Goal: Transaction & Acquisition: Subscribe to service/newsletter

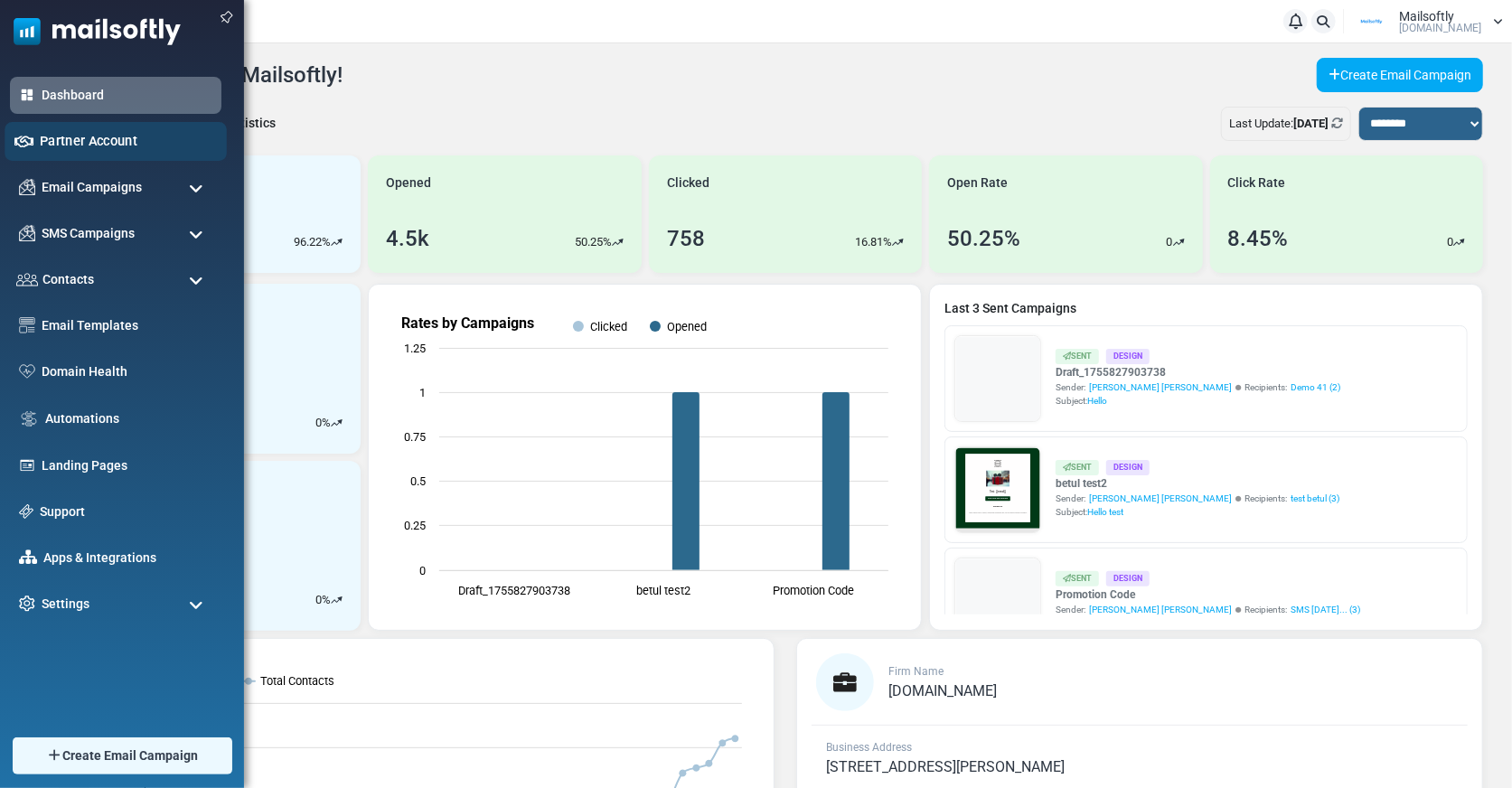
click at [123, 135] on link "Partner Account" at bounding box center [129, 140] width 177 height 20
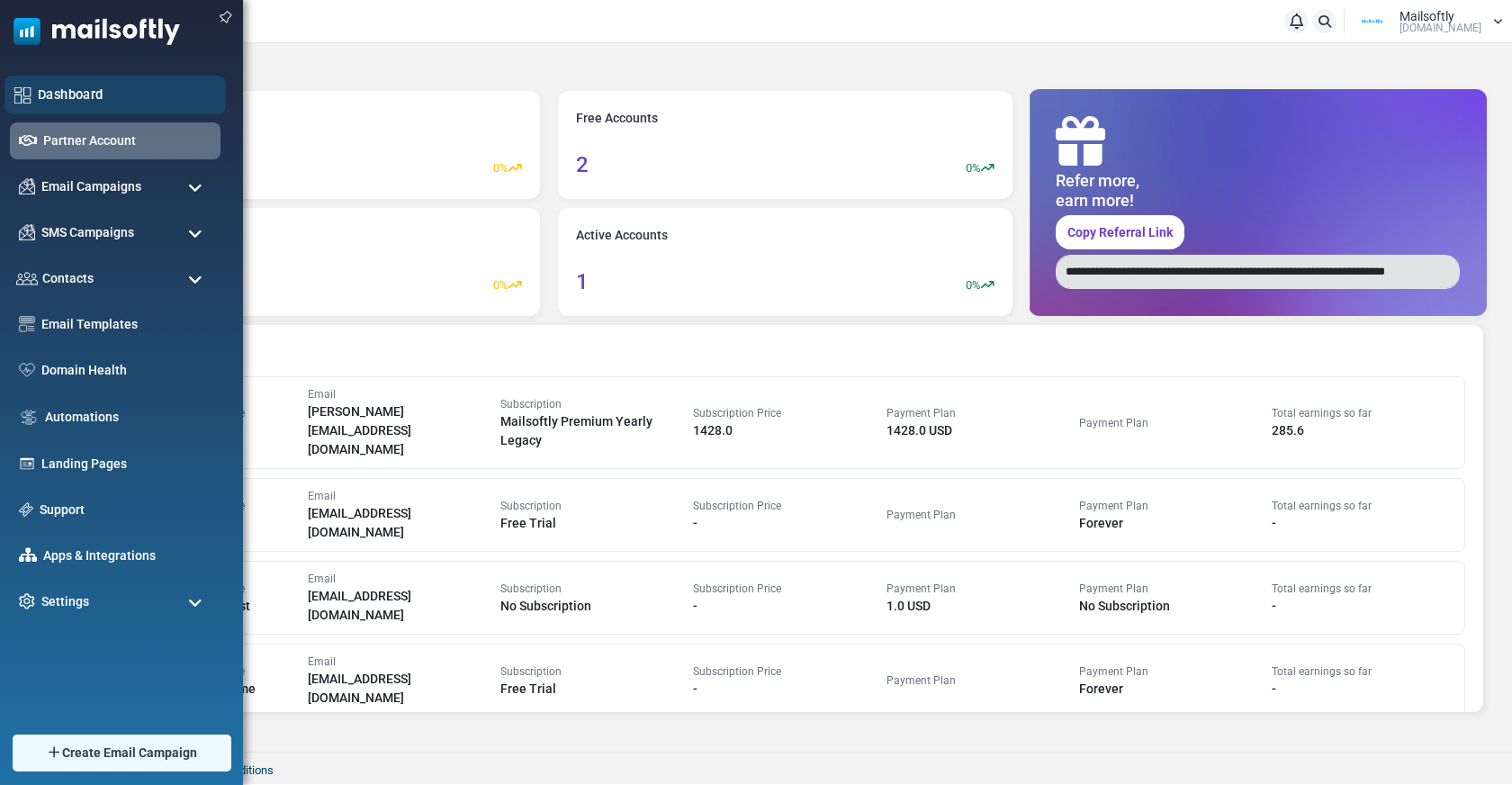
click at [58, 92] on link "Dashboard" at bounding box center [127, 94] width 179 height 19
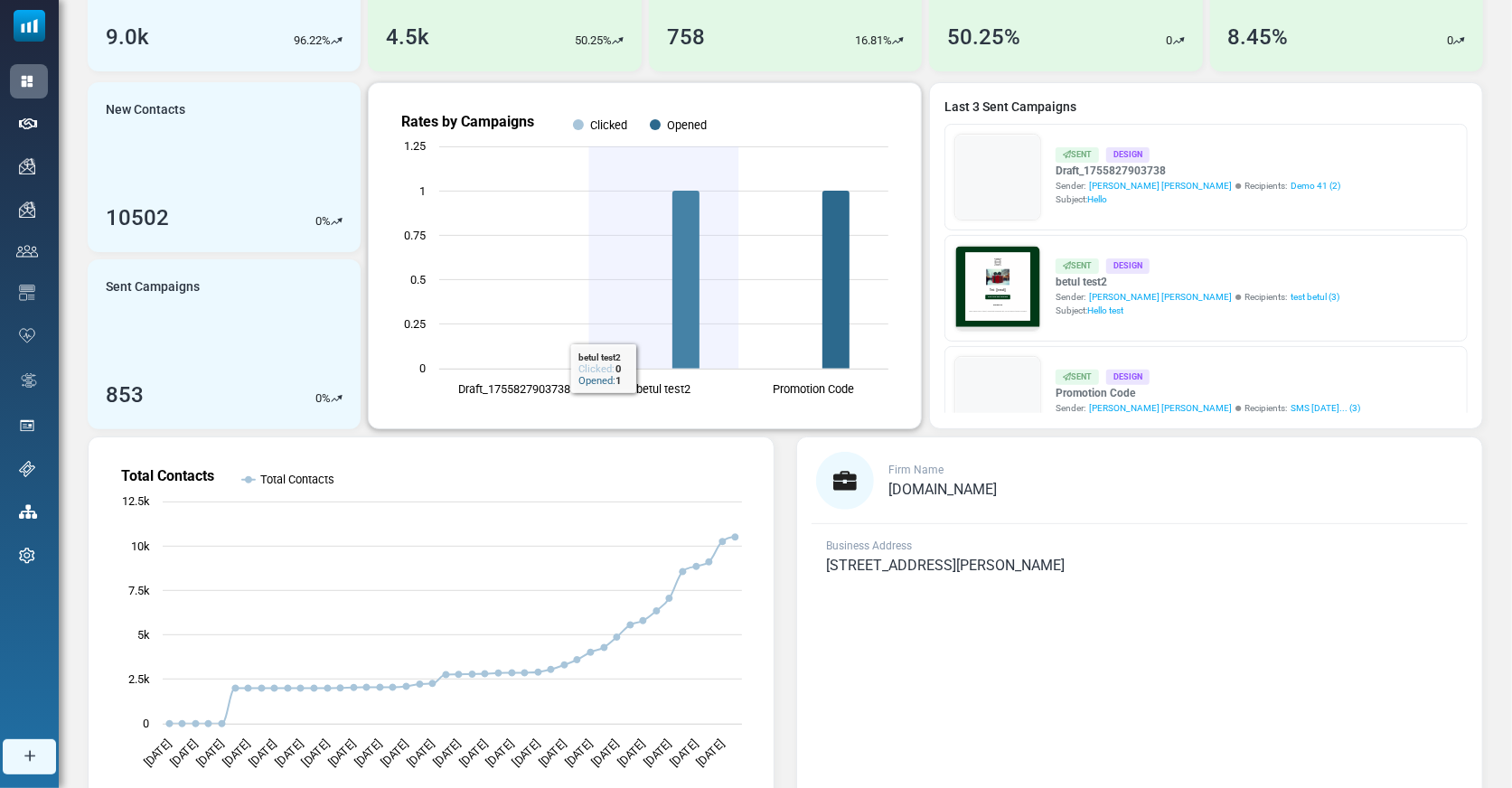
scroll to position [285, 0]
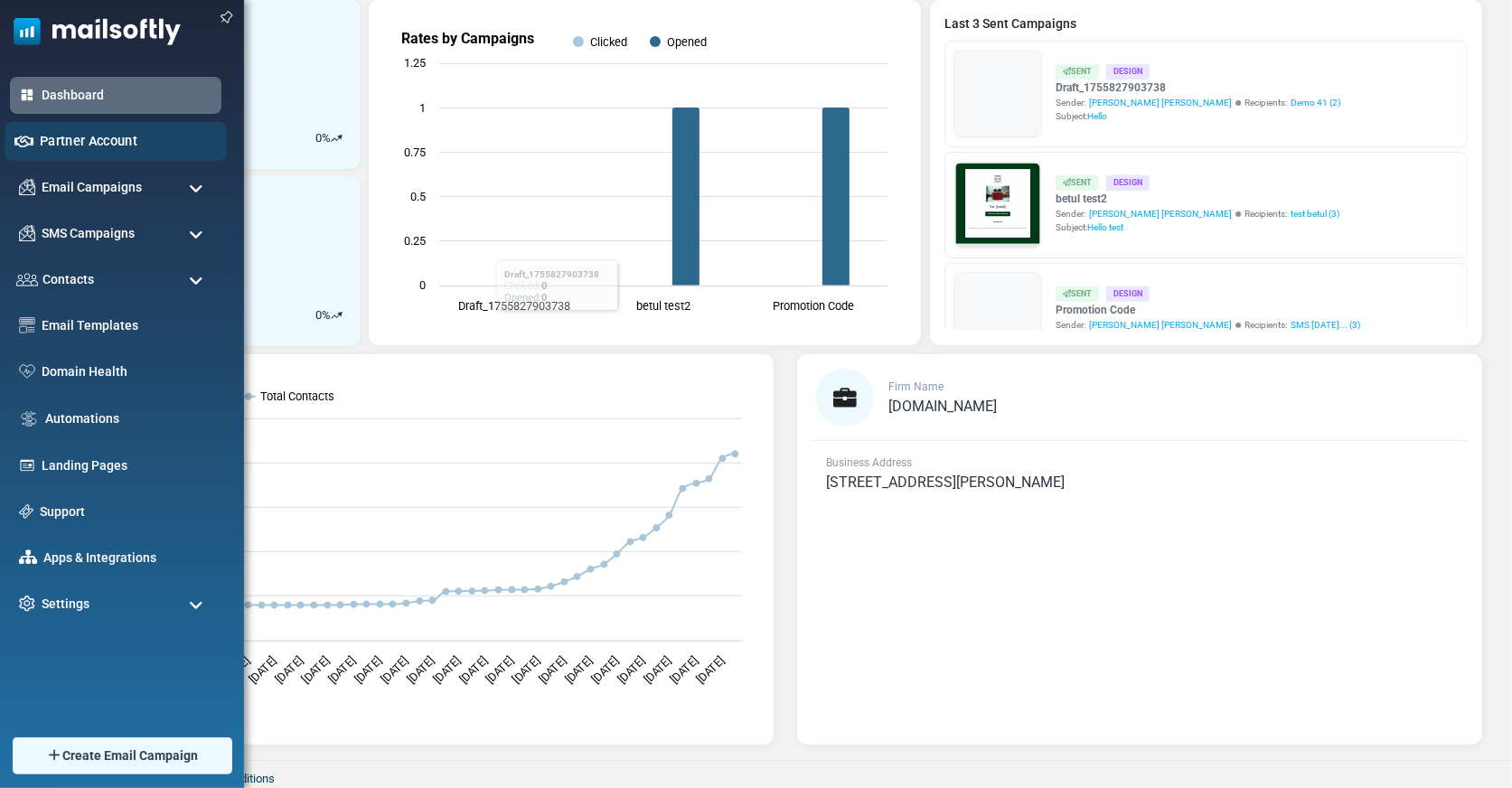
click at [51, 134] on link "Partner Account" at bounding box center [129, 140] width 177 height 20
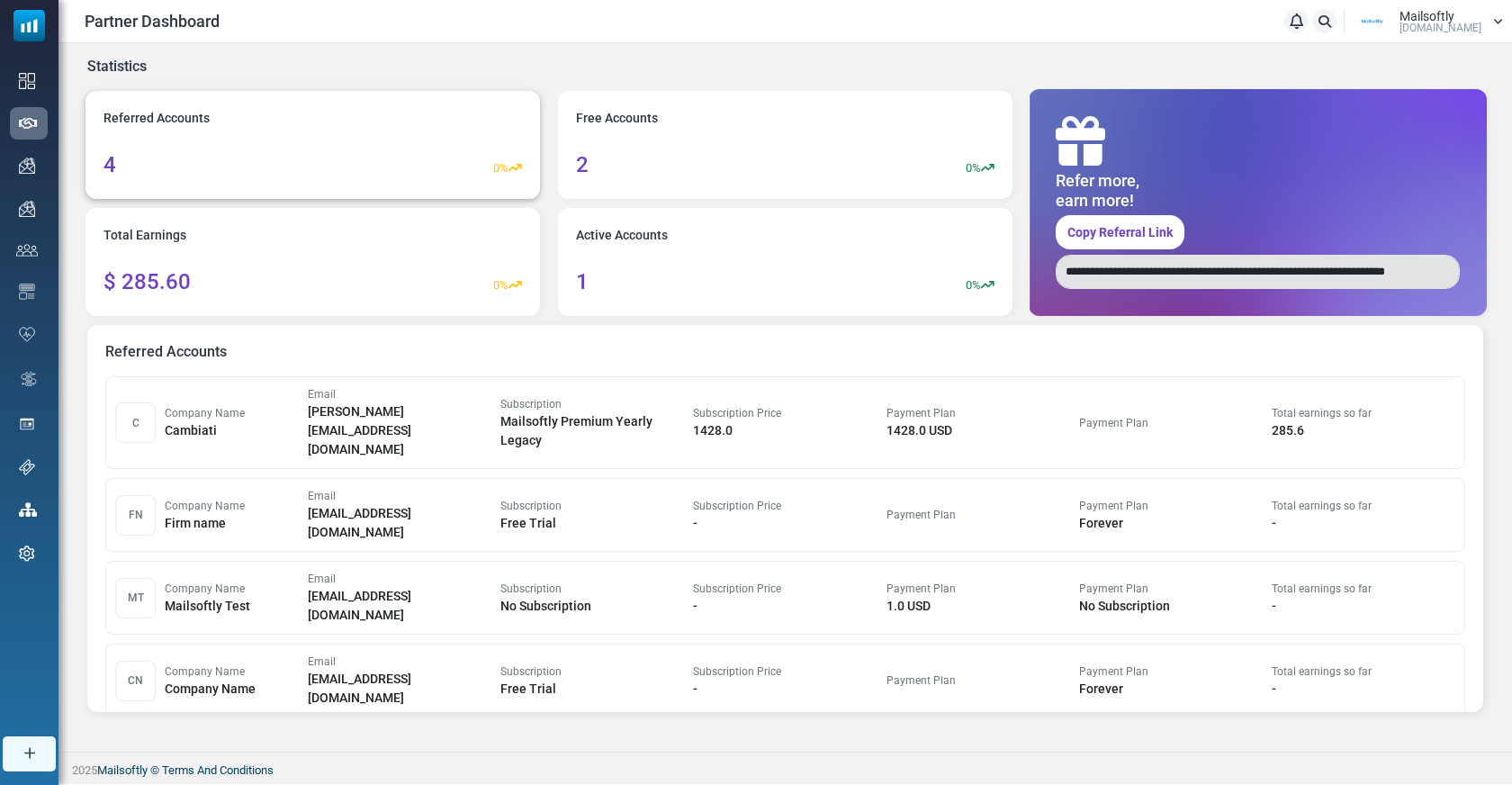
click at [333, 166] on div "4 0%" at bounding box center [313, 164] width 419 height 32
click at [362, 226] on div "Total Earnings $ 285.60 0%" at bounding box center [313, 261] width 454 height 108
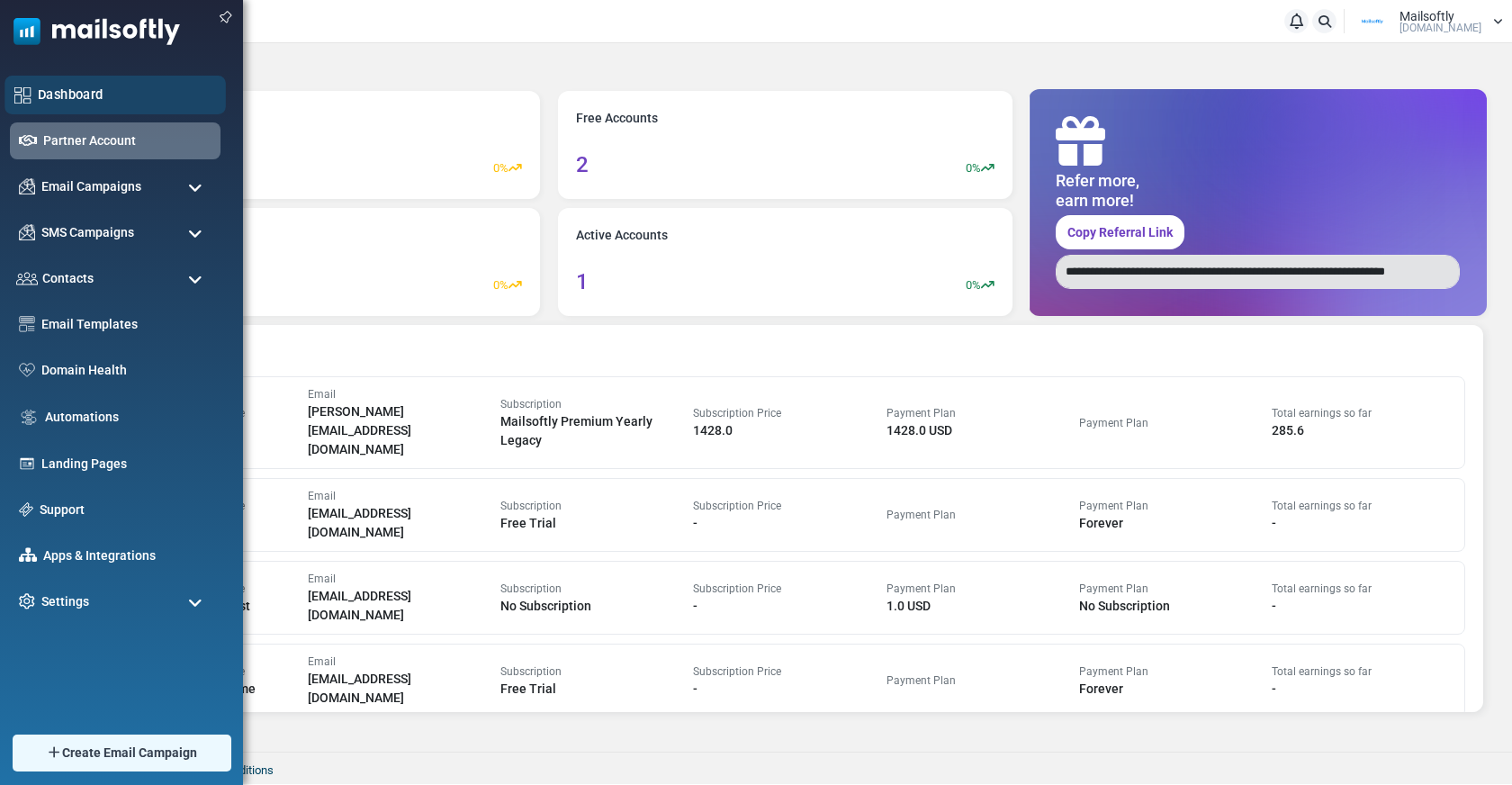
click at [81, 93] on link "Dashboard" at bounding box center [127, 94] width 179 height 19
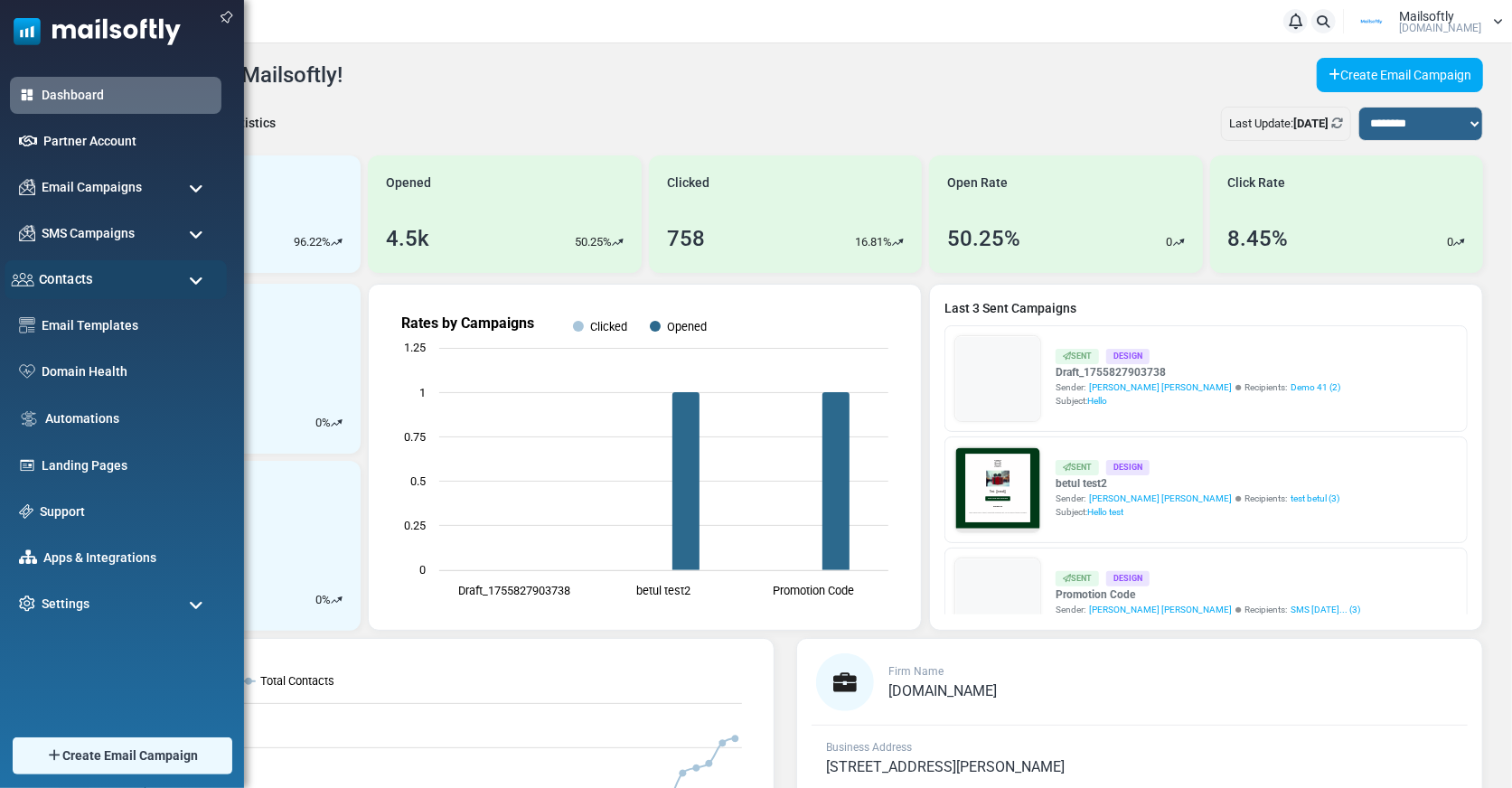
click at [97, 286] on div "Contacts" at bounding box center [116, 280] width 222 height 39
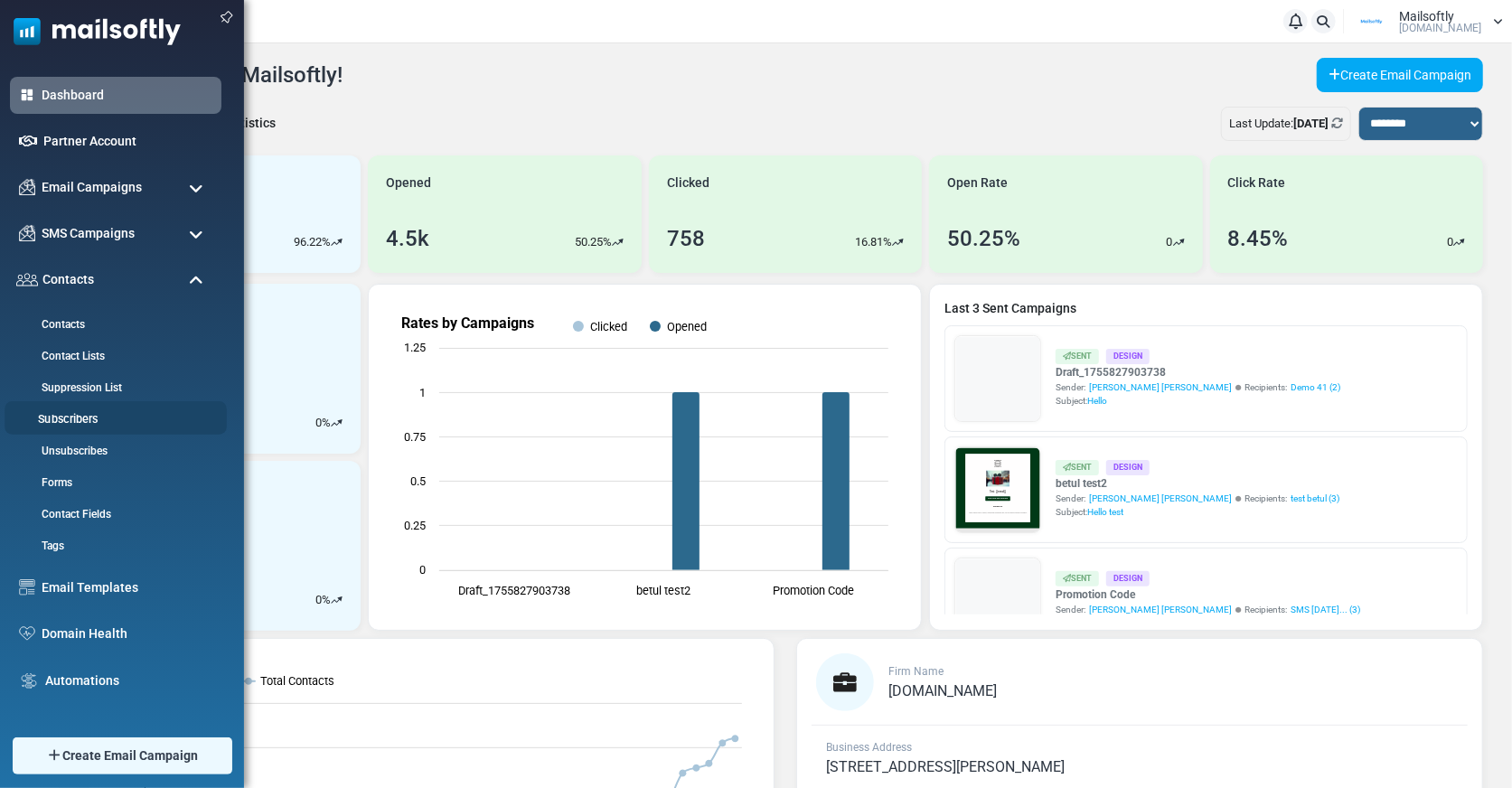
click at [88, 425] on link "Subscribers" at bounding box center [113, 420] width 216 height 18
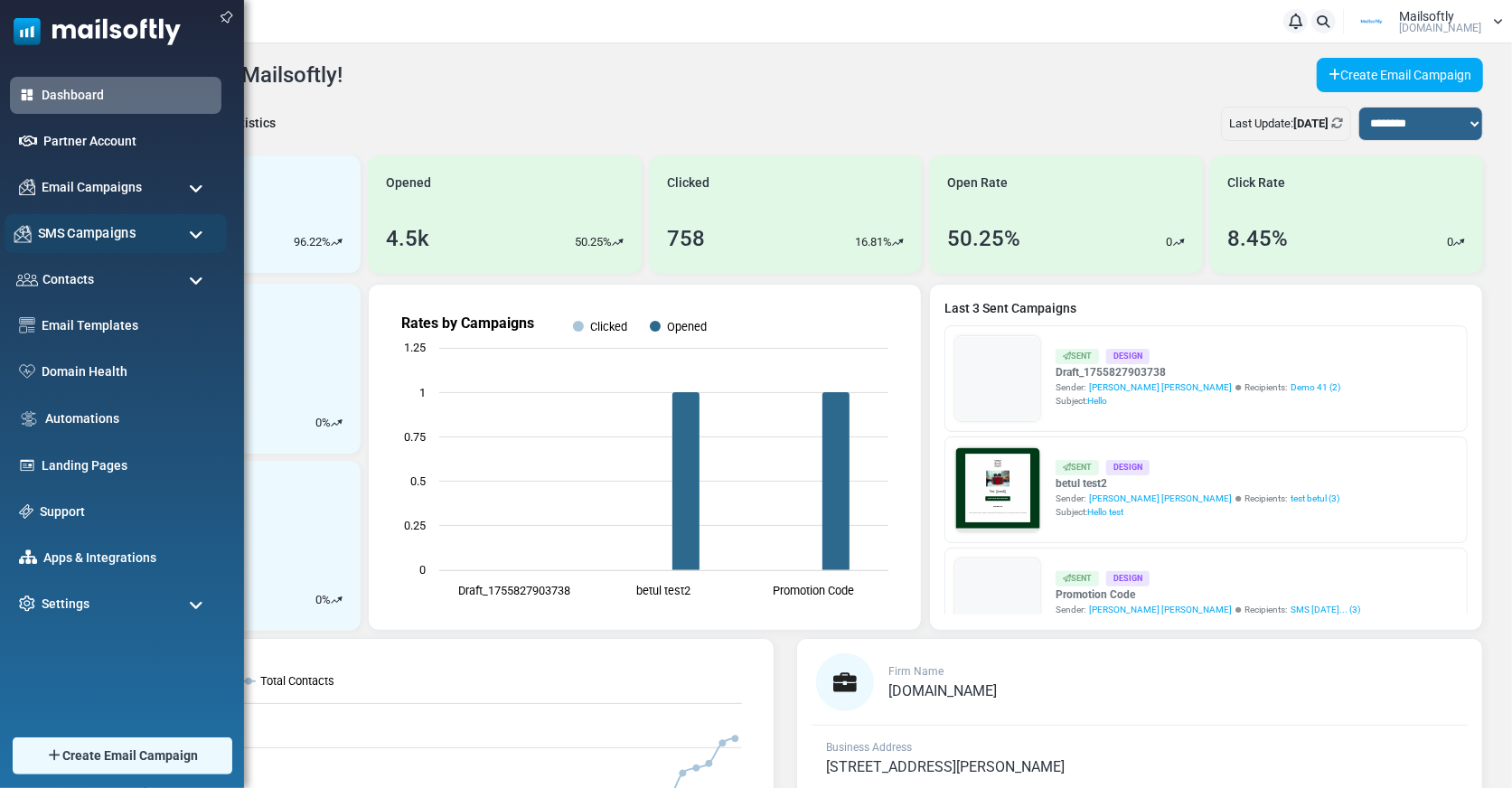
click at [97, 232] on span "SMS Campaigns" at bounding box center [87, 233] width 97 height 20
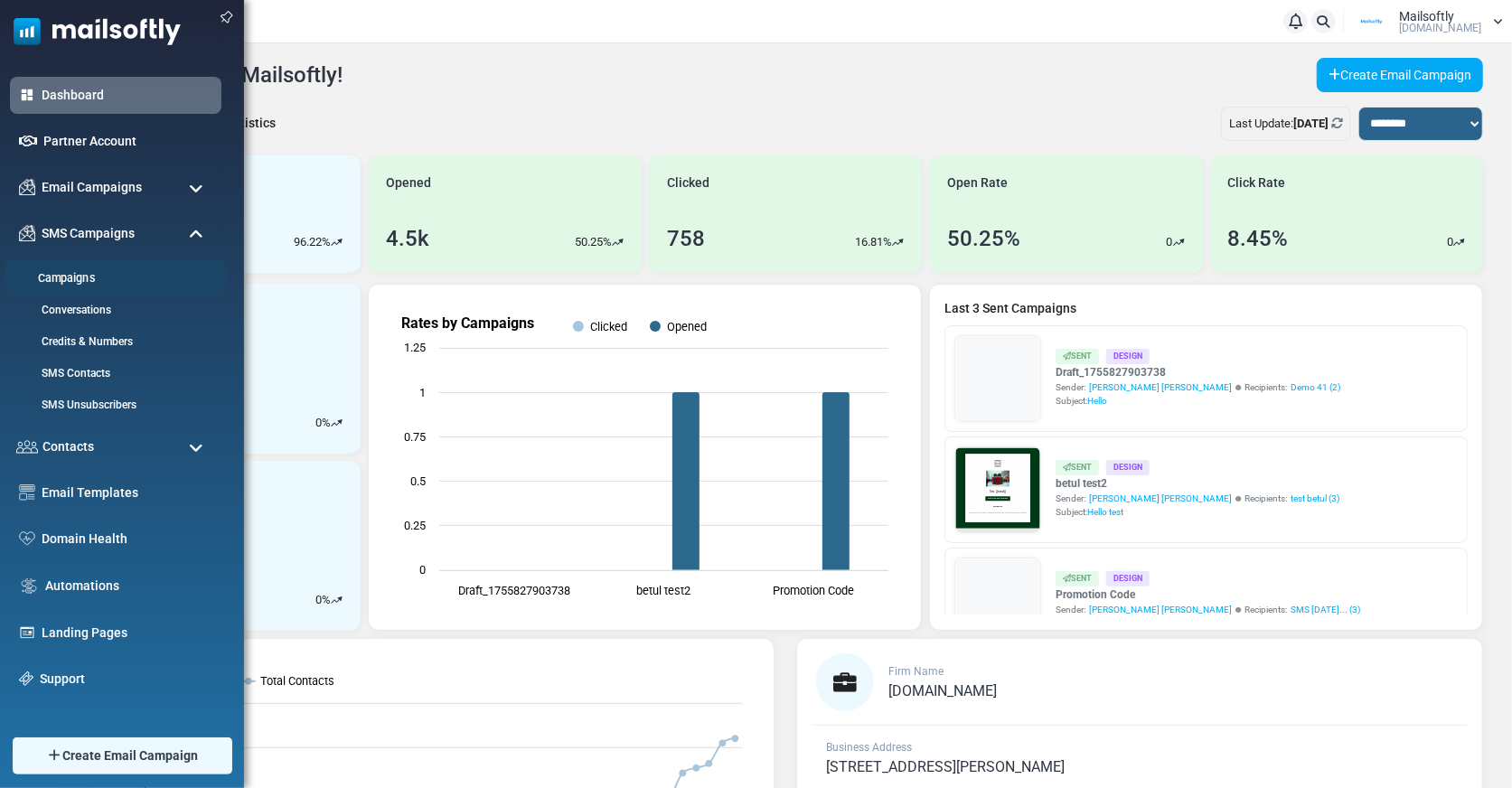
click at [80, 270] on link "Campaigns" at bounding box center [113, 279] width 216 height 18
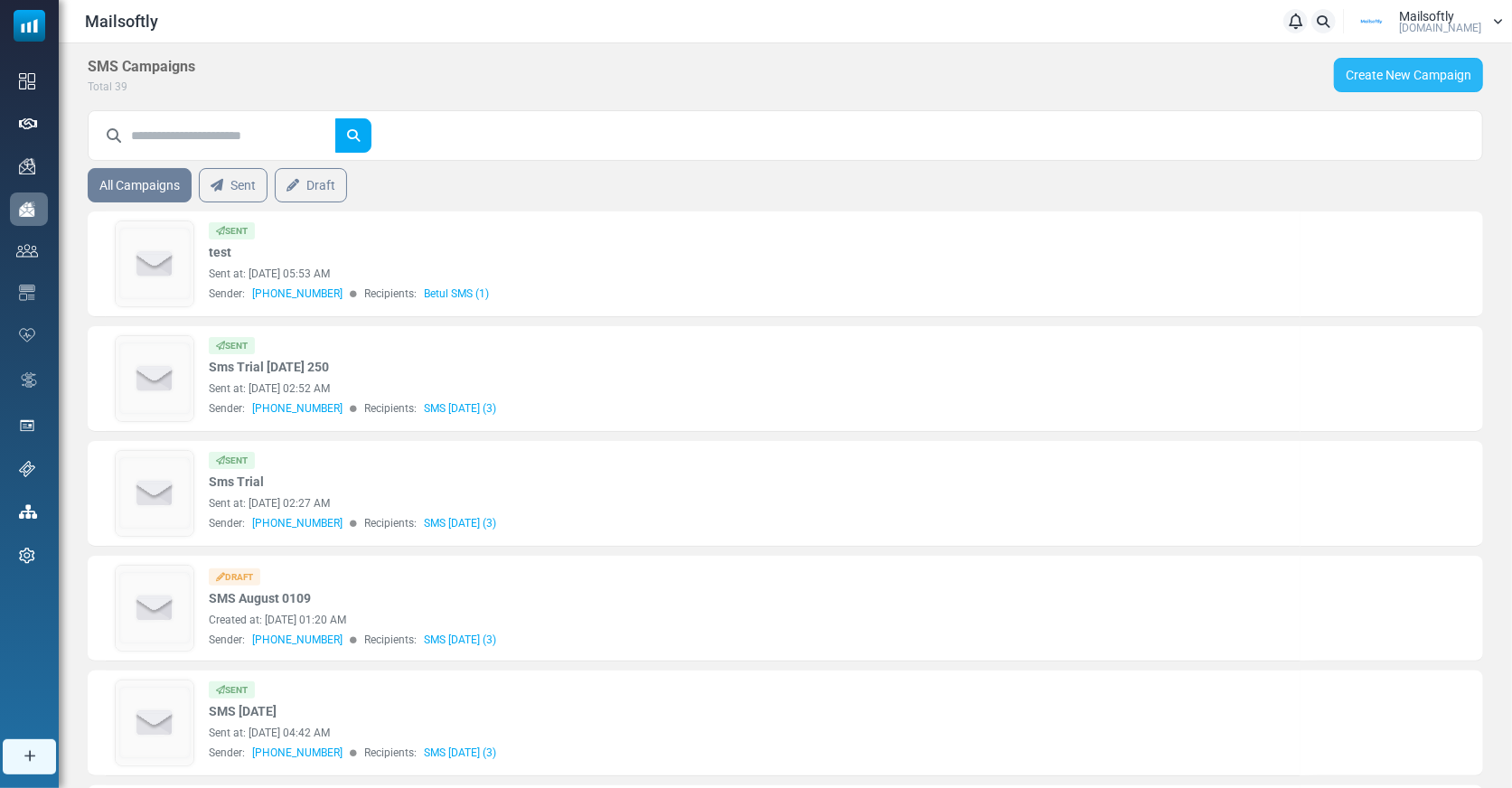
click at [1439, 72] on link "Create New Campaign" at bounding box center [1408, 74] width 149 height 34
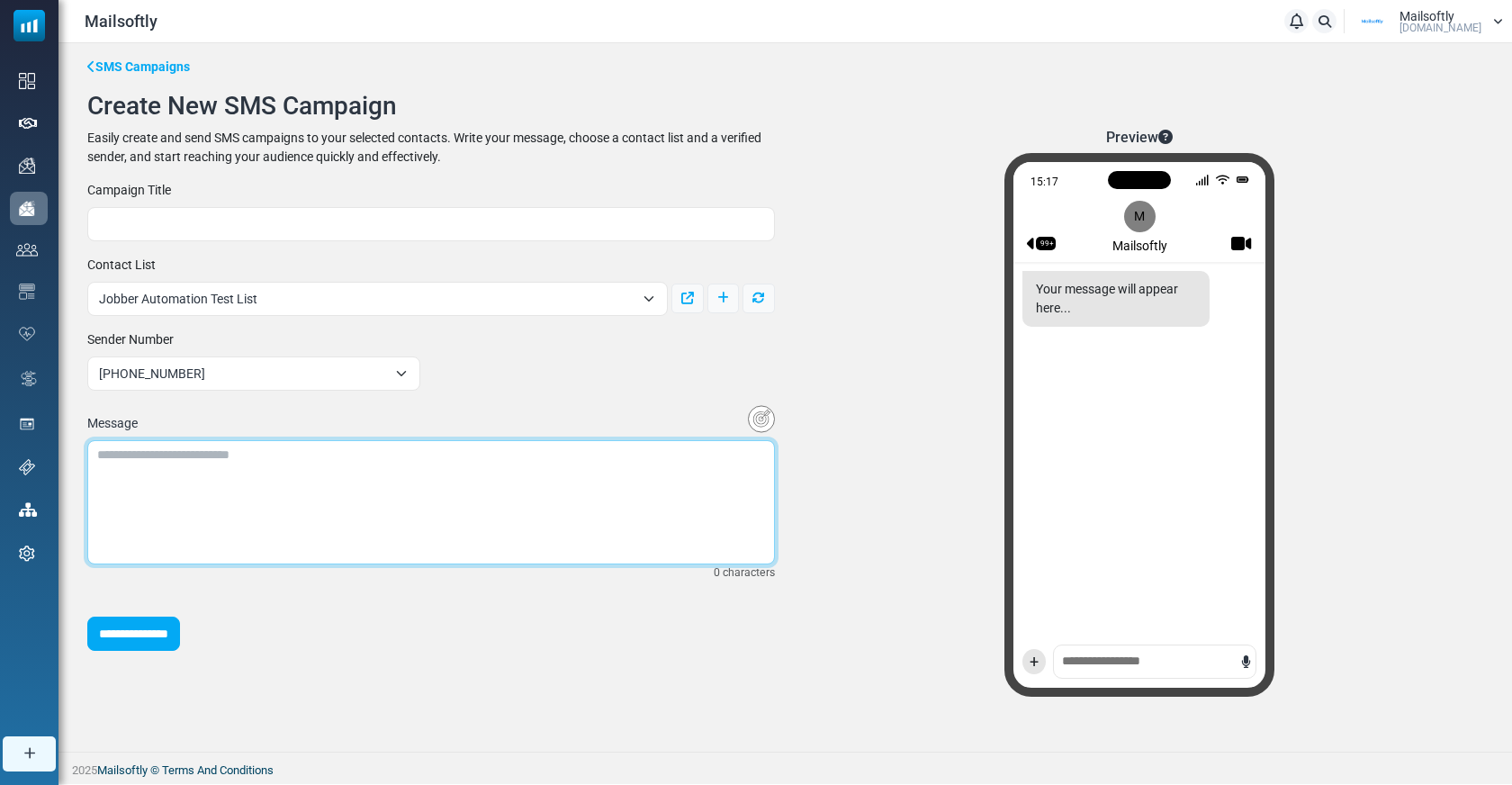
click at [380, 525] on textarea at bounding box center [431, 502] width 688 height 124
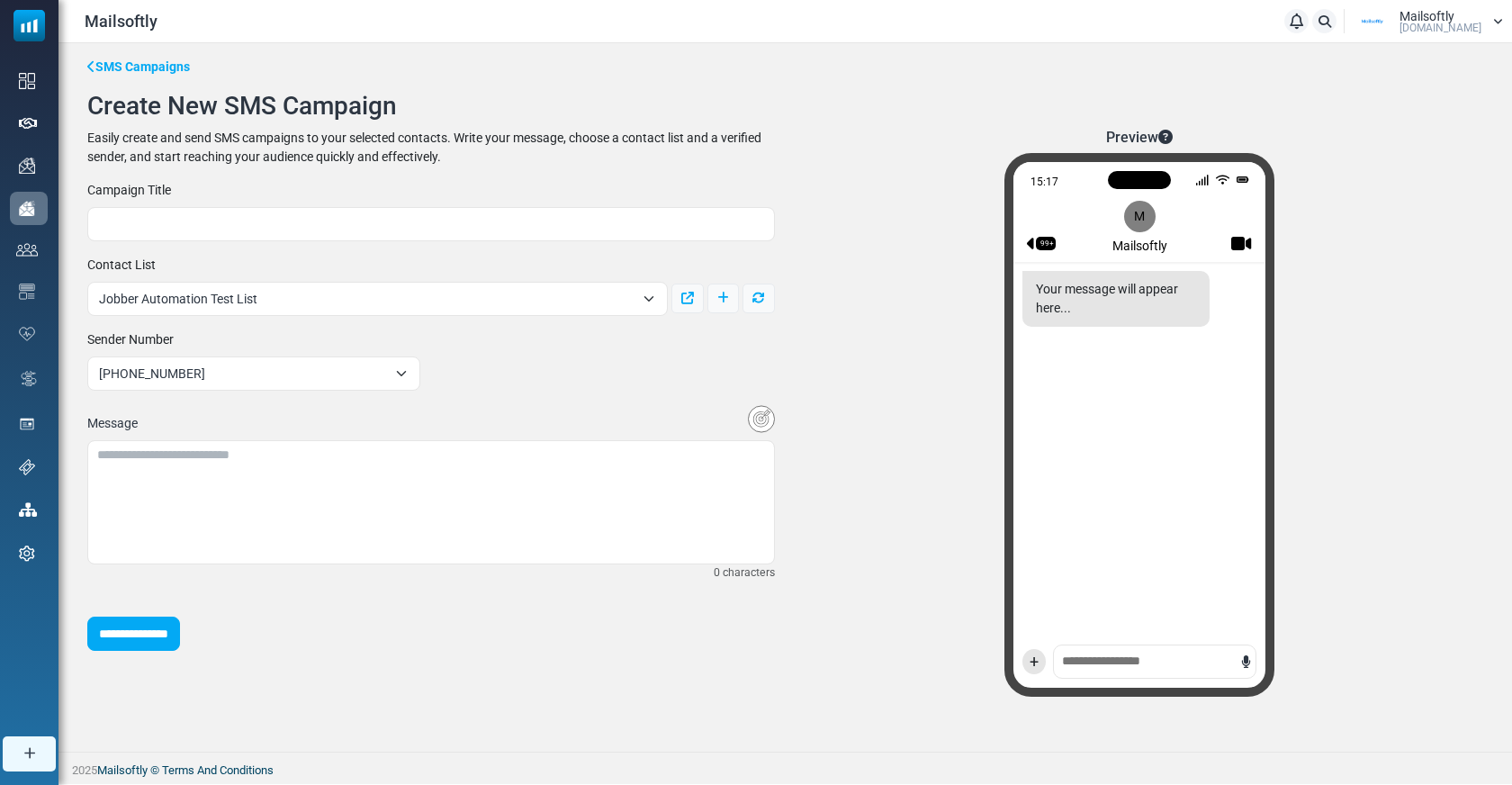
click at [1120, 659] on div "15:17 99+ M Mailsoftly Your message will appear here... +" at bounding box center [1139, 426] width 270 height 544
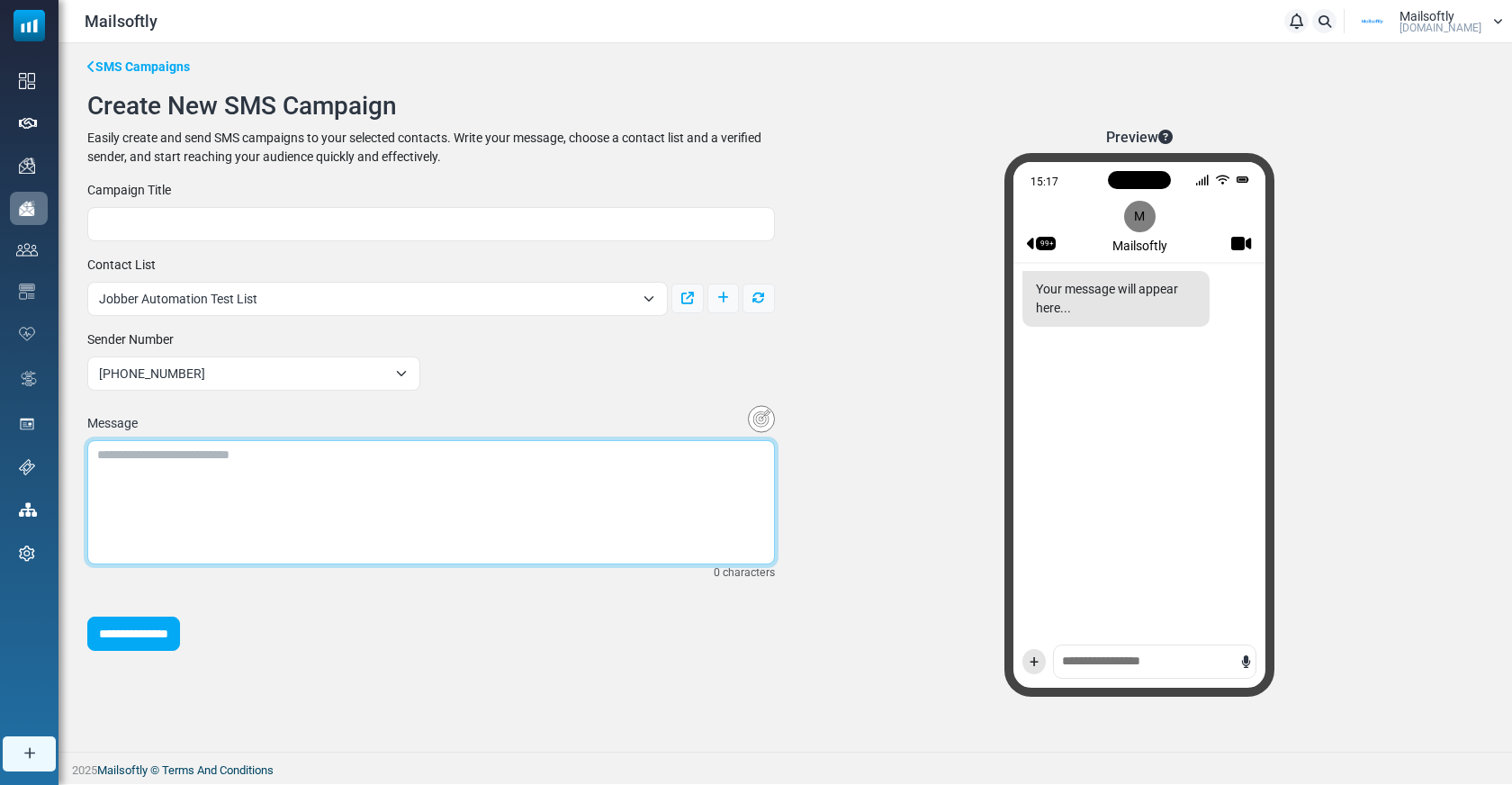
click at [388, 490] on textarea at bounding box center [431, 502] width 688 height 124
click at [388, 490] on textarea "*******" at bounding box center [431, 502] width 688 height 124
type textarea "*******"
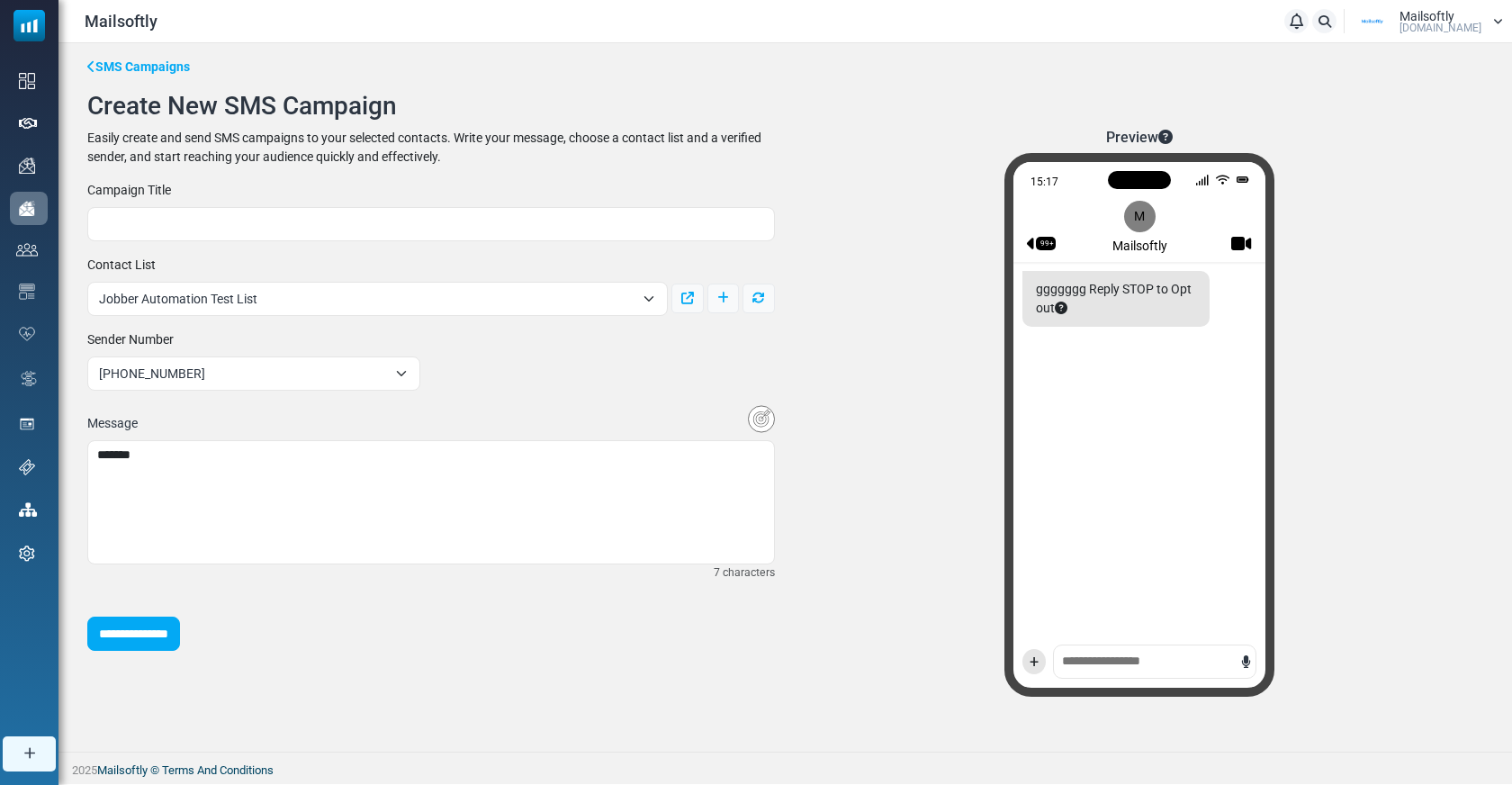
click at [231, 296] on span "Jobber Automation Test List" at bounding box center [366, 299] width 535 height 21
click at [394, 244] on div "**********" at bounding box center [431, 416] width 709 height 470
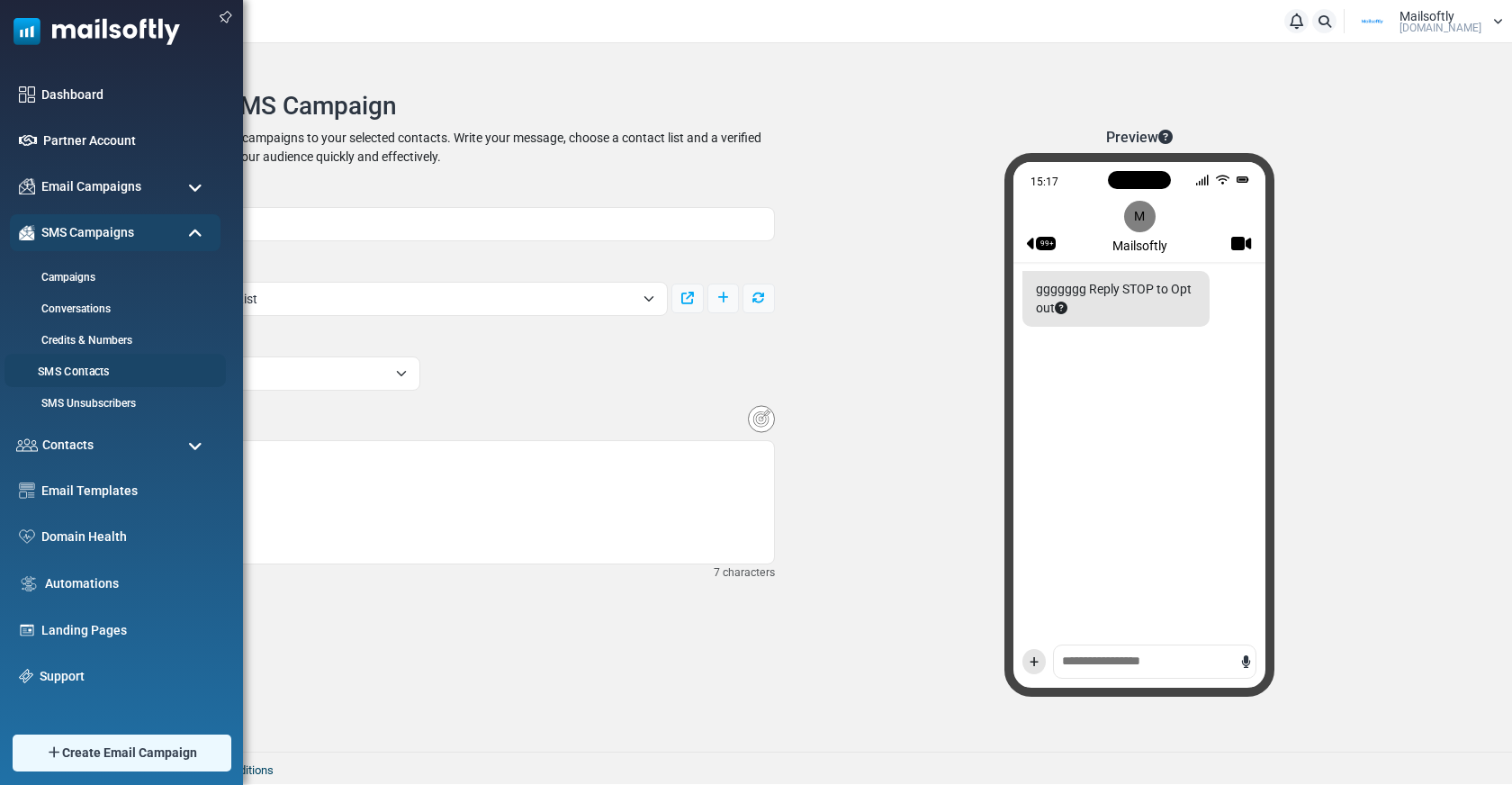
click at [84, 365] on link "SMS Contacts" at bounding box center [113, 372] width 216 height 17
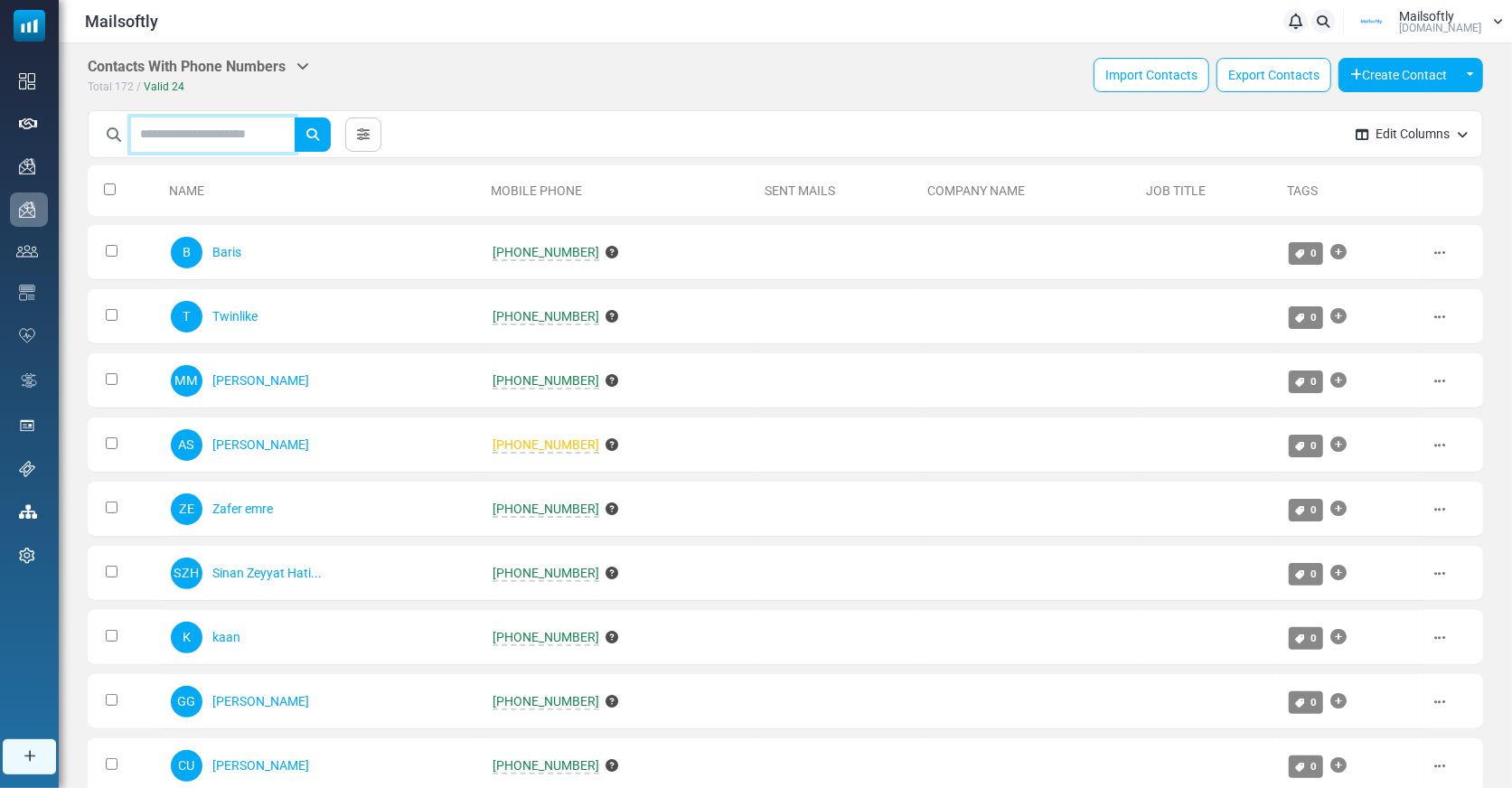
click at [259, 132] on input "text" at bounding box center [213, 134] width 164 height 34
type input "**"
click at [294, 117] on button "submit" at bounding box center [312, 134] width 36 height 34
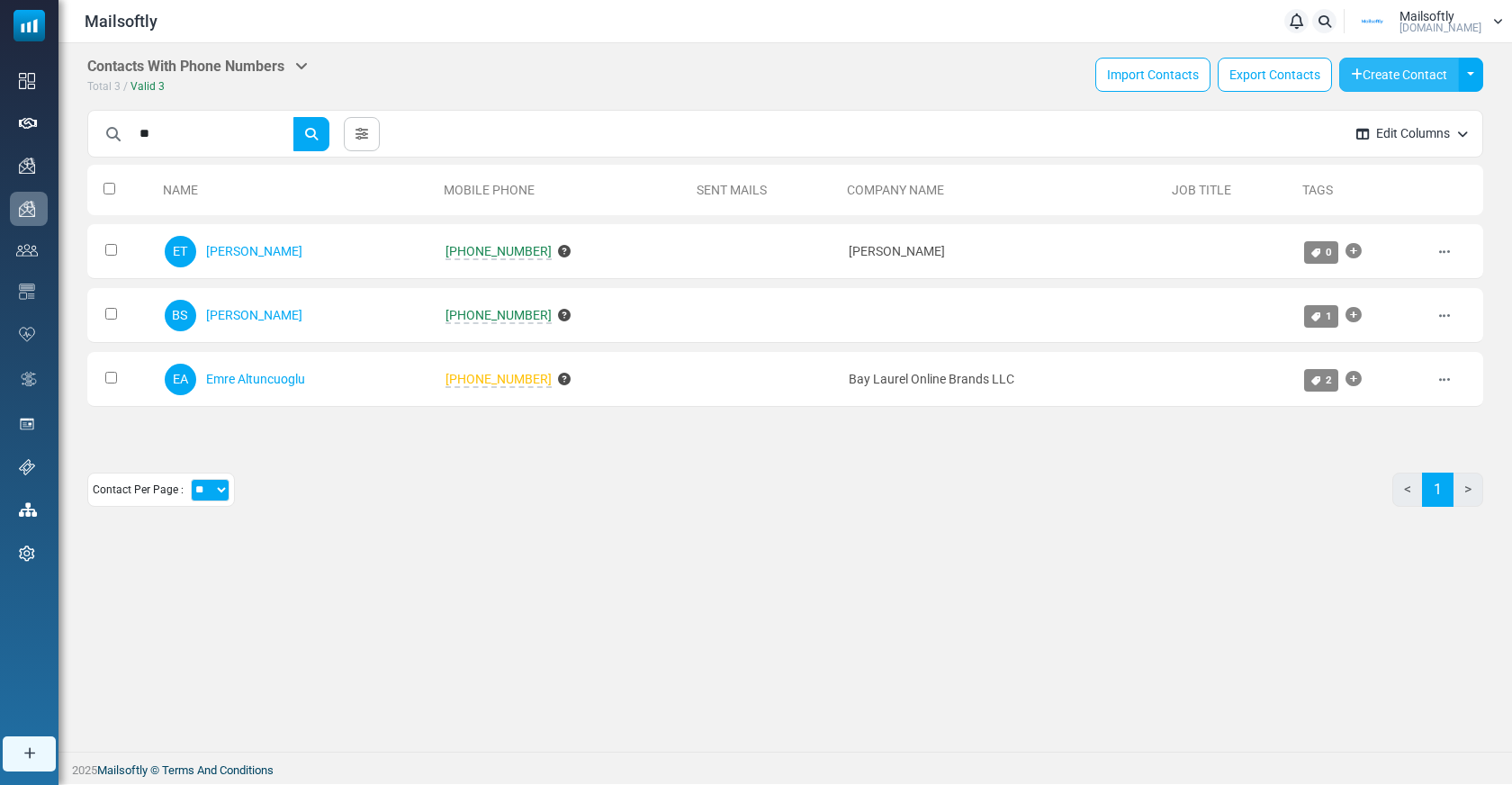
click at [1433, 75] on button "Create Contact" at bounding box center [1398, 74] width 119 height 34
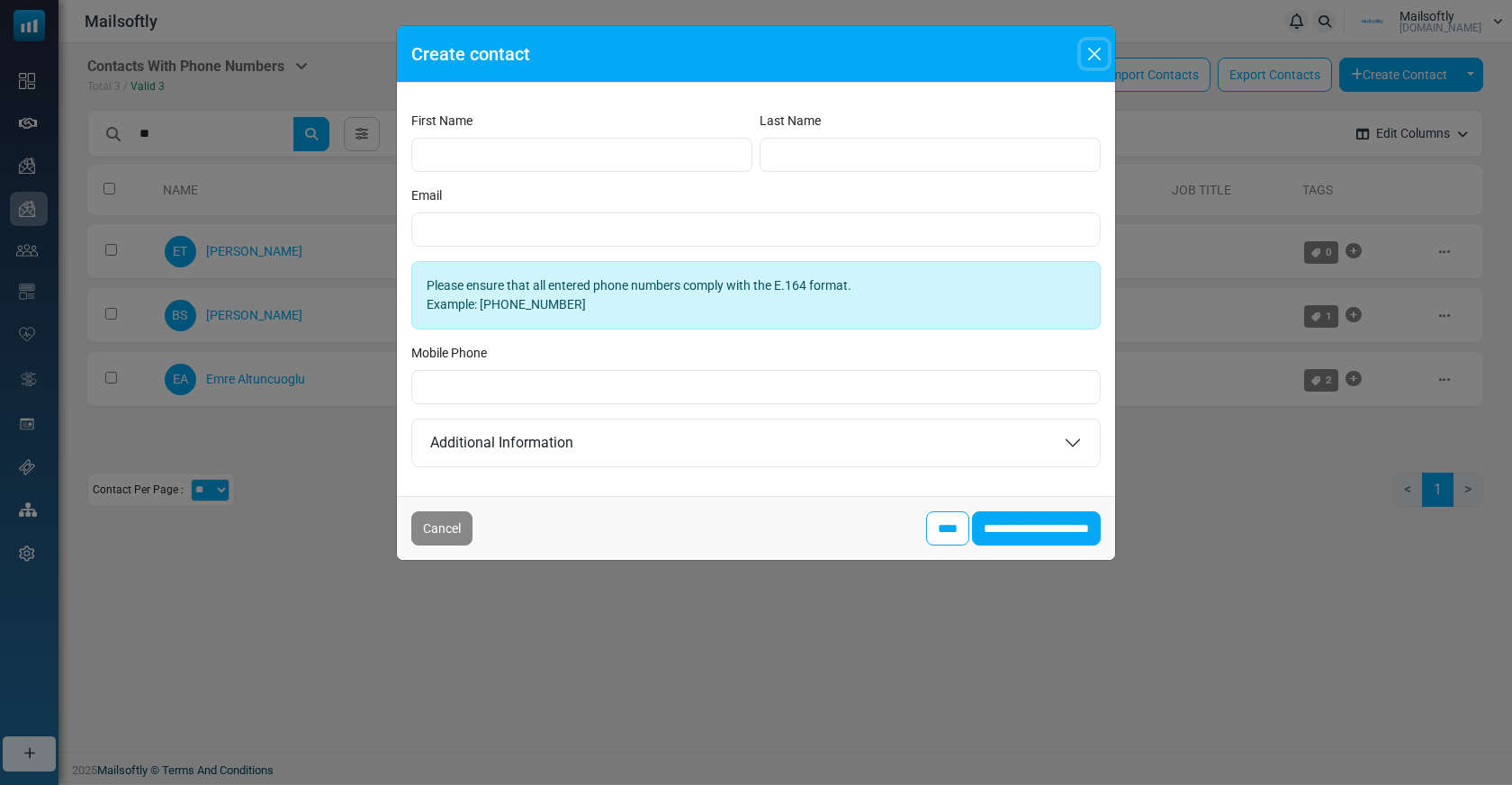
click at [1091, 48] on button "Close" at bounding box center [1094, 54] width 27 height 27
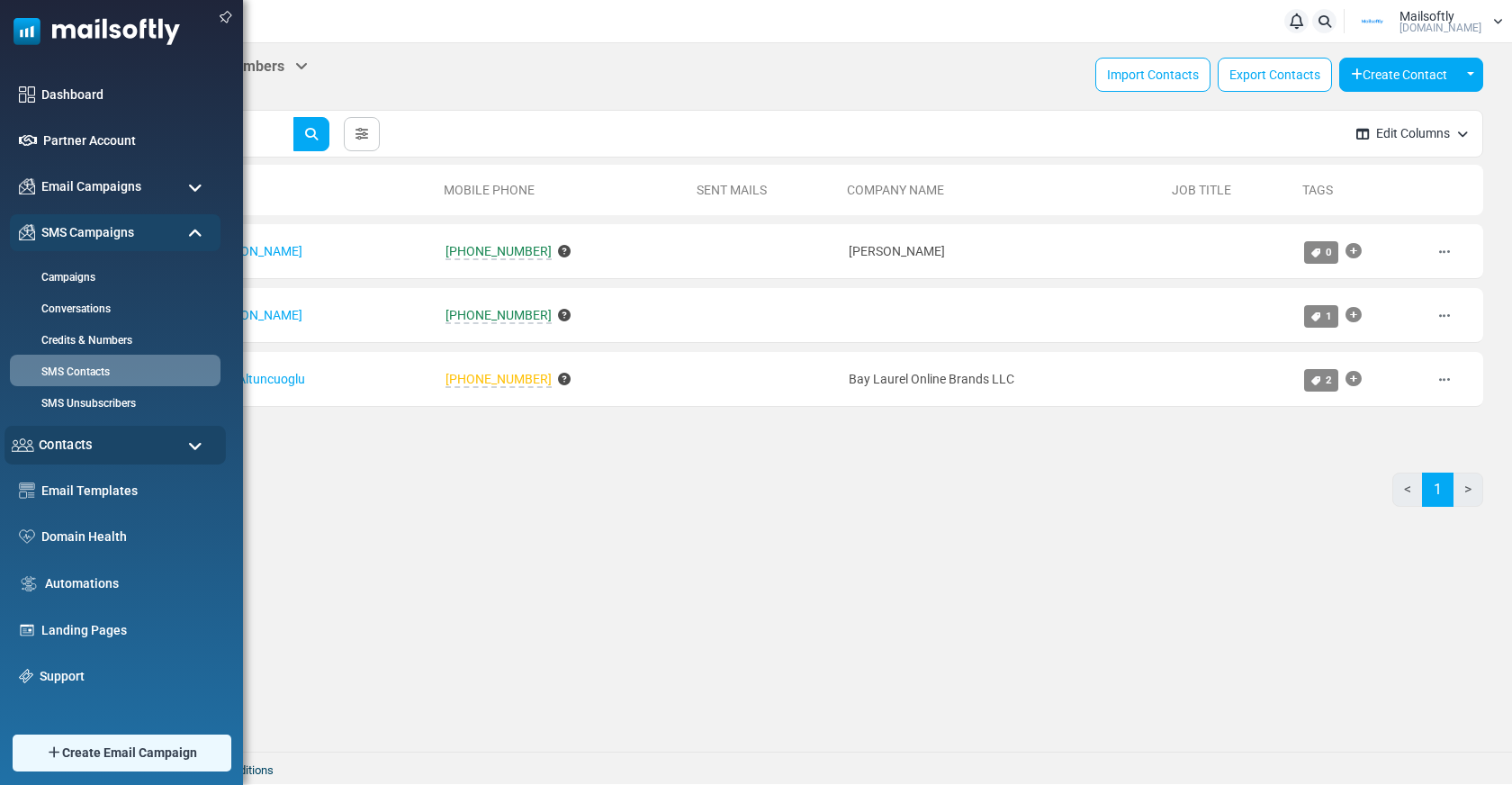
click at [81, 442] on span "Contacts" at bounding box center [66, 445] width 54 height 19
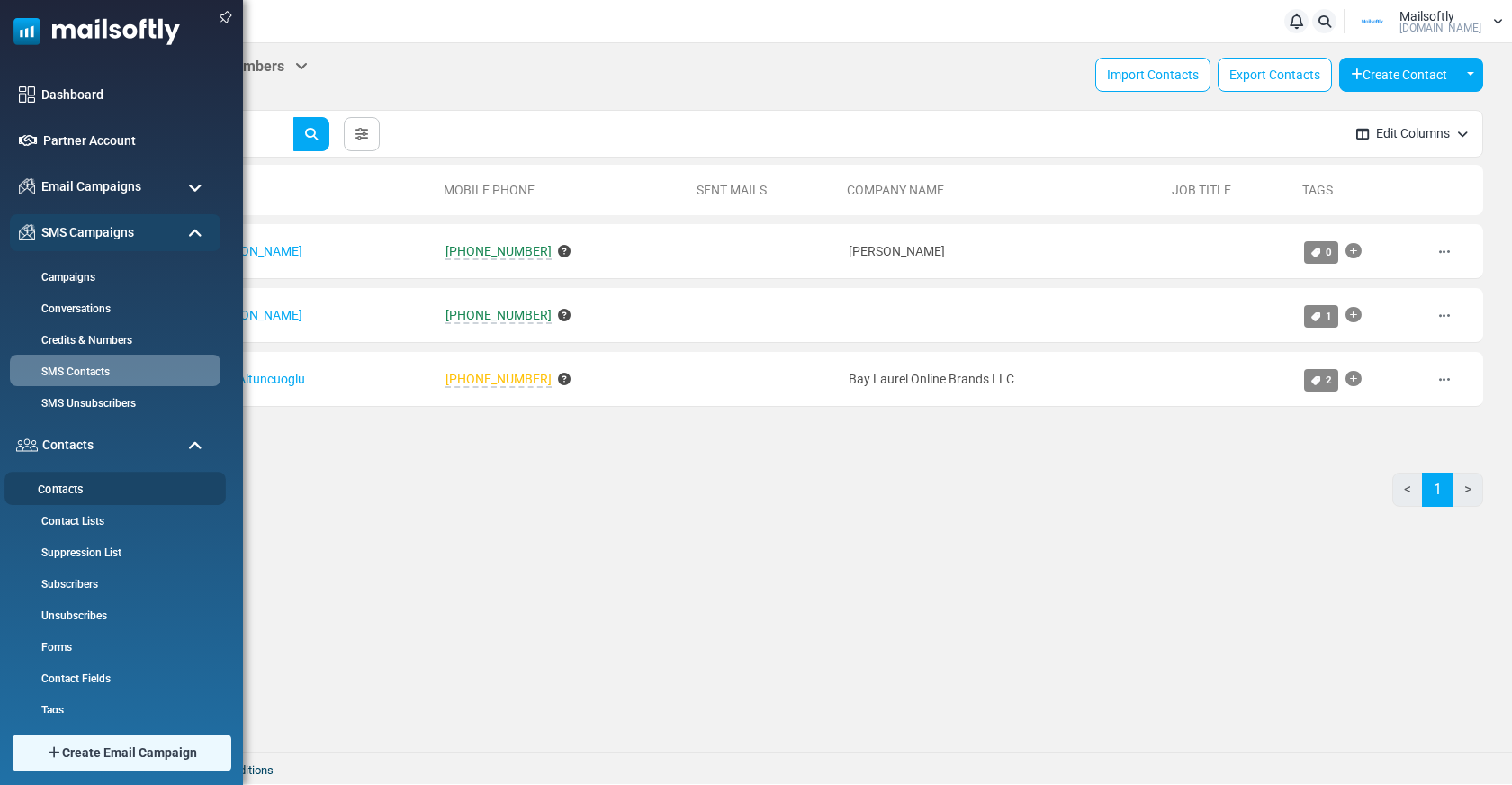
click at [71, 482] on link "Contacts" at bounding box center [113, 491] width 216 height 17
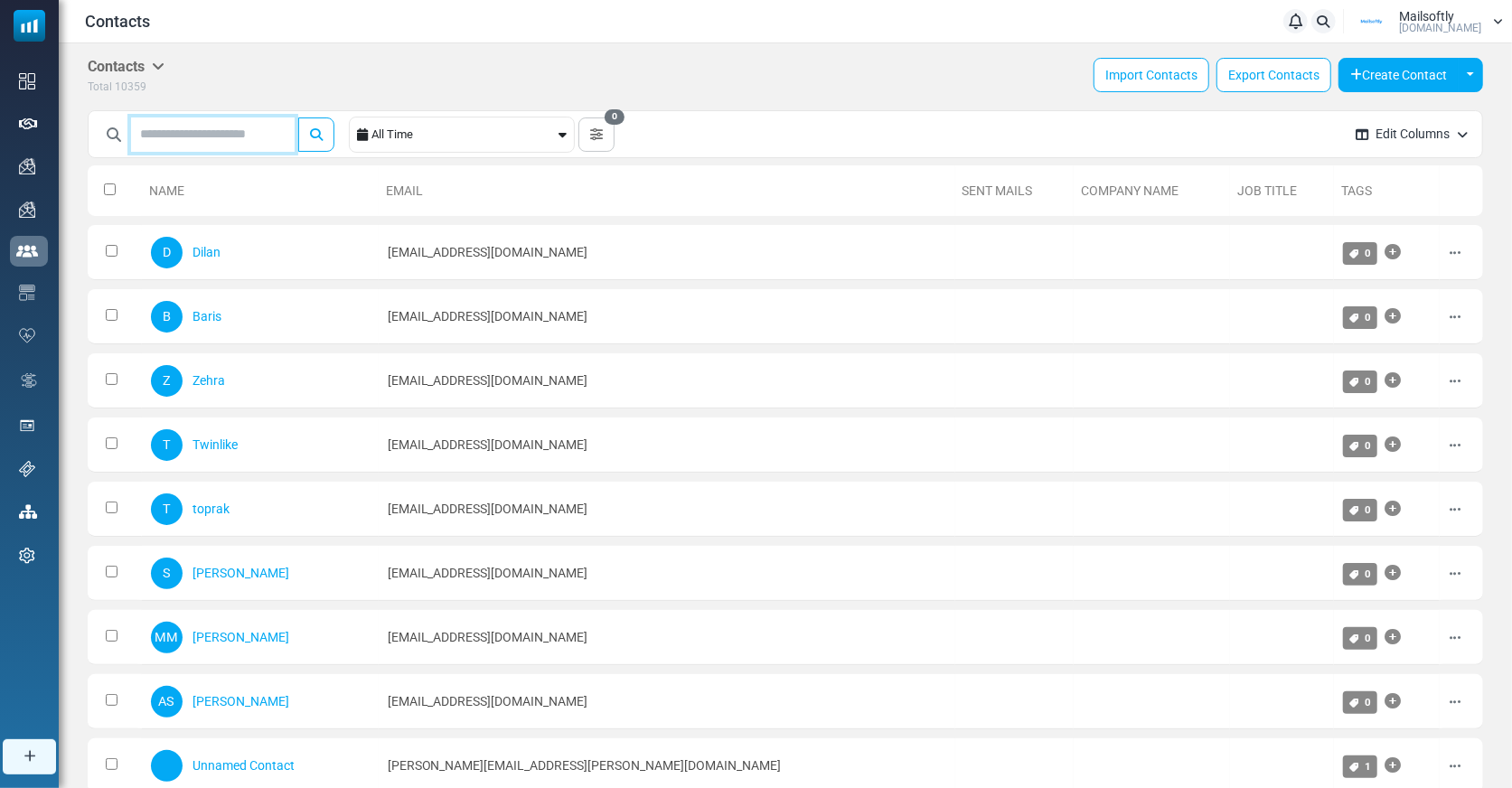
click at [220, 142] on input "text" at bounding box center [213, 134] width 164 height 34
type input "**"
click at [316, 138] on button "submit" at bounding box center [316, 134] width 36 height 34
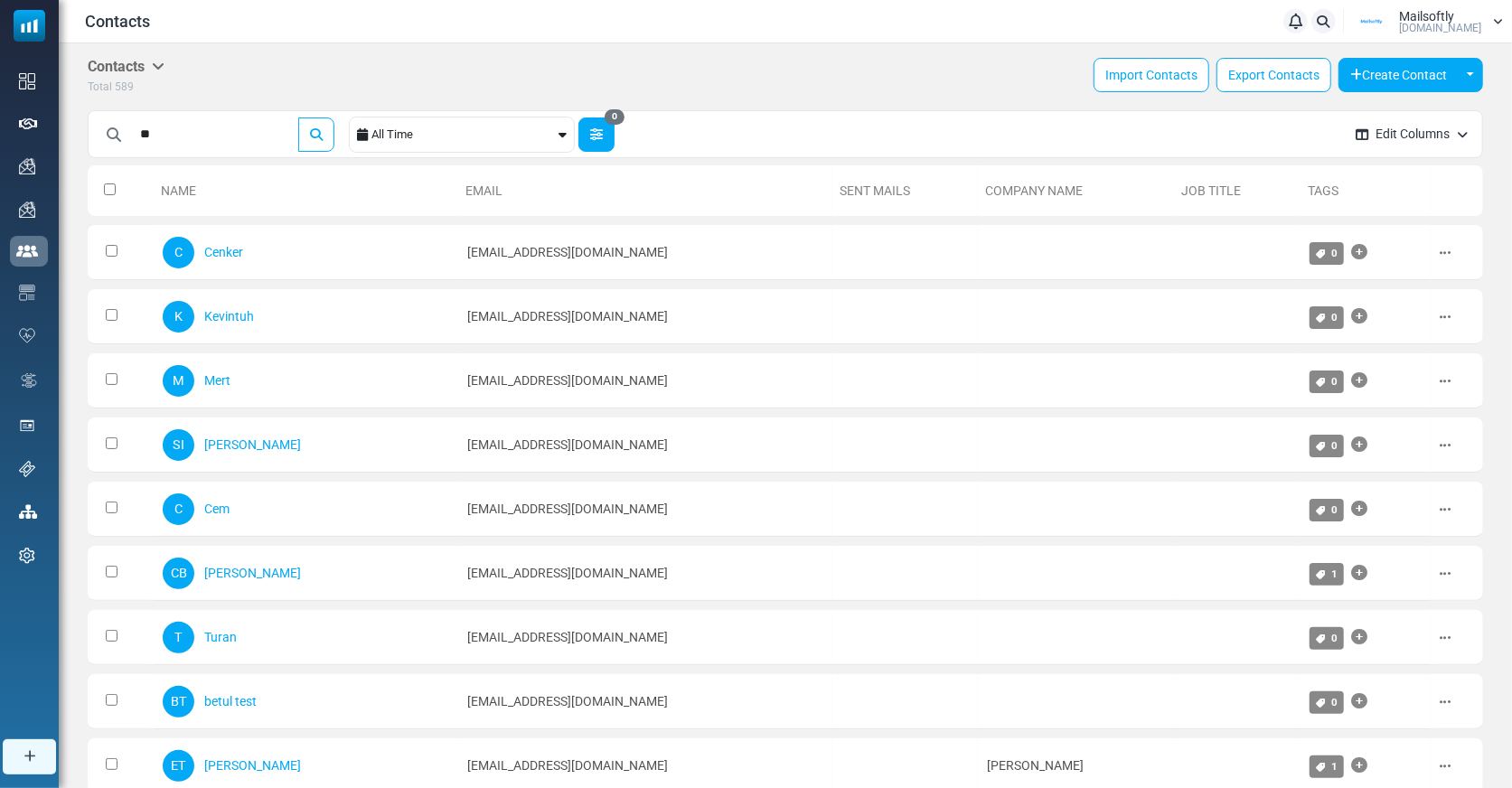
click at [600, 136] on icon "button" at bounding box center [596, 135] width 13 height 13
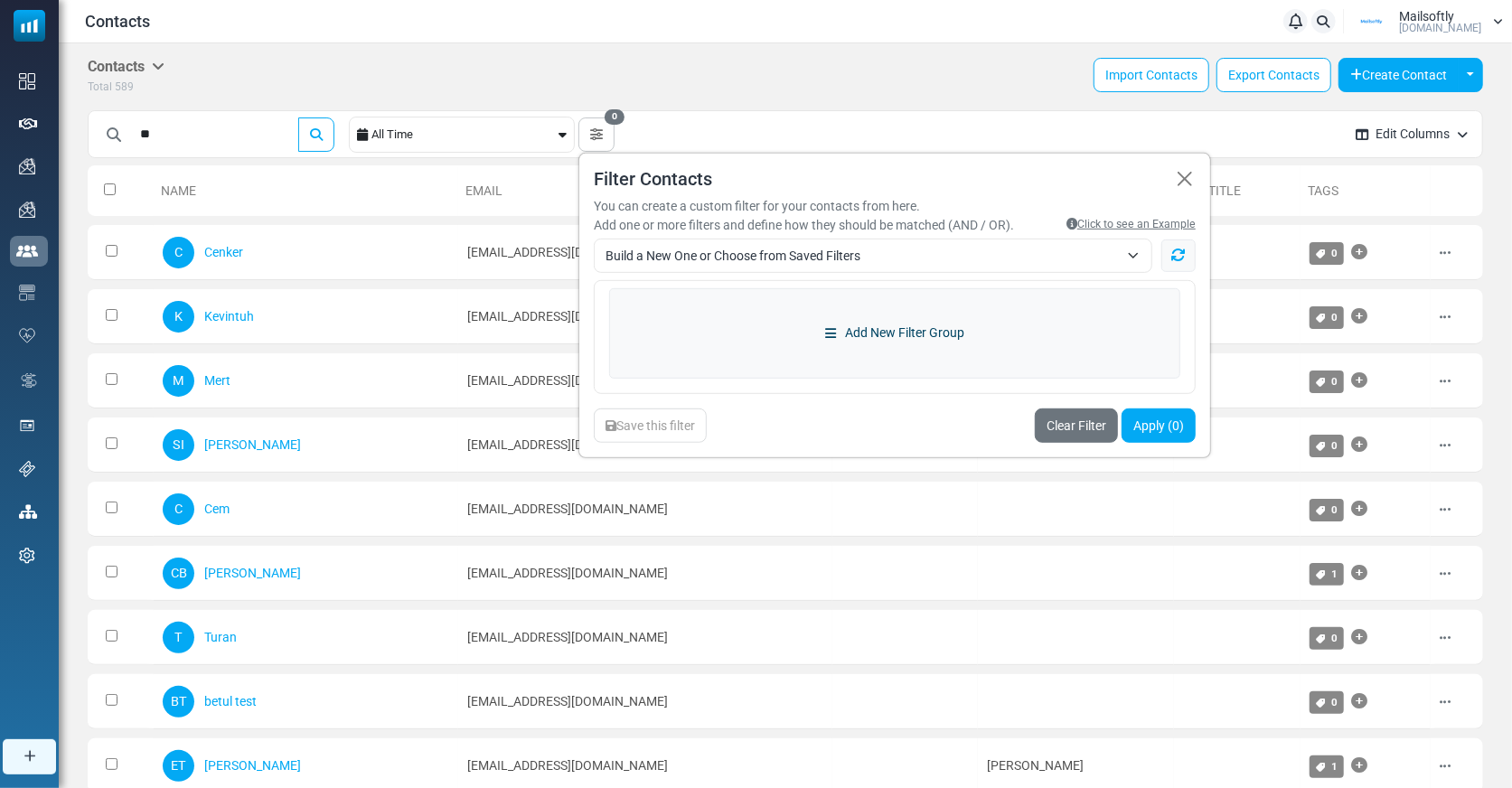
click at [917, 337] on link "Add New Filter Group" at bounding box center [895, 333] width 571 height 91
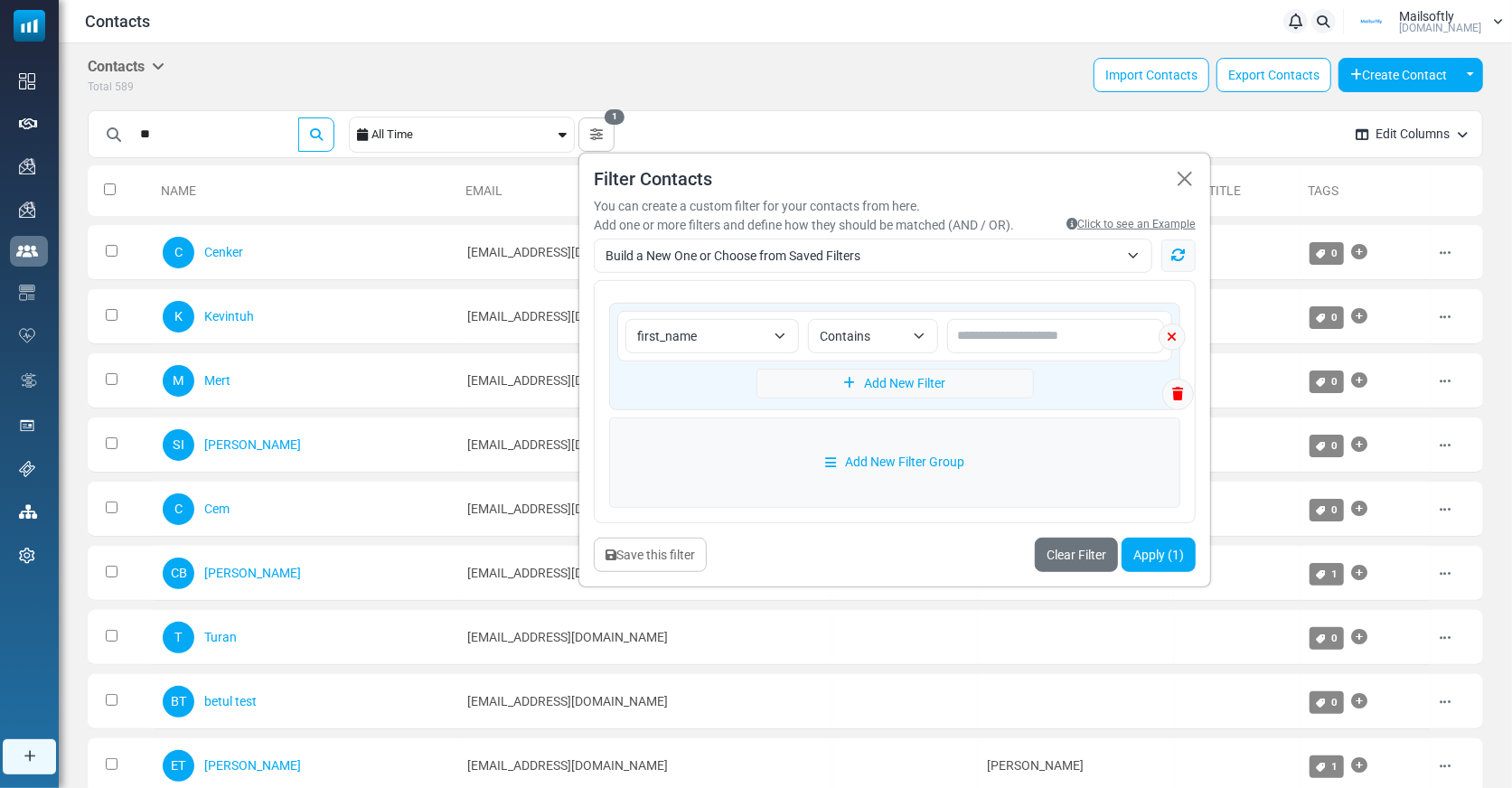
click at [883, 337] on span "Contains" at bounding box center [862, 335] width 85 height 21
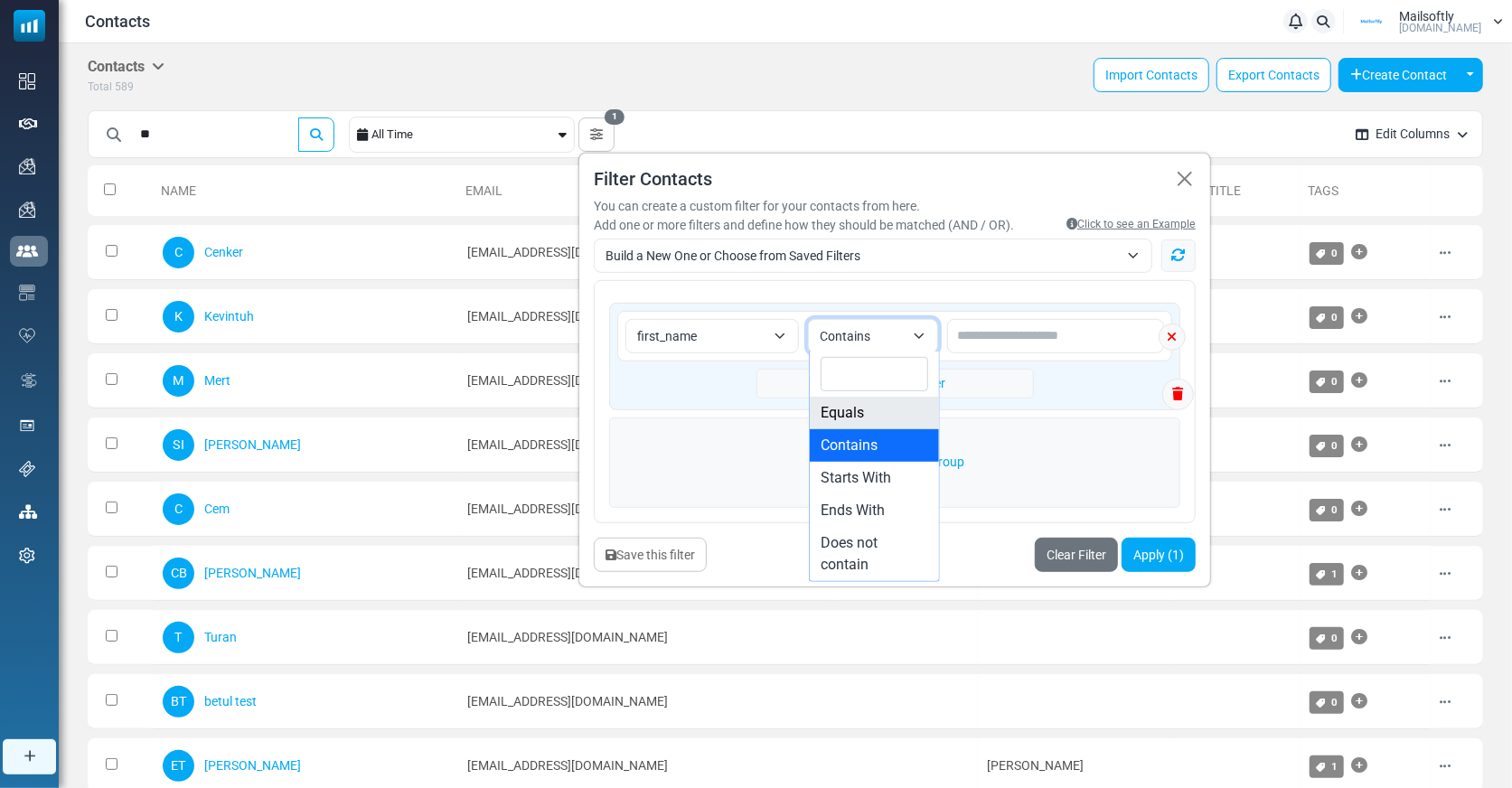
select select "******"
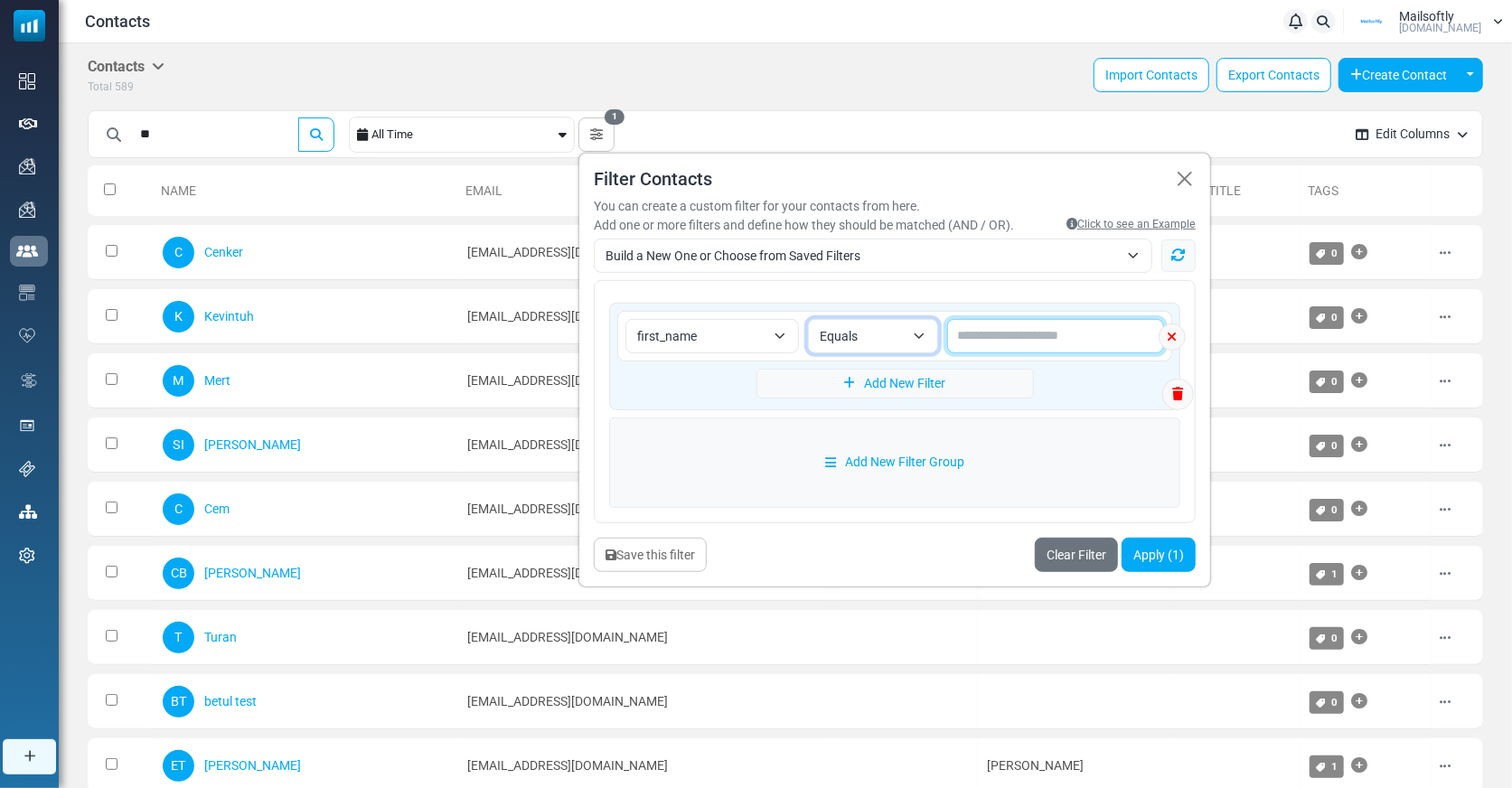
click at [1003, 325] on input "text" at bounding box center [1055, 335] width 216 height 34
type input "**"
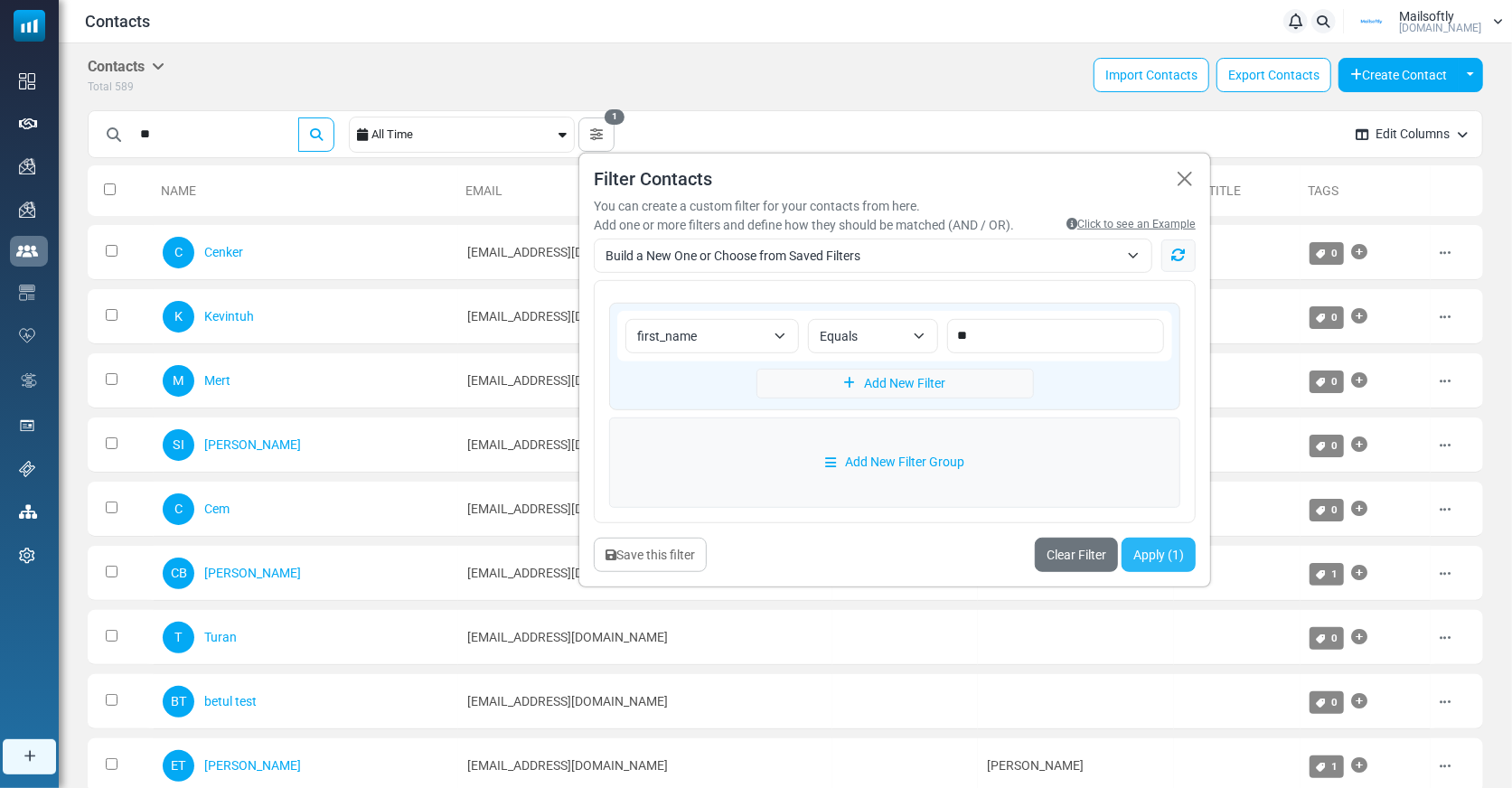
click at [1144, 550] on button "Apply (1)" at bounding box center [1158, 554] width 74 height 34
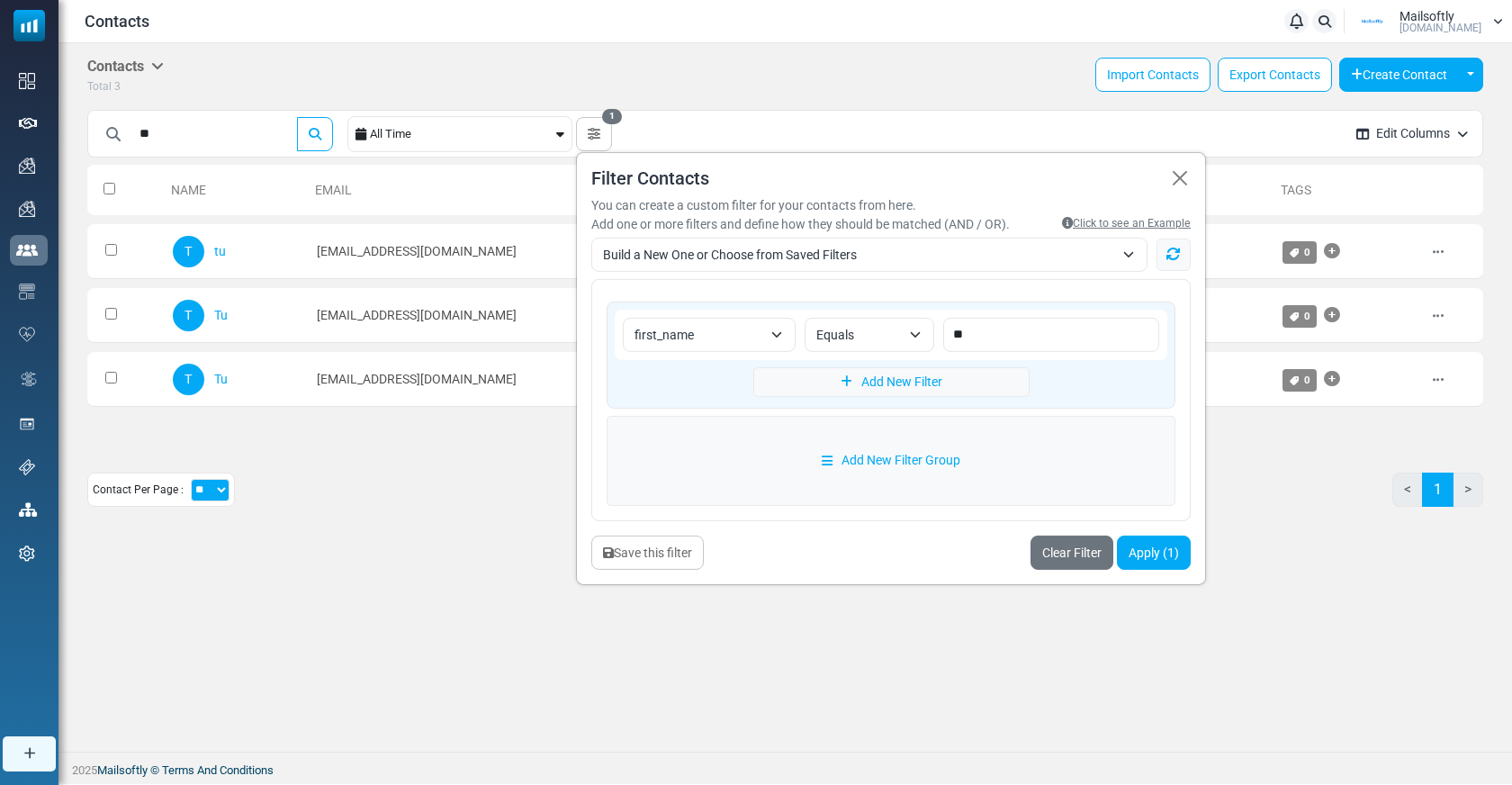
click at [449, 608] on div "Contacts Contacts Subscribers Archived Total 3 Import Contacts Export Contacts …" at bounding box center [785, 396] width 1454 height 708
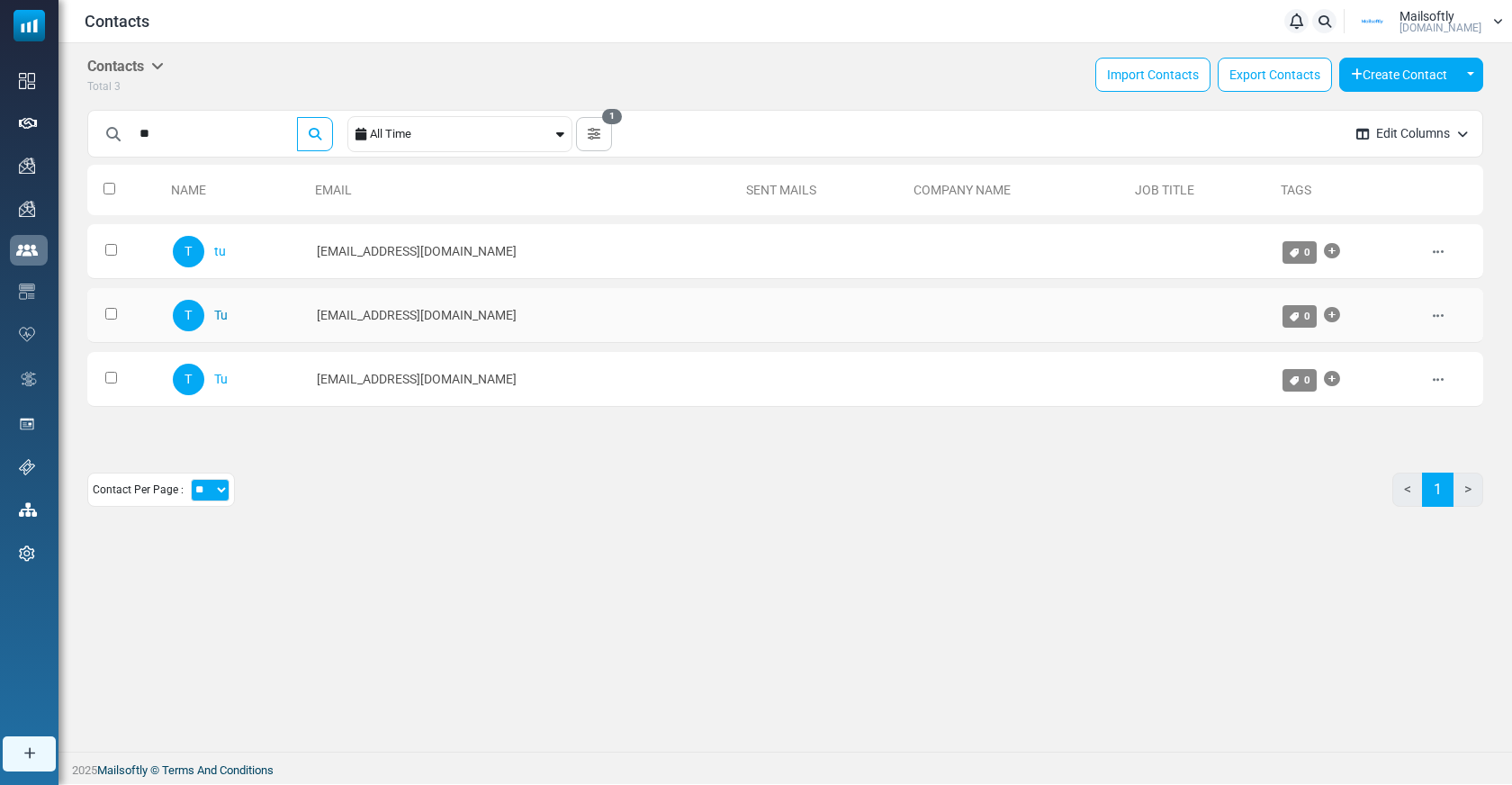
click at [227, 312] on link "Tu" at bounding box center [221, 315] width 14 height 15
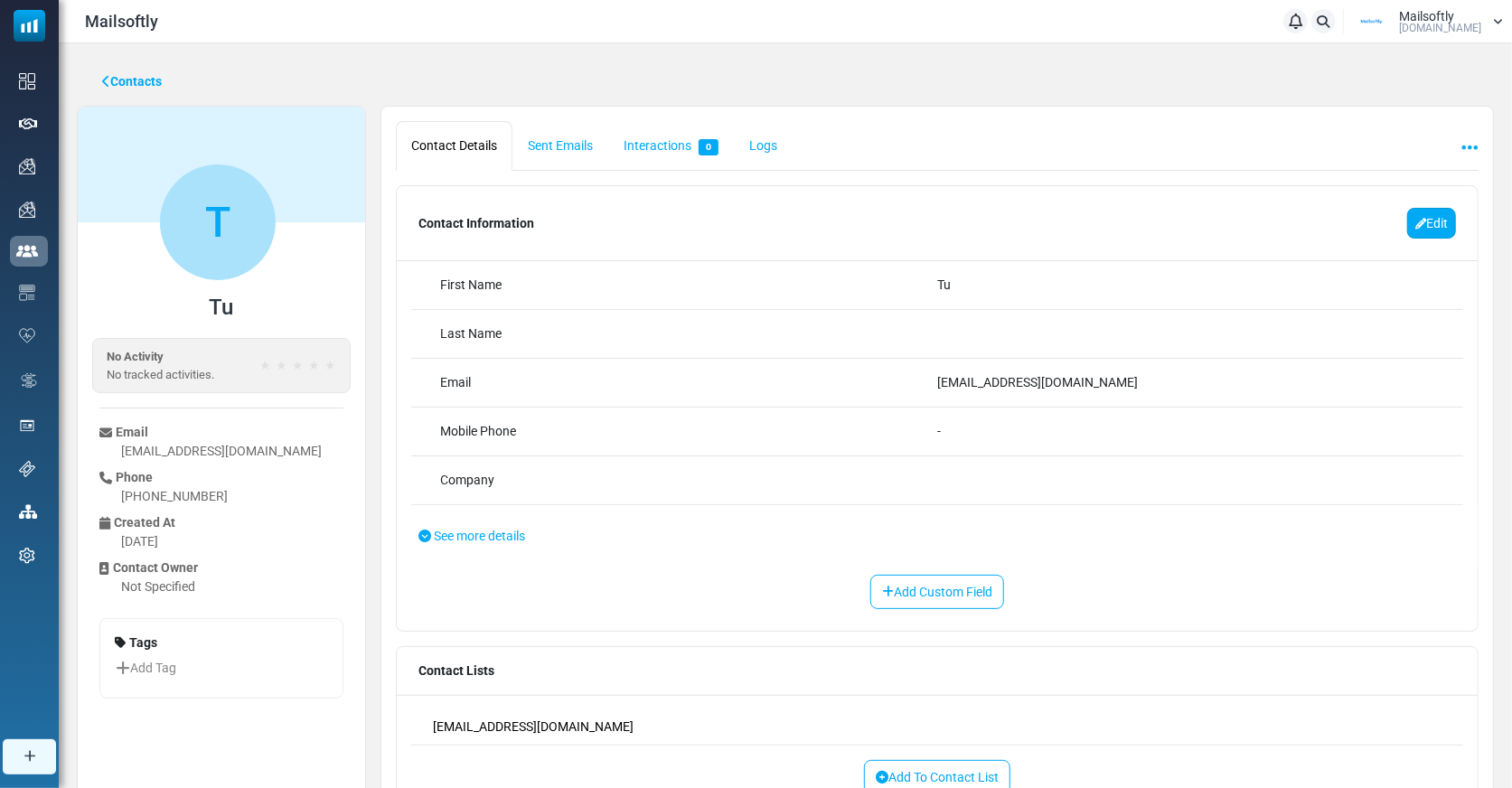
click at [1441, 215] on link "Edit" at bounding box center [1431, 223] width 49 height 31
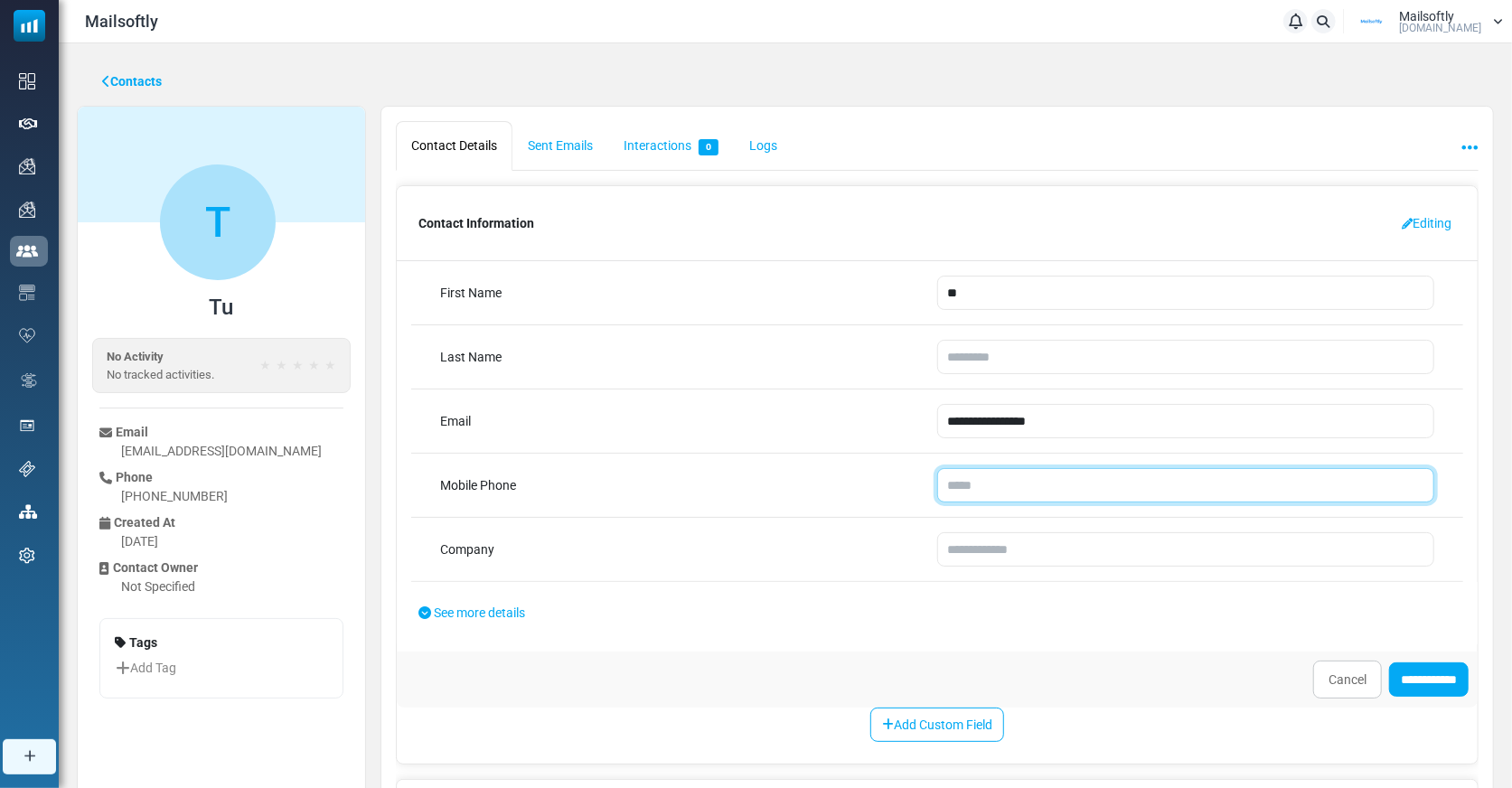
click at [986, 484] on input "tel" at bounding box center [1185, 485] width 497 height 34
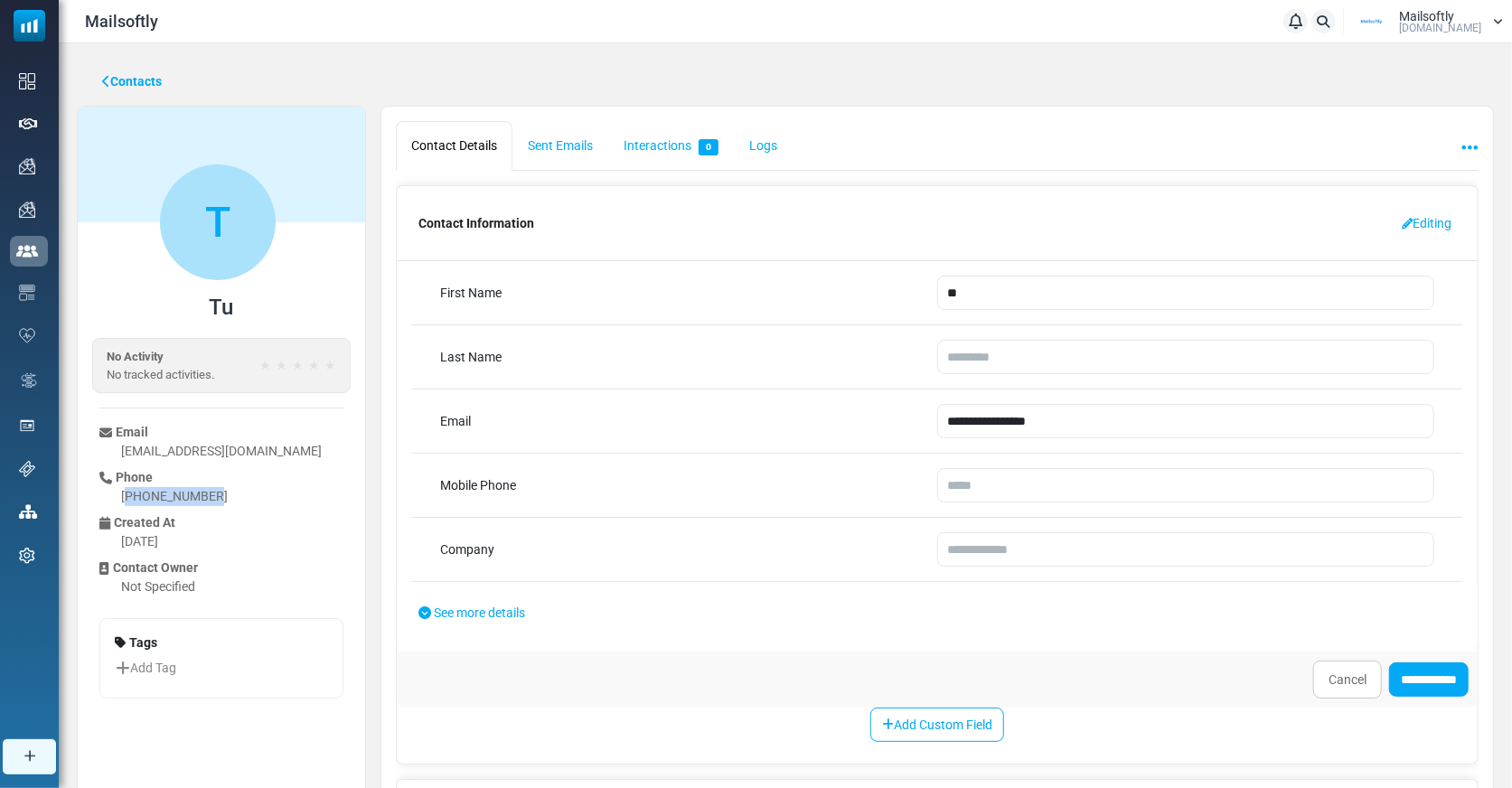
drag, startPoint x: 207, startPoint y: 489, endPoint x: 117, endPoint y: 490, distance: 90.0
click at [117, 490] on li "Phone [PHONE_NUMBER]" at bounding box center [221, 487] width 244 height 38
copy div "[PHONE_NUMBER]"
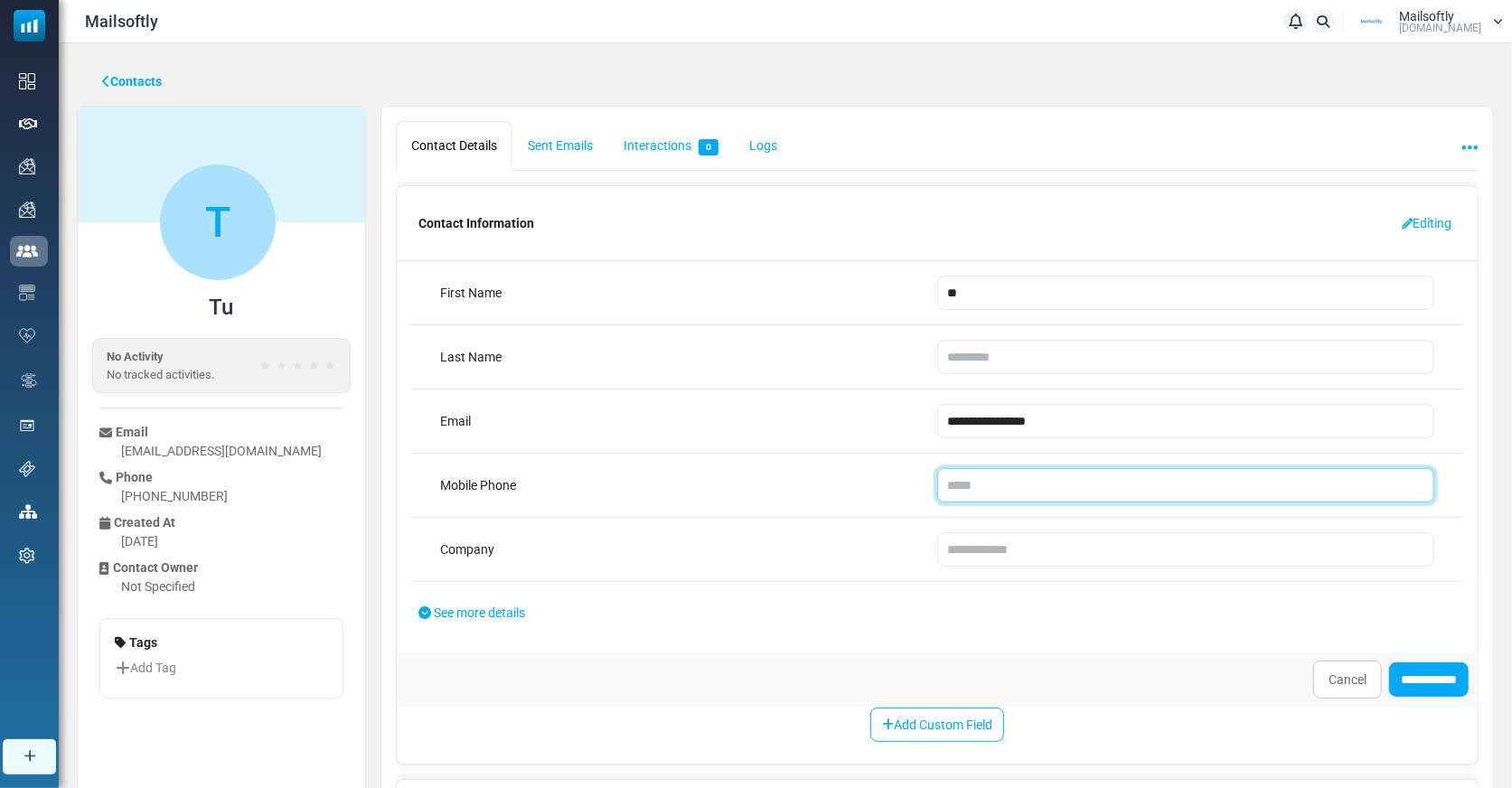
click at [980, 477] on input "tel" at bounding box center [1185, 485] width 497 height 34
paste input "**********"
type input "**********"
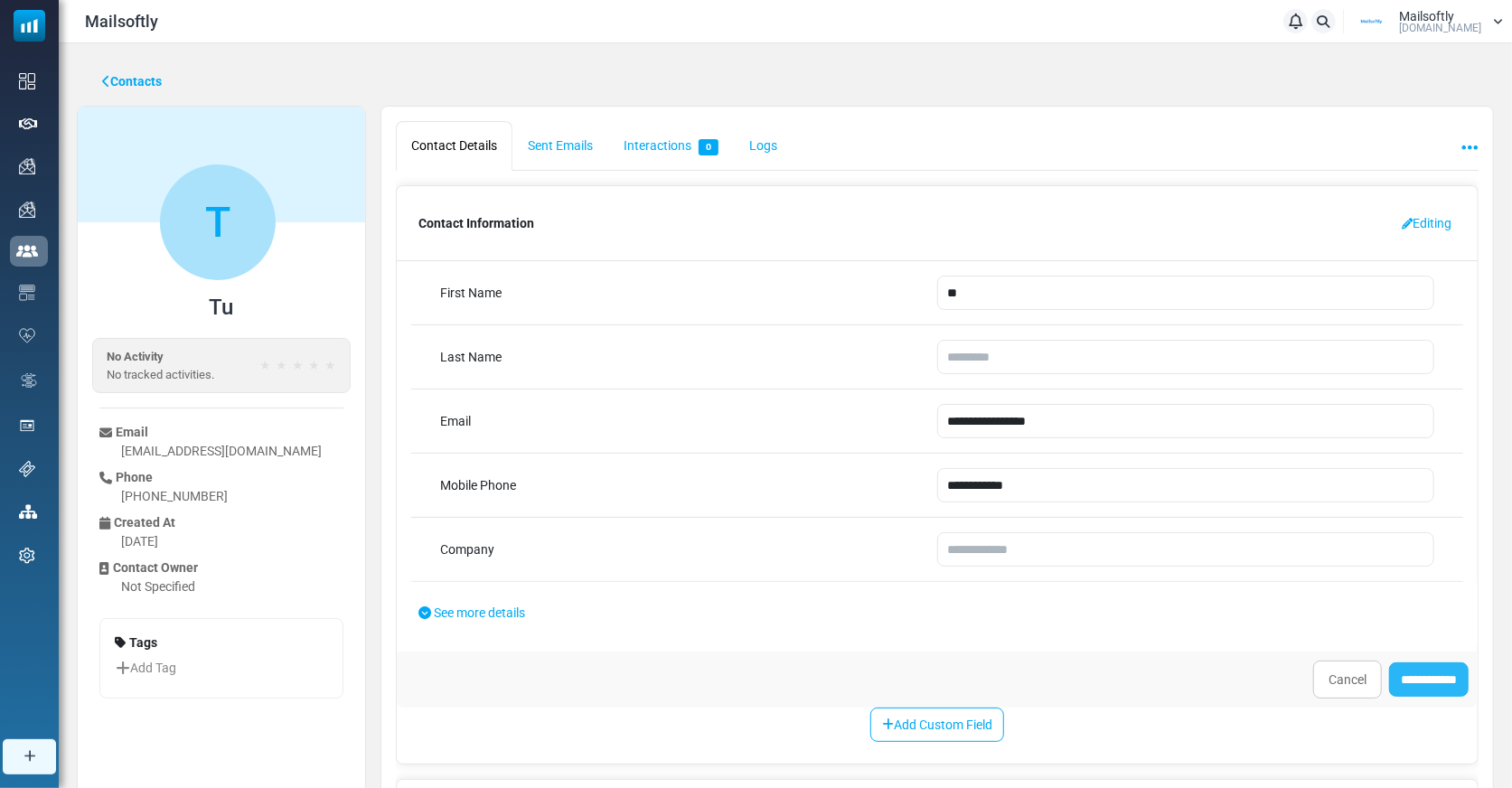
click at [1401, 665] on input "**********" at bounding box center [1429, 679] width 80 height 34
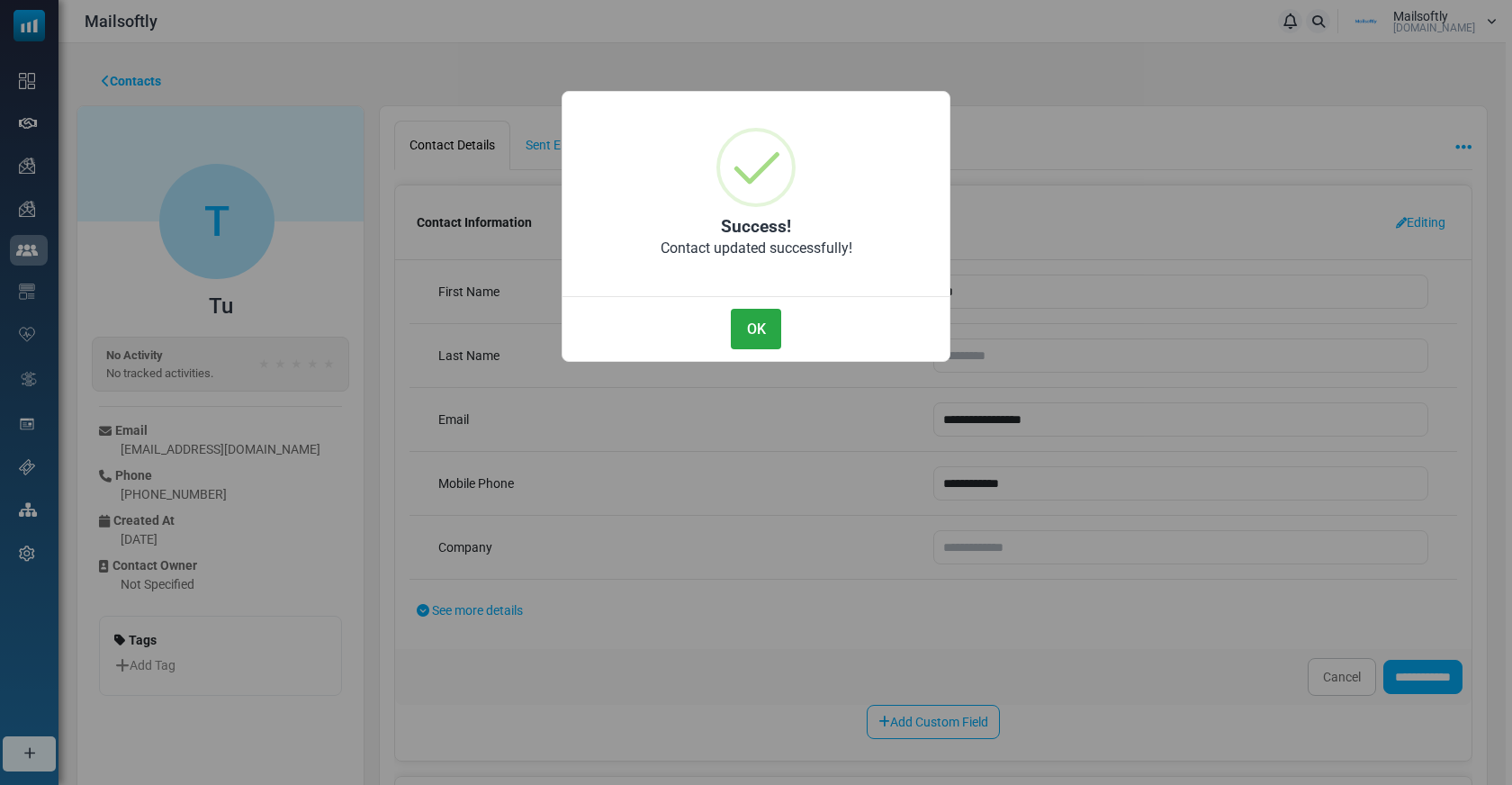
click at [744, 303] on div "OK No Cancel" at bounding box center [756, 324] width 387 height 57
click at [756, 313] on body "Mailsoftly Notifications Mailsoftly [DOMAIN_NAME] Profile & Preferences Support" at bounding box center [756, 429] width 1512 height 860
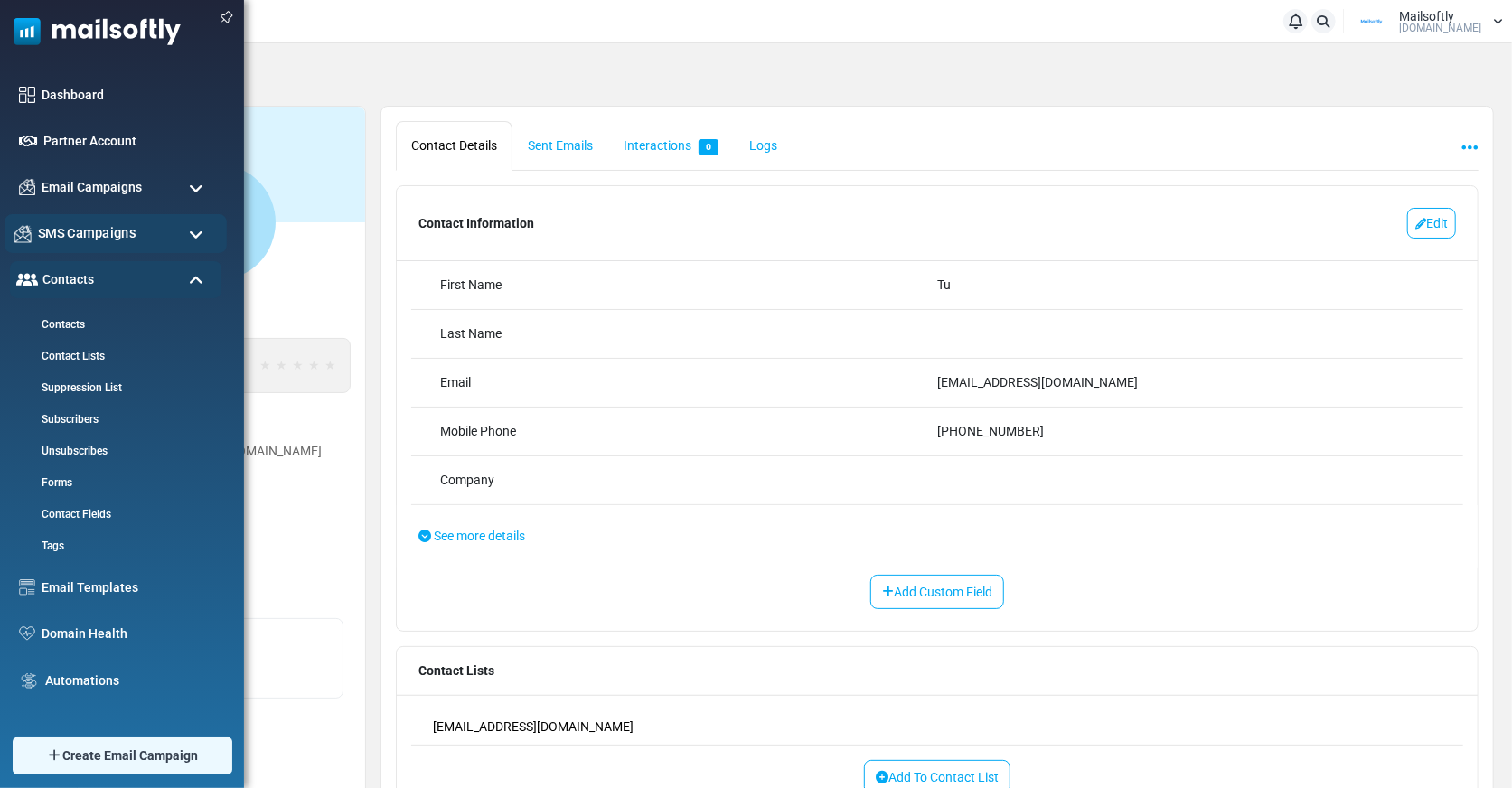
click at [90, 230] on span "SMS Campaigns" at bounding box center [87, 233] width 97 height 20
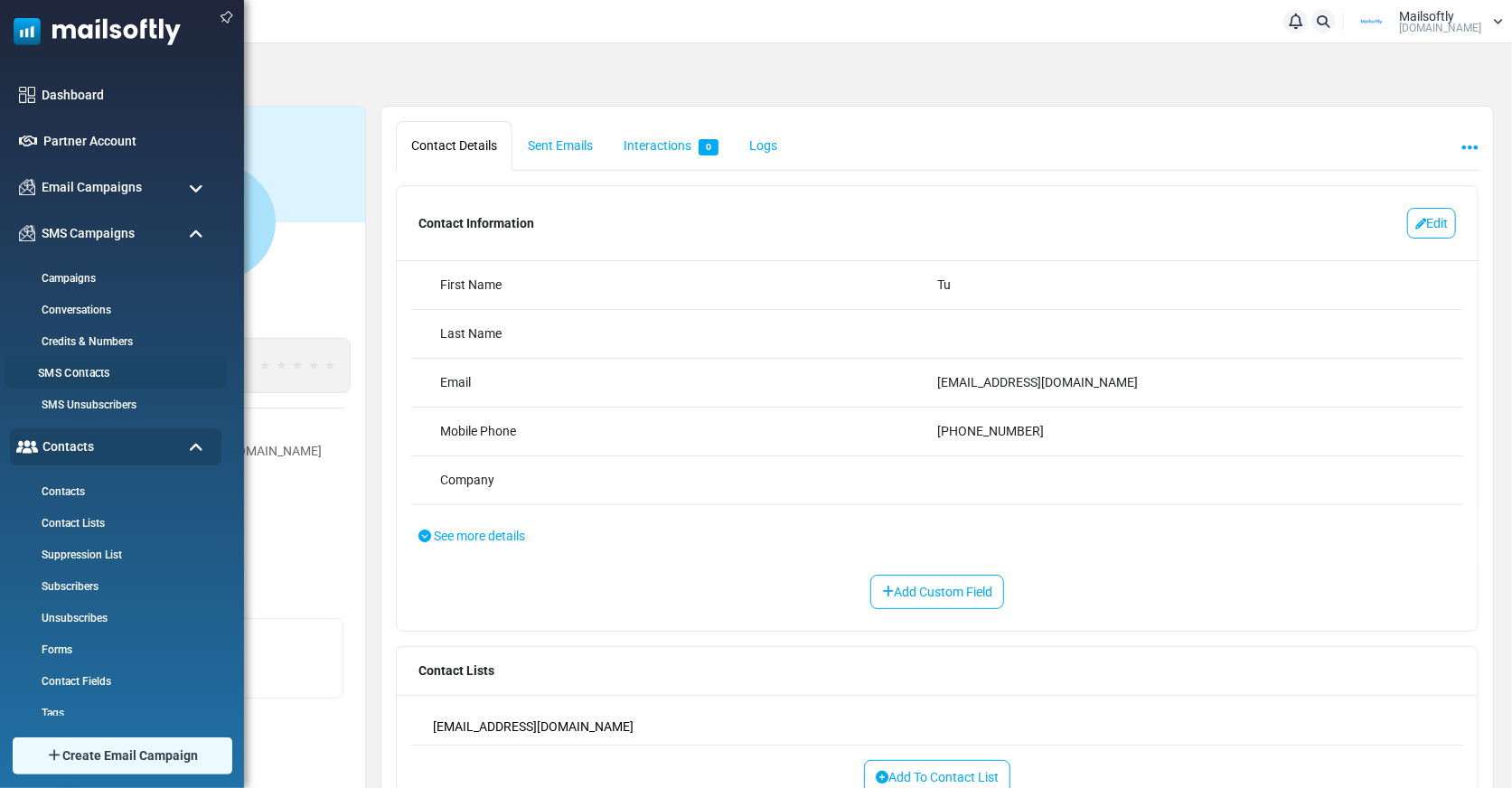
click at [78, 367] on link "SMS Contacts" at bounding box center [113, 374] width 216 height 18
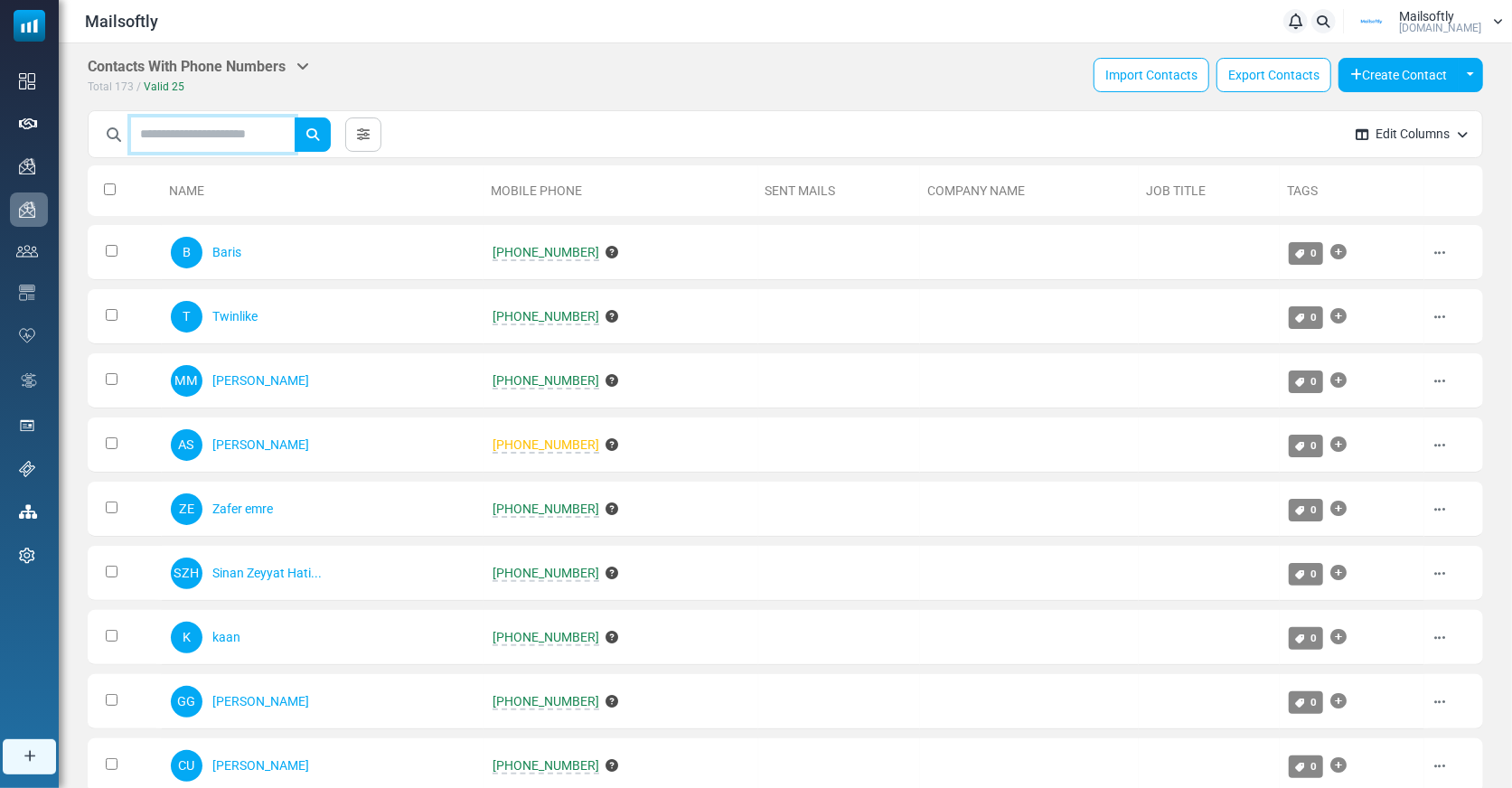
click at [187, 135] on input "text" at bounding box center [213, 134] width 164 height 34
type input "**"
click at [319, 139] on icon "submit" at bounding box center [312, 135] width 13 height 13
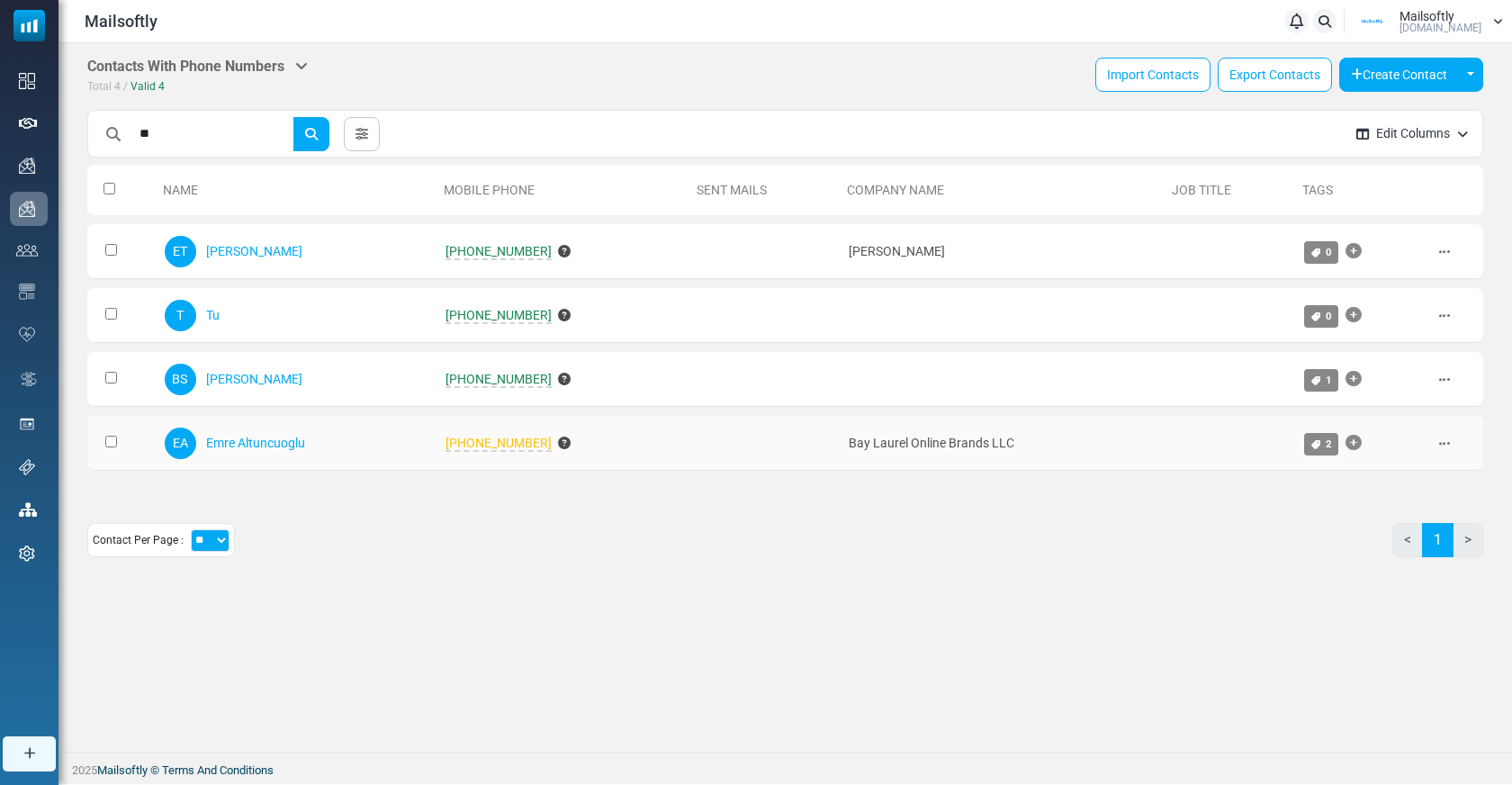
click at [501, 440] on span "650 785-3004" at bounding box center [498, 444] width 106 height 17
click at [476, 436] on span "650 785-3004" at bounding box center [498, 444] width 106 height 17
click at [512, 436] on span "650 785-3004" at bounding box center [498, 444] width 106 height 17
click at [467, 437] on span "650 785-3004" at bounding box center [498, 444] width 106 height 17
click at [558, 437] on icon at bounding box center [564, 443] width 13 height 13
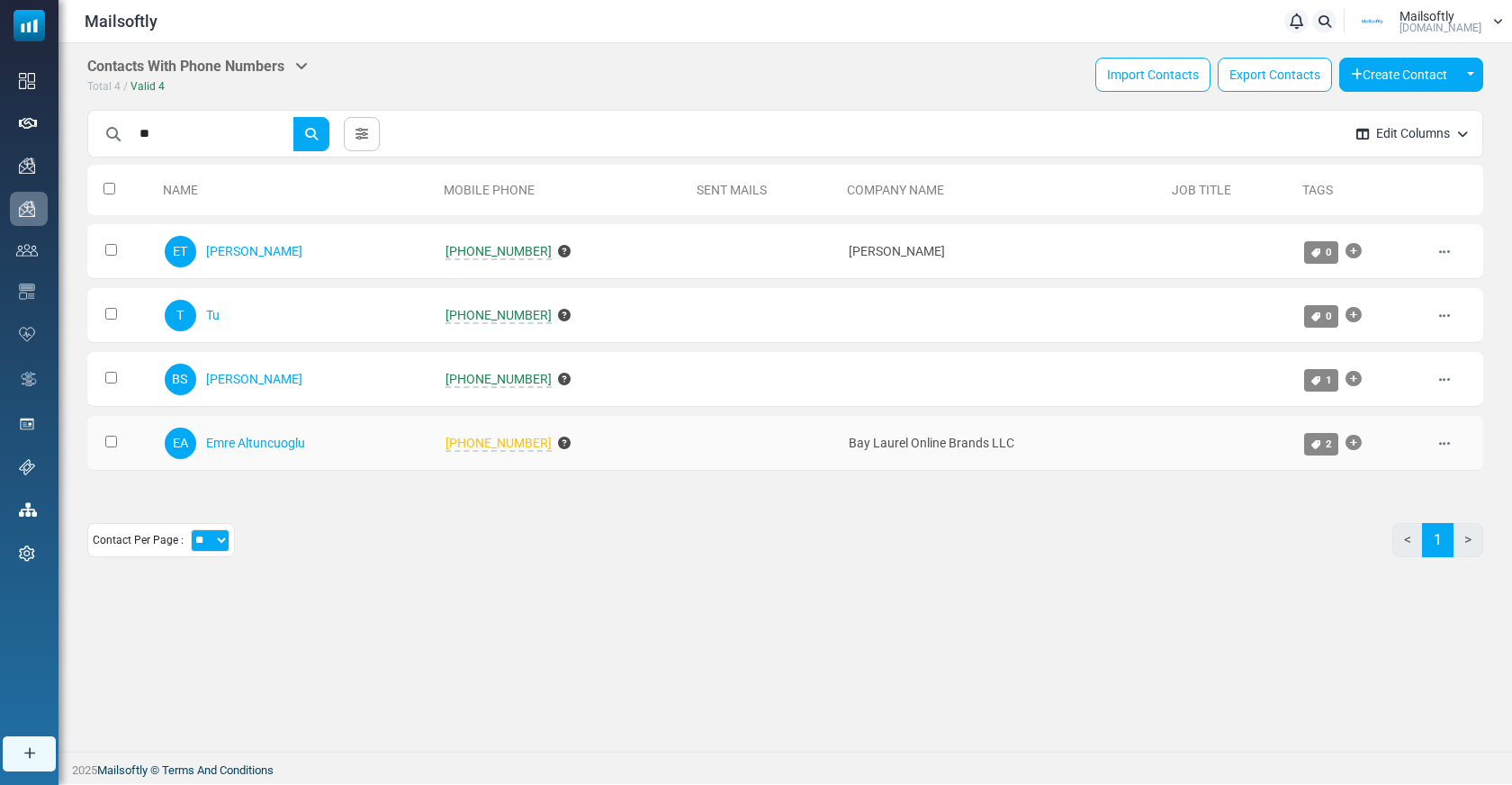
click at [476, 437] on span "650 785-3004" at bounding box center [498, 444] width 106 height 17
click at [497, 378] on span "+905535891496" at bounding box center [498, 380] width 106 height 17
click at [485, 448] on span "650 785-3004" at bounding box center [498, 444] width 106 height 17
click at [484, 377] on span "+905535891496" at bounding box center [498, 380] width 106 height 17
click at [484, 377] on span "[PHONE_NUMBER]" at bounding box center [498, 380] width 106 height 17
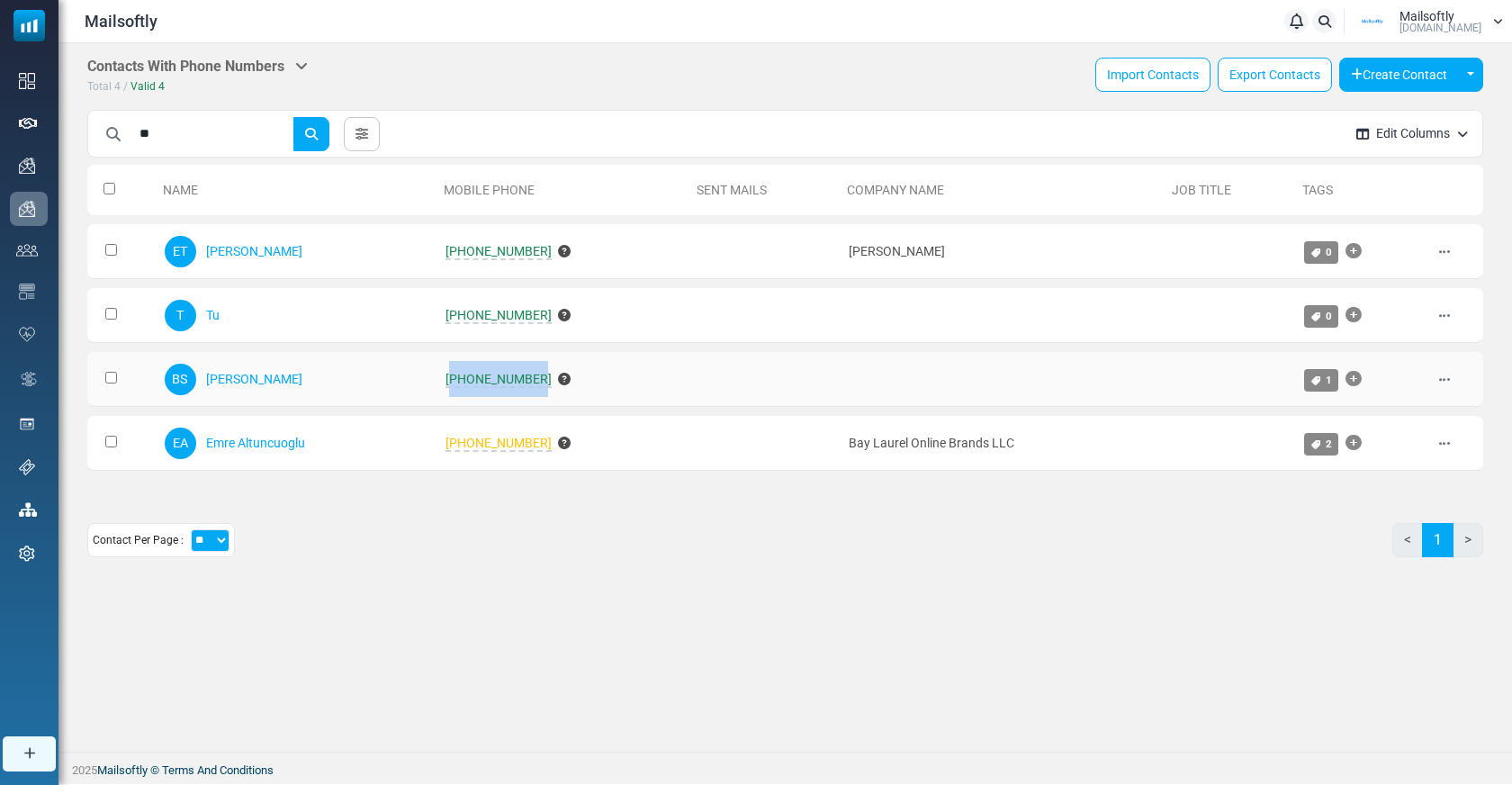
click at [484, 377] on span "[PHONE_NUMBER]" at bounding box center [498, 380] width 106 height 17
click at [484, 377] on span "+905535891496" at bounding box center [498, 380] width 106 height 17
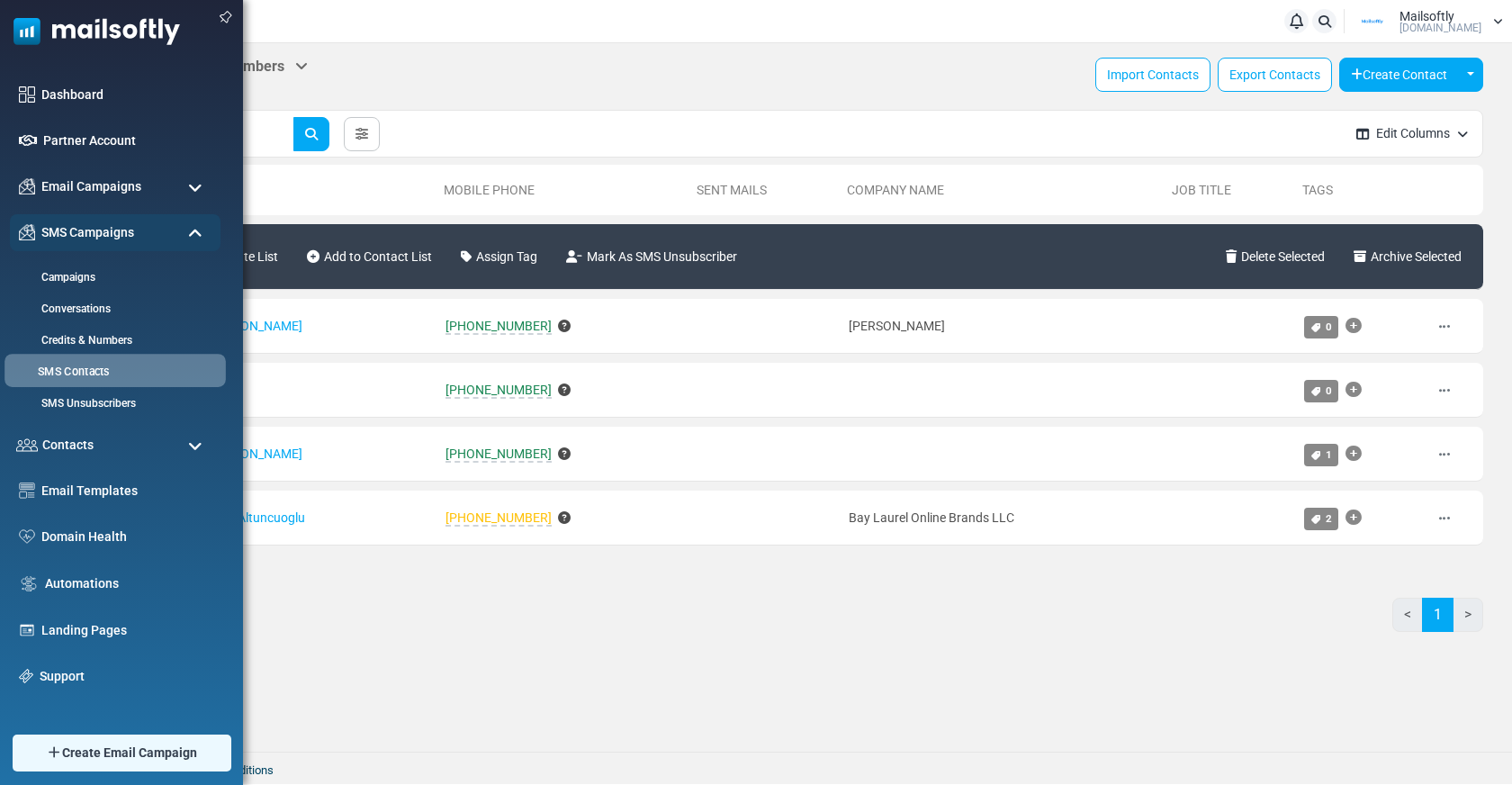
click at [86, 366] on link "SMS Contacts" at bounding box center [113, 372] width 216 height 17
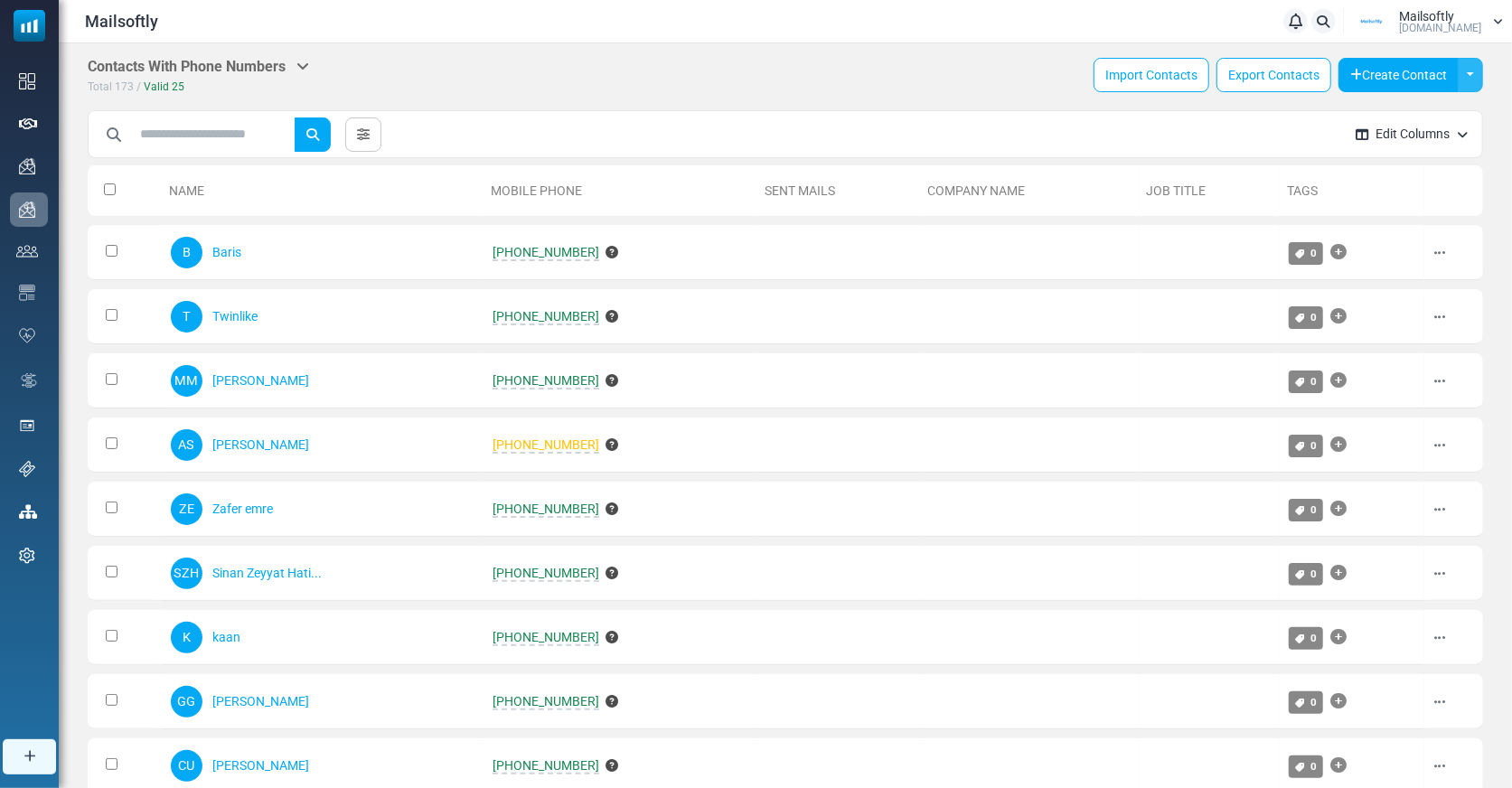
click at [1470, 75] on button "Toggle Dropdown" at bounding box center [1470, 74] width 25 height 34
click at [1439, 68] on button "Create Contact" at bounding box center [1398, 74] width 120 height 34
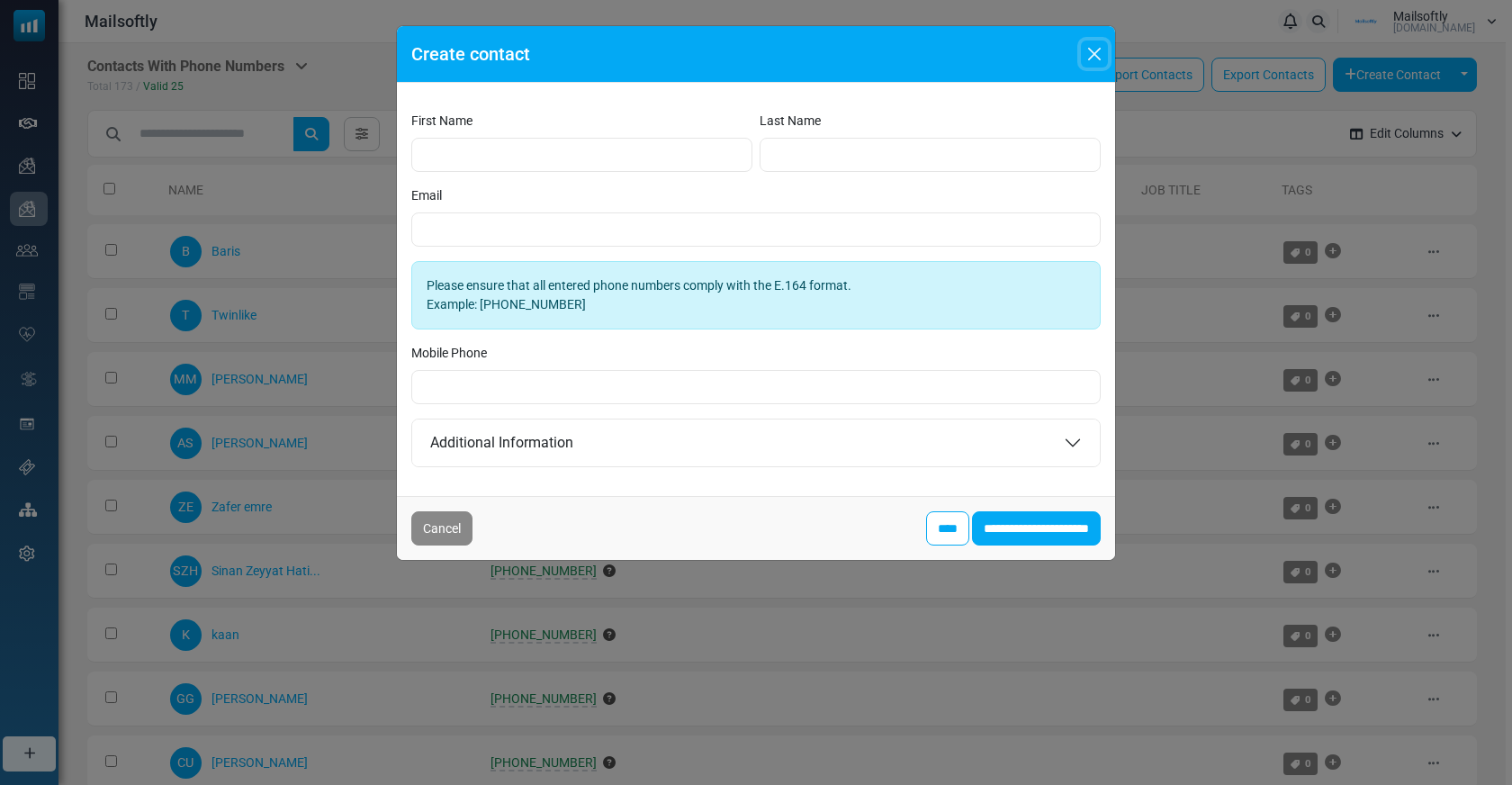
click at [1095, 55] on button "Close" at bounding box center [1094, 54] width 27 height 27
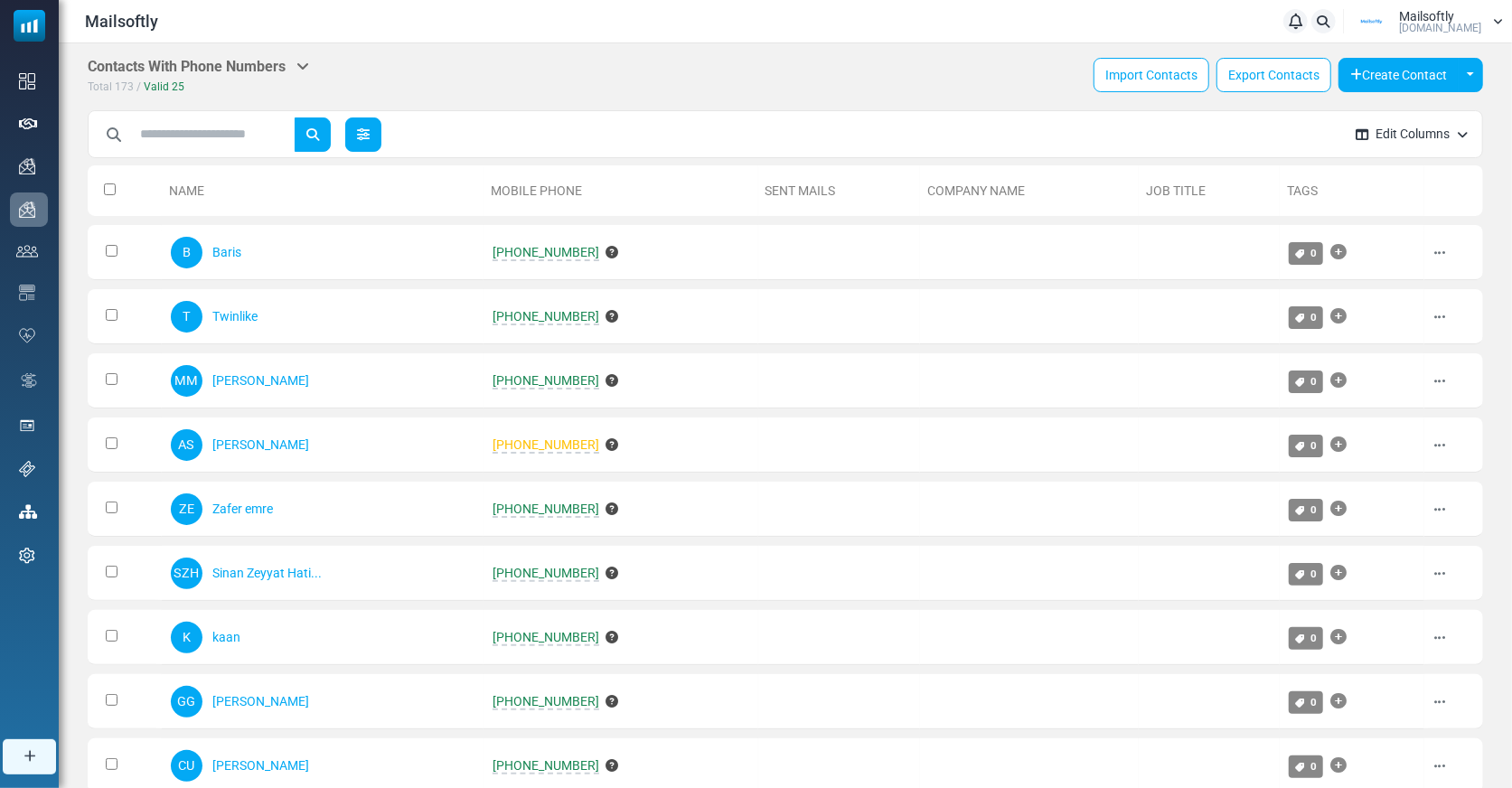
click at [359, 128] on link at bounding box center [363, 134] width 36 height 34
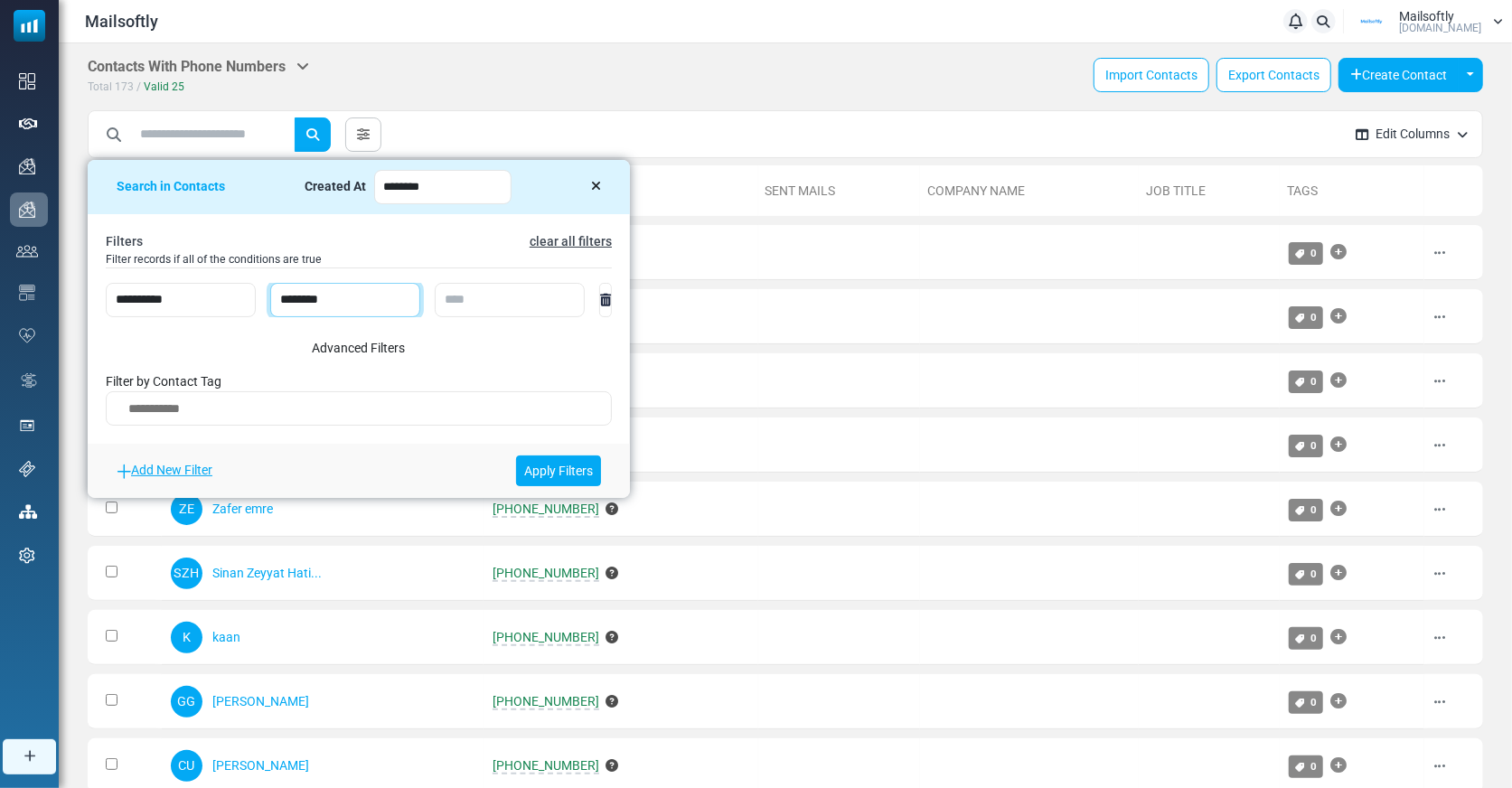
click at [343, 310] on select "**********" at bounding box center [345, 299] width 150 height 34
click at [473, 298] on input "text" at bounding box center [510, 299] width 150 height 34
type input "*"
type input "**"
click at [191, 468] on link "Add New Filter" at bounding box center [165, 470] width 96 height 15
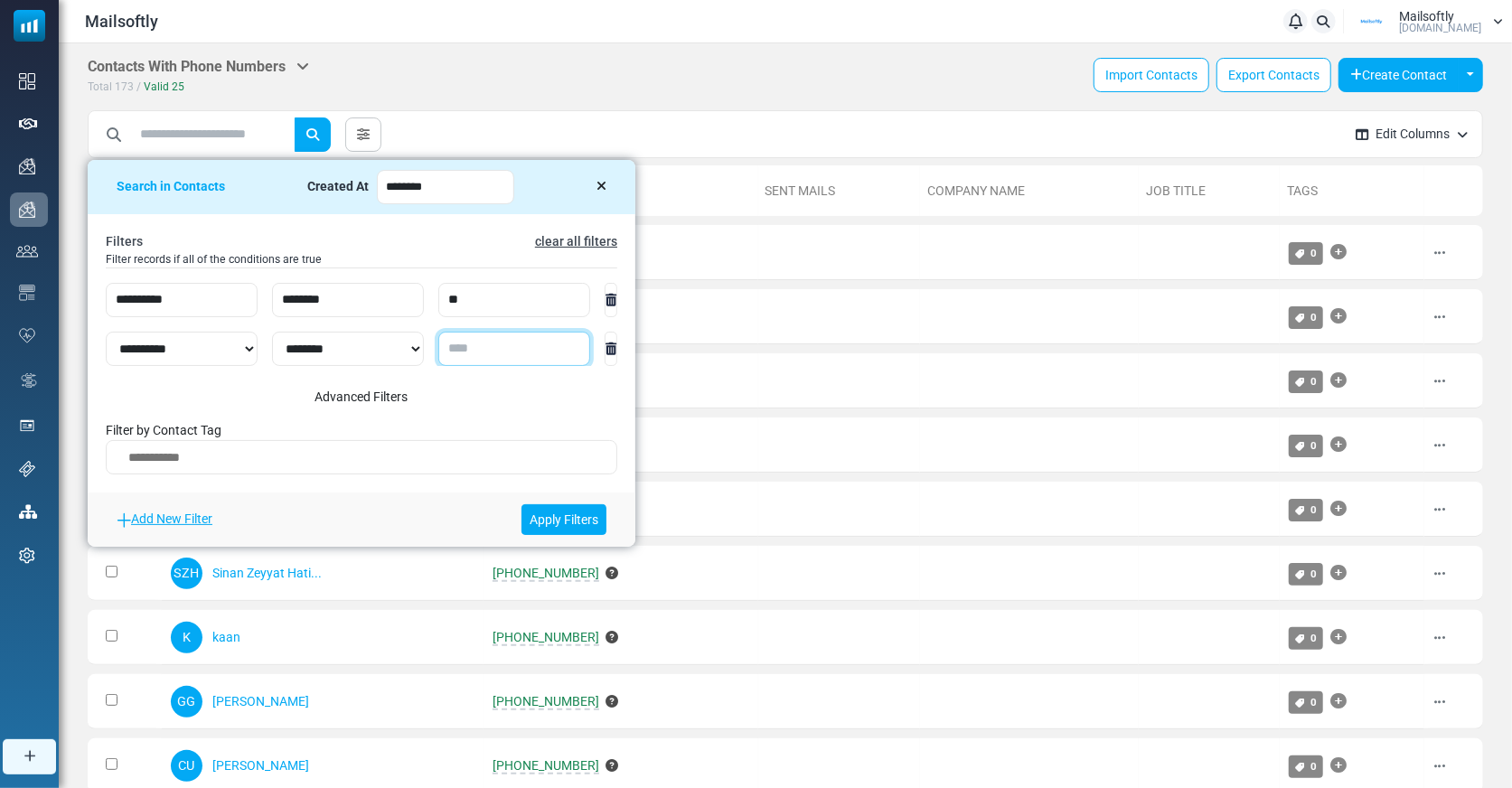
click at [549, 356] on input "text" at bounding box center [515, 348] width 152 height 34
type input "***"
click at [606, 519] on link "Apply Filters" at bounding box center [563, 520] width 85 height 31
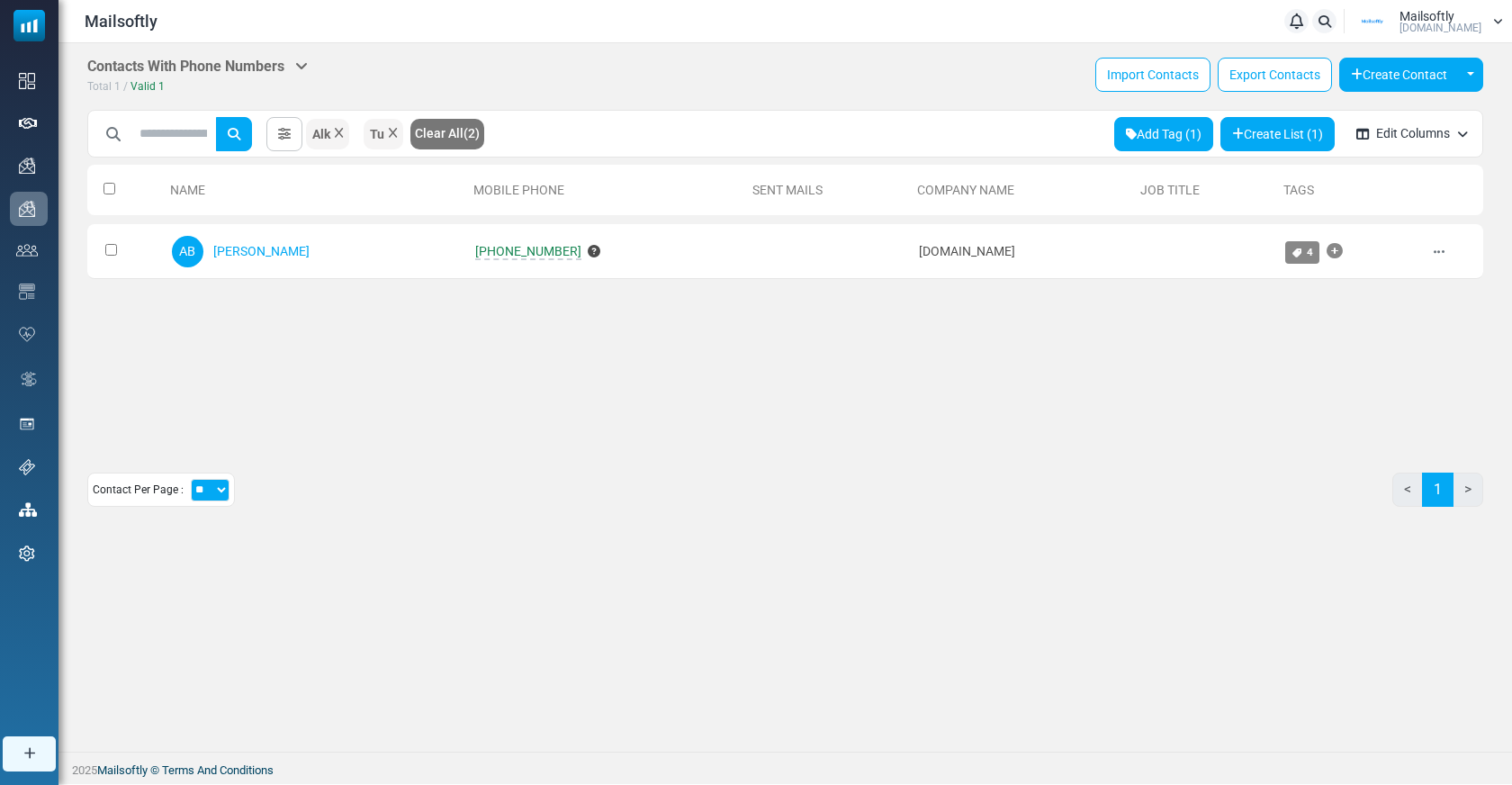
click at [341, 126] on div "Alk" at bounding box center [327, 134] width 43 height 31
click at [343, 128] on icon at bounding box center [339, 133] width 8 height 11
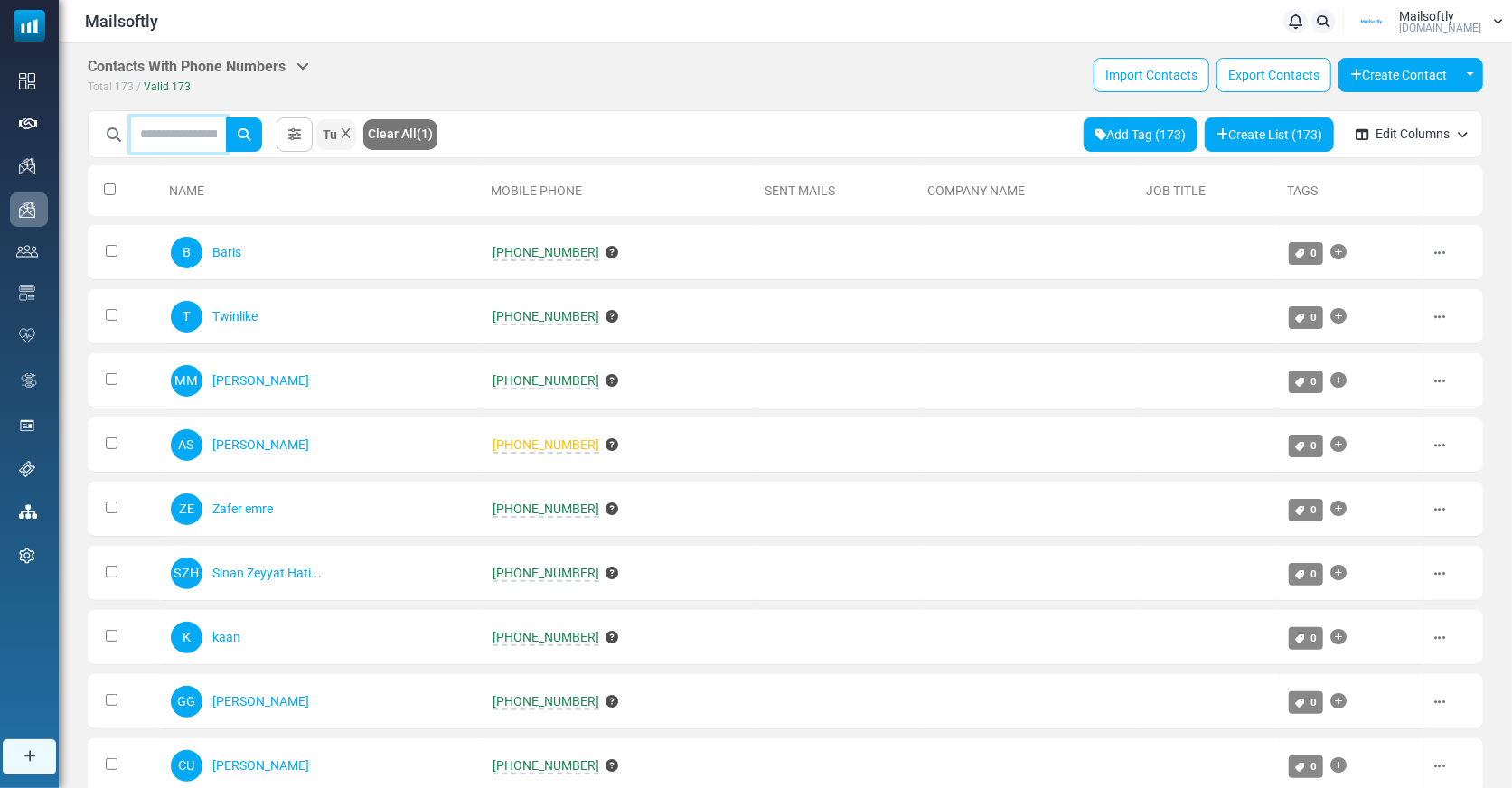
click at [179, 118] on input "text" at bounding box center [177, 134] width 95 height 34
click at [349, 129] on icon at bounding box center [345, 134] width 8 height 11
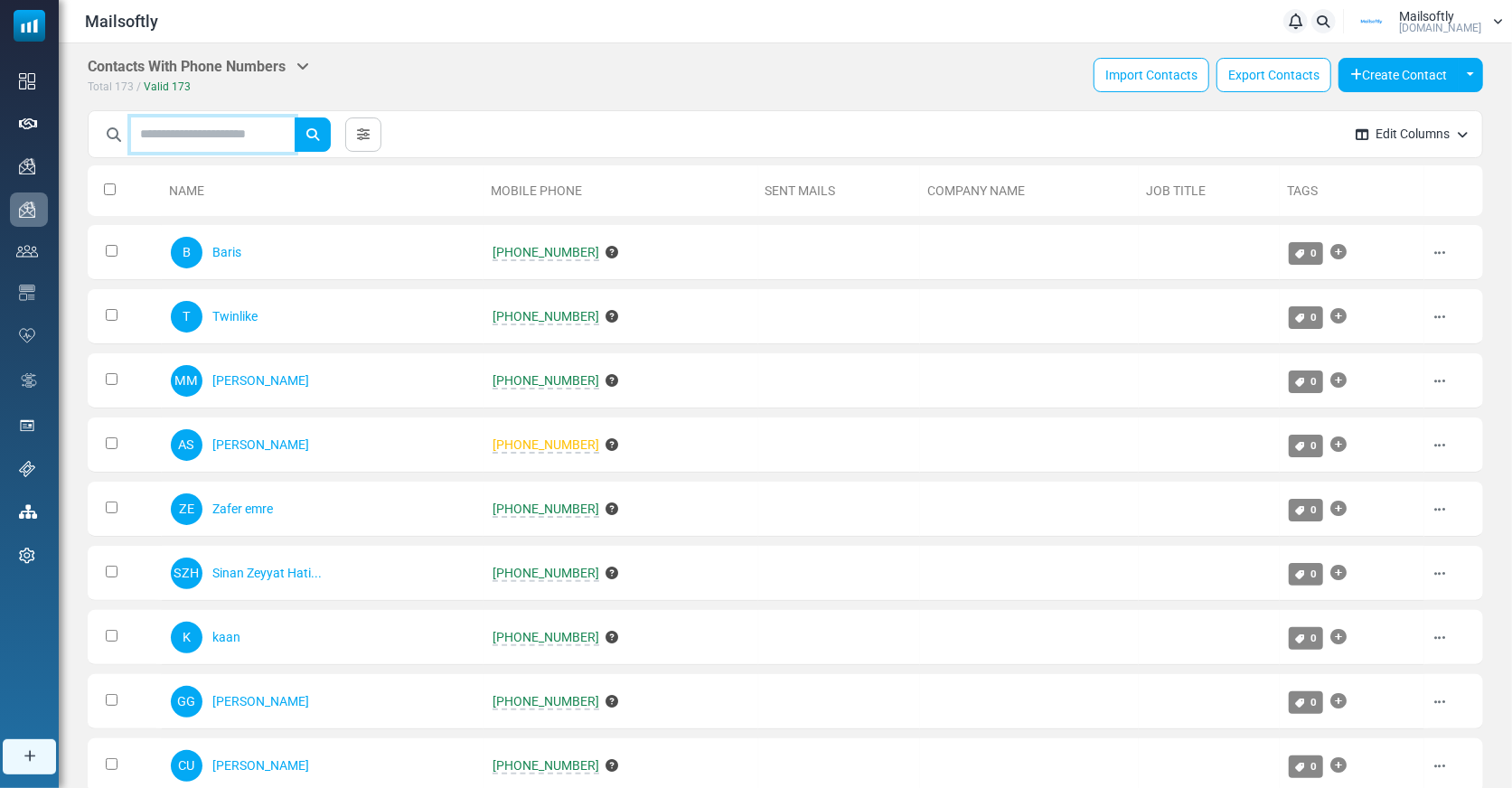
click at [201, 131] on input "text" at bounding box center [213, 134] width 164 height 34
type input "**"
click at [294, 117] on button "submit" at bounding box center [312, 134] width 36 height 34
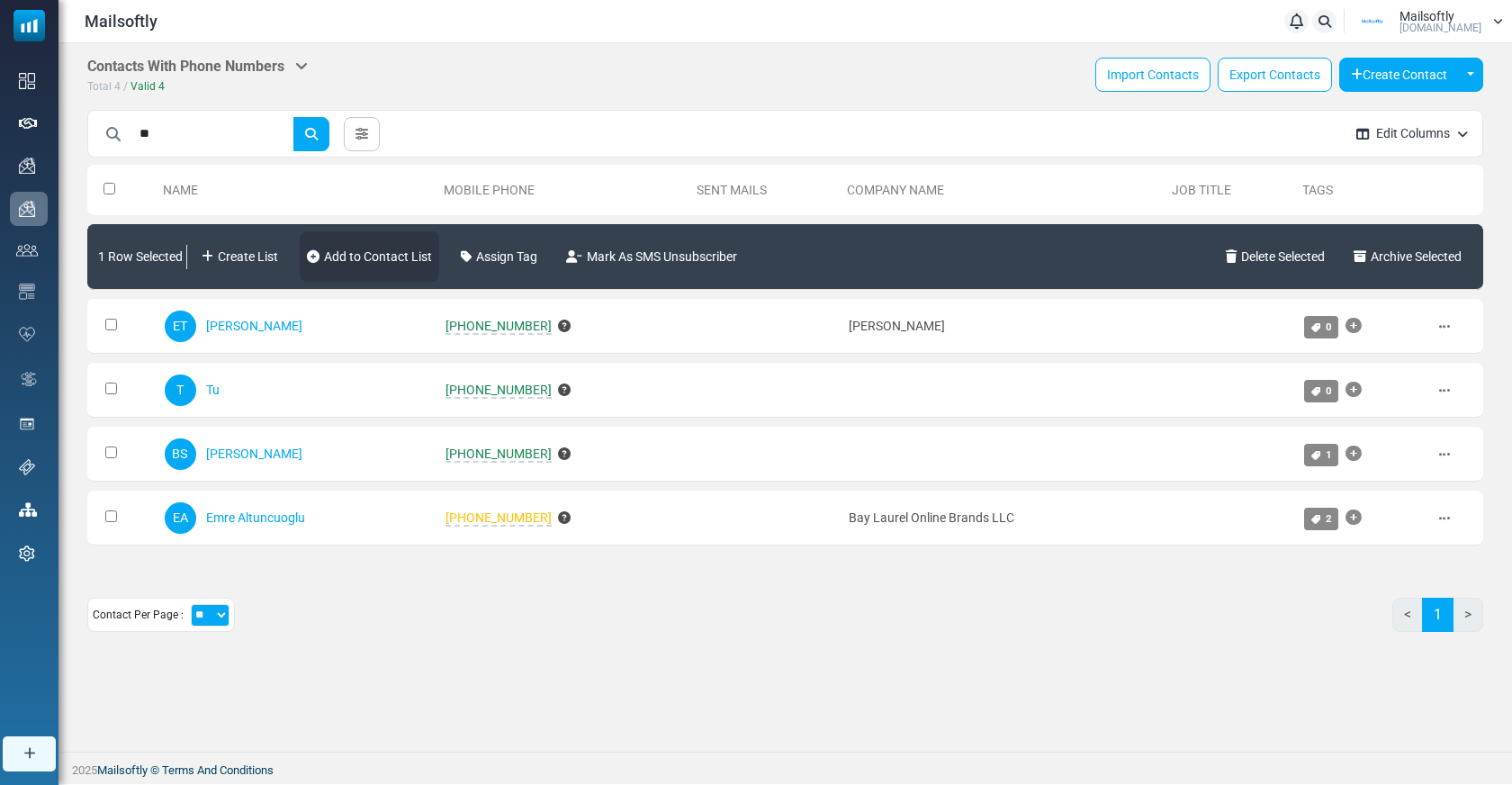
click at [404, 256] on link "Add to Contact List" at bounding box center [370, 256] width 140 height 51
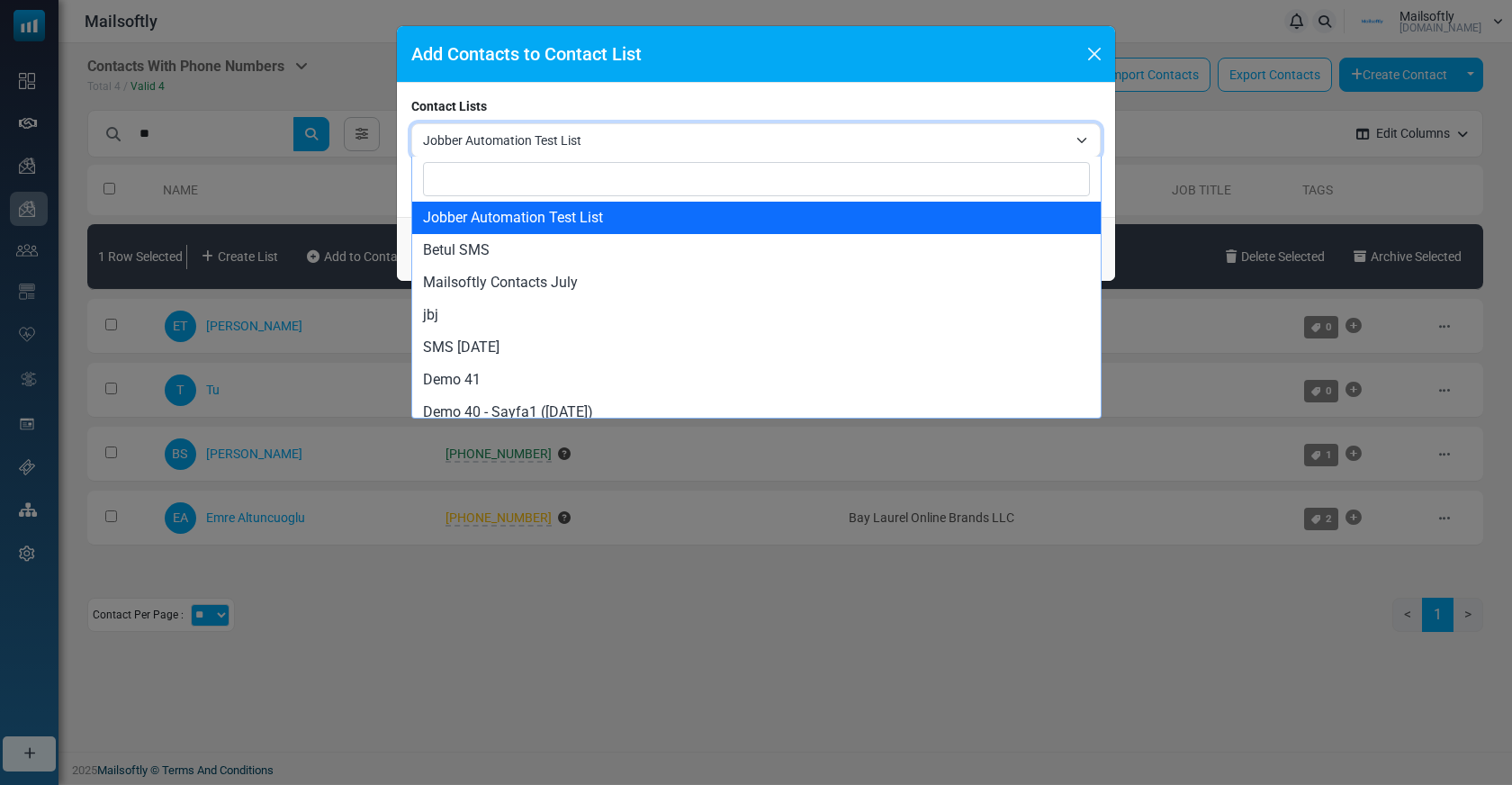
click at [564, 142] on span "Jobber Automation Test List" at bounding box center [746, 140] width 645 height 21
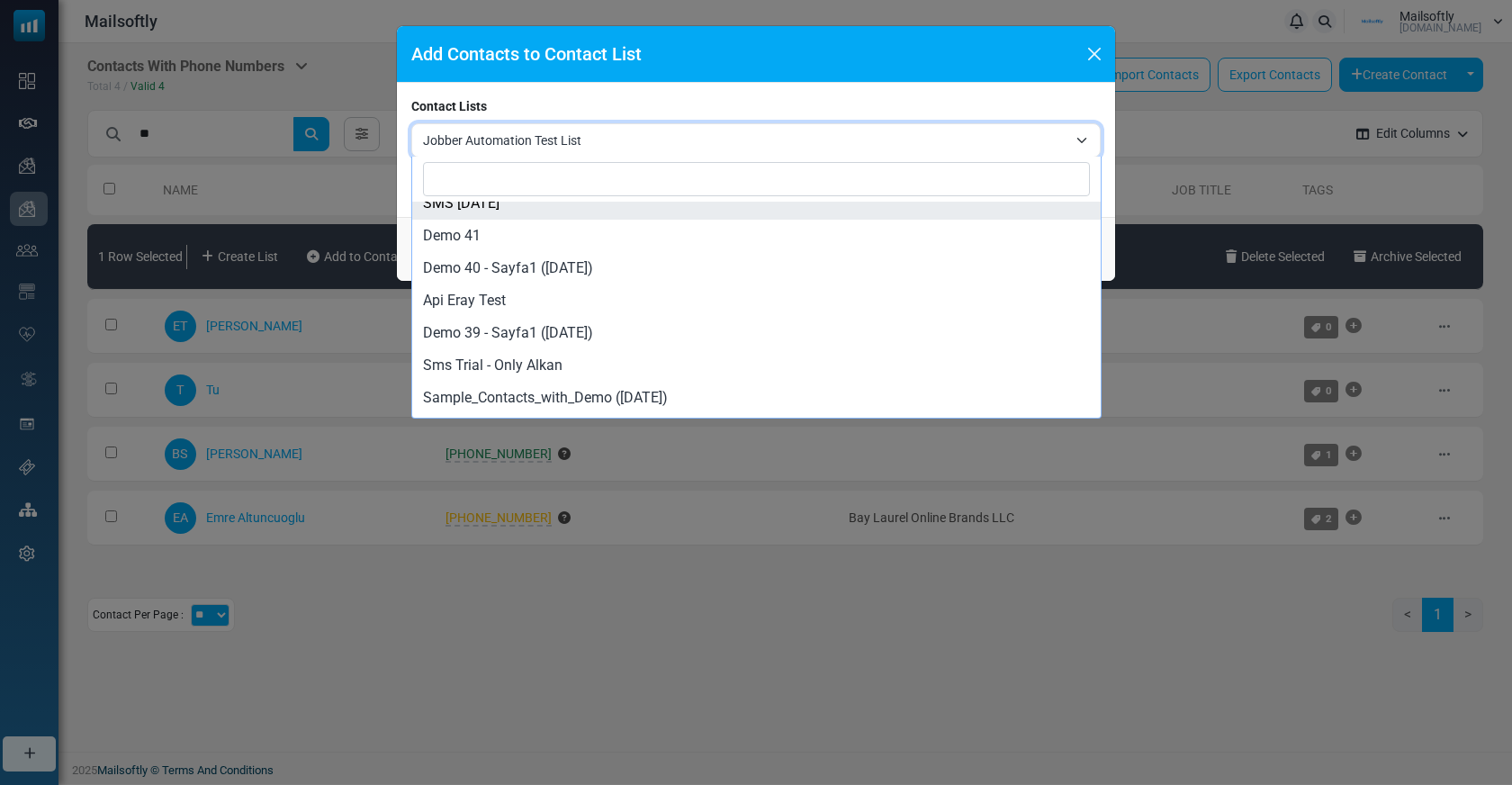
scroll to position [160, 0]
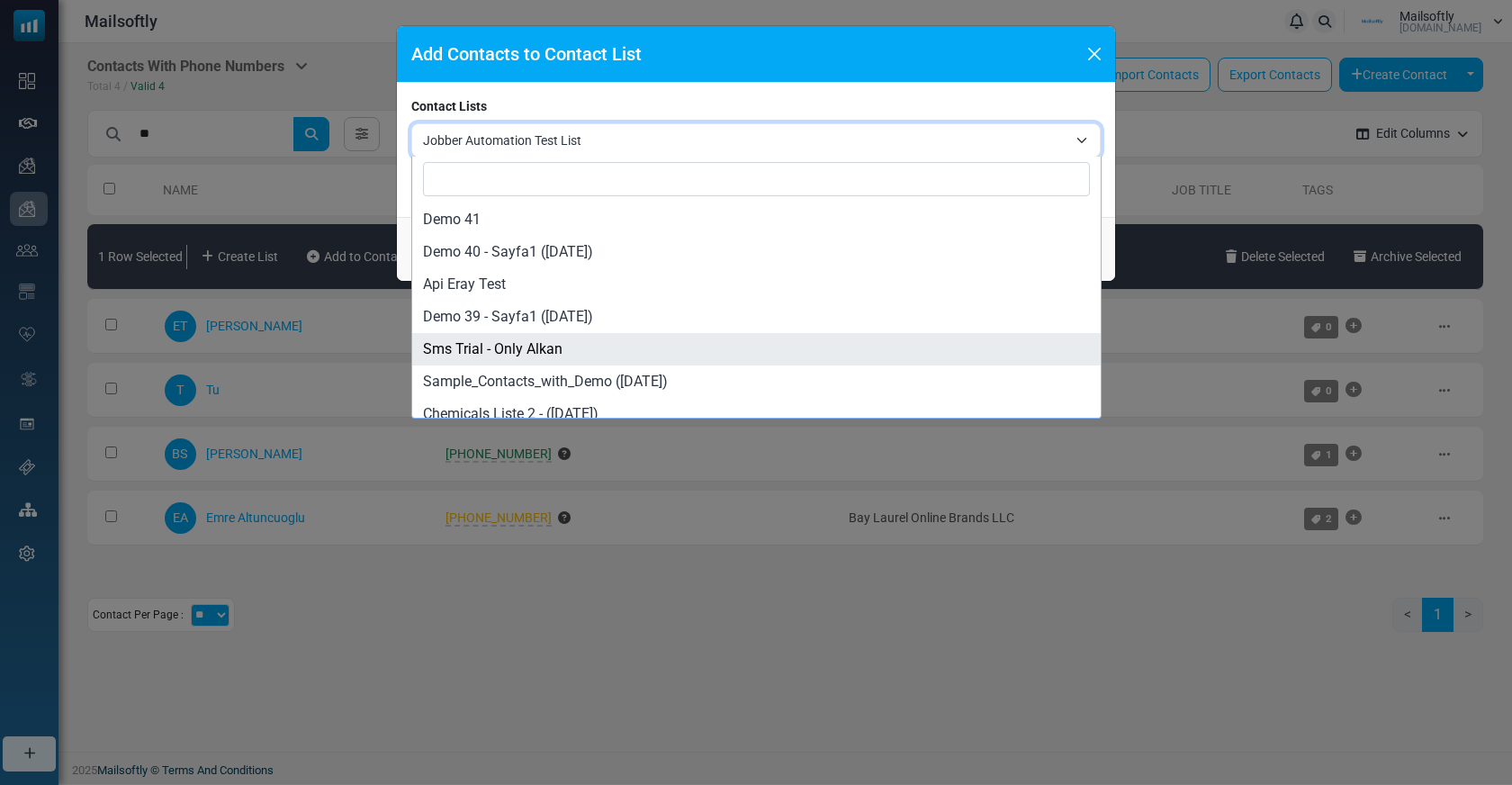
select select "*****"
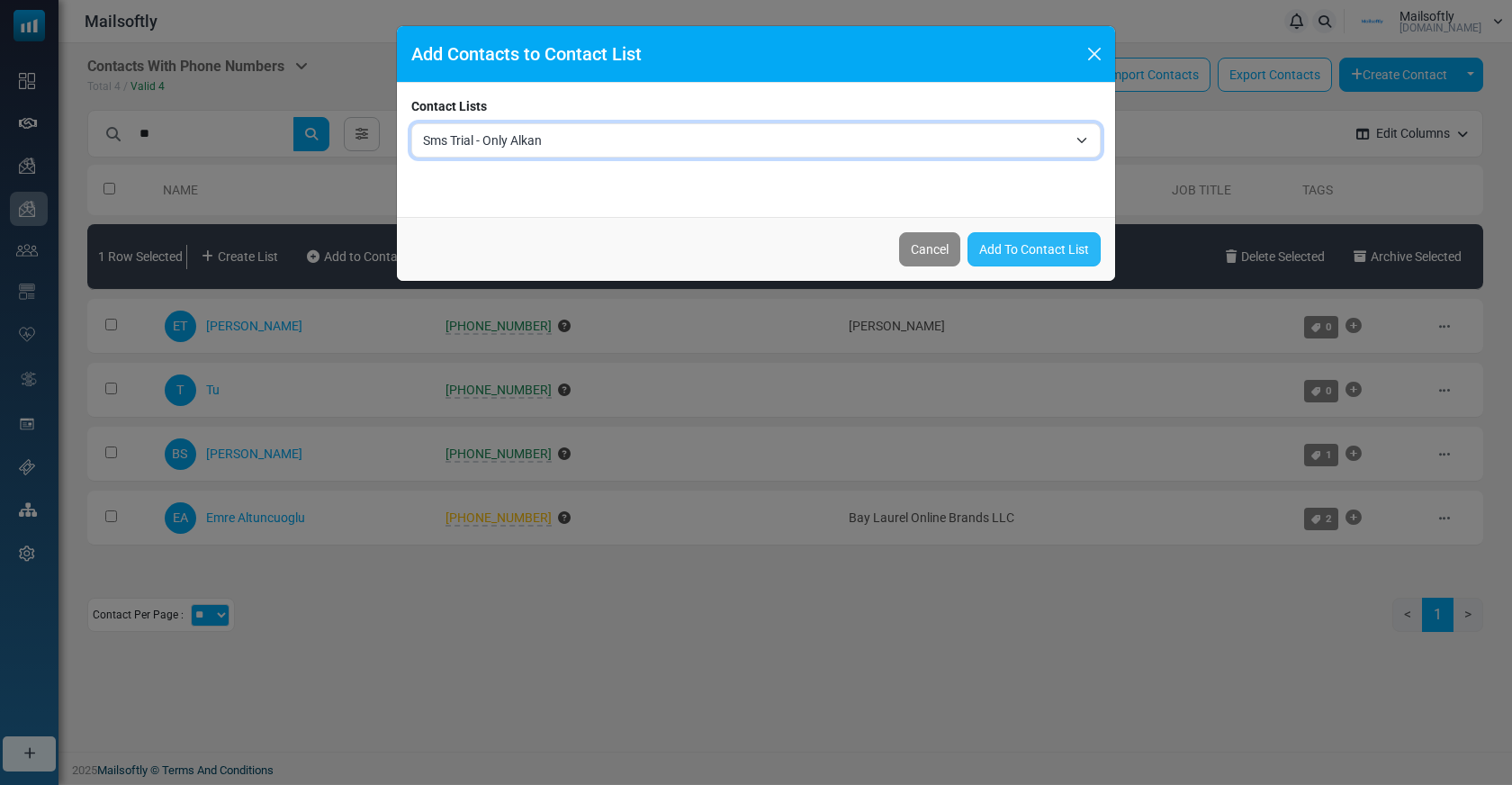
click at [1025, 252] on link "Add To Contact List" at bounding box center [1033, 249] width 133 height 34
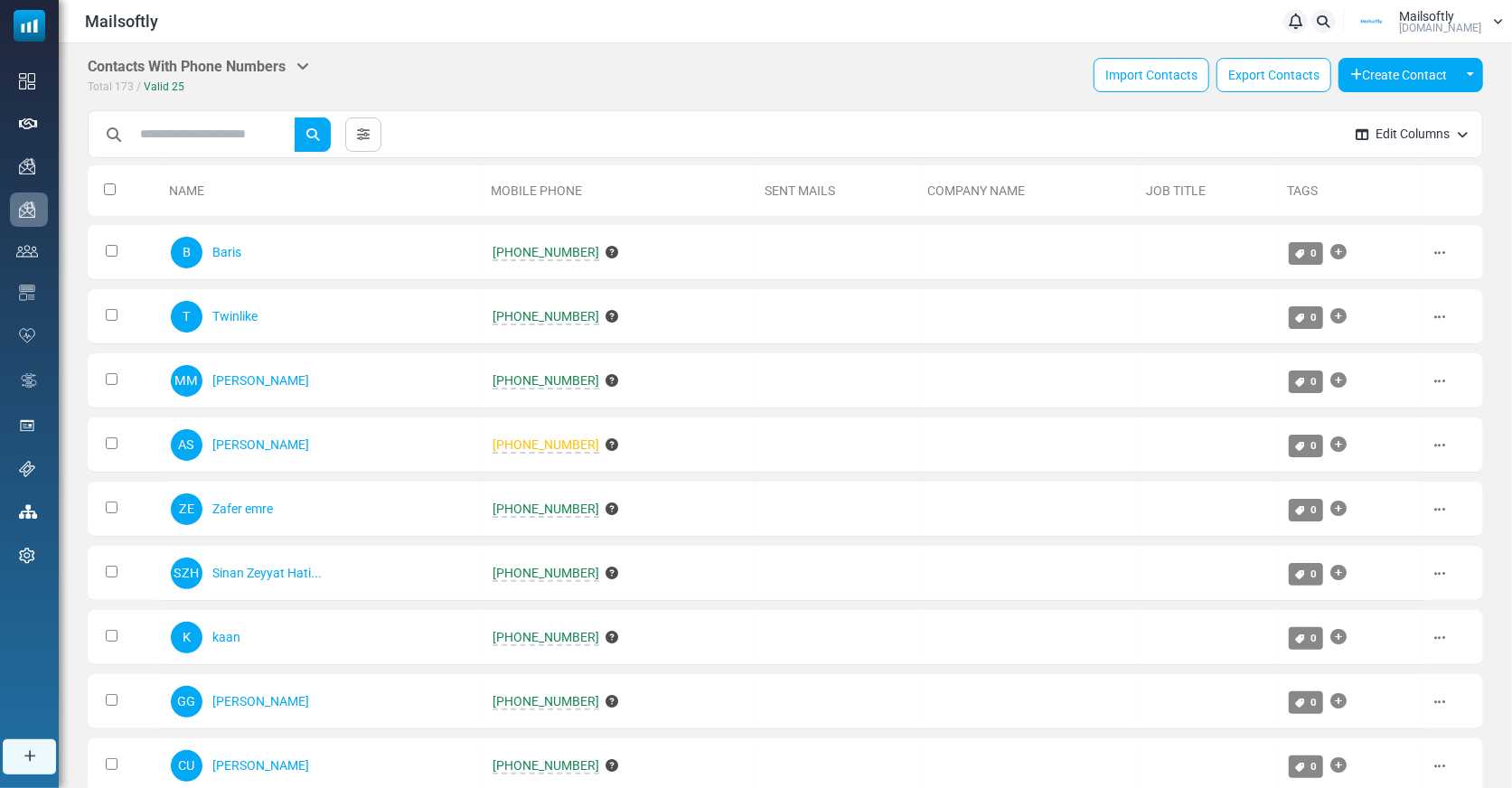
click at [304, 60] on icon at bounding box center [302, 65] width 13 height 15
click at [1461, 69] on button "Toggle Dropdown" at bounding box center [1470, 74] width 25 height 34
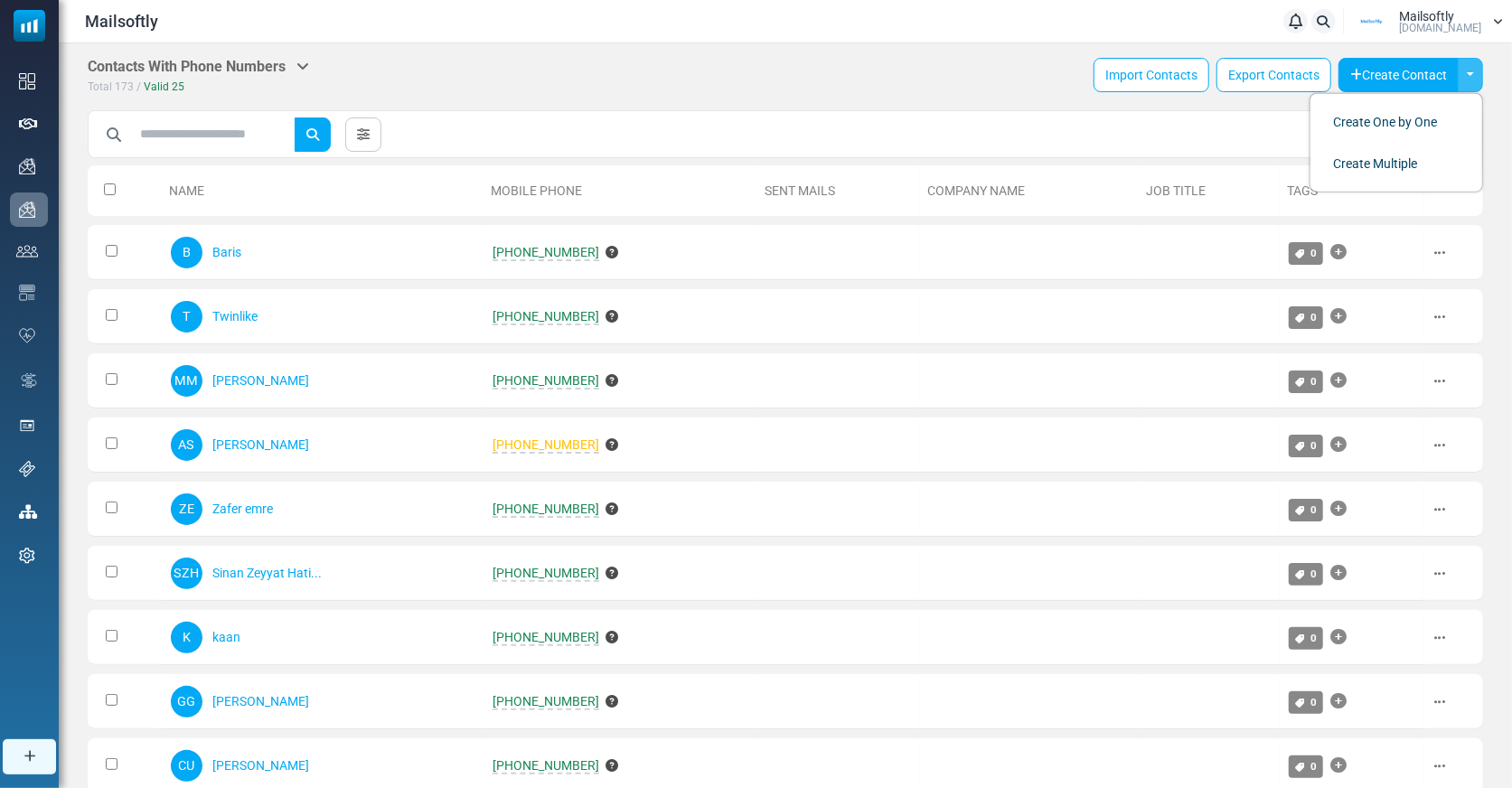
click at [491, 62] on div "Contacts With Phone Numbers Contacts Subscribers Archived Total 173 / Valid 25 …" at bounding box center [785, 76] width 1395 height 38
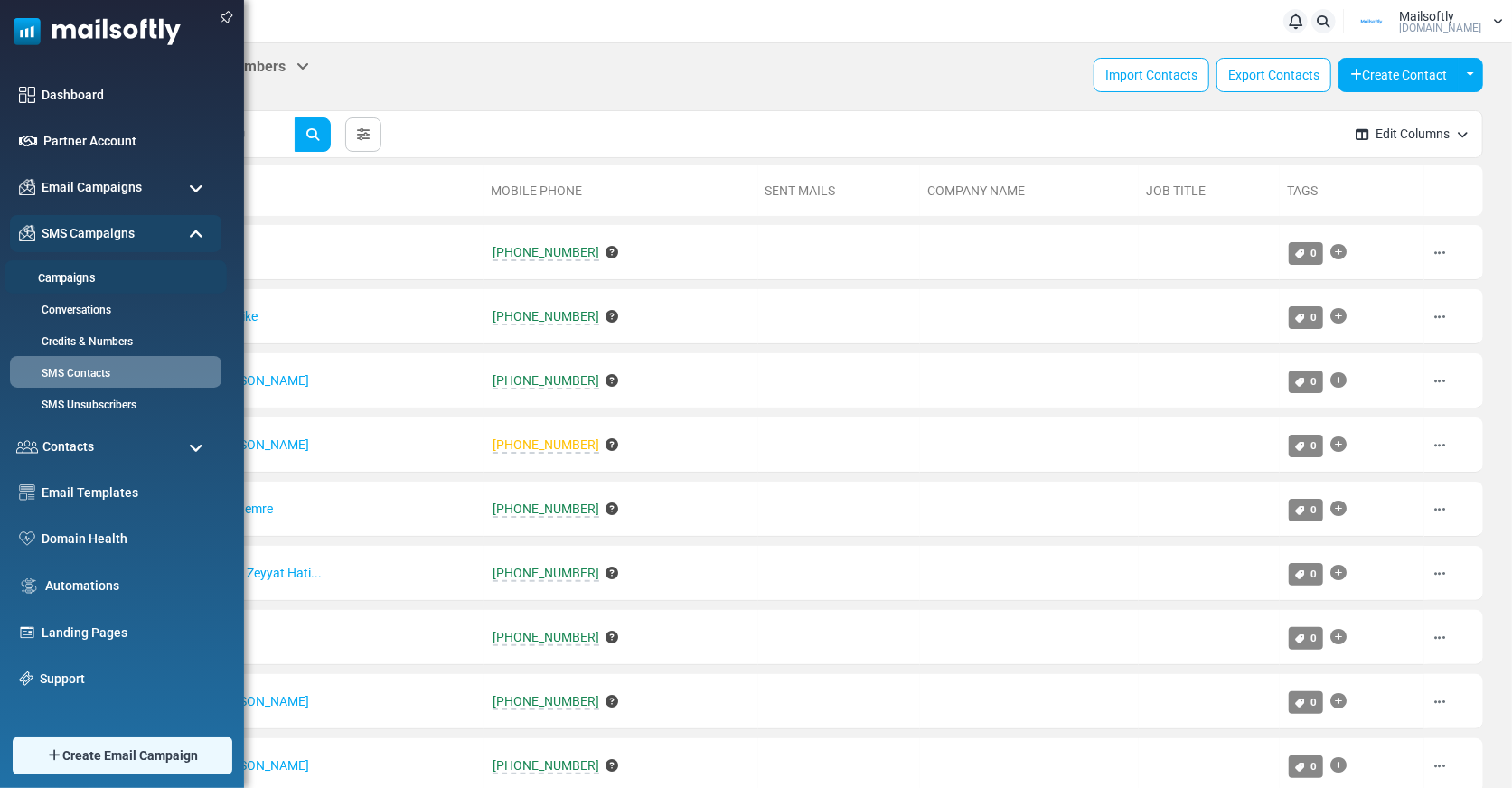
click at [84, 277] on link "Campaigns" at bounding box center [113, 279] width 216 height 18
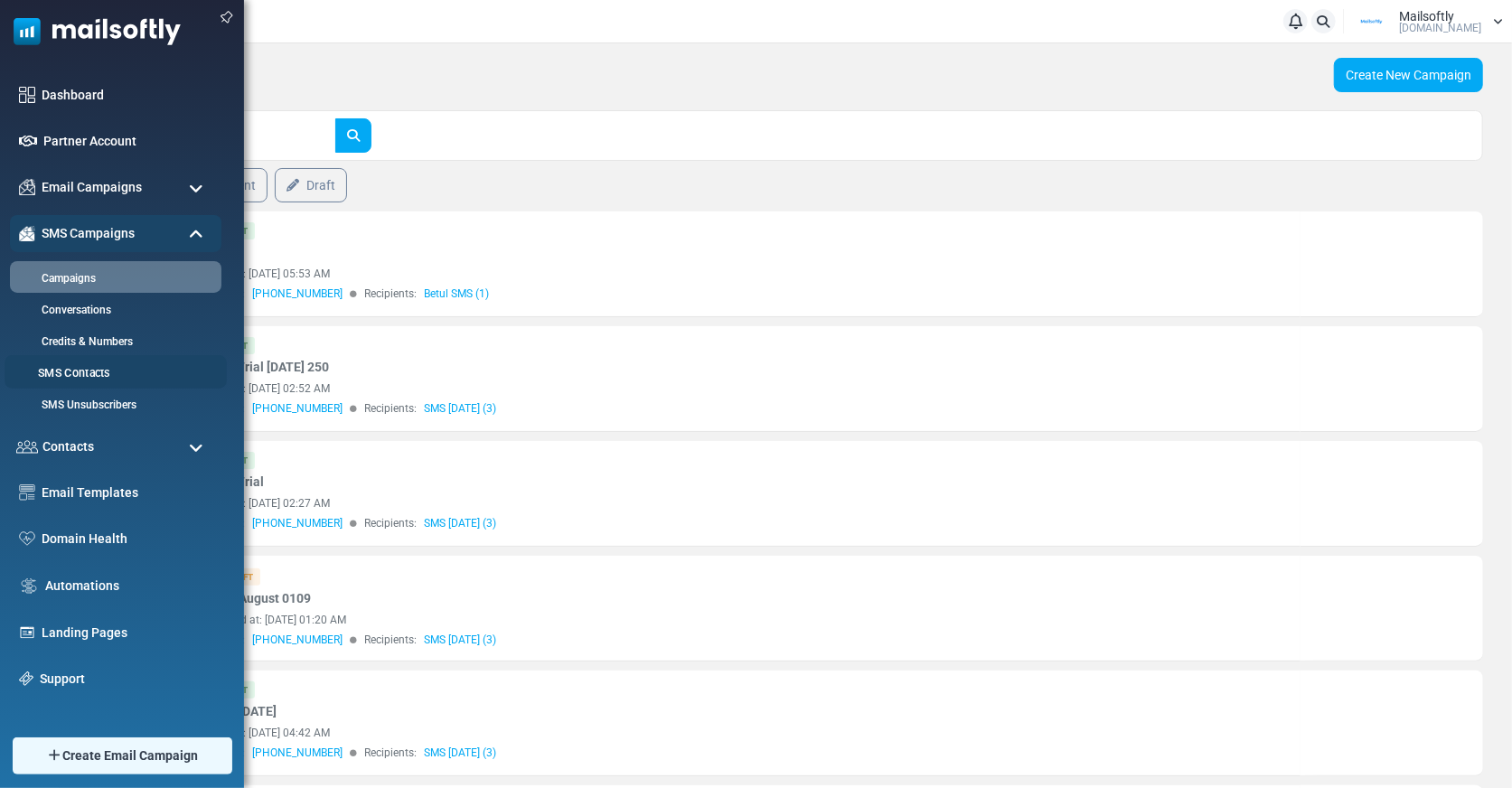
click at [81, 369] on link "SMS Contacts" at bounding box center [113, 374] width 216 height 18
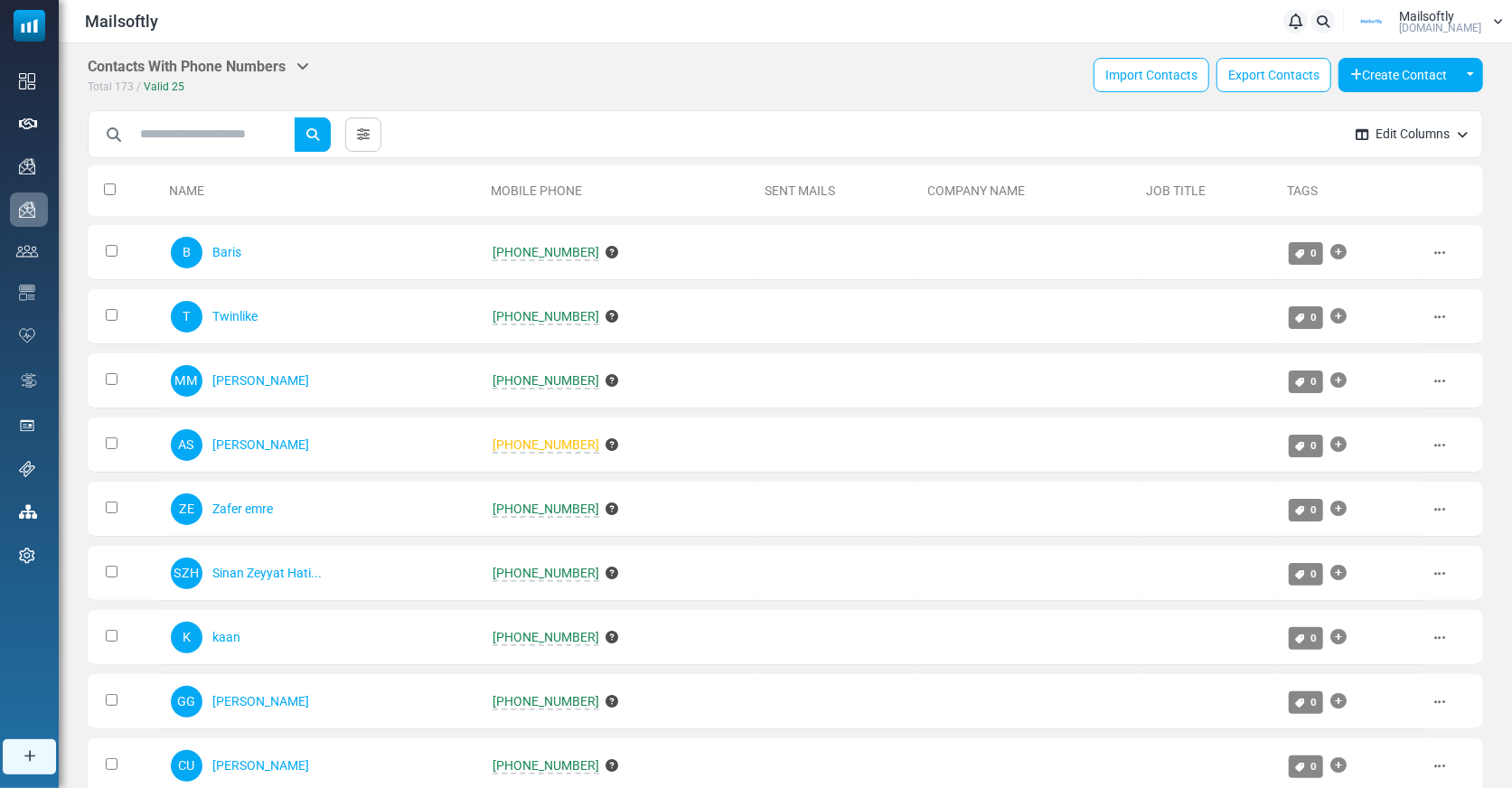
click at [306, 62] on icon at bounding box center [302, 65] width 13 height 15
click at [701, 84] on div "Contacts With Phone Numbers Contacts Subscribers Archived Total 173 / Valid 25 …" at bounding box center [785, 76] width 1395 height 38
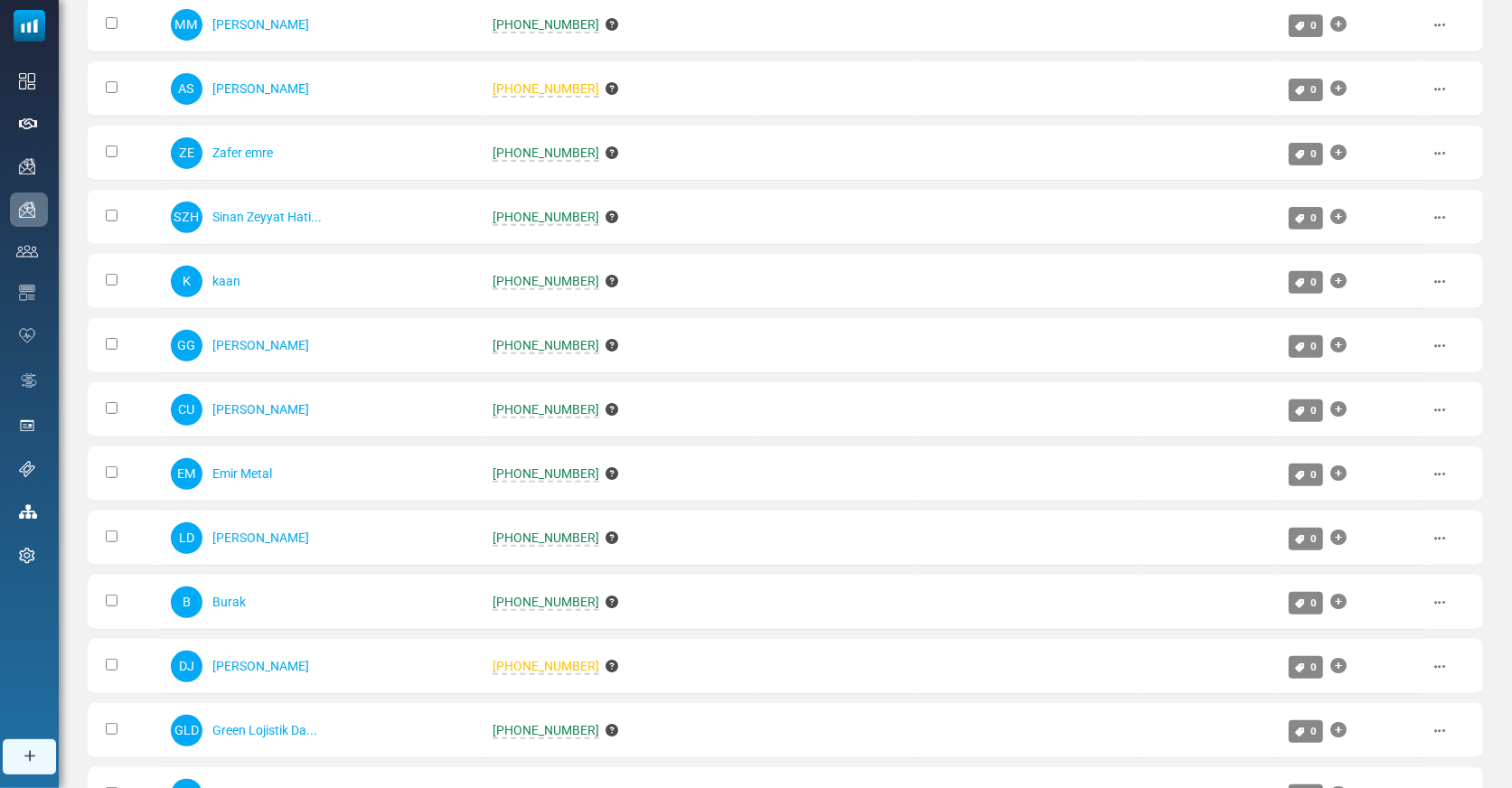
scroll to position [235, 0]
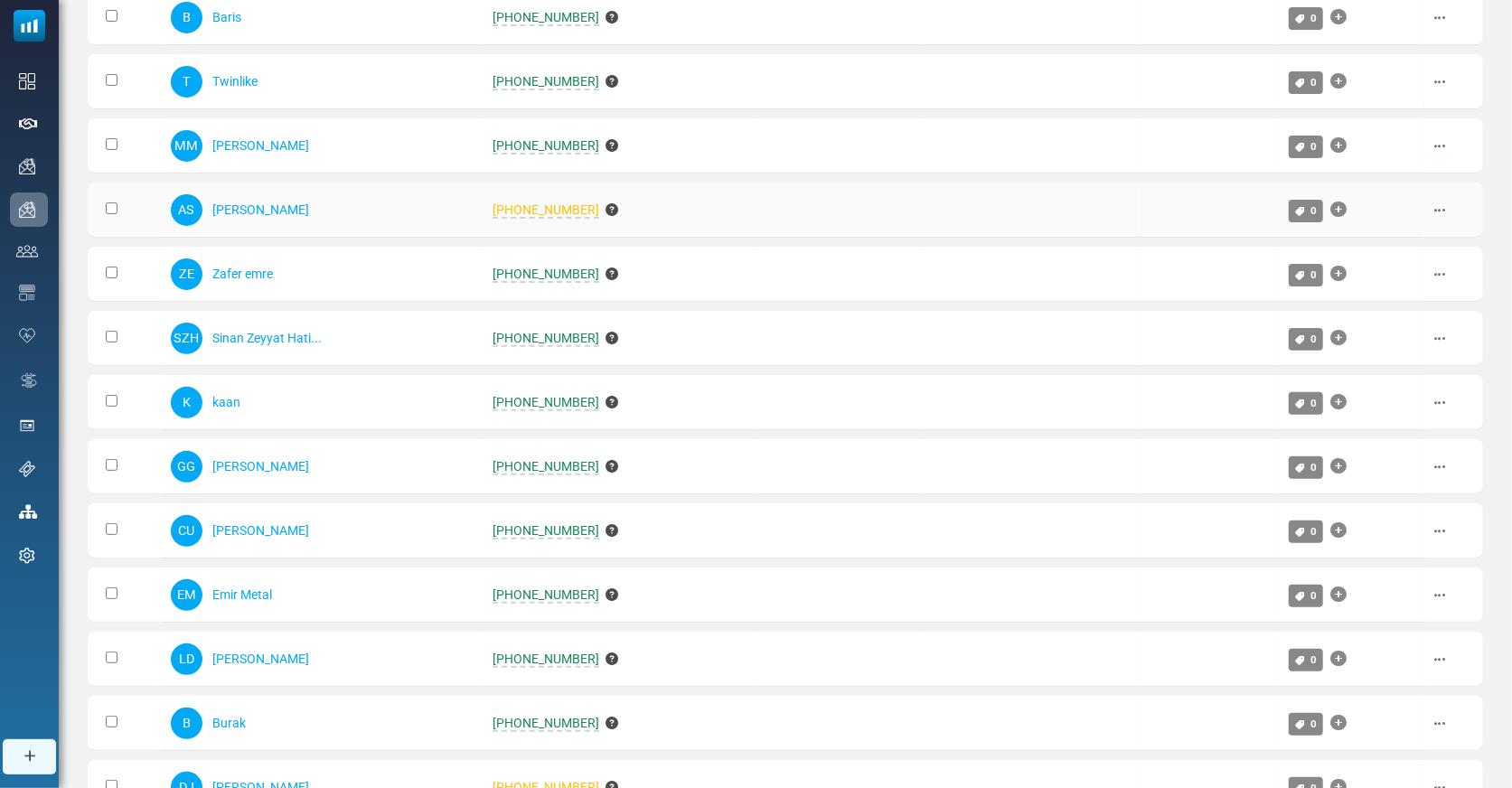
click at [540, 209] on span "[PHONE_NUMBER]" at bounding box center [545, 211] width 106 height 17
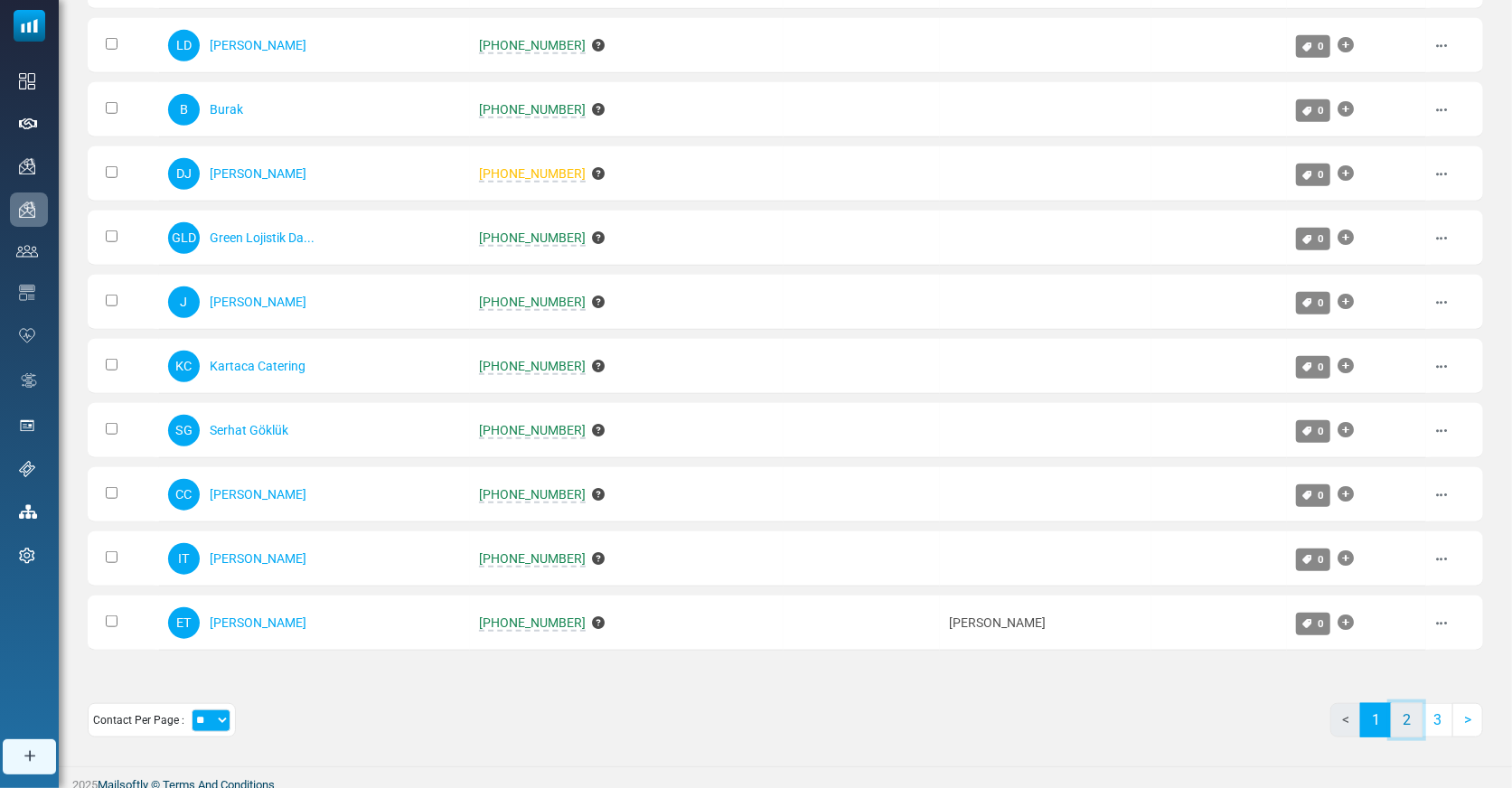
scroll to position [847, 0]
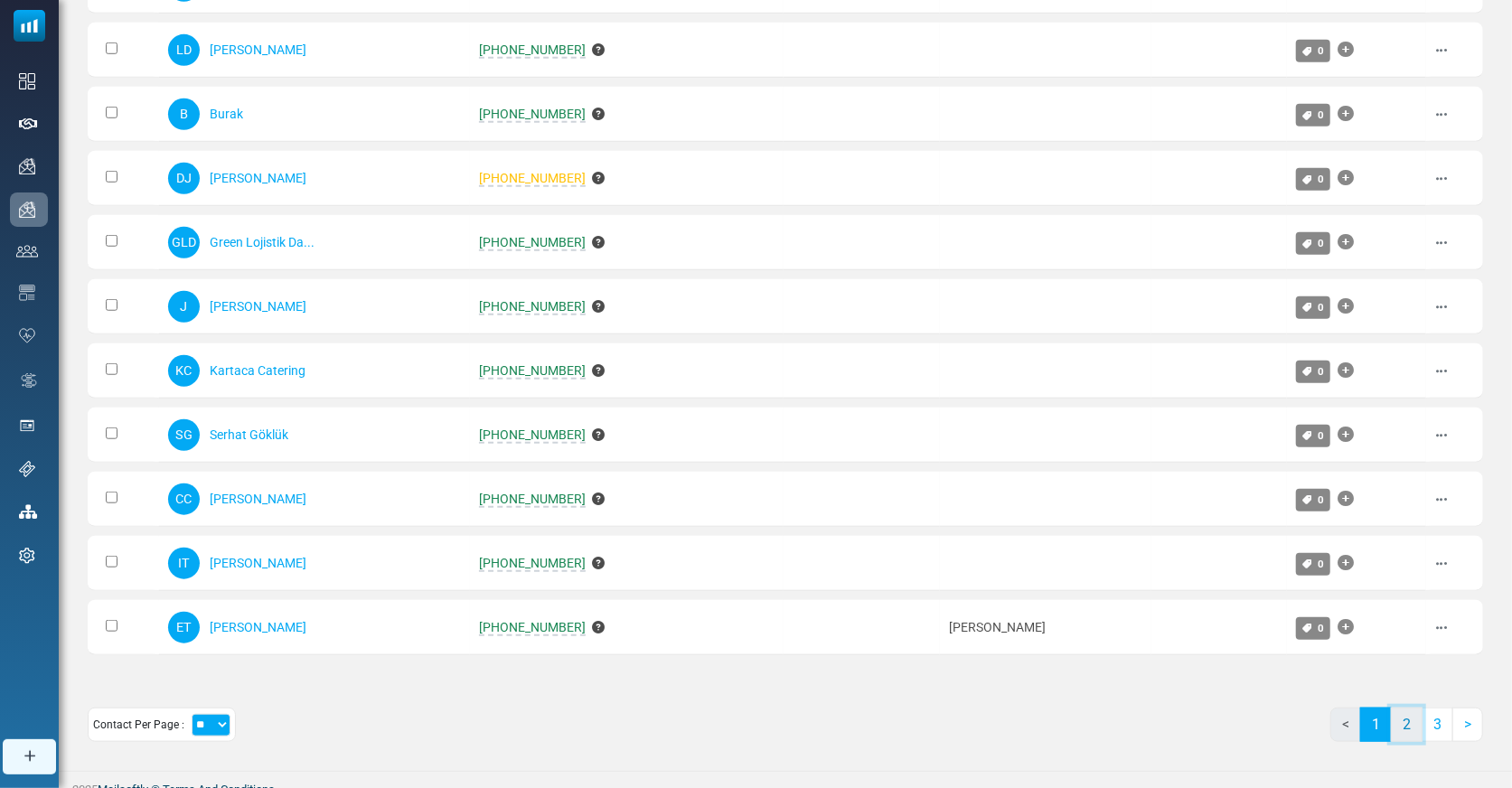
click at [1405, 718] on link "2" at bounding box center [1406, 725] width 31 height 34
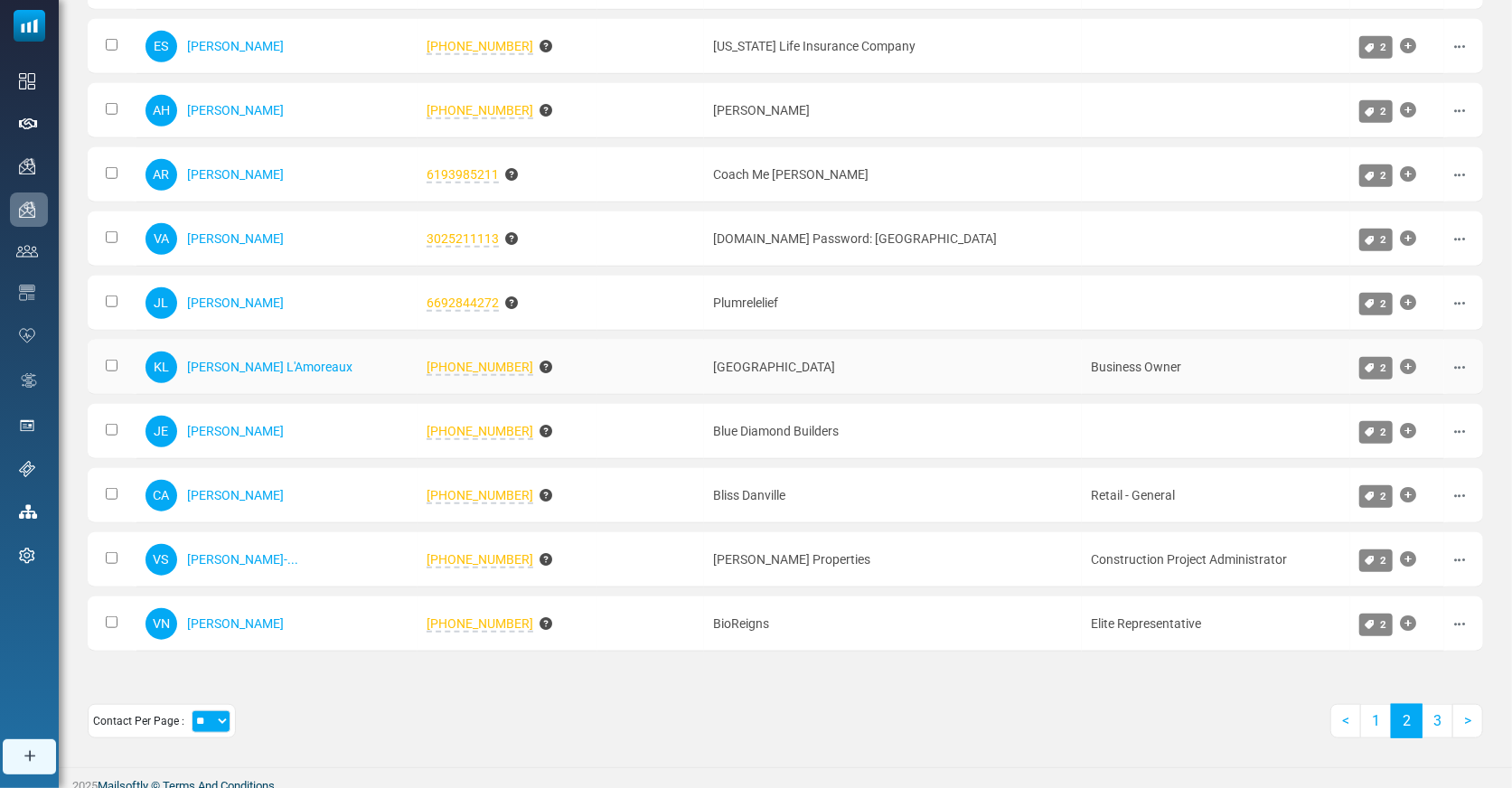
click at [426, 360] on span "[PHONE_NUMBER]" at bounding box center [479, 368] width 106 height 17
click at [1373, 720] on link "1" at bounding box center [1376, 721] width 31 height 34
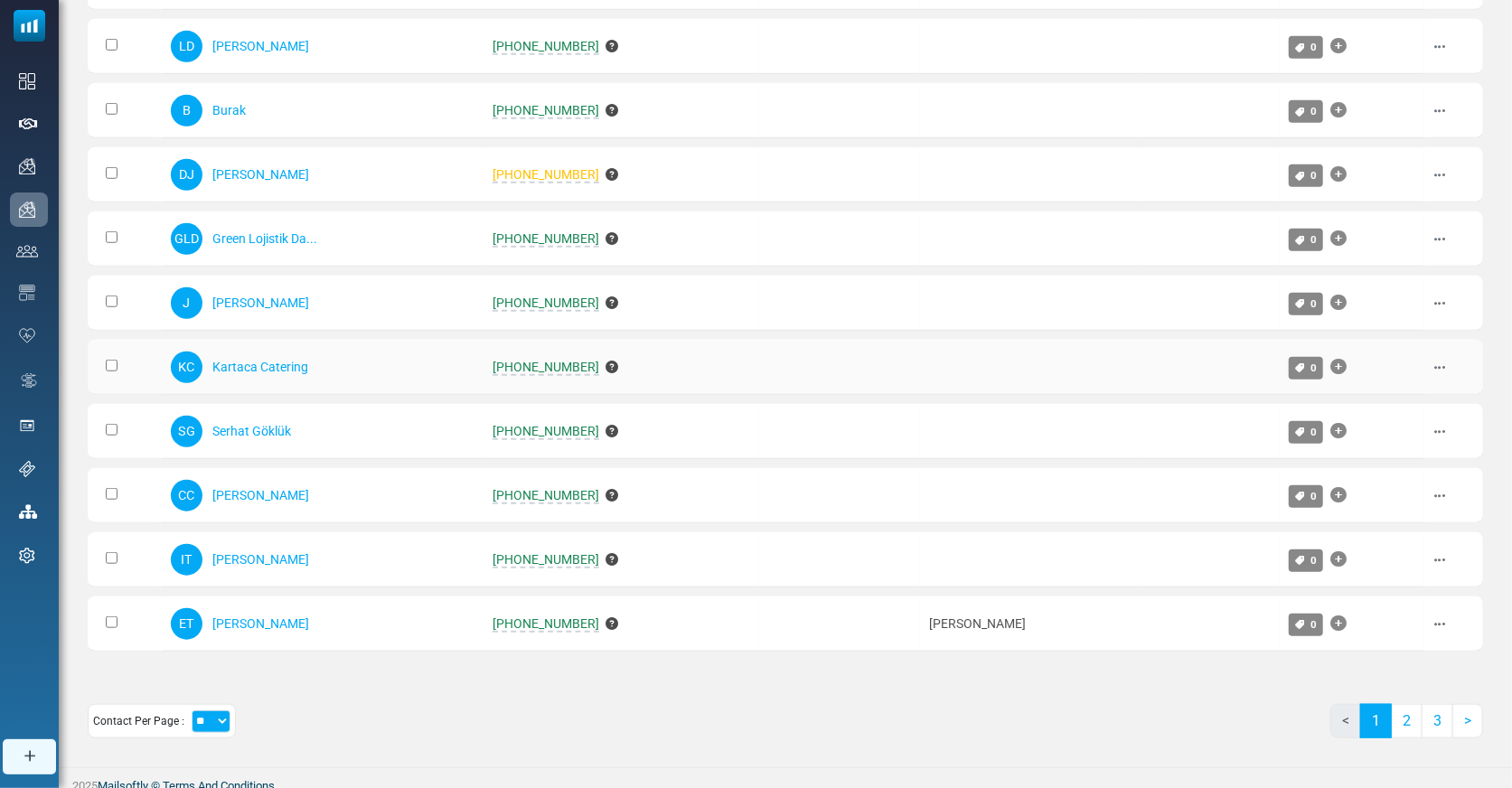
click at [526, 361] on span "[PHONE_NUMBER]" at bounding box center [545, 368] width 106 height 17
click at [586, 360] on span "[PHONE_NUMBER]" at bounding box center [545, 368] width 106 height 17
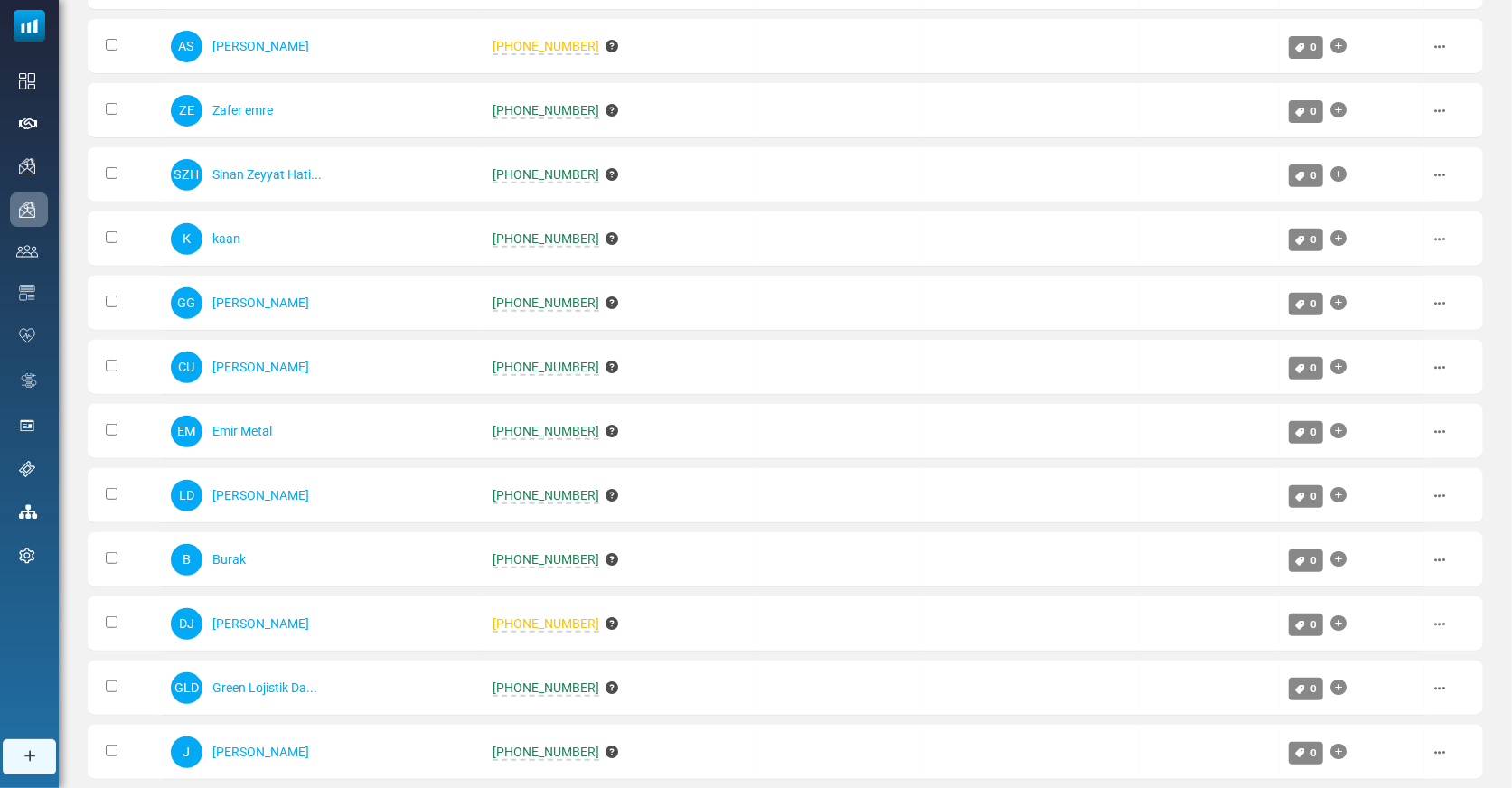
scroll to position [0, 0]
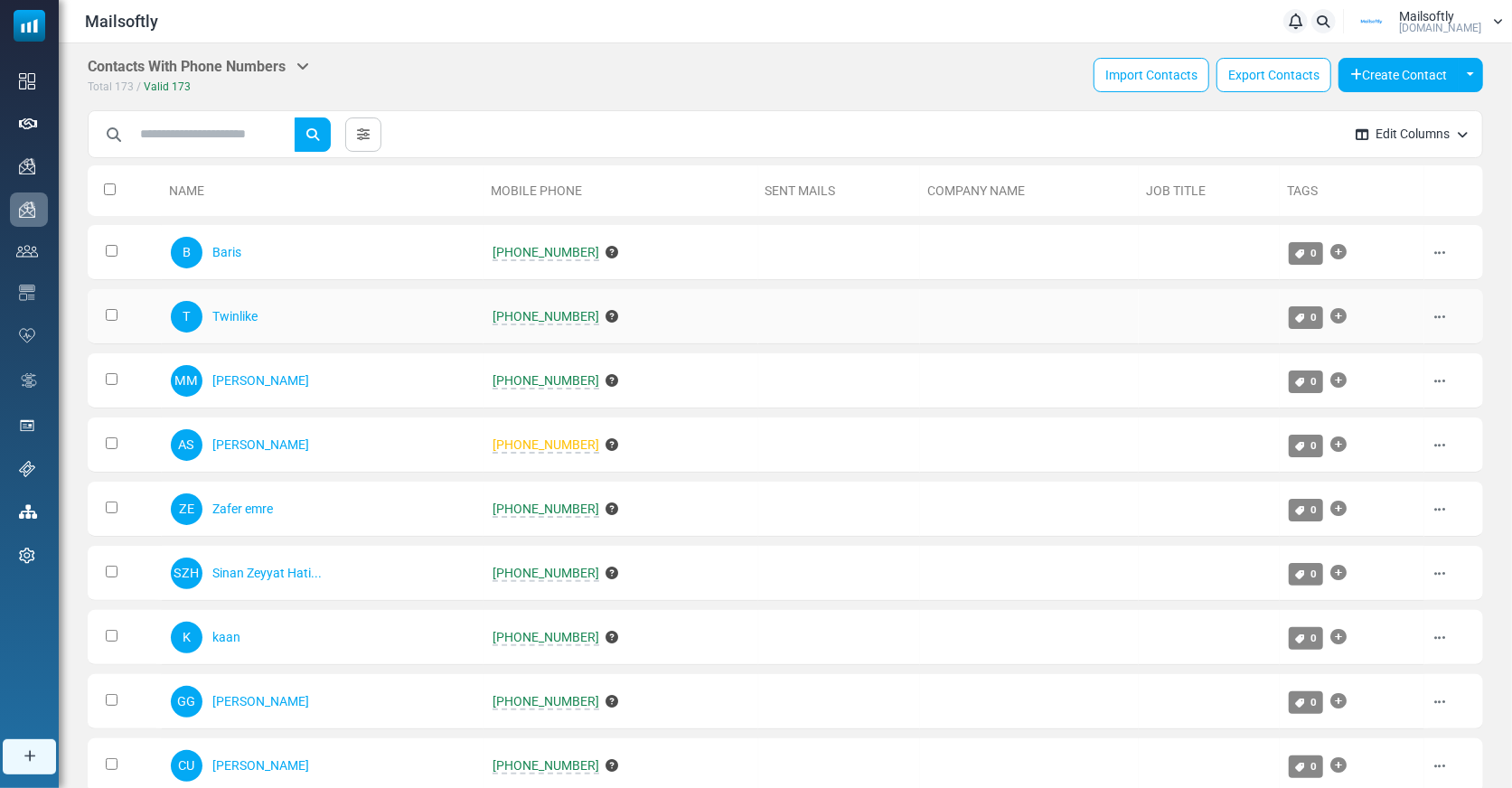
click at [544, 311] on span "[PHONE_NUMBER]" at bounding box center [545, 317] width 106 height 17
click at [557, 319] on span "+905011794949" at bounding box center [545, 317] width 106 height 17
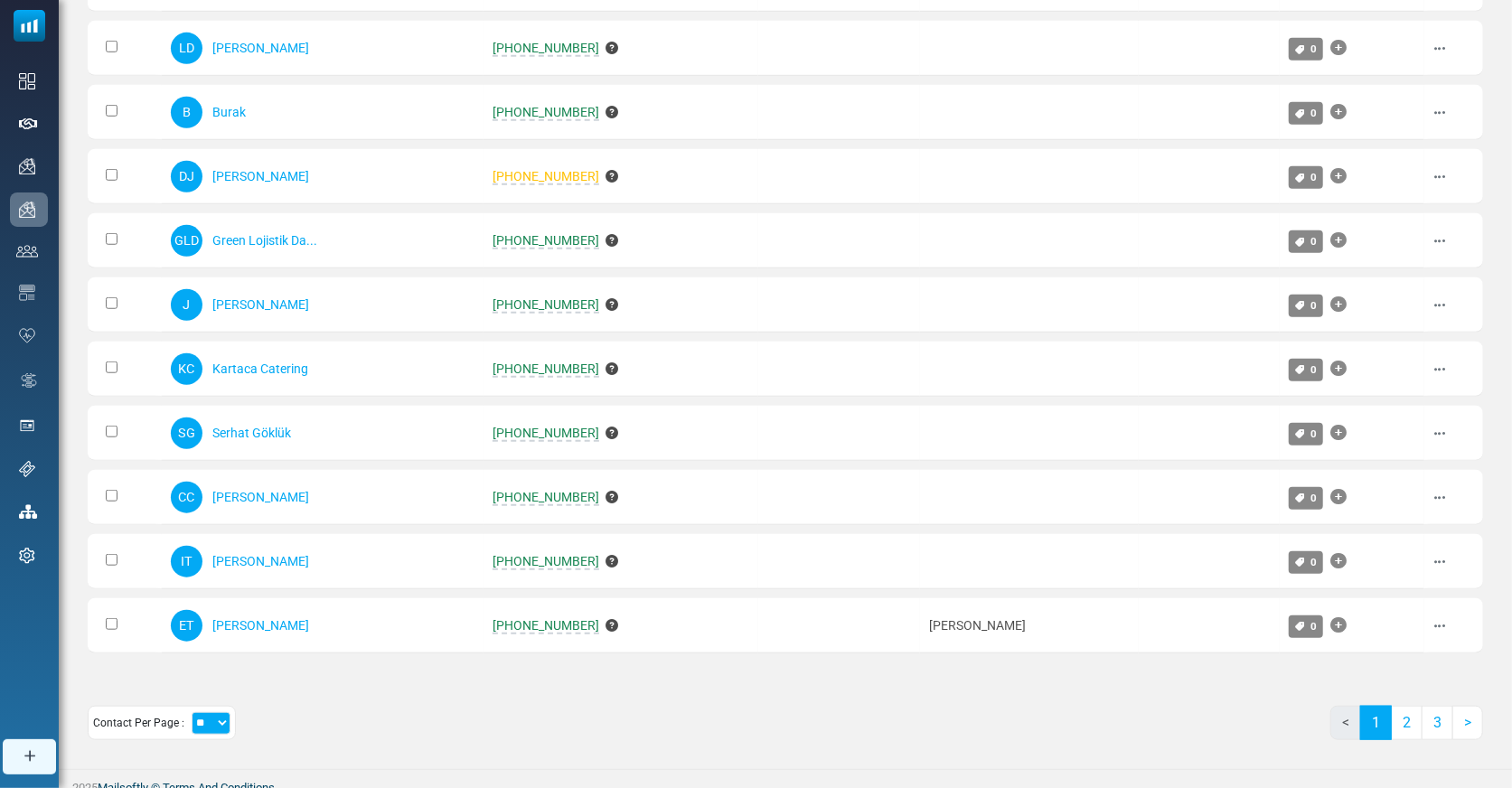
scroll to position [848, 0]
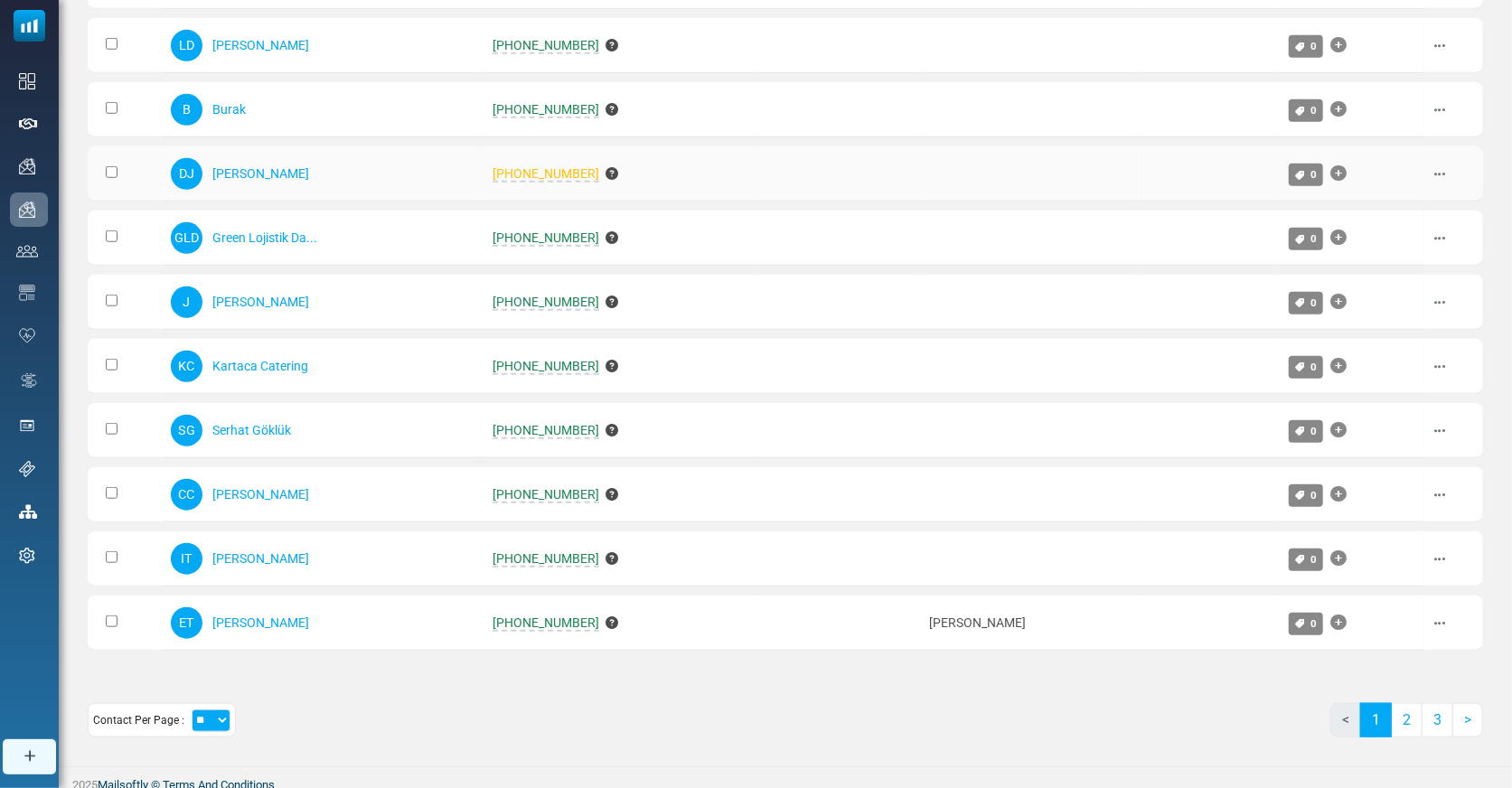
click at [537, 167] on span "+610434222456" at bounding box center [545, 175] width 106 height 17
click at [524, 222] on td "+905050951994" at bounding box center [620, 238] width 274 height 56
click at [533, 167] on span "[PHONE_NUMBER]" at bounding box center [545, 175] width 106 height 17
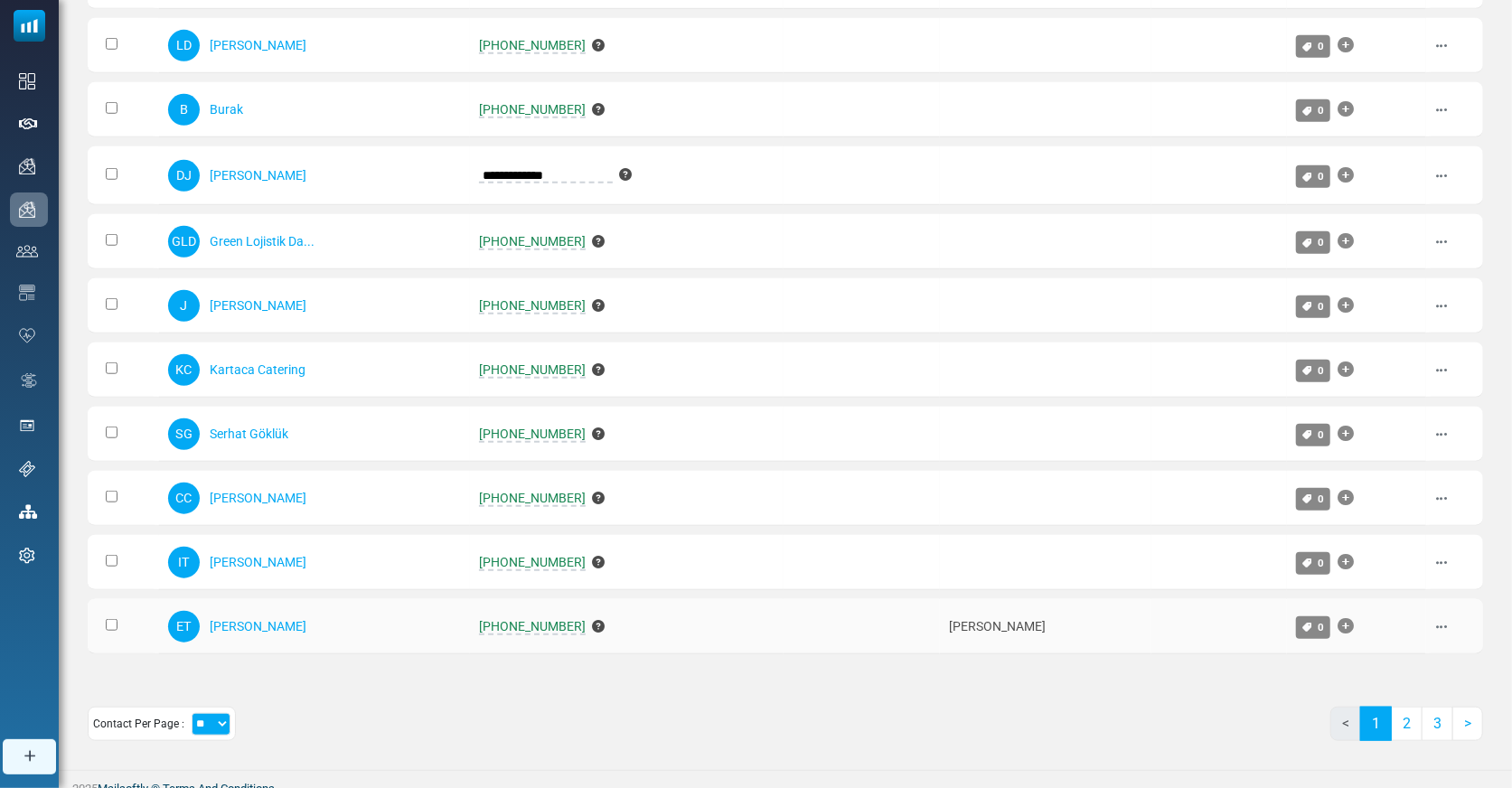
type input "*"
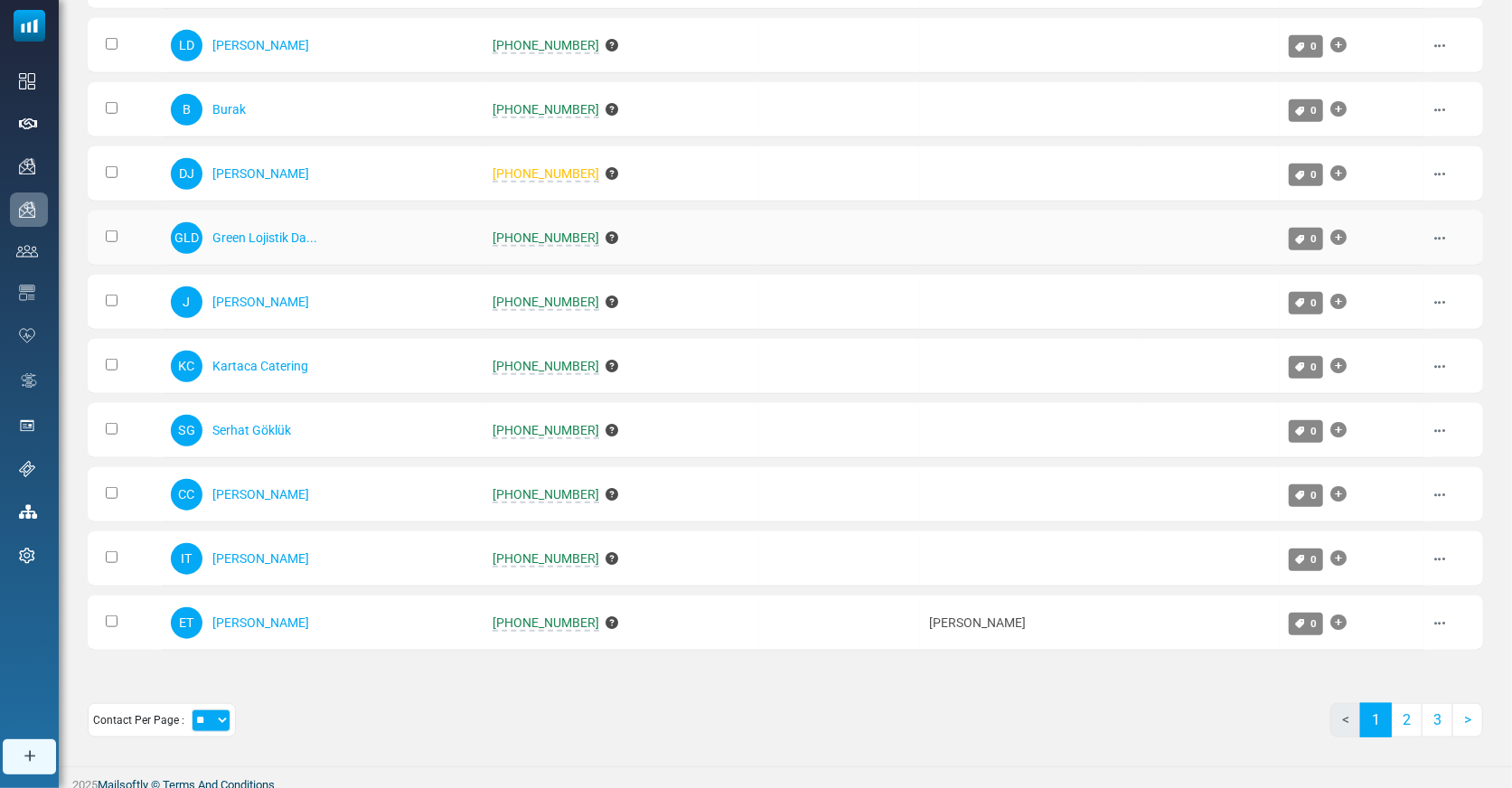
click at [536, 234] on span "[PHONE_NUMBER]" at bounding box center [545, 238] width 106 height 17
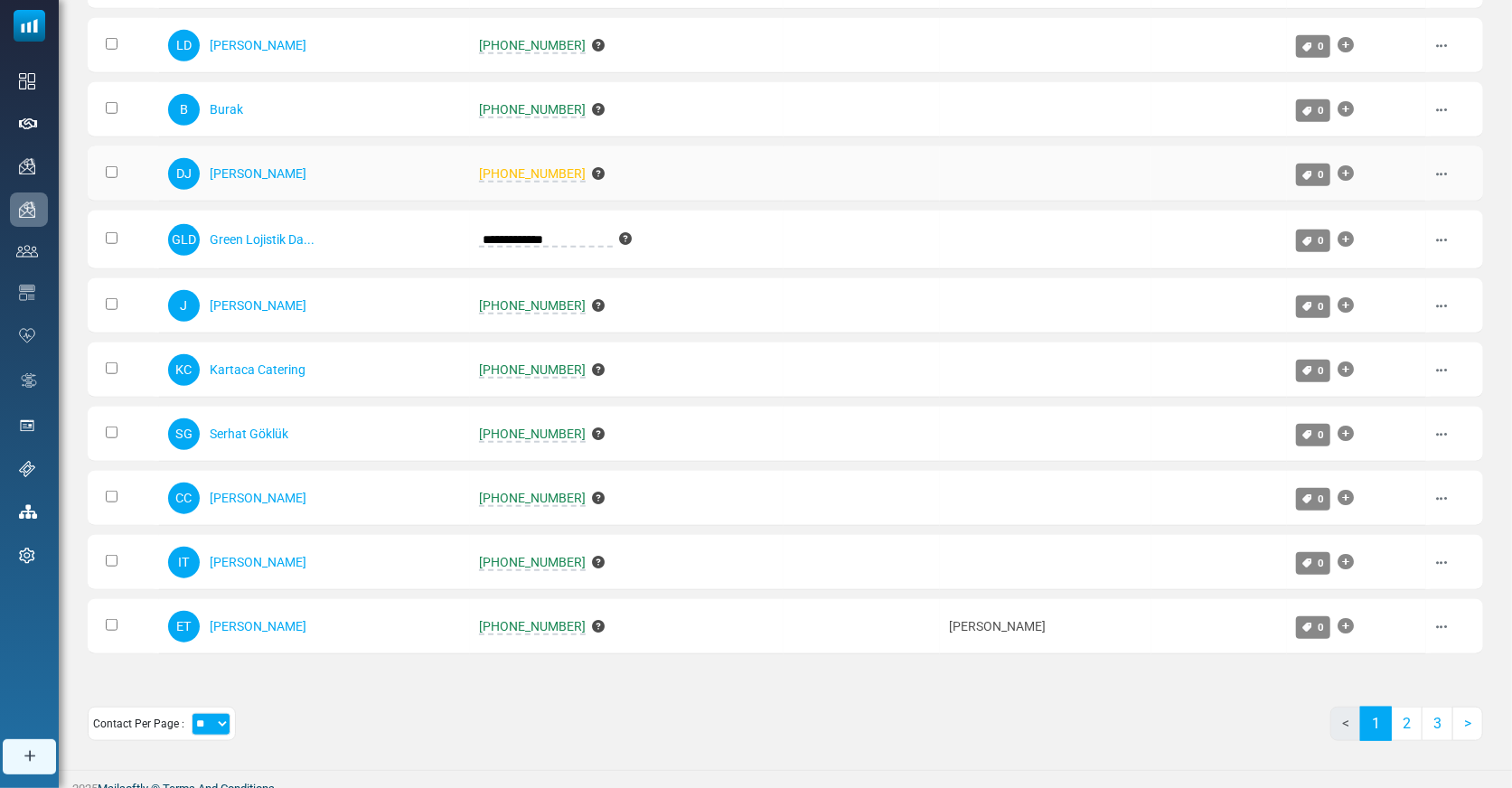
click at [519, 167] on span "[PHONE_NUMBER]" at bounding box center [531, 175] width 106 height 17
click at [1405, 716] on link "2" at bounding box center [1406, 724] width 31 height 34
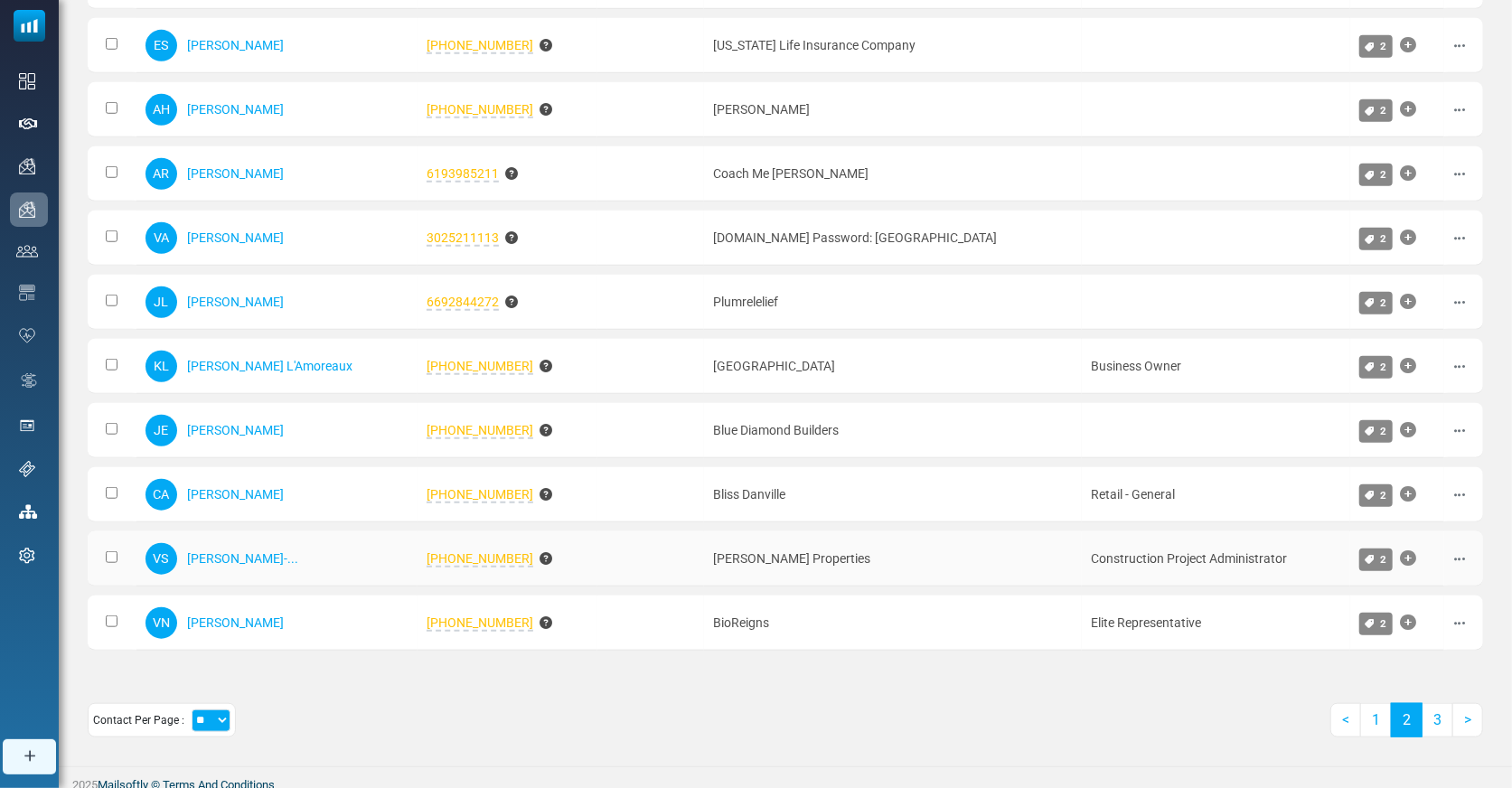
click at [426, 551] on span "[PHONE_NUMBER]" at bounding box center [479, 559] width 106 height 17
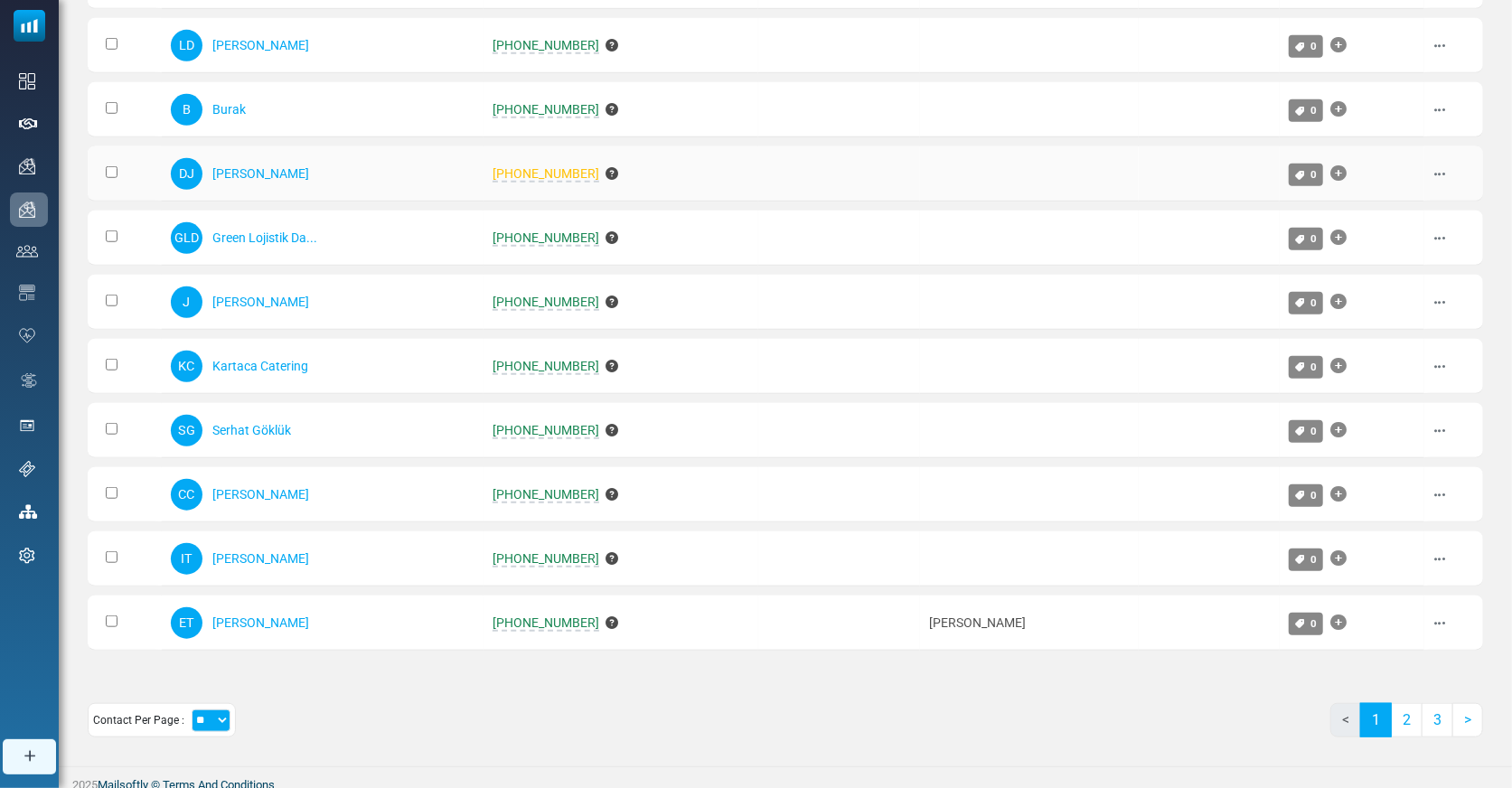
click at [557, 167] on span "[PHONE_NUMBER]" at bounding box center [545, 175] width 106 height 17
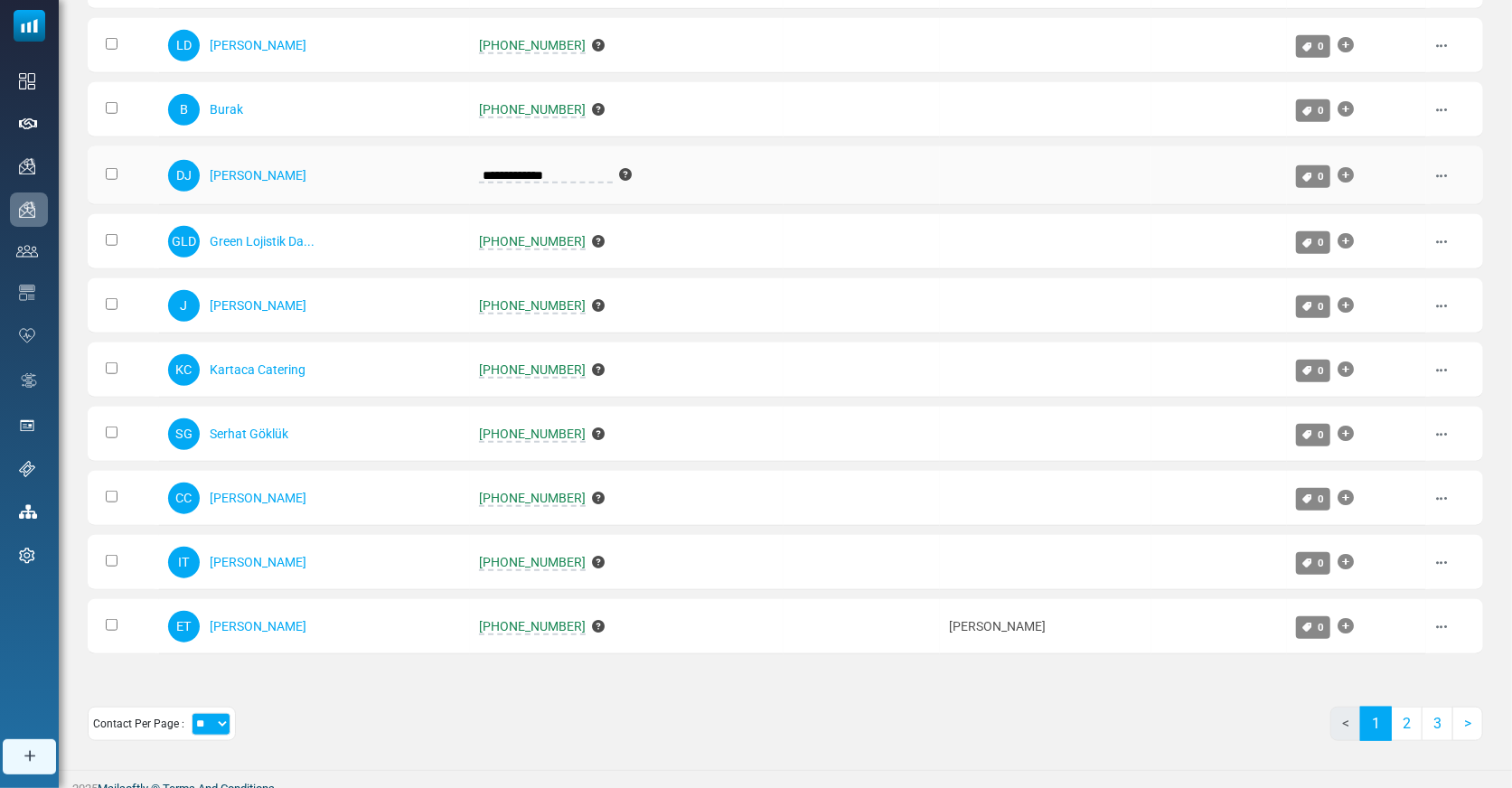
click at [716, 181] on td "**********" at bounding box center [627, 176] width 315 height 59
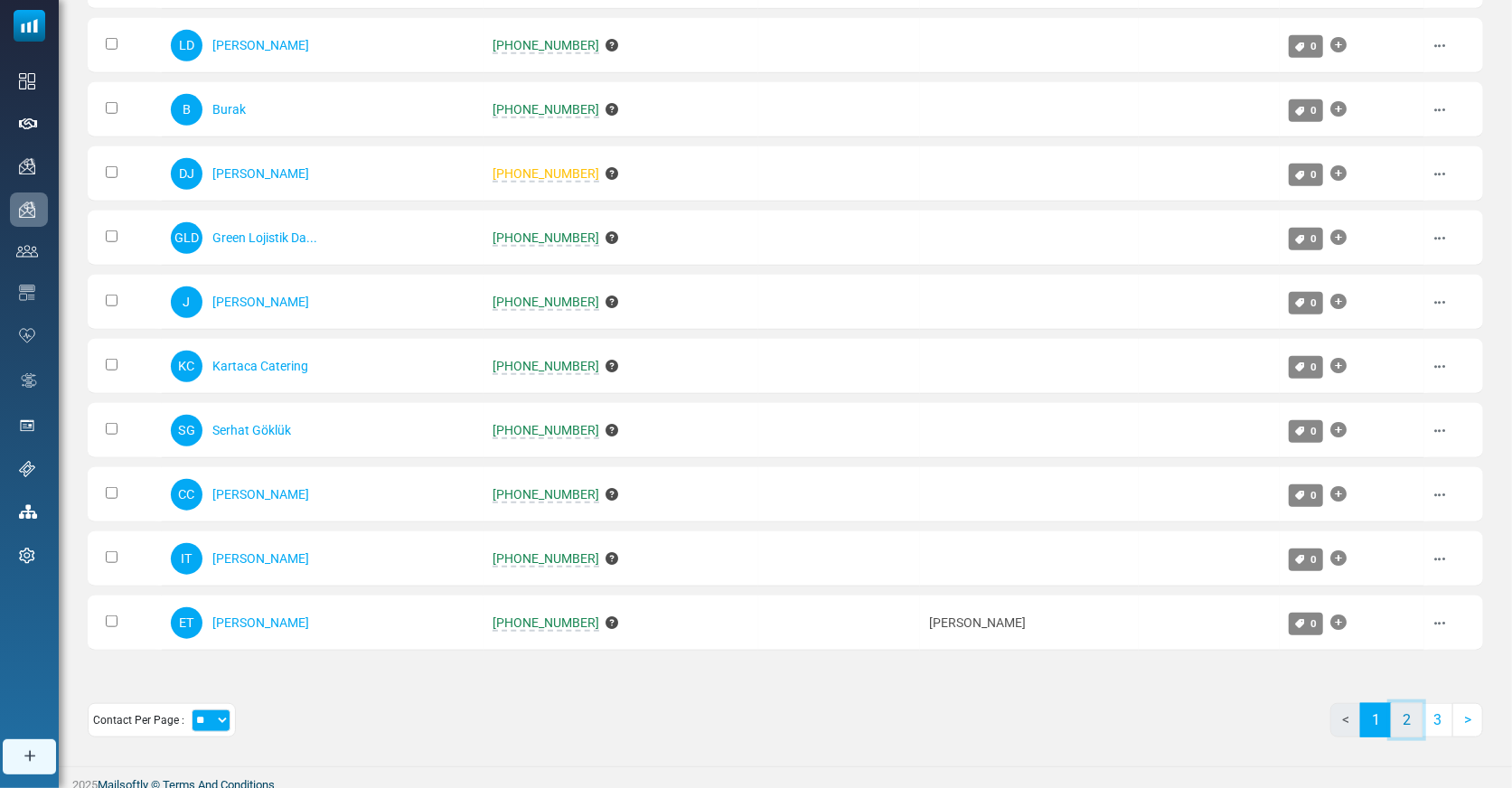
click at [1414, 714] on link "2" at bounding box center [1406, 720] width 31 height 34
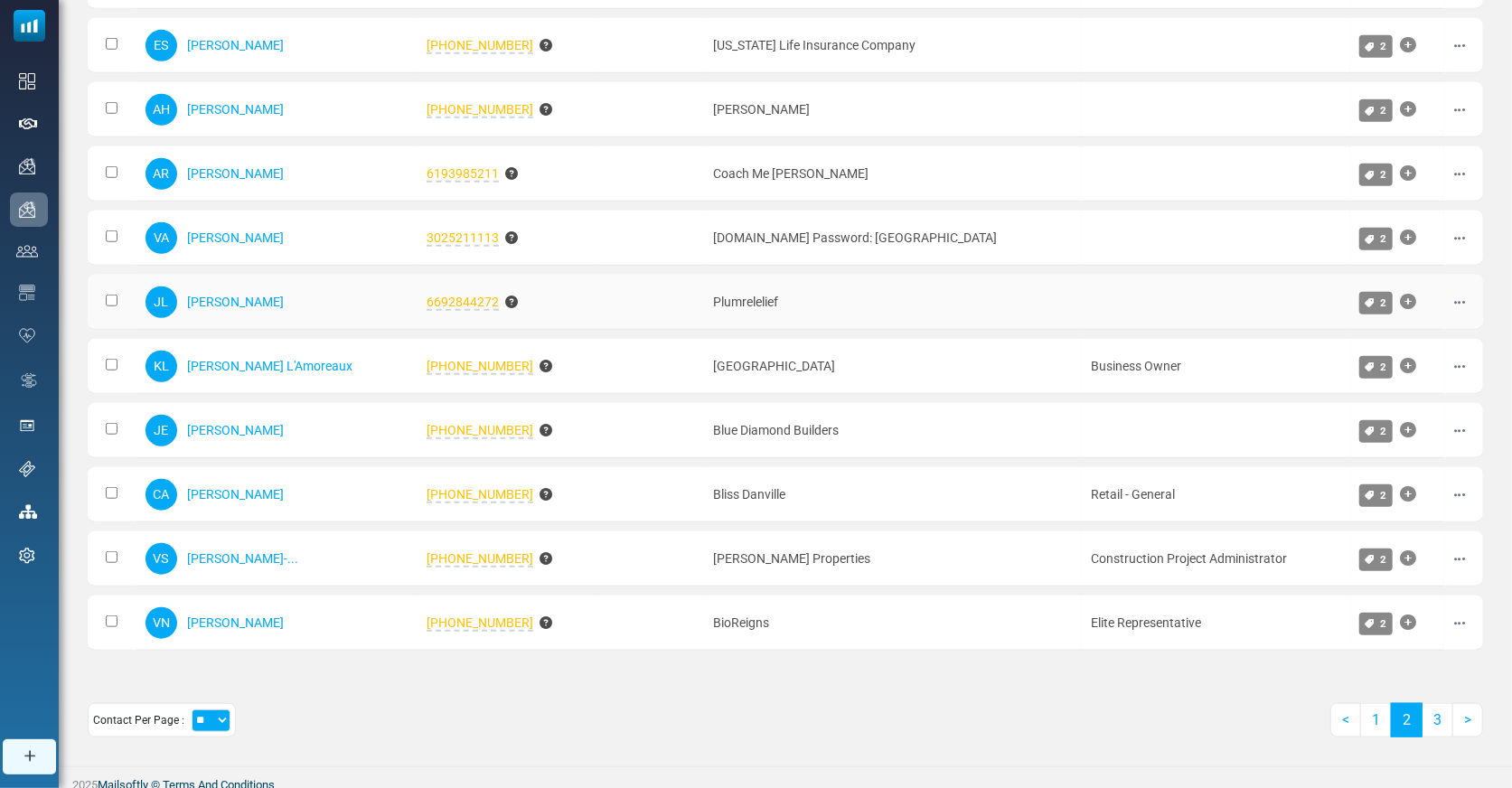
click at [426, 296] on span "6692844272" at bounding box center [462, 302] width 72 height 17
click at [1439, 711] on link "3" at bounding box center [1437, 720] width 31 height 34
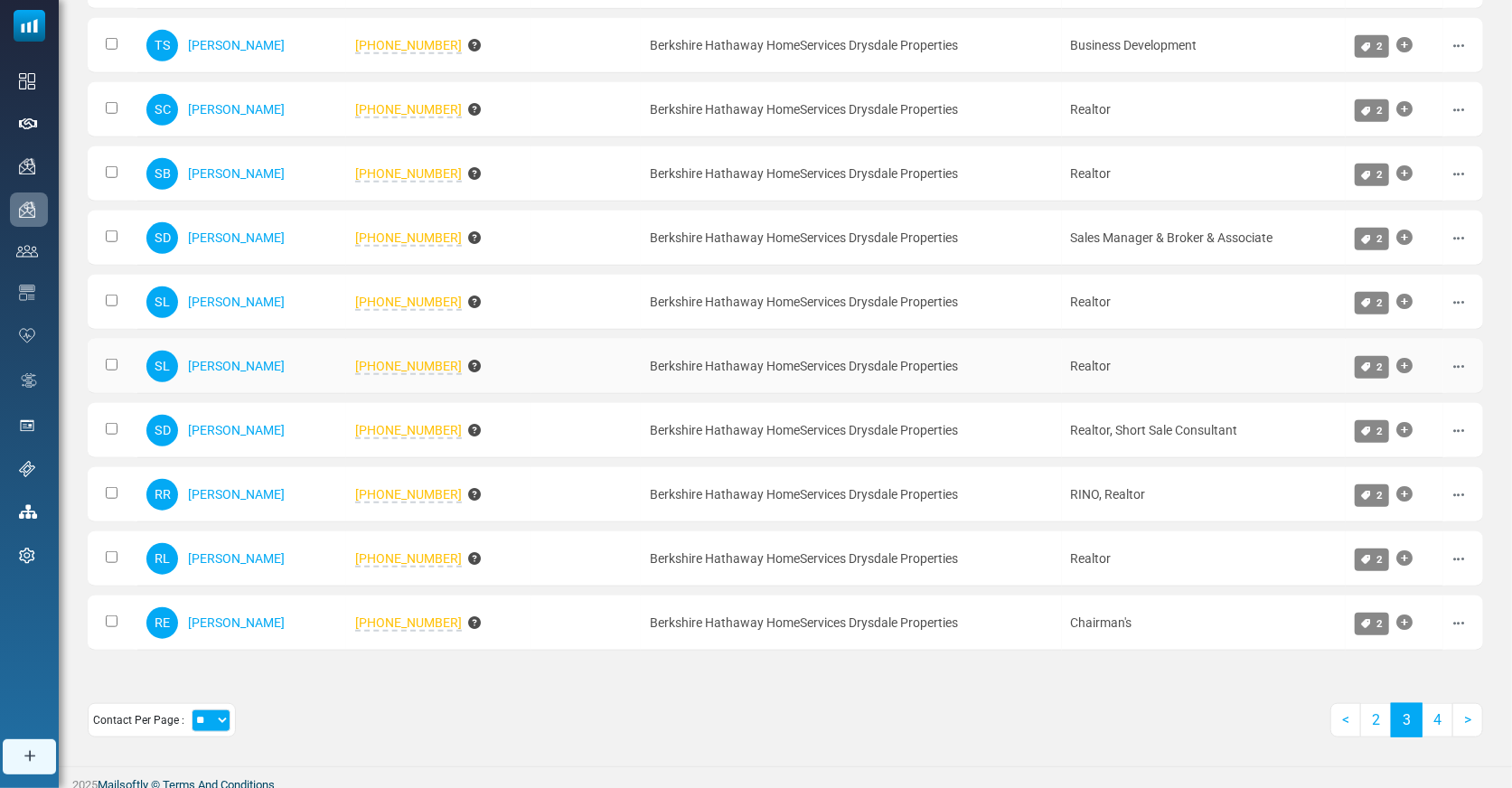
click at [393, 359] on span "650-222-8555" at bounding box center [407, 367] width 106 height 17
click at [1436, 711] on link "4" at bounding box center [1437, 720] width 31 height 34
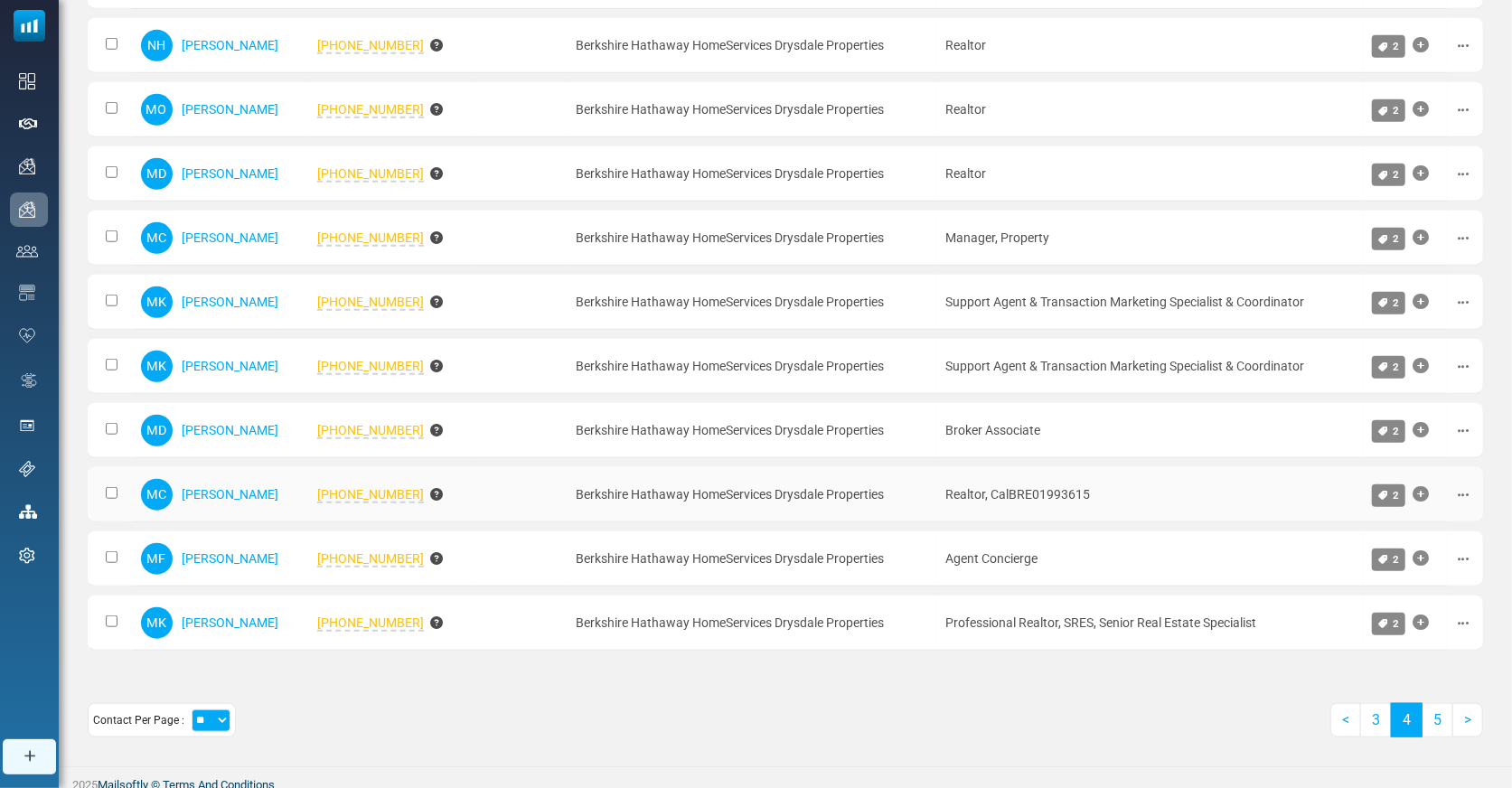
click at [354, 488] on span "925-642-6426" at bounding box center [369, 495] width 106 height 17
click at [1438, 717] on link "5" at bounding box center [1437, 720] width 31 height 34
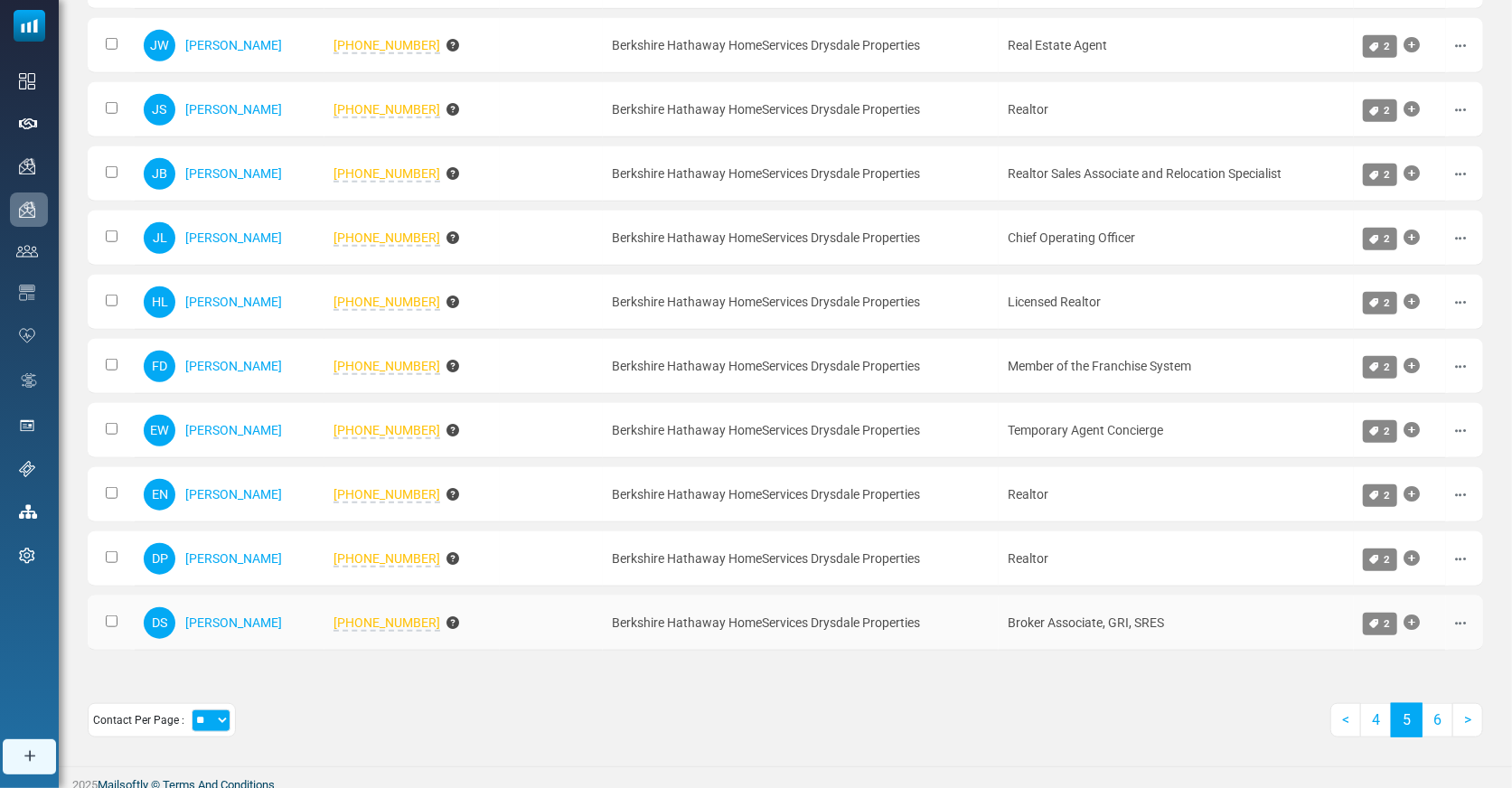
click at [368, 615] on span "707-373-7985" at bounding box center [386, 623] width 106 height 17
click at [1434, 712] on link "6" at bounding box center [1437, 720] width 31 height 34
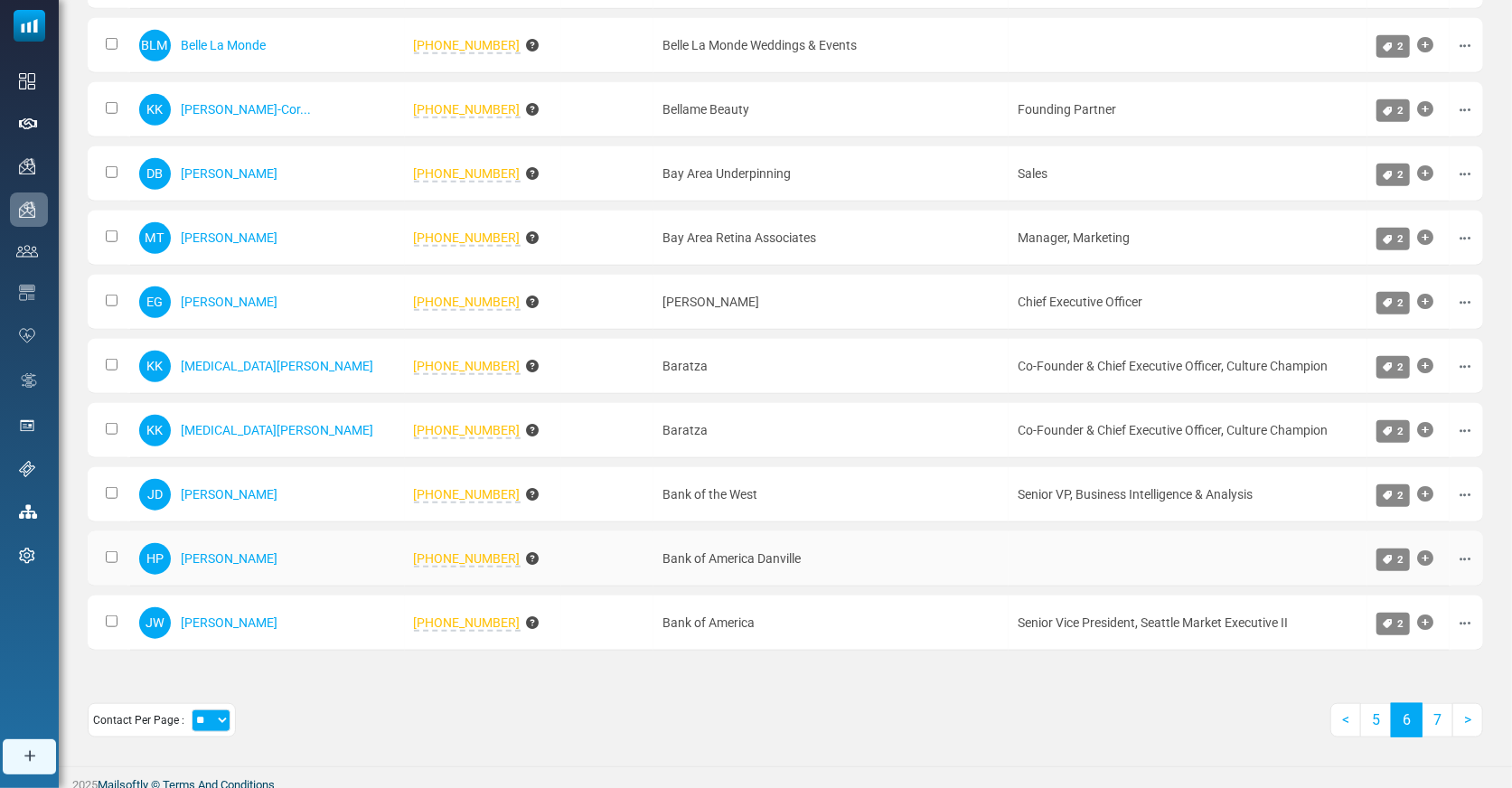
click at [414, 551] on span "925-451-9750" at bounding box center [467, 559] width 106 height 17
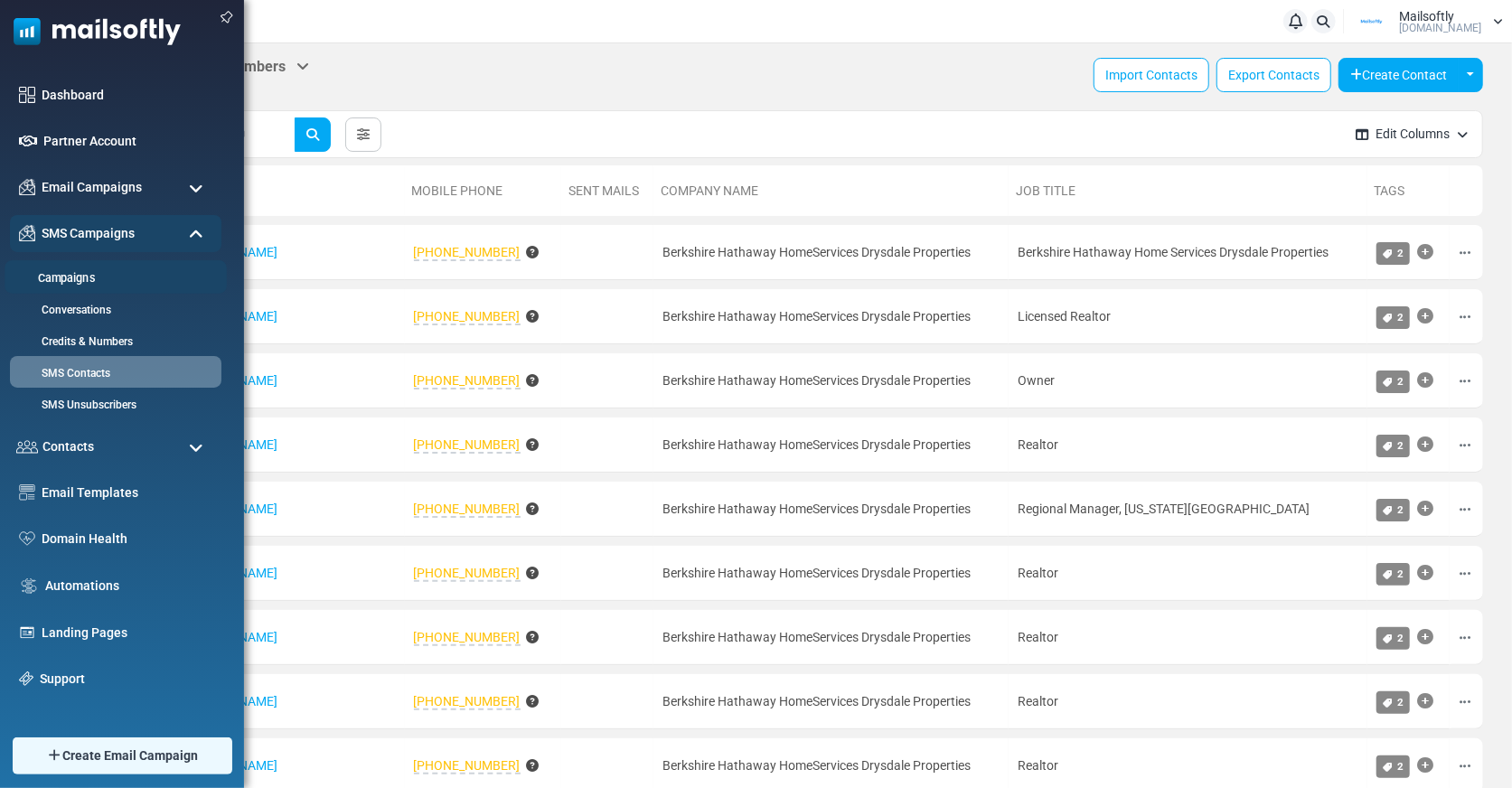
click at [78, 277] on link "Campaigns" at bounding box center [113, 279] width 216 height 18
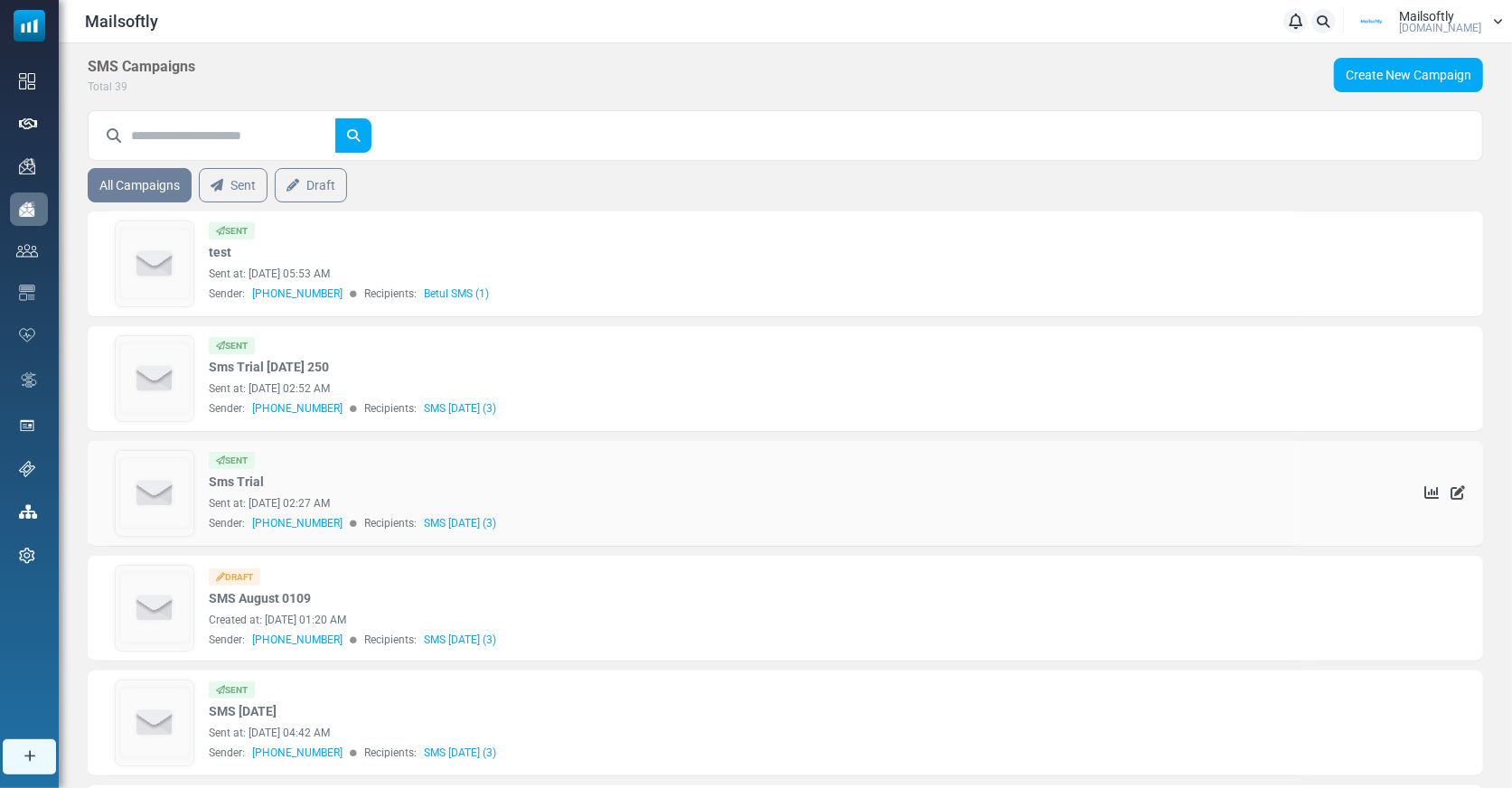
click at [151, 490] on img at bounding box center [155, 493] width 78 height 85
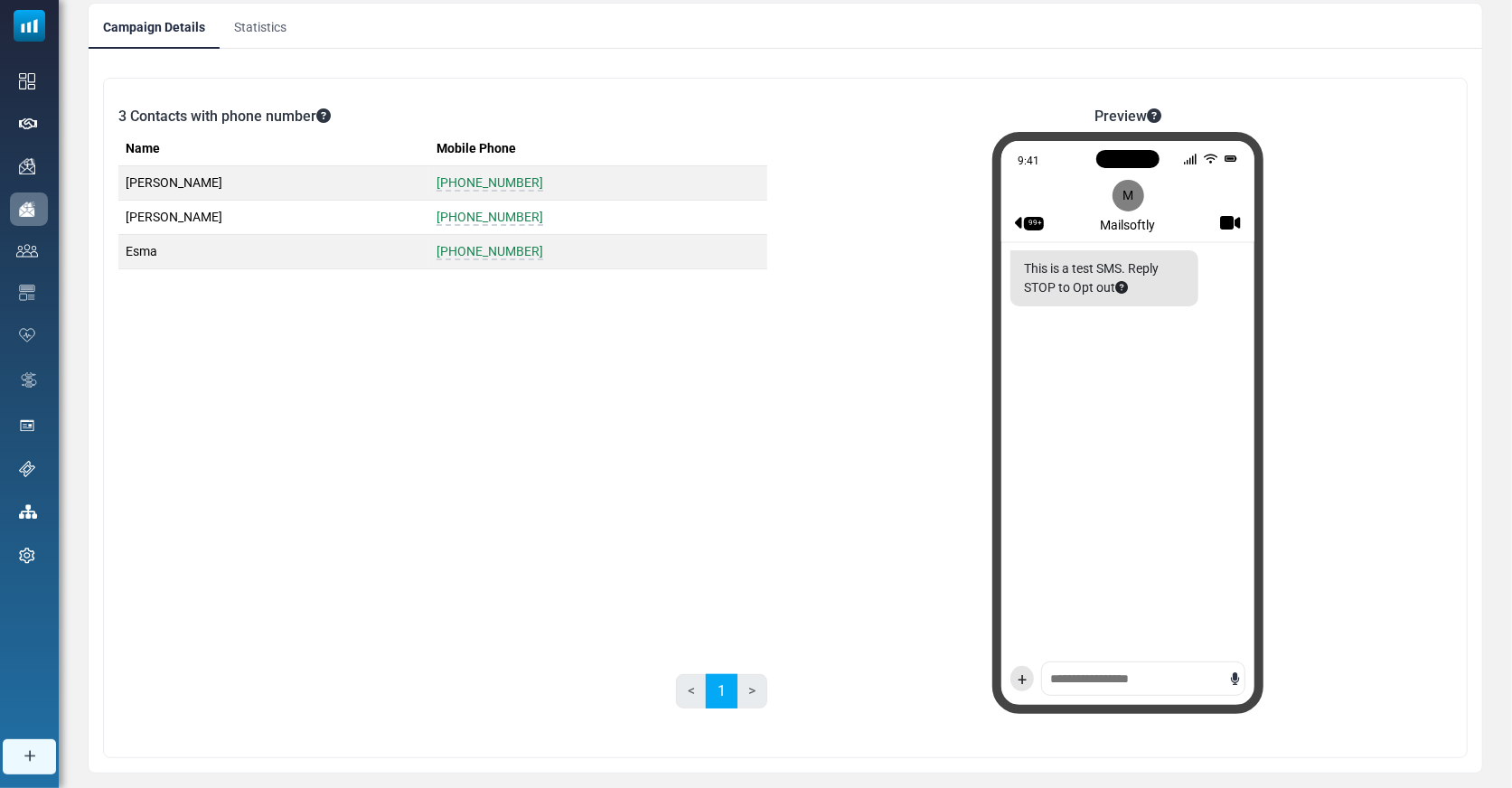
scroll to position [230, 0]
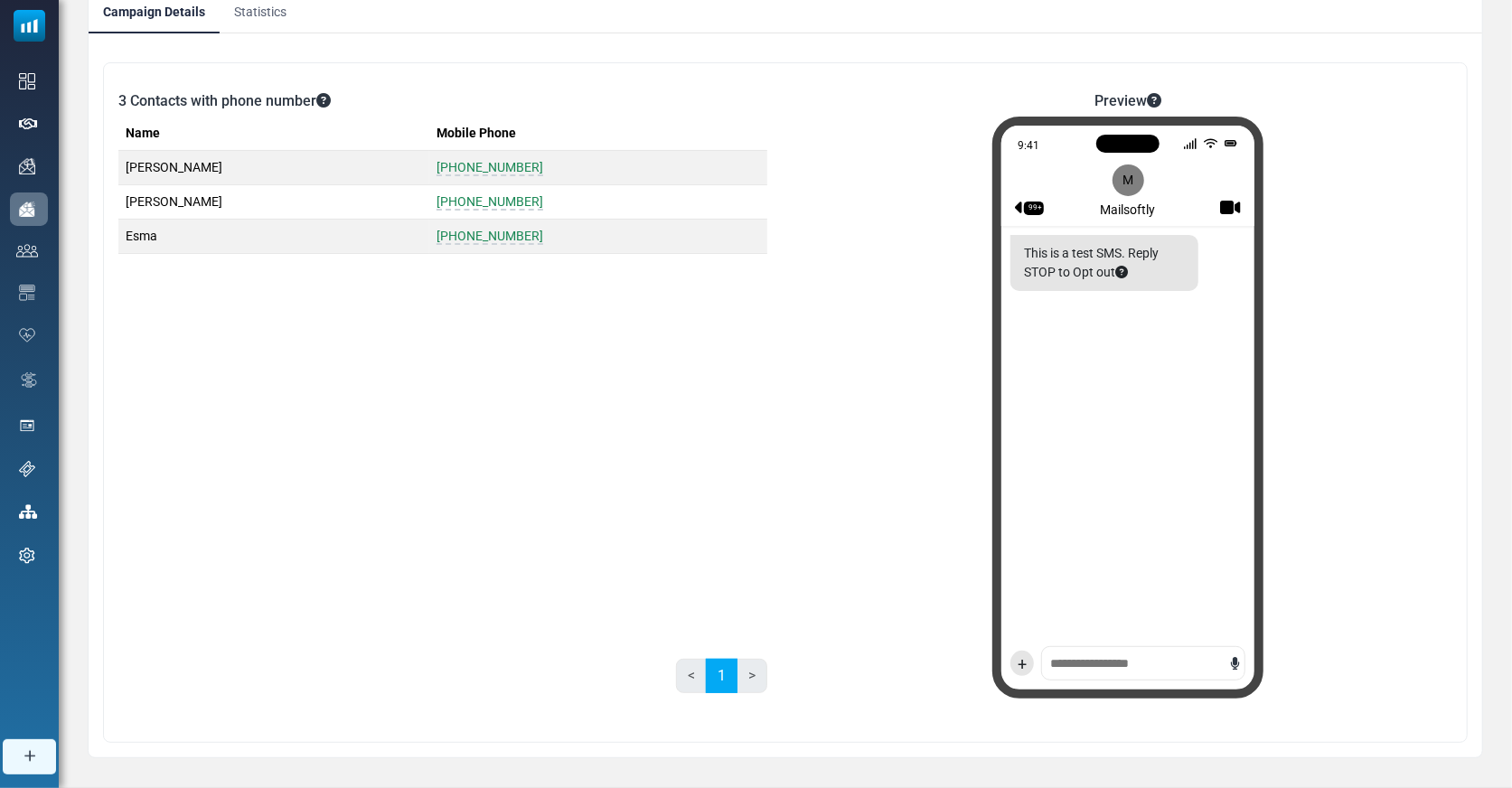
click at [1102, 657] on div "+" at bounding box center [1128, 668] width 253 height 43
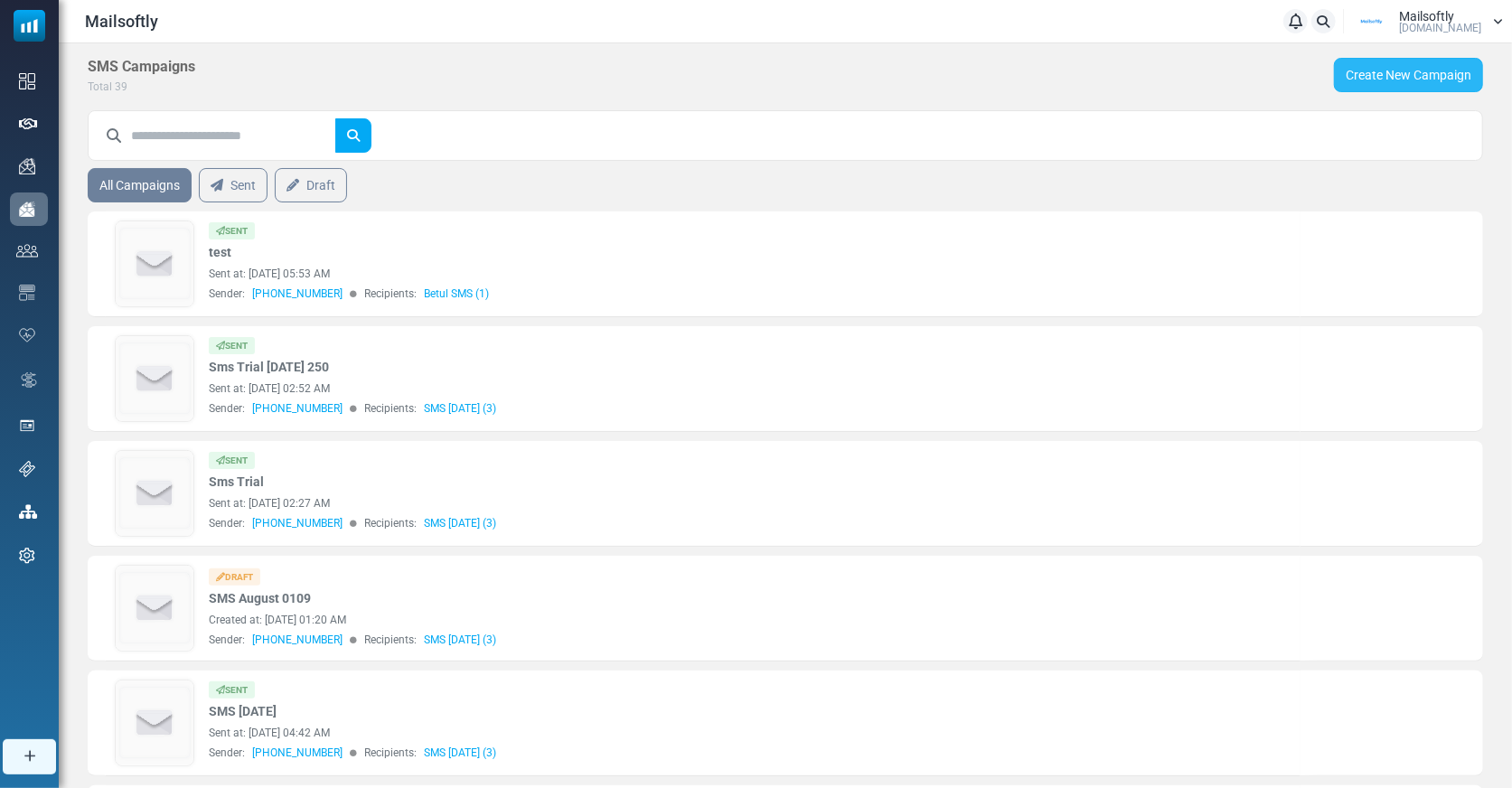
click at [1380, 70] on link "Create New Campaign" at bounding box center [1408, 74] width 149 height 34
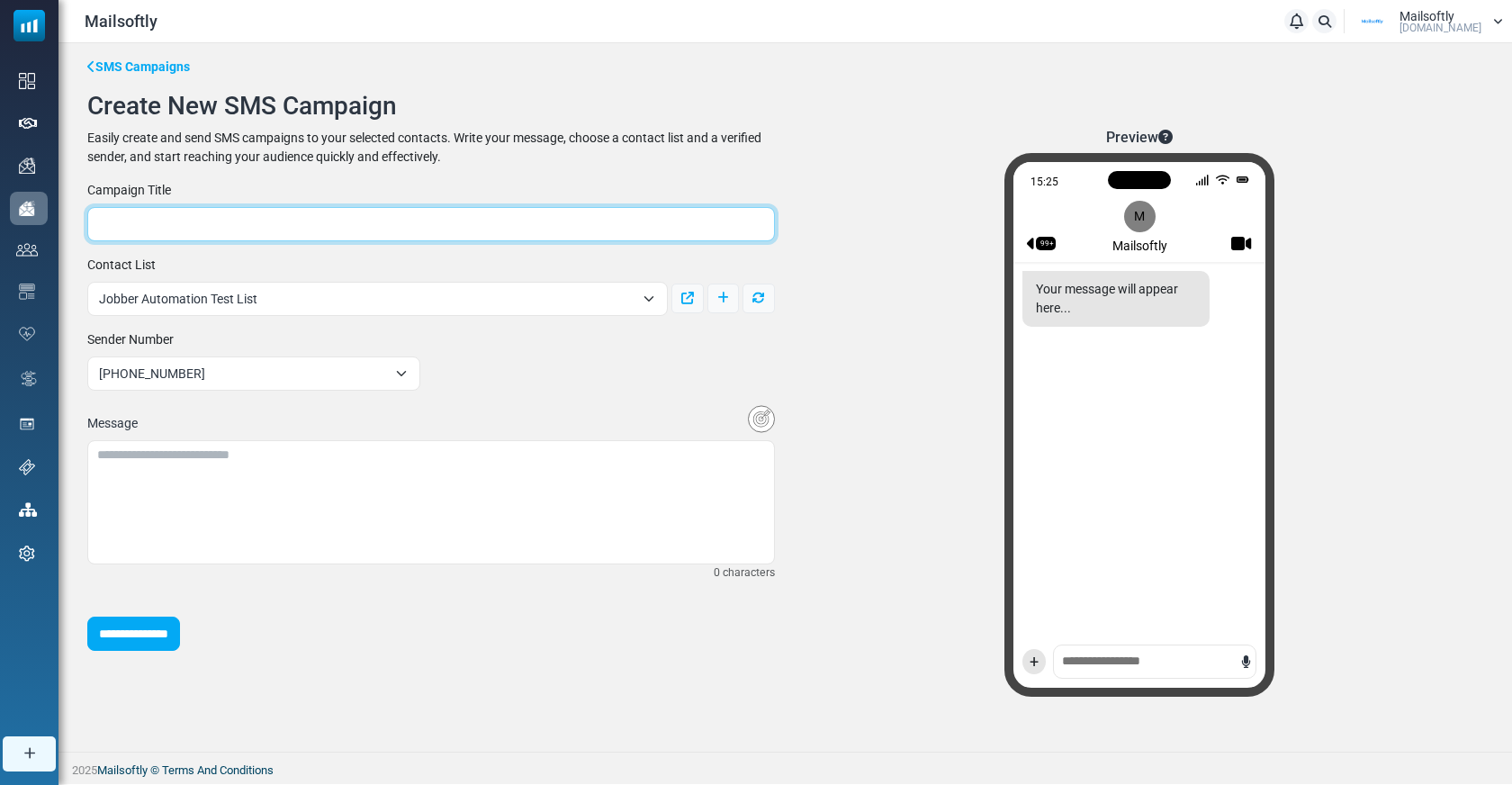
click at [252, 223] on input "text" at bounding box center [431, 223] width 688 height 34
type input "****"
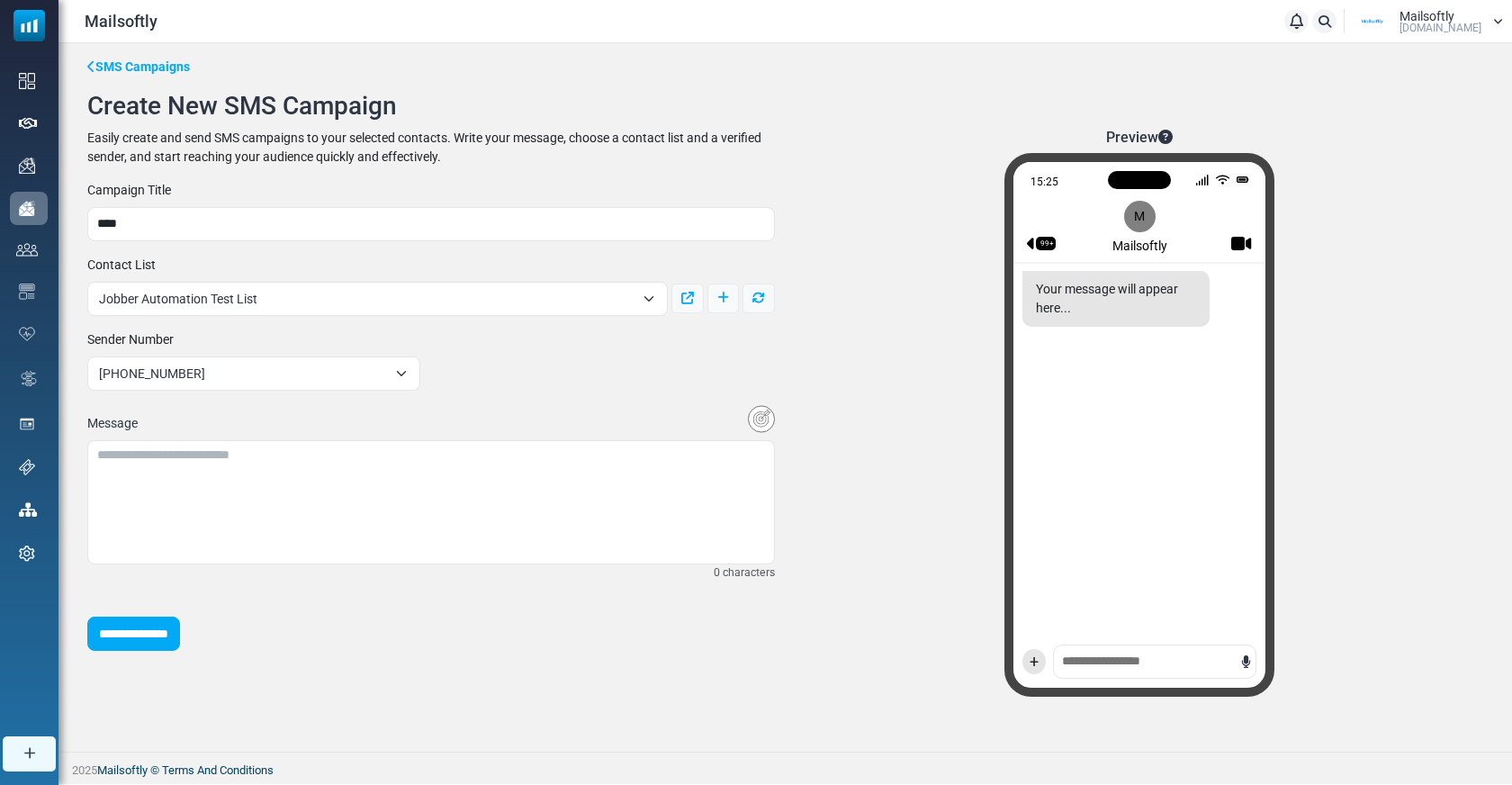
click at [422, 294] on span "Jobber Automation Test List" at bounding box center [366, 299] width 535 height 21
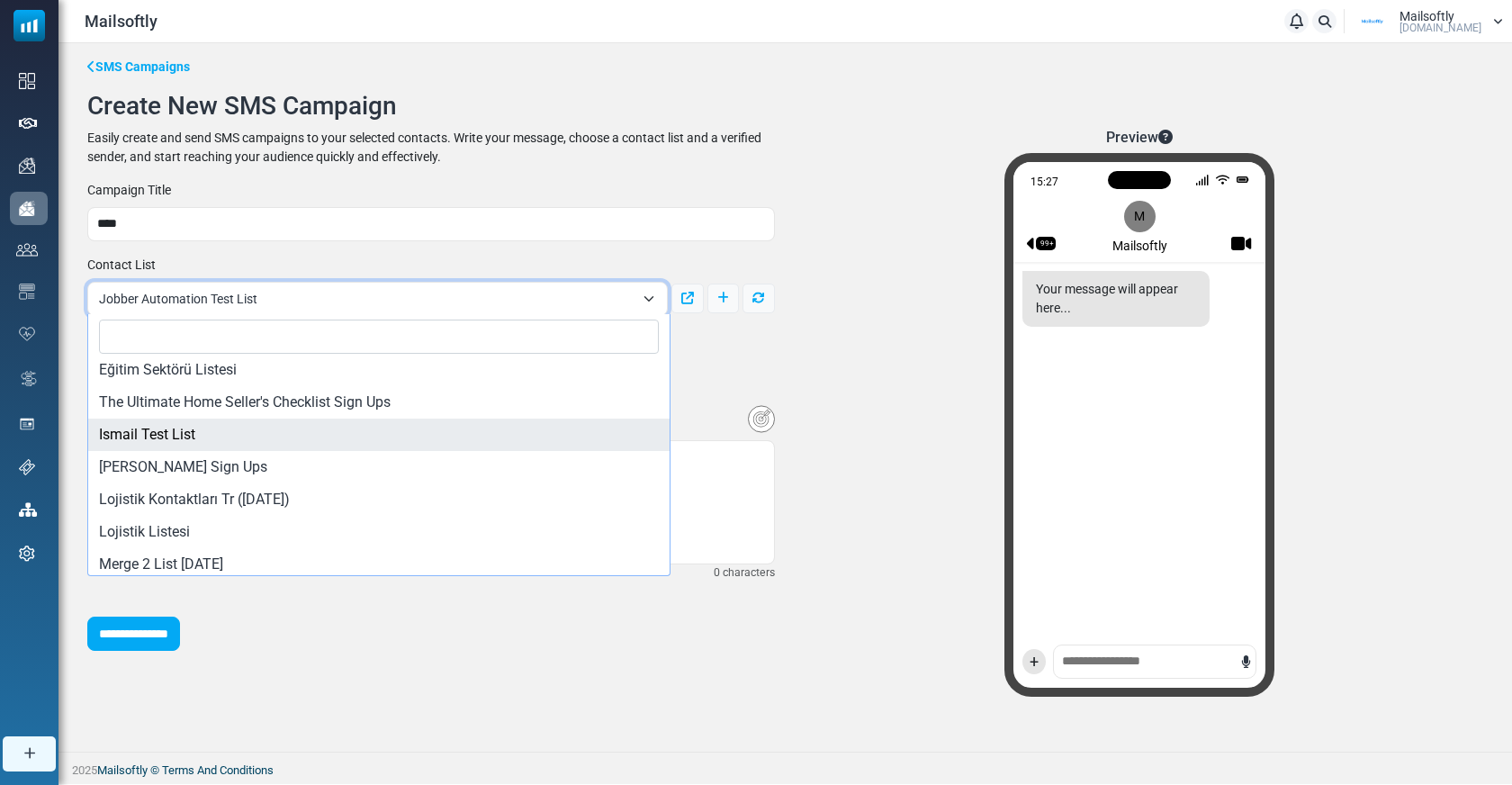
scroll to position [2770, 0]
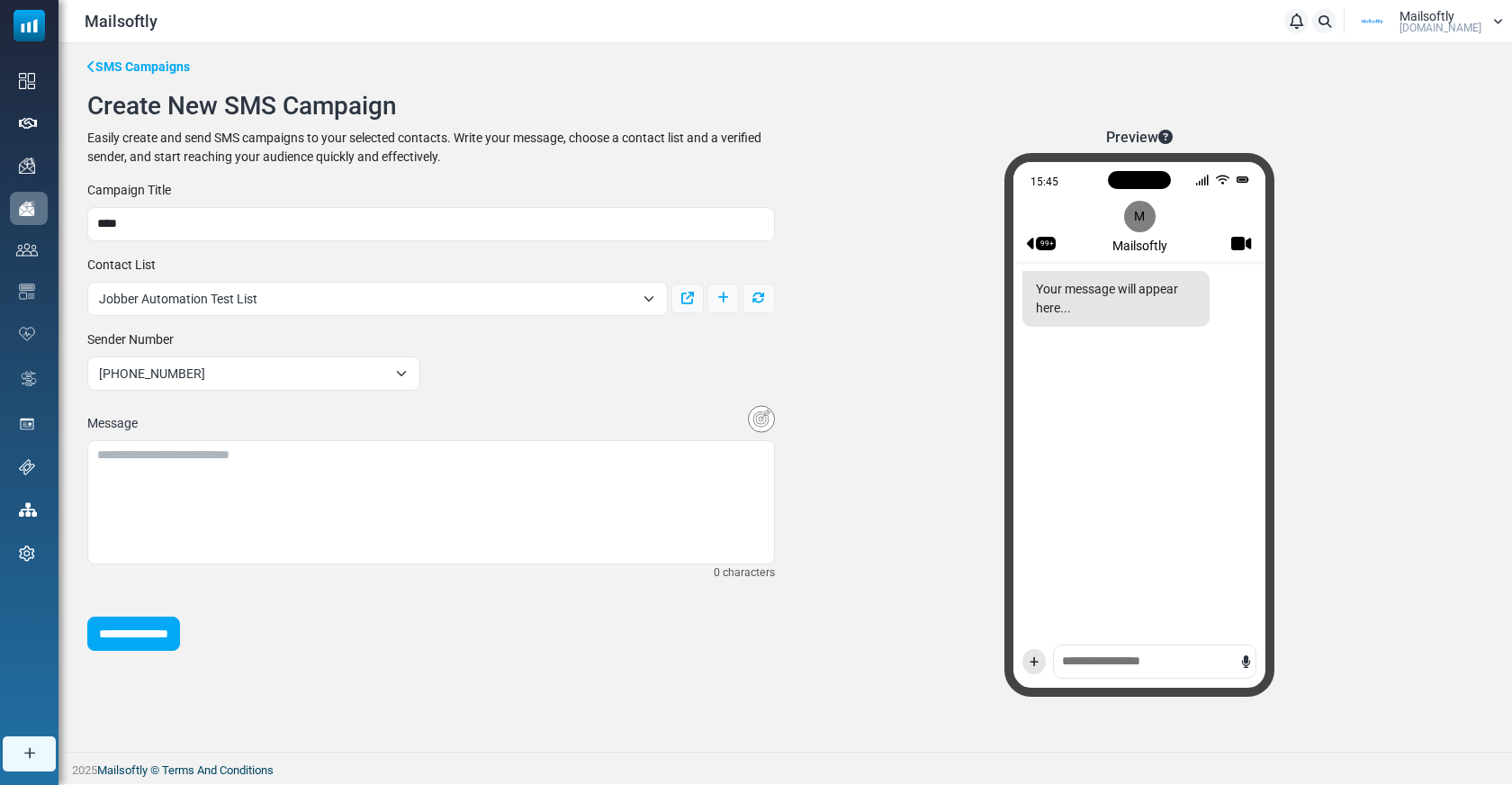
click at [796, 265] on div "Preview 15:45 99+ M Mailsoftly Your message will appear here... +" at bounding box center [1140, 421] width 709 height 583
click at [658, 372] on div "**********" at bounding box center [431, 416] width 709 height 470
click at [812, 371] on div "Preview 15:48 99+ M Mailsoftly Your message will appear here... +" at bounding box center [1140, 421] width 709 height 583
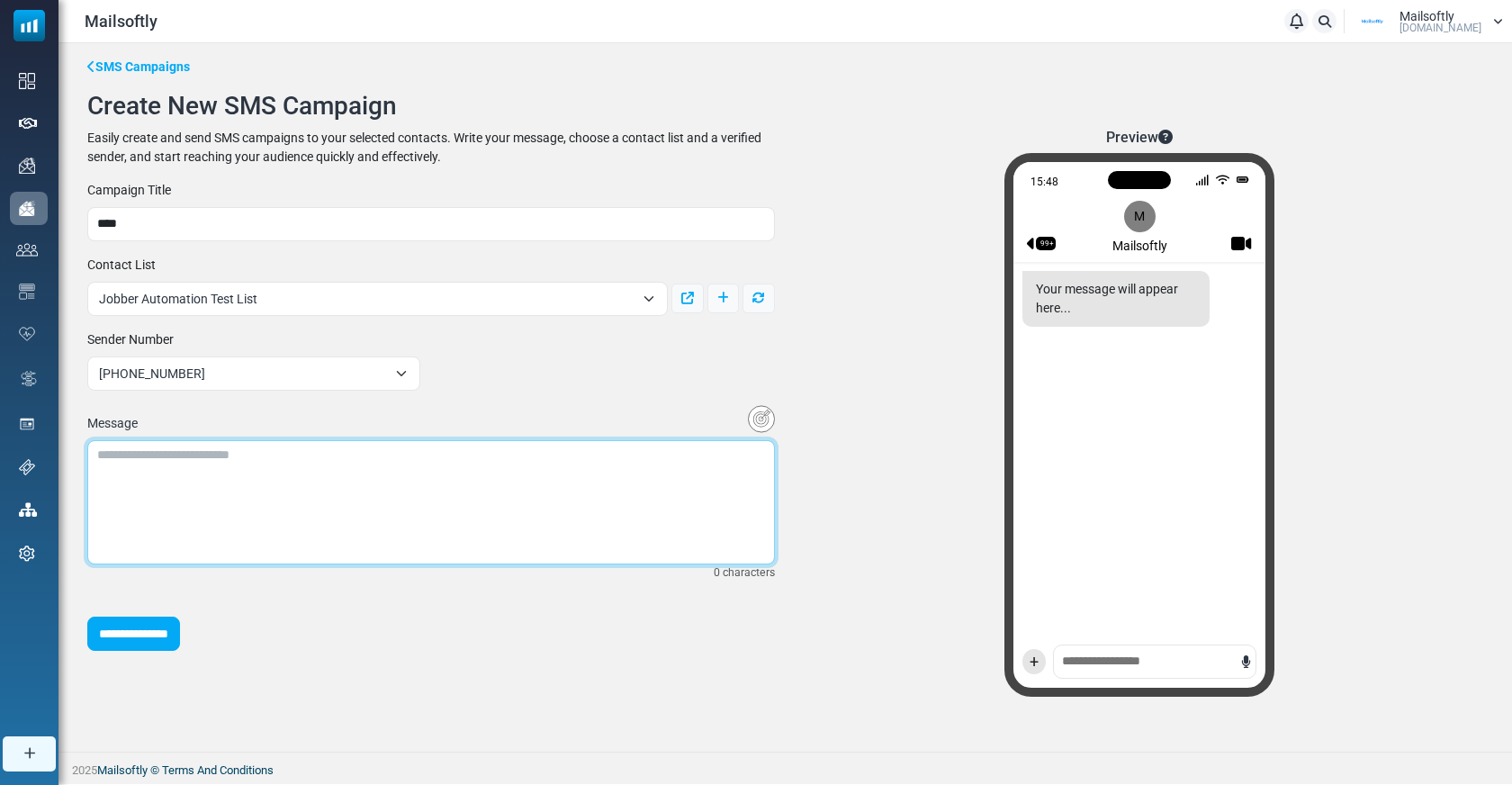
click at [523, 472] on textarea at bounding box center [431, 502] width 688 height 124
type textarea "*"
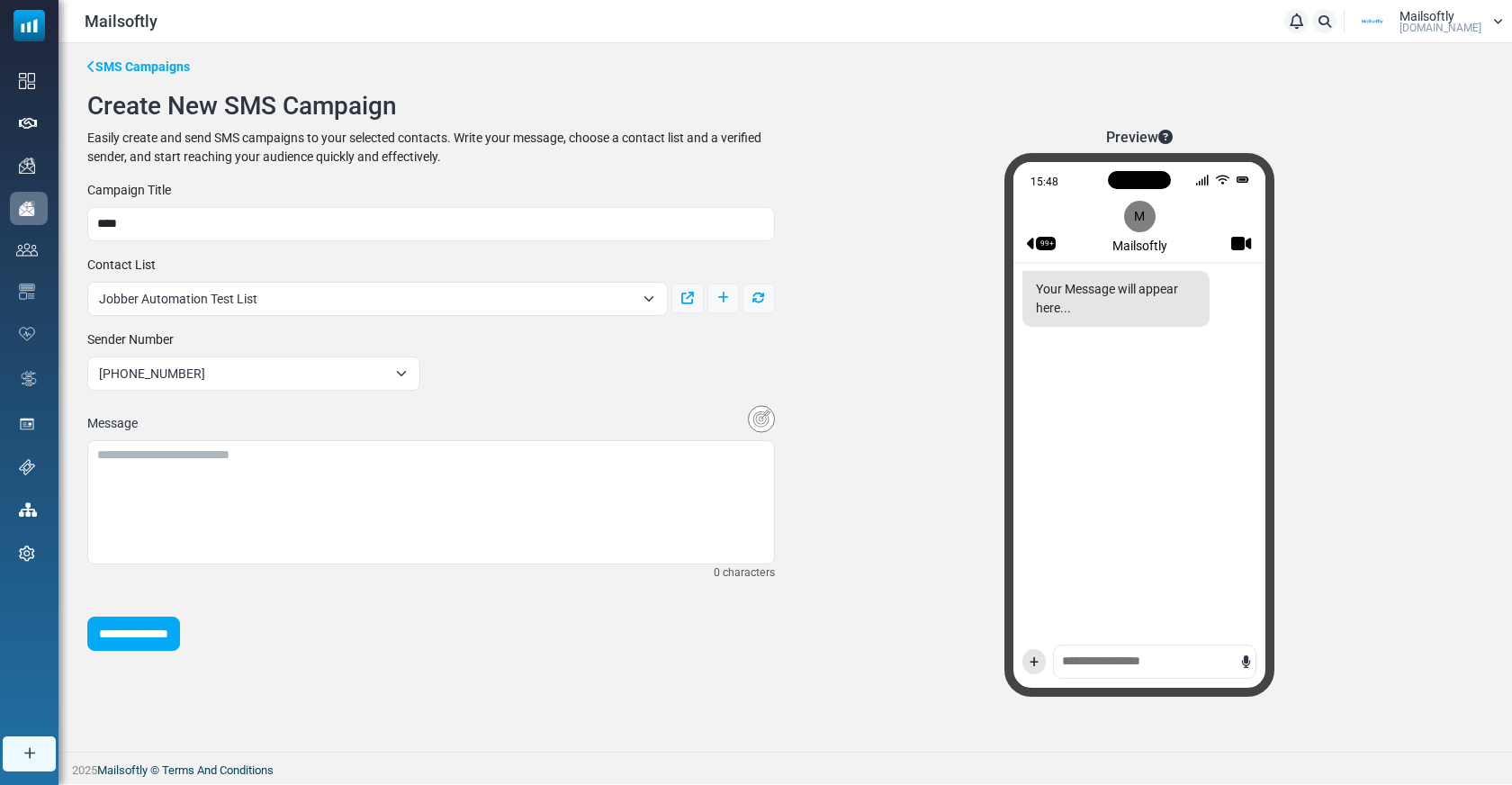
click at [650, 389] on div "**********" at bounding box center [431, 416] width 709 height 470
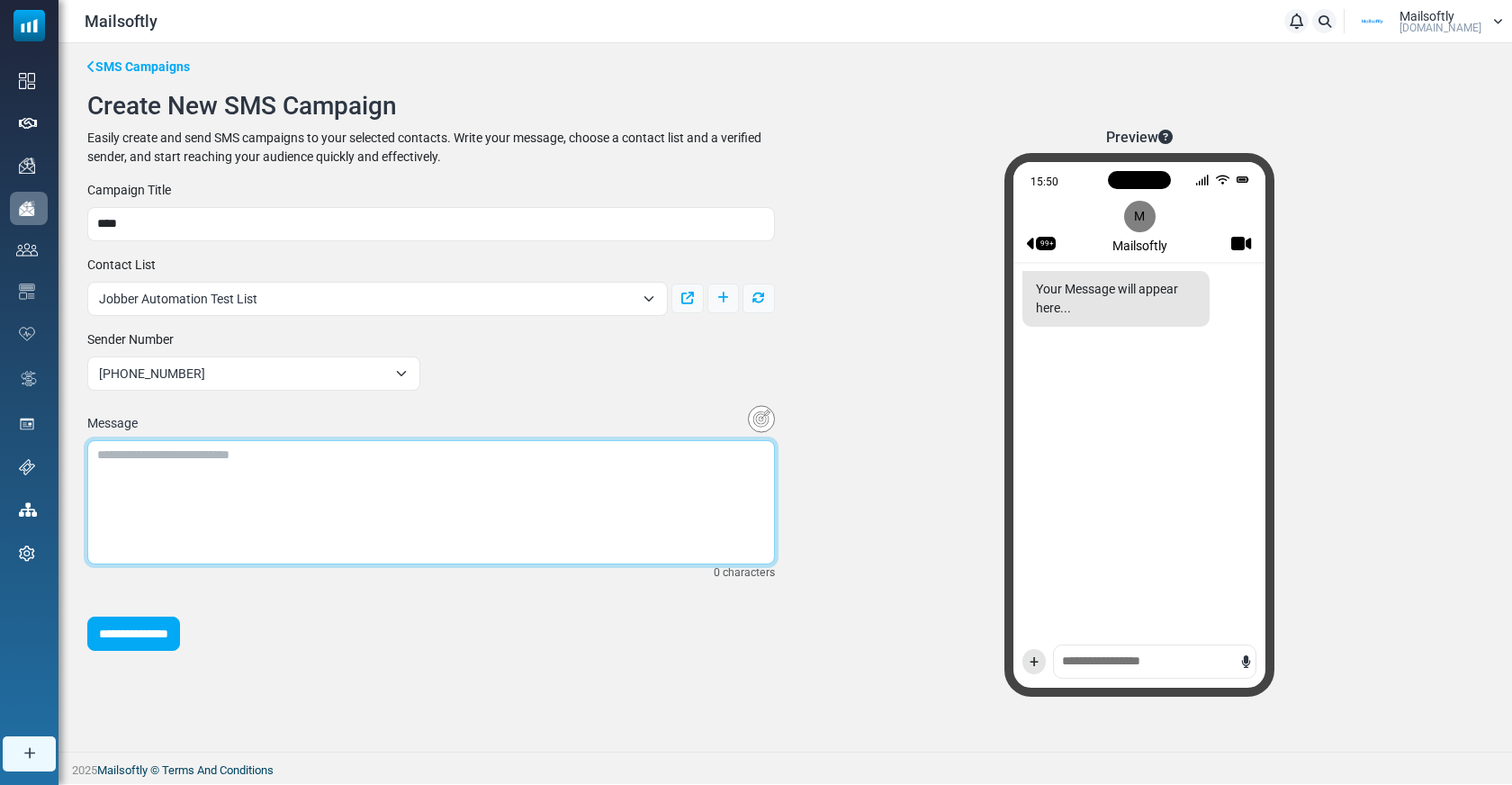
click at [652, 461] on textarea at bounding box center [431, 502] width 688 height 124
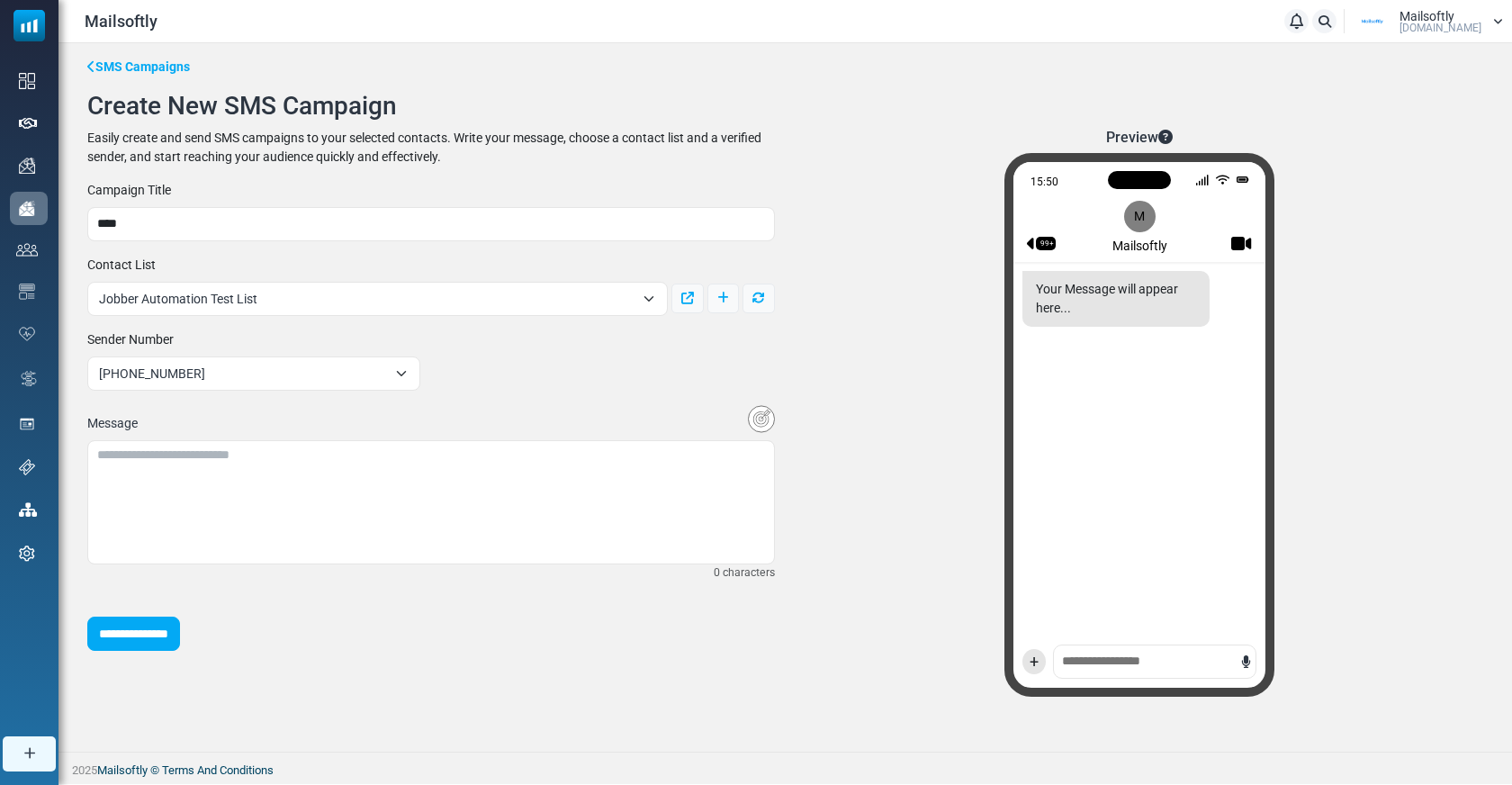
click at [550, 405] on div "**********" at bounding box center [431, 419] width 688 height 28
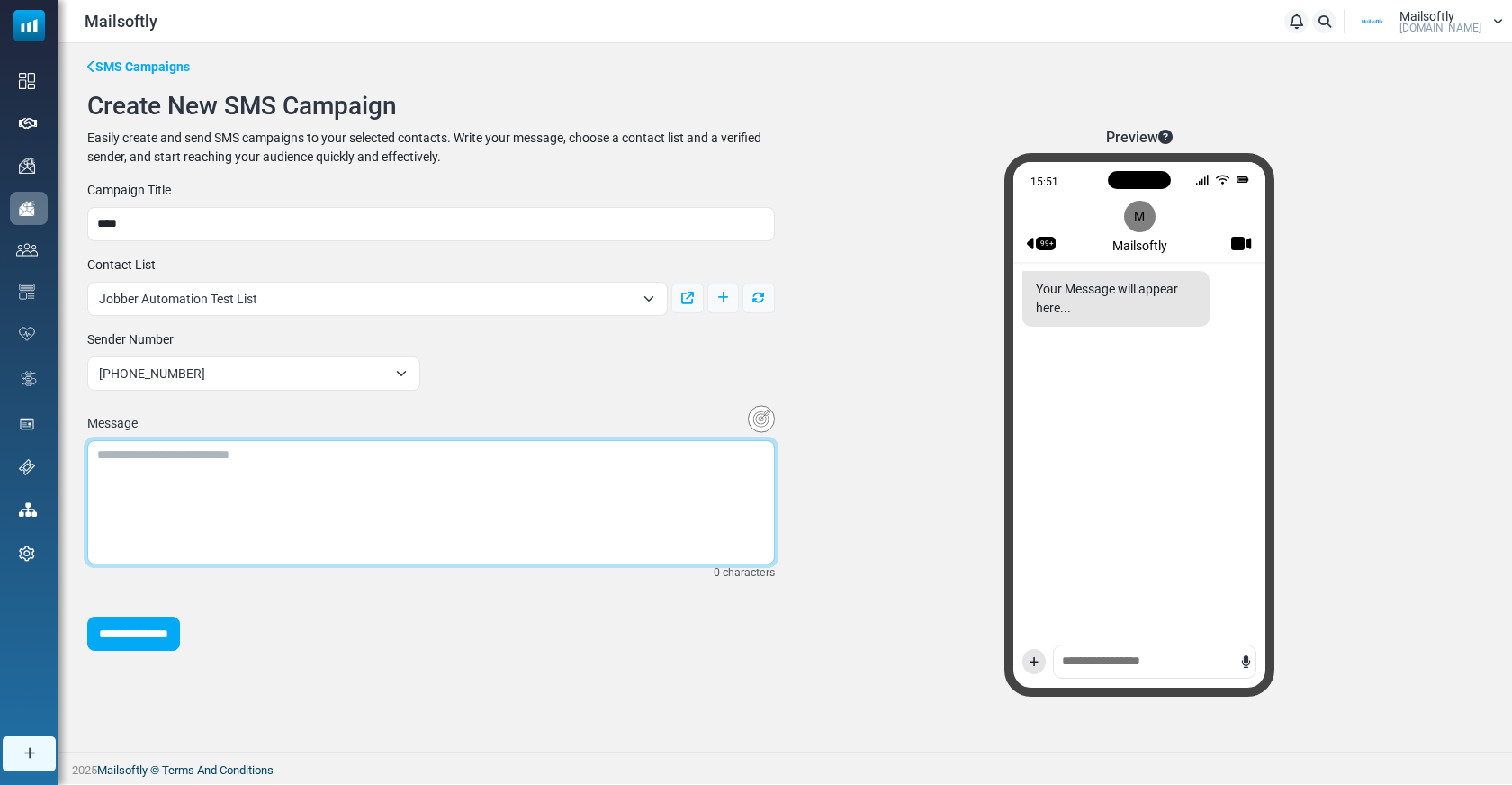
click at [305, 464] on textarea at bounding box center [431, 502] width 688 height 124
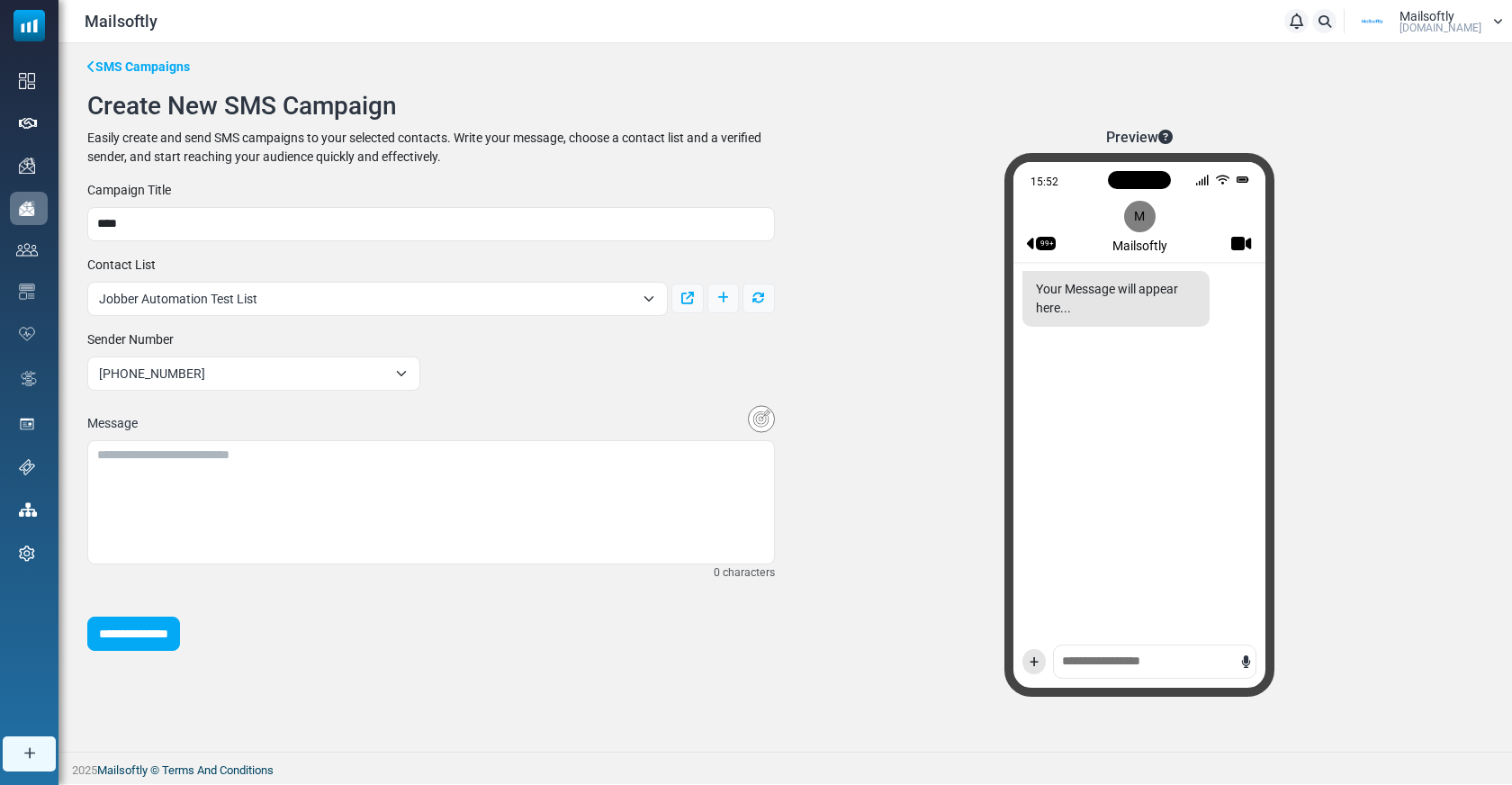
click at [319, 294] on span "Jobber Automation Test List" at bounding box center [366, 299] width 535 height 21
click at [315, 261] on div "**********" at bounding box center [431, 286] width 709 height 60
drag, startPoint x: 92, startPoint y: 128, endPoint x: 491, endPoint y: 159, distance: 400.2
click at [495, 163] on div "Easily create and send SMS campaigns to your selected contacts. Write your mess…" at bounding box center [431, 148] width 688 height 38
click at [491, 159] on div "Easily create and send SMS campaigns to your selected contacts. Write your mess…" at bounding box center [431, 148] width 688 height 38
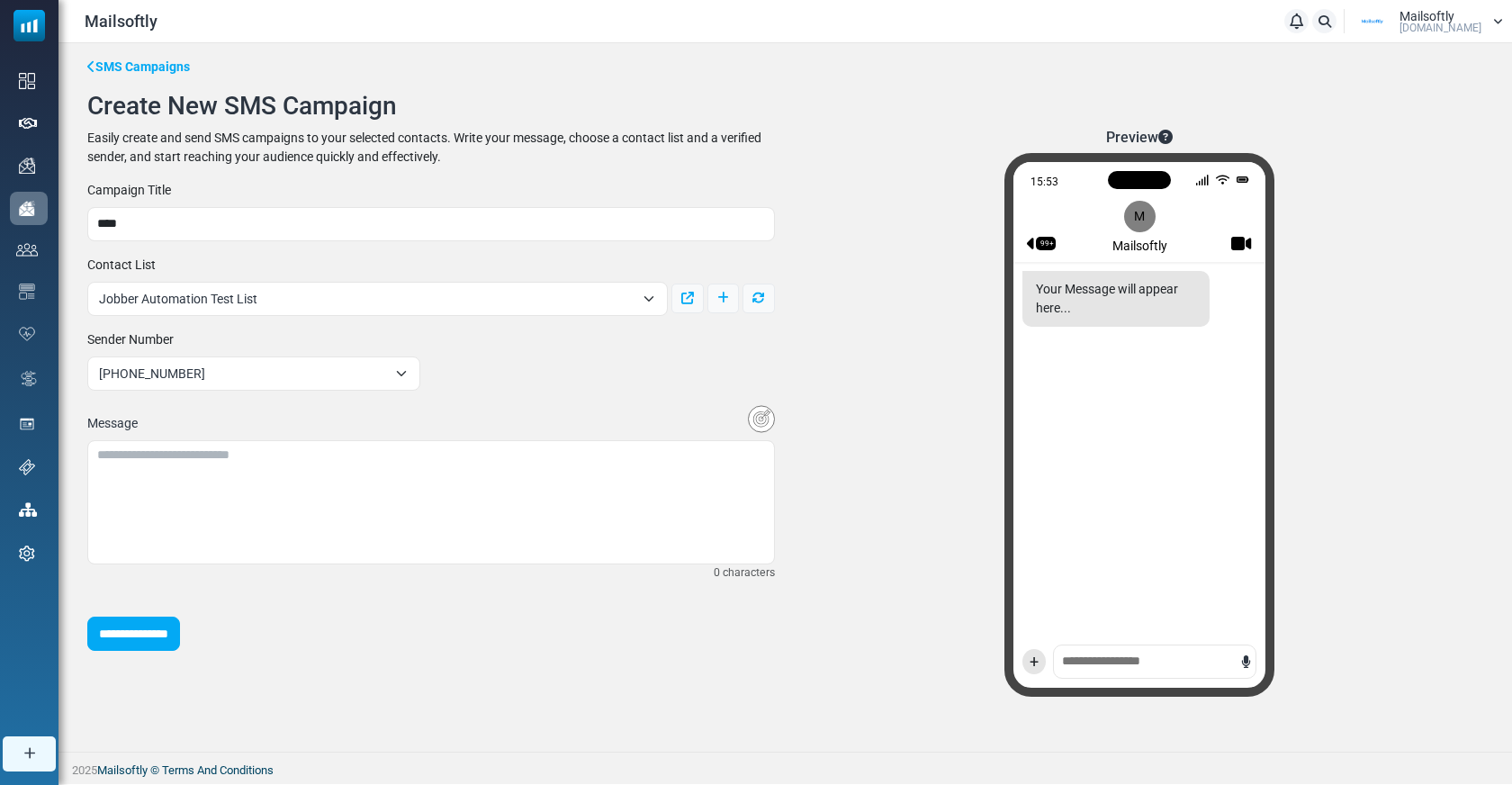
click at [491, 159] on div "Easily create and send SMS campaigns to your selected contacts. Write your mess…" at bounding box center [431, 148] width 688 height 38
click at [379, 159] on div "Easily create and send SMS campaigns to your selected contacts. Write your mess…" at bounding box center [431, 148] width 688 height 38
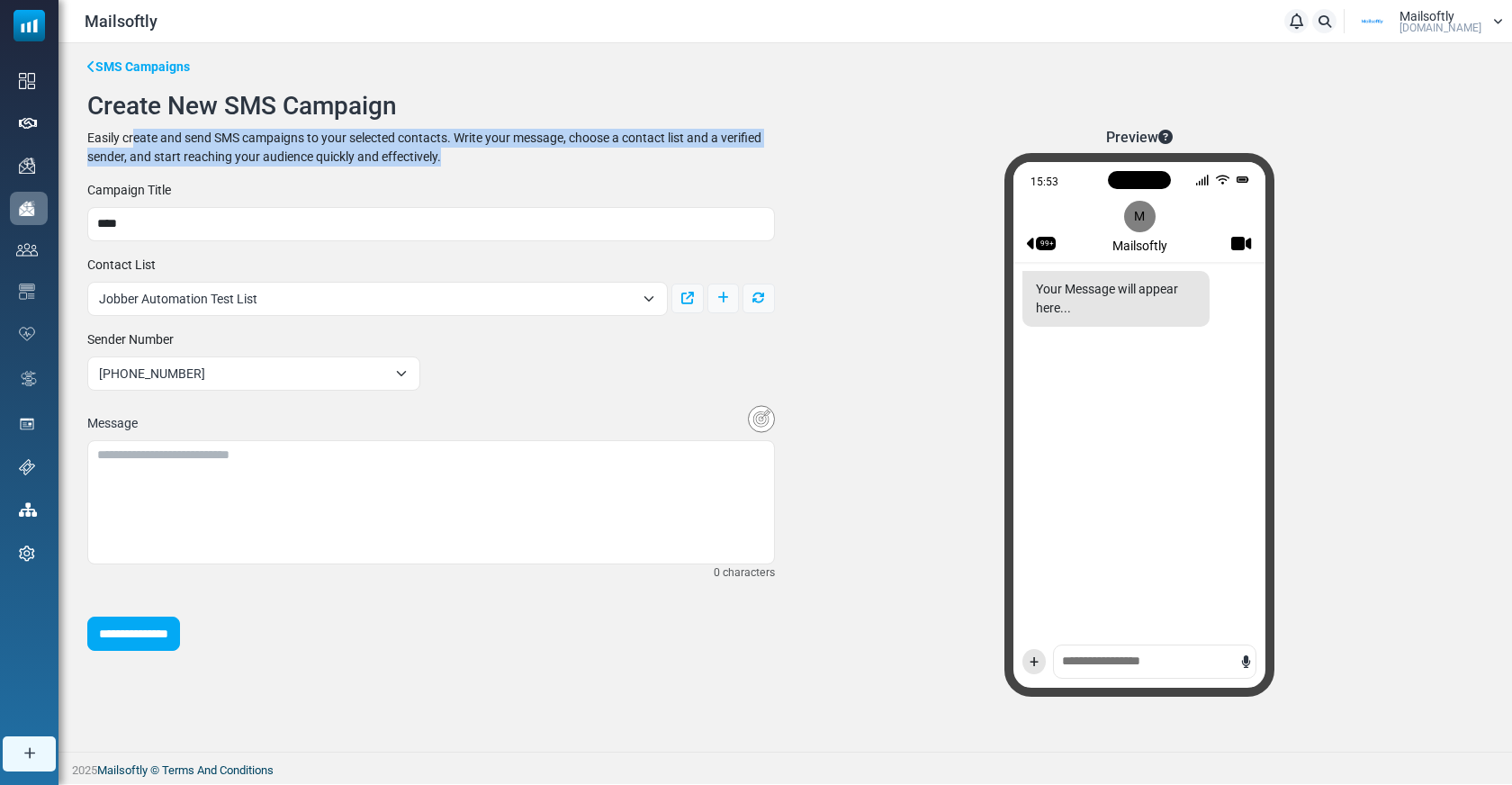
click at [379, 159] on div "Easily create and send SMS campaigns to your selected contacts. Write your mess…" at bounding box center [431, 148] width 688 height 38
copy div "Easily create and send SMS campaigns to your selected contacts. Write your mess…"
click at [388, 129] on div "Easily create and send SMS campaigns to your selected contacts. Write your mess…" at bounding box center [431, 148] width 688 height 38
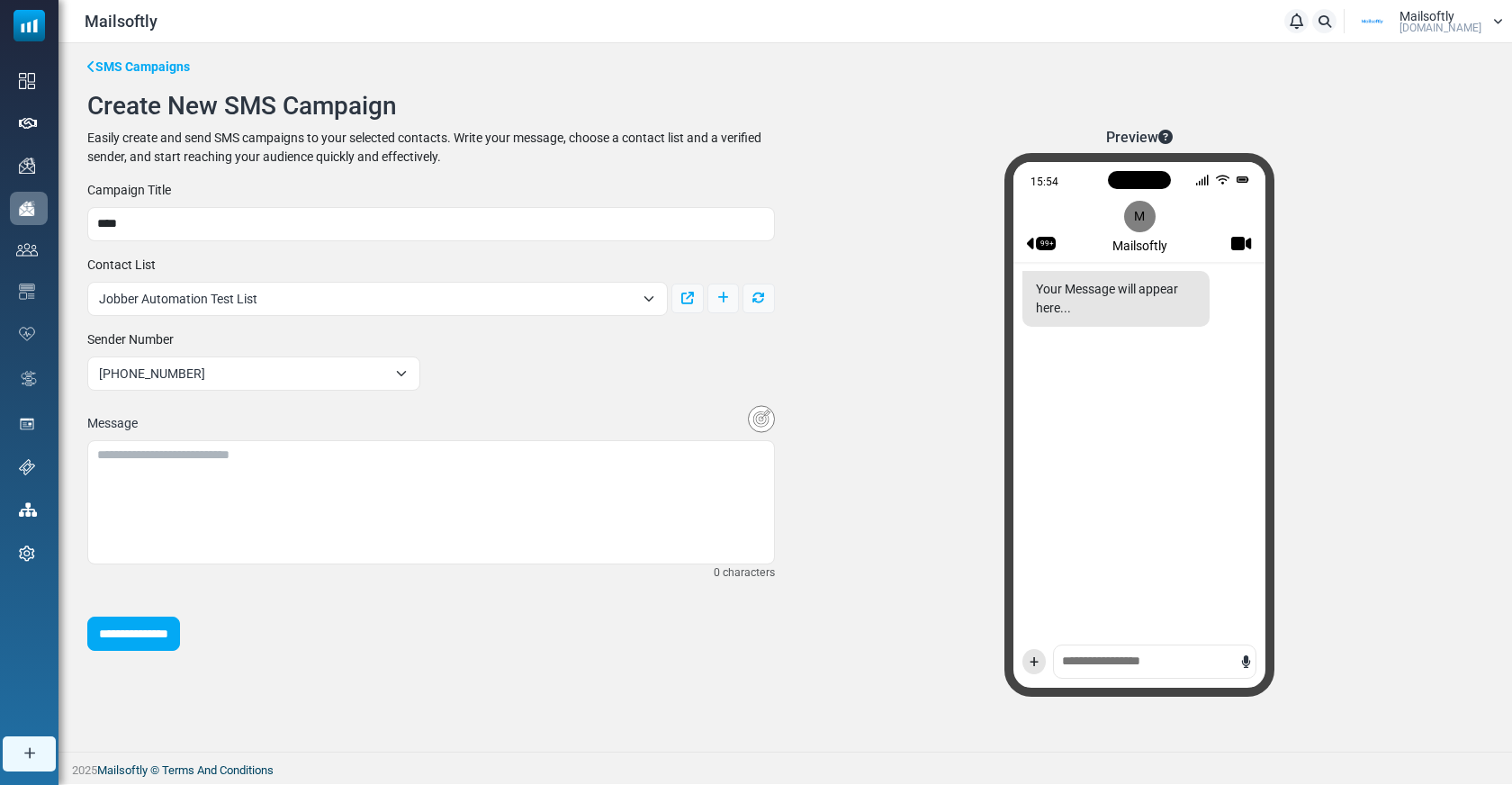
click at [102, 60] on link "SMS Campaigns" at bounding box center [139, 66] width 103 height 18
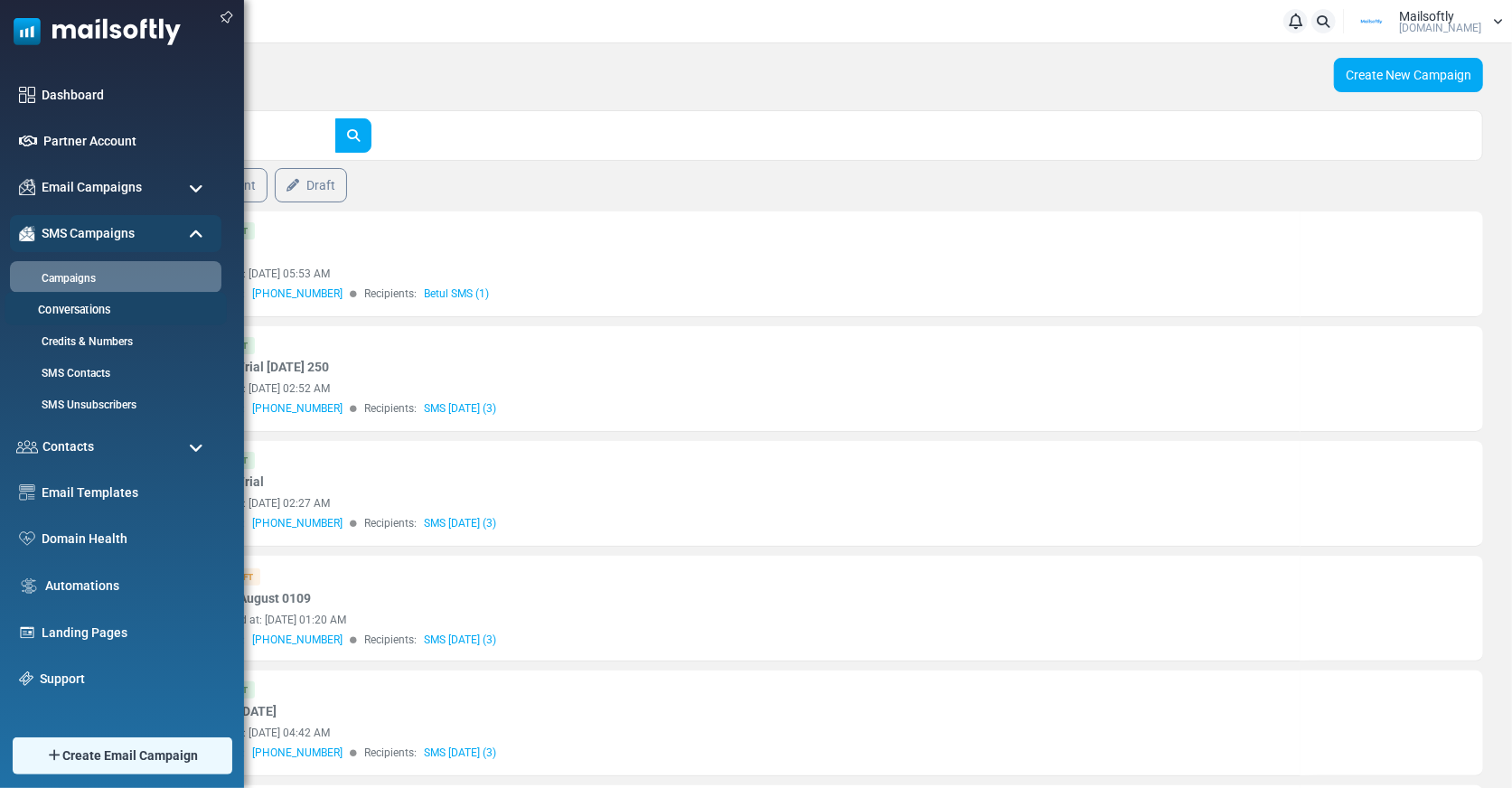
click at [45, 313] on link "Conversations" at bounding box center [113, 311] width 216 height 18
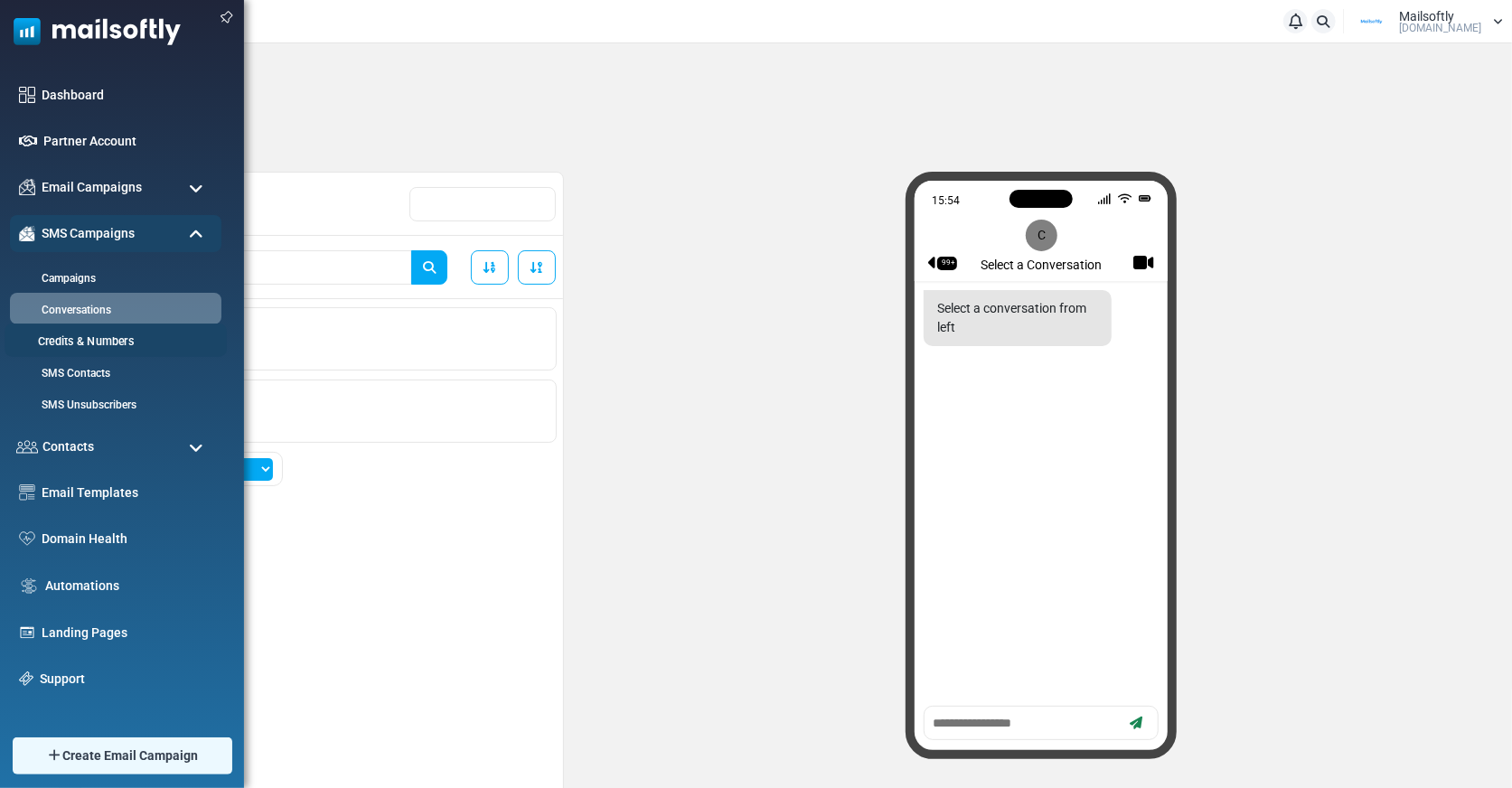
click at [65, 337] on link "Credits & Numbers" at bounding box center [113, 342] width 216 height 18
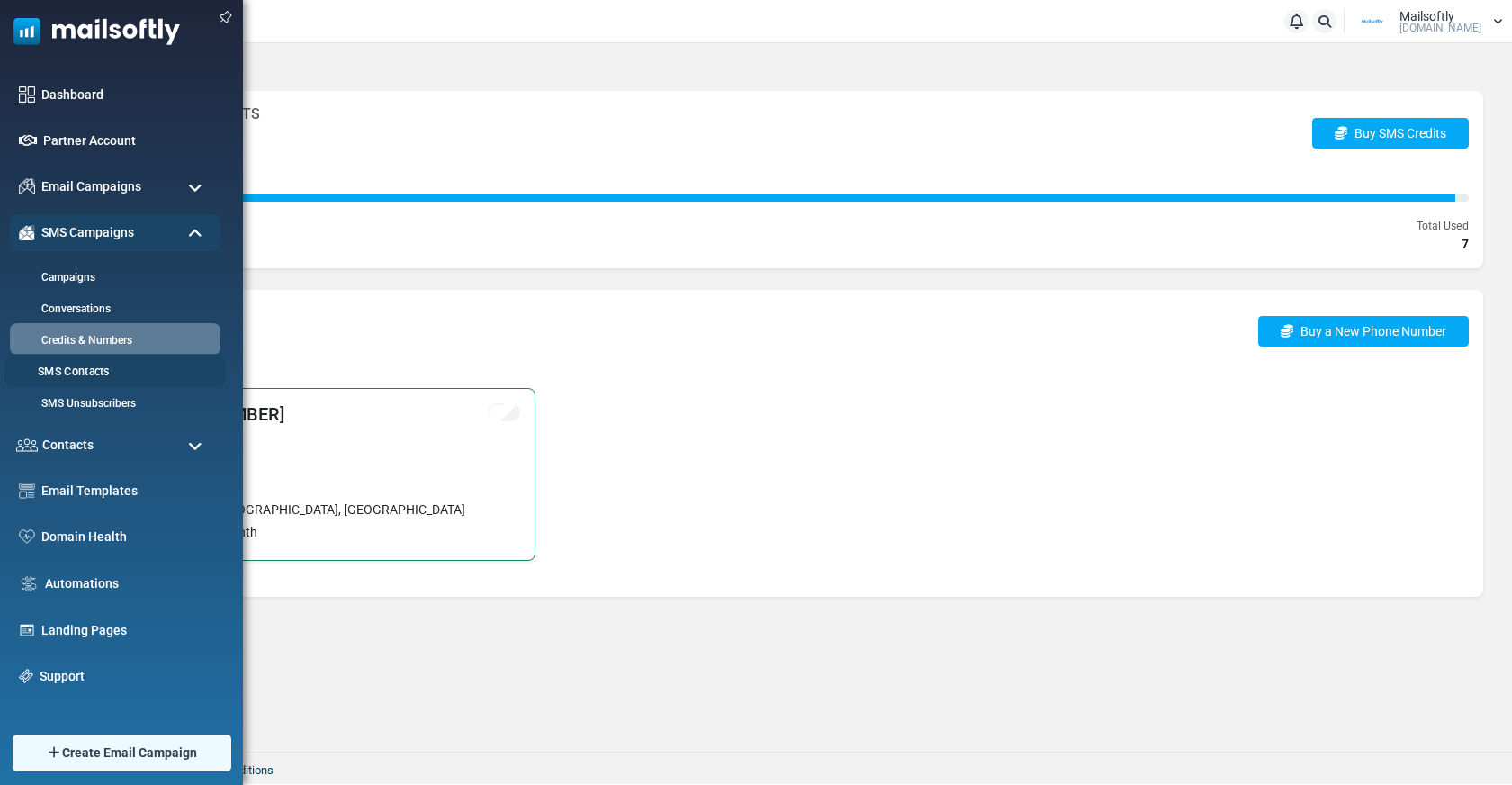
click at [46, 368] on link "SMS Contacts" at bounding box center [113, 372] width 216 height 17
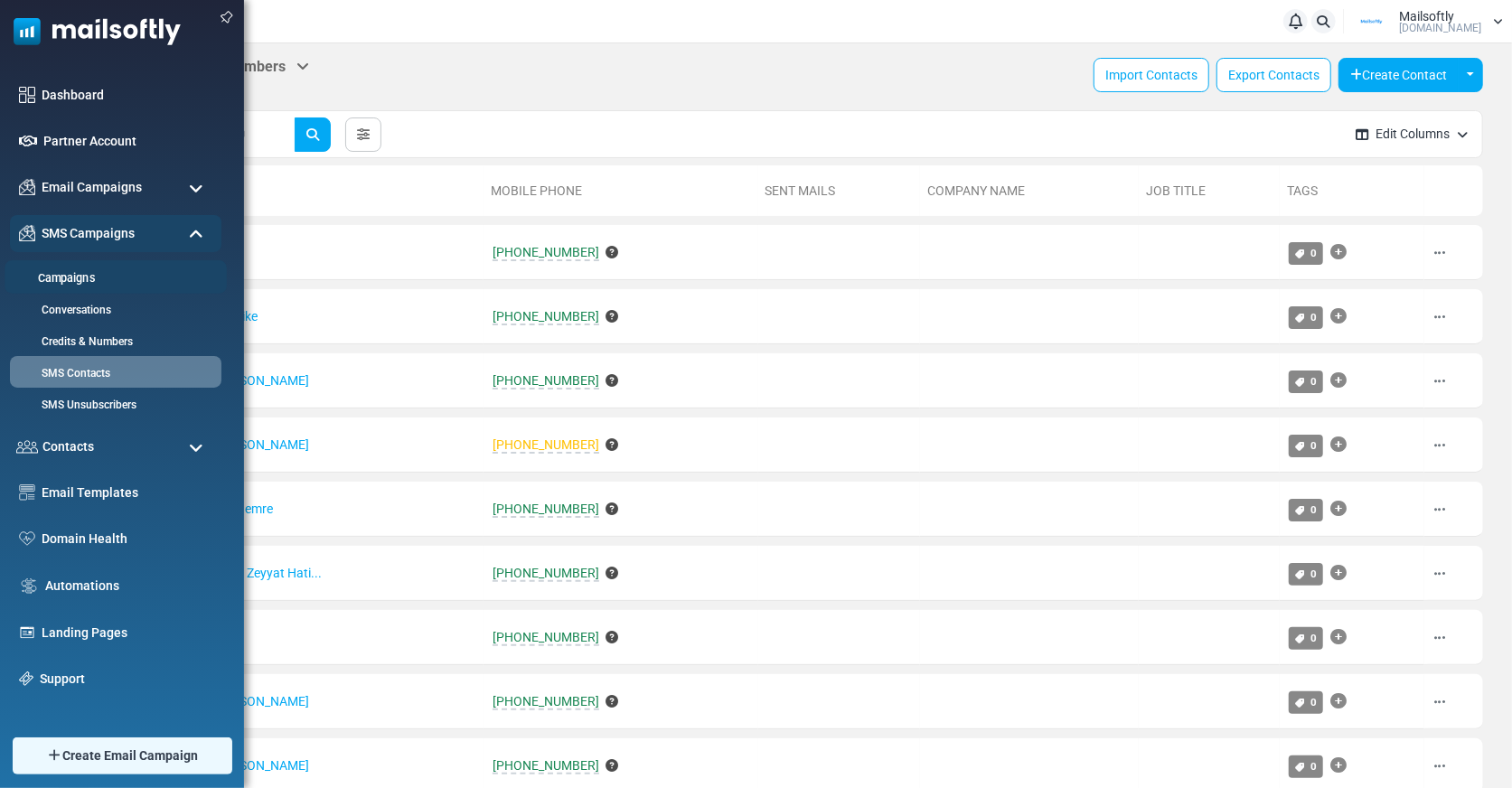
click at [84, 284] on link "Campaigns" at bounding box center [113, 279] width 216 height 18
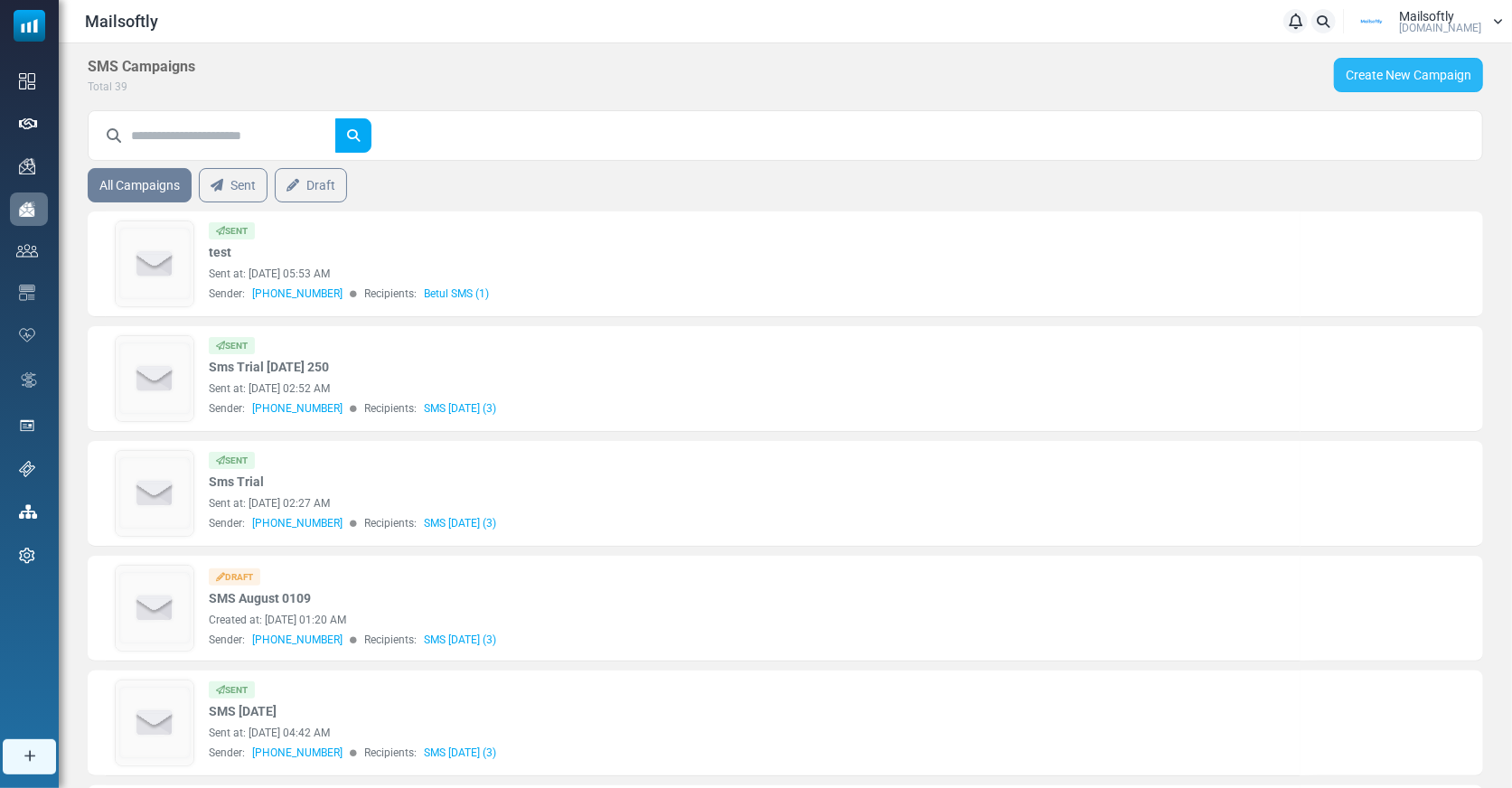
click at [1395, 70] on link "Create New Campaign" at bounding box center [1408, 74] width 149 height 34
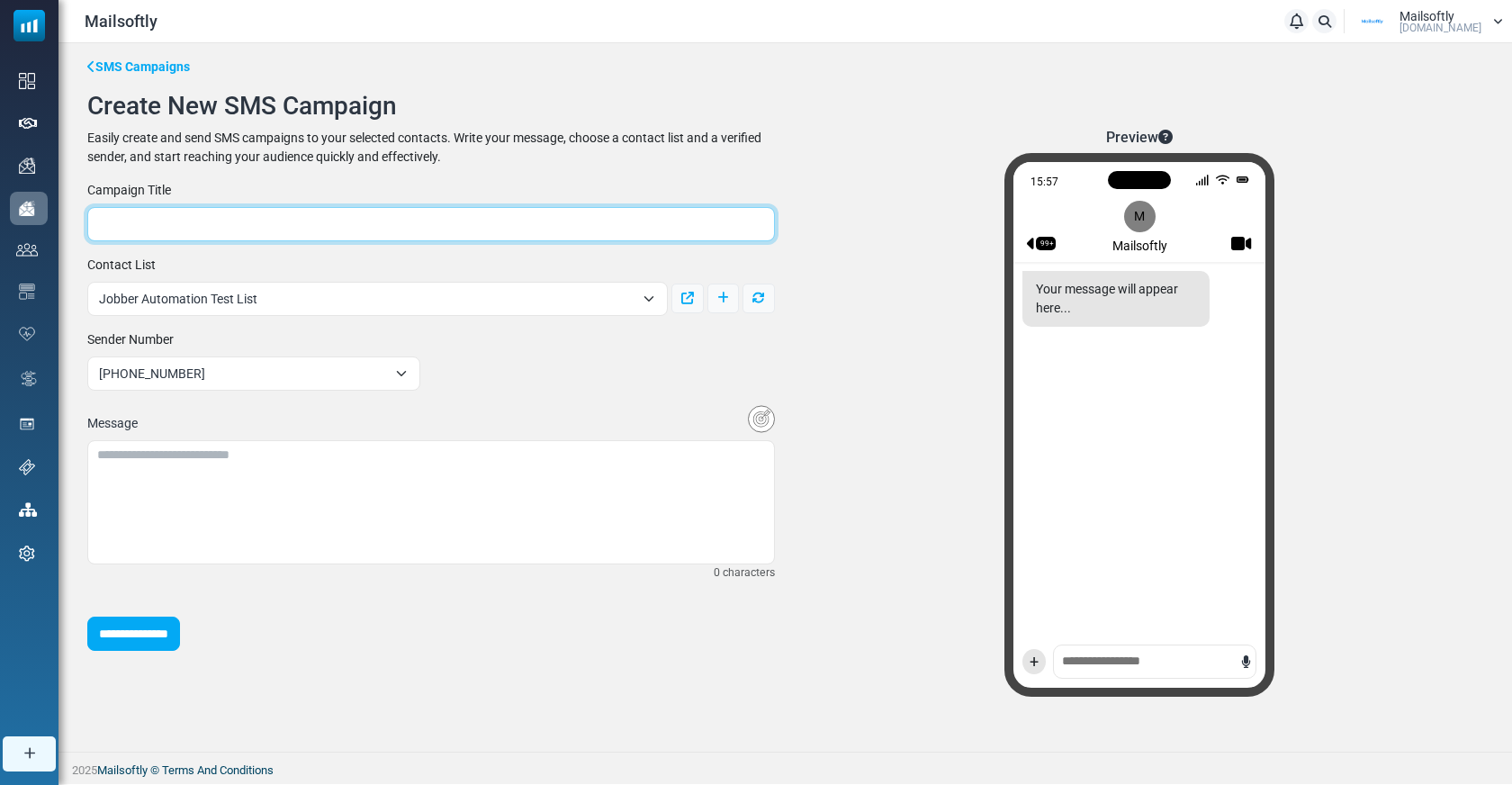
click at [235, 225] on input "text" at bounding box center [431, 223] width 688 height 34
type input "****"
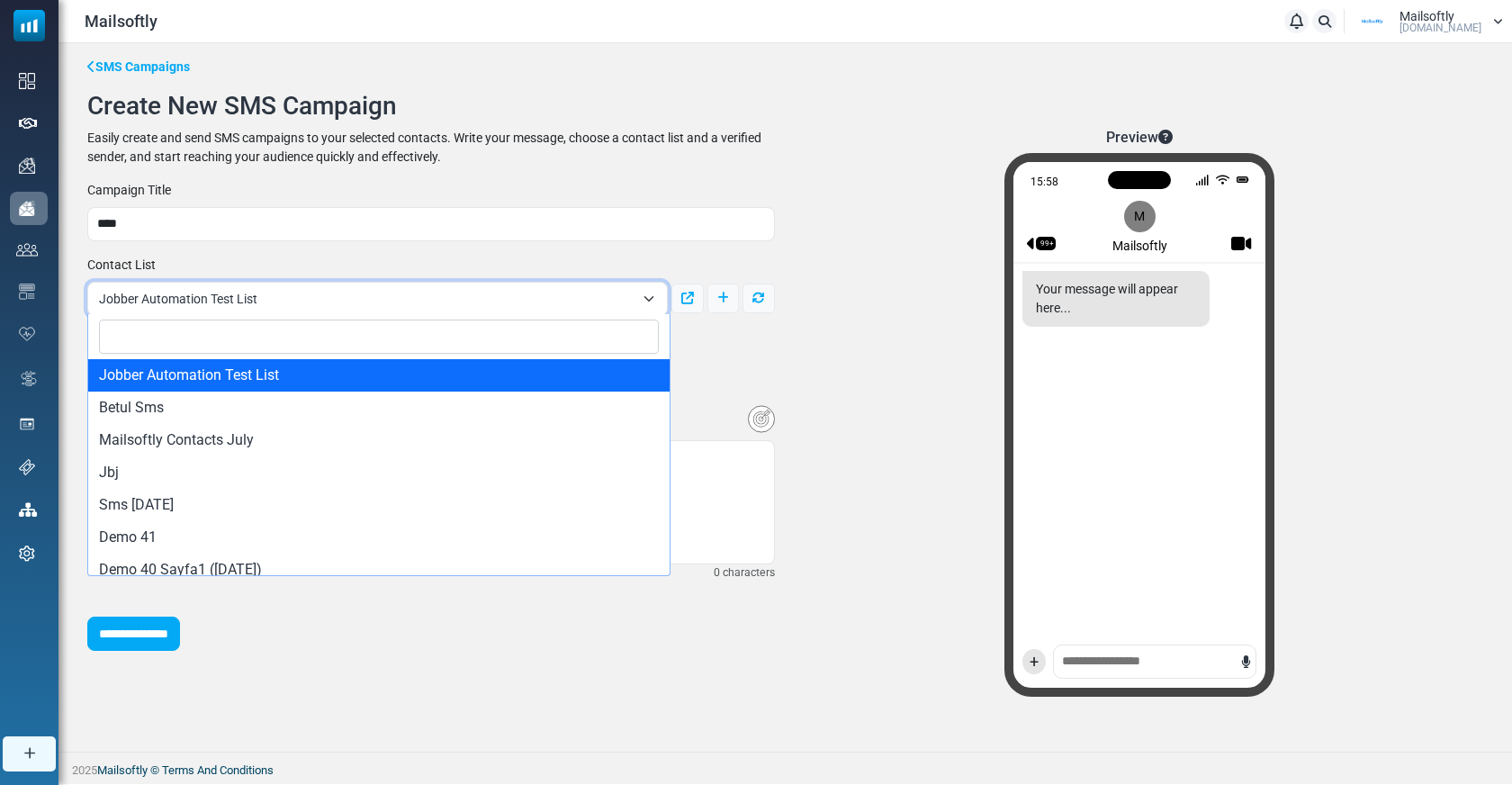
click at [282, 294] on span "Jobber Automation Test List" at bounding box center [366, 299] width 535 height 21
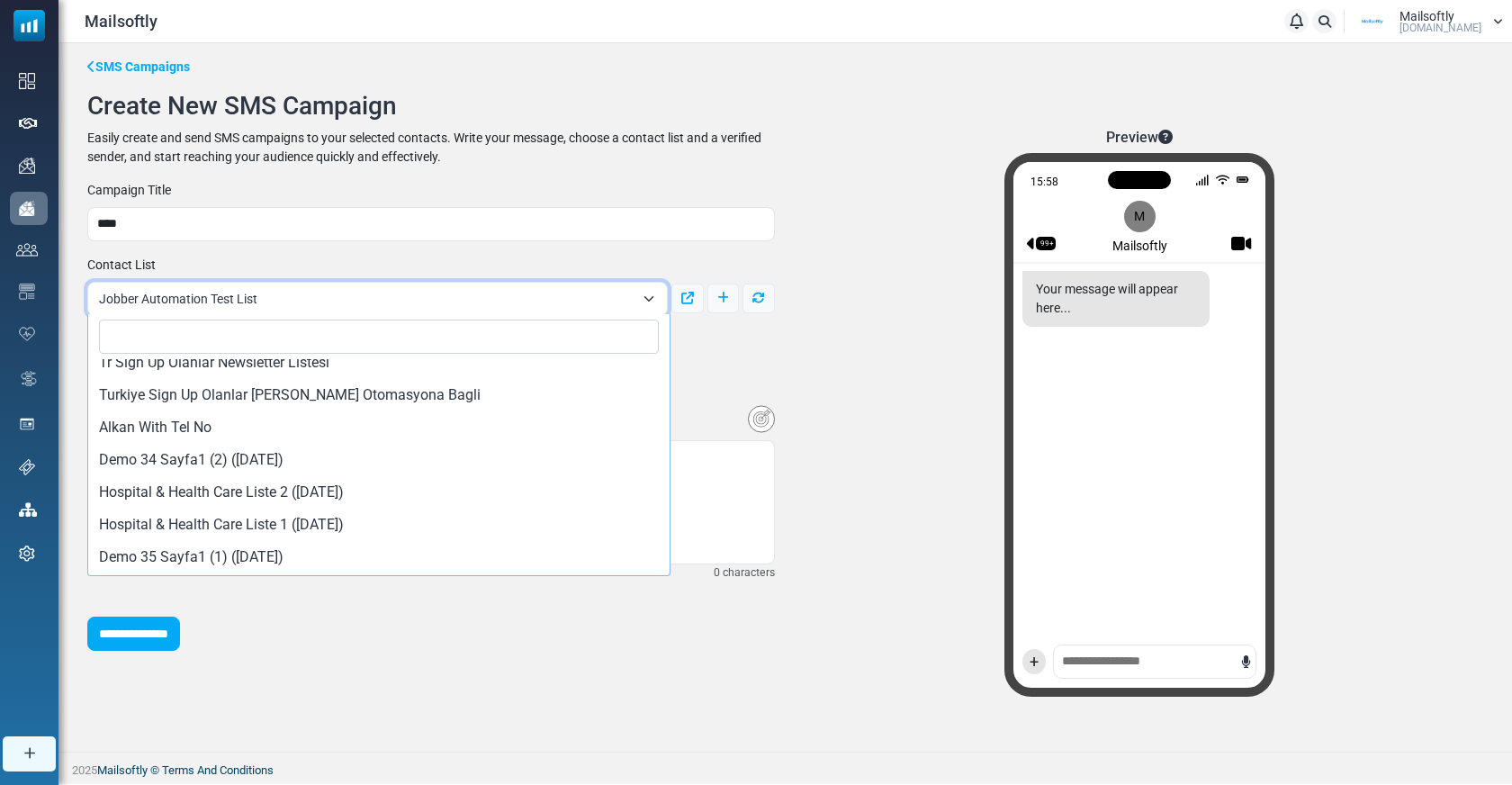
scroll to position [1157, 0]
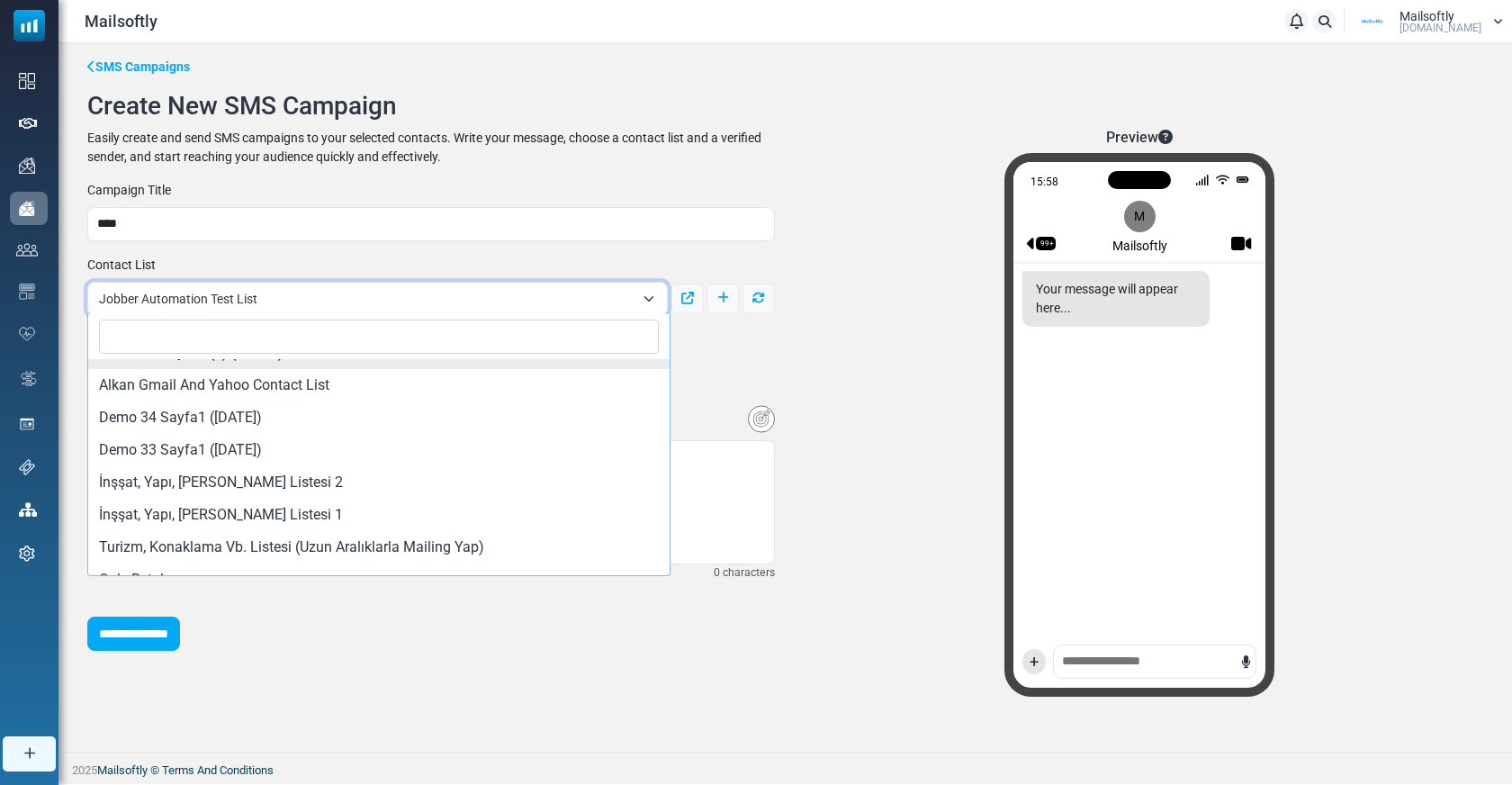
click at [180, 263] on div "**********" at bounding box center [431, 286] width 709 height 60
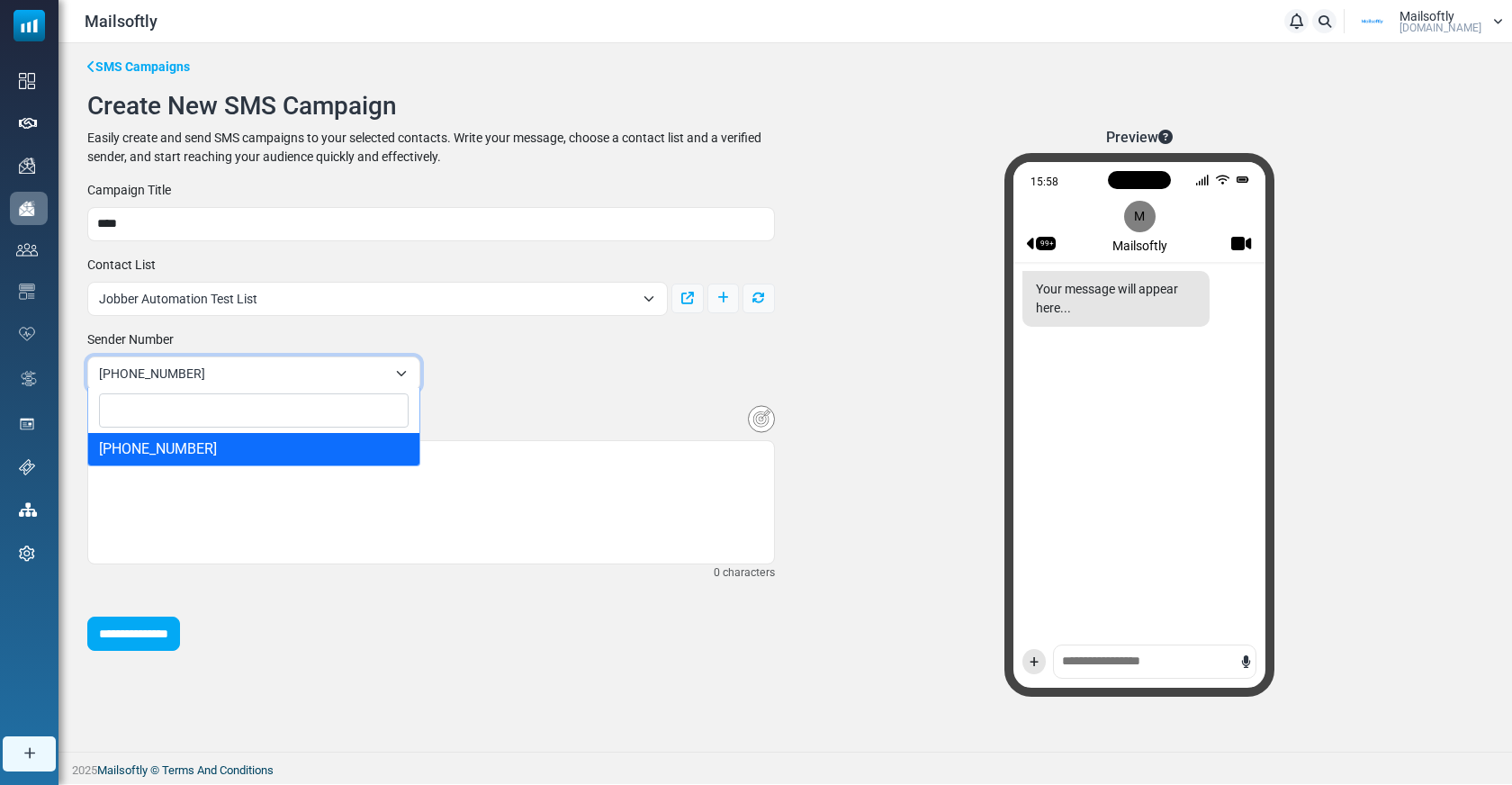
click at [384, 383] on span "+18665787632" at bounding box center [253, 373] width 333 height 34
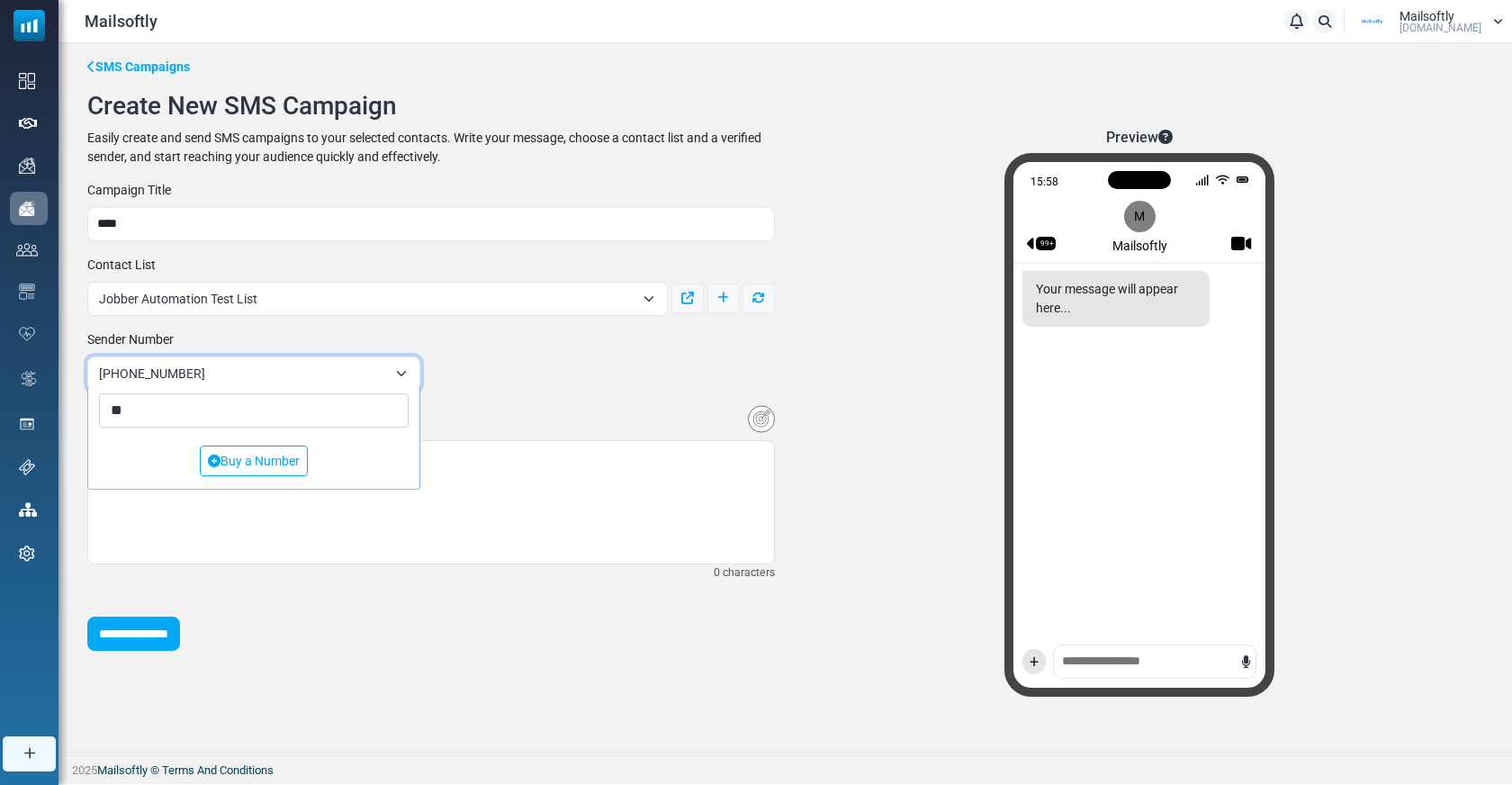
type input "*"
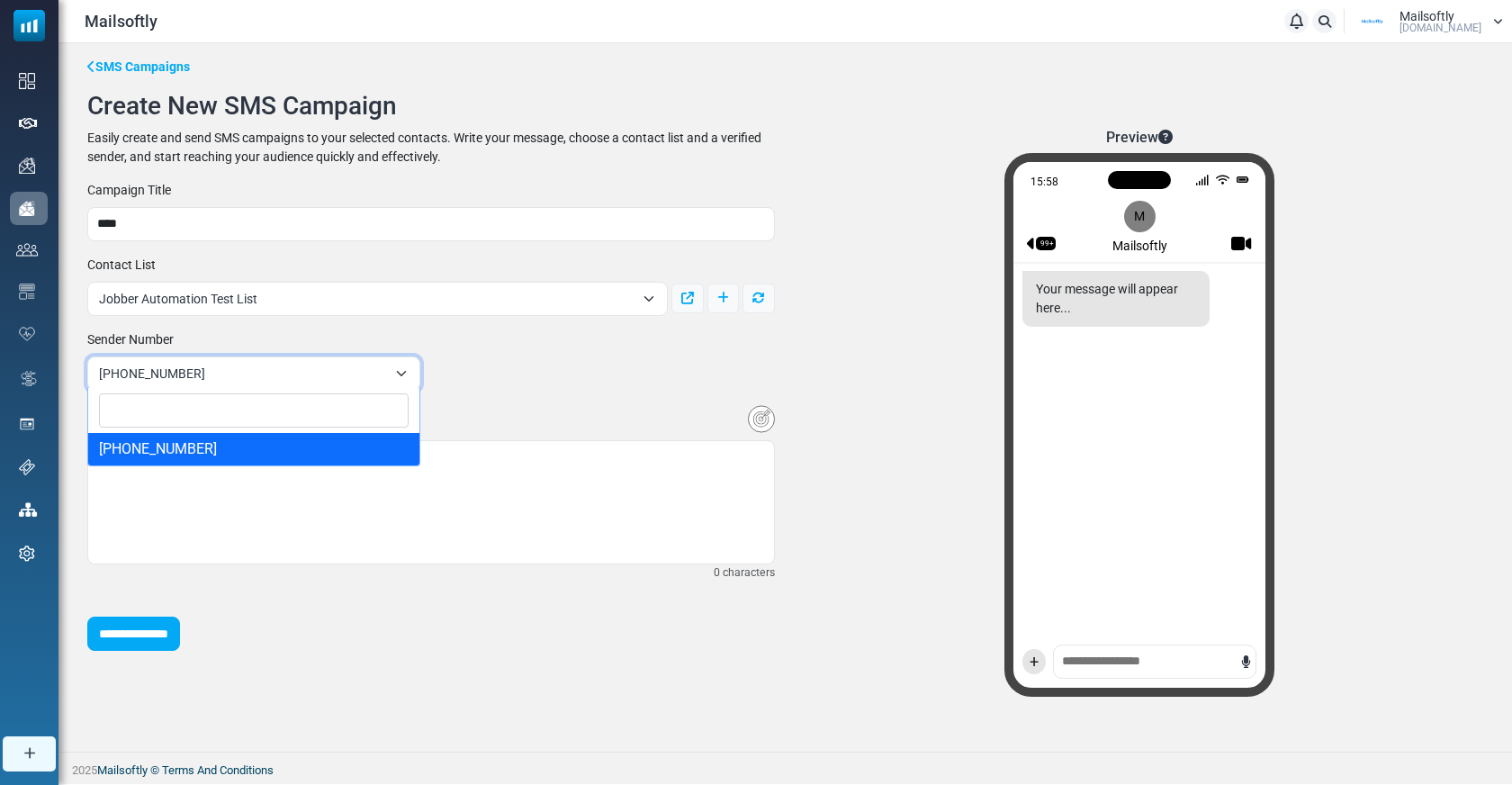
click at [564, 395] on div "**********" at bounding box center [431, 416] width 709 height 470
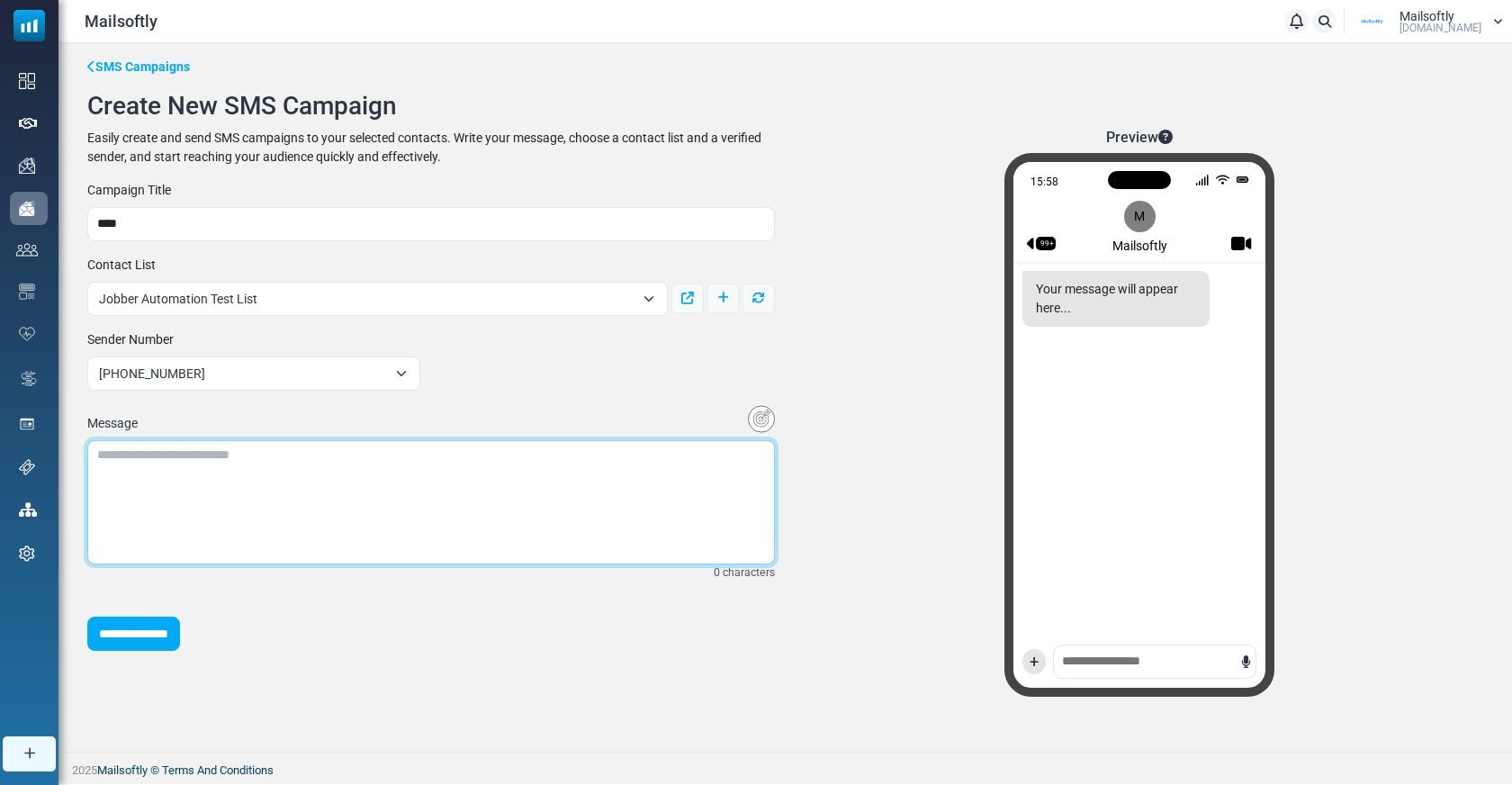
click at [508, 478] on textarea at bounding box center [431, 502] width 688 height 124
type textarea "*"
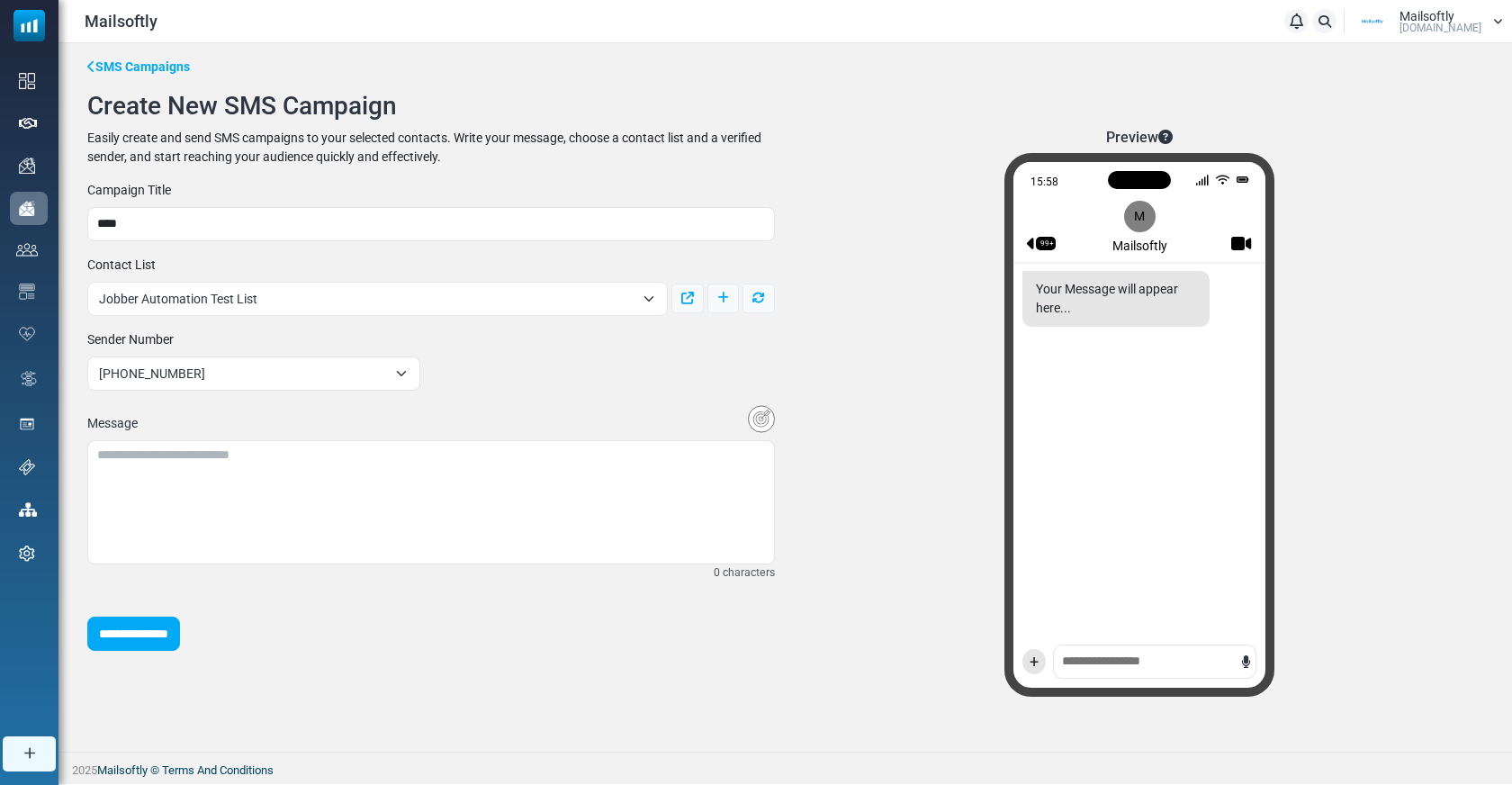
click at [670, 399] on div "**********" at bounding box center [431, 416] width 709 height 470
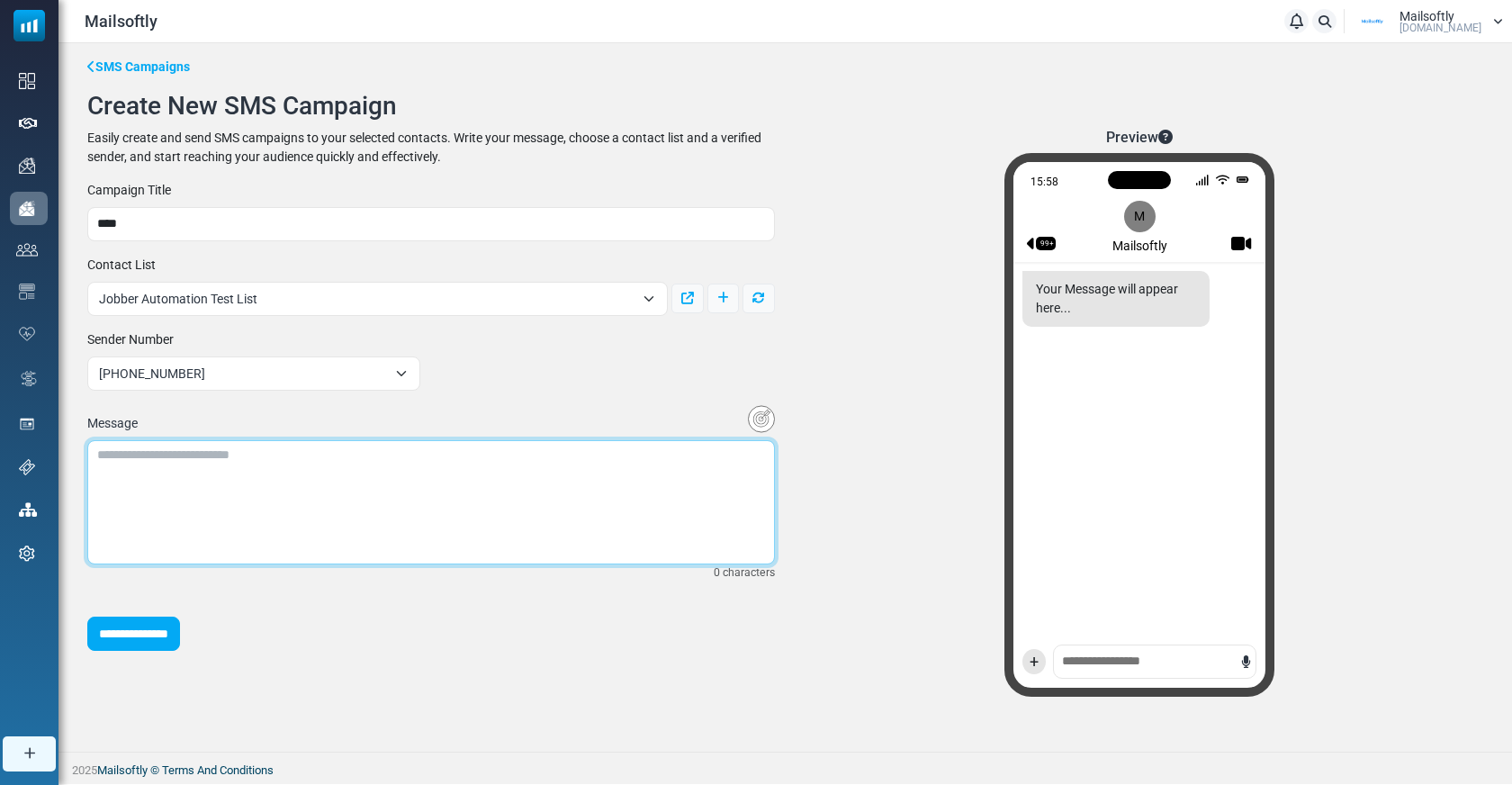
click at [554, 477] on textarea at bounding box center [431, 502] width 688 height 124
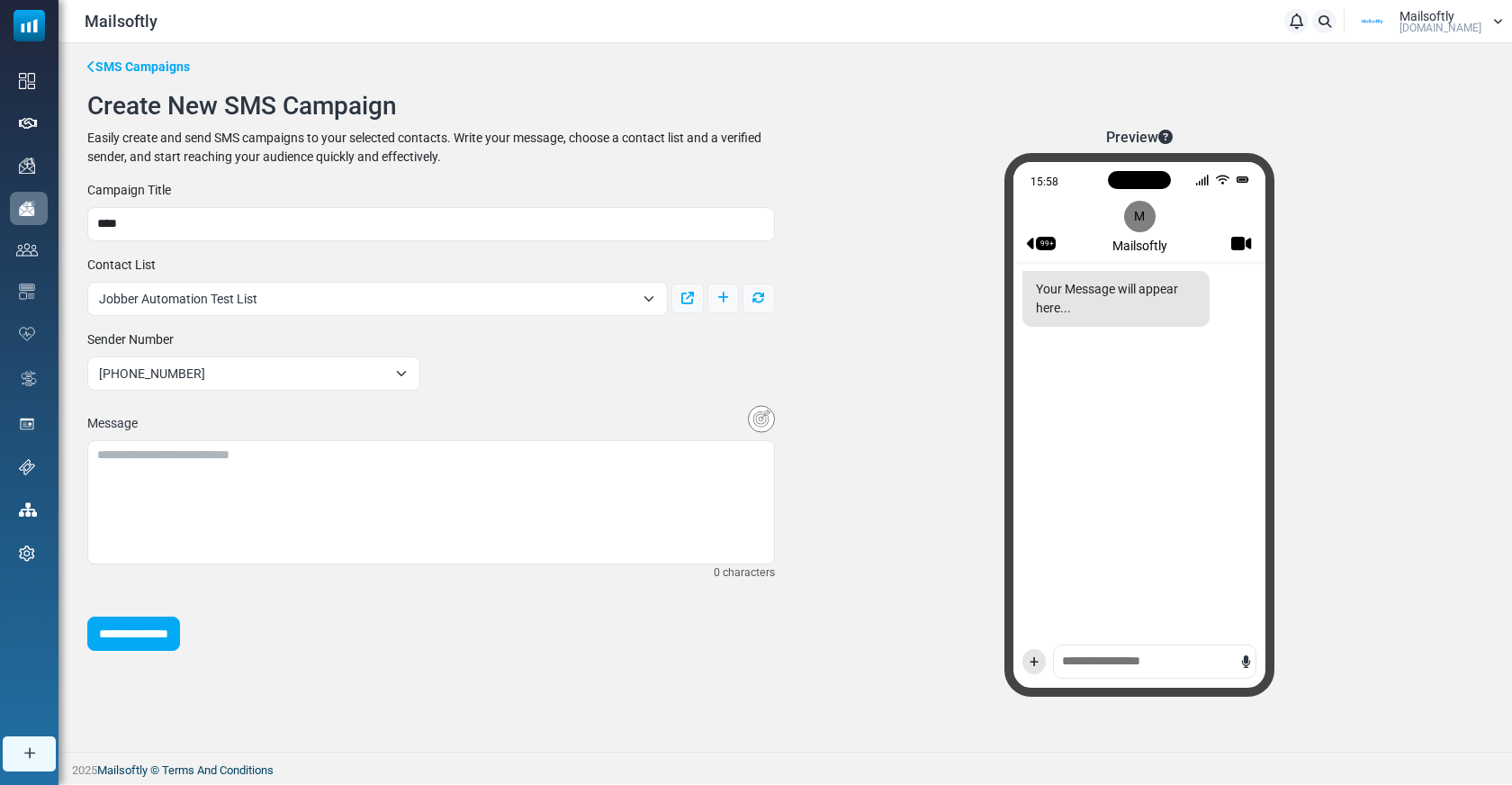
click at [547, 409] on div "**********" at bounding box center [431, 419] width 688 height 28
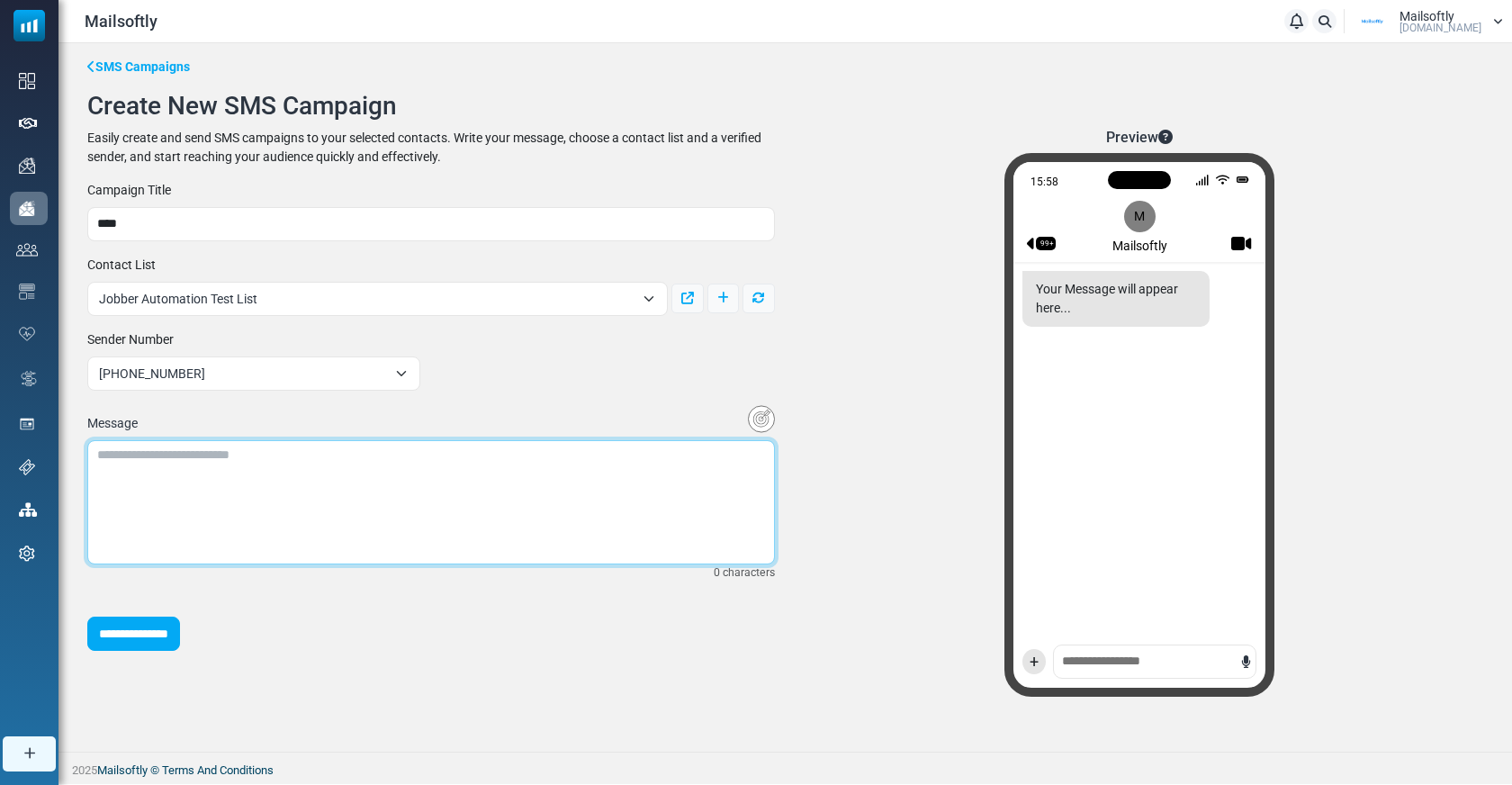
click at [551, 497] on textarea at bounding box center [431, 502] width 688 height 124
type textarea "*"
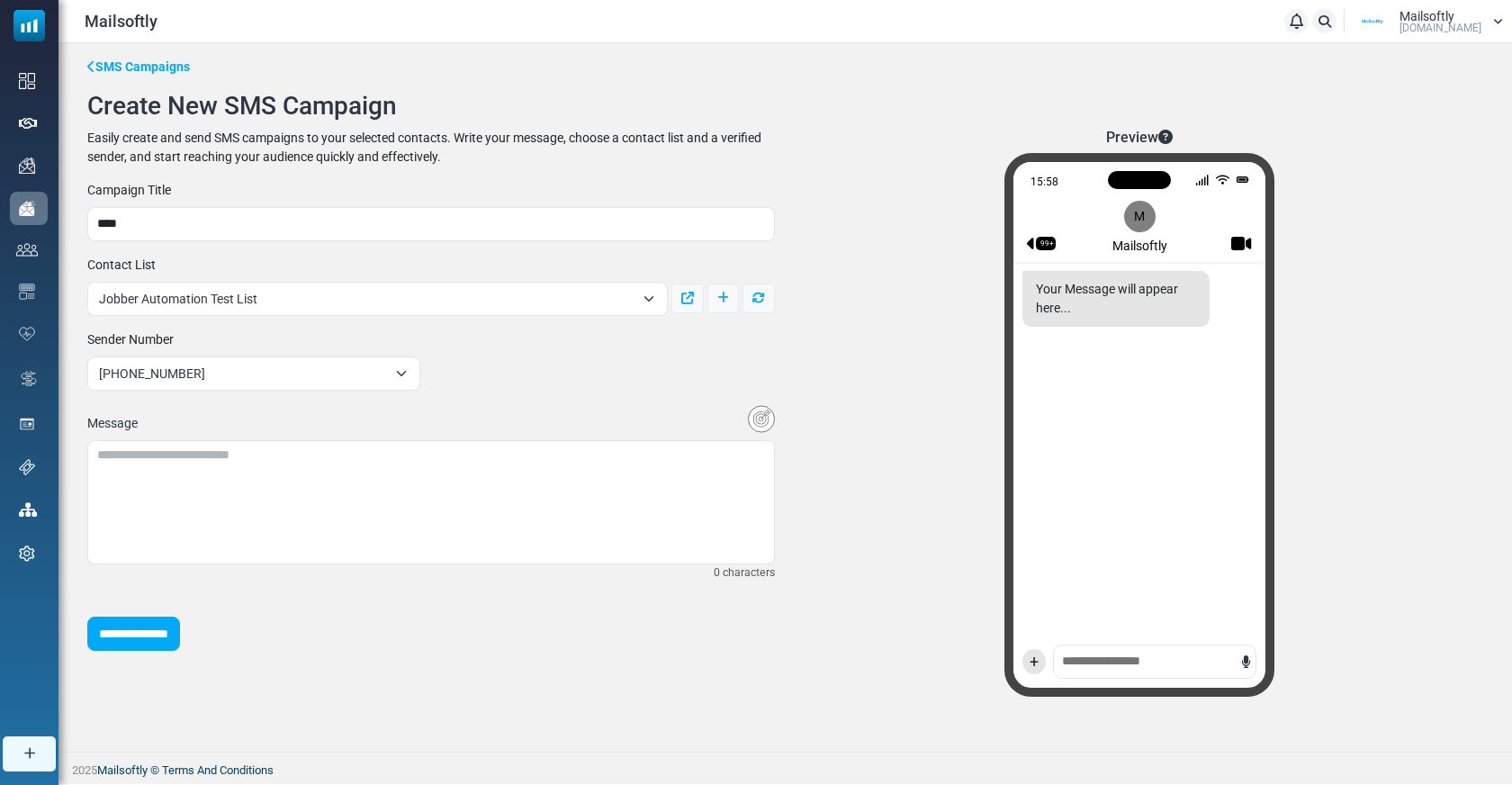
click at [631, 381] on div "**********" at bounding box center [431, 416] width 709 height 470
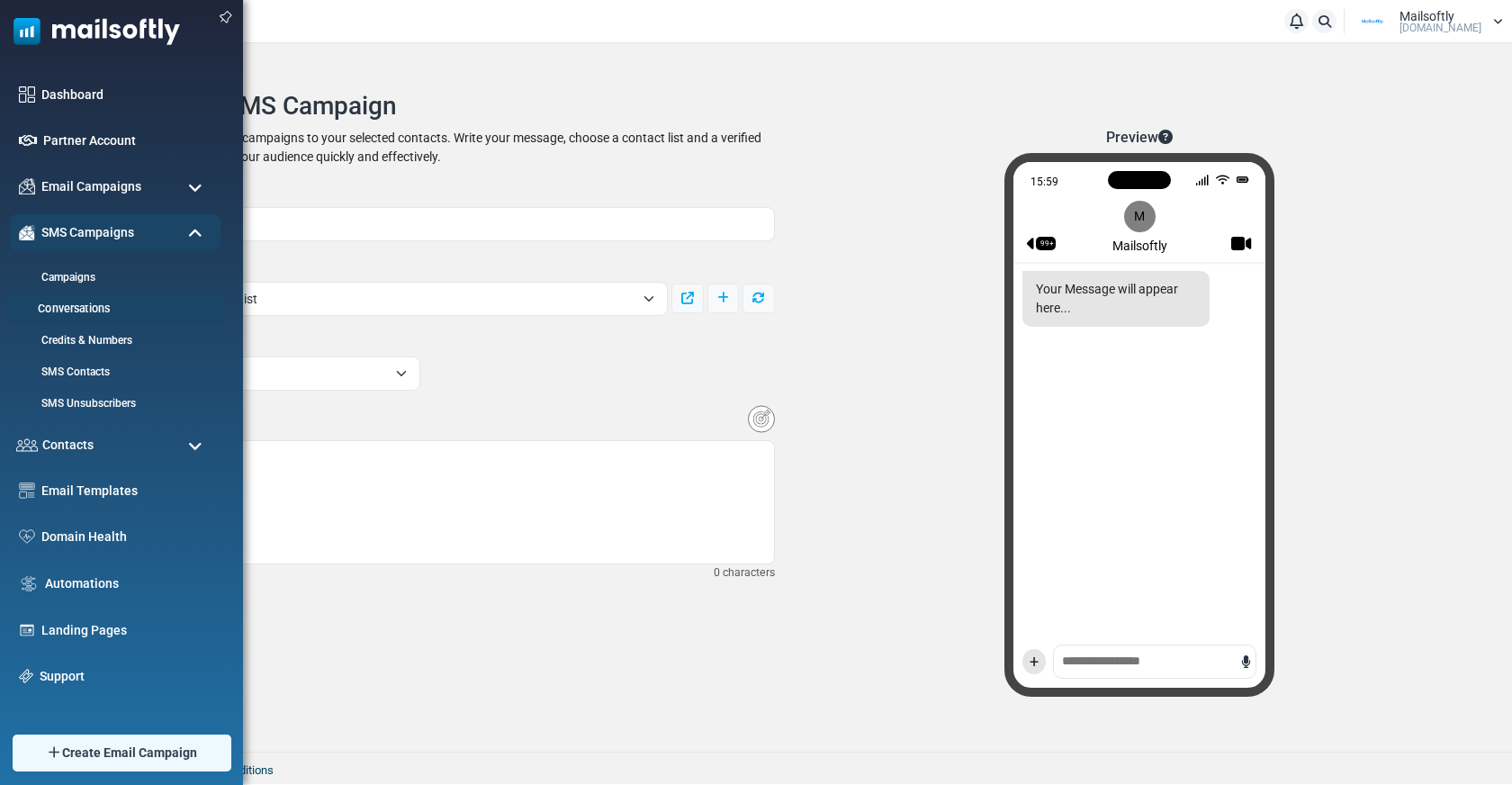
click at [71, 312] on link "Conversations" at bounding box center [113, 310] width 216 height 17
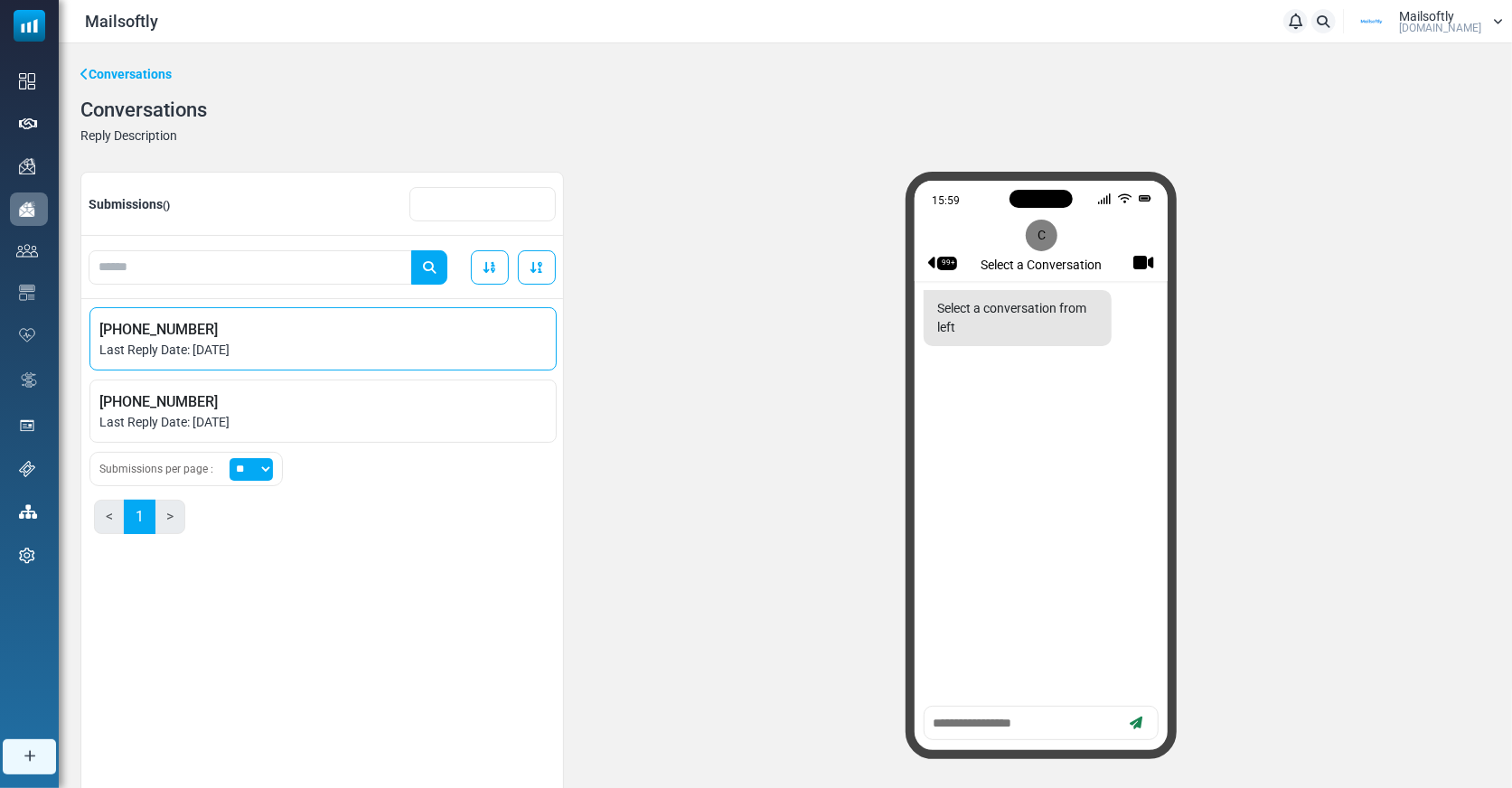
click at [249, 354] on span "Last Reply Date: August 25, 2025" at bounding box center [323, 349] width 447 height 19
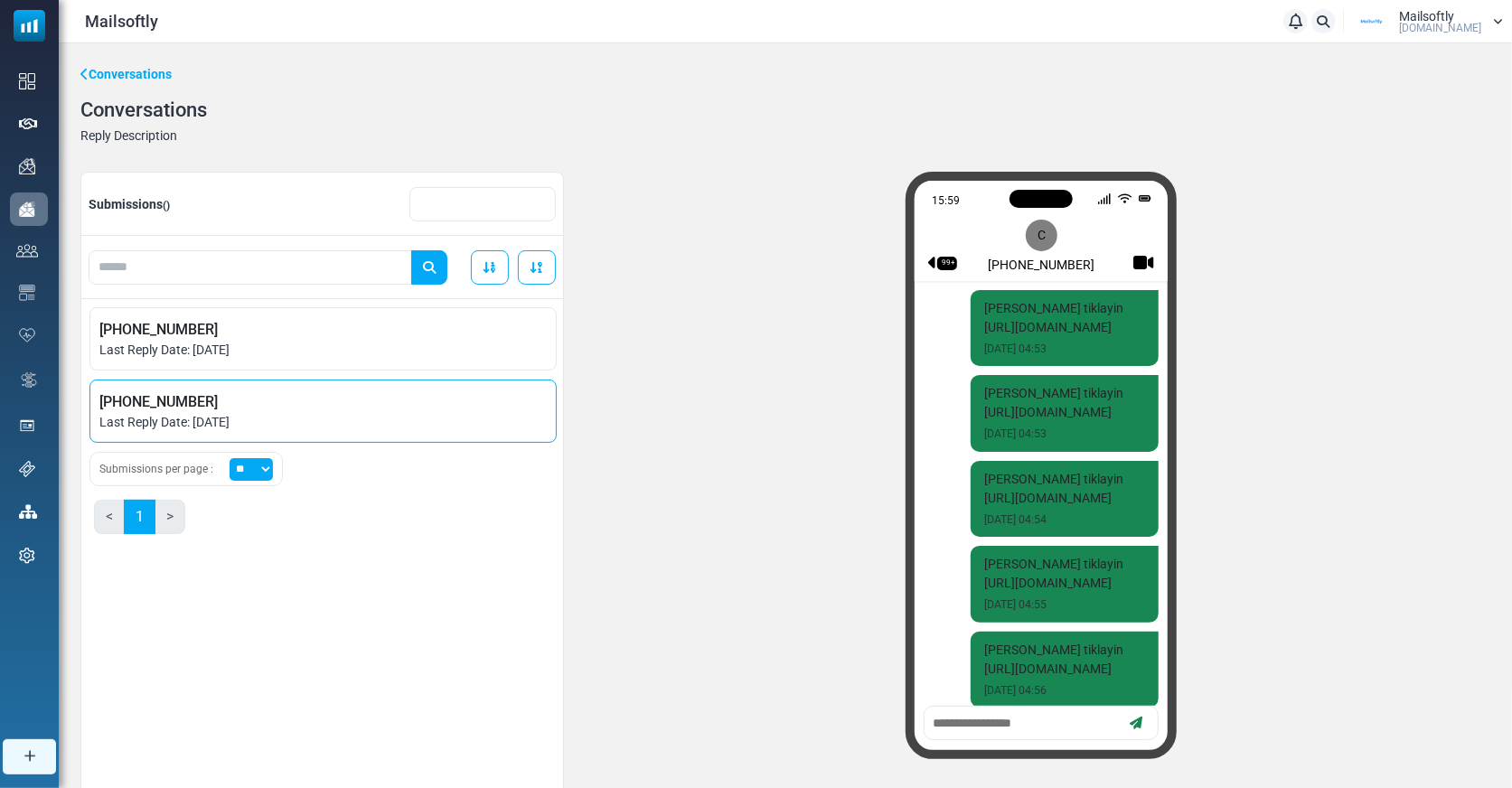
click at [220, 423] on span "Last Reply Date: August 25, 2025" at bounding box center [323, 422] width 447 height 19
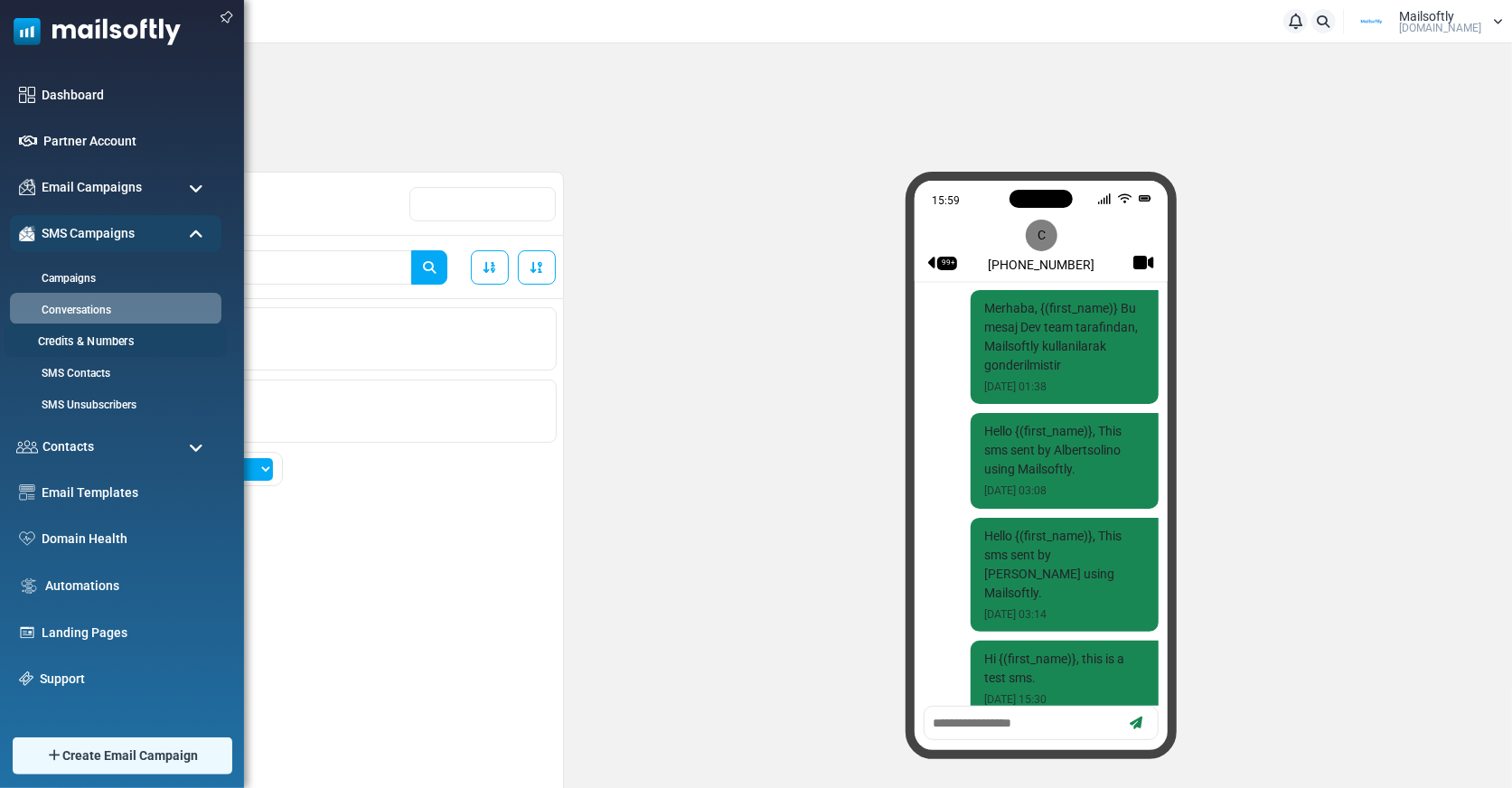
click at [81, 345] on link "Credits & Numbers" at bounding box center [113, 342] width 216 height 18
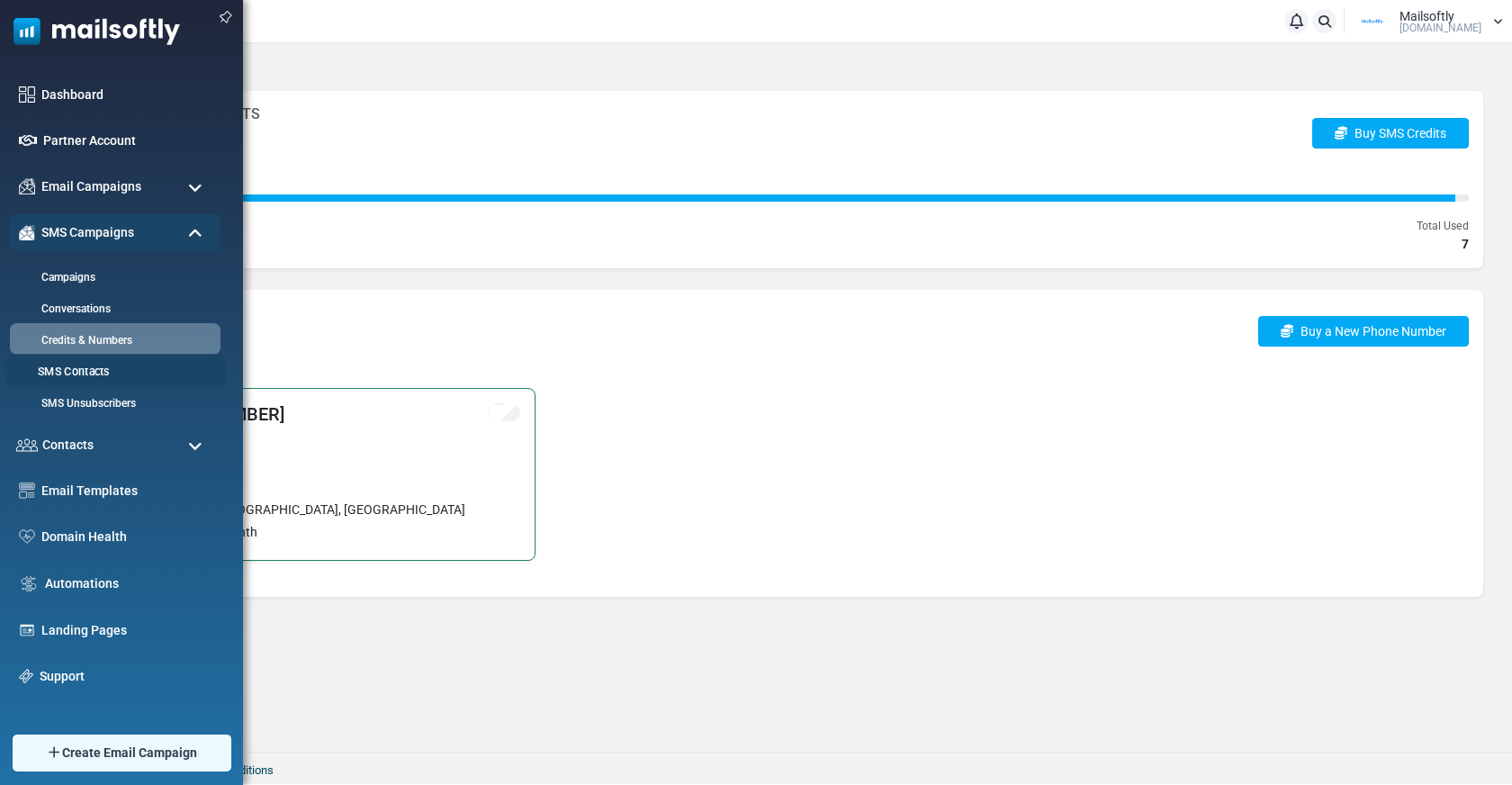
click at [115, 367] on link "SMS Contacts" at bounding box center [113, 372] width 216 height 17
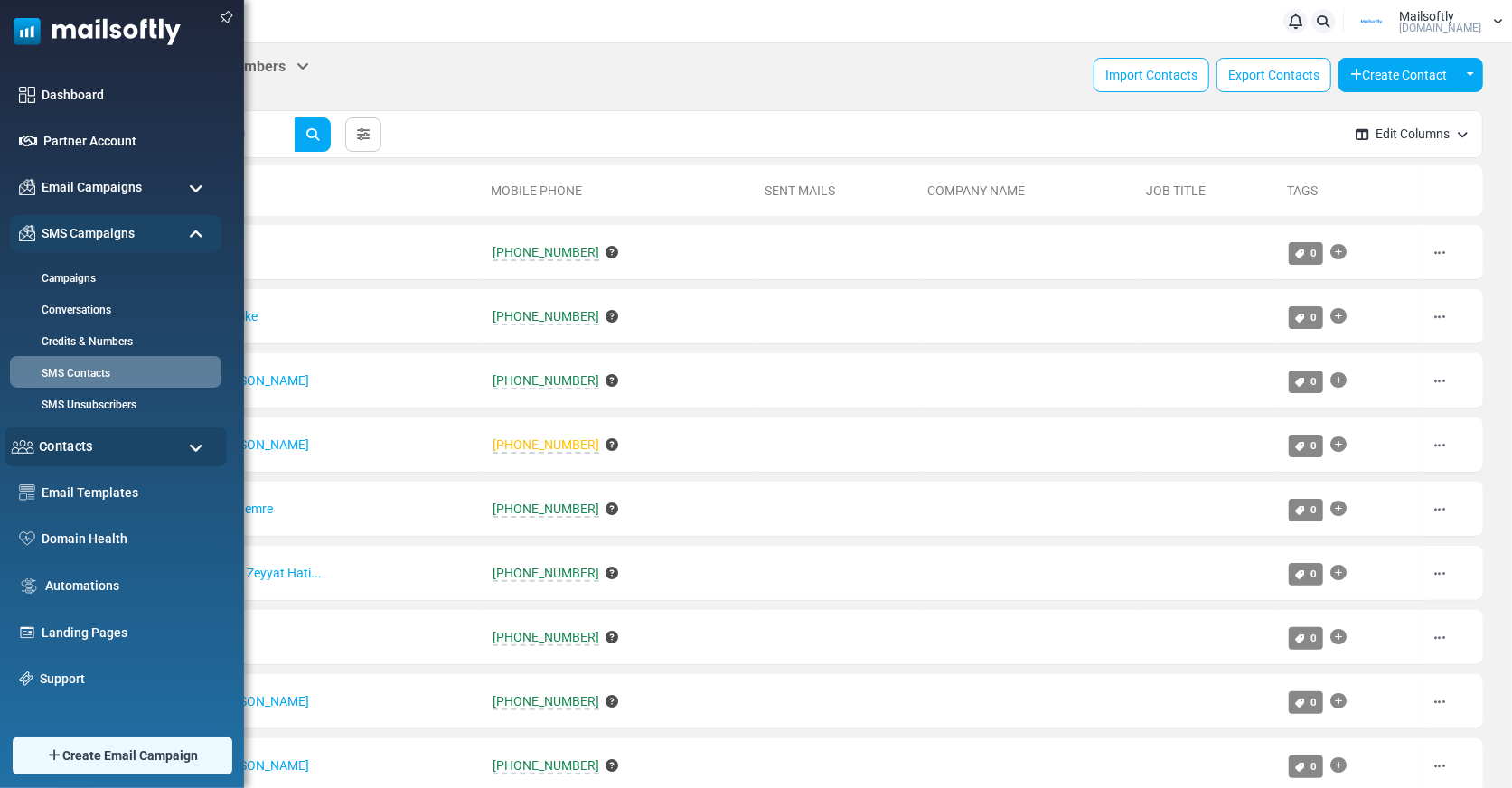
click at [52, 460] on div "Contacts" at bounding box center [116, 447] width 222 height 39
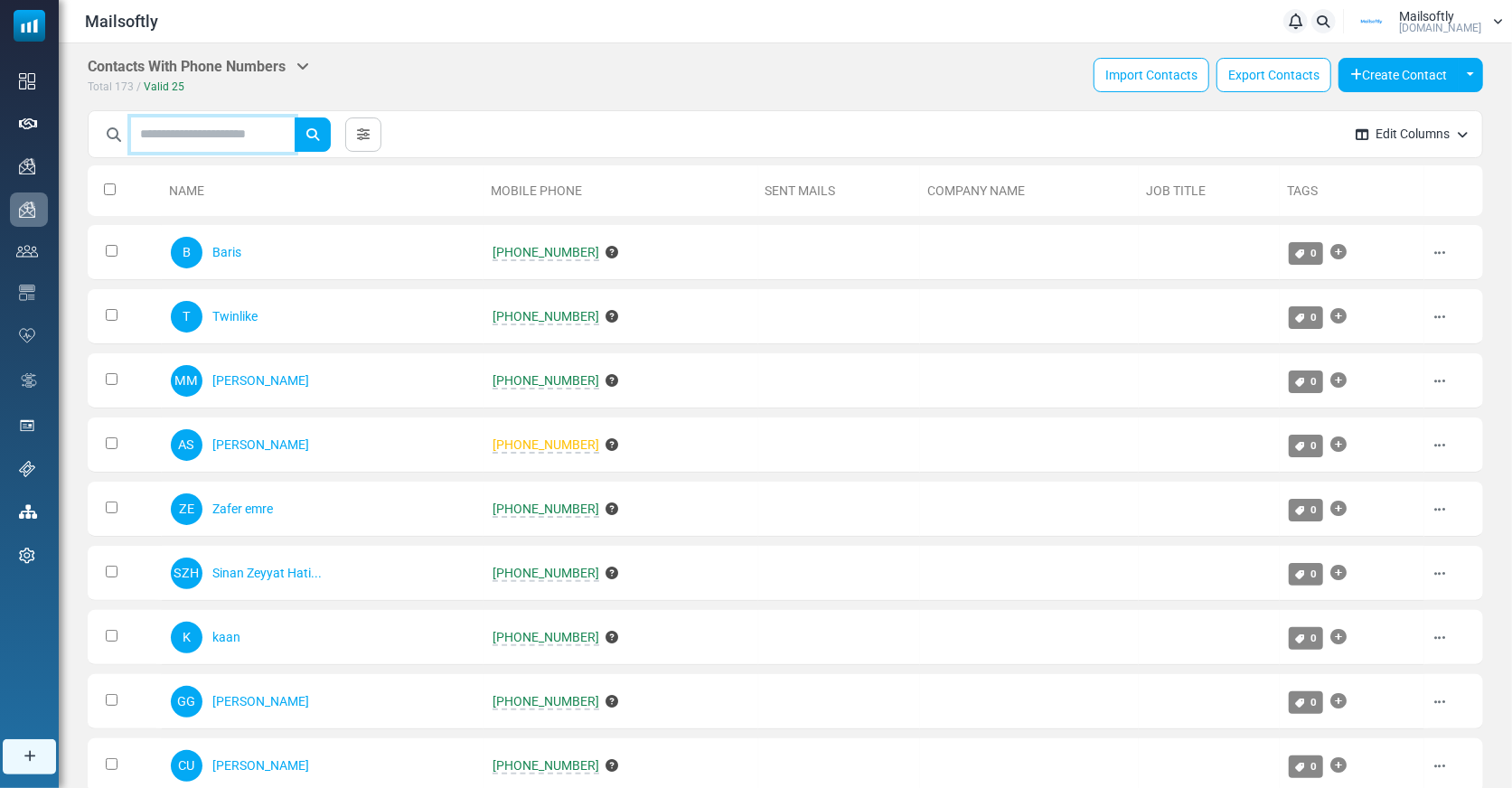
click at [196, 131] on input "text" at bounding box center [213, 134] width 164 height 34
type input "**"
click at [294, 117] on button "submit" at bounding box center [312, 134] width 36 height 34
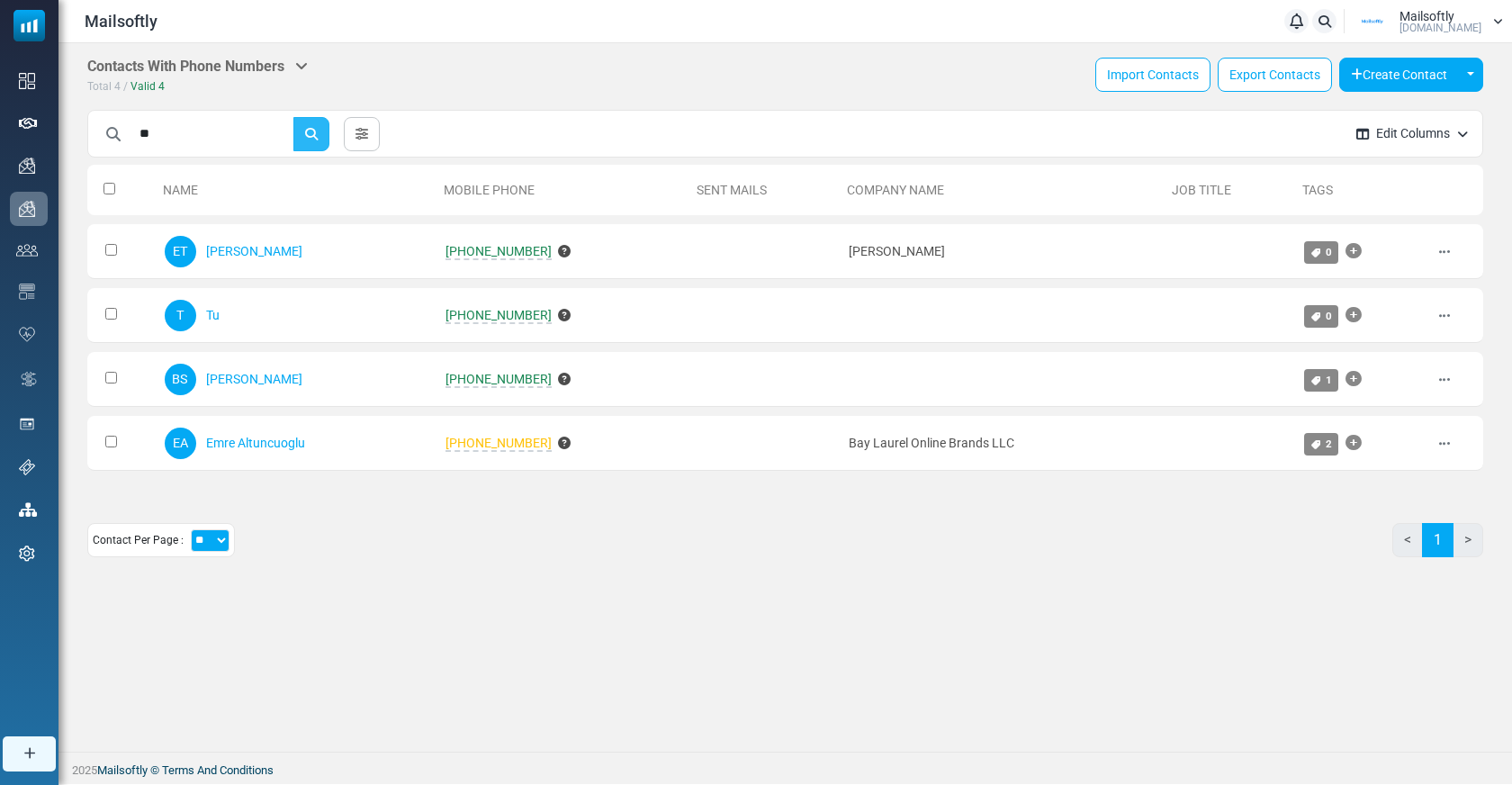
click at [326, 128] on button "submit" at bounding box center [311, 133] width 36 height 34
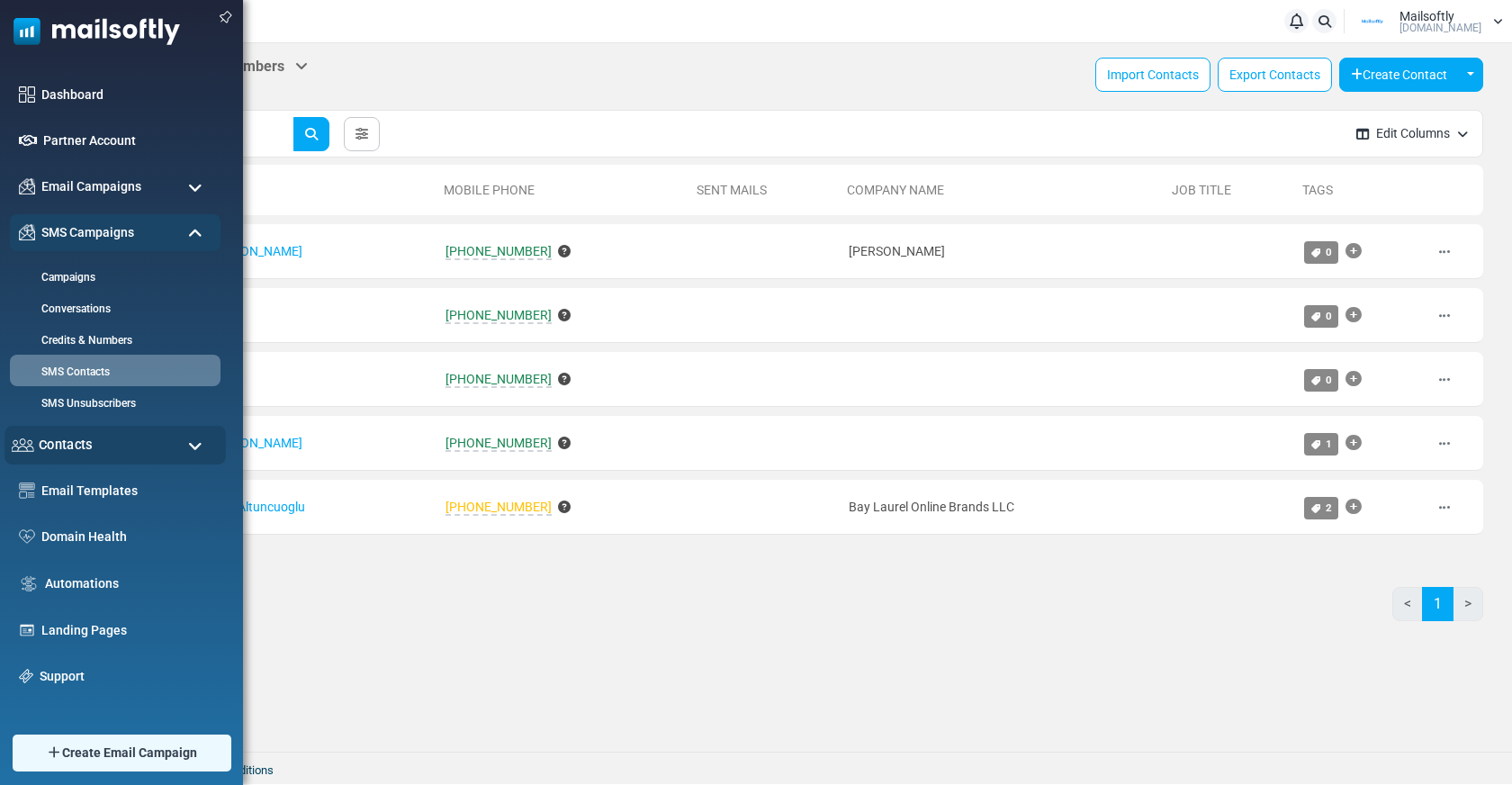
click at [92, 444] on div "Contacts" at bounding box center [116, 445] width 221 height 39
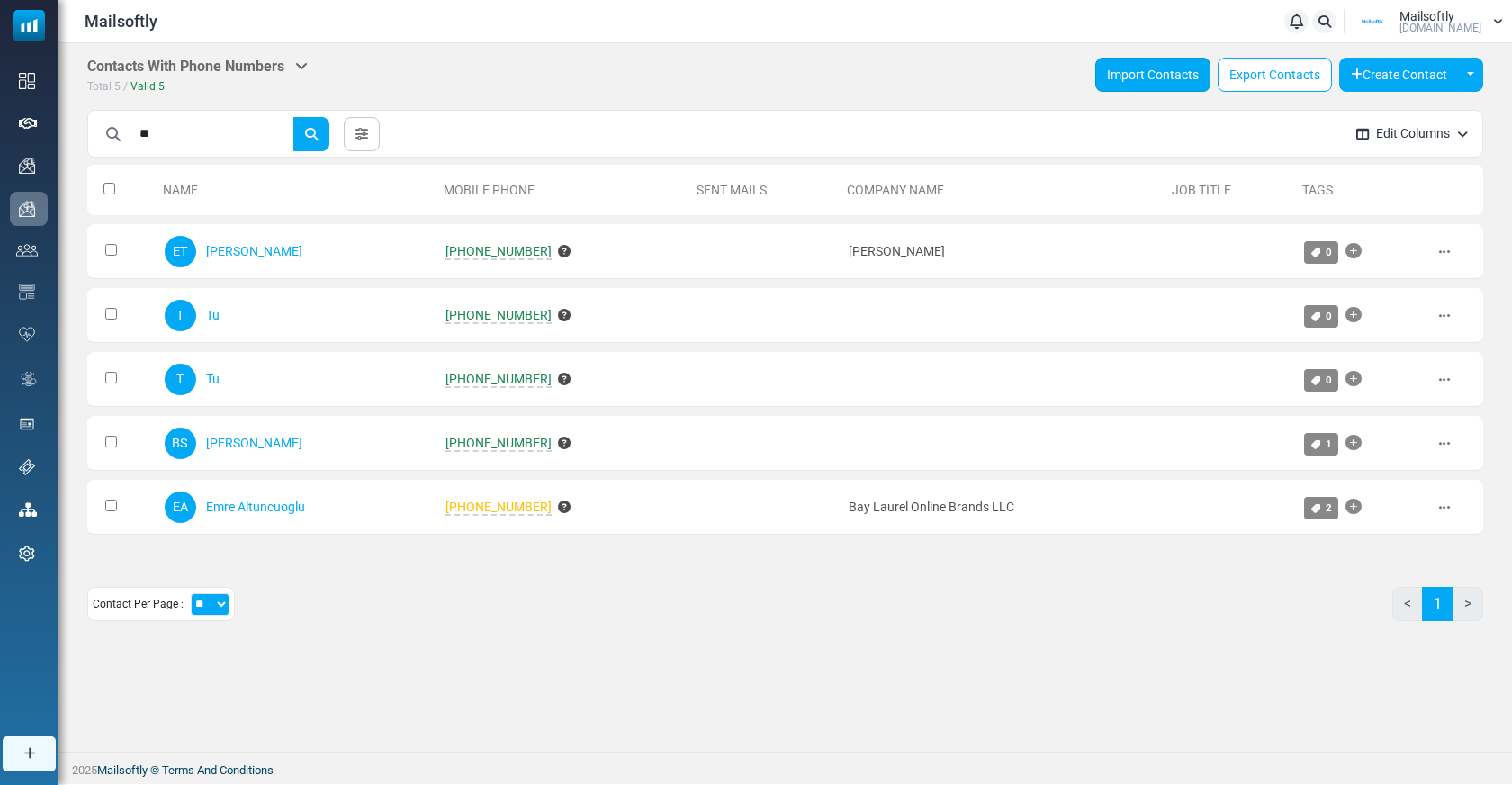
click at [1178, 77] on link "Import Contacts" at bounding box center [1153, 74] width 116 height 34
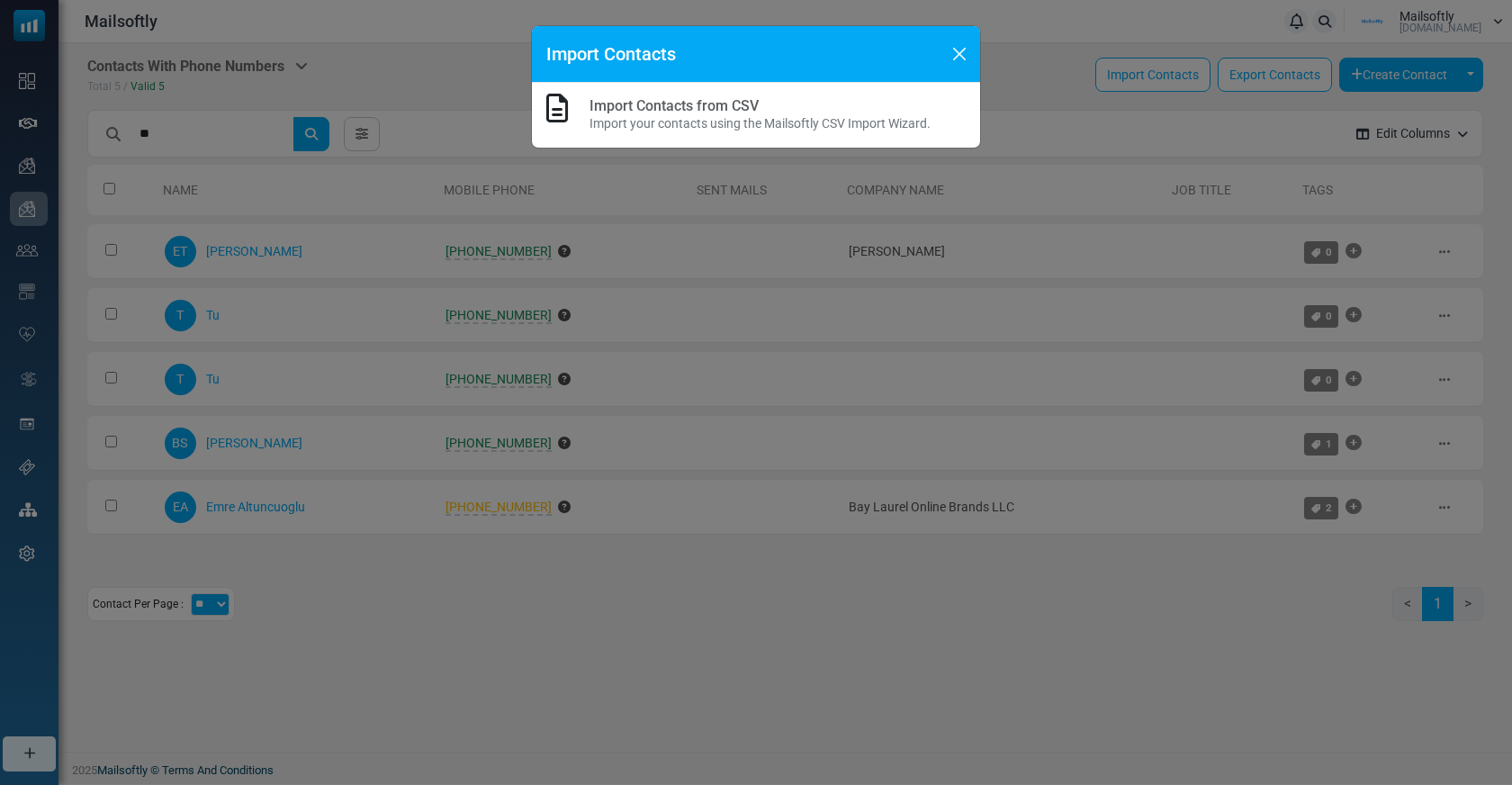
click at [641, 104] on link "Import Contacts from CSV" at bounding box center [674, 106] width 169 height 17
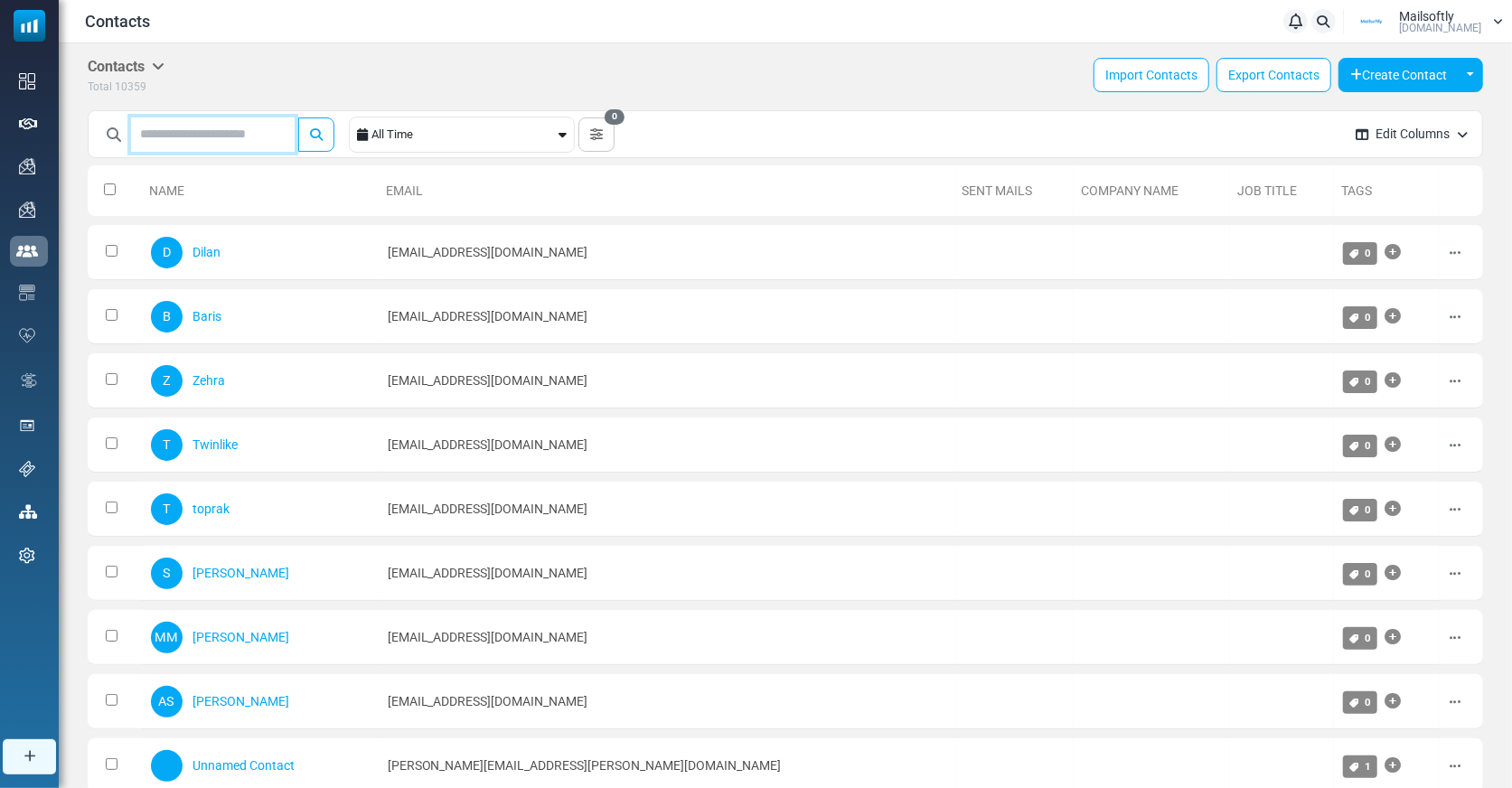
click at [179, 143] on input "text" at bounding box center [213, 134] width 164 height 34
type input "**"
click at [298, 117] on button "submit" at bounding box center [316, 134] width 36 height 34
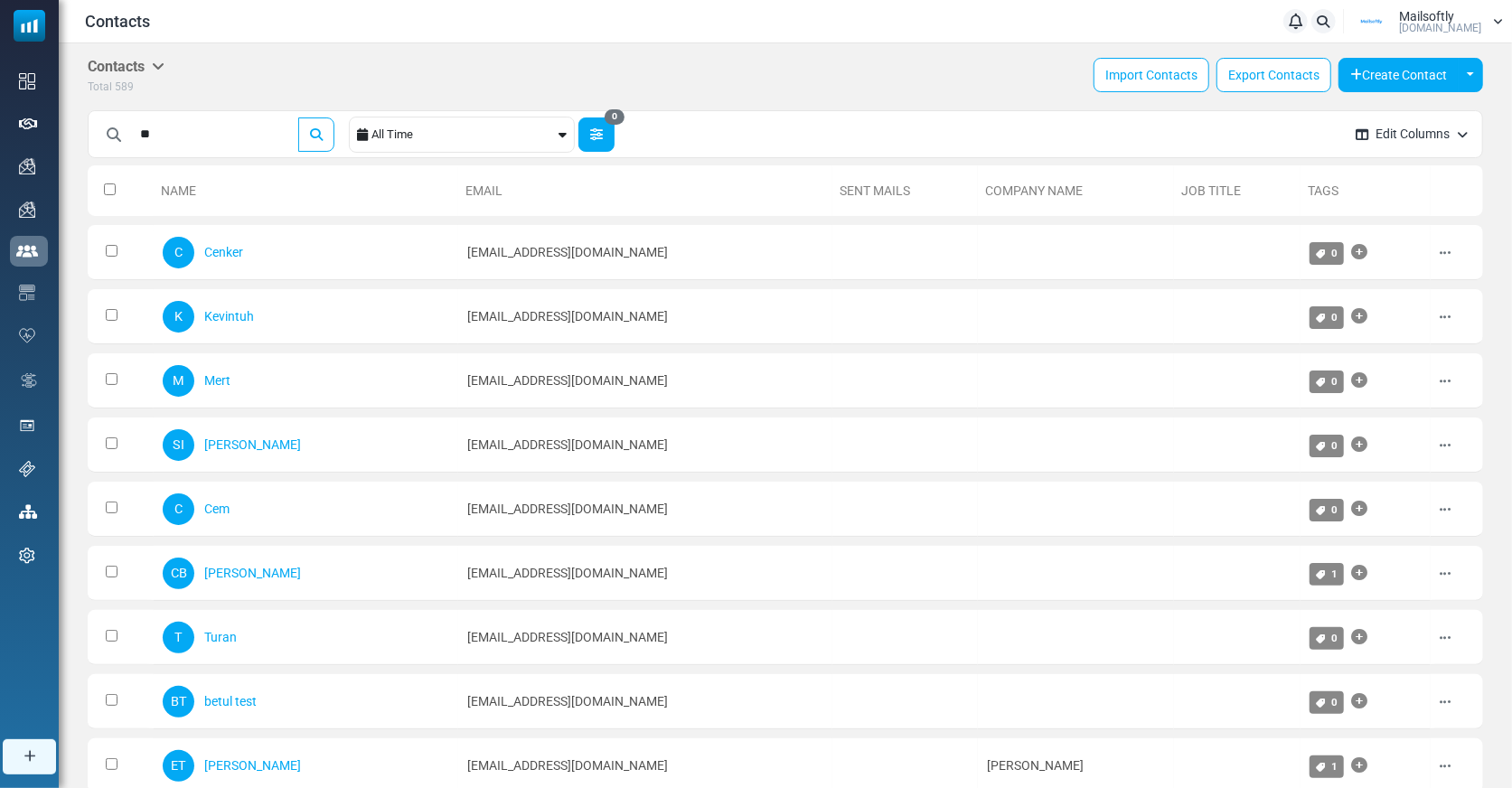
click at [610, 140] on button "0" at bounding box center [596, 134] width 36 height 34
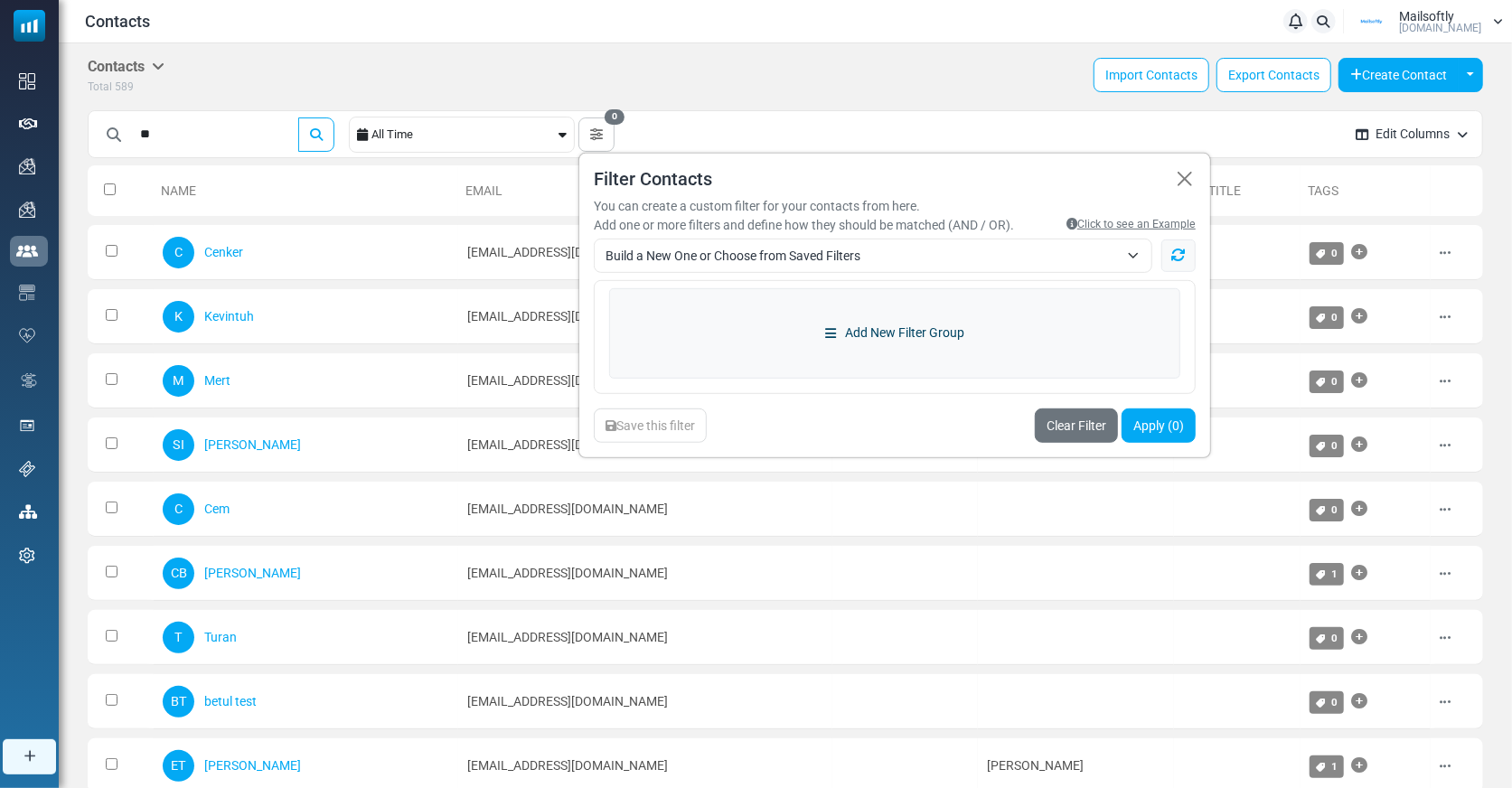
click at [887, 319] on link "Add New Filter Group" at bounding box center [895, 333] width 571 height 91
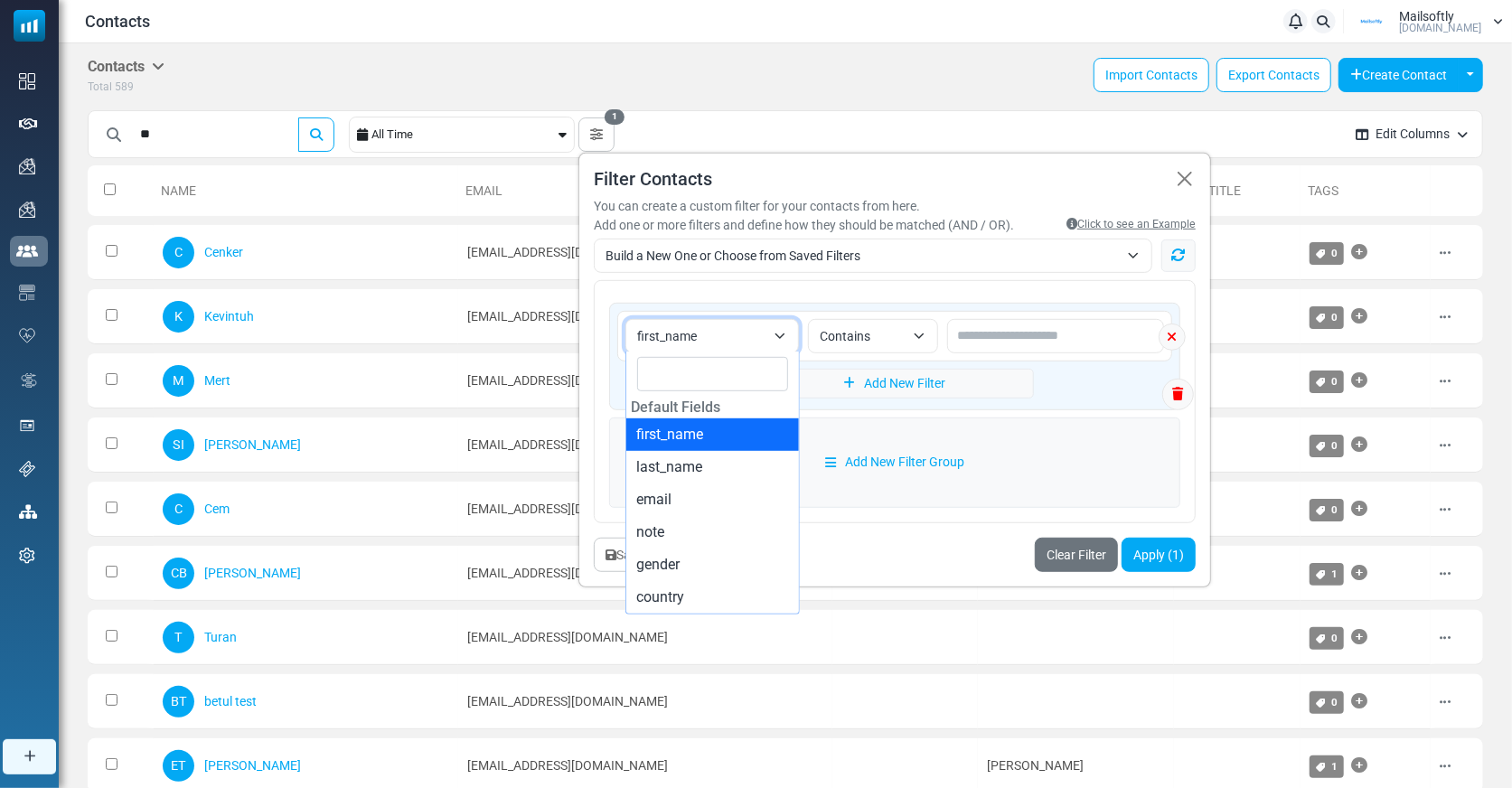
click at [735, 336] on span "first_name" at bounding box center [701, 335] width 129 height 21
click at [905, 331] on span "Contains" at bounding box center [862, 335] width 85 height 21
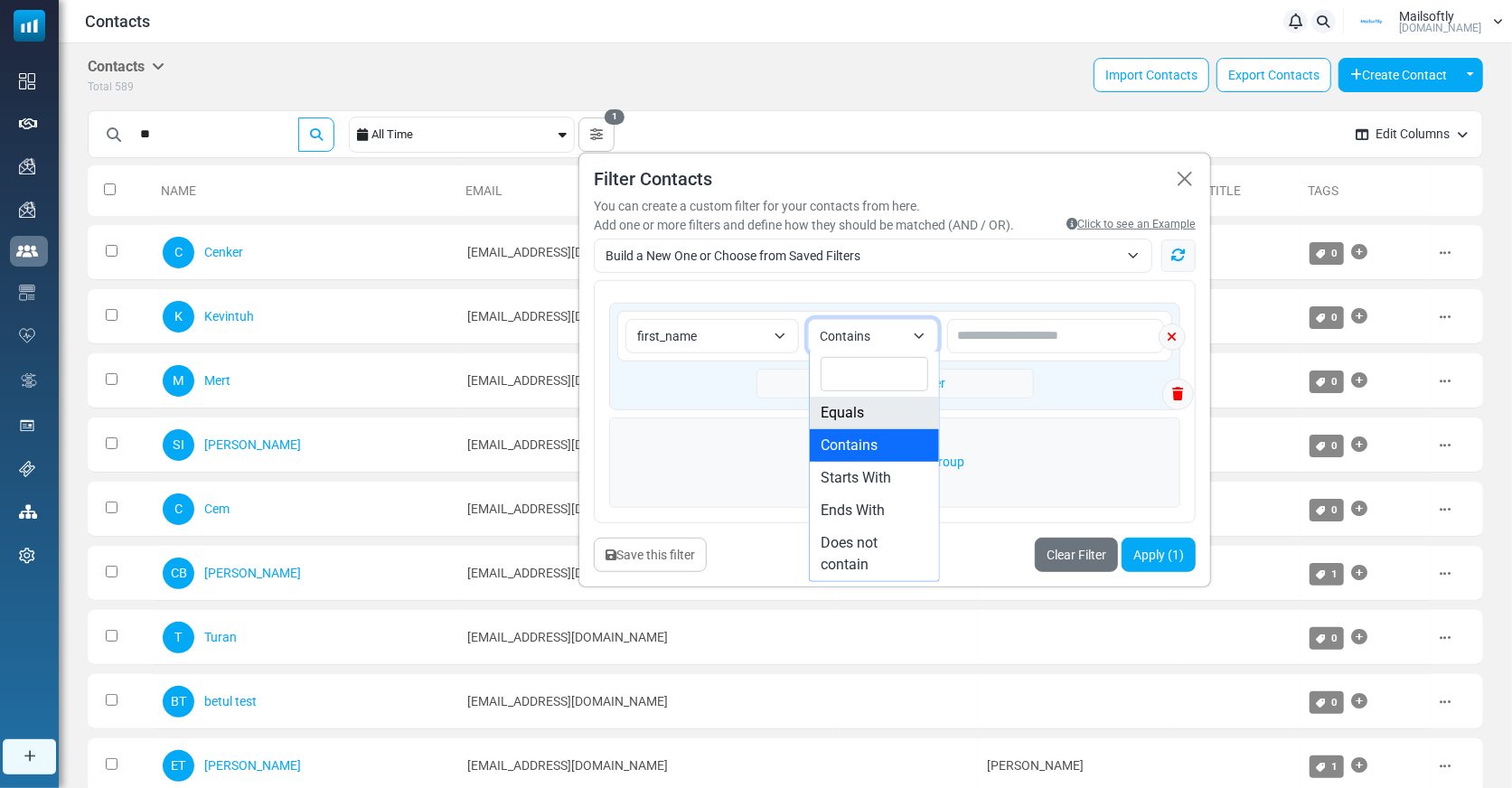
select select "******"
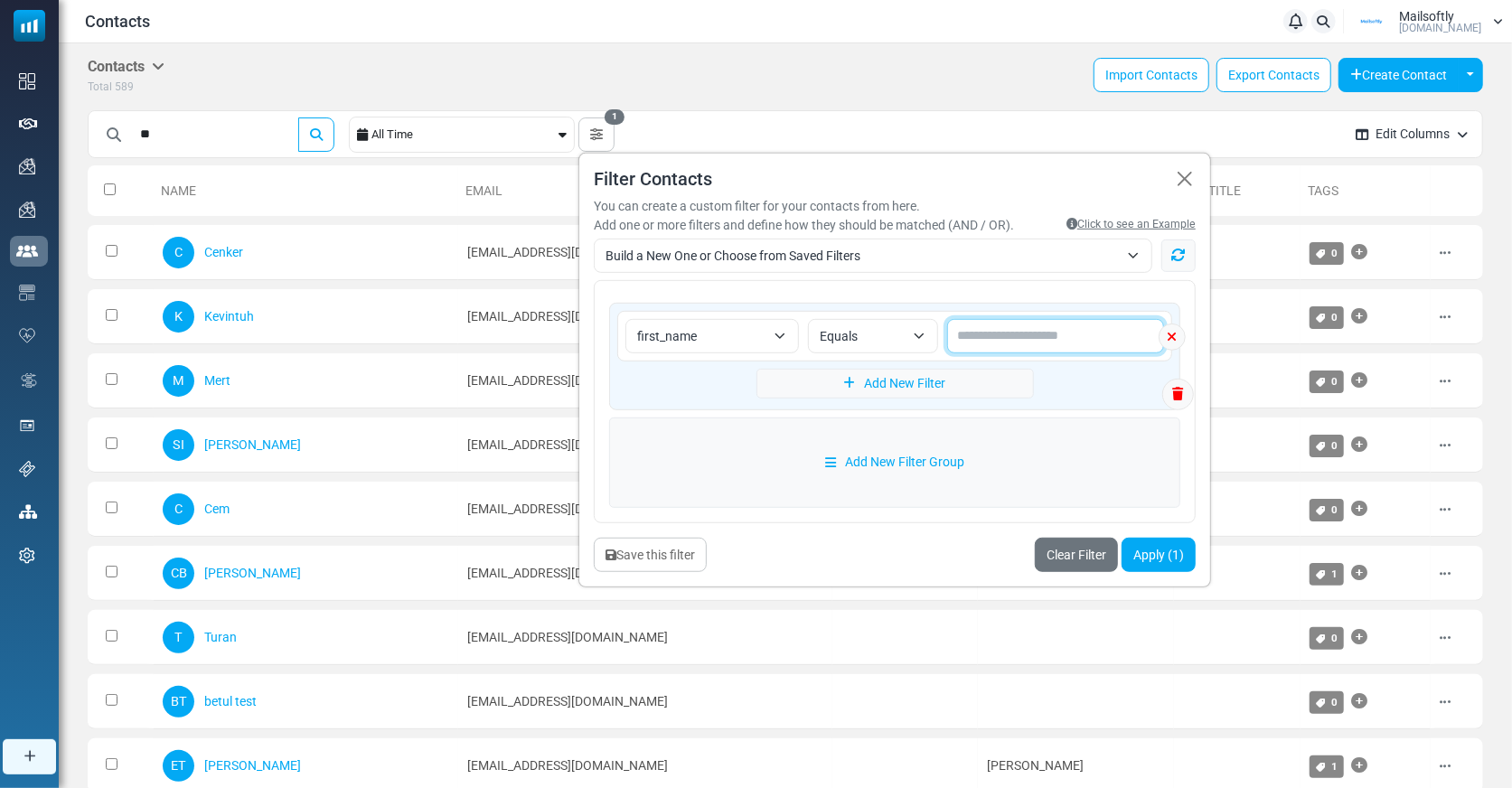
click at [1029, 321] on input "text" at bounding box center [1055, 335] width 216 height 34
type input "**"
click at [298, 117] on button "submit" at bounding box center [316, 134] width 36 height 34
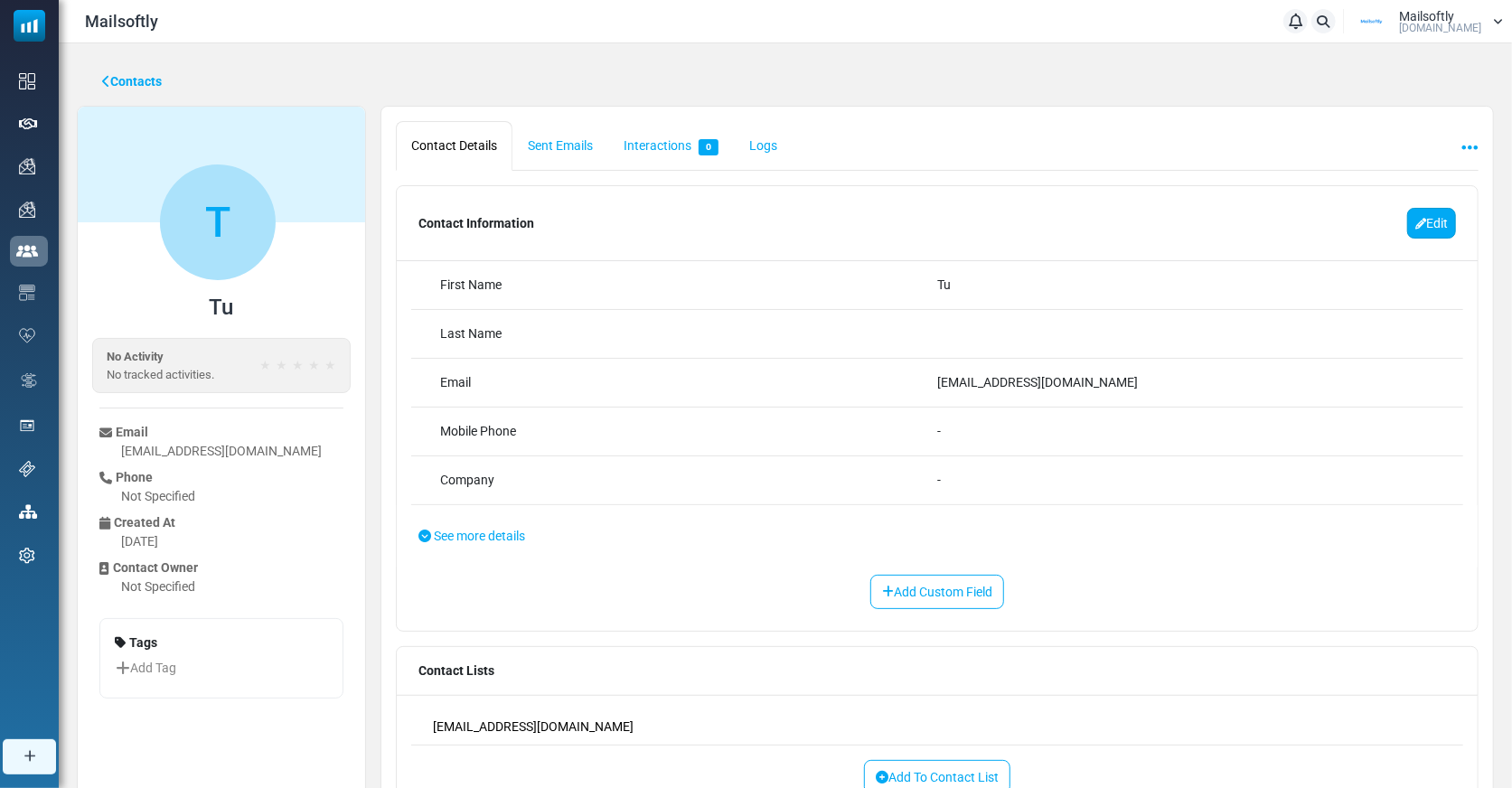
click at [1439, 208] on link "Edit" at bounding box center [1431, 223] width 49 height 31
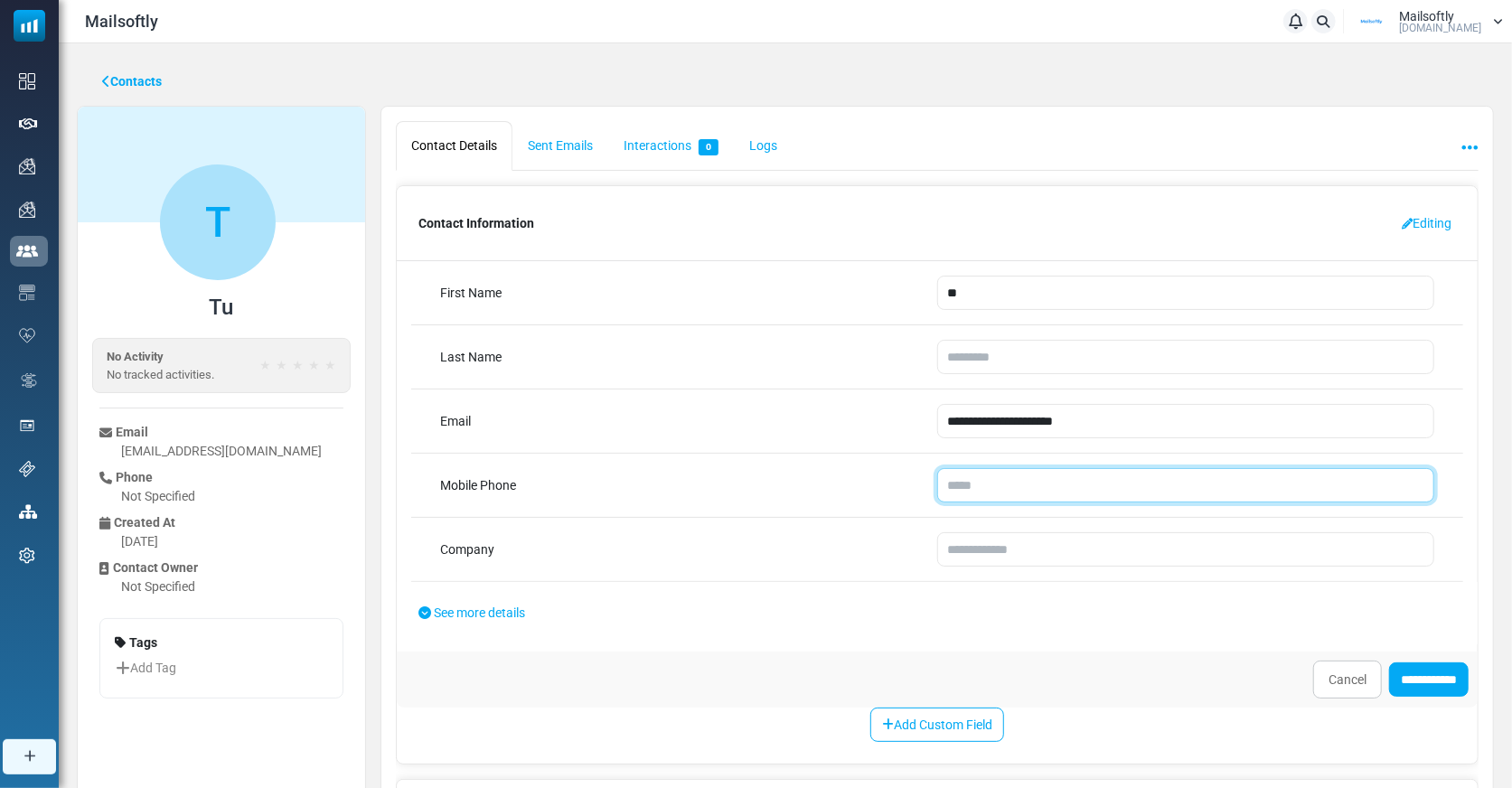
click at [982, 489] on input "tel" at bounding box center [1185, 485] width 497 height 34
type input "**********"
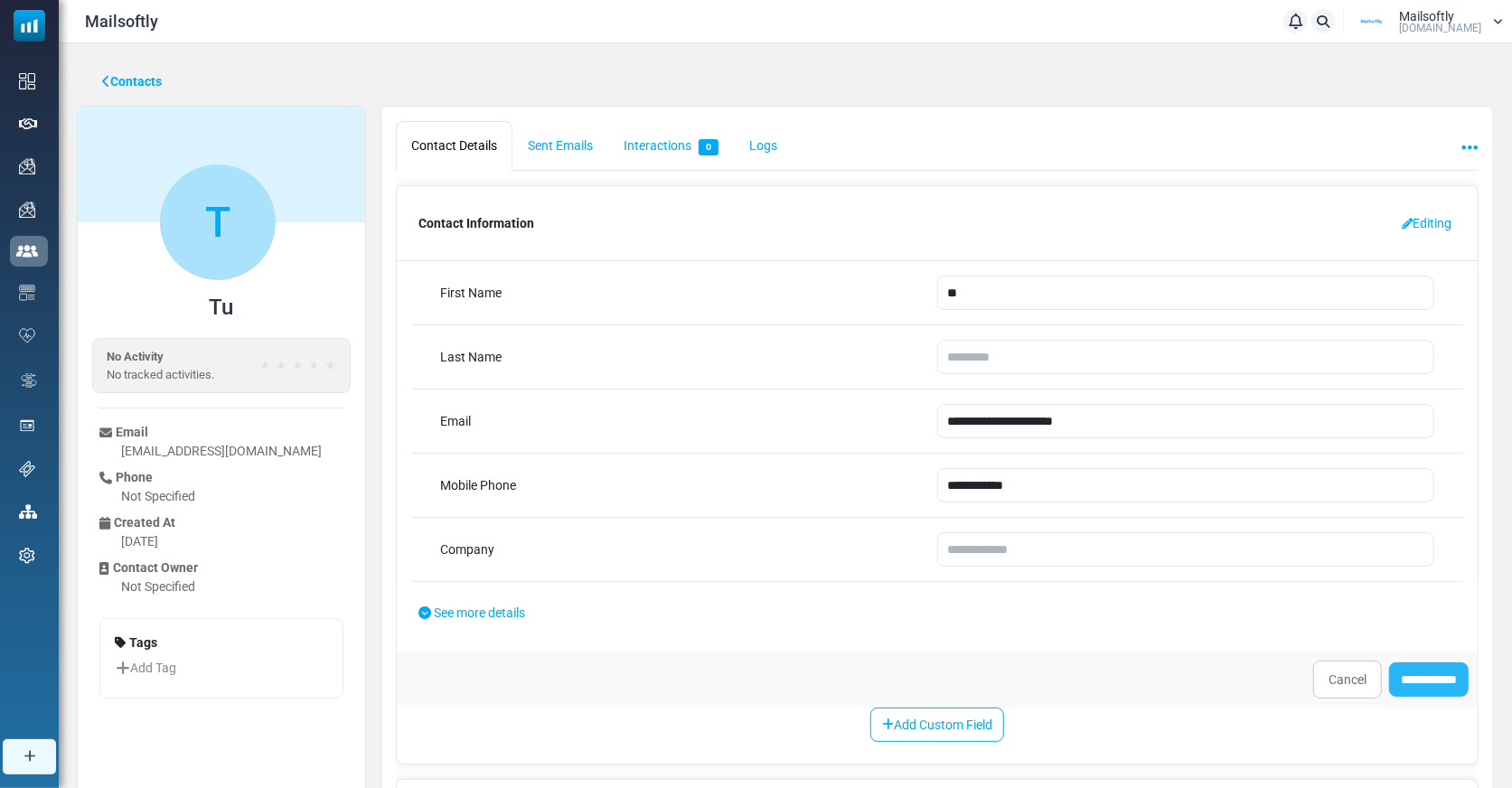
click at [1405, 666] on input "**********" at bounding box center [1429, 679] width 80 height 34
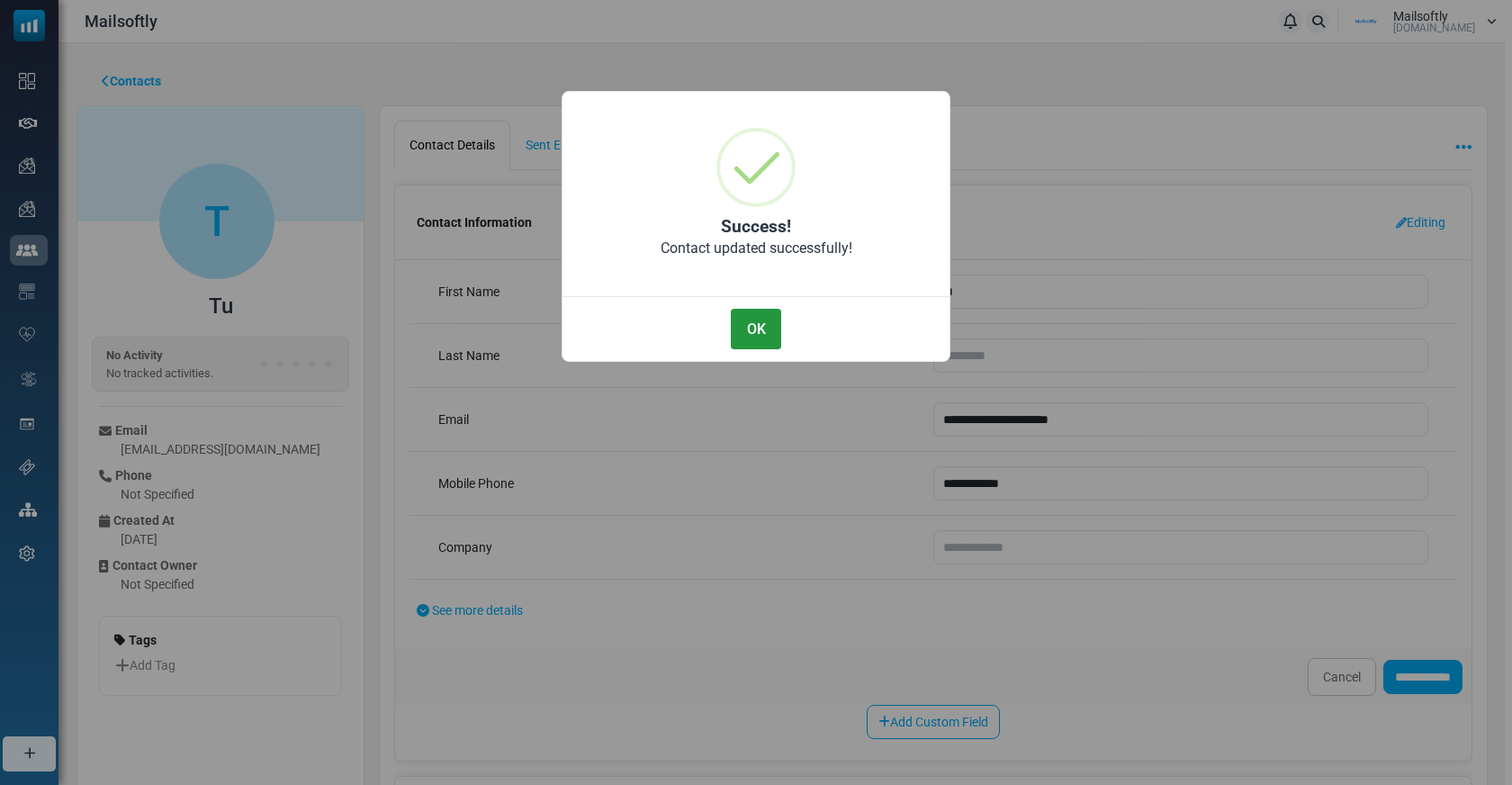
click at [732, 323] on button "OK" at bounding box center [756, 329] width 50 height 41
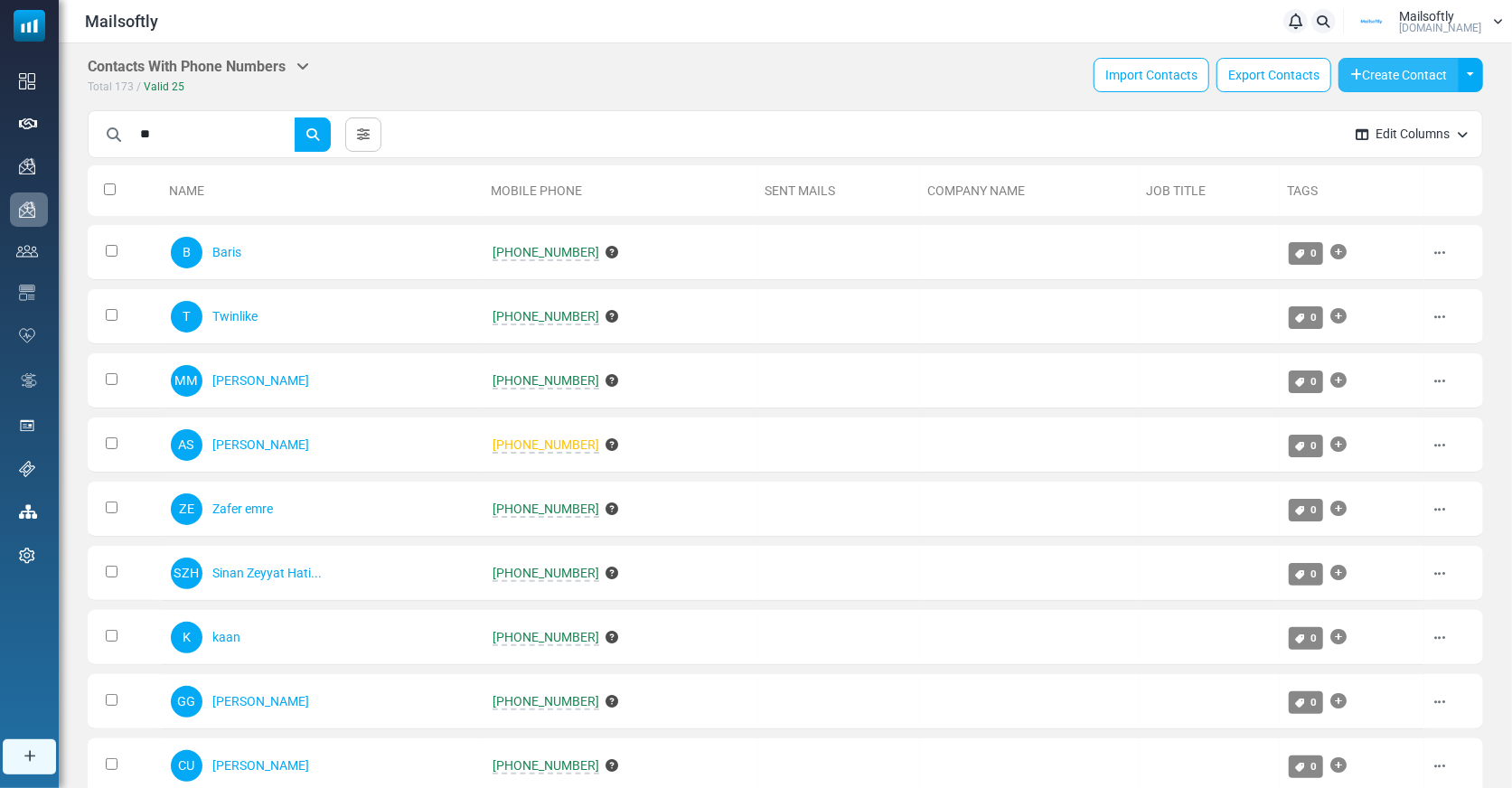
click at [1397, 67] on button "Create Contact" at bounding box center [1398, 74] width 120 height 34
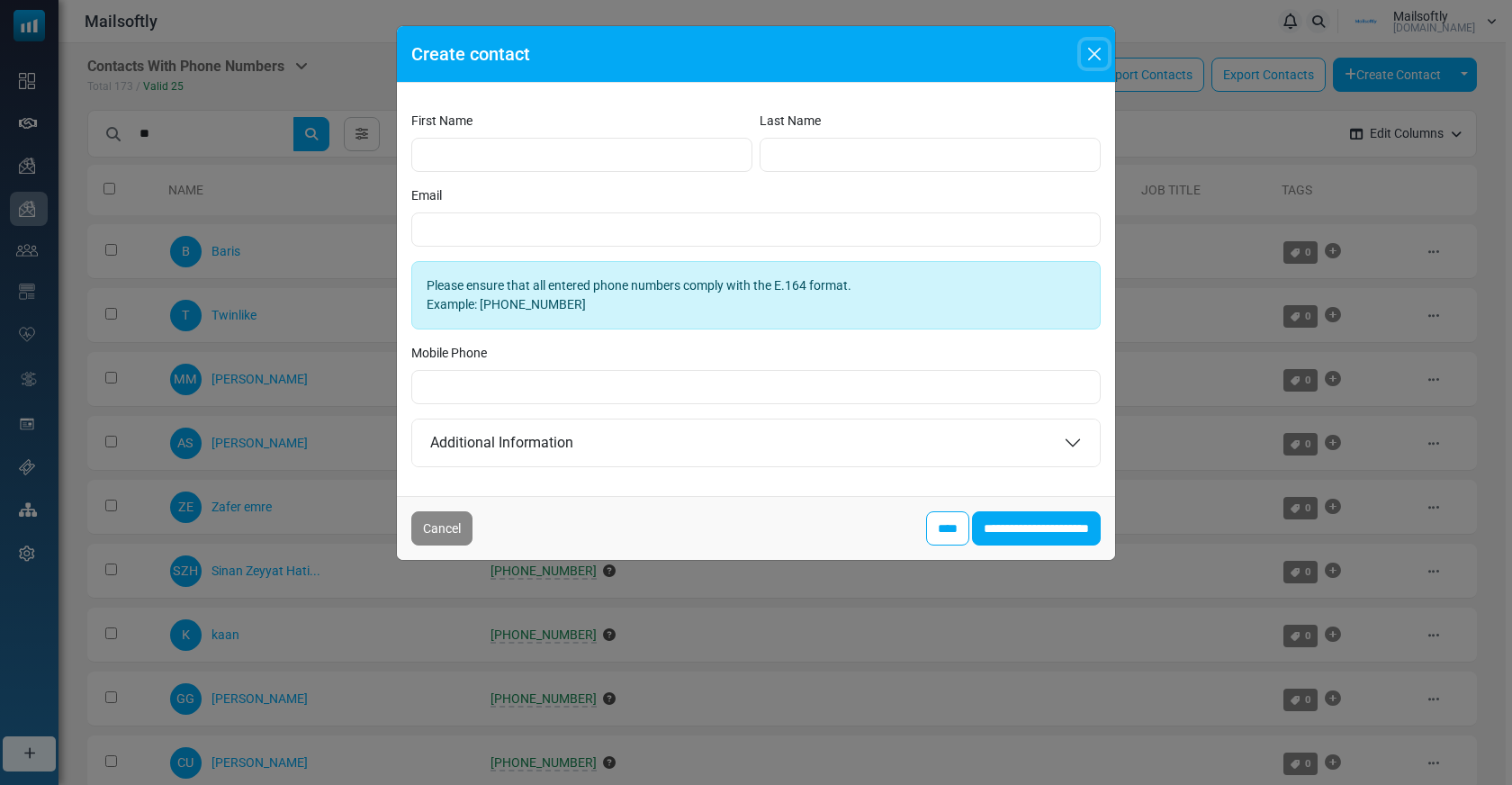
click at [1101, 47] on button "Close" at bounding box center [1094, 54] width 27 height 27
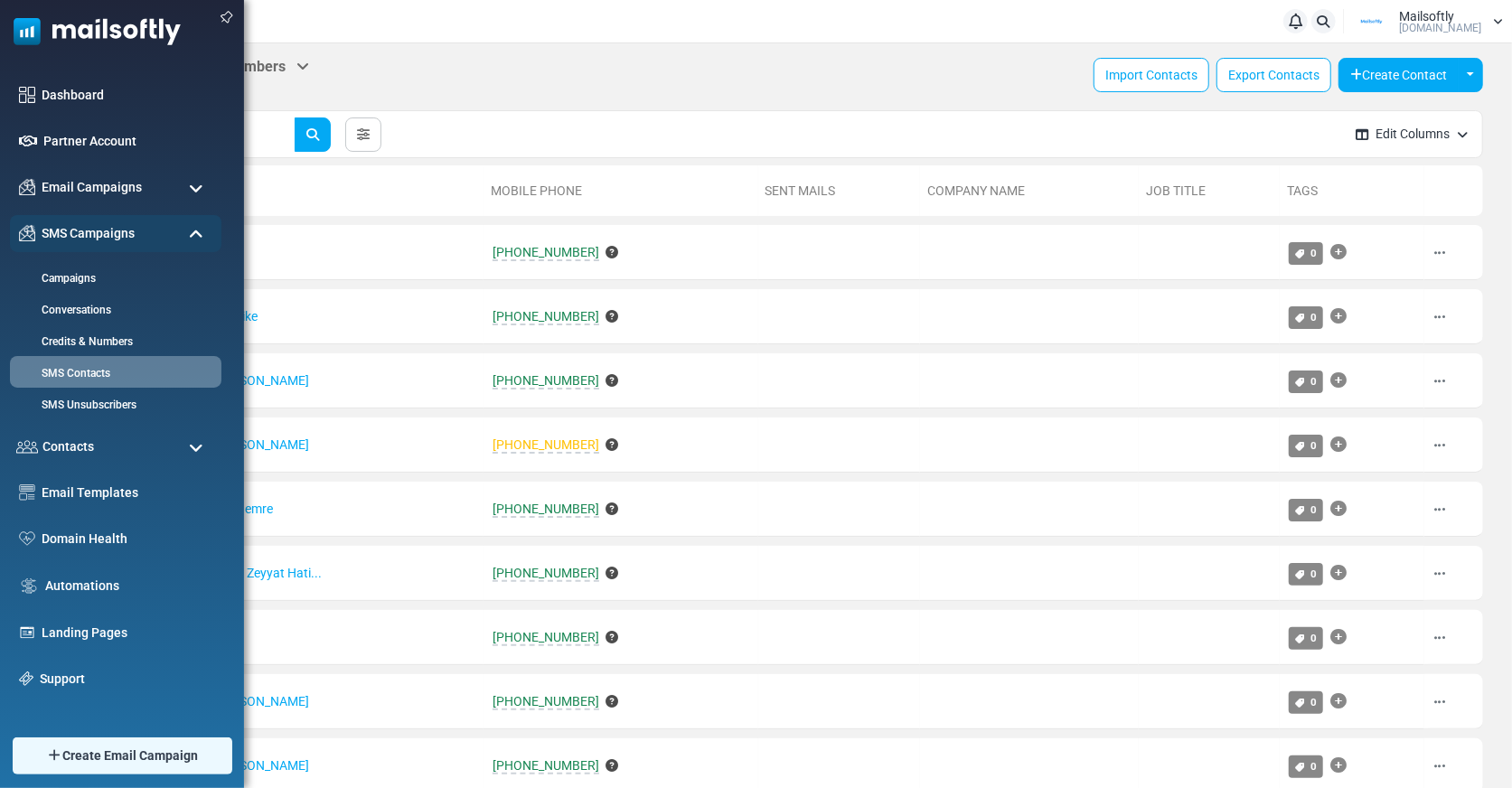
click at [201, 452] on span at bounding box center [196, 448] width 15 height 17
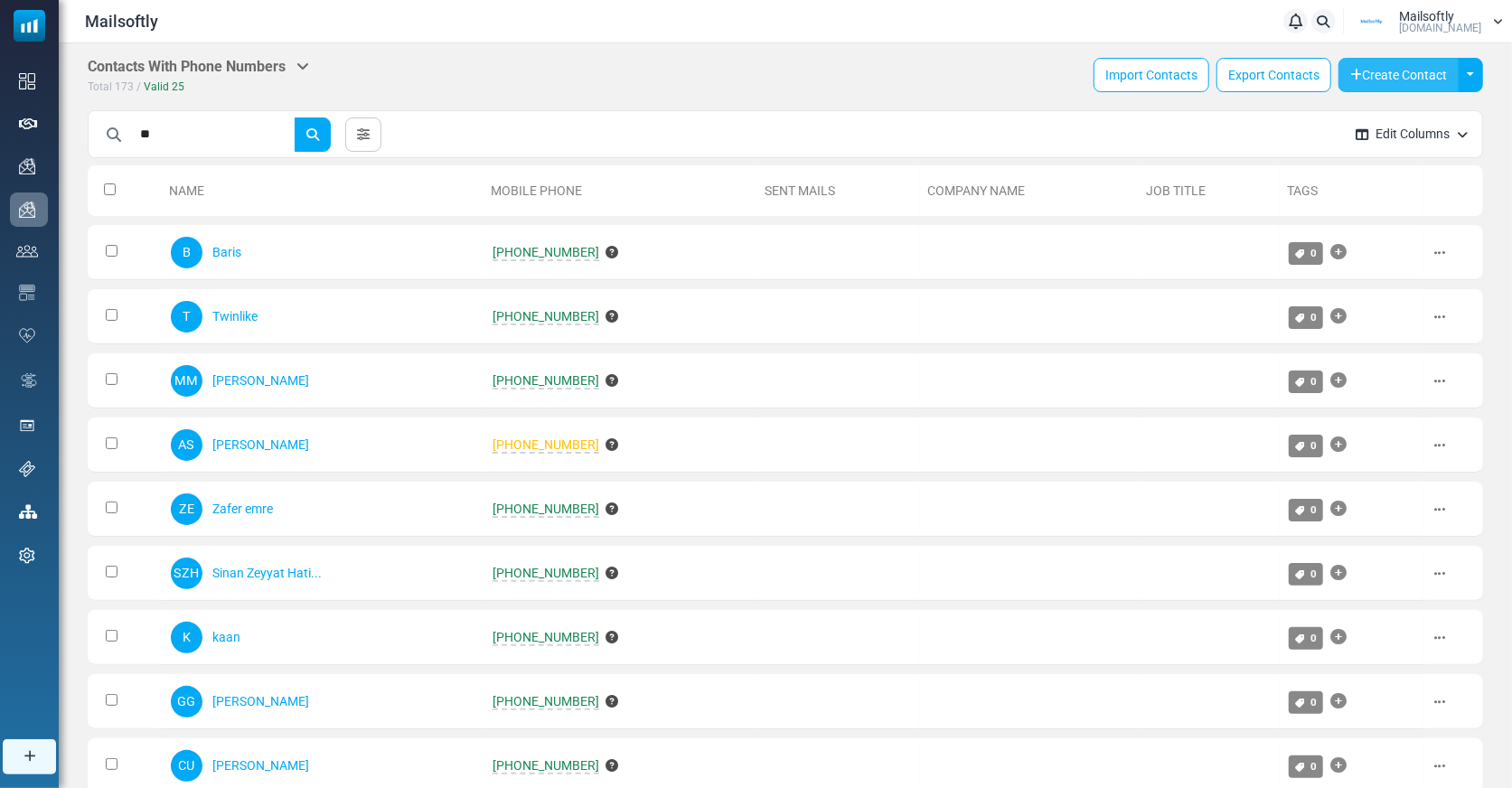
click at [1400, 70] on button "Create Contact" at bounding box center [1398, 74] width 120 height 34
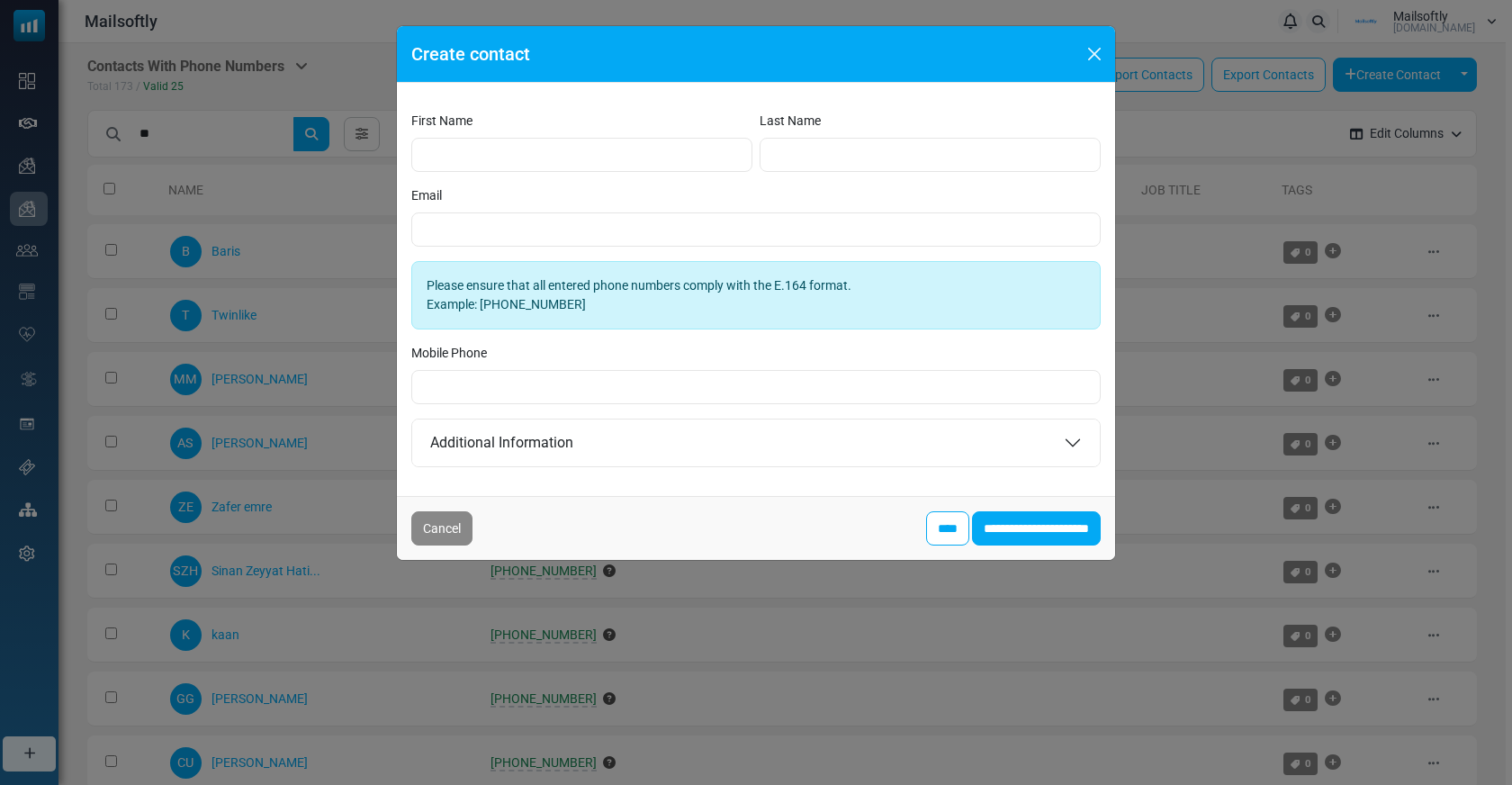
click at [111, 297] on div "Create contact First Name Last Name Email Please ensure that all entered phone …" at bounding box center [756, 392] width 1512 height 785
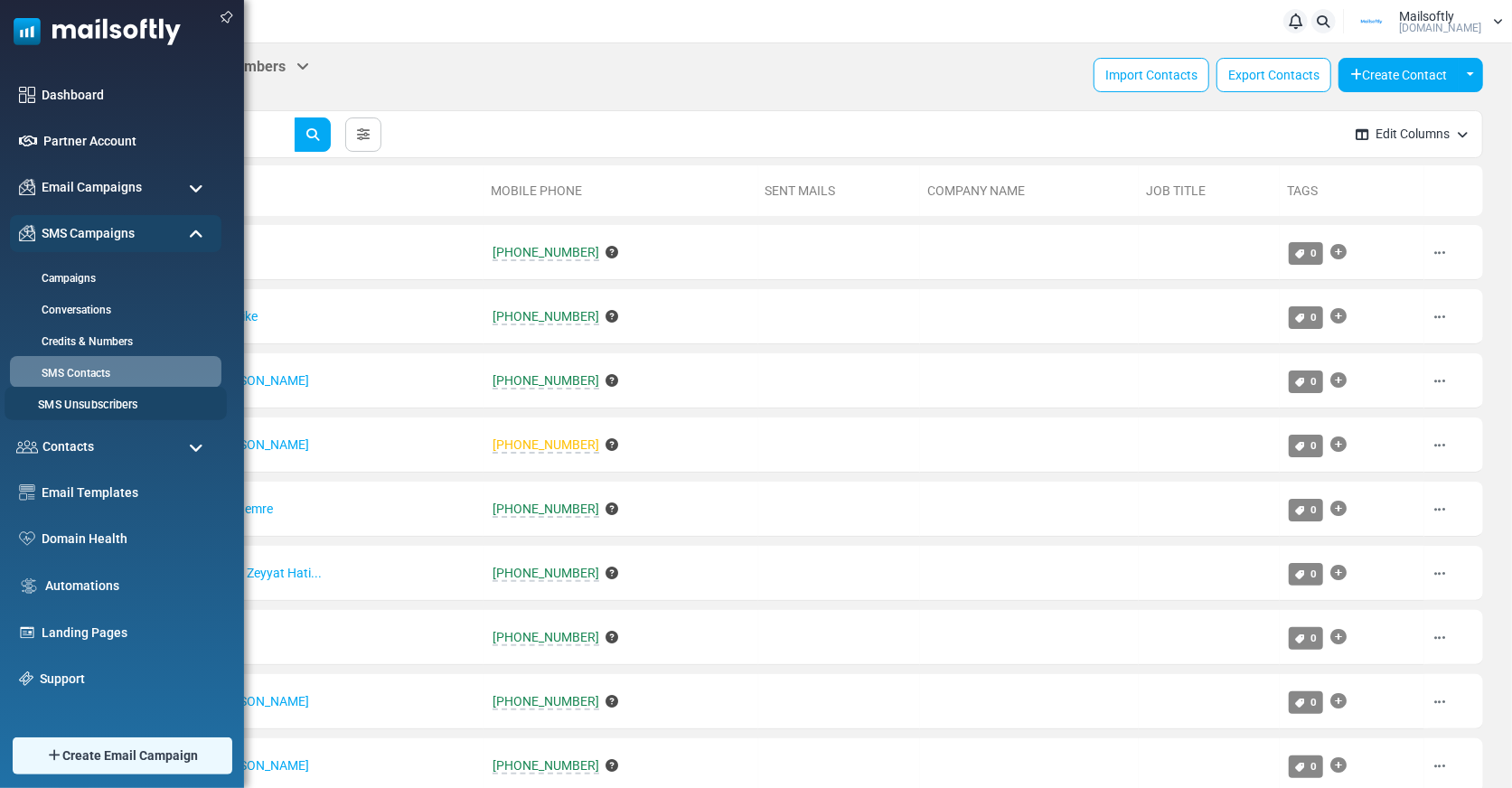
click at [107, 391] on li "SMS Unsubscribers" at bounding box center [116, 404] width 222 height 33
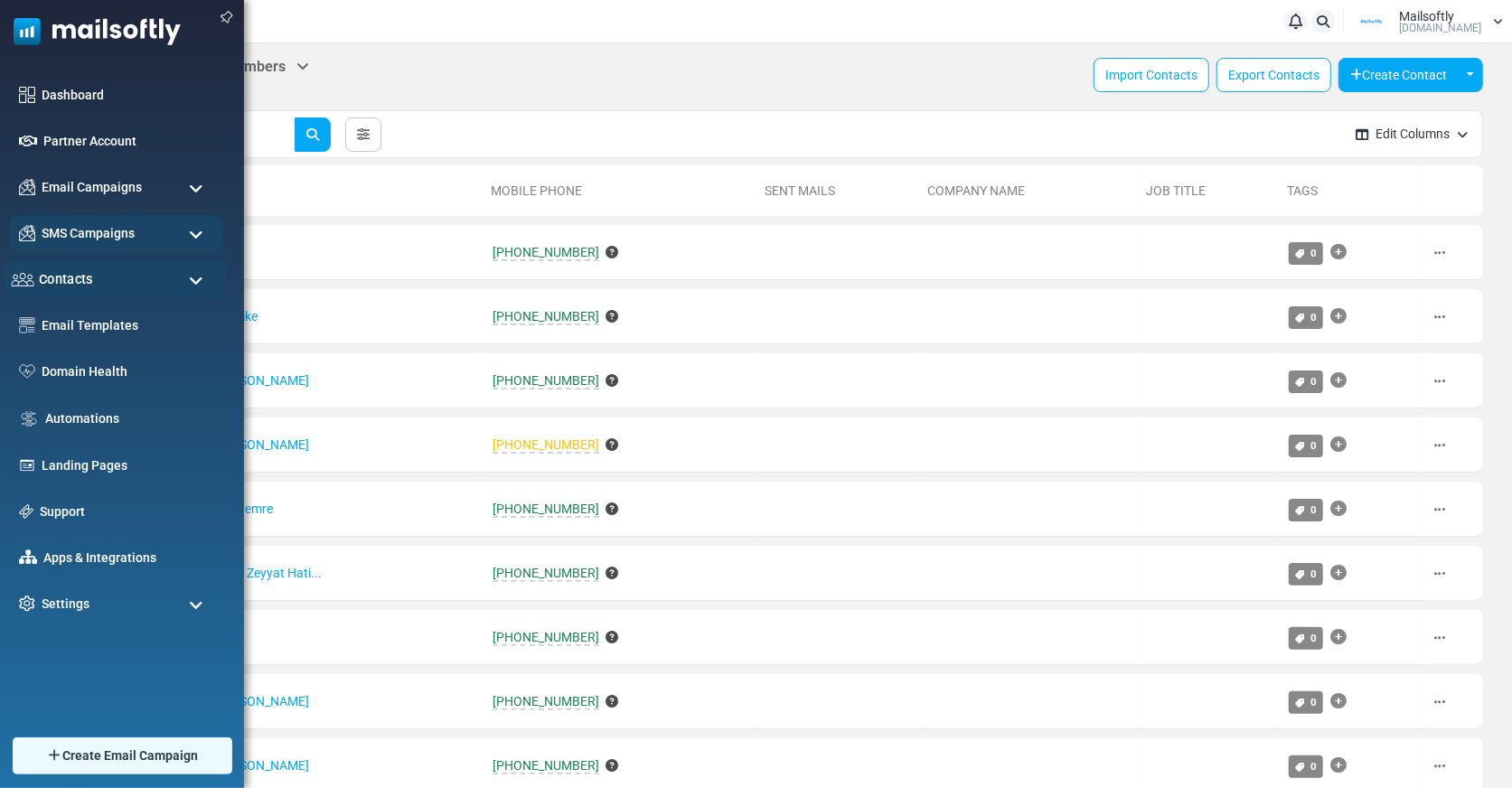
click at [130, 276] on div "Contacts" at bounding box center [116, 280] width 222 height 39
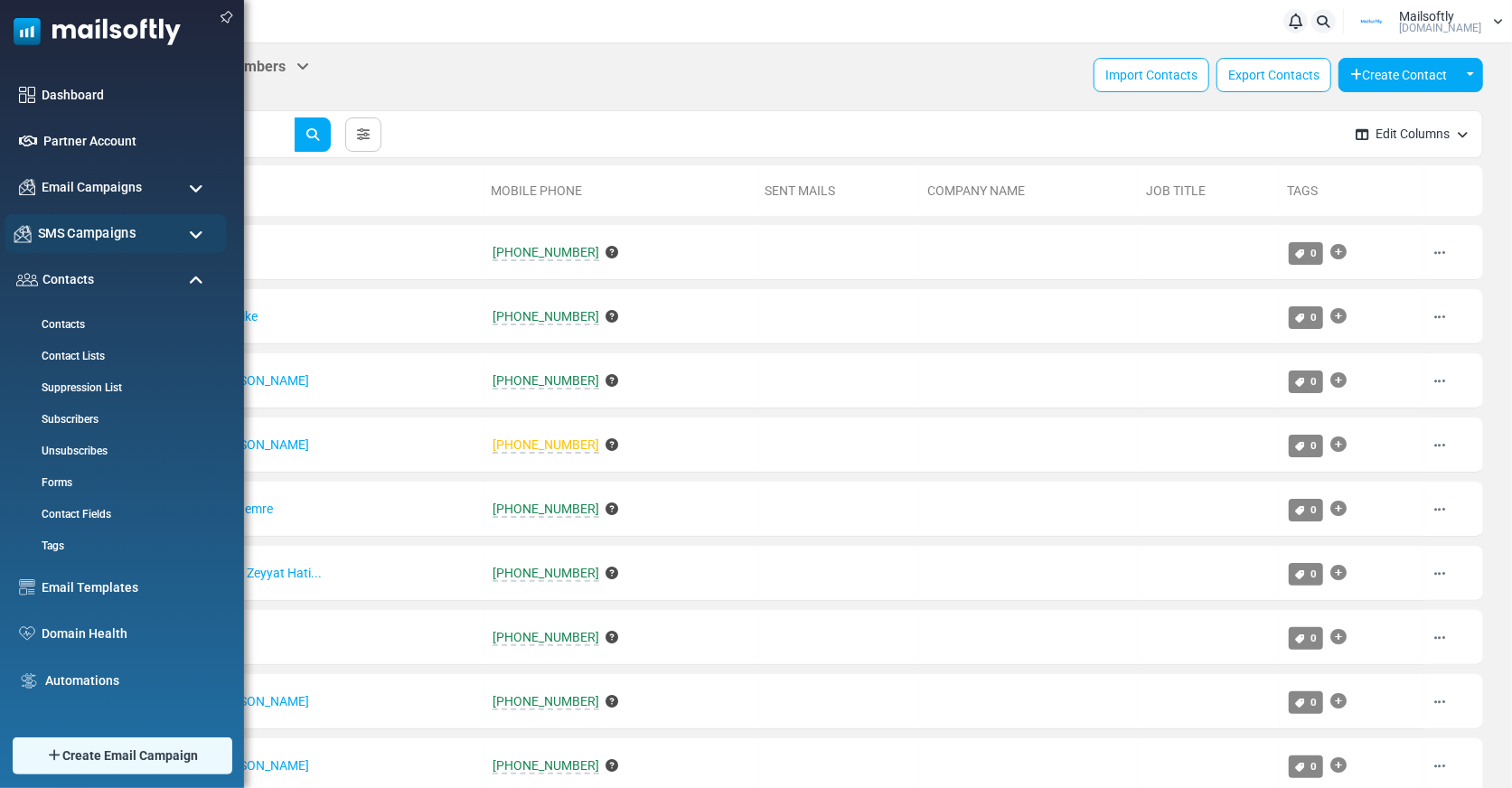
click at [103, 237] on span "SMS Campaigns" at bounding box center [87, 233] width 97 height 20
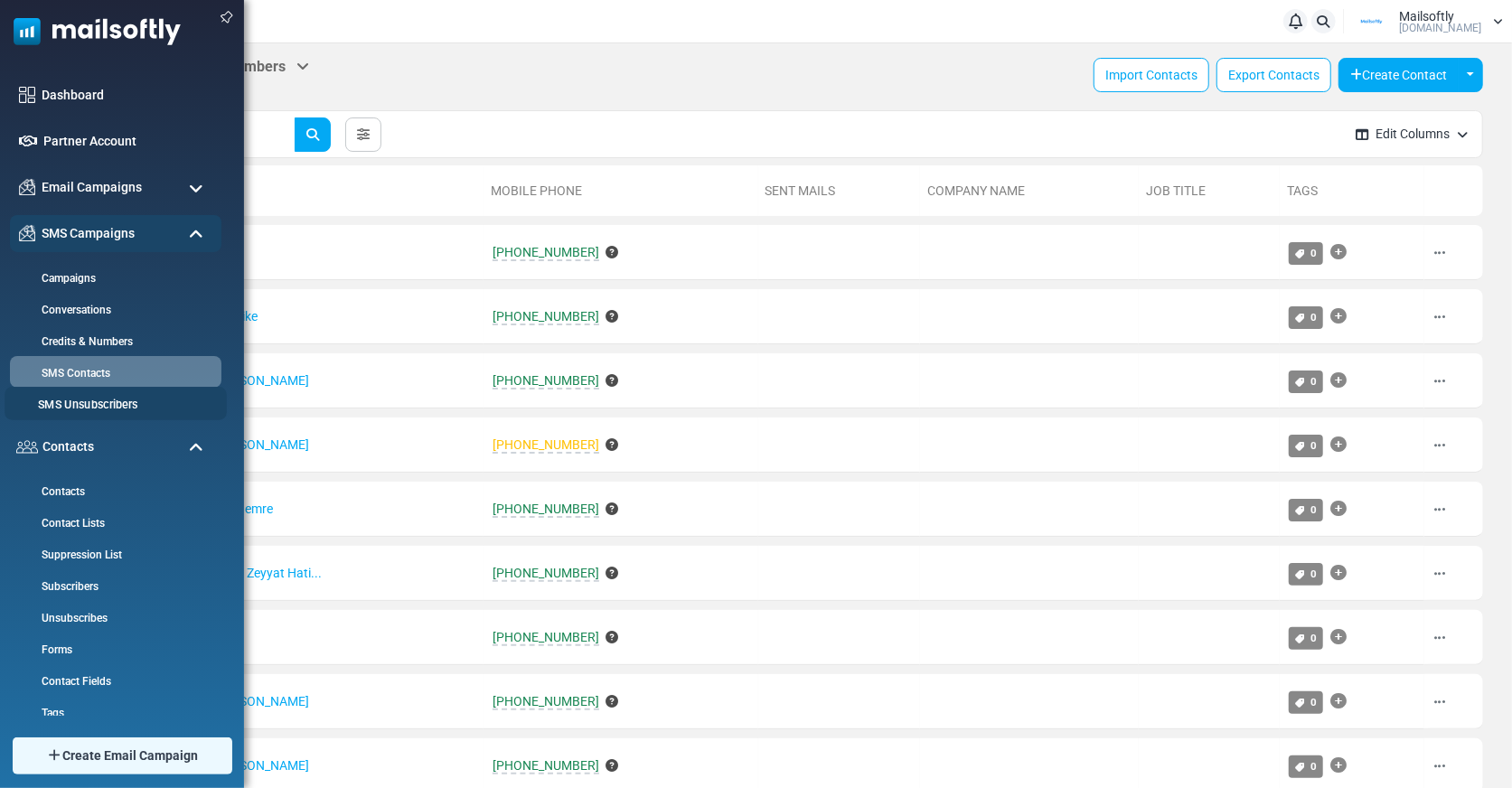
click at [110, 402] on link "SMS Unsubscribers" at bounding box center [113, 406] width 216 height 18
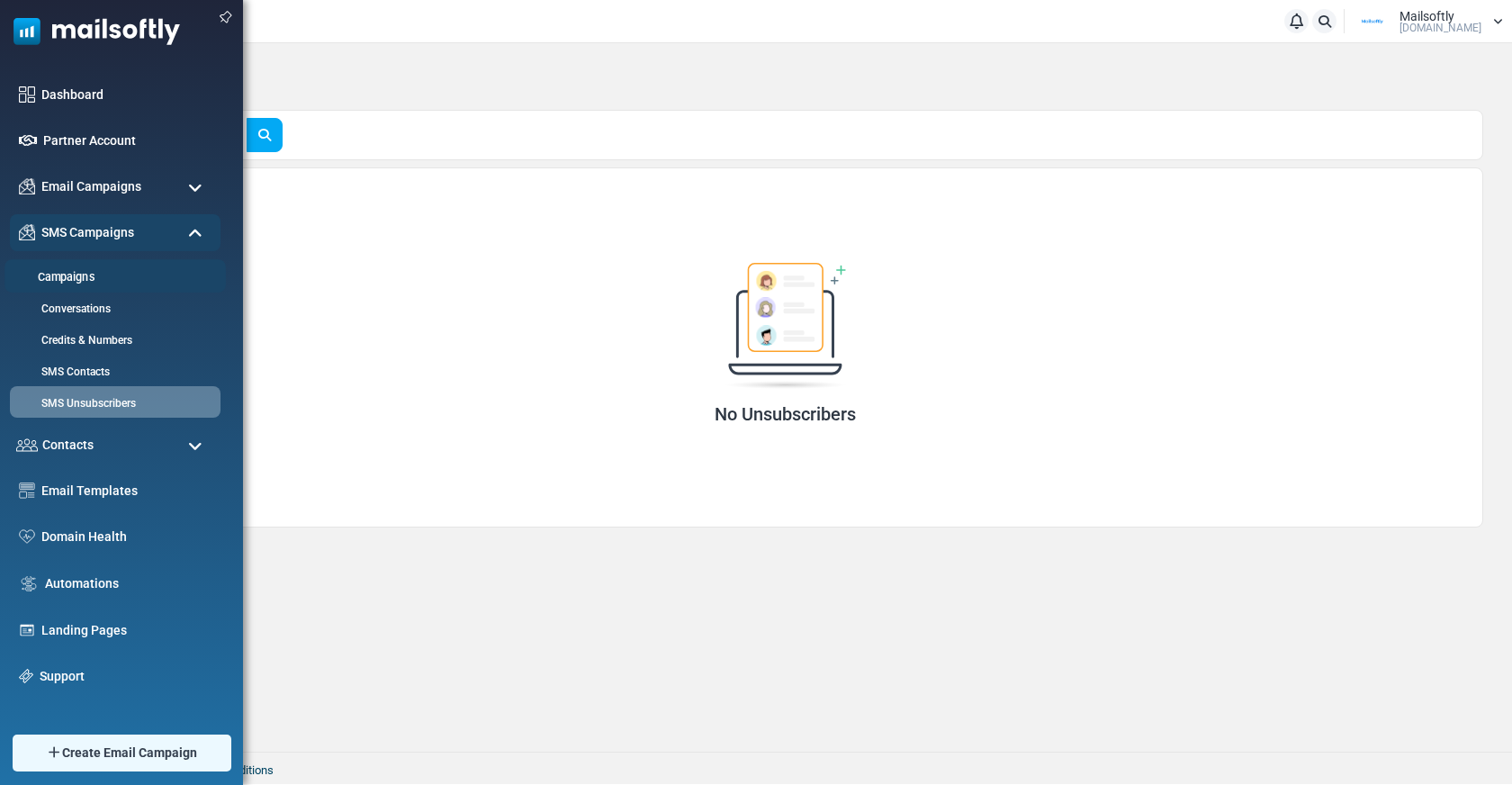
click at [80, 280] on link "Campaigns" at bounding box center [113, 278] width 216 height 17
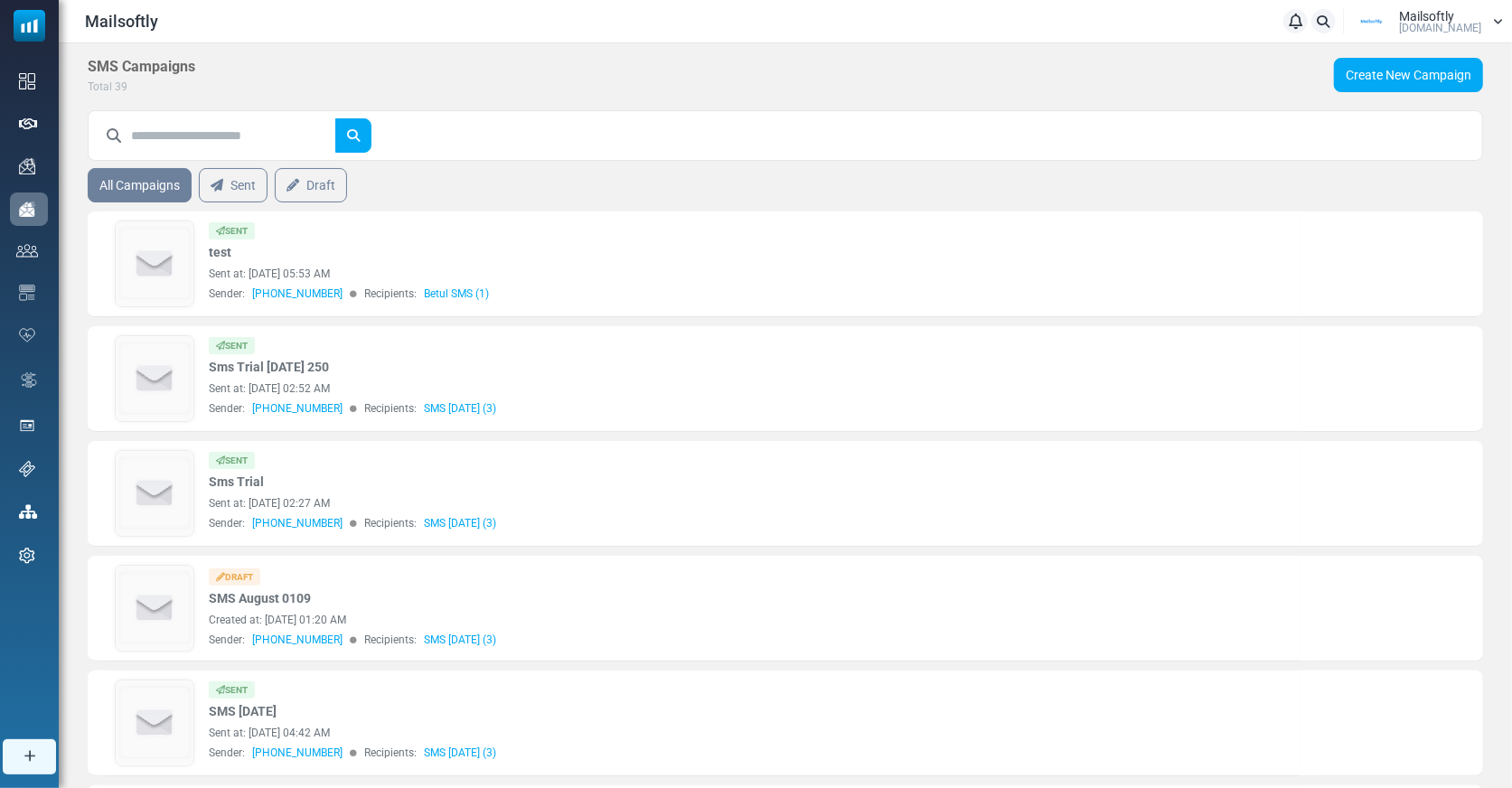
click at [1366, 56] on div "**********" at bounding box center [785, 754] width 1453 height 1423
click at [1373, 62] on link "Create New Campaign" at bounding box center [1408, 74] width 149 height 34
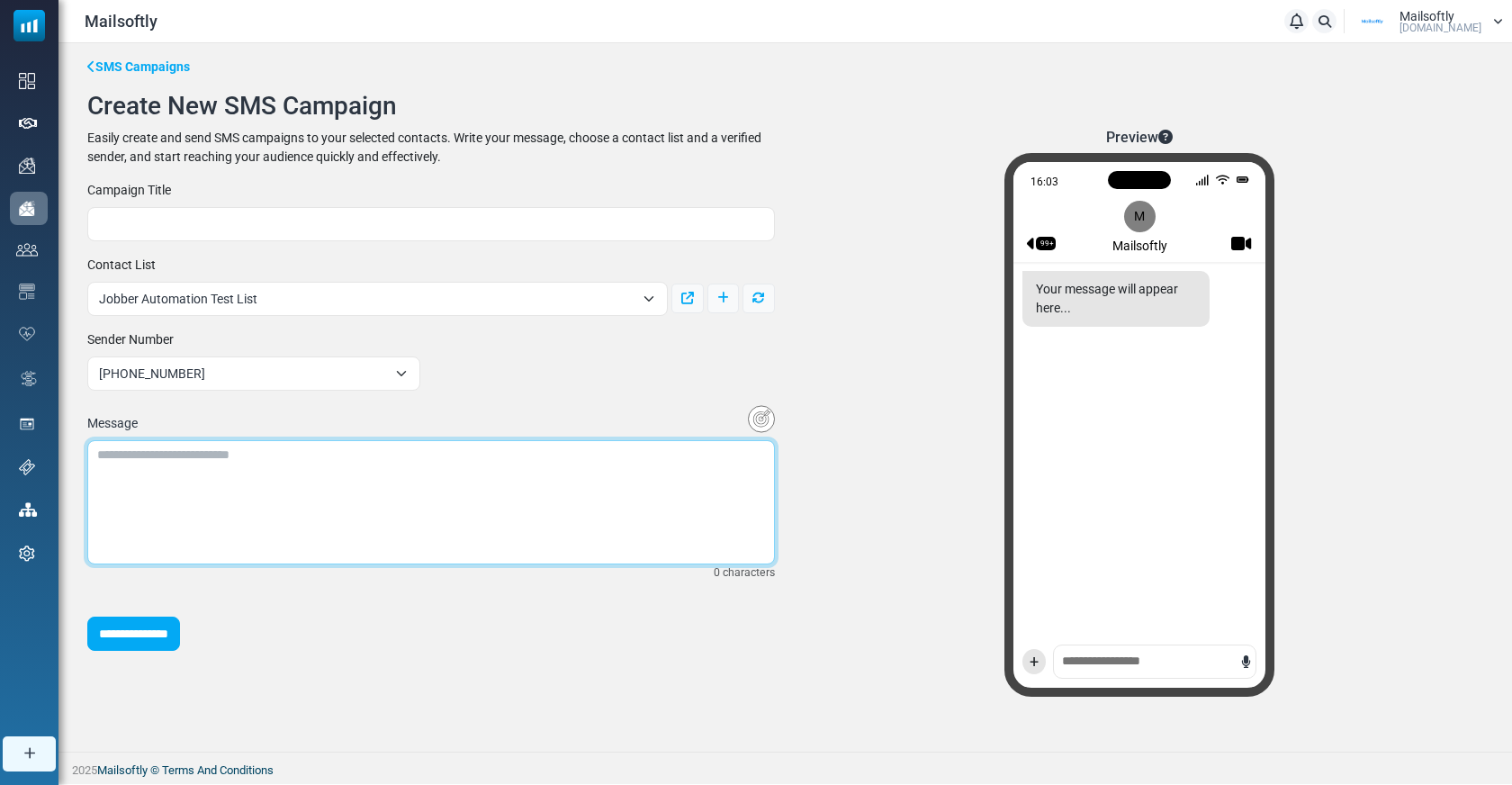
click at [184, 495] on textarea at bounding box center [431, 502] width 688 height 124
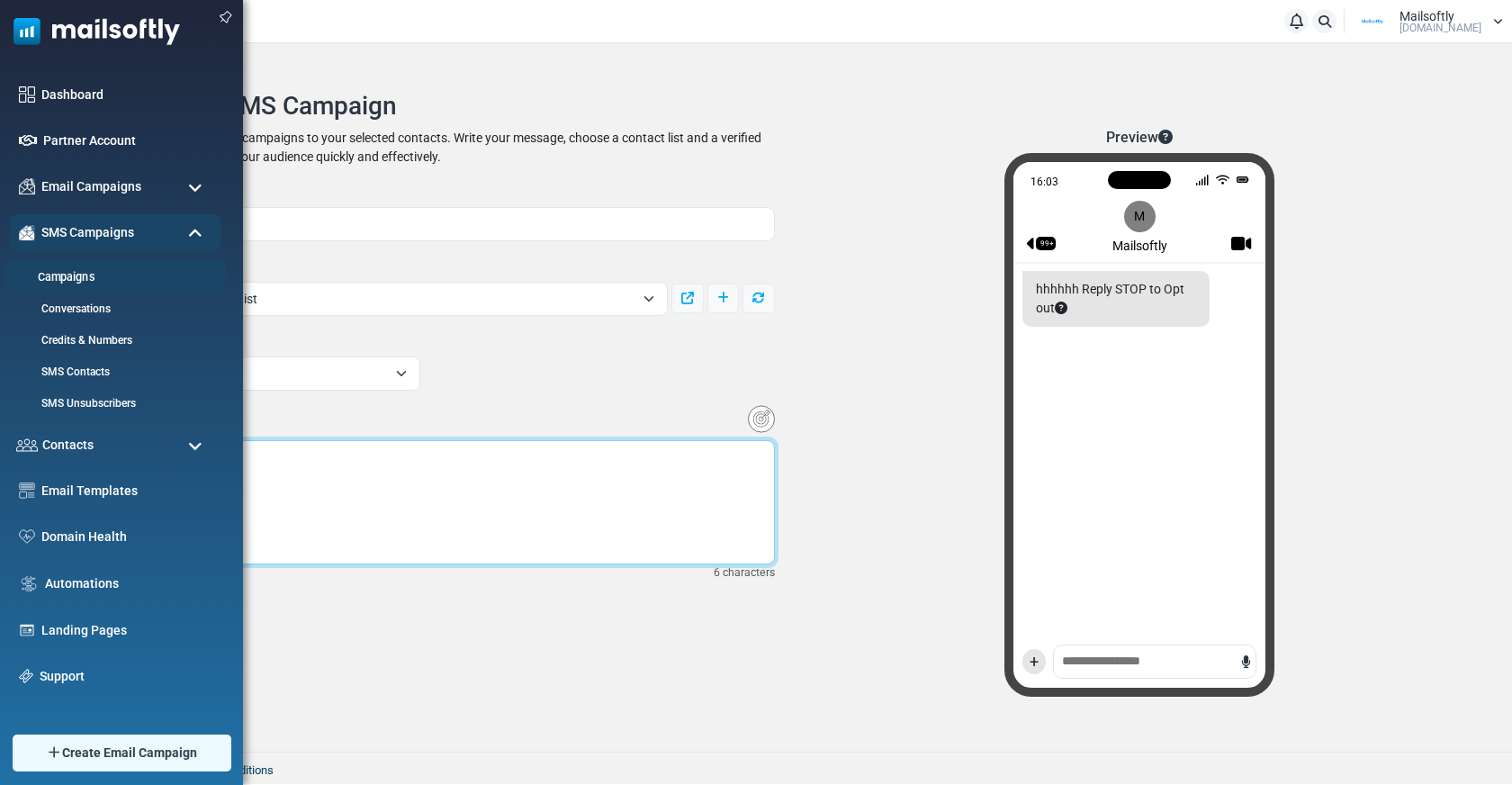
type textarea "******"
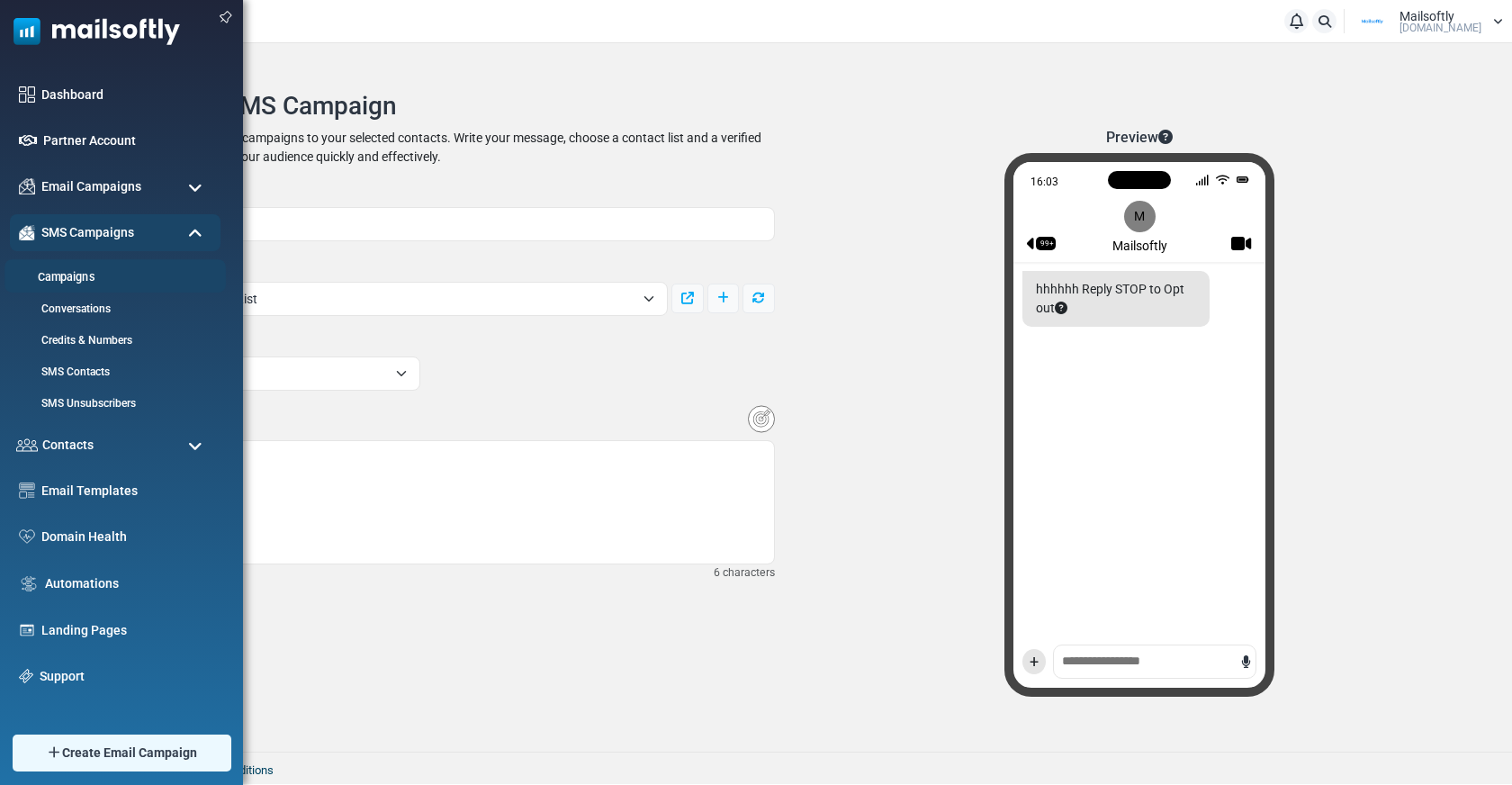
click at [73, 276] on link "Campaigns" at bounding box center [113, 278] width 216 height 17
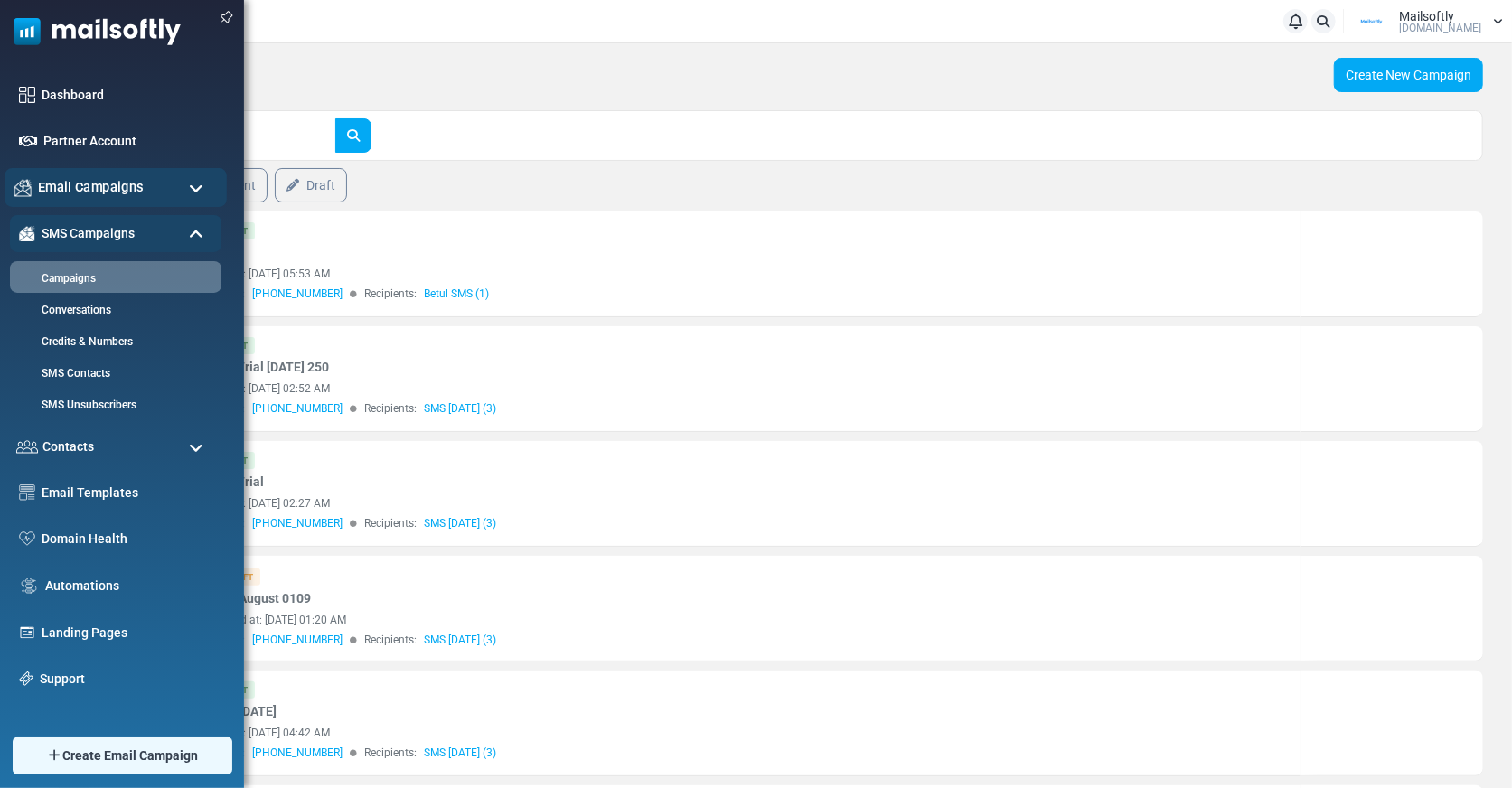
click at [99, 176] on div "Email Campaigns" at bounding box center [116, 187] width 222 height 39
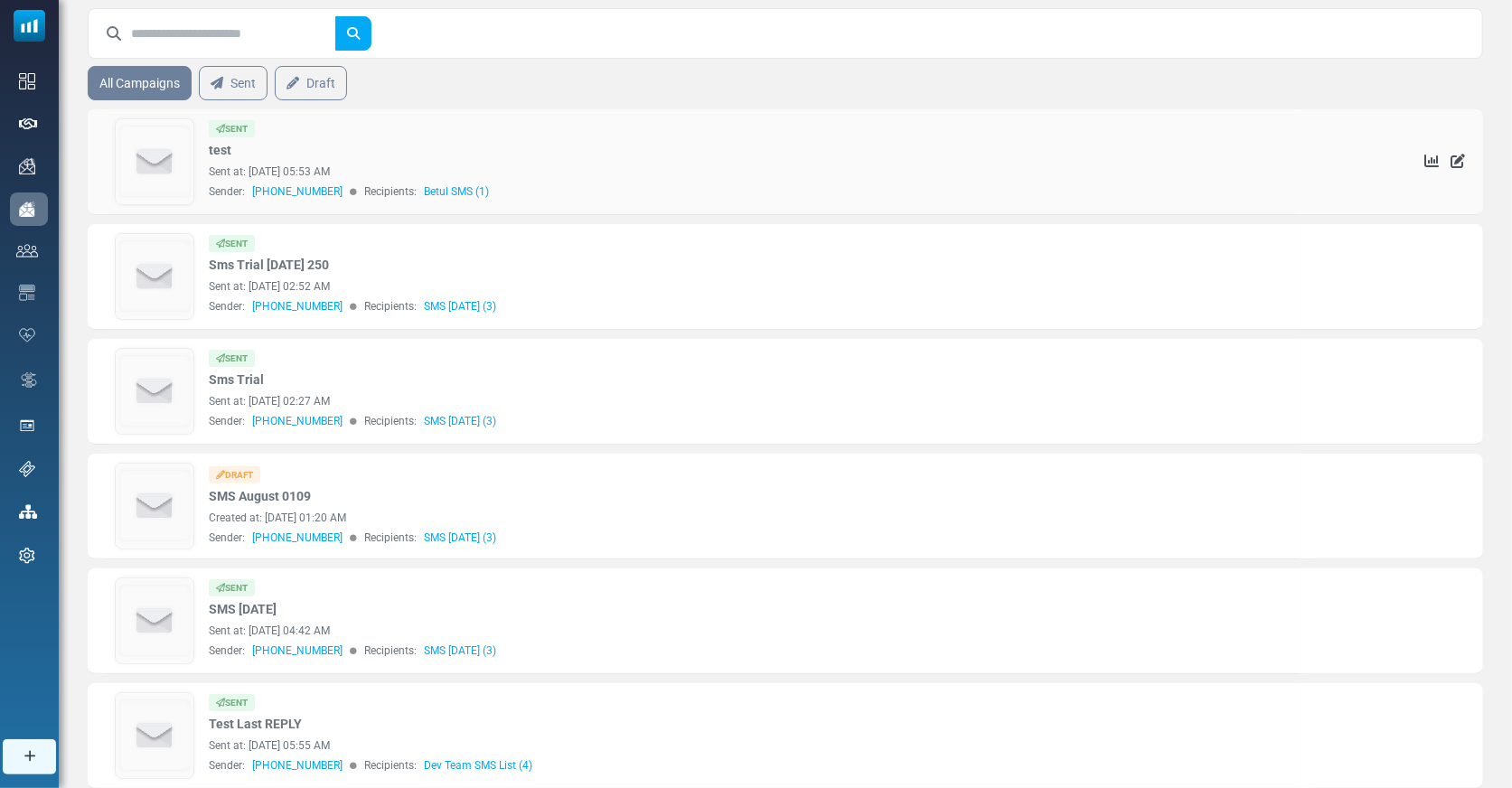
scroll to position [101, 0]
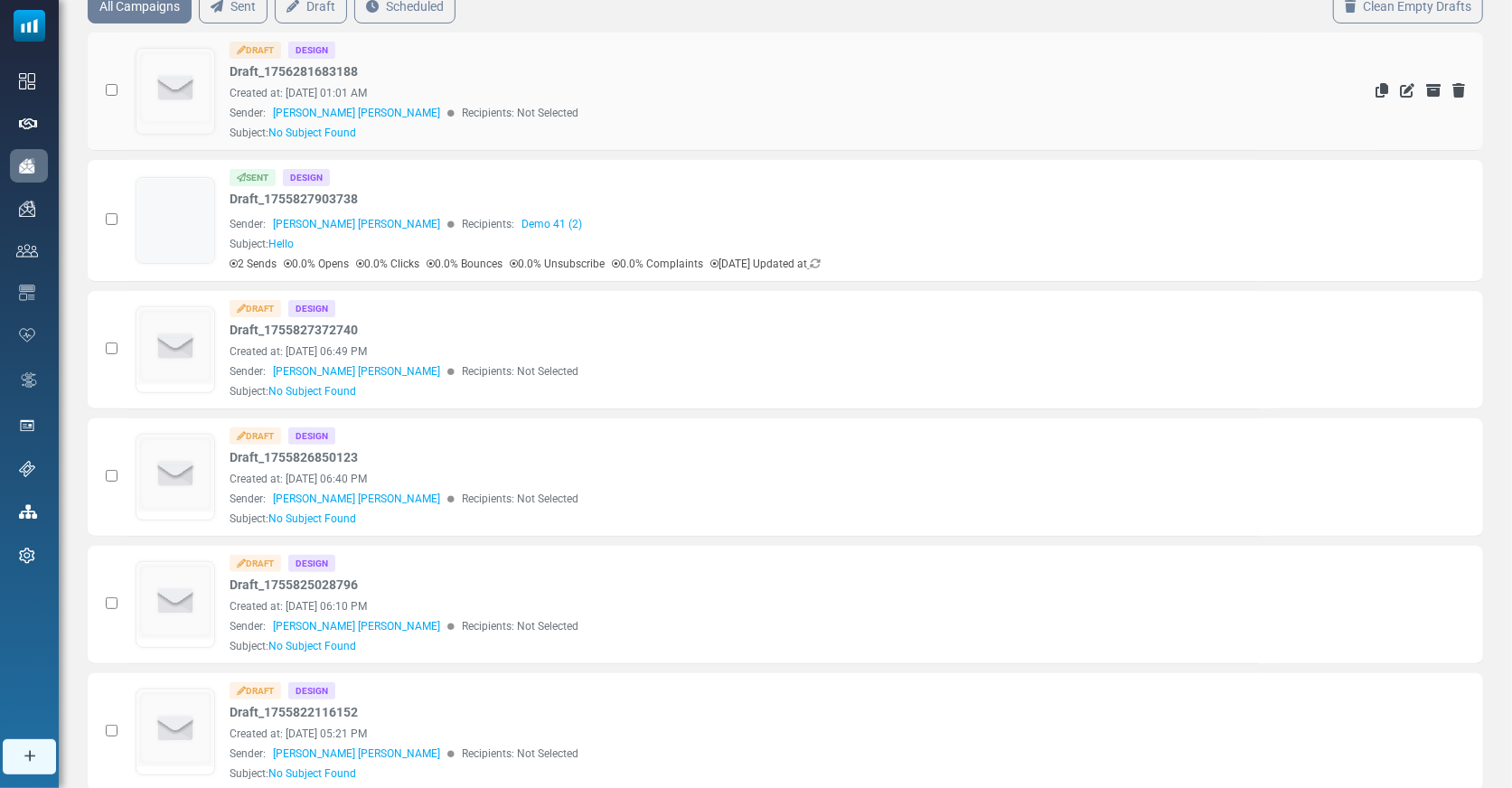
scroll to position [191, 0]
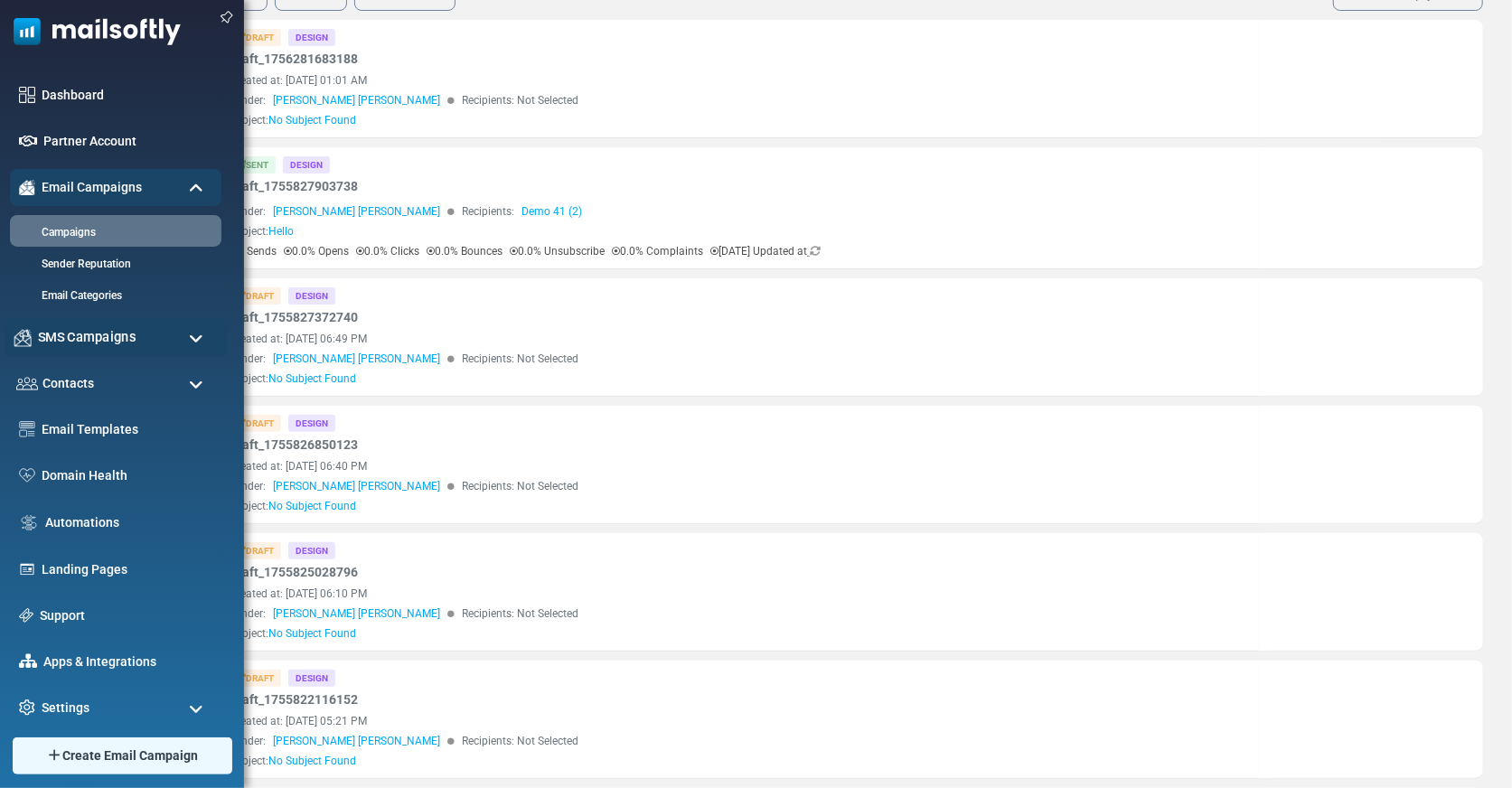
click at [75, 328] on span "SMS Campaigns" at bounding box center [87, 337] width 97 height 20
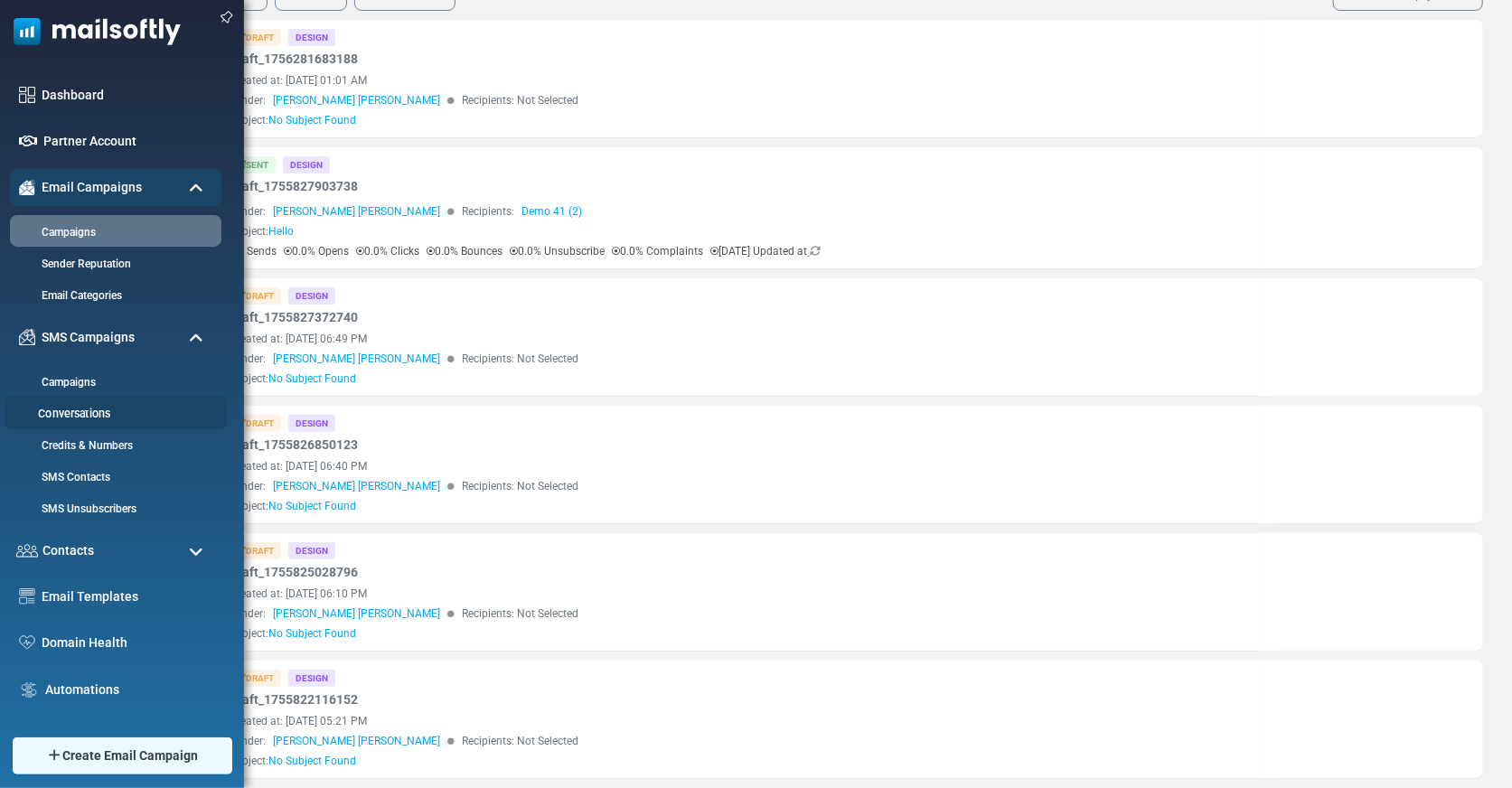
click at [73, 411] on link "Conversations" at bounding box center [113, 414] width 216 height 18
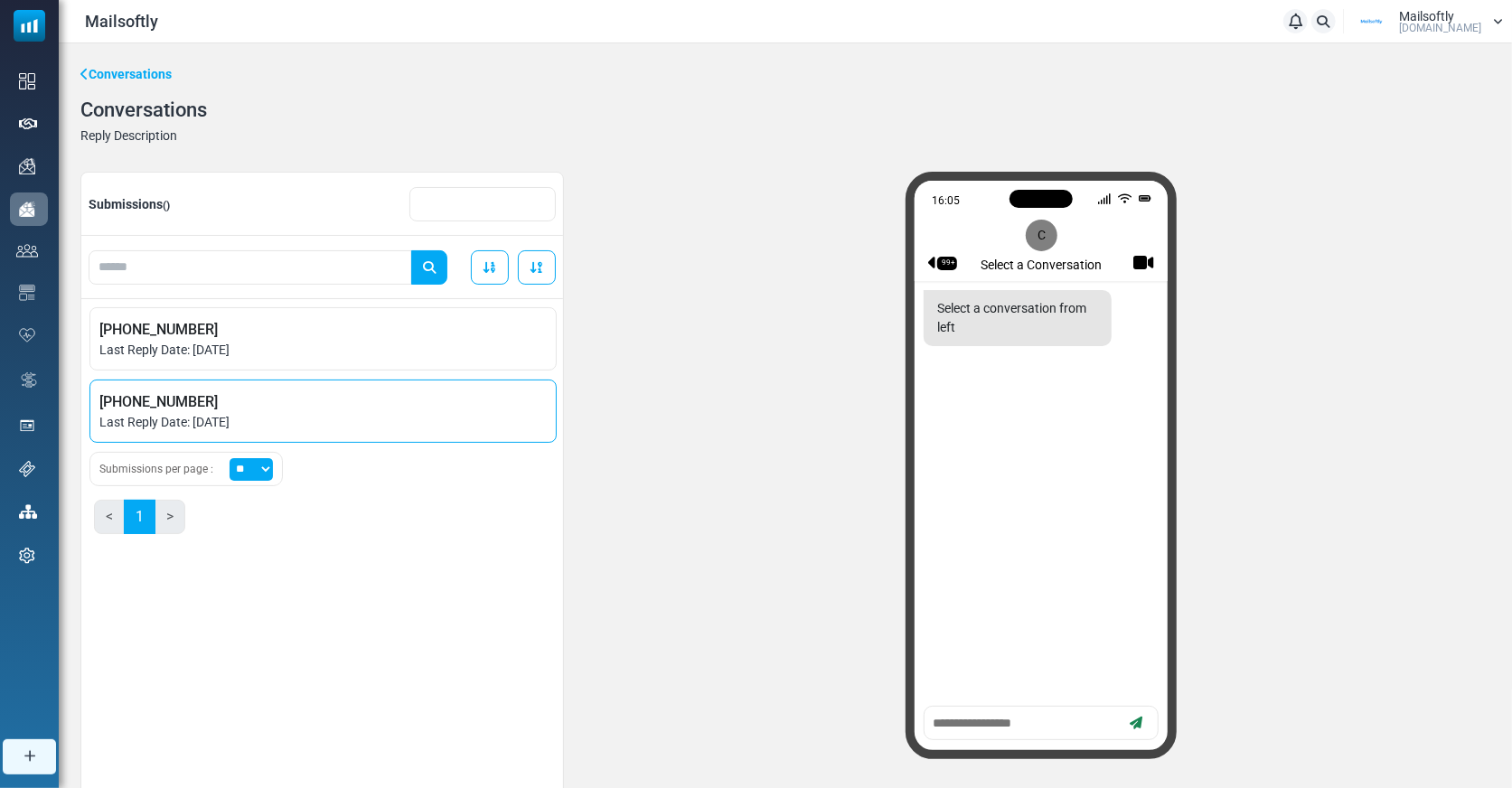
click at [257, 405] on span "[PHONE_NUMBER]" at bounding box center [323, 402] width 447 height 21
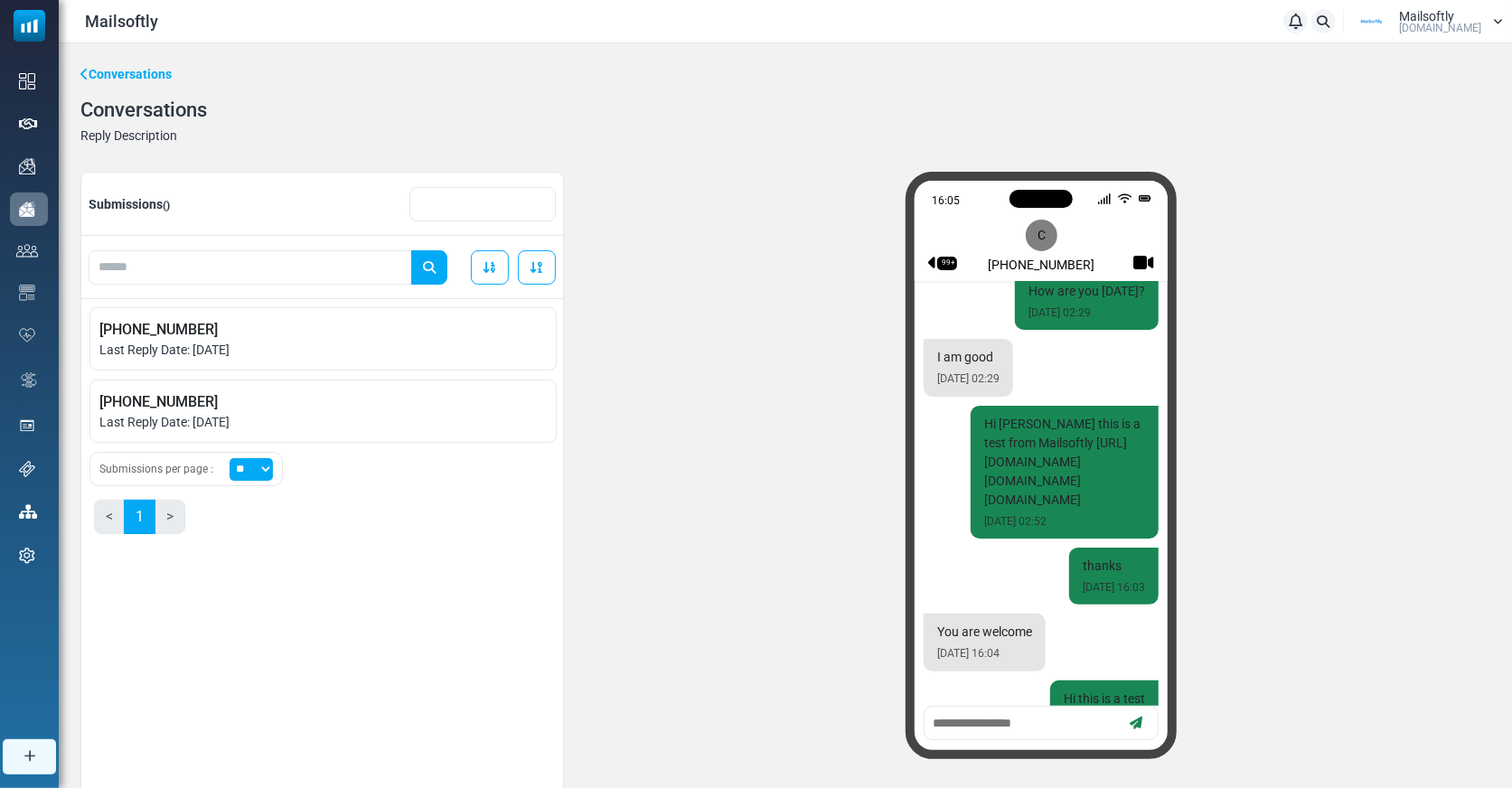
scroll to position [1308, 0]
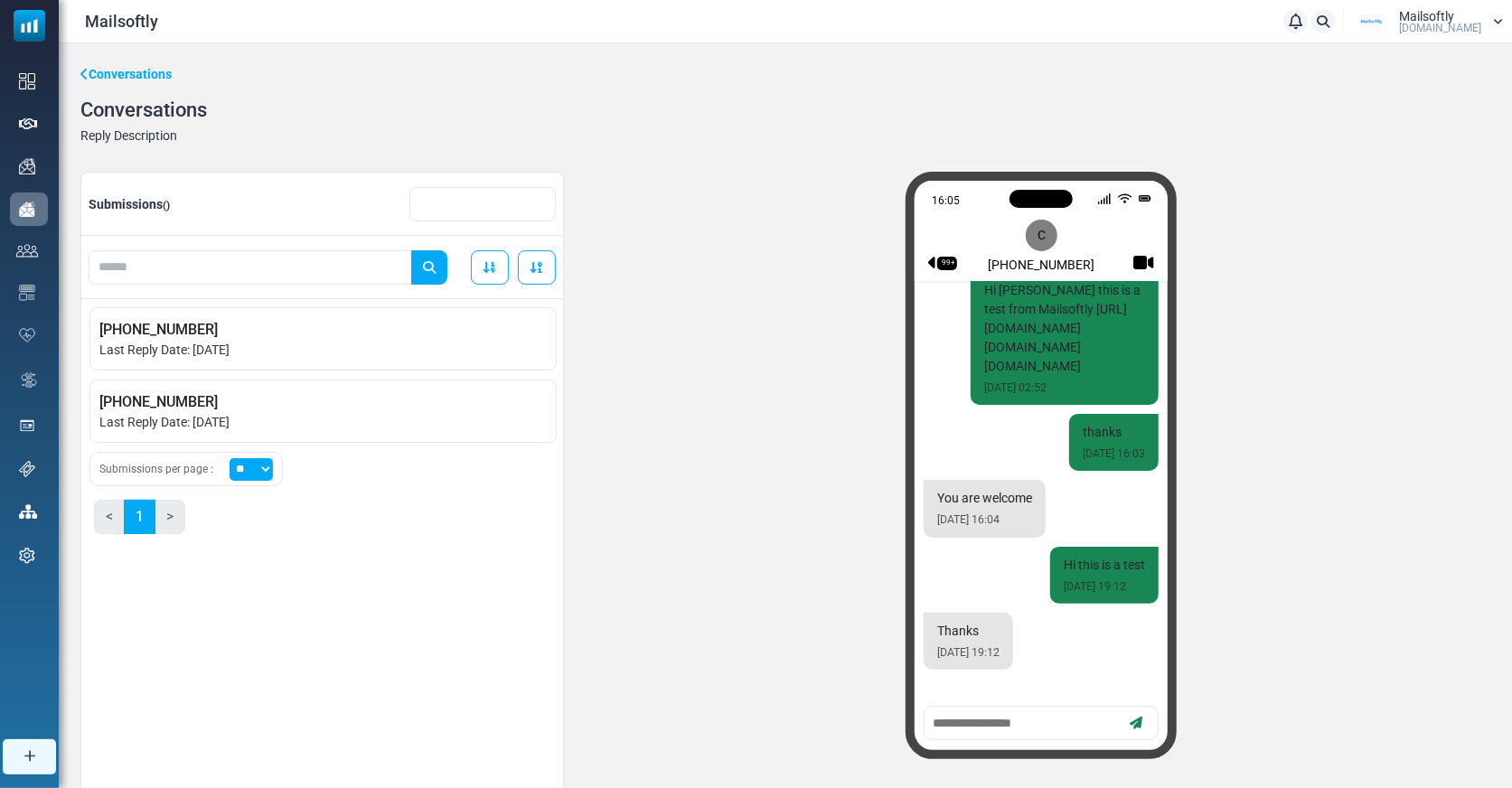
click at [957, 726] on textarea at bounding box center [1025, 723] width 188 height 22
type textarea "*"
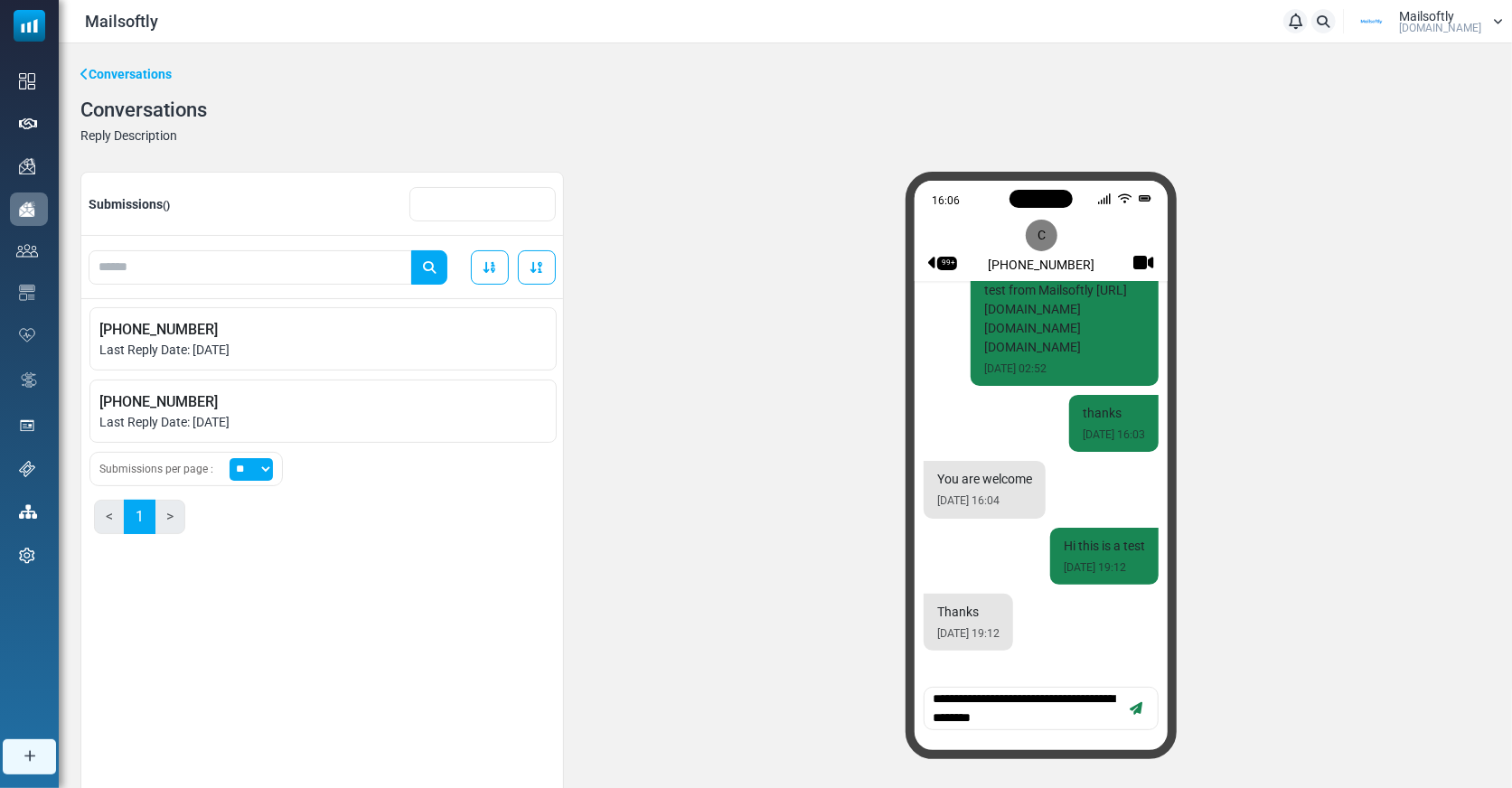
type textarea "**********"
click at [1141, 710] on icon "button" at bounding box center [1136, 708] width 13 height 13
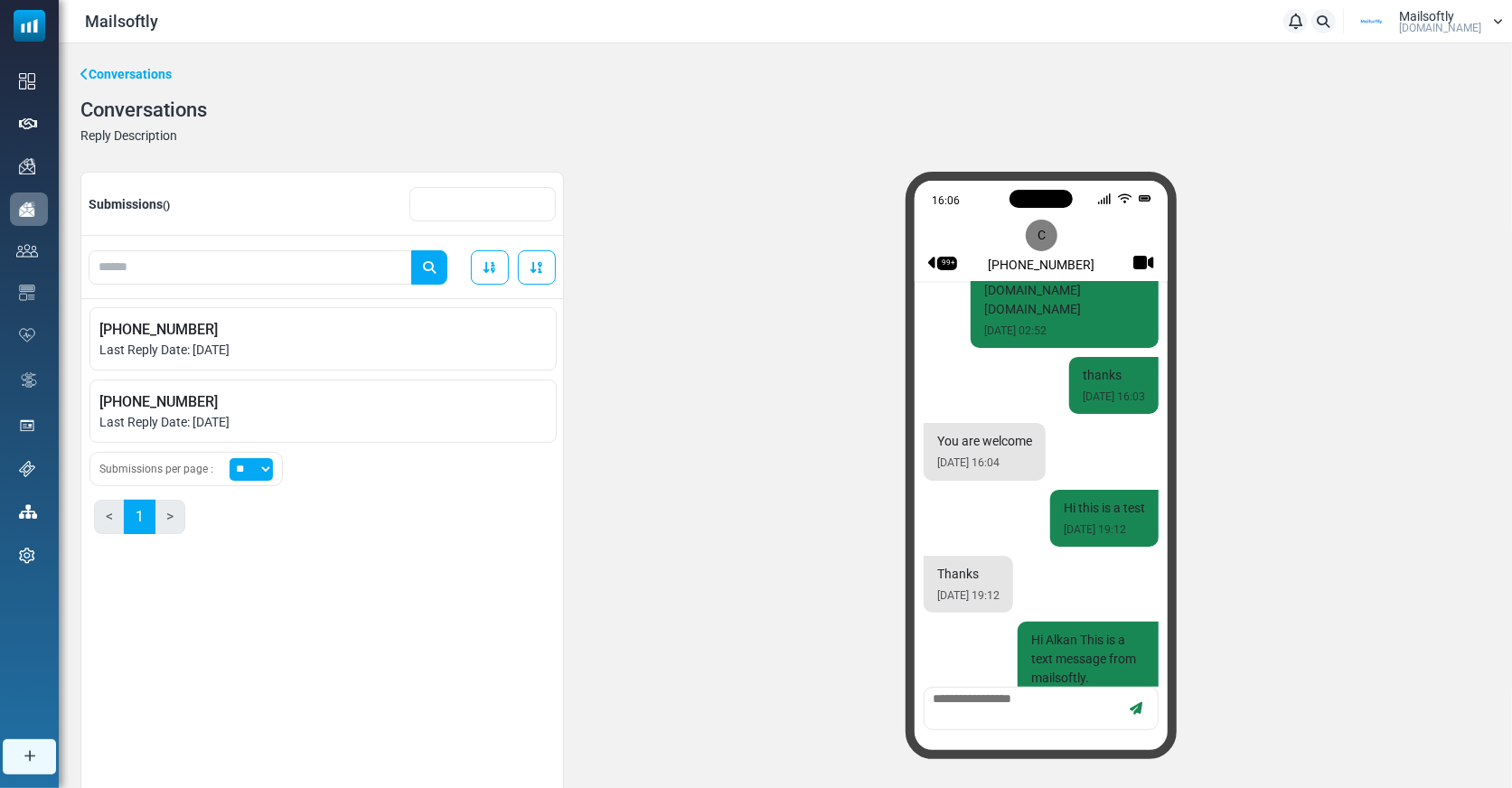
scroll to position [1431, 0]
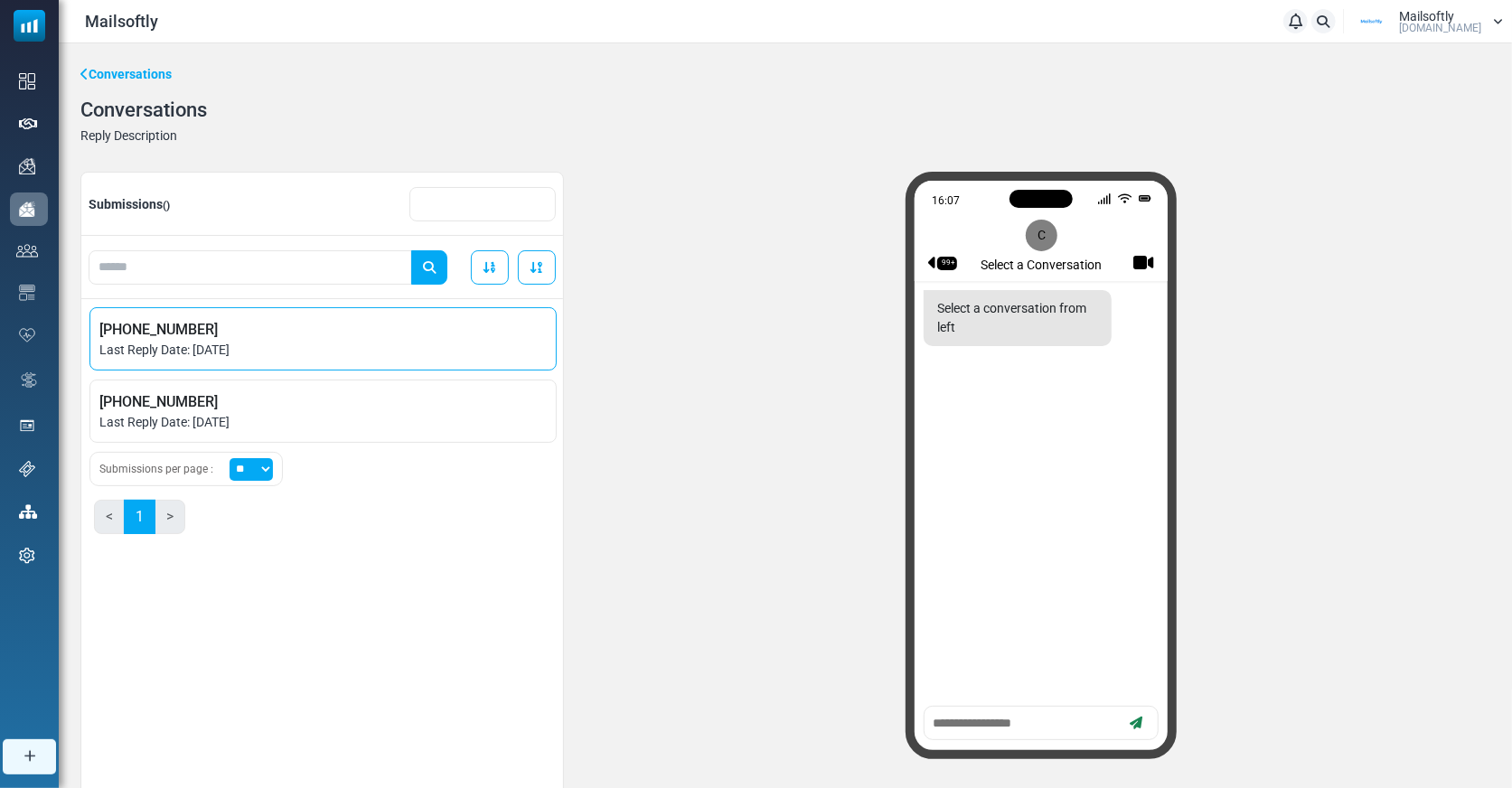
click at [232, 337] on span "[PHONE_NUMBER]" at bounding box center [323, 330] width 447 height 21
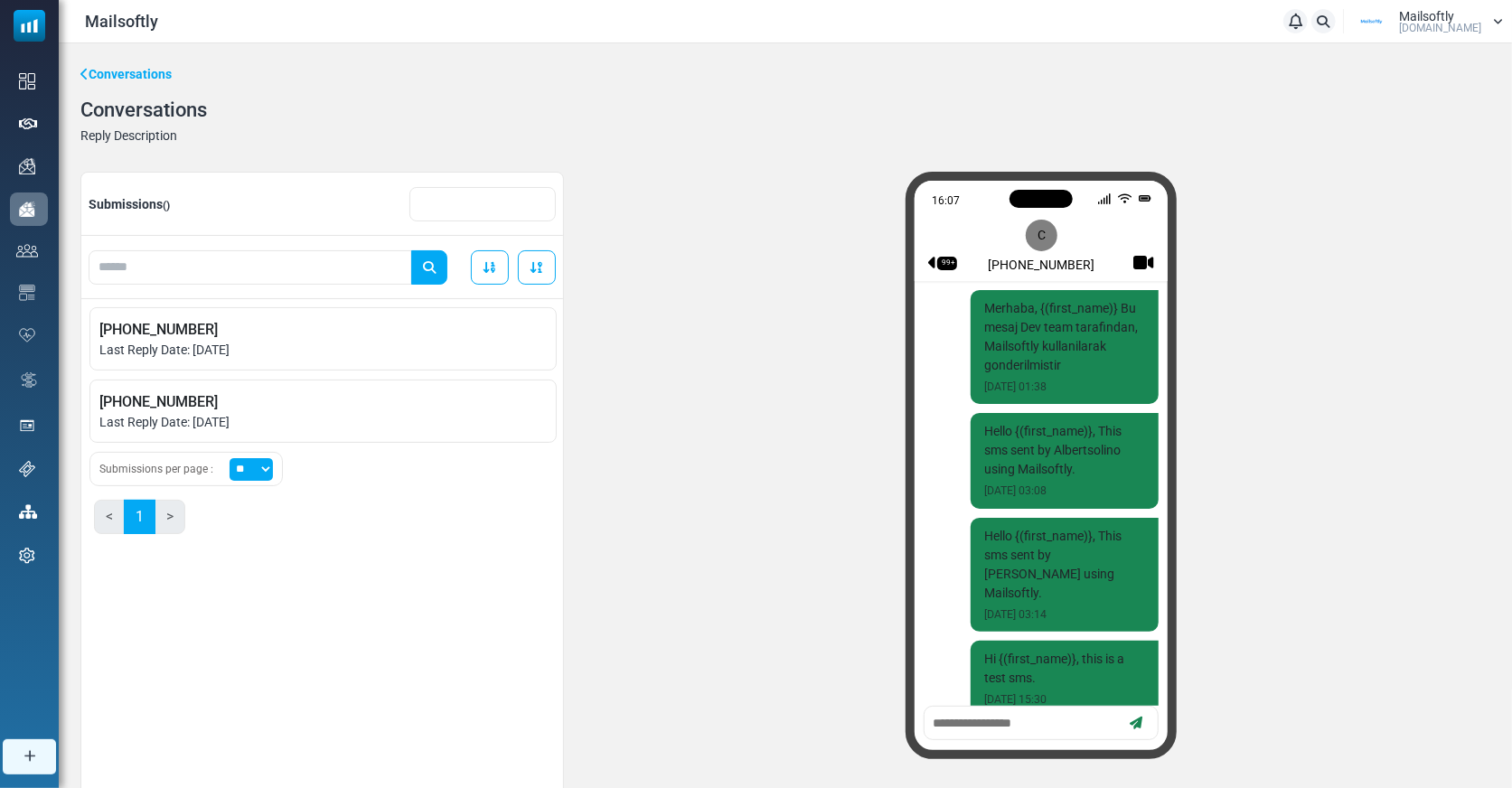
scroll to position [1478, 0]
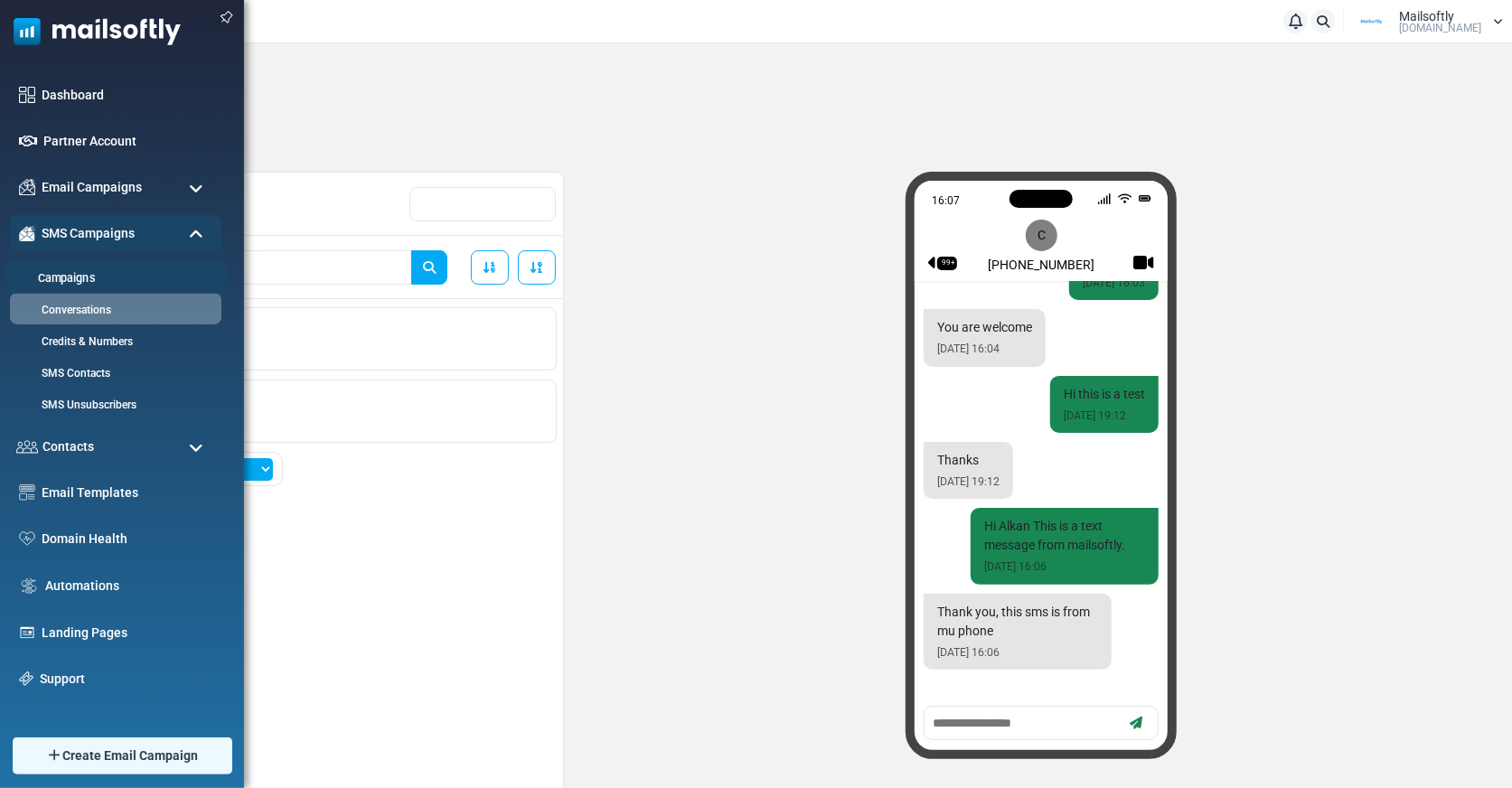
click at [106, 273] on link "Campaigns" at bounding box center [113, 279] width 216 height 18
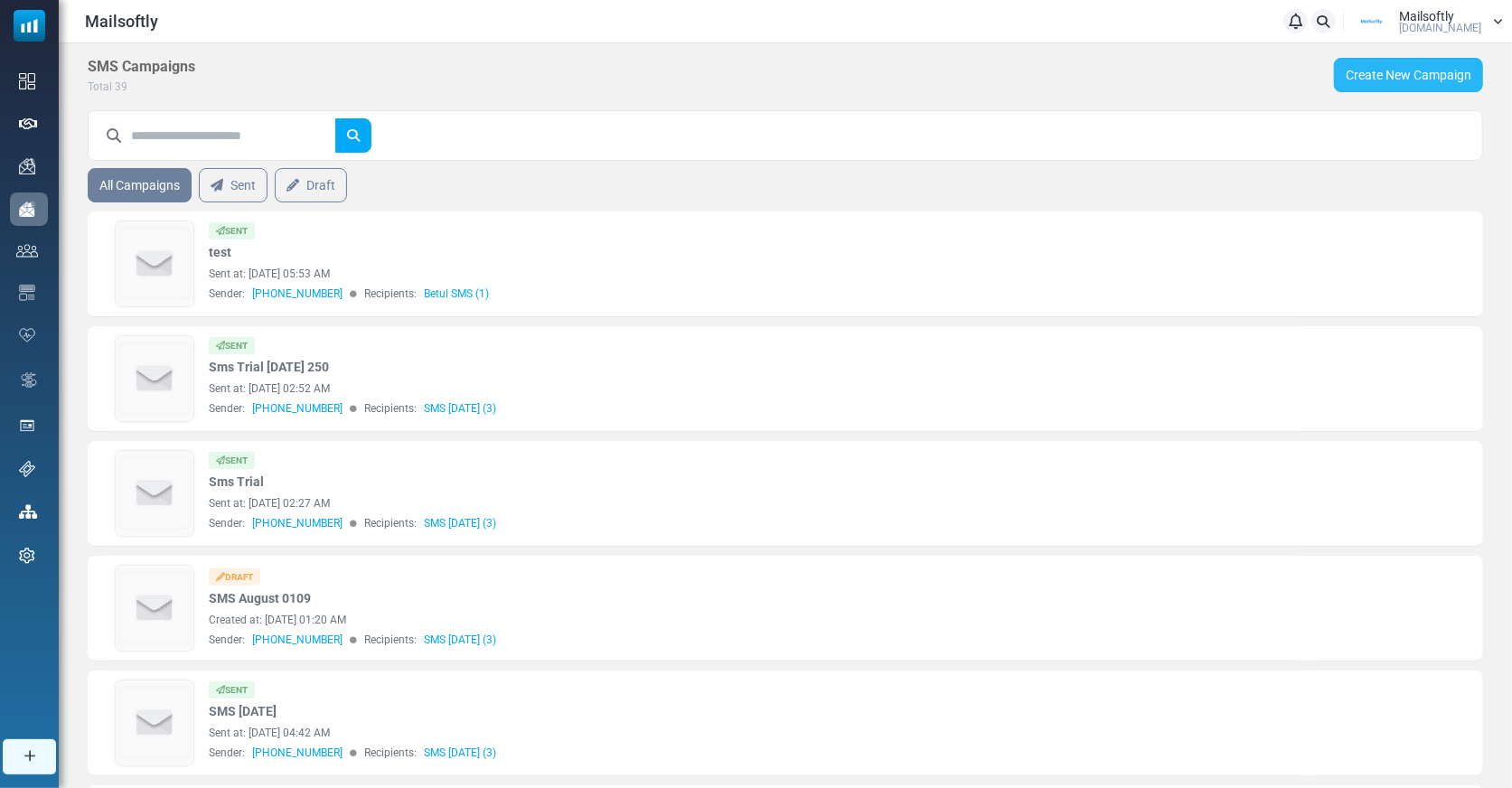
click at [1365, 80] on link "Create New Campaign" at bounding box center [1408, 74] width 149 height 34
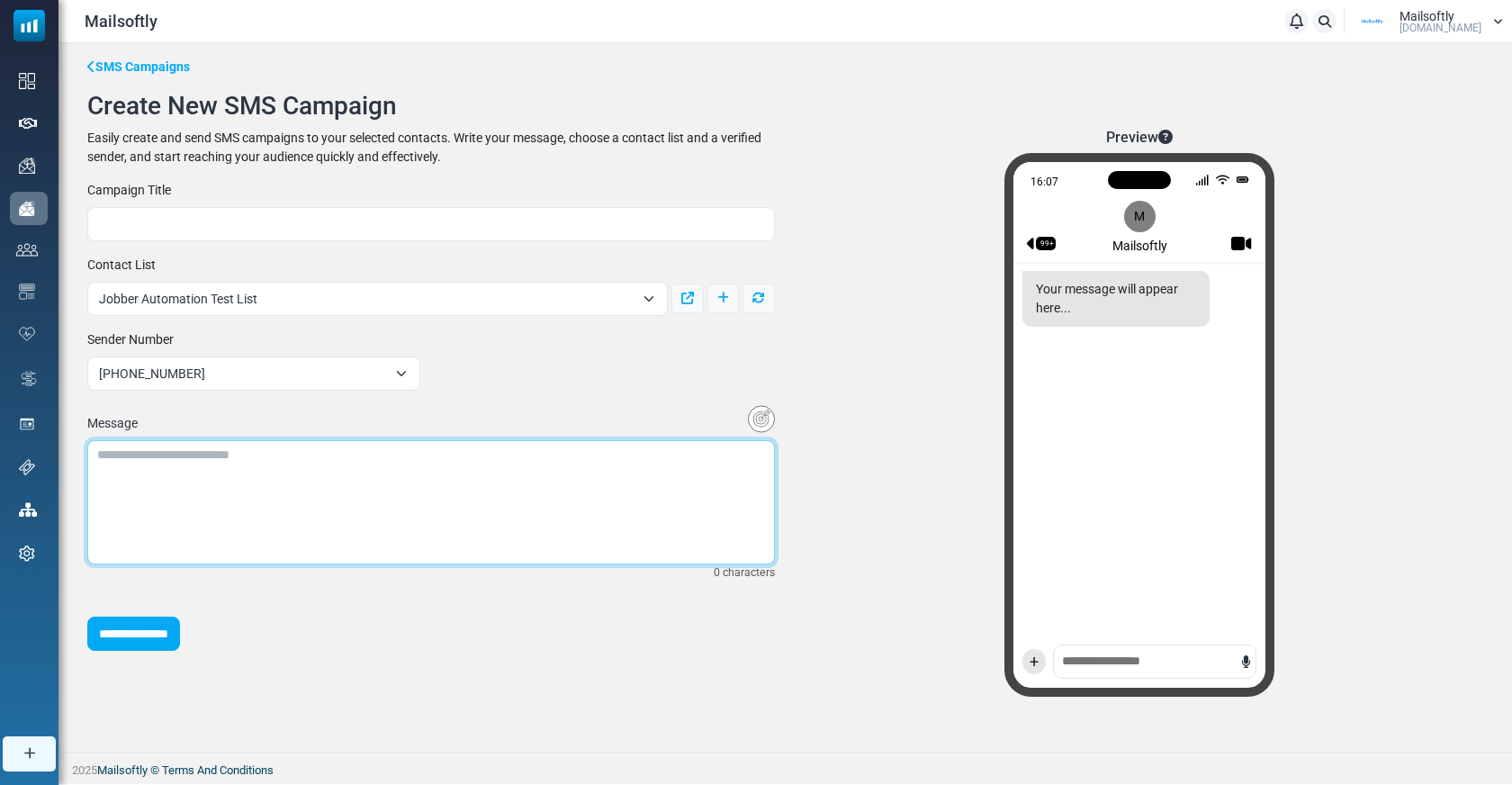
click at [220, 470] on textarea at bounding box center [431, 502] width 688 height 124
click at [170, 444] on textarea "******" at bounding box center [431, 502] width 688 height 124
type textarea "********"
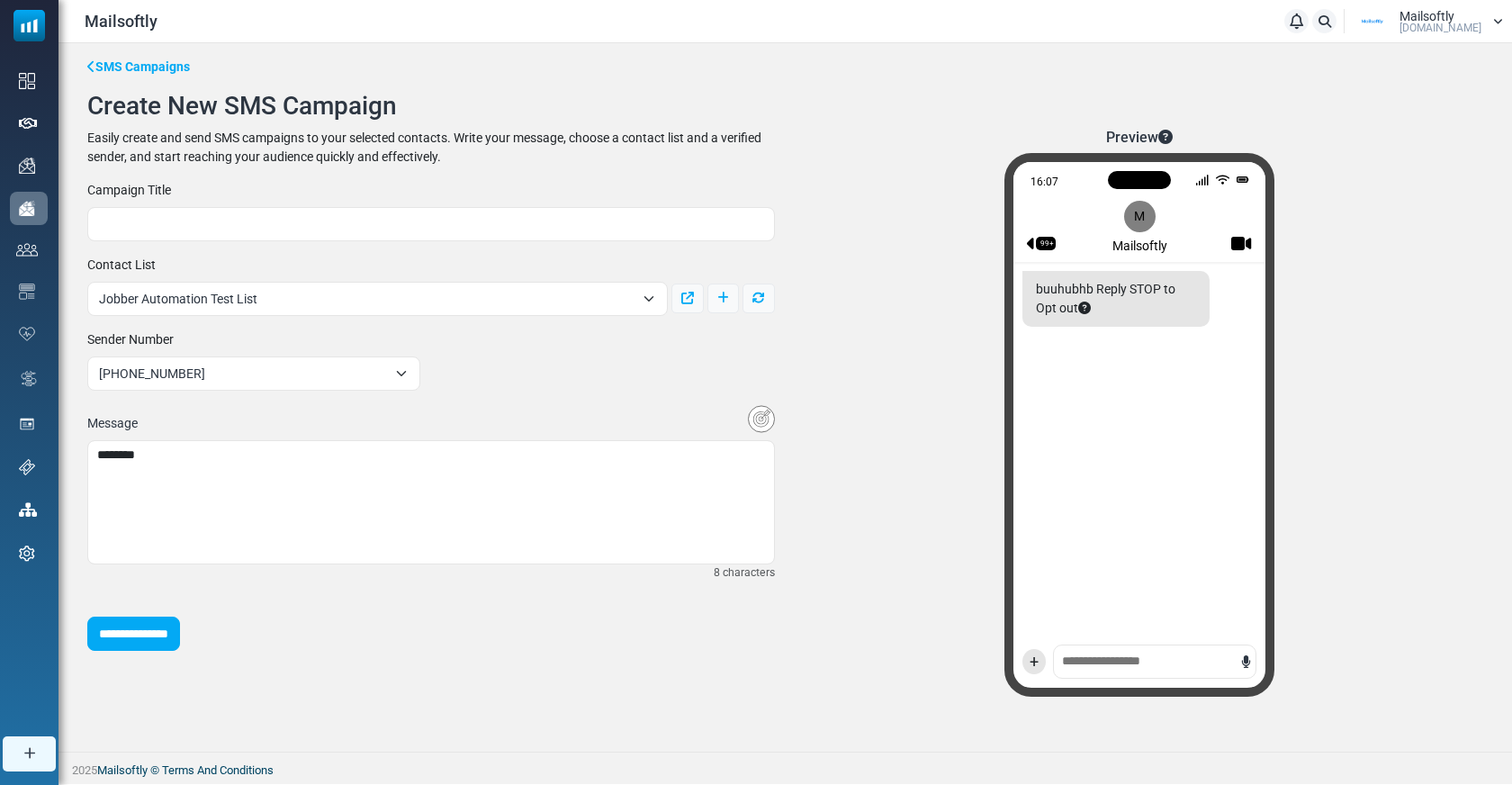
click at [1071, 658] on div "16:07 99+ M Mailsoftly buuhubhb Reply STOP to Opt out +" at bounding box center [1139, 426] width 270 height 544
click at [1105, 656] on div "16:07 99+ M Mailsoftly buuhubhb Reply STOP to Opt out +" at bounding box center [1139, 426] width 270 height 544
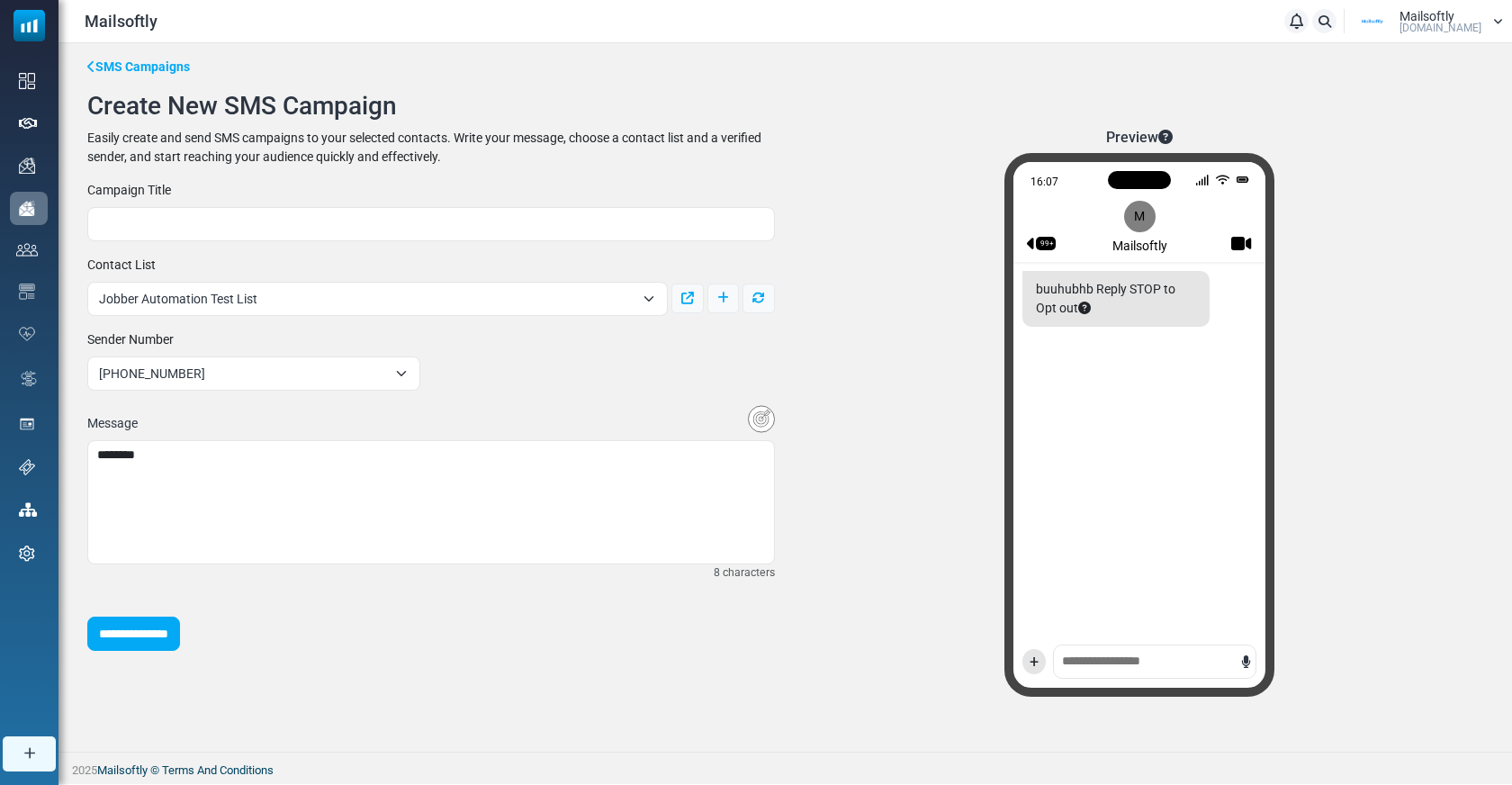
click at [1105, 656] on div "16:07 99+ M Mailsoftly buuhubhb Reply STOP to Opt out +" at bounding box center [1139, 426] width 270 height 544
click at [960, 639] on div "Preview 16:07 99+ M Mailsoftly buuhubhb Reply STOP to Opt out +" at bounding box center [1140, 421] width 709 height 583
click at [1159, 659] on div "16:07 99+ M Mailsoftly buuhubhb Reply STOP to Opt out +" at bounding box center [1139, 426] width 270 height 544
click at [858, 629] on div "Preview 16:07 99+ M Mailsoftly buuhubhb Reply STOP to Opt out +" at bounding box center [1140, 421] width 709 height 583
click at [1080, 657] on div "16:07 99+ M Mailsoftly buuhubhb Reply STOP to Opt out +" at bounding box center [1139, 426] width 270 height 544
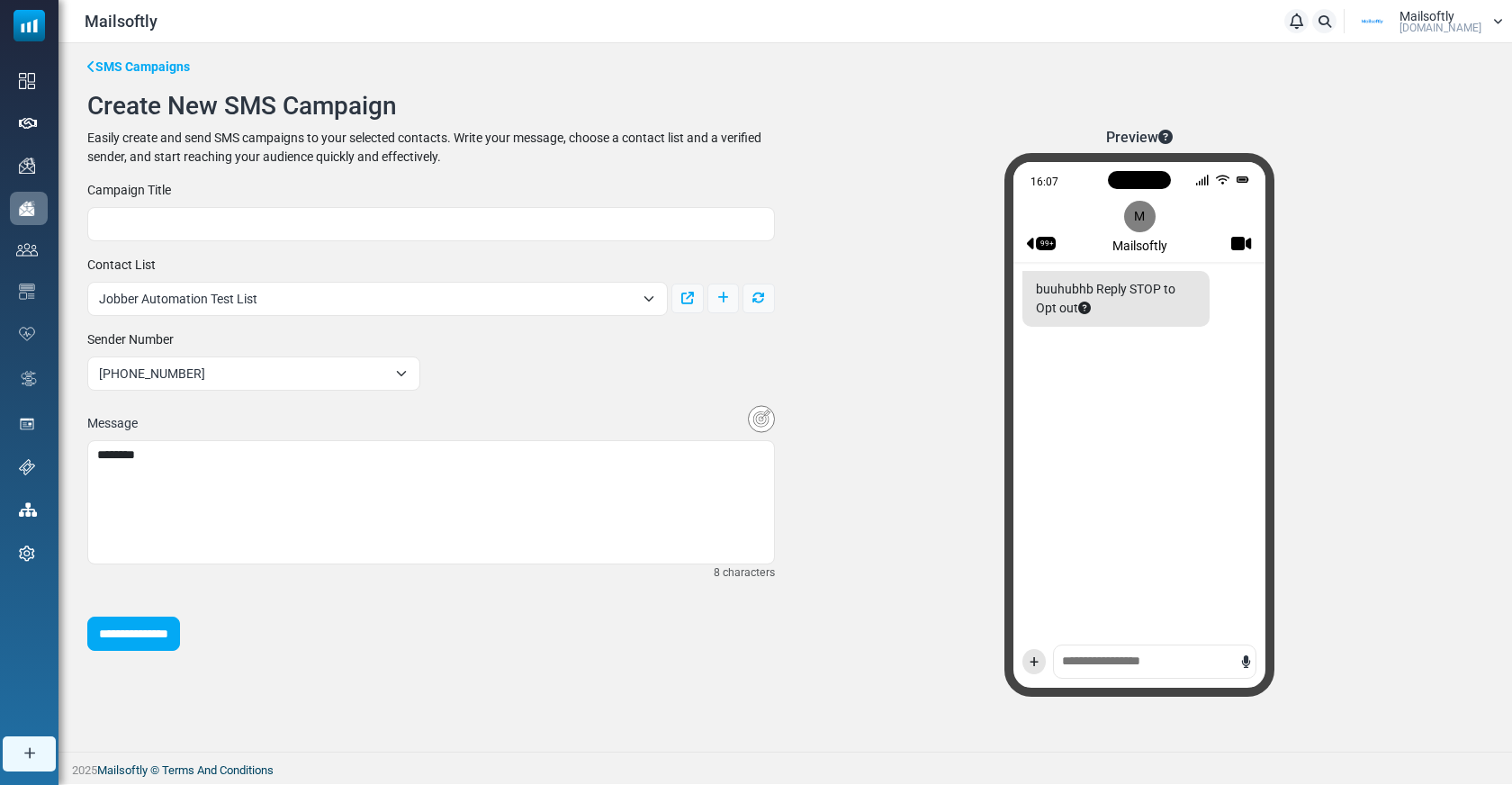
click at [1080, 657] on div "16:07 99+ M Mailsoftly buuhubhb Reply STOP to Opt out +" at bounding box center [1139, 426] width 270 height 544
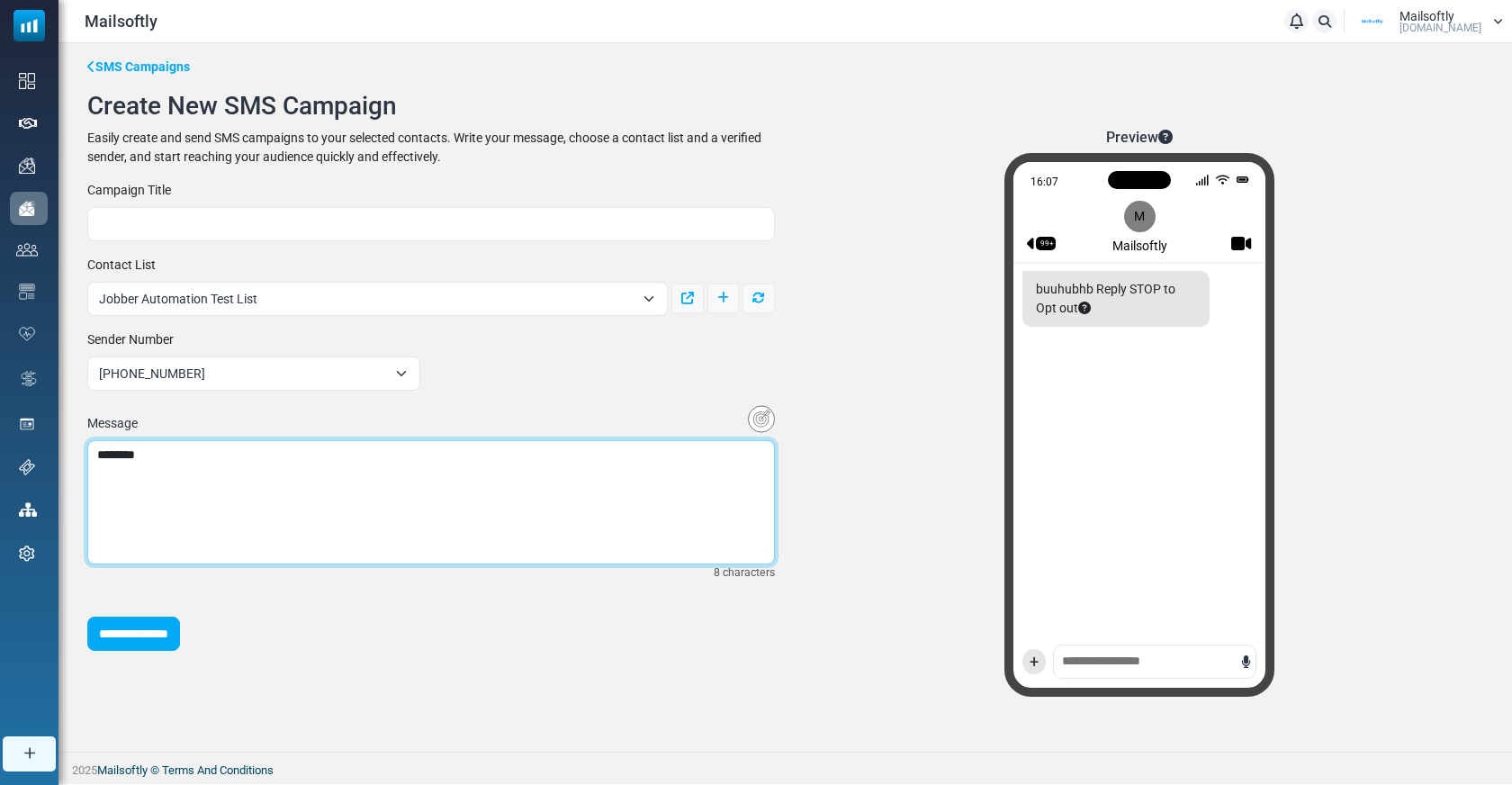
click at [554, 476] on textarea "********" at bounding box center [431, 502] width 688 height 124
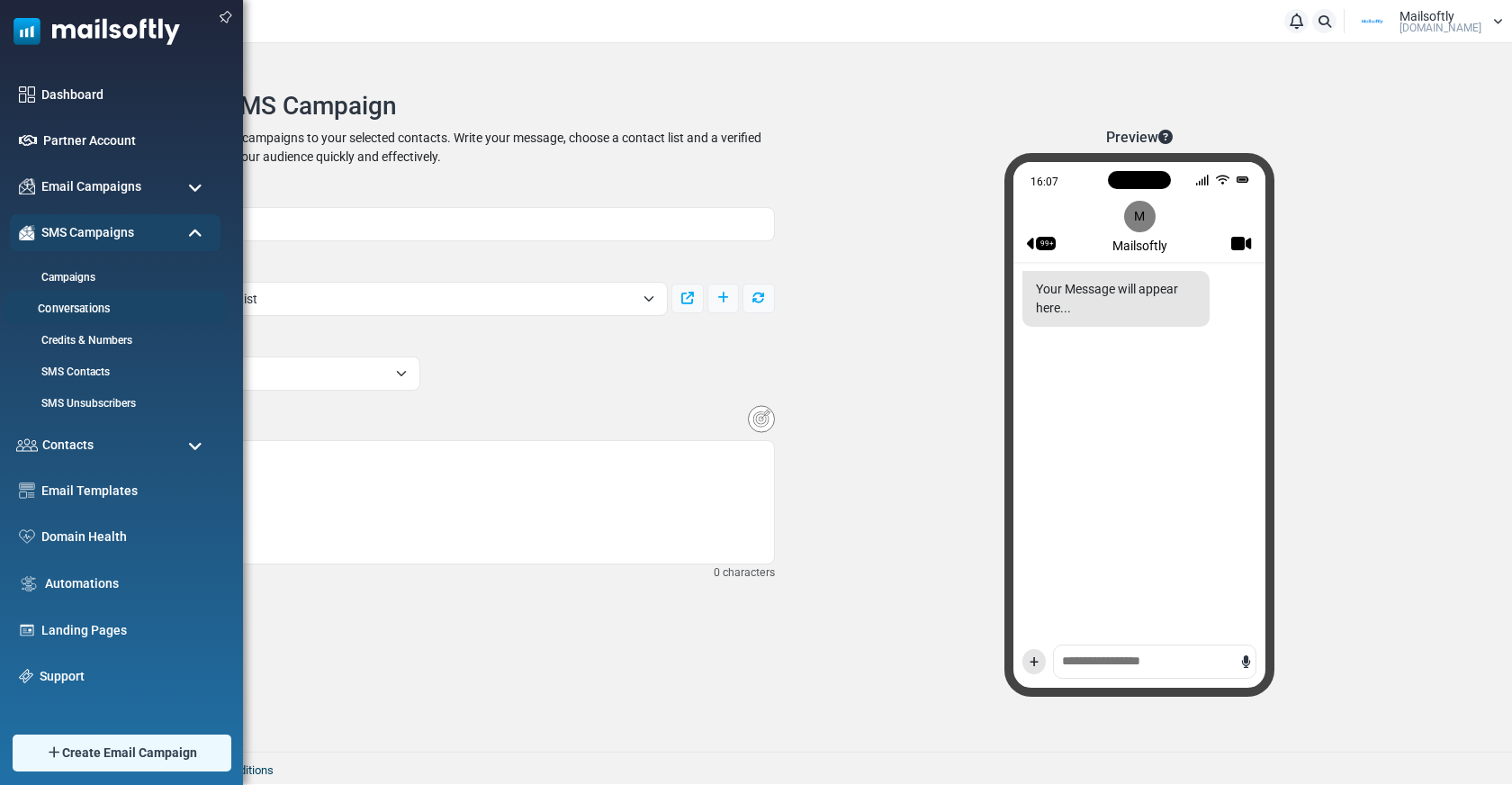
click at [63, 310] on link "Conversations" at bounding box center [113, 310] width 216 height 17
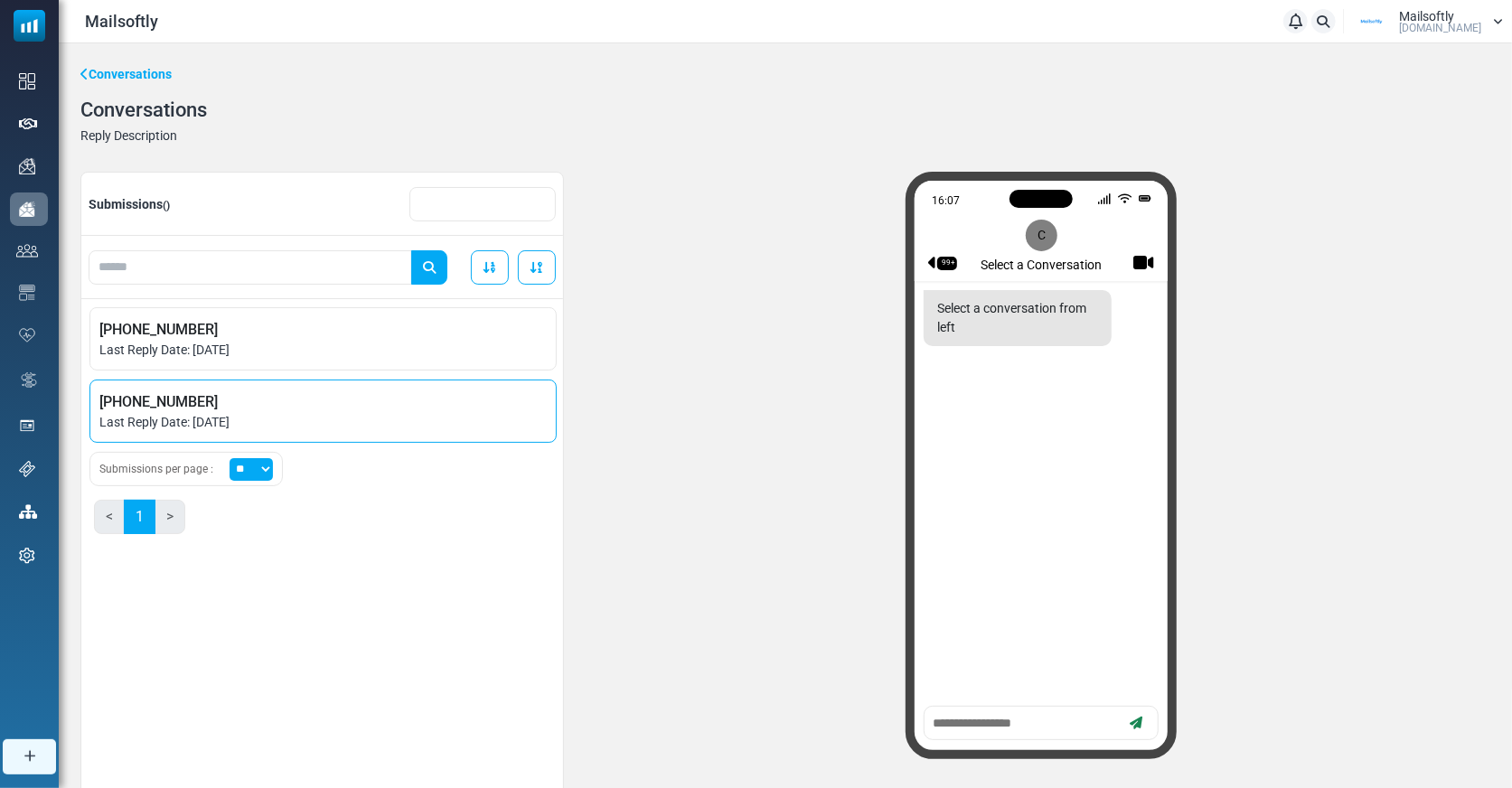
click at [340, 405] on span "+905535891496" at bounding box center [323, 402] width 447 height 21
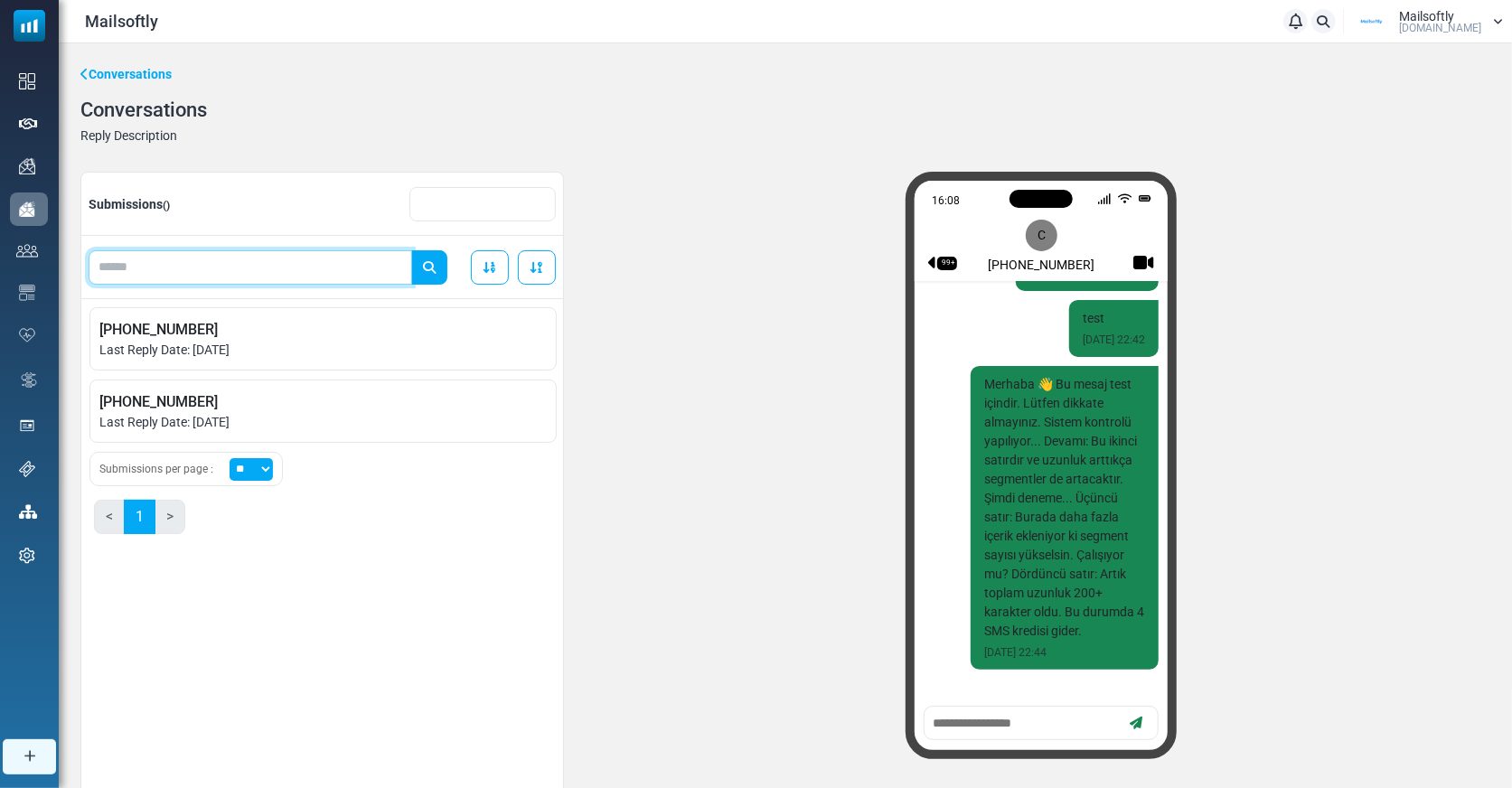
click at [337, 263] on input "text" at bounding box center [251, 267] width 324 height 34
type input "**"
click at [411, 251] on button "submit" at bounding box center [429, 267] width 36 height 34
click at [348, 269] on input "**" at bounding box center [251, 267] width 324 height 34
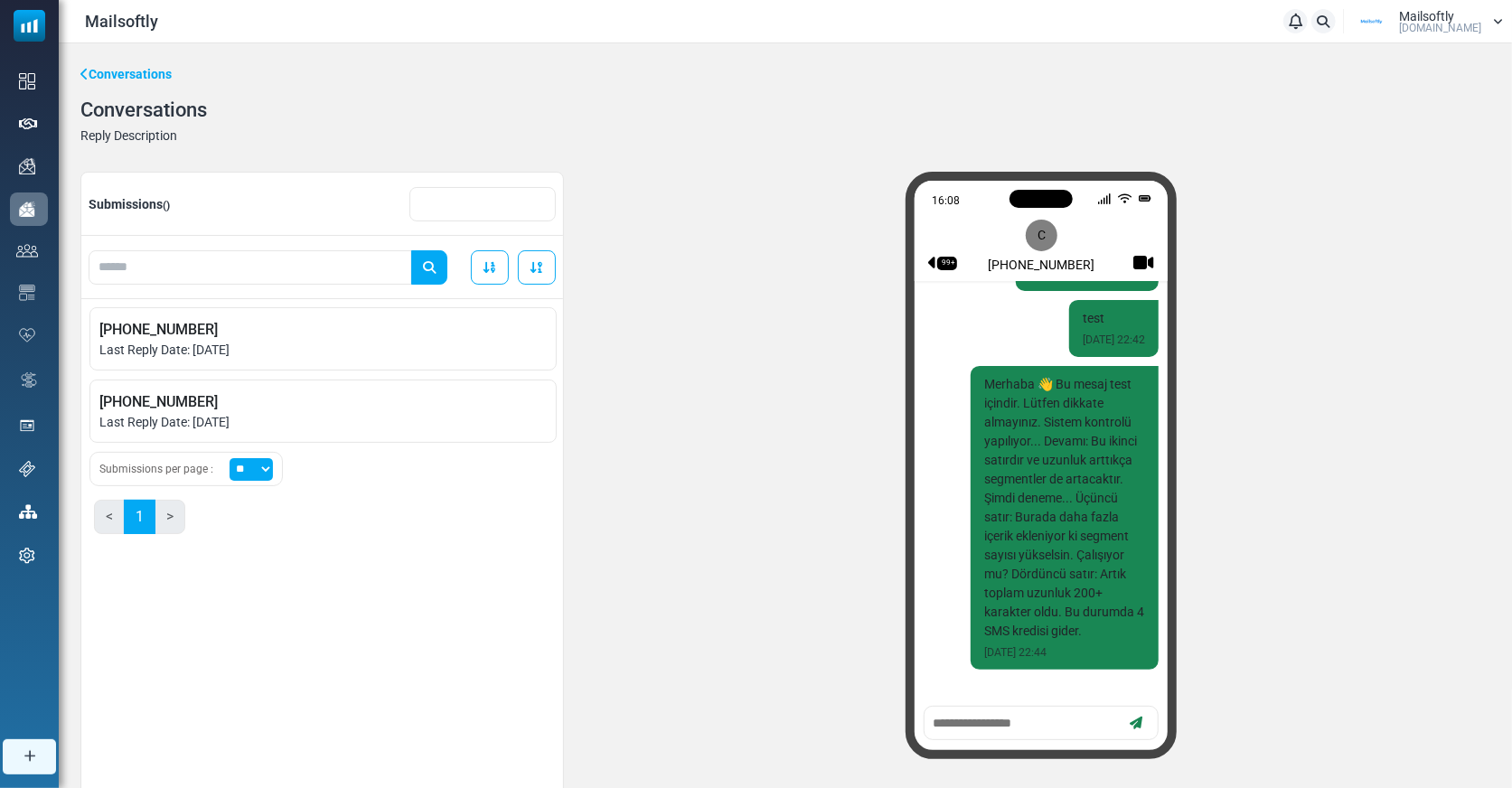
click at [104, 69] on link "Conversations" at bounding box center [126, 74] width 92 height 19
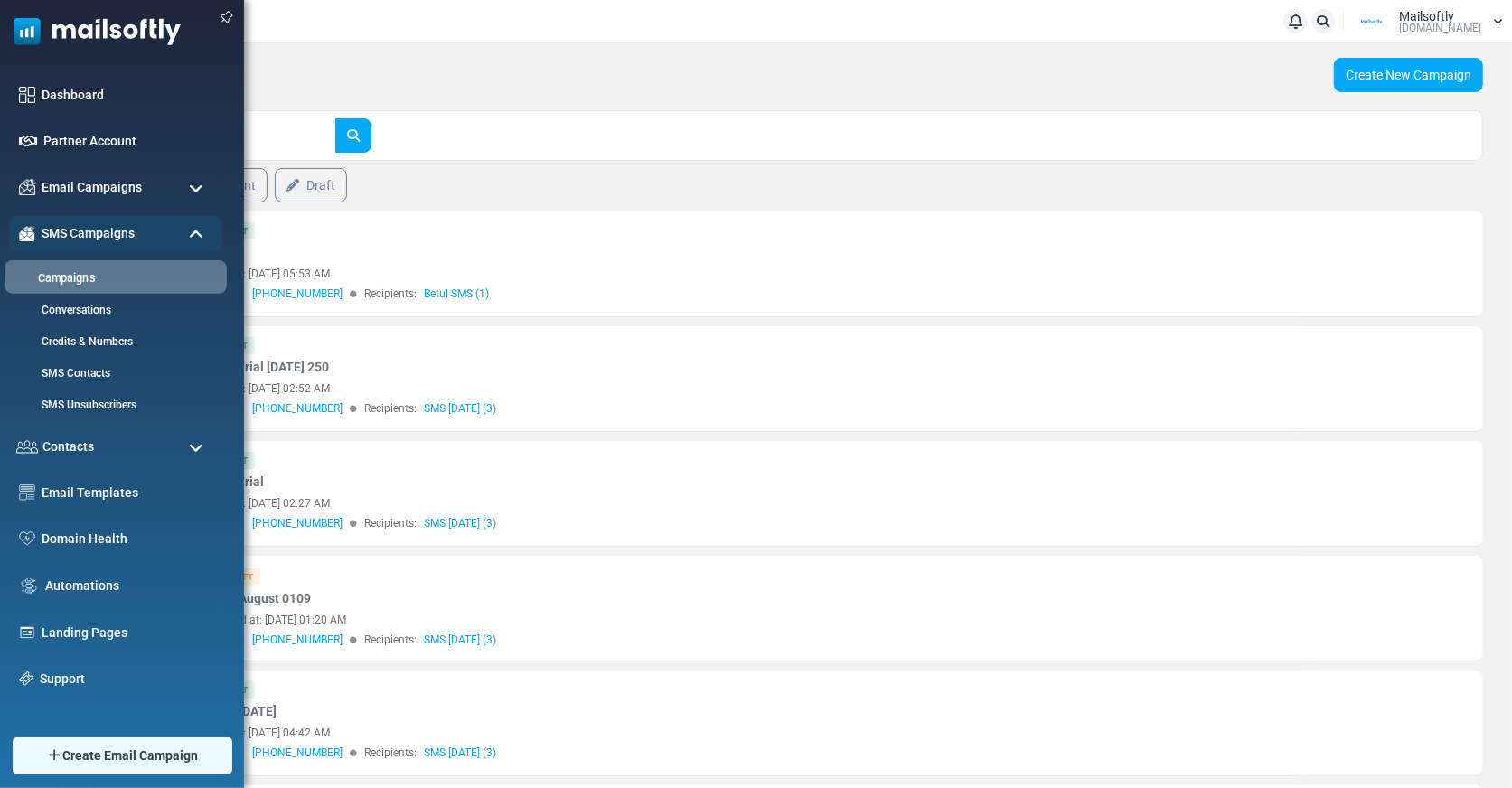
click at [64, 281] on link "Campaigns" at bounding box center [113, 279] width 216 height 18
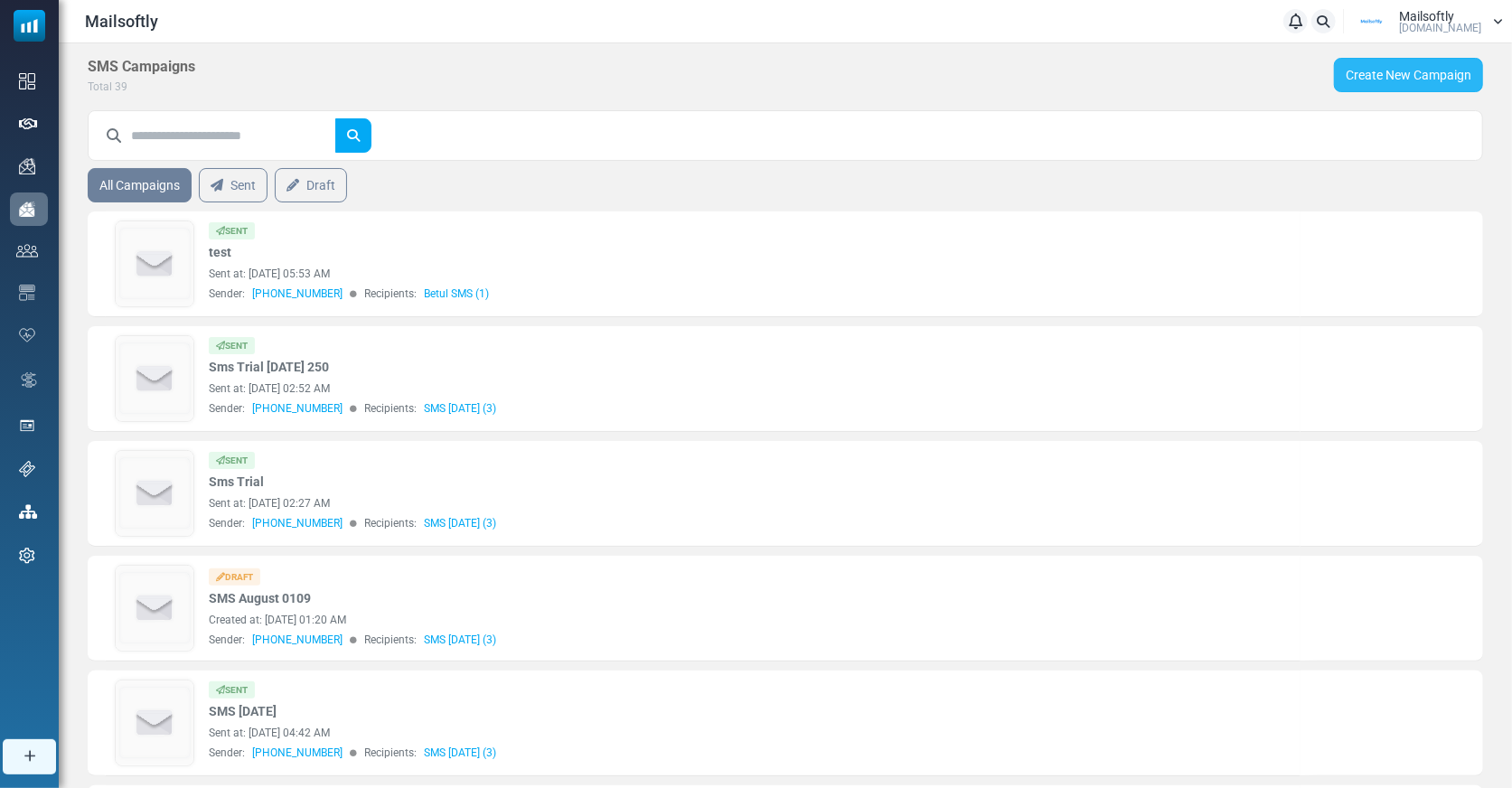
click at [1372, 69] on link "Create New Campaign" at bounding box center [1408, 74] width 149 height 34
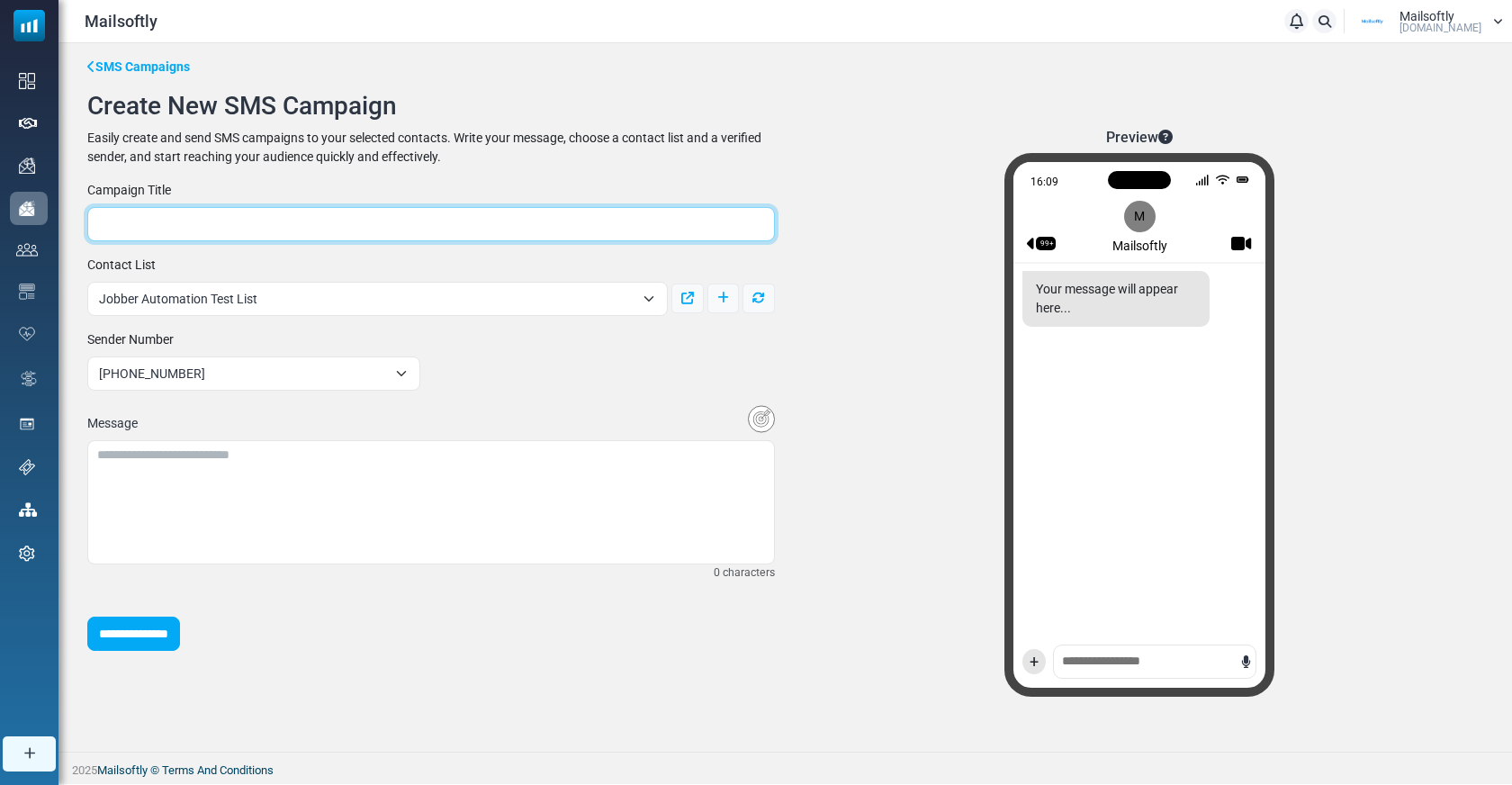
click at [550, 224] on input "text" at bounding box center [431, 223] width 688 height 34
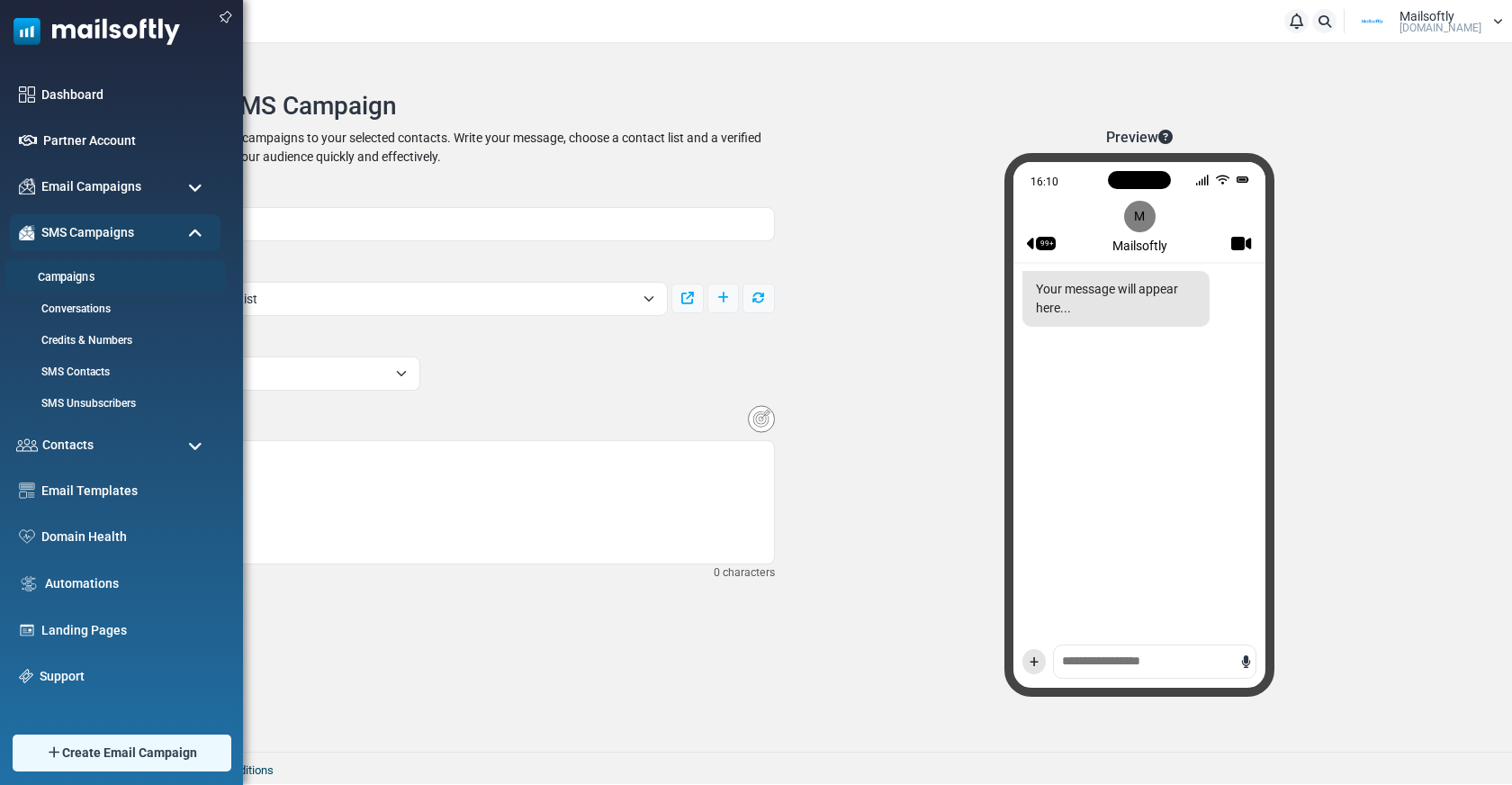
click at [74, 271] on link "Campaigns" at bounding box center [113, 278] width 216 height 17
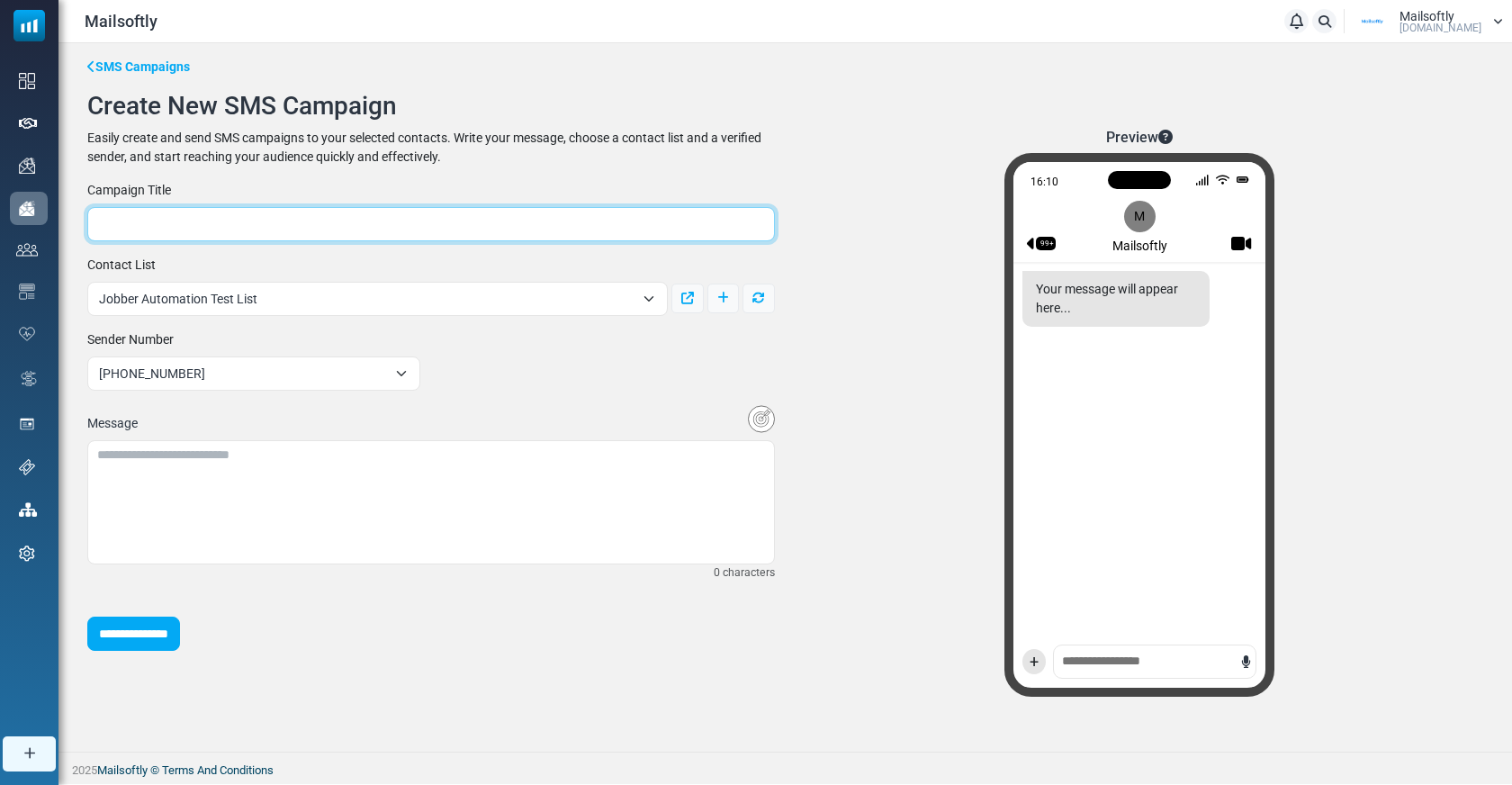
click at [209, 209] on input "text" at bounding box center [431, 223] width 688 height 34
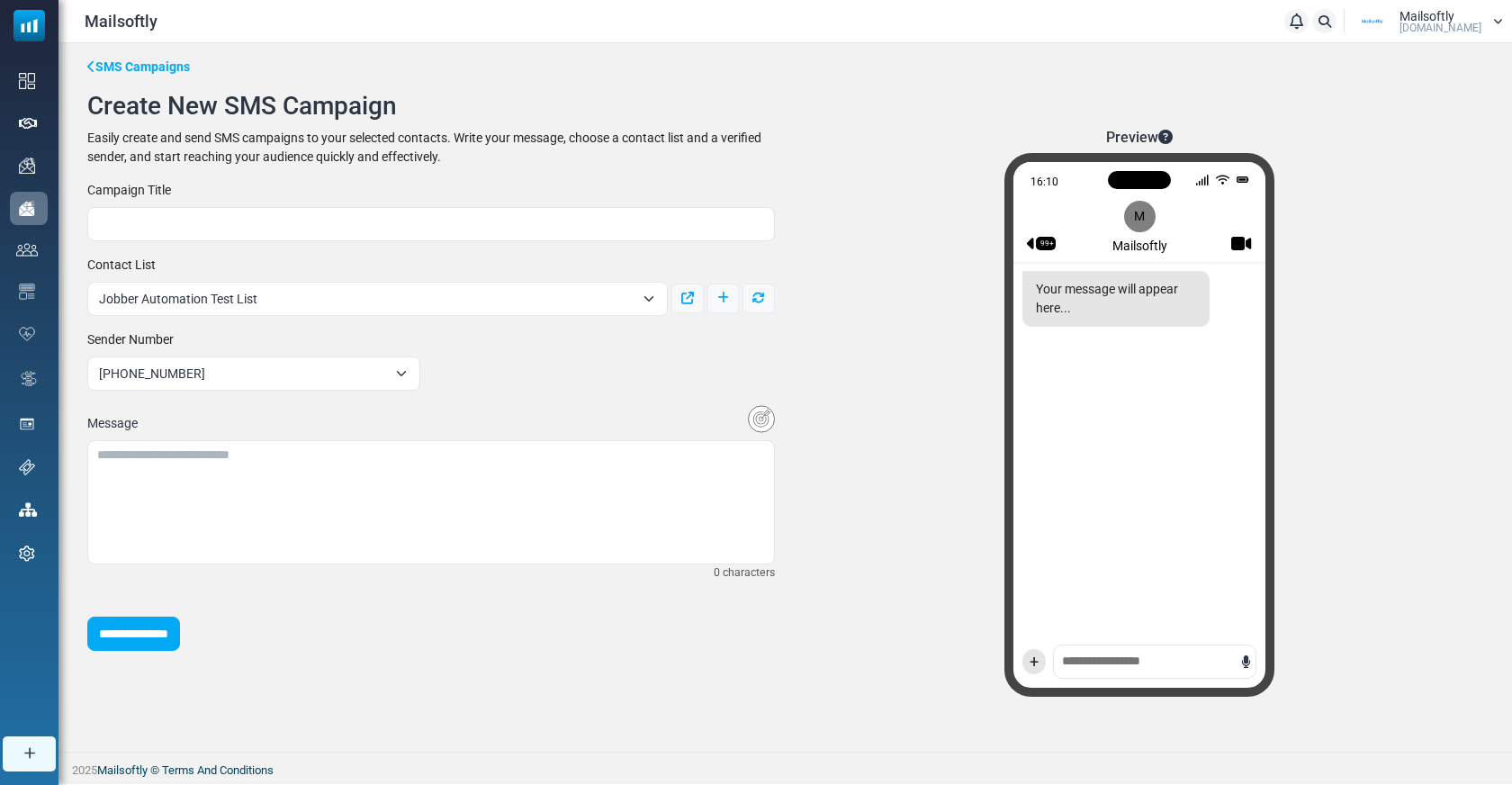
click at [284, 185] on div "Campaign Title" at bounding box center [431, 211] width 709 height 60
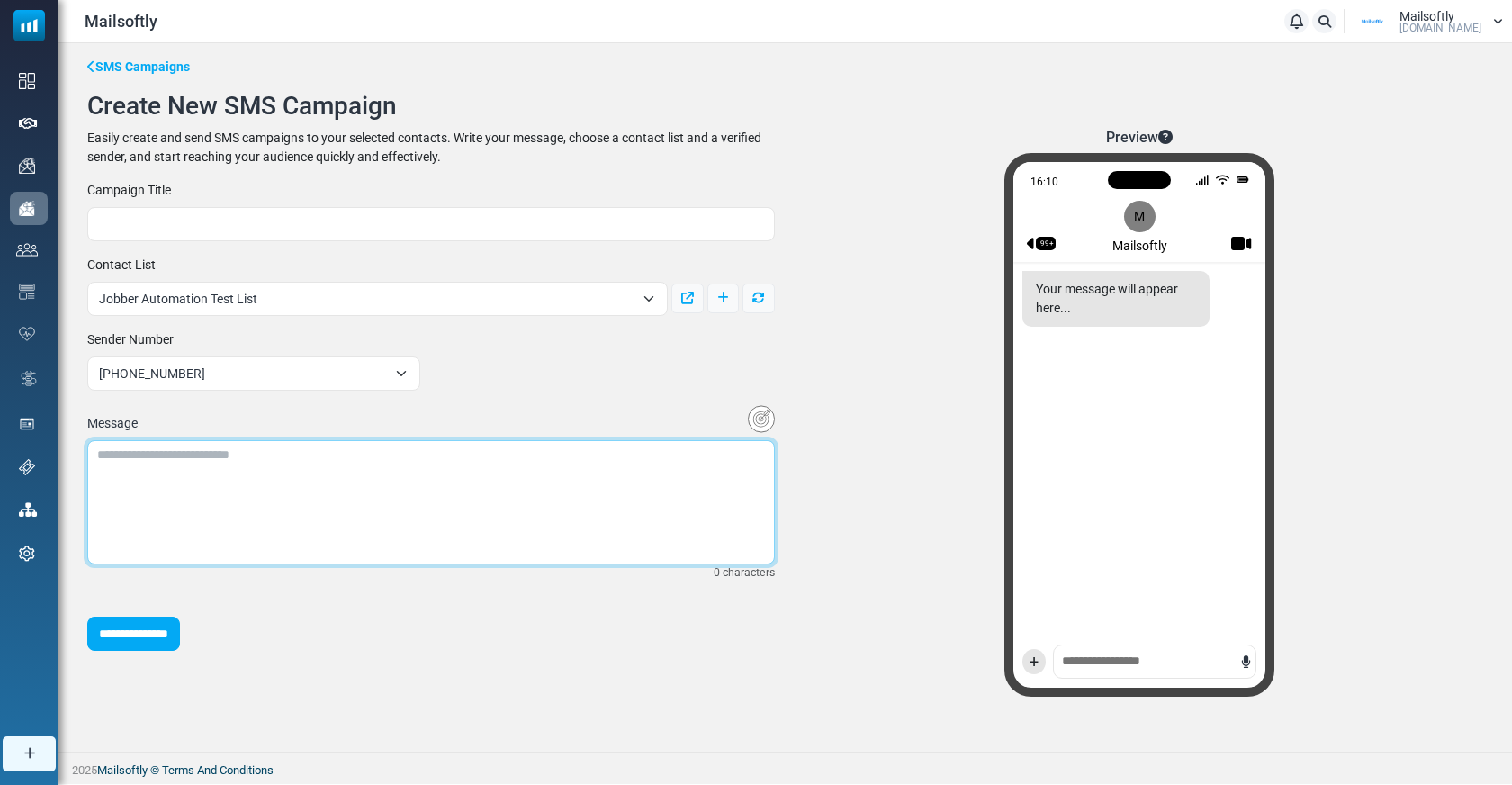
click at [286, 466] on textarea at bounding box center [431, 502] width 688 height 124
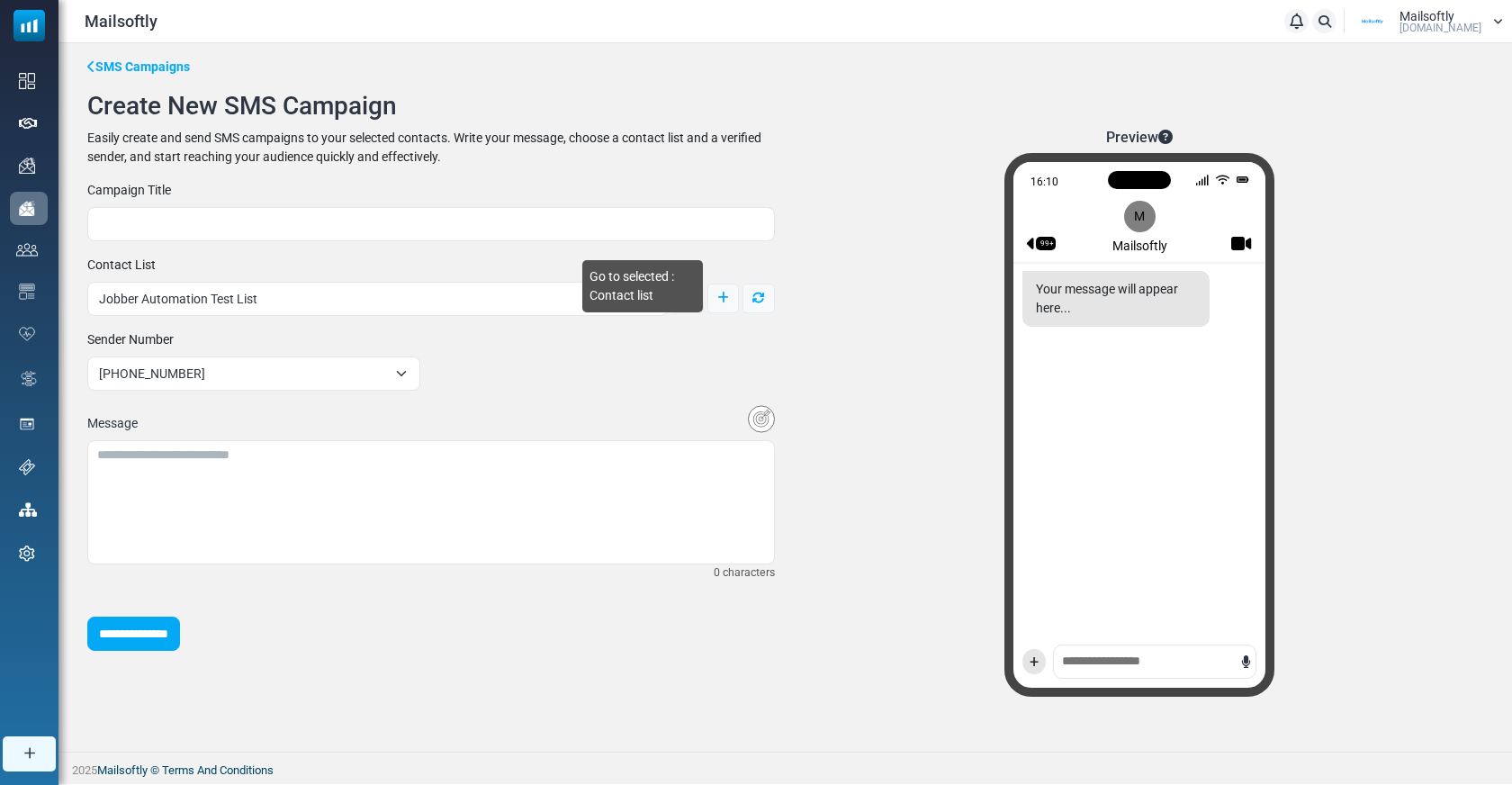
click at [599, 297] on span "Go to selected : Contact list" at bounding box center [643, 287] width 120 height 52
click at [720, 296] on icon at bounding box center [723, 297] width 12 height 13
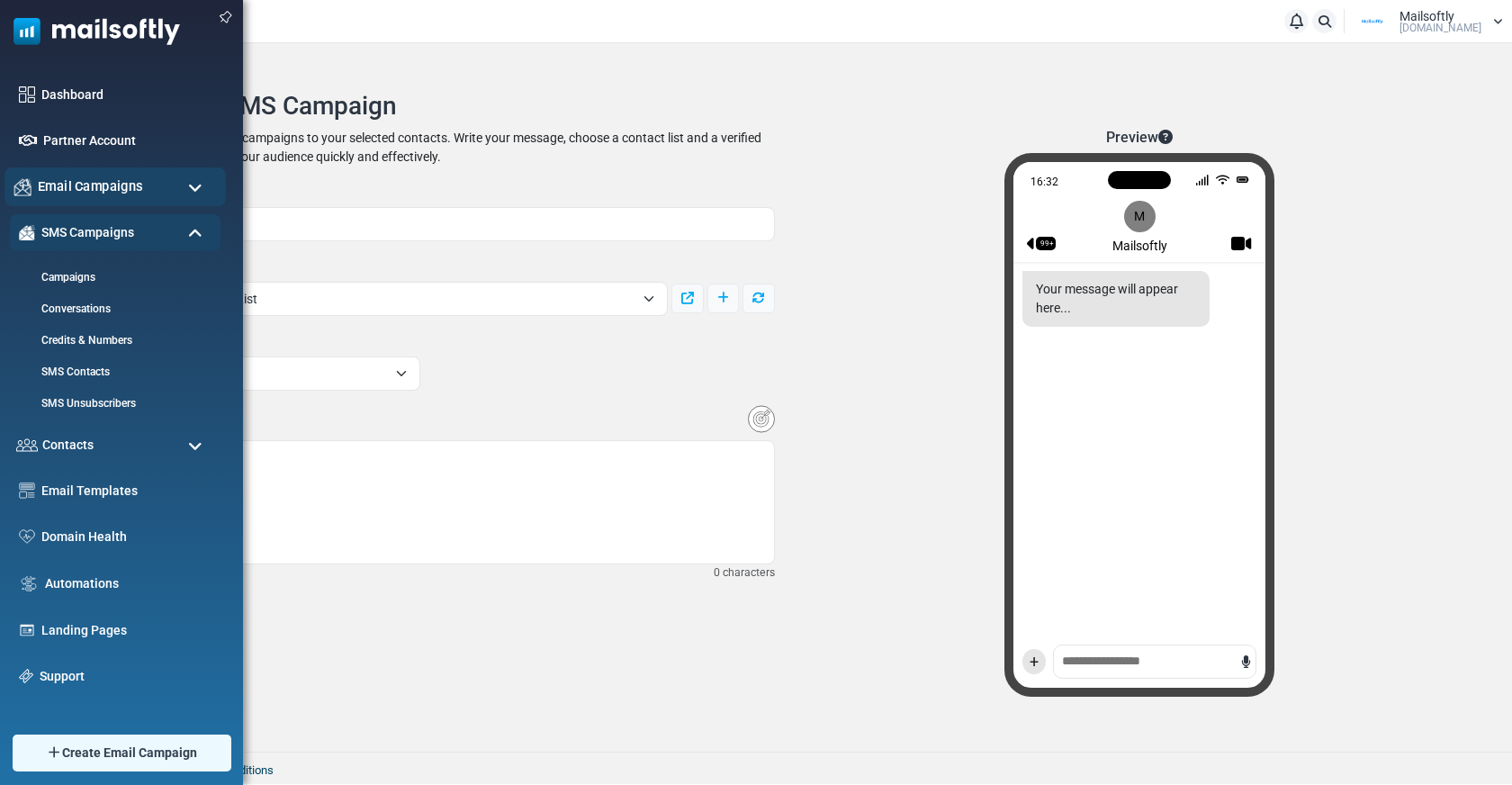
click at [92, 191] on span "Email Campaigns" at bounding box center [90, 187] width 105 height 19
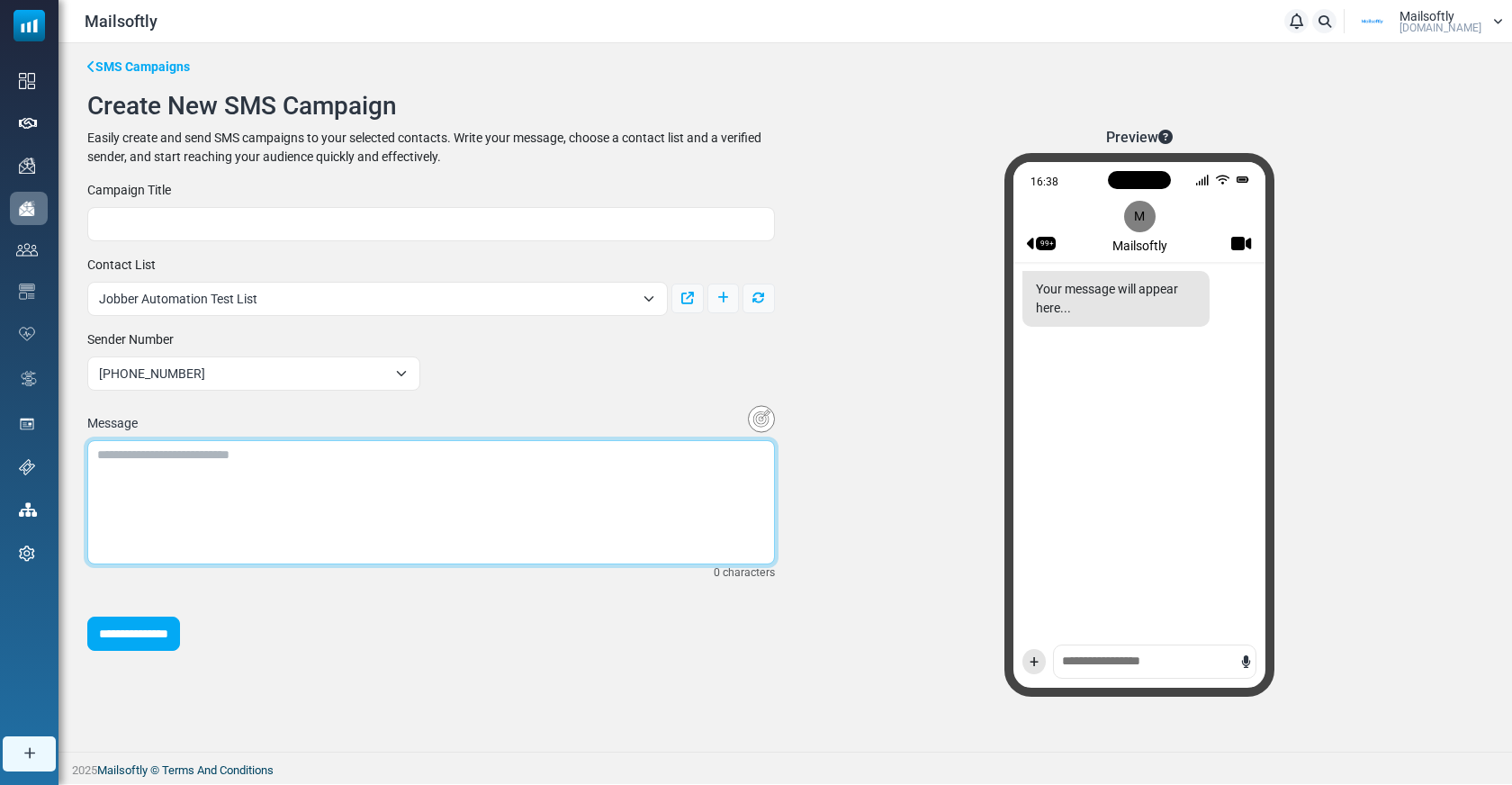
click at [164, 498] on textarea at bounding box center [431, 502] width 688 height 124
drag, startPoint x: 312, startPoint y: 451, endPoint x: 83, endPoint y: 451, distance: 229.0
click at [83, 451] on div "**********" at bounding box center [431, 493] width 709 height 176
paste textarea "**********"
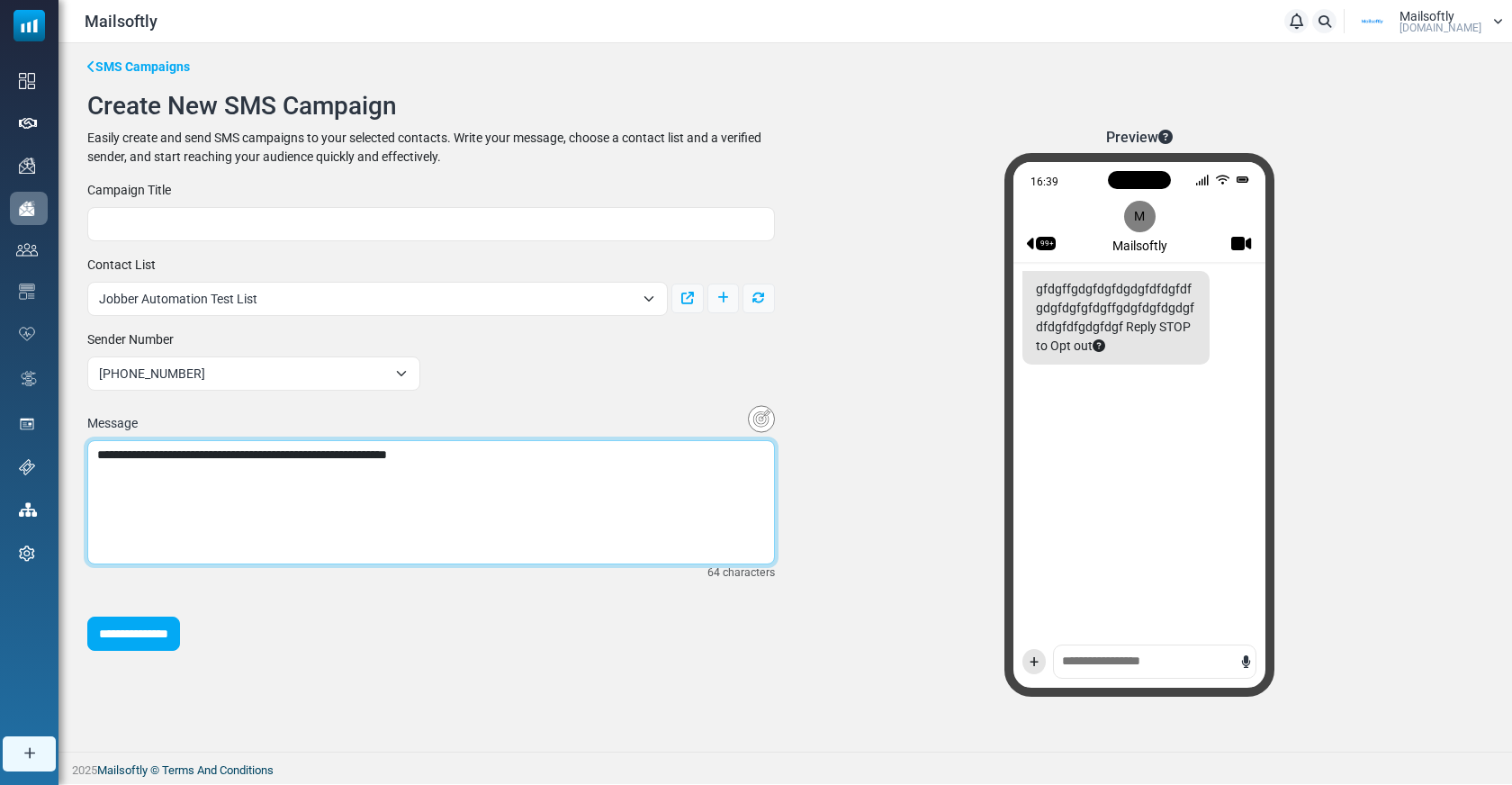
paste textarea "**********"
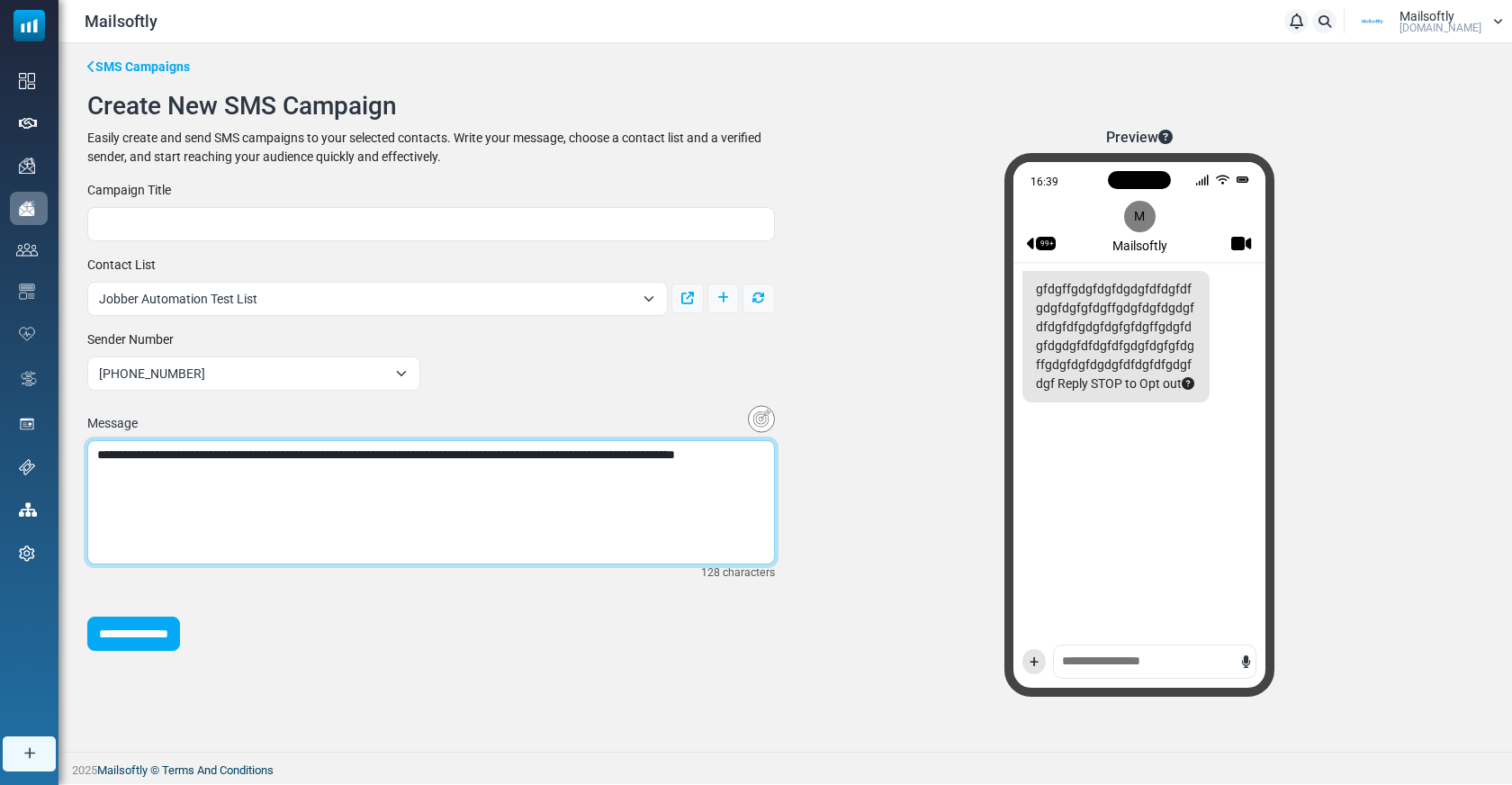
paste textarea "**********"
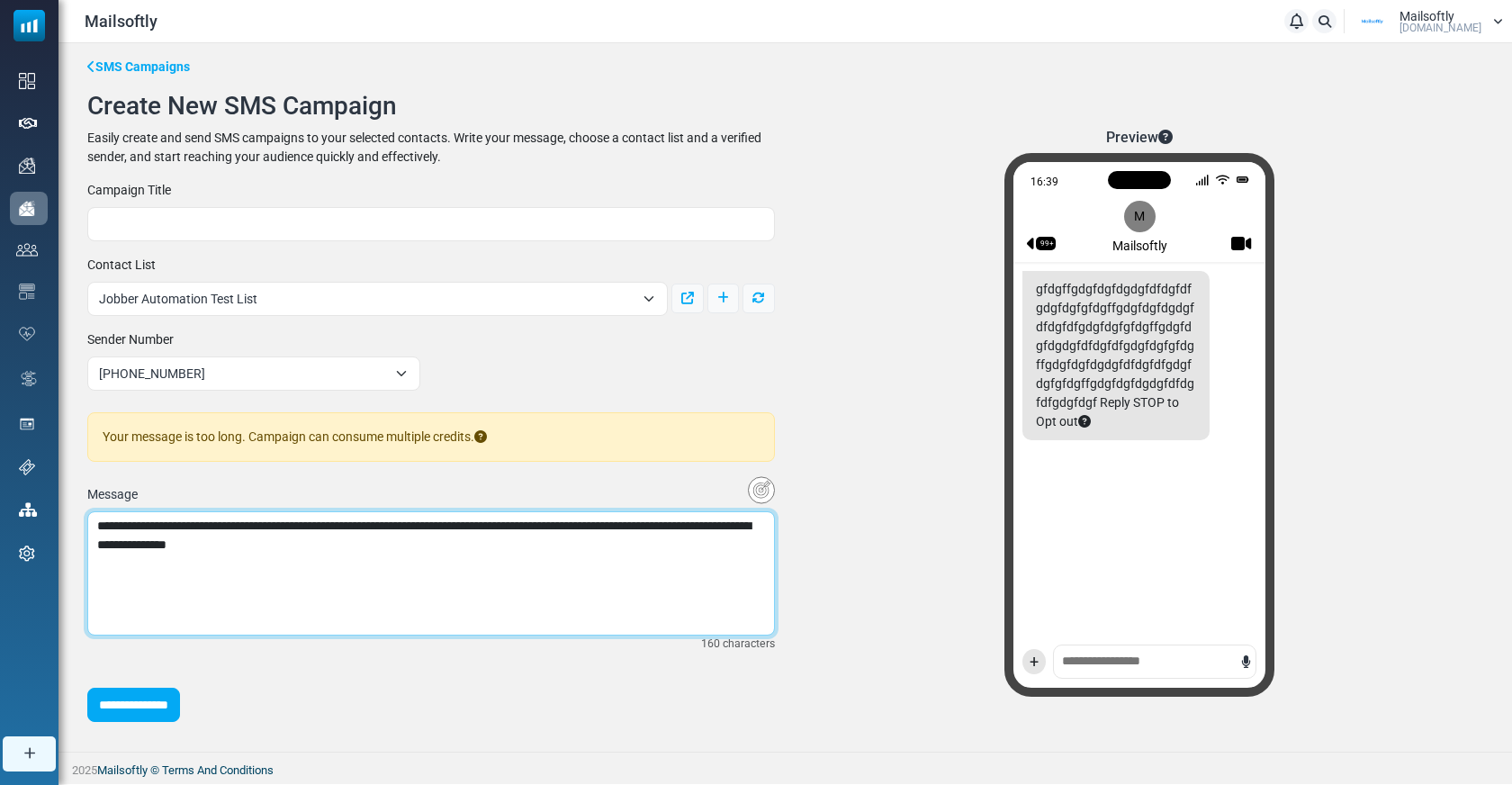
paste textarea "**********"
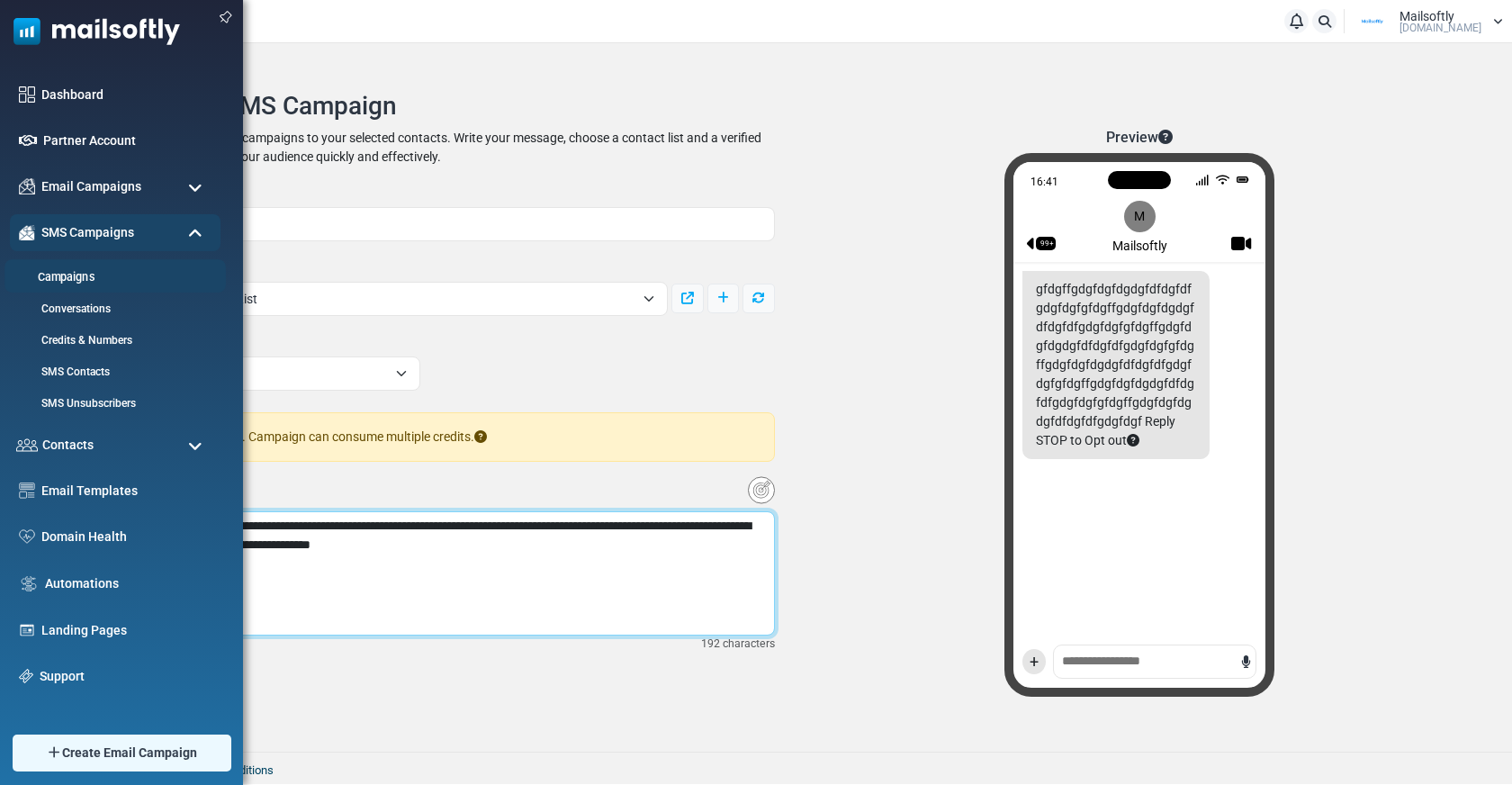
type textarea "**********"
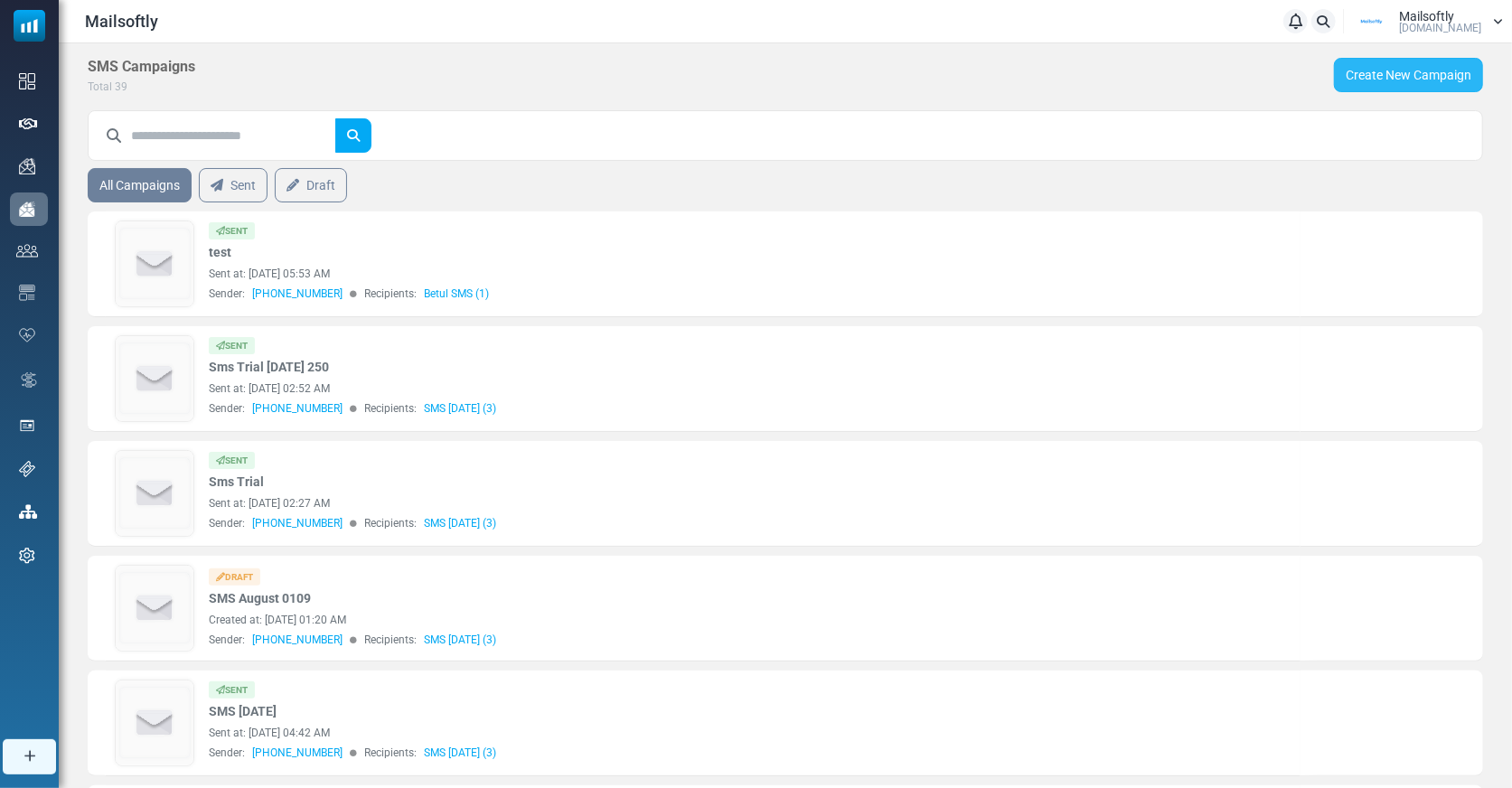
click at [1398, 66] on link "Create New Campaign" at bounding box center [1408, 74] width 149 height 34
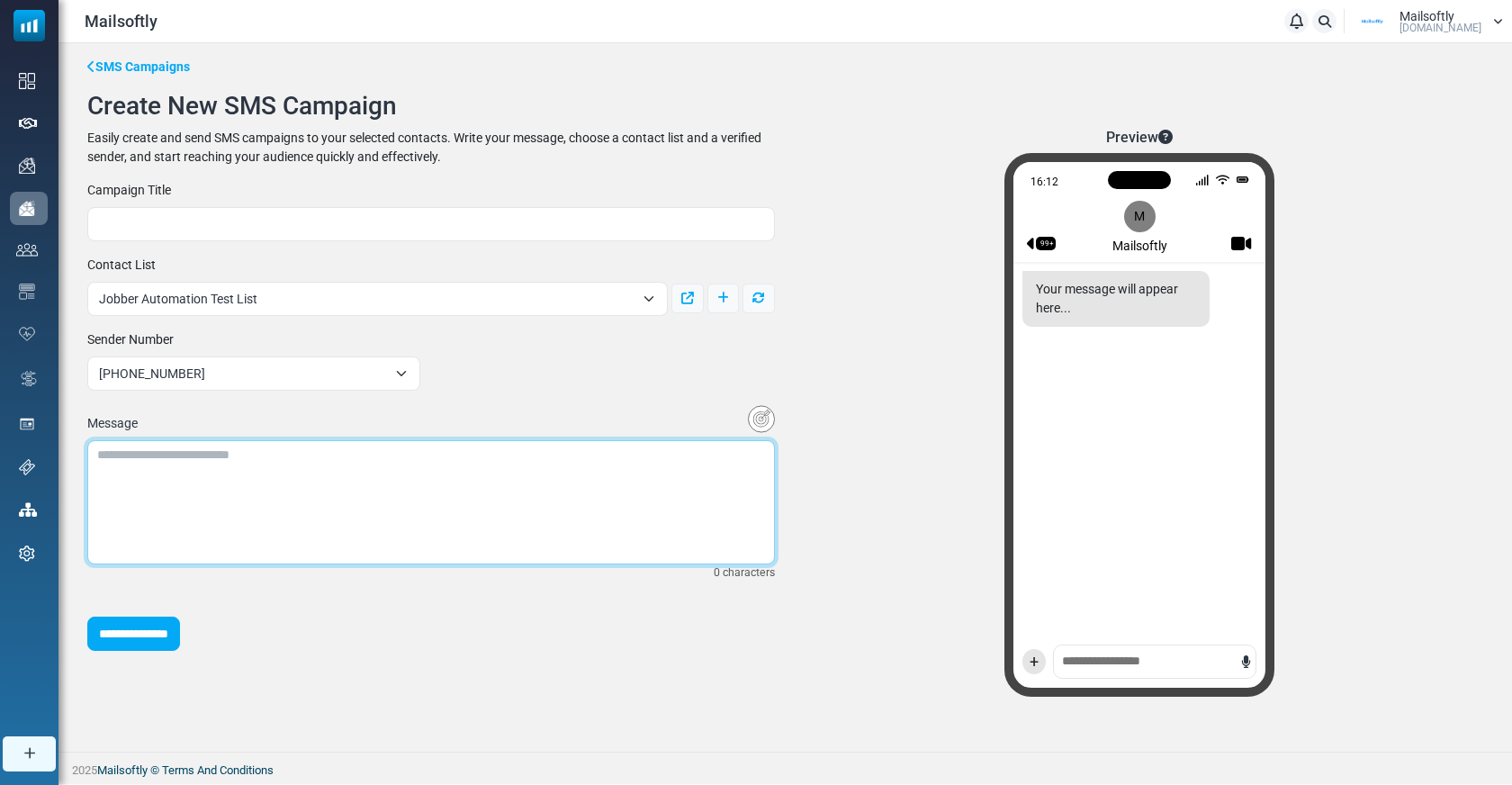
click at [241, 492] on textarea at bounding box center [431, 502] width 688 height 124
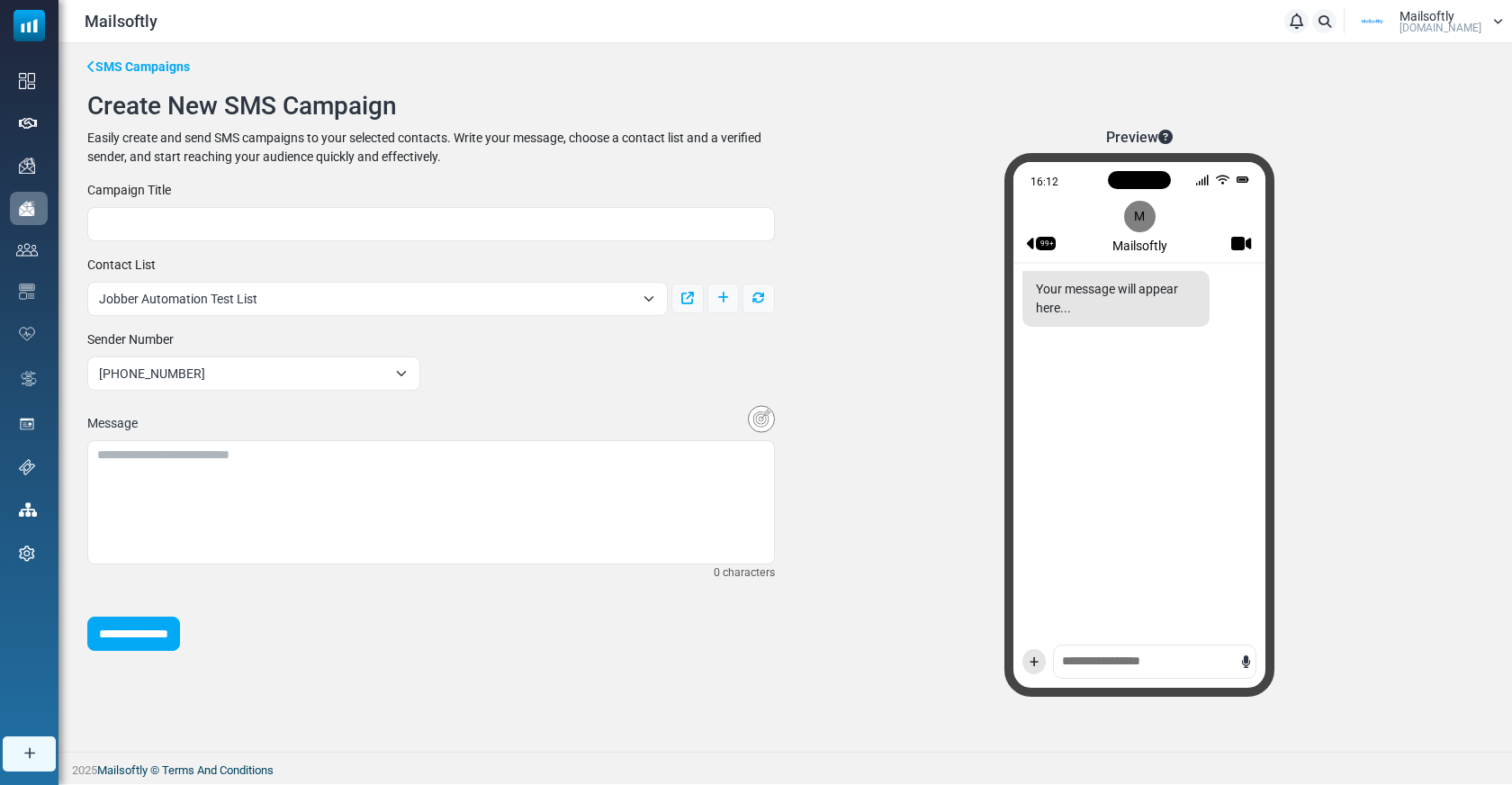
click at [1091, 666] on div "16:12 99+ M Mailsoftly Your message will appear here... +" at bounding box center [1139, 426] width 270 height 544
click at [1135, 650] on div "16:12 99+ M Mailsoftly Your message will appear here... +" at bounding box center [1139, 426] width 270 height 544
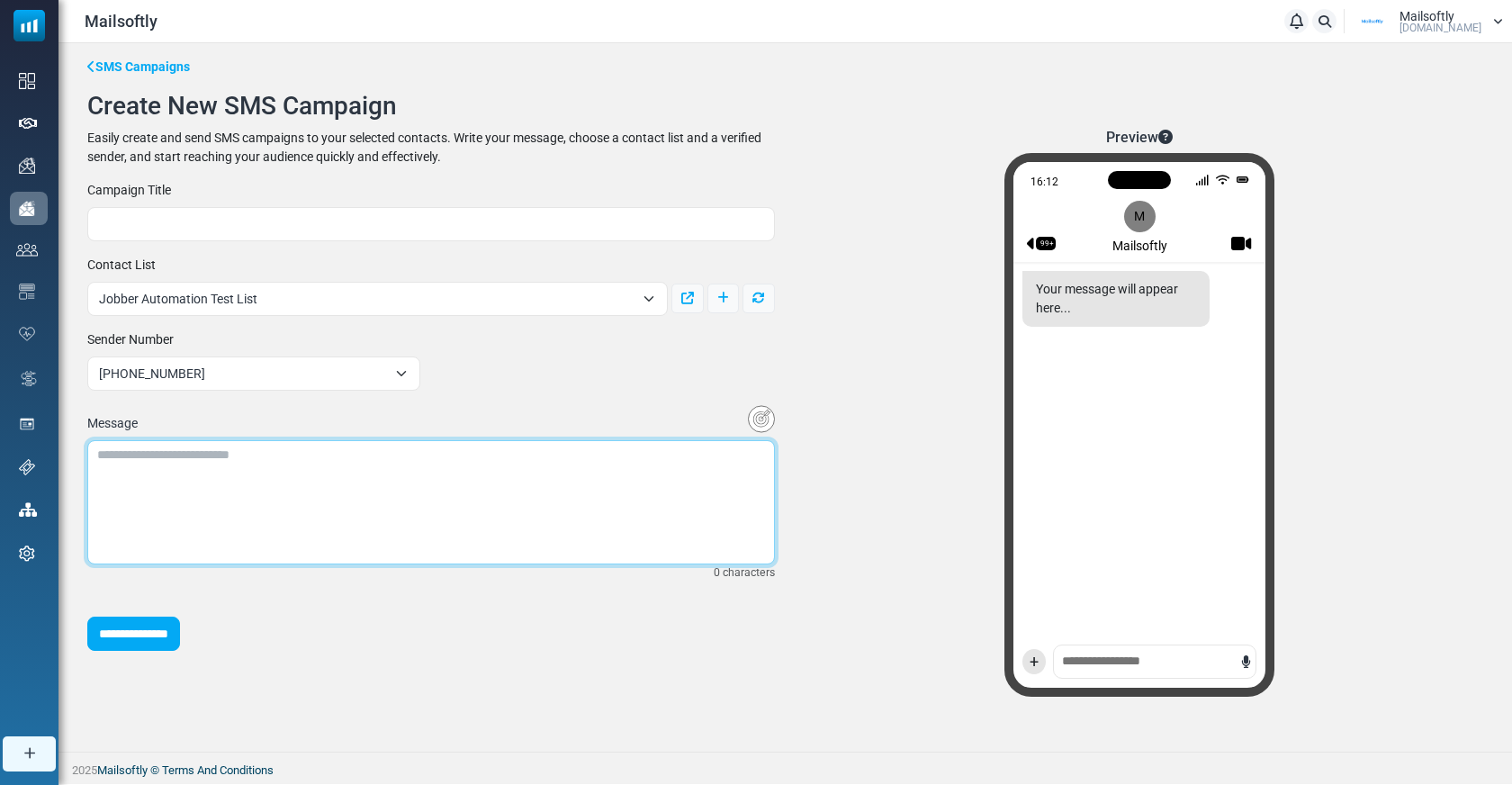
click at [378, 450] on textarea at bounding box center [431, 502] width 688 height 124
type textarea "*"
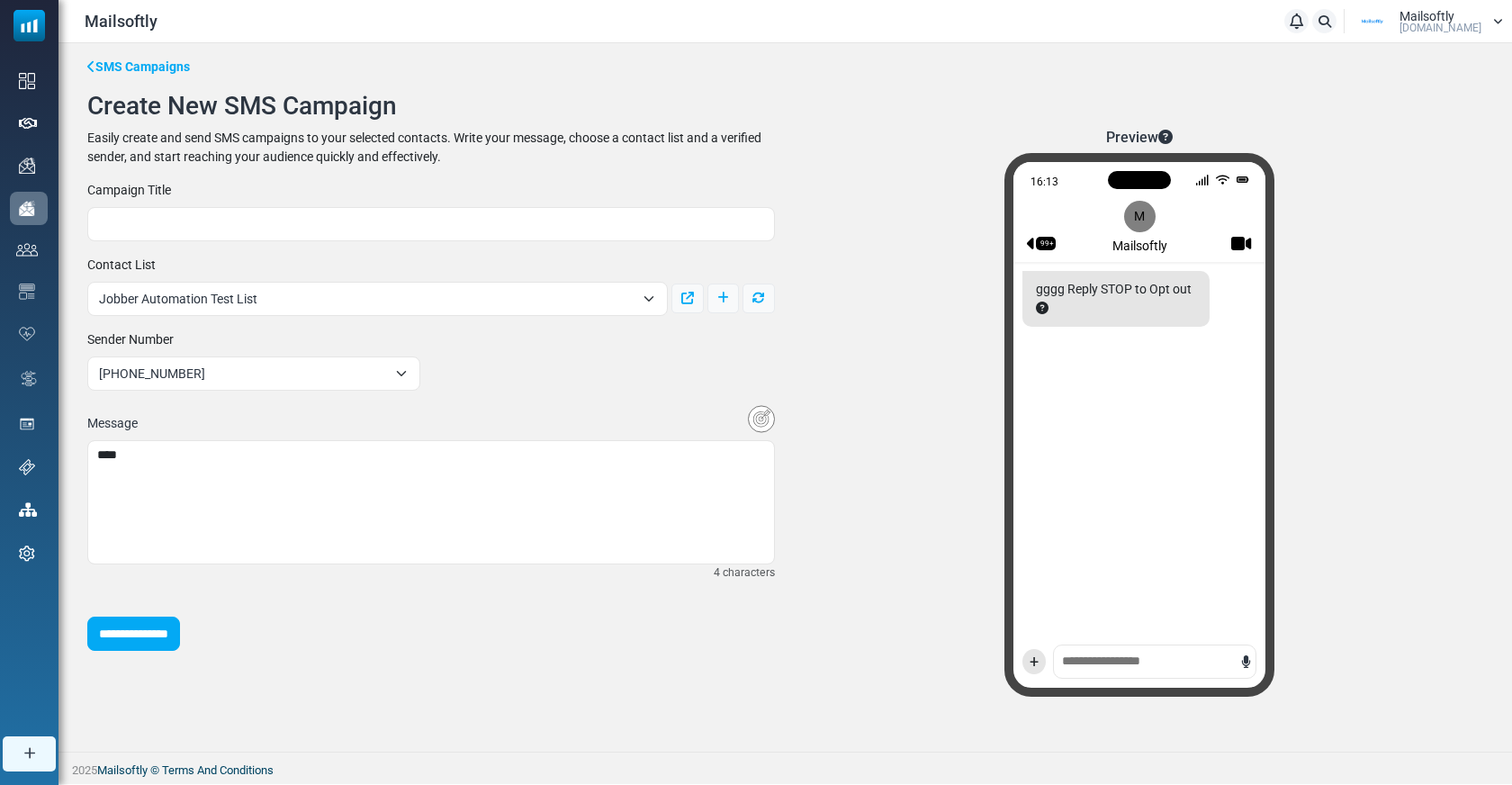
click at [763, 400] on div "**********" at bounding box center [431, 416] width 709 height 470
click at [754, 409] on img "Insert Variable" at bounding box center [761, 419] width 27 height 28
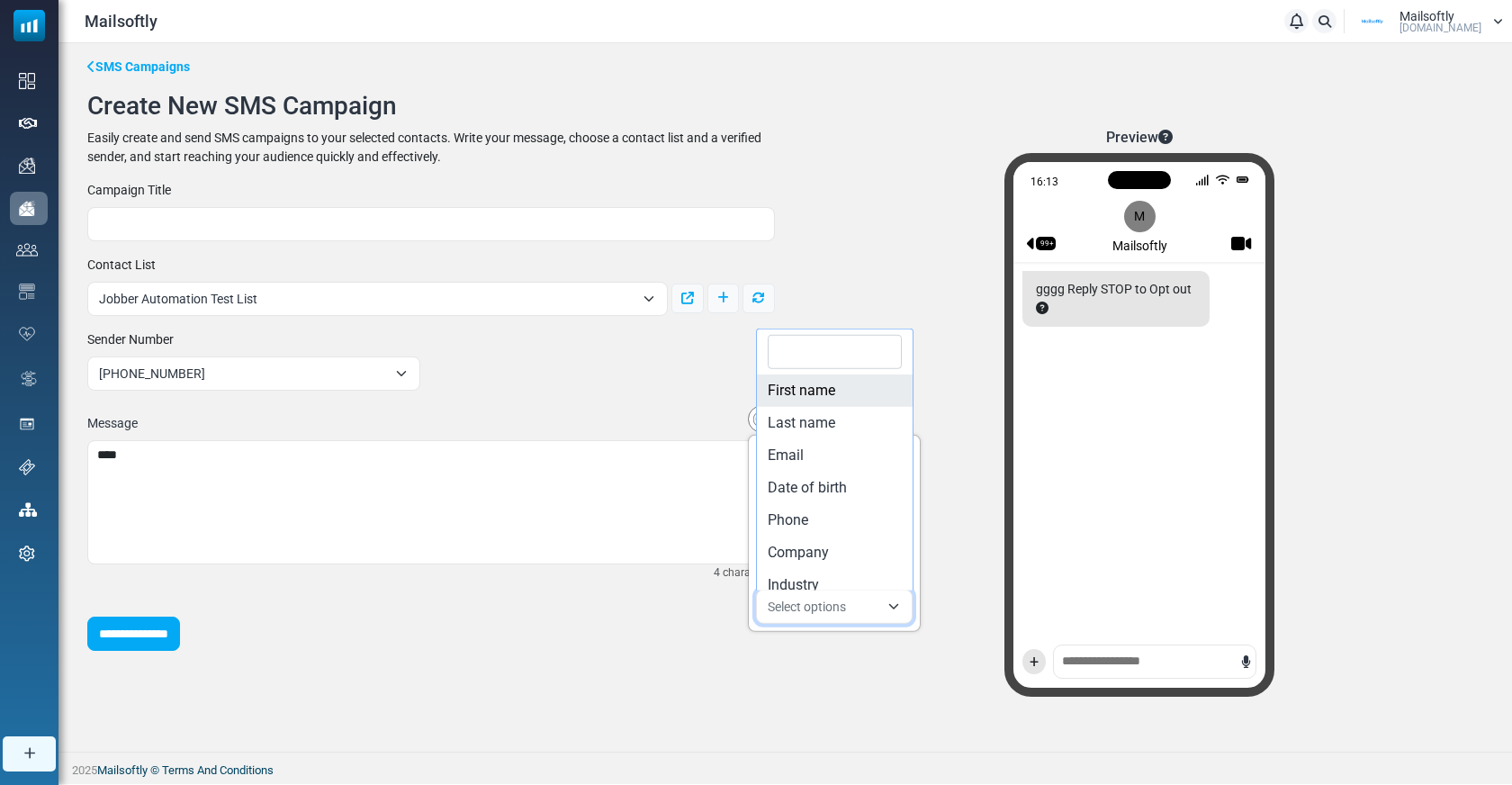
click at [819, 590] on span "Select options" at bounding box center [834, 605] width 156 height 34
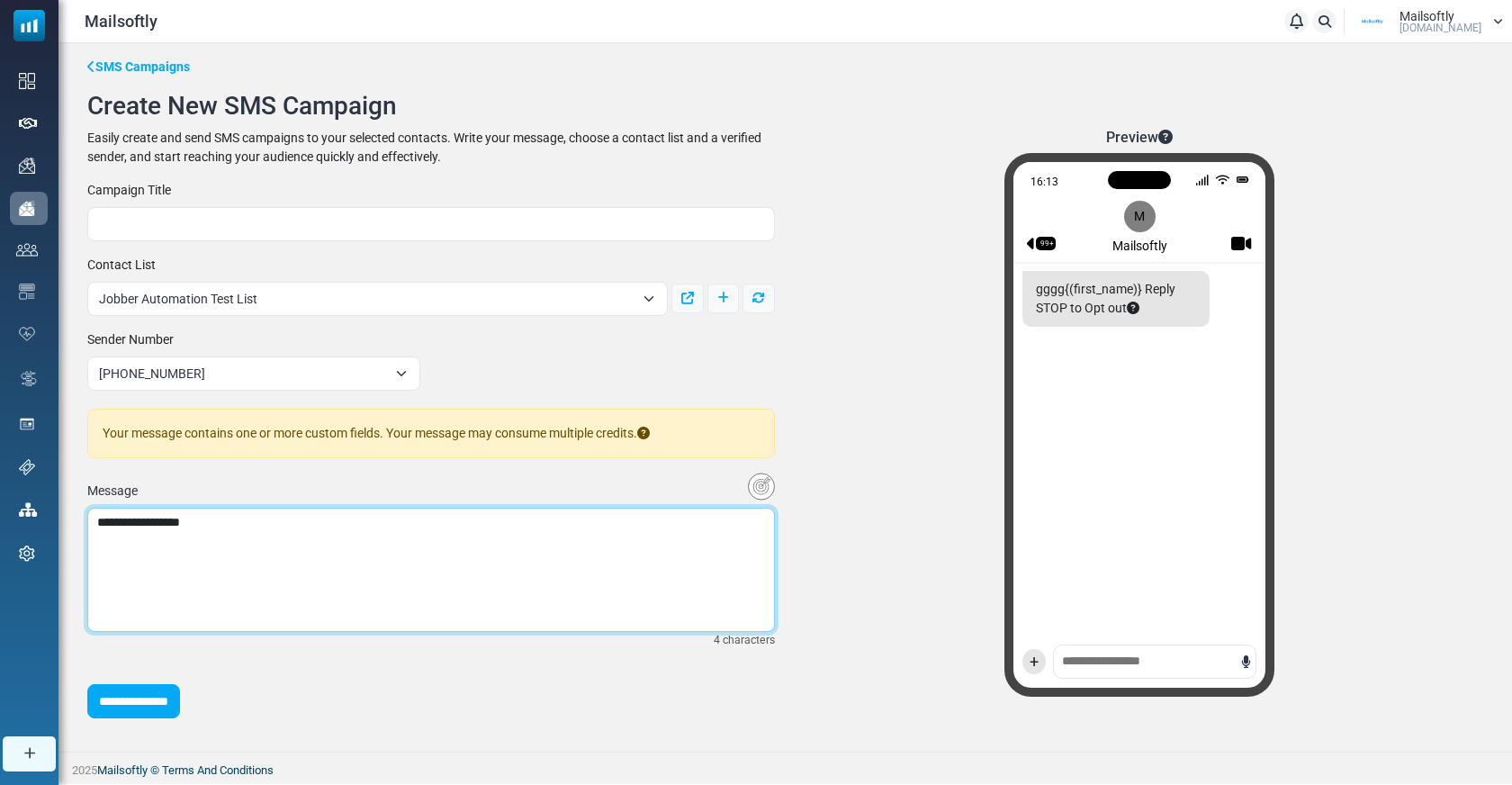
click at [287, 538] on textarea "**********" at bounding box center [431, 570] width 688 height 124
drag, startPoint x: 225, startPoint y: 528, endPoint x: 92, endPoint y: 529, distance: 133.0
click at [92, 529] on textarea "**********" at bounding box center [431, 570] width 688 height 124
click at [179, 522] on textarea "**********" at bounding box center [431, 570] width 688 height 124
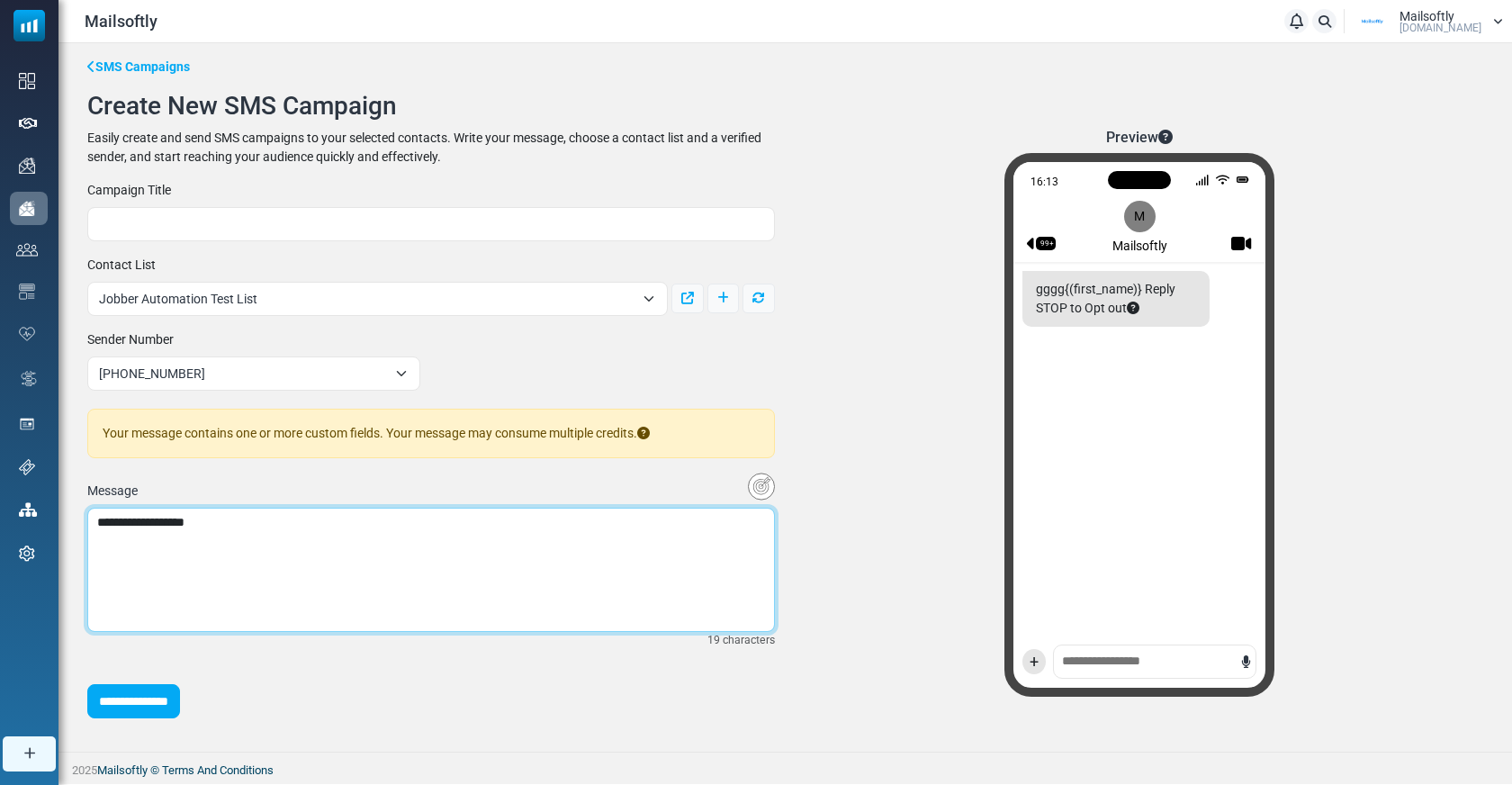
click at [179, 522] on textarea "**********" at bounding box center [431, 570] width 688 height 124
paste textarea "**********"
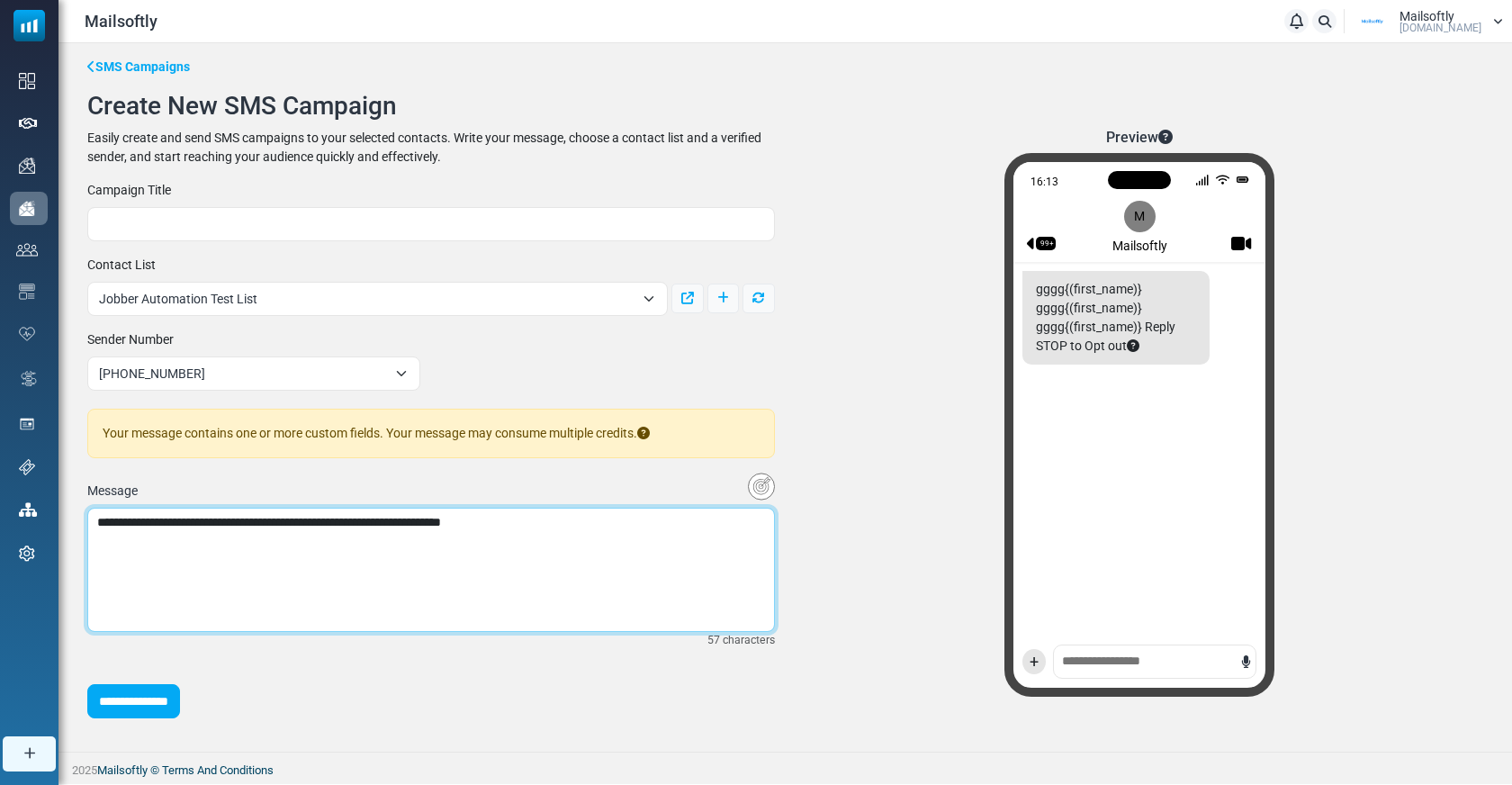
paste textarea "**********"
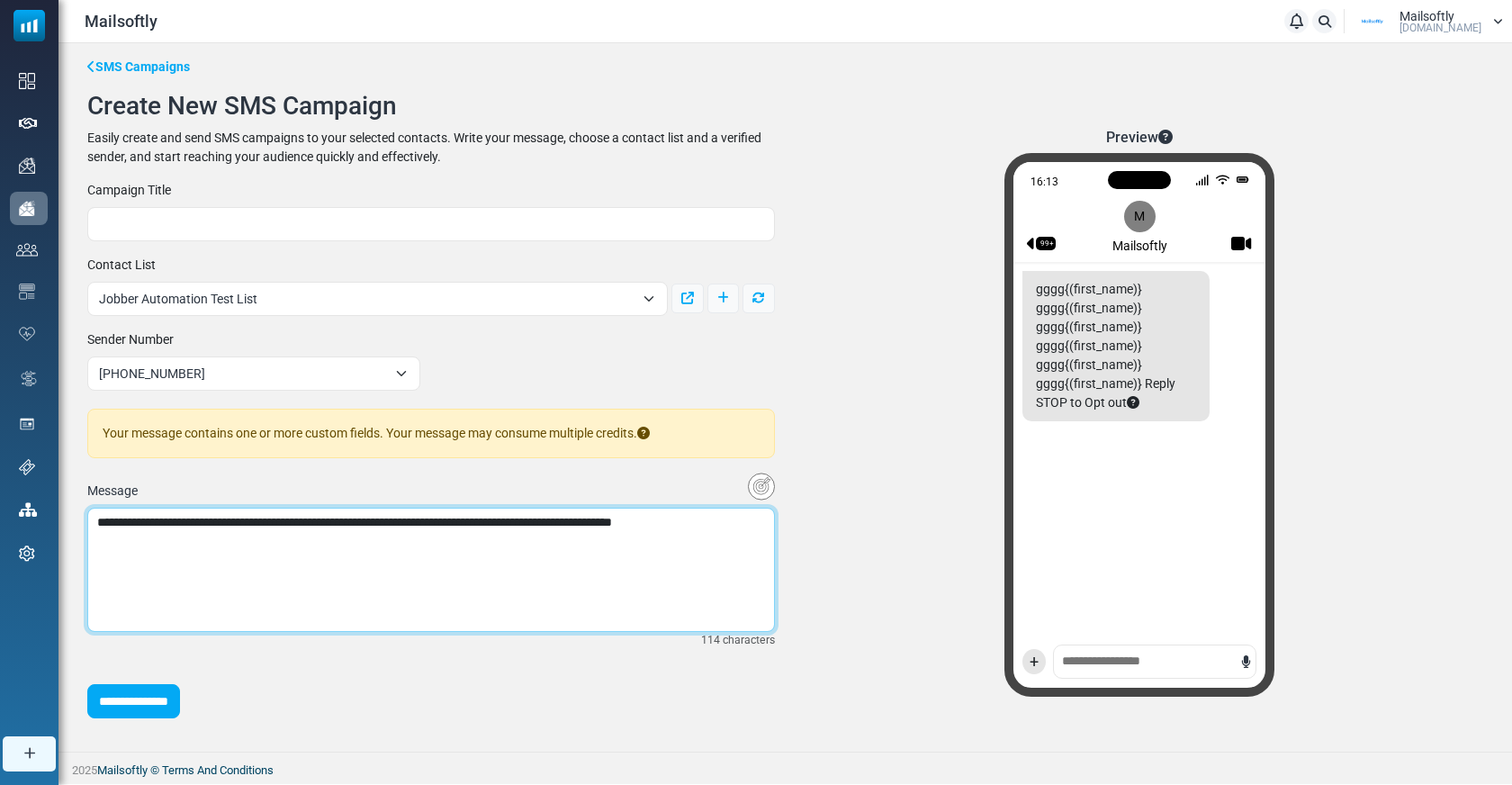
paste textarea "**********"
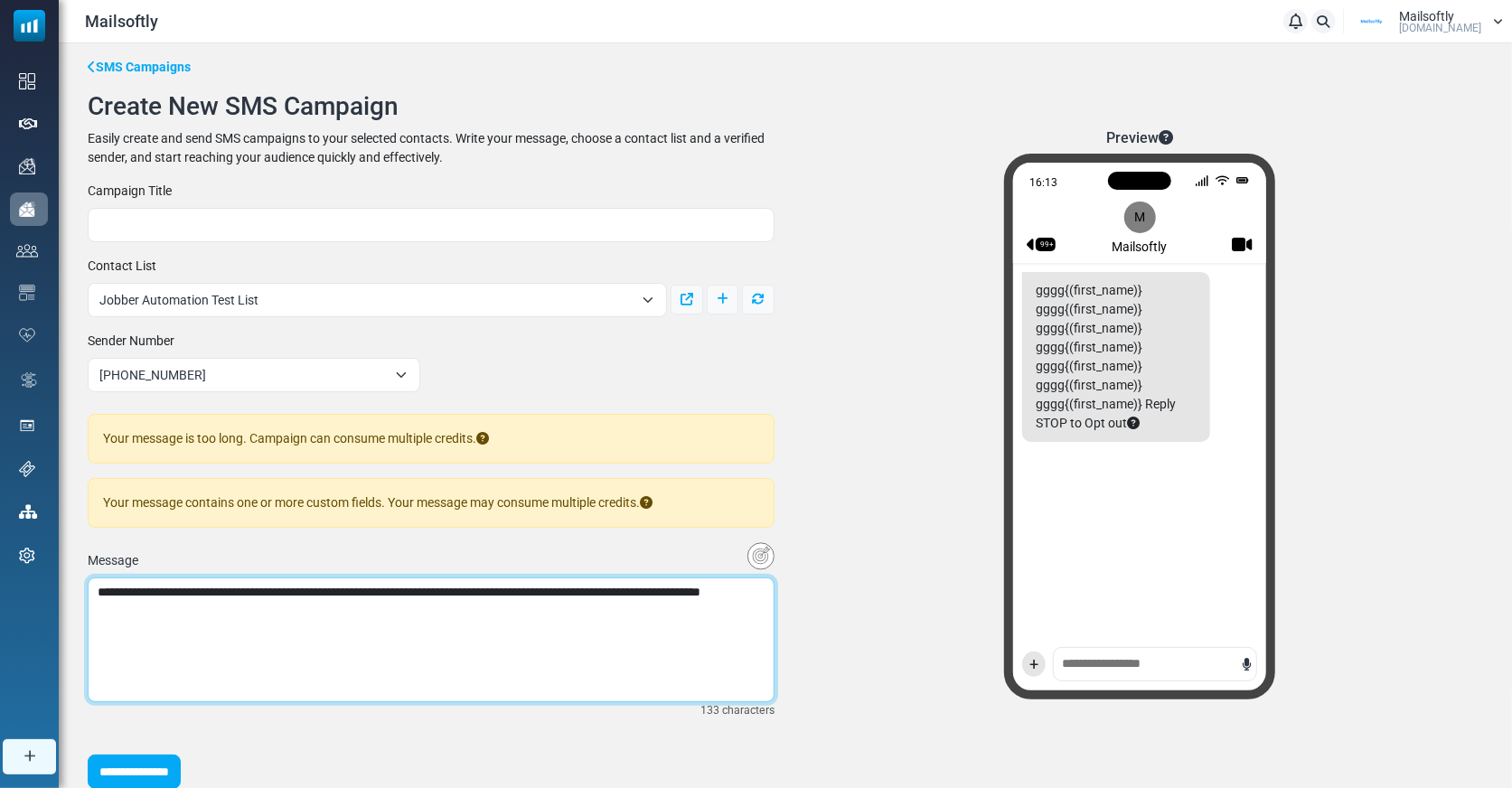
paste textarea "**********"
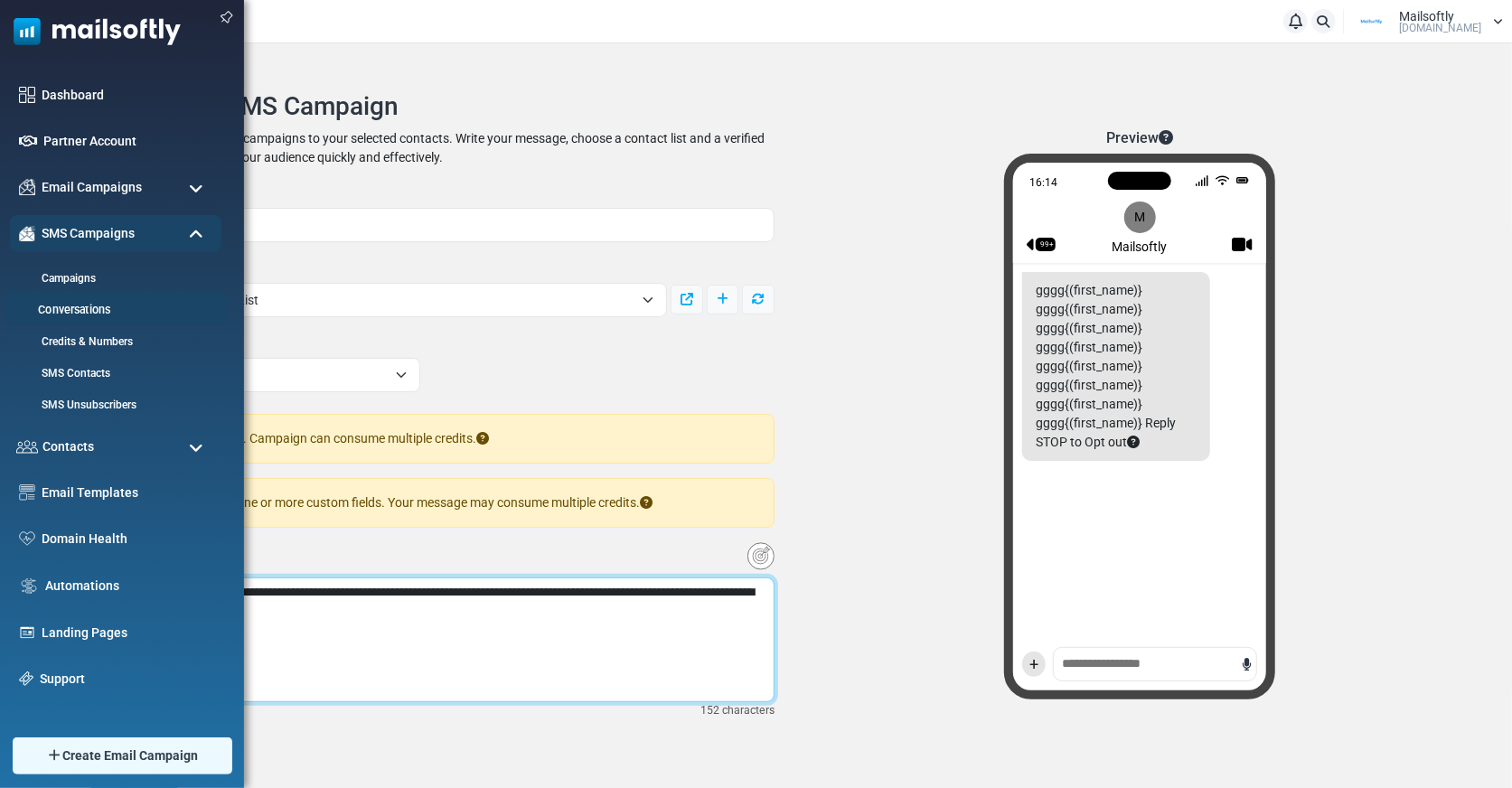
type textarea "**********"
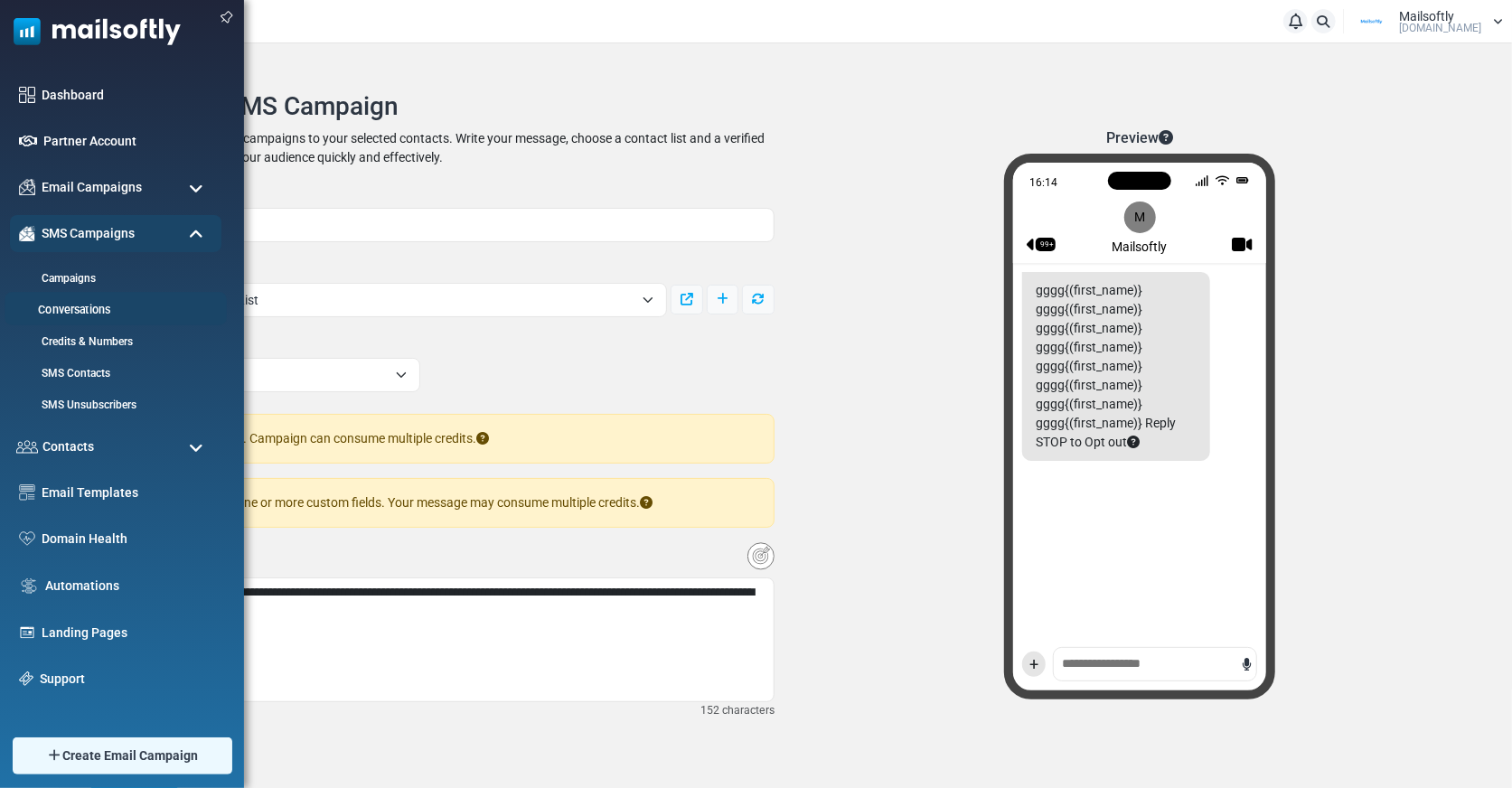
click at [89, 310] on link "Conversations" at bounding box center [113, 311] width 216 height 18
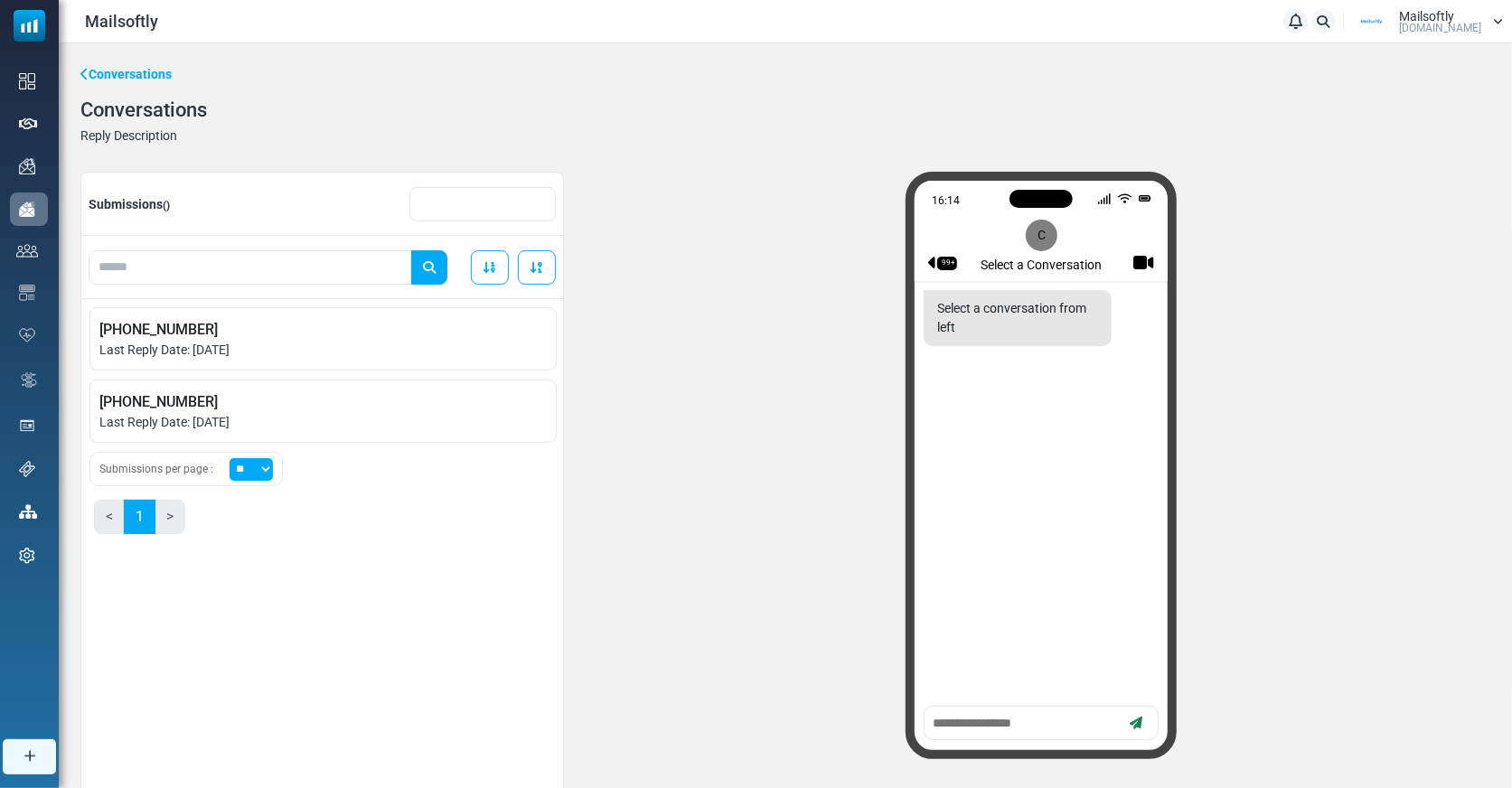
click at [959, 718] on textarea at bounding box center [1025, 723] width 188 height 22
click at [808, 689] on div "16:14 99+ C Select a Conversation" at bounding box center [1041, 484] width 897 height 625
click at [958, 727] on textarea at bounding box center [1025, 723] width 188 height 22
click at [822, 684] on div "16:14 99+ C Select a Conversation" at bounding box center [1041, 484] width 897 height 625
click at [1014, 727] on textarea at bounding box center [1025, 723] width 188 height 22
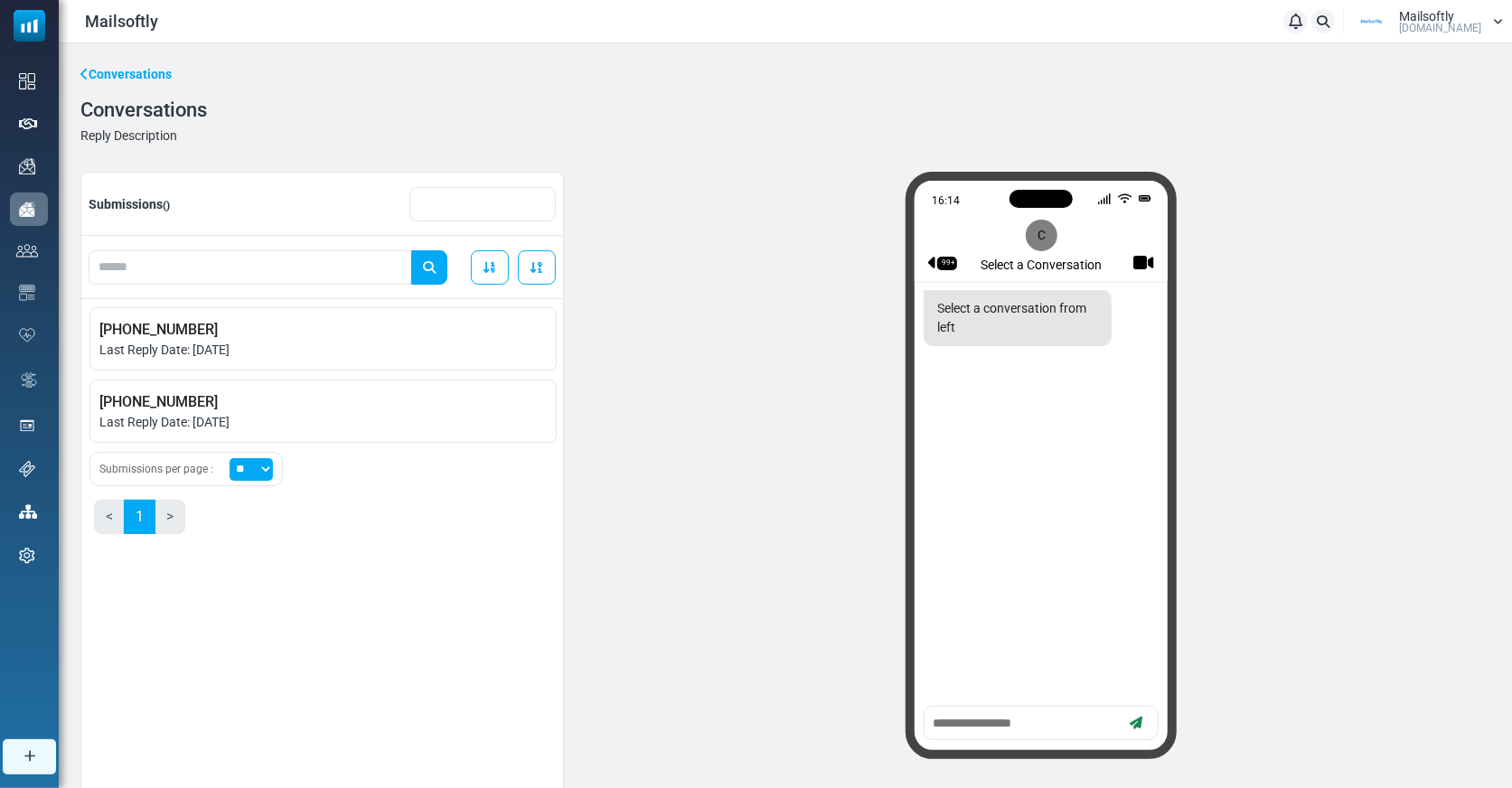
click at [778, 637] on div "16:14 99+ C Select a Conversation" at bounding box center [1041, 484] width 897 height 625
click at [965, 715] on textarea at bounding box center [1025, 723] width 188 height 22
click at [698, 523] on div "16:14 99+ C Select a Conversation" at bounding box center [1041, 484] width 897 height 625
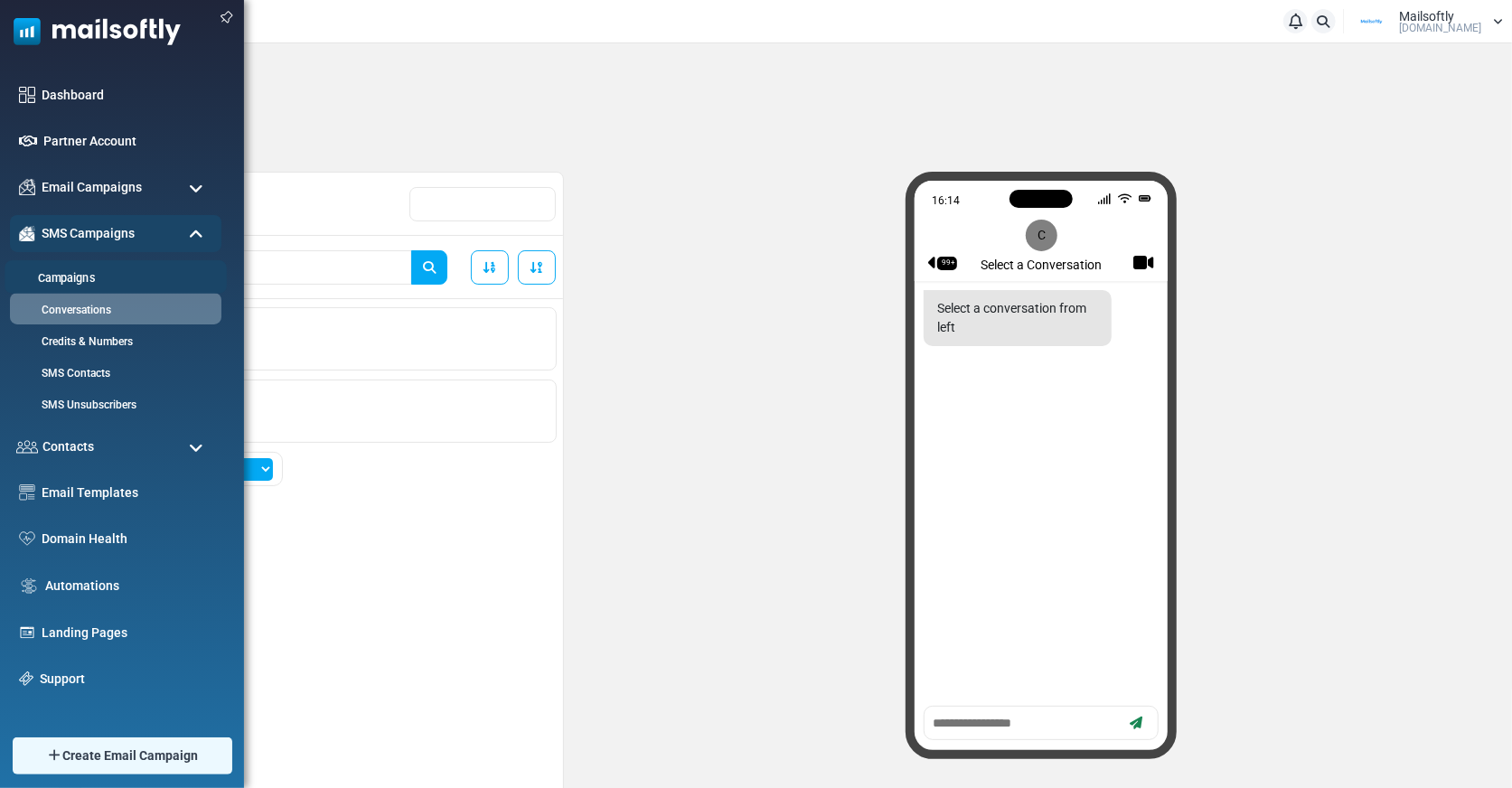
click at [68, 271] on link "Campaigns" at bounding box center [113, 279] width 216 height 18
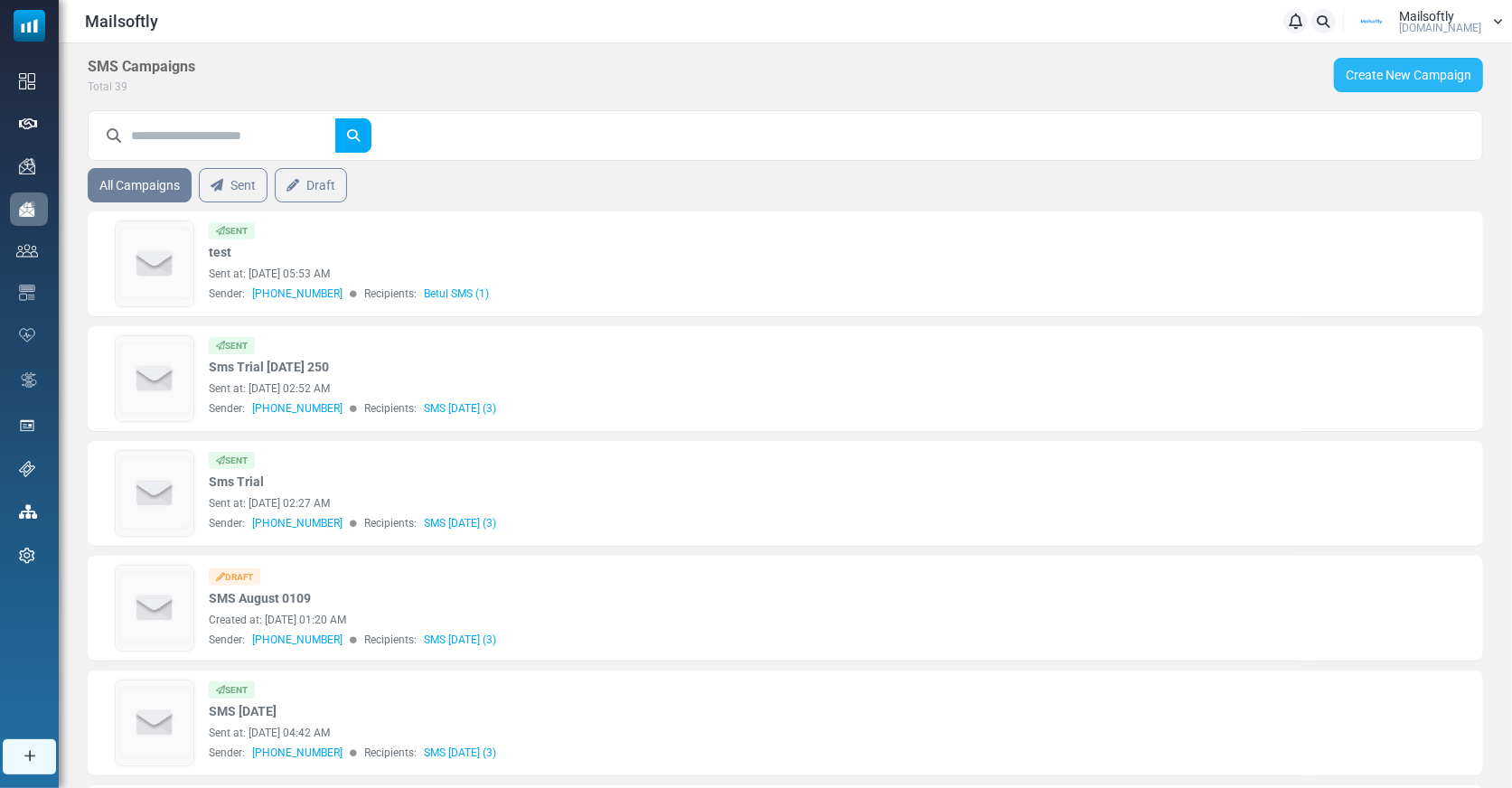
click at [1453, 68] on link "Create New Campaign" at bounding box center [1408, 74] width 149 height 34
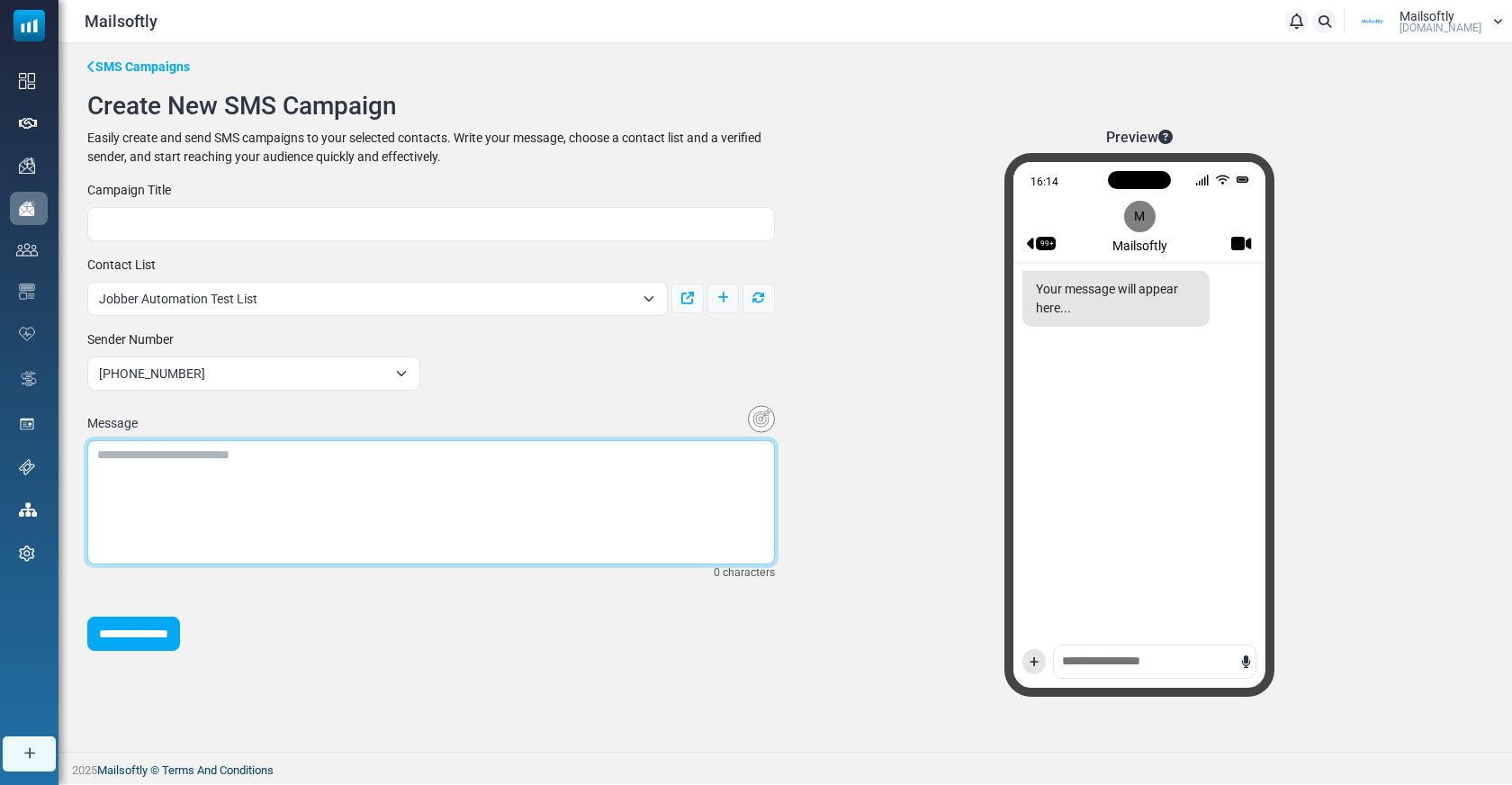
click at [281, 497] on textarea at bounding box center [431, 502] width 688 height 124
type textarea "**********"
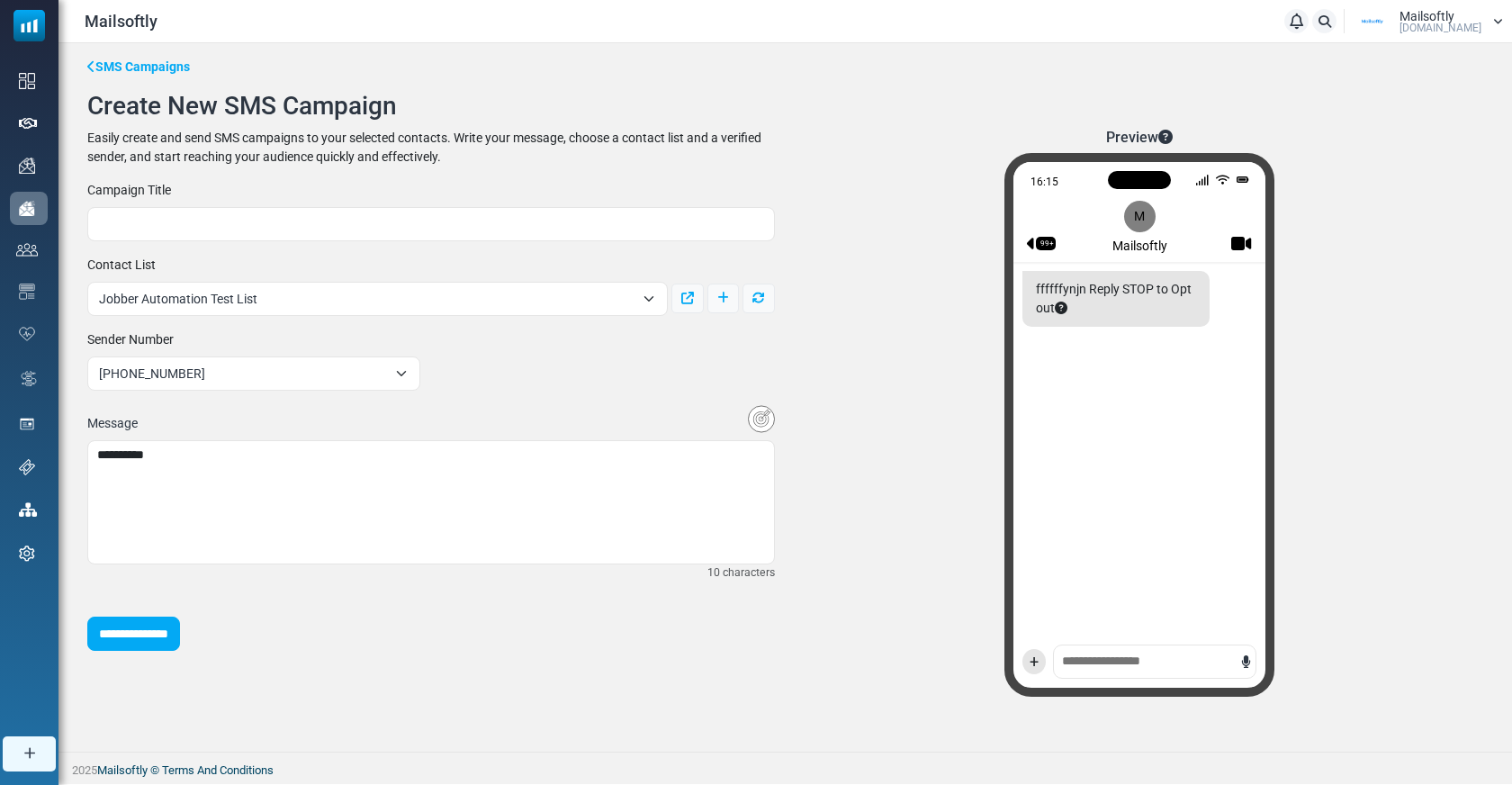
click at [1155, 657] on div "16:15 99+ M Mailsoftly ffffffynjn Reply STOP to Opt out +" at bounding box center [1139, 426] width 270 height 544
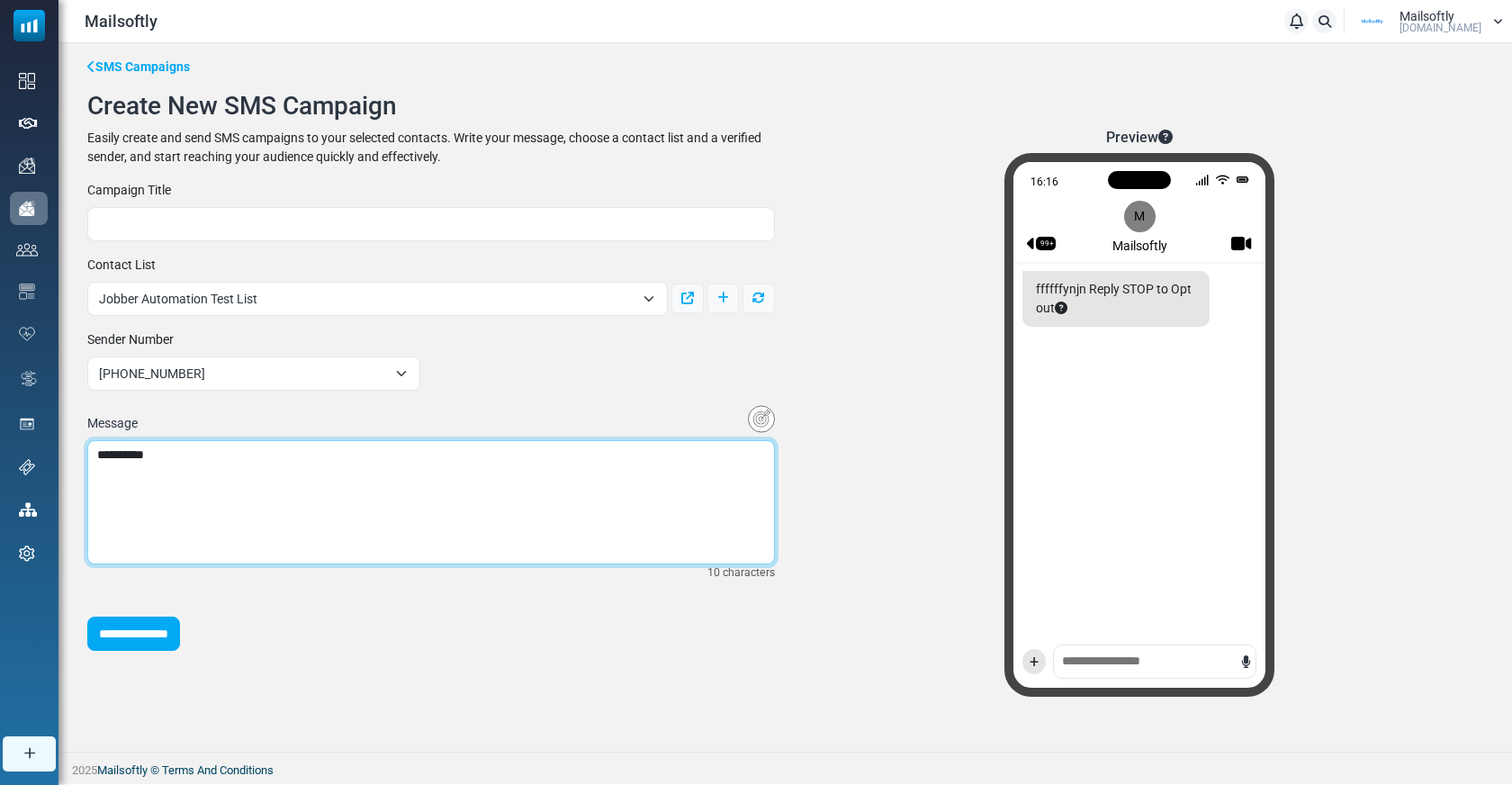
click at [211, 461] on textarea "**********" at bounding box center [431, 502] width 688 height 124
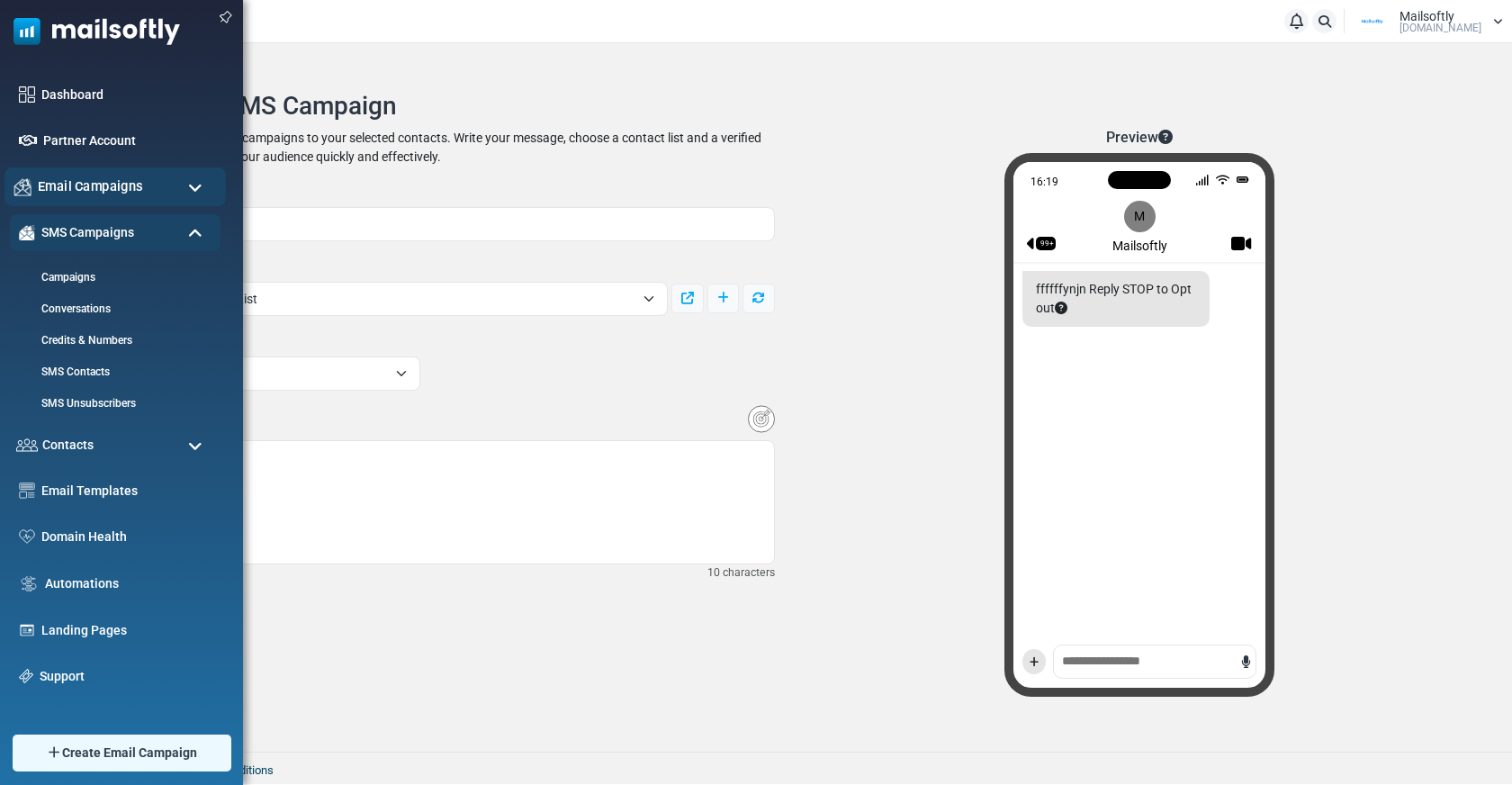
click at [87, 182] on span "Email Campaigns" at bounding box center [90, 187] width 105 height 19
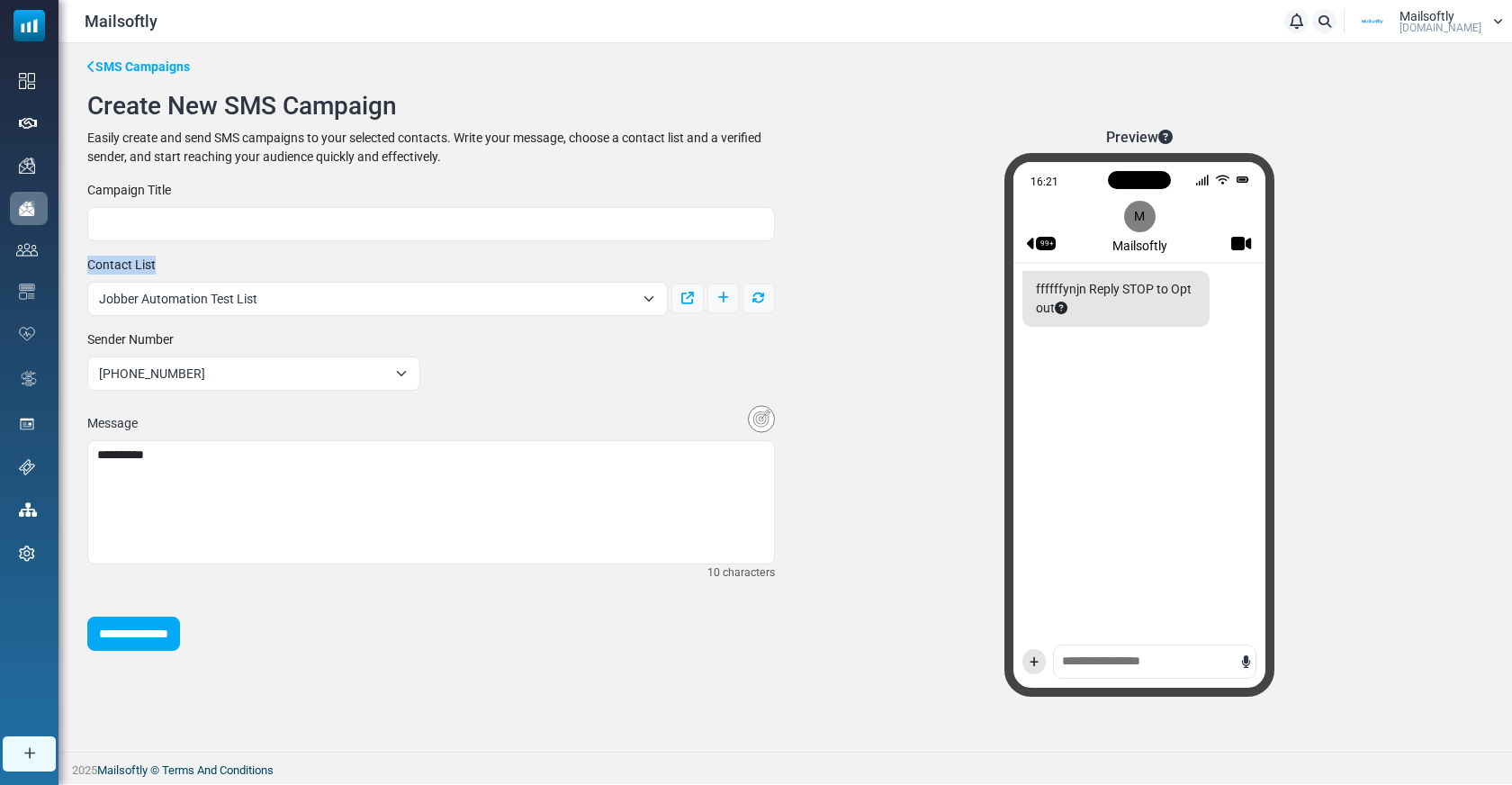
drag, startPoint x: 159, startPoint y: 260, endPoint x: 86, endPoint y: 257, distance: 73.1
click at [86, 257] on div "**********" at bounding box center [431, 286] width 709 height 60
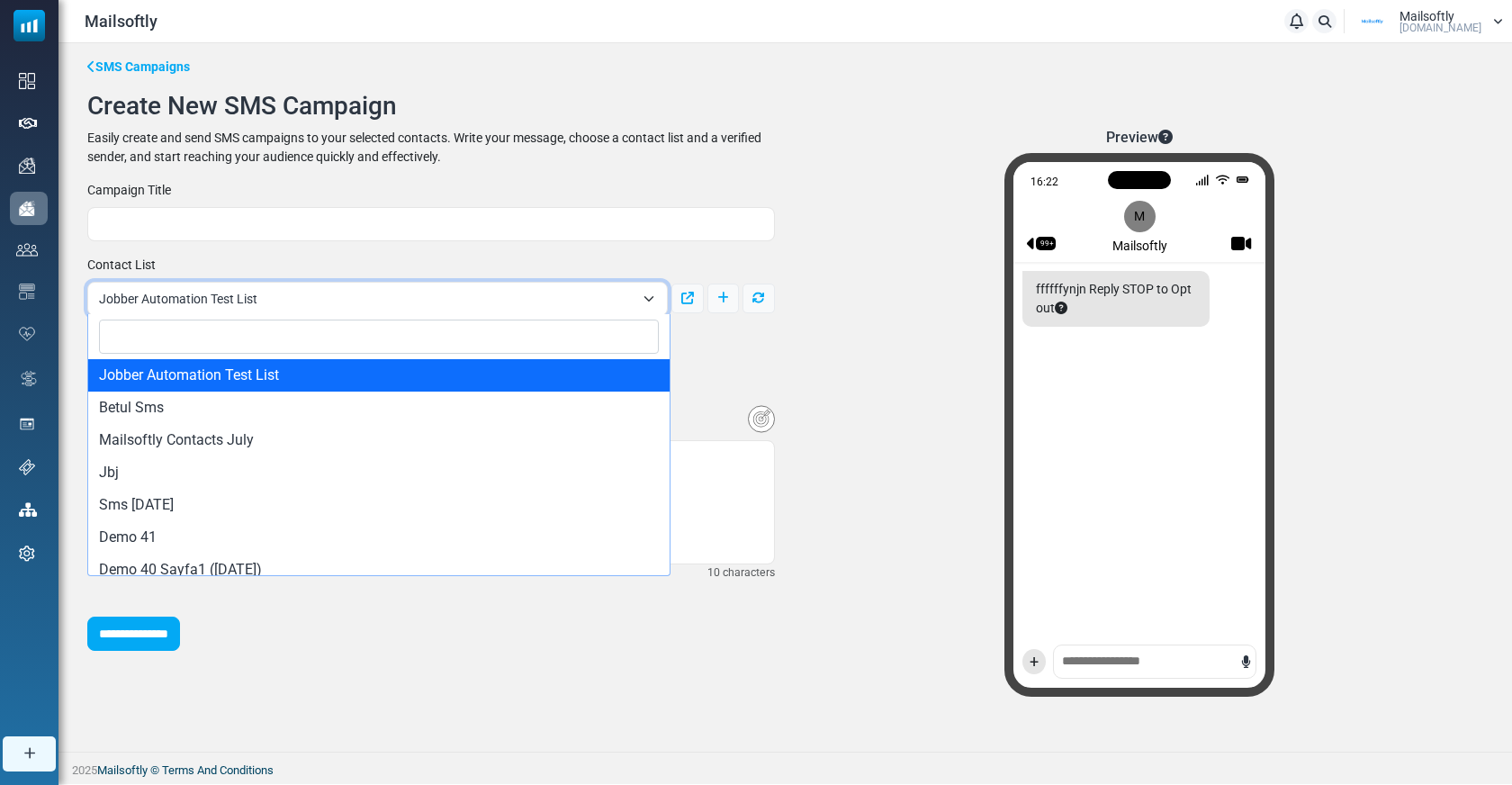
click at [342, 292] on span "Jobber Automation Test List" at bounding box center [366, 299] width 535 height 21
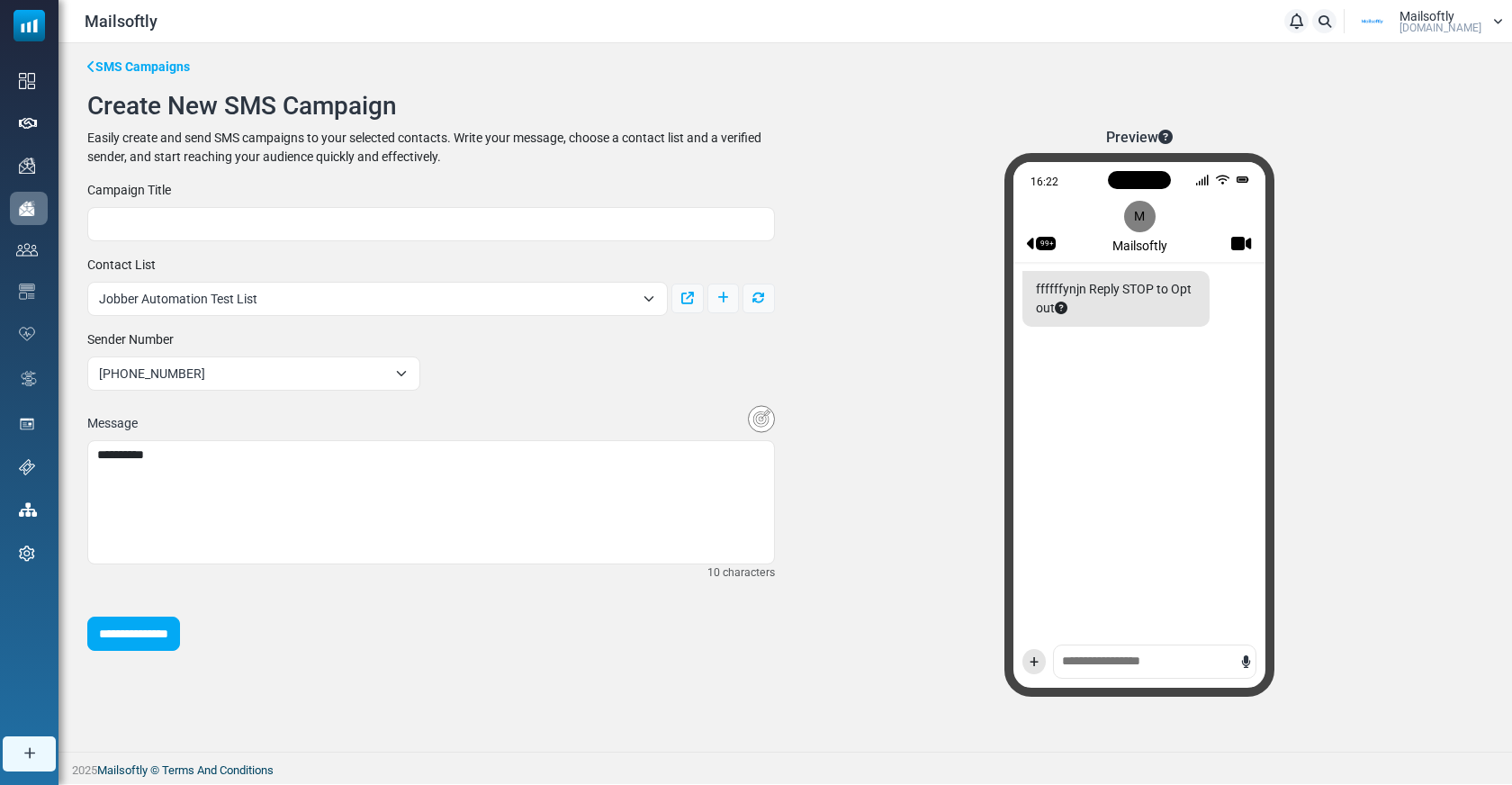
click at [836, 337] on div "Preview 16:22 99+ M Mailsoftly ffffffynjn Reply STOP to Opt out +" at bounding box center [1140, 421] width 709 height 583
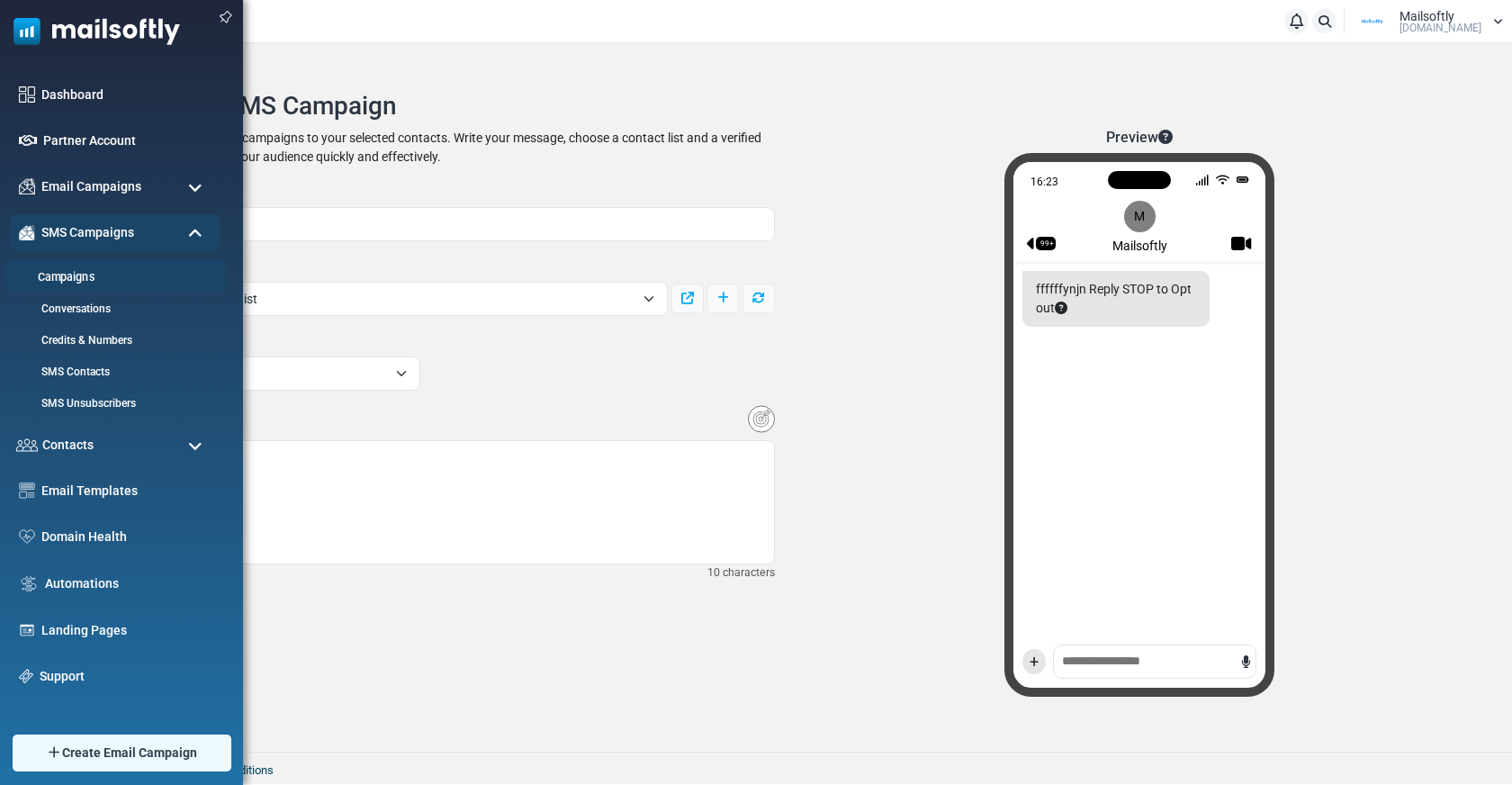
click at [69, 282] on link "Campaigns" at bounding box center [113, 278] width 216 height 17
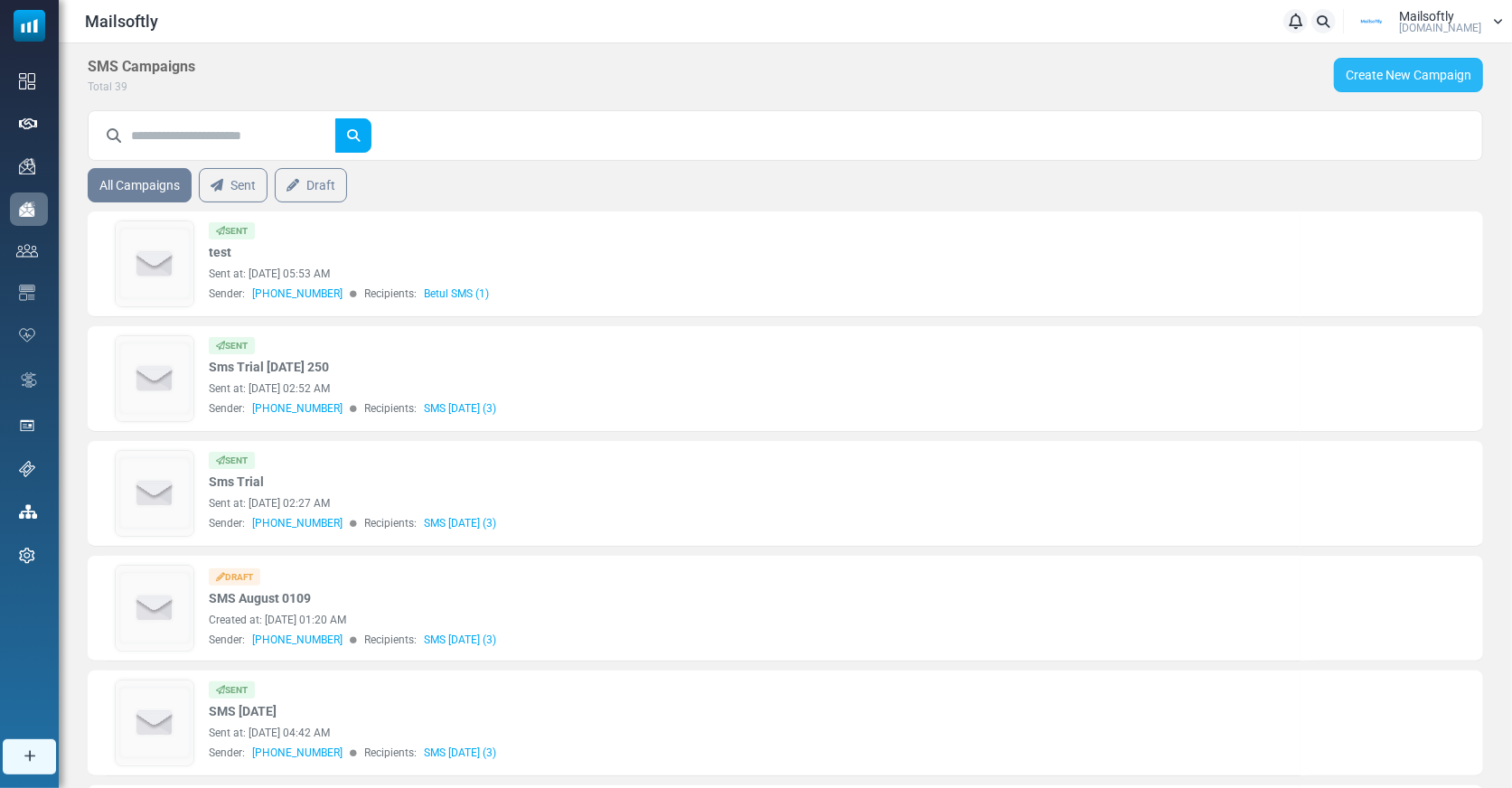
click at [1372, 68] on link "Create New Campaign" at bounding box center [1408, 74] width 149 height 34
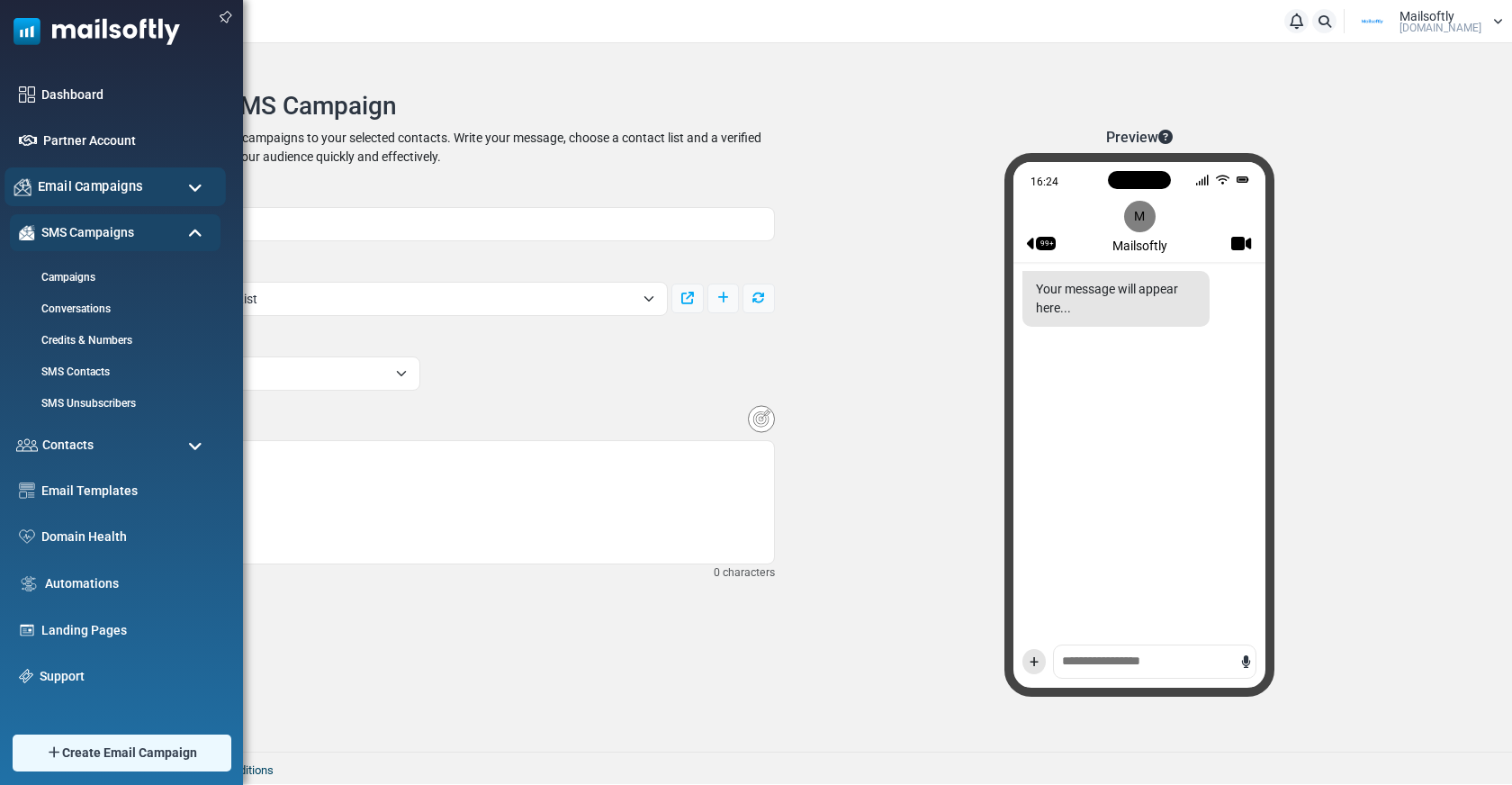
click at [97, 179] on span "Email Campaigns" at bounding box center [90, 187] width 105 height 19
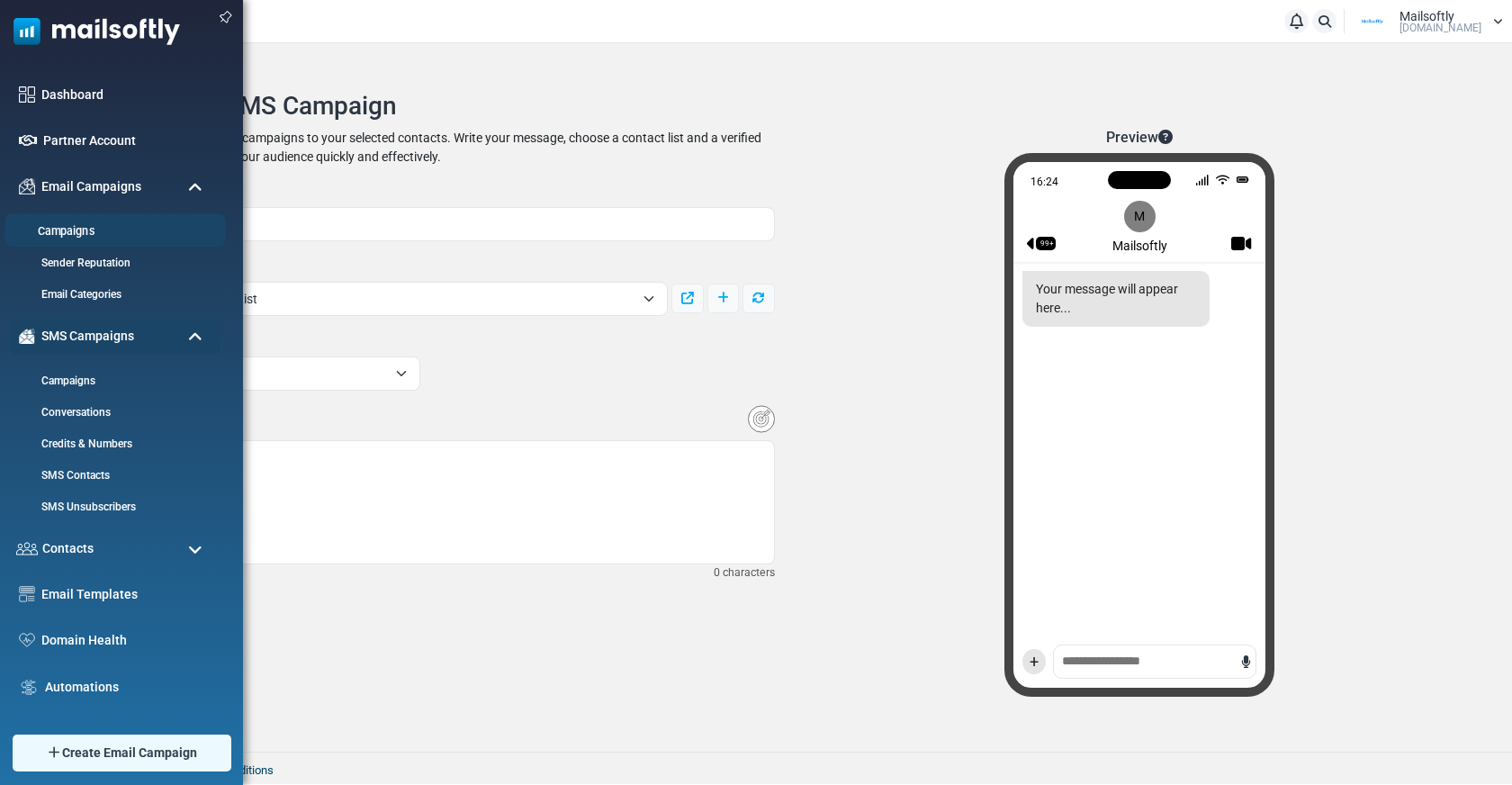
click at [74, 227] on link "Campaigns" at bounding box center [113, 232] width 216 height 17
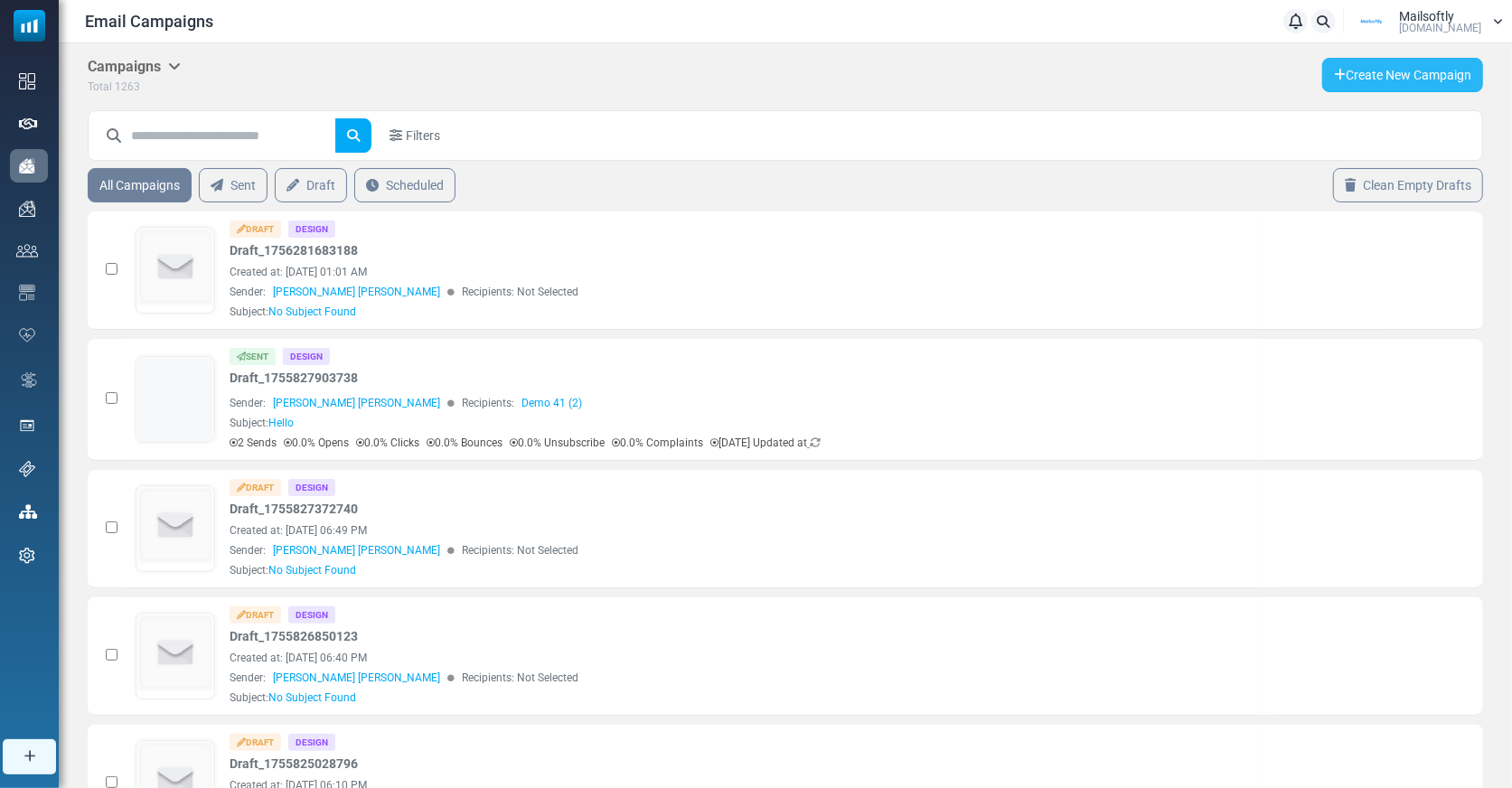
click at [1347, 74] on link "Create New Campaign" at bounding box center [1402, 74] width 161 height 34
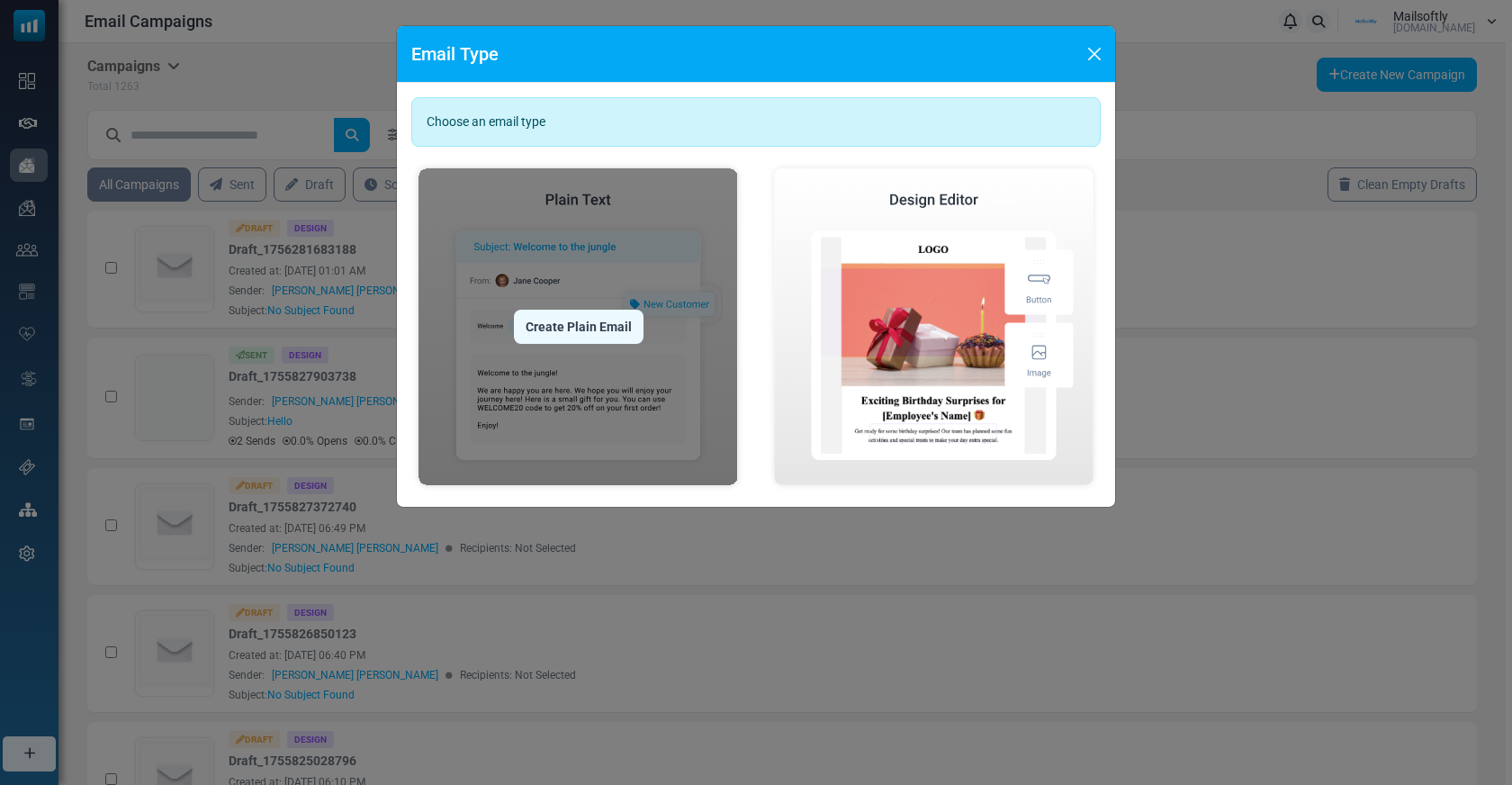
click at [597, 331] on div "Create Plain Email" at bounding box center [578, 326] width 129 height 34
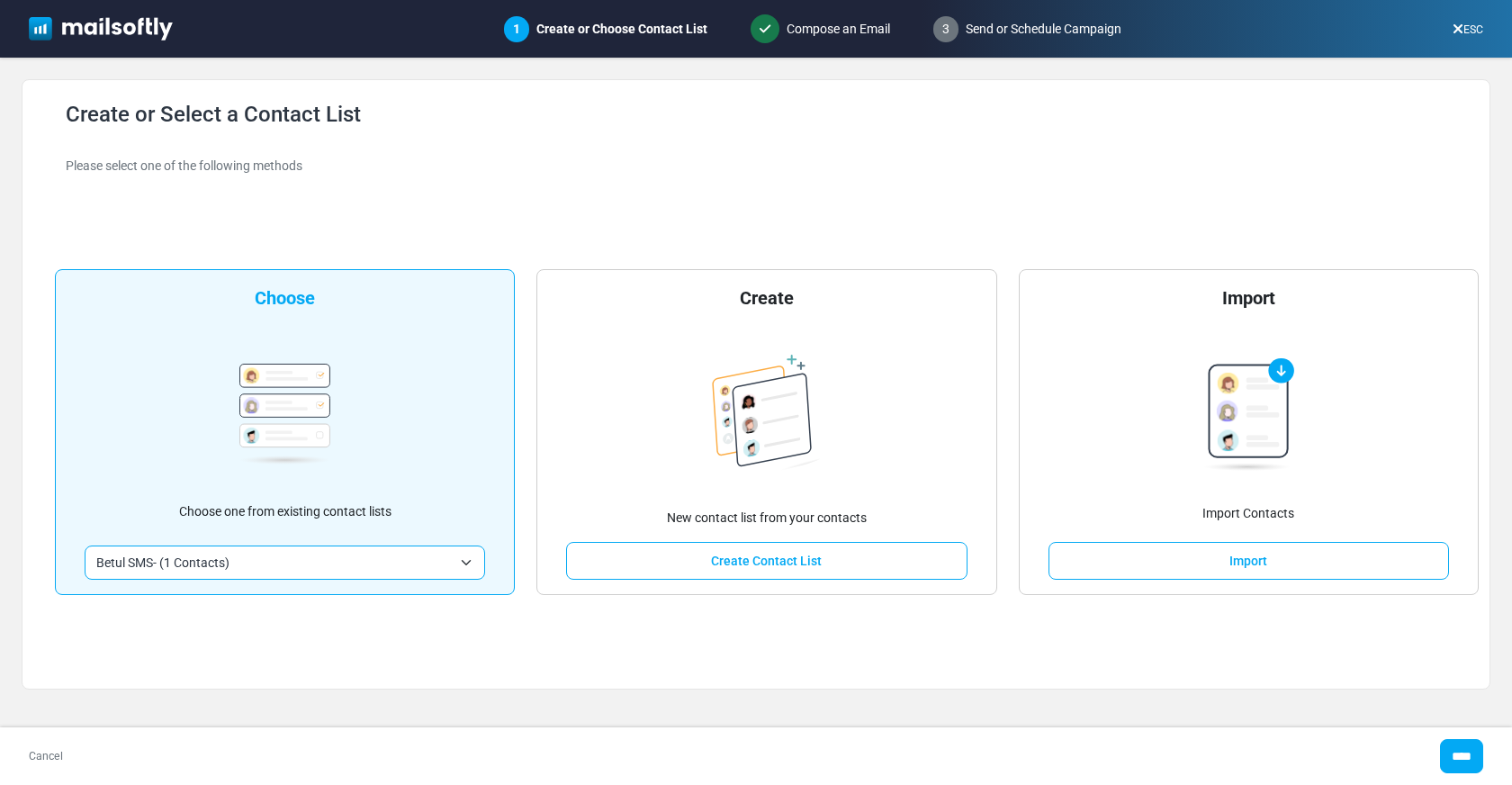
click at [1479, 41] on div "ESC" at bounding box center [1467, 29] width 59 height 33
click at [1479, 33] on link "ESC" at bounding box center [1468, 29] width 31 height 13
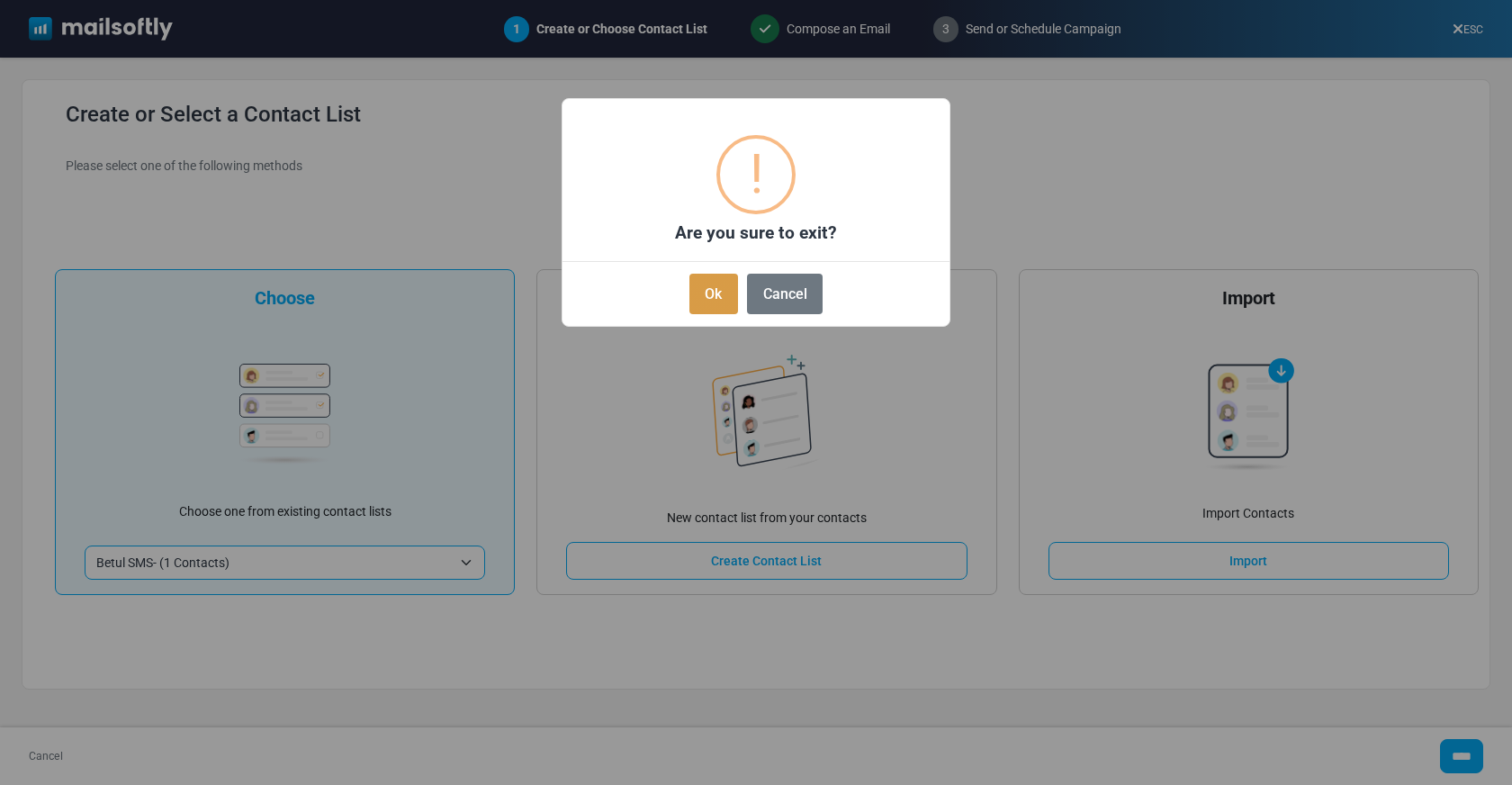
click at [715, 301] on button "Ok" at bounding box center [714, 294] width 49 height 41
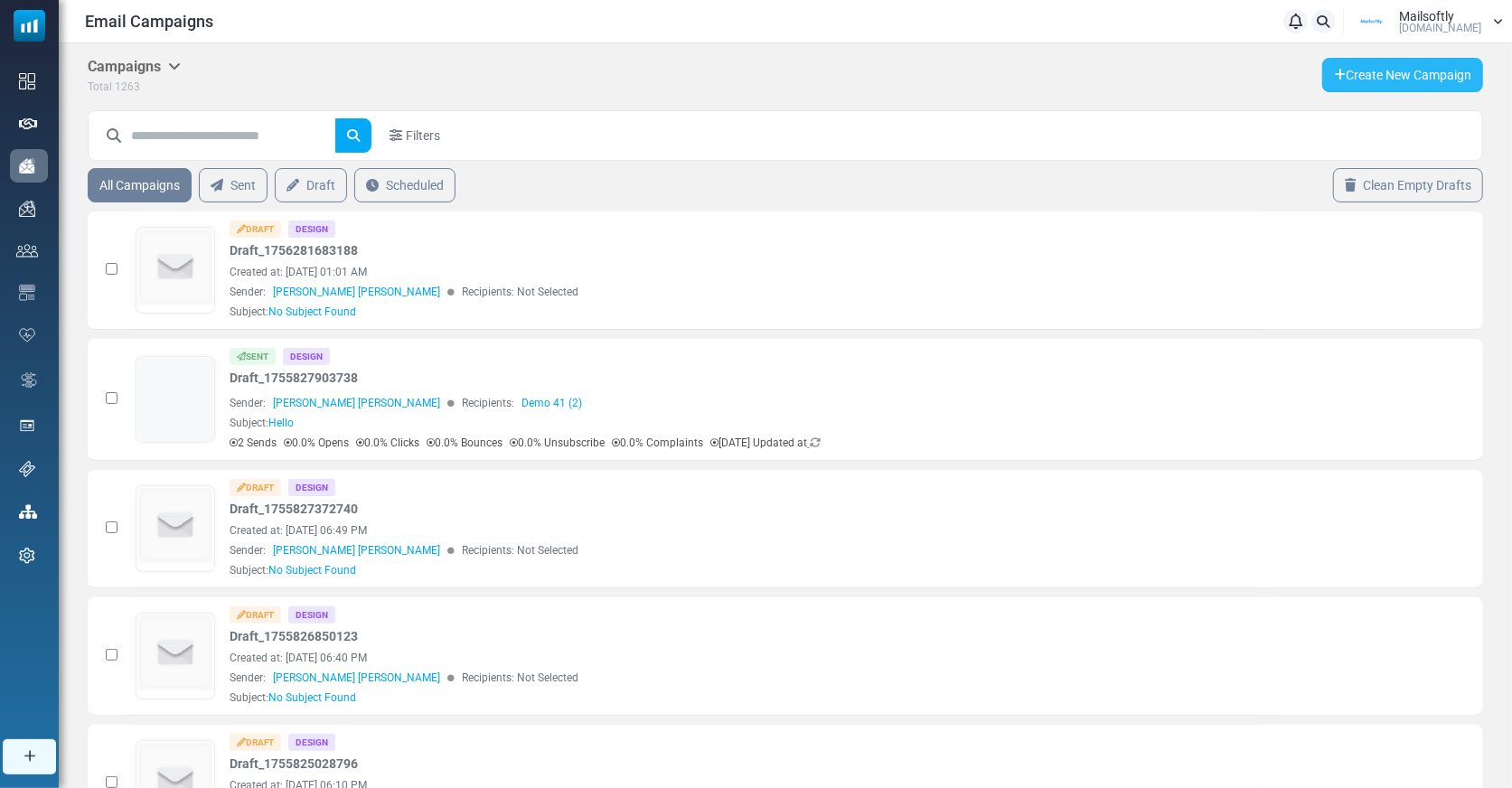
click at [1387, 67] on link "Create New Campaign" at bounding box center [1402, 74] width 161 height 34
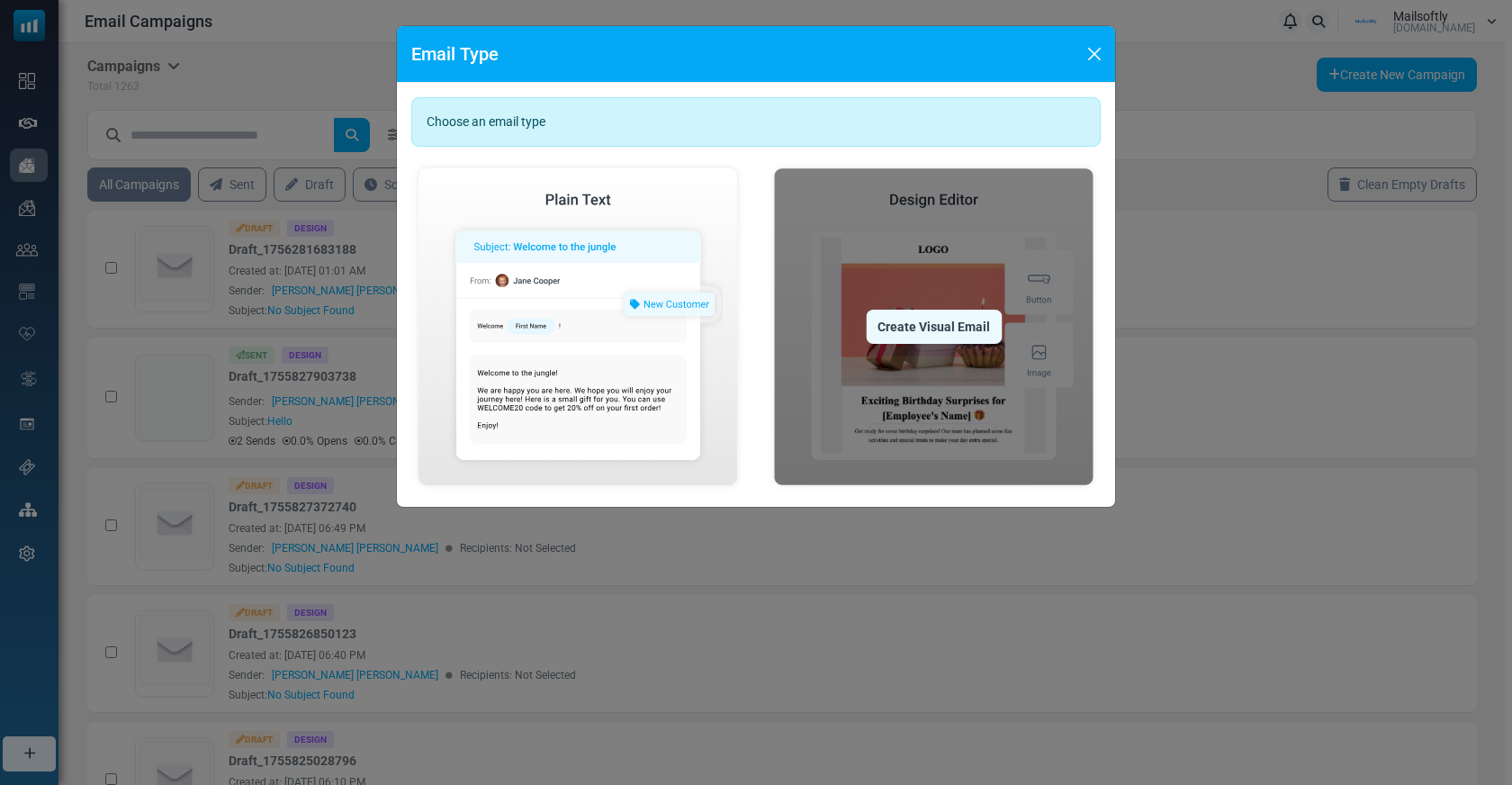
click at [915, 314] on div "Create Visual Email" at bounding box center [934, 326] width 136 height 34
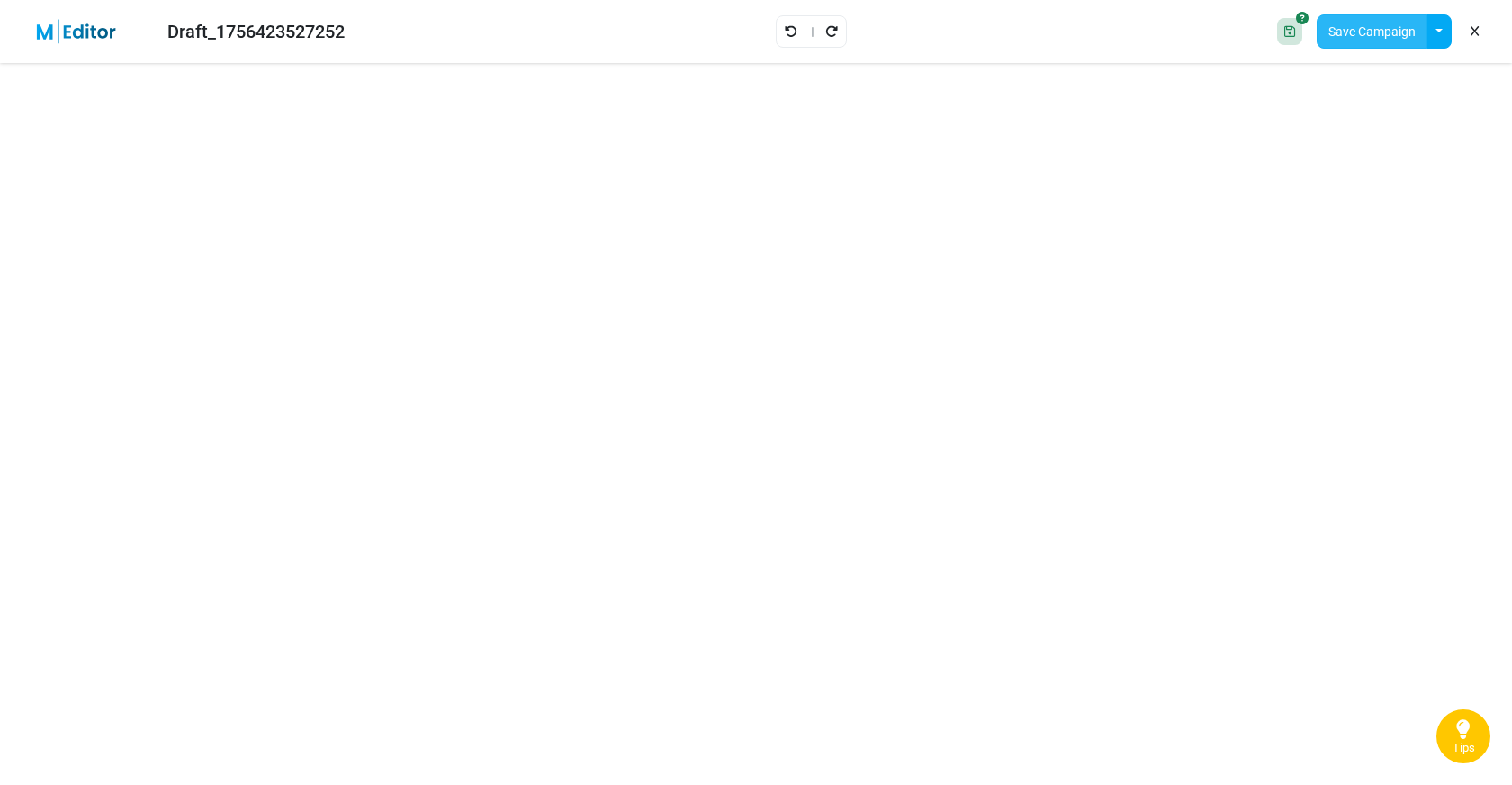
click at [1354, 27] on button "Save Campaign" at bounding box center [1372, 31] width 111 height 34
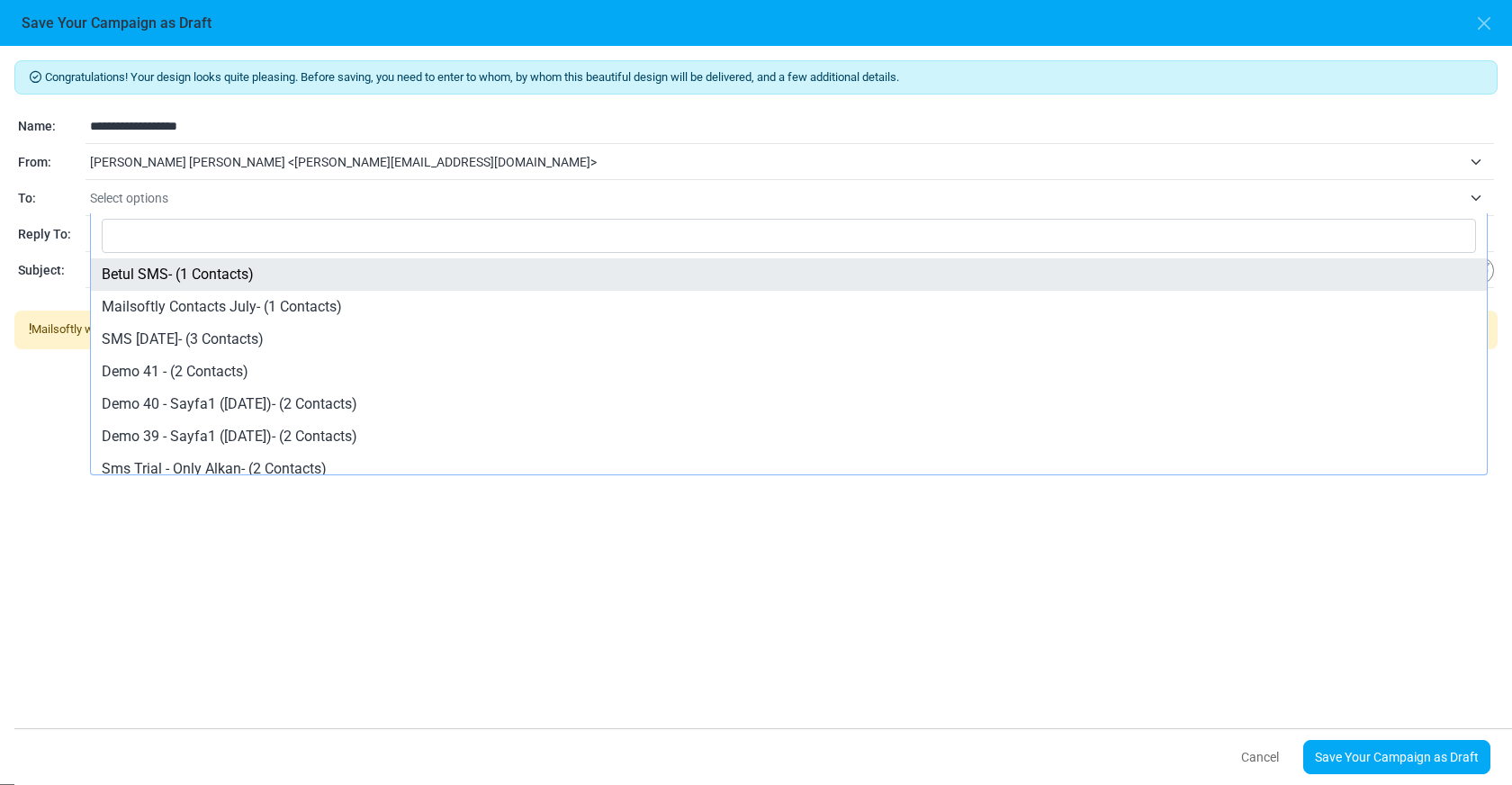
click at [187, 190] on span "Select options" at bounding box center [776, 198] width 1372 height 21
select select "*****"
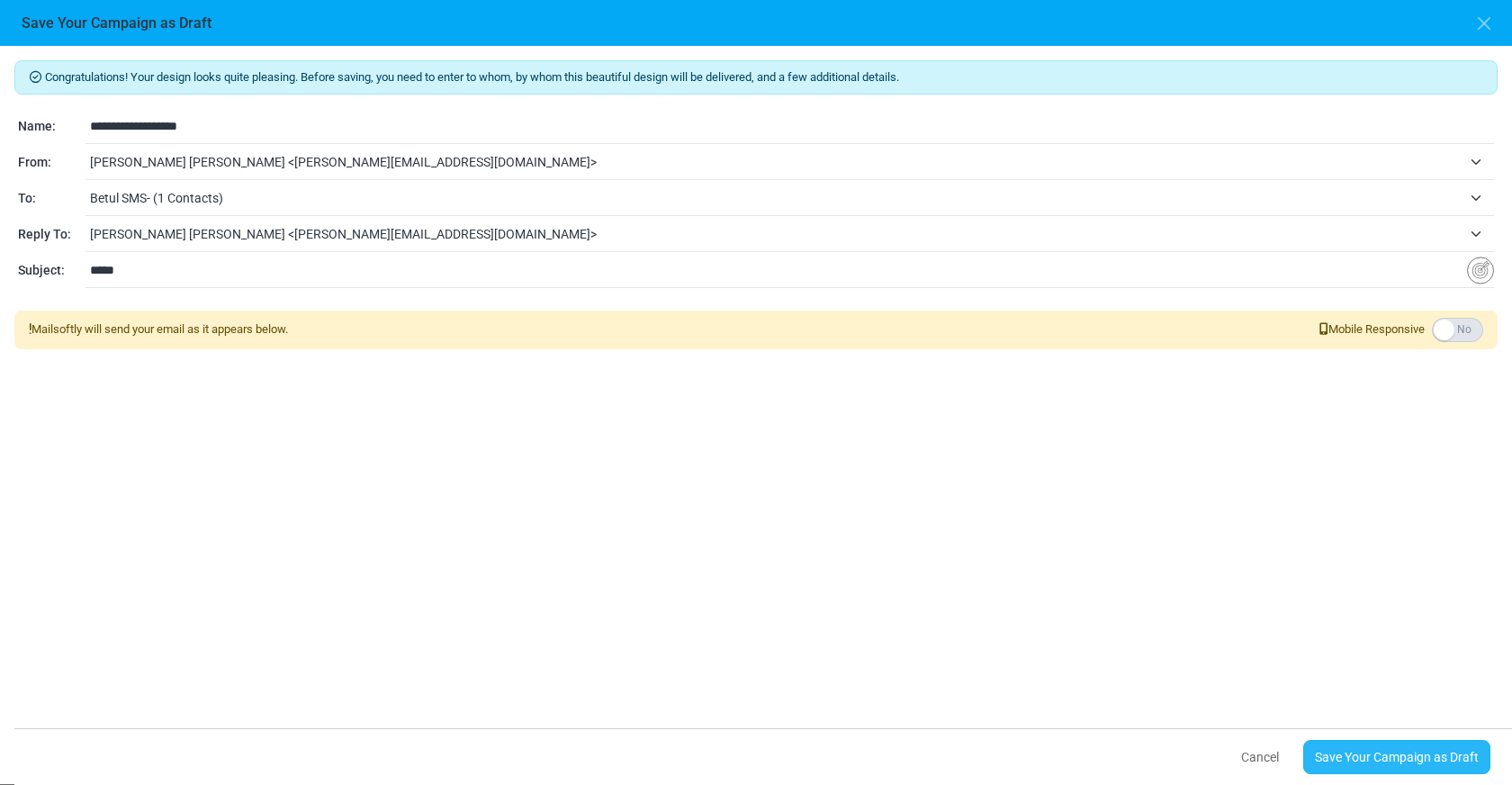
click at [1353, 747] on link "Save Your Campaign as Draft" at bounding box center [1396, 757] width 187 height 34
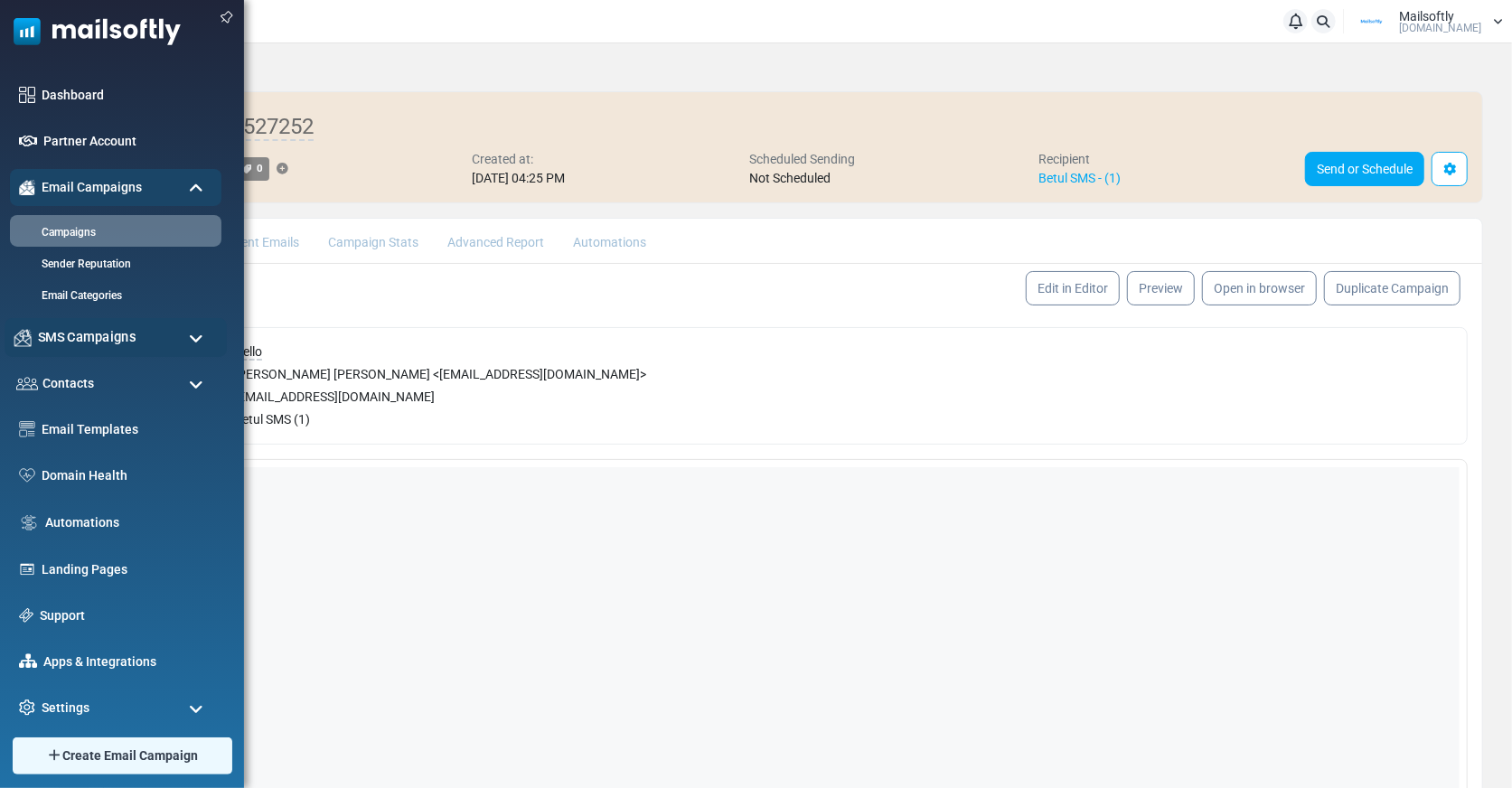
click at [149, 329] on div "SMS Campaigns" at bounding box center [116, 337] width 222 height 39
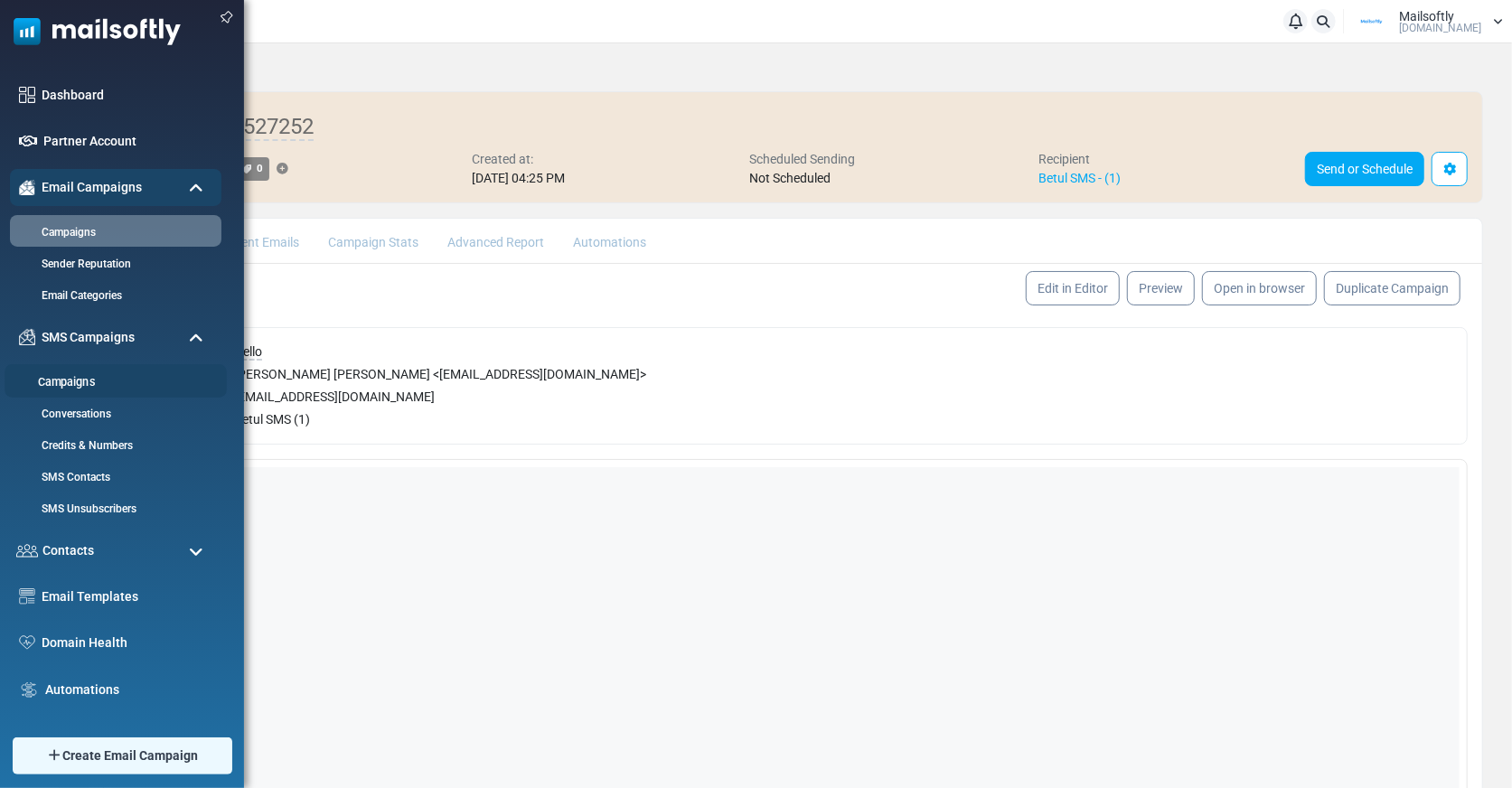
click at [115, 374] on link "Campaigns" at bounding box center [113, 383] width 216 height 18
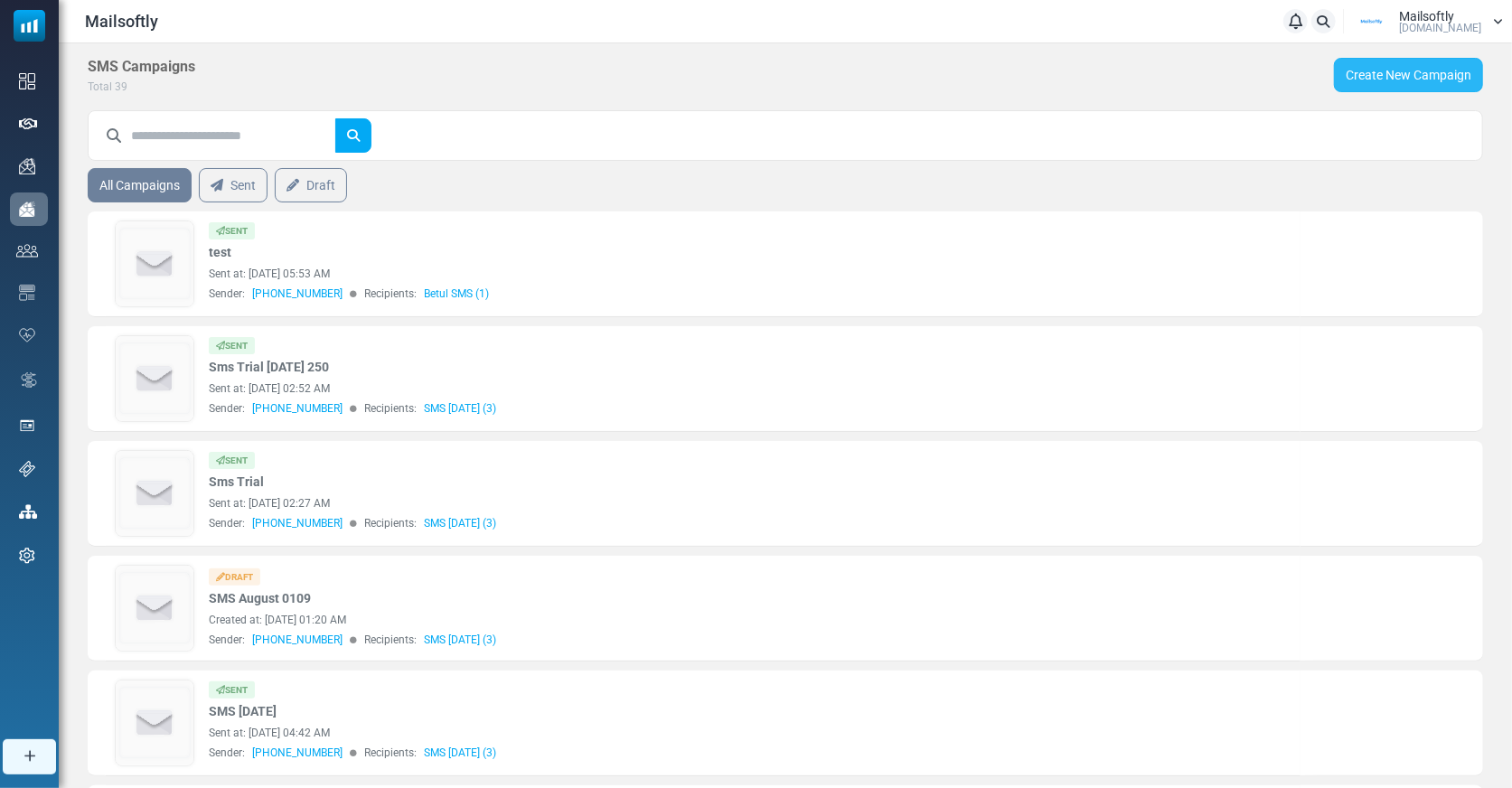
click at [1423, 73] on link "Create New Campaign" at bounding box center [1408, 74] width 149 height 34
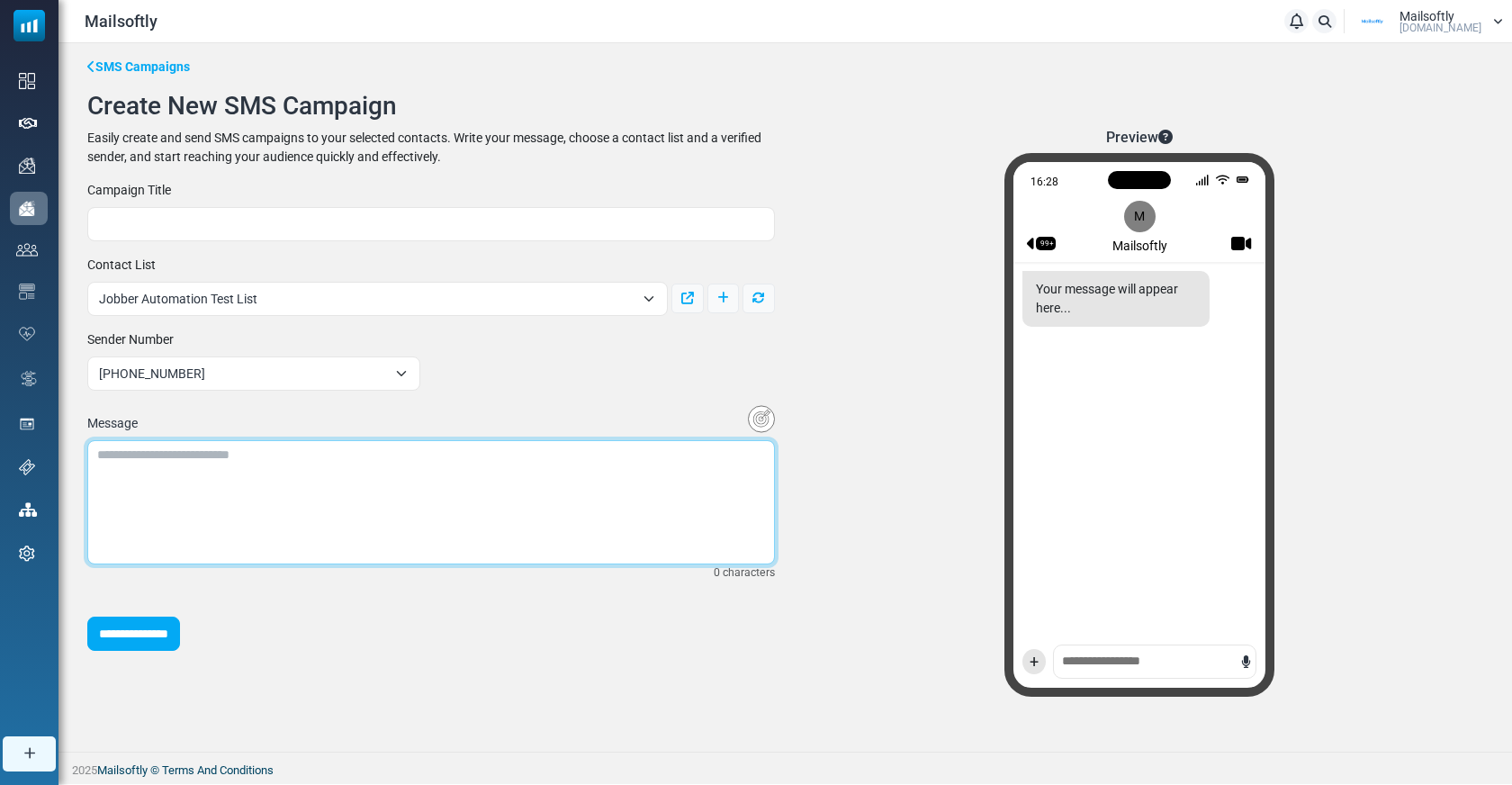
click at [622, 461] on textarea at bounding box center [431, 502] width 688 height 124
type textarea "*"
type textarea "*****"
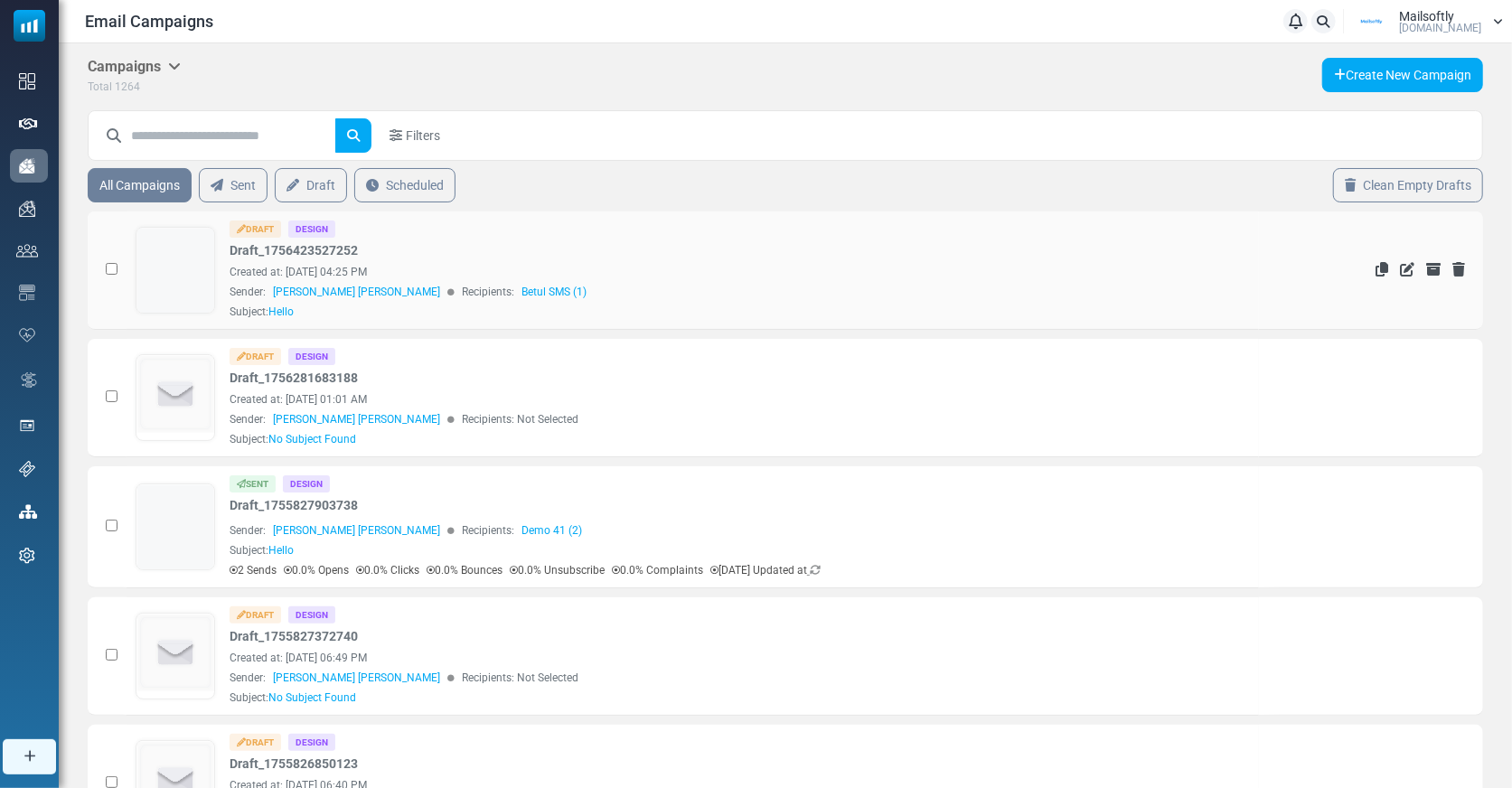
click at [191, 275] on link at bounding box center [175, 321] width 79 height 186
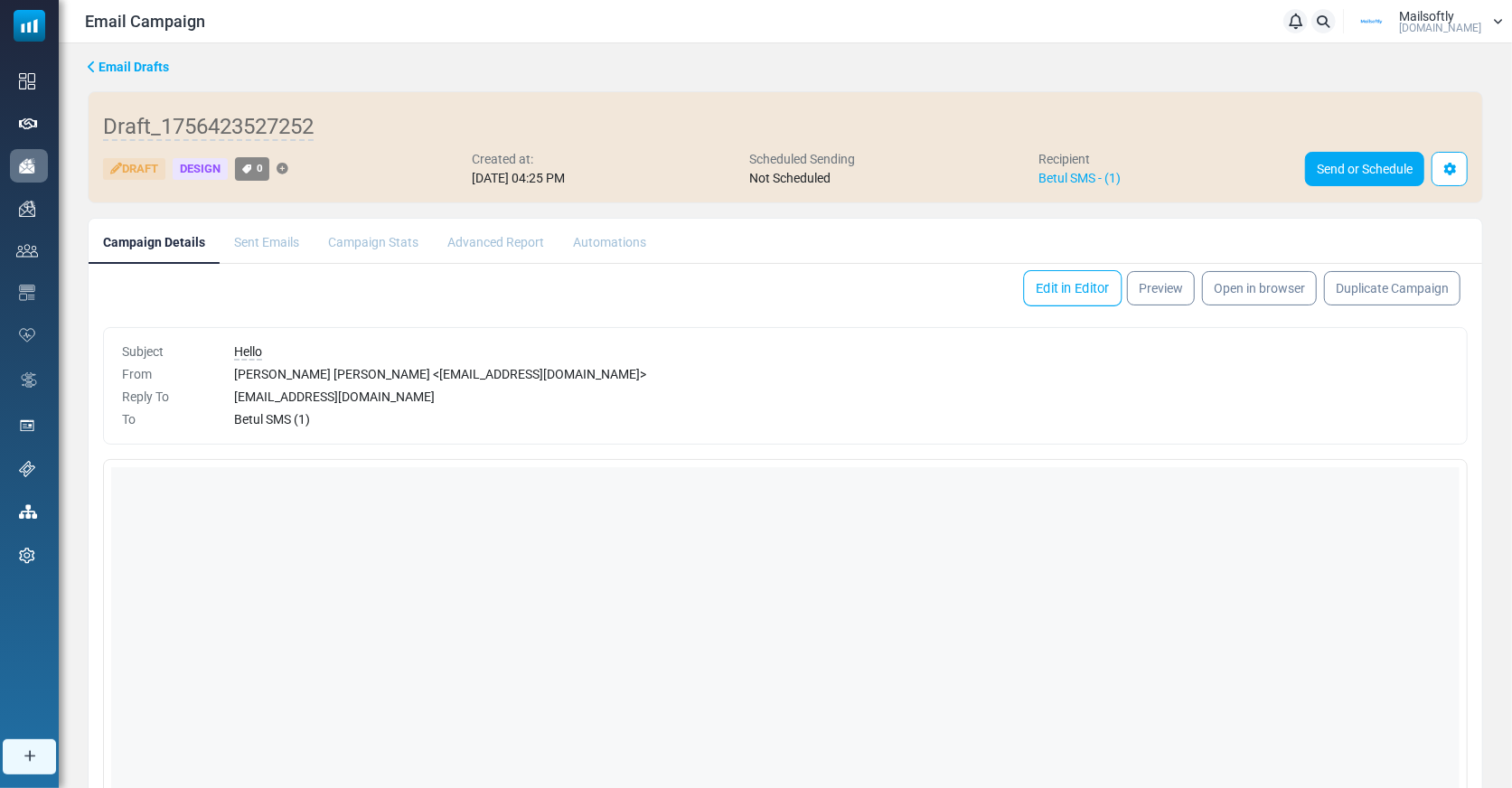
click at [1081, 291] on link "Edit in Editor" at bounding box center [1071, 288] width 98 height 36
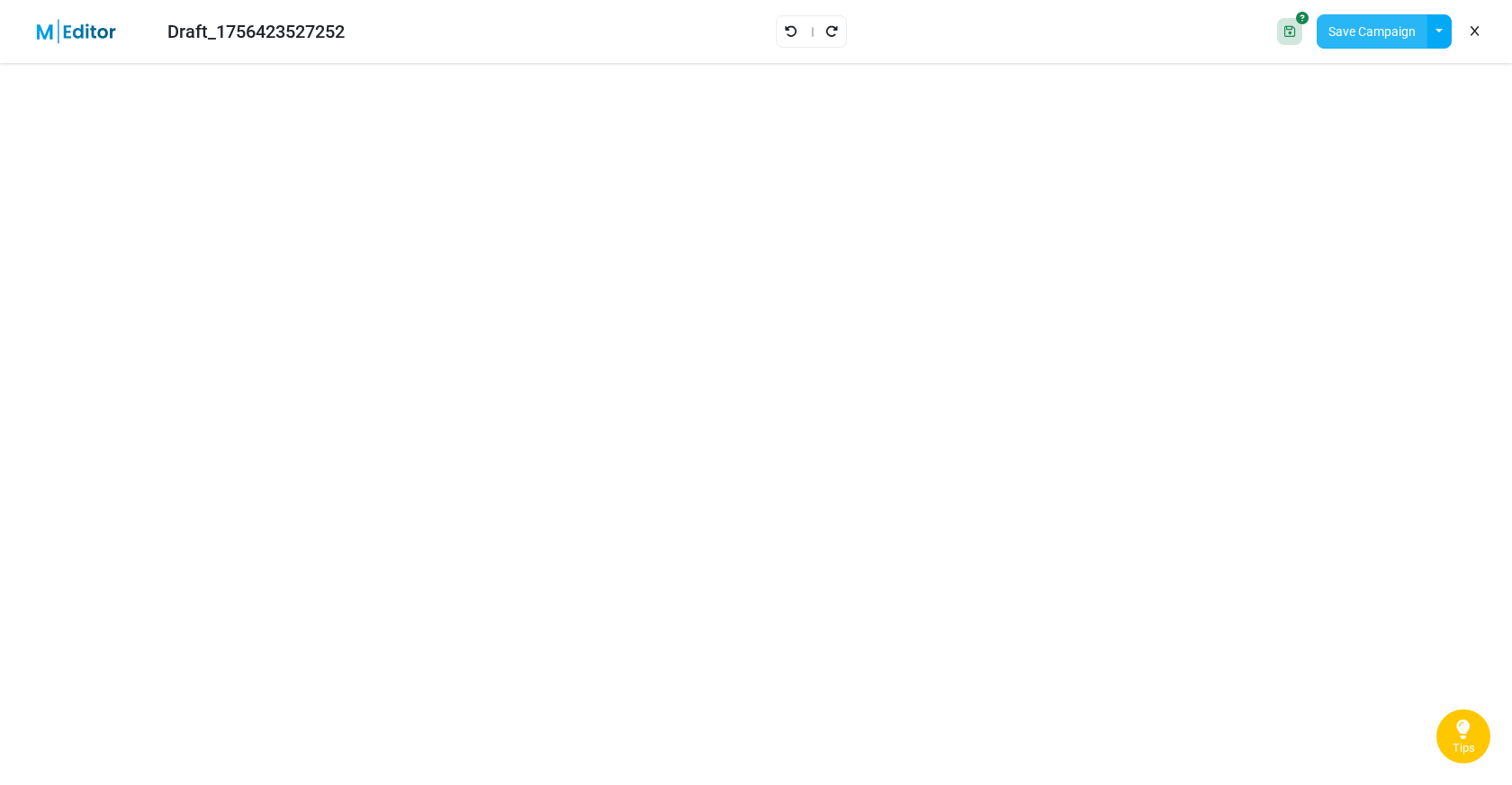
click at [1348, 21] on button "Save Campaign" at bounding box center [1372, 31] width 111 height 34
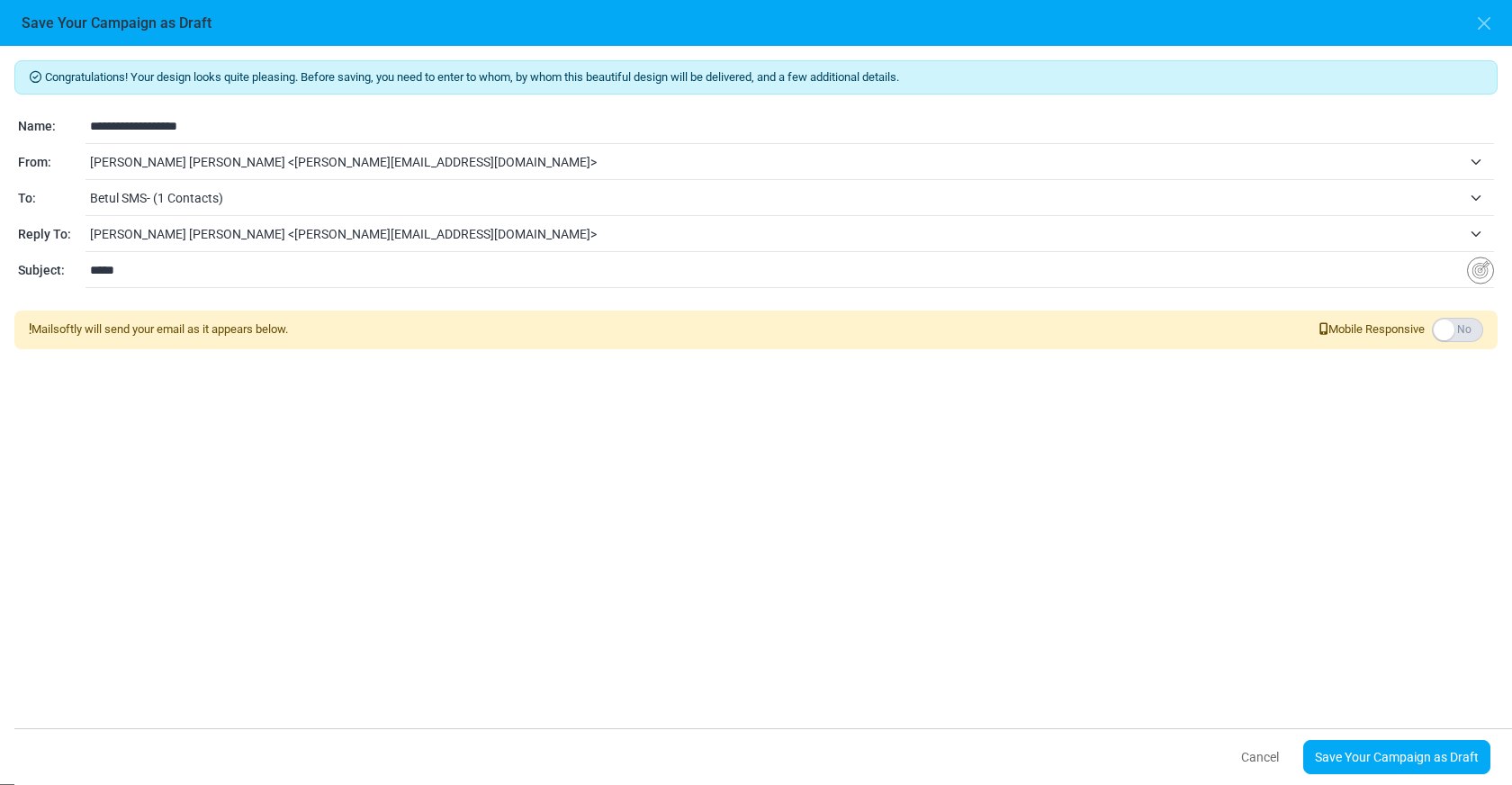
click at [152, 169] on span "Esma Calis Turan <esma@mailsoftly.net>" at bounding box center [776, 162] width 1372 height 21
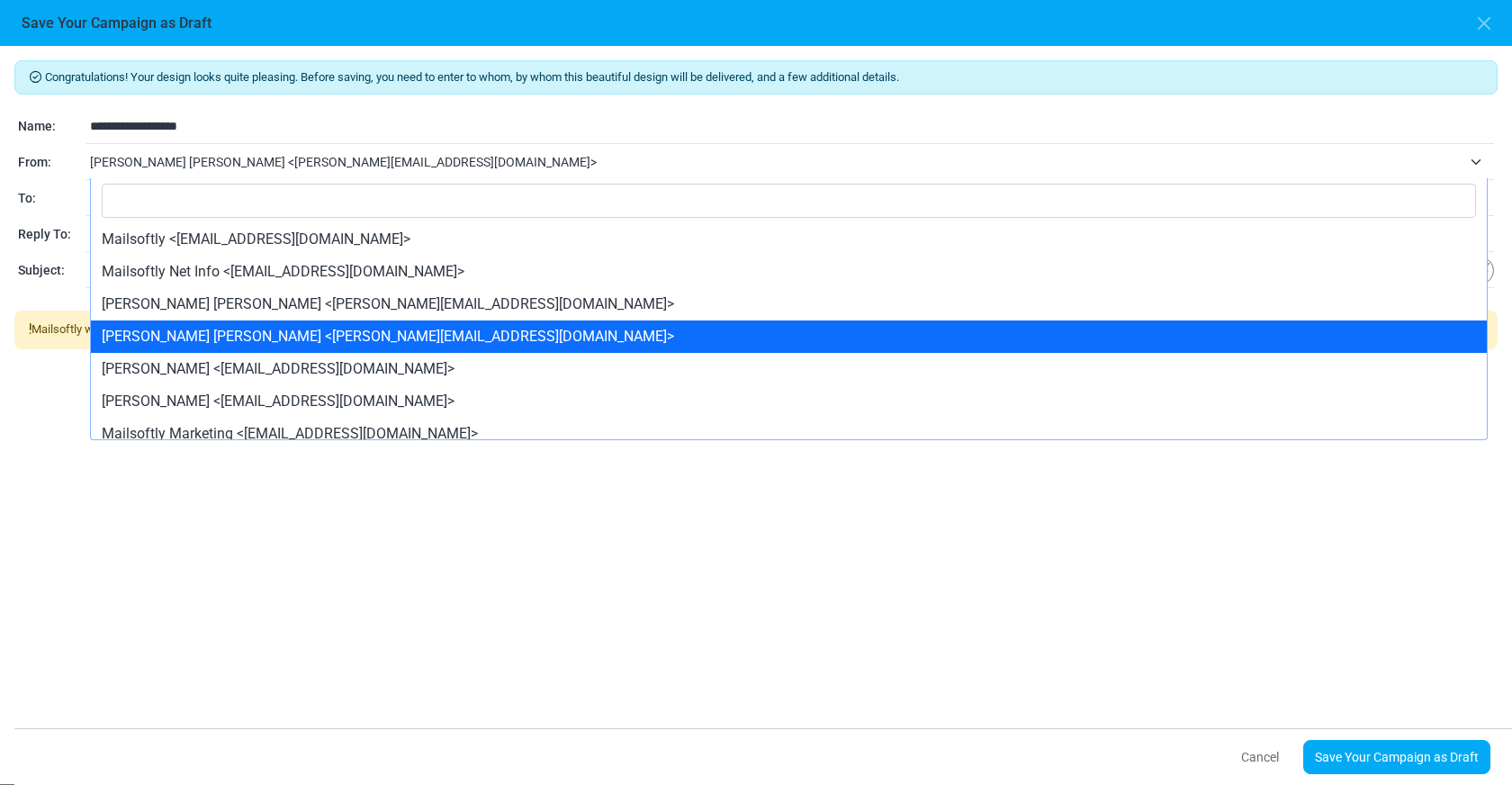
click at [330, 149] on span "Esma Calis Turan <esma@mailsoftly.net>" at bounding box center [792, 161] width 1404 height 32
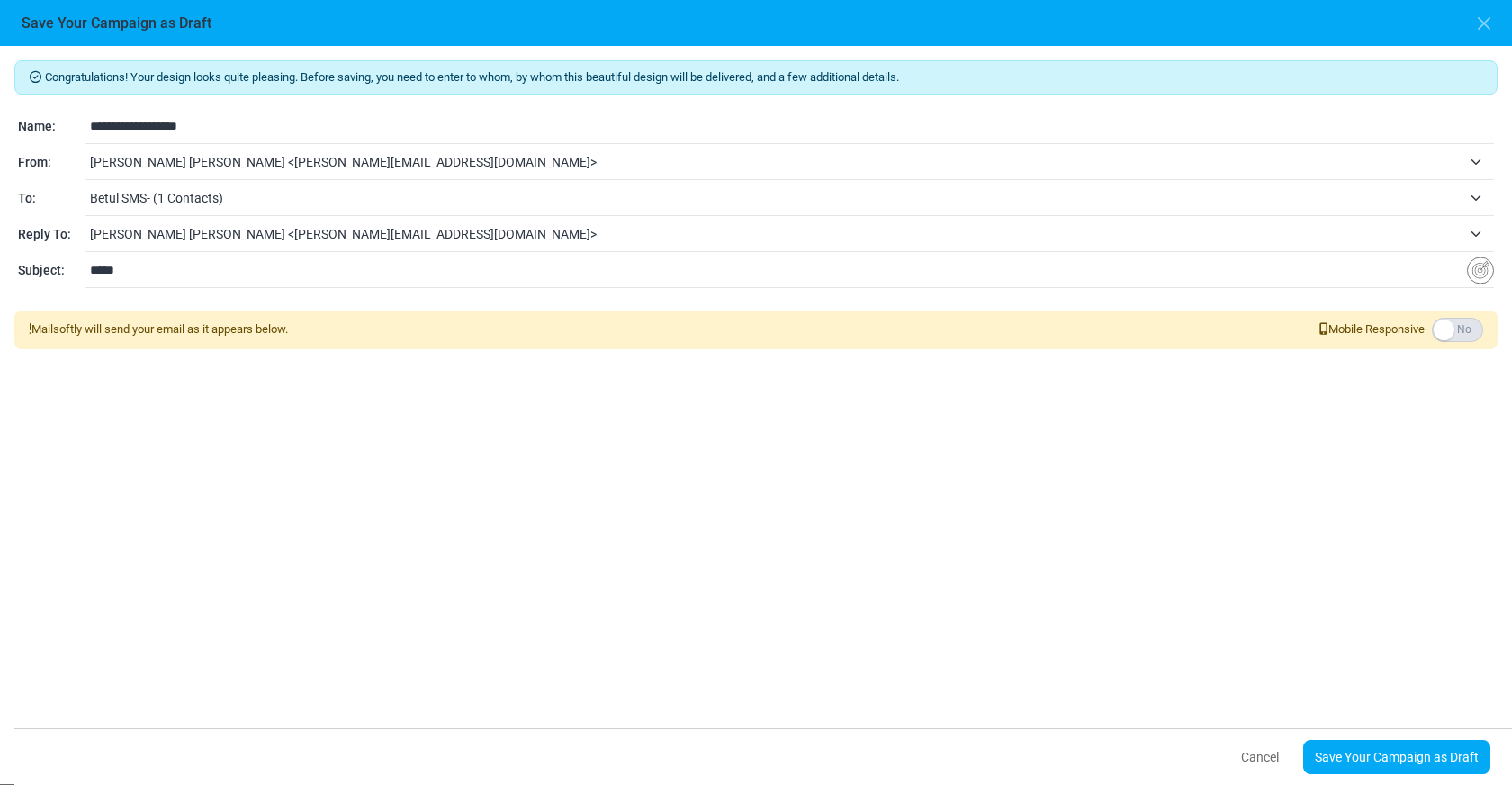
click at [293, 186] on span "Betul SMS- (1 Contacts)" at bounding box center [792, 197] width 1404 height 32
click at [339, 183] on span "Betul SMS- (1 Contacts)" at bounding box center [792, 197] width 1404 height 32
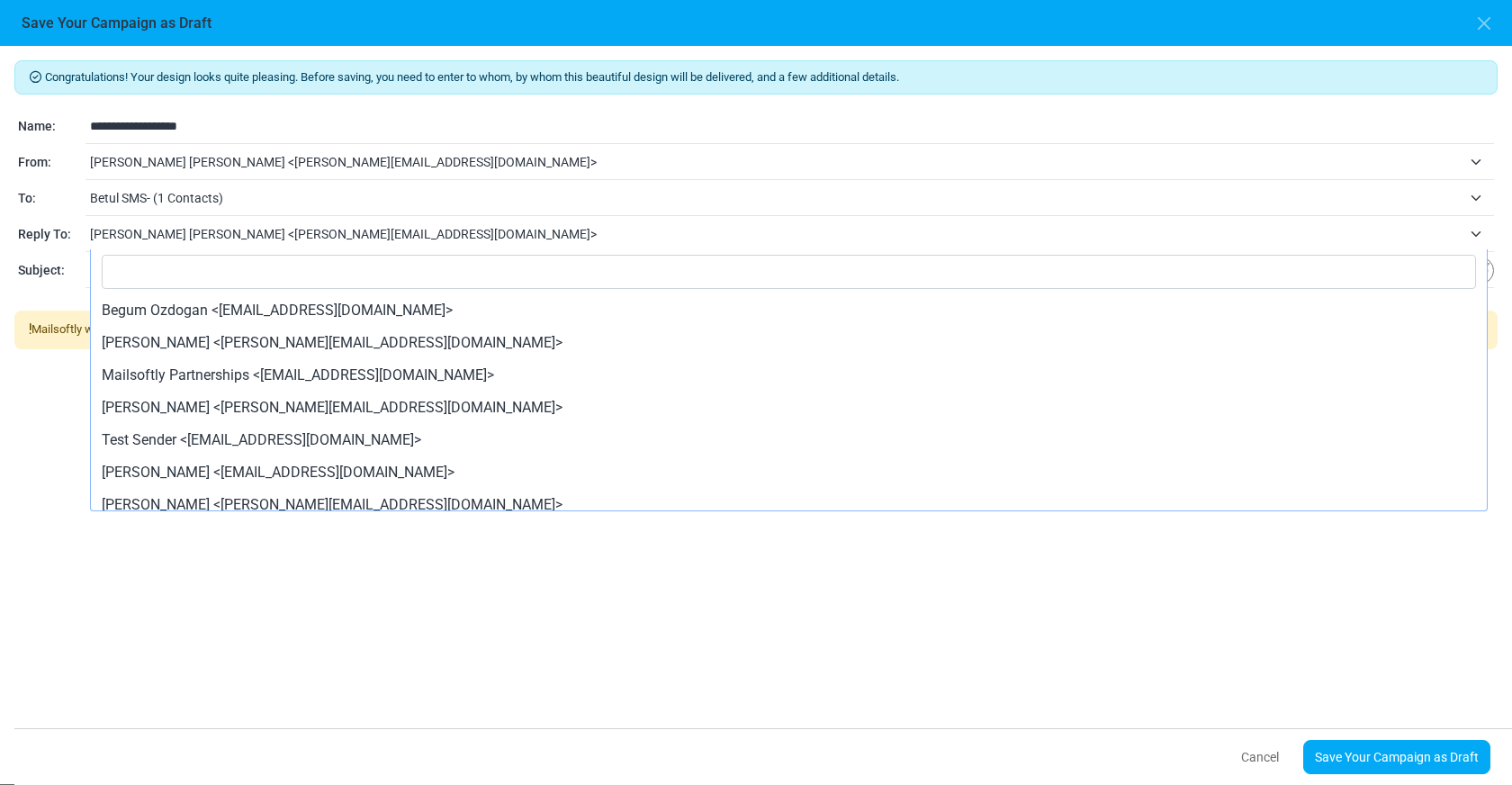
click at [297, 244] on span "Esma Calis Turan <esma@mailsoftly.net>" at bounding box center [776, 234] width 1372 height 21
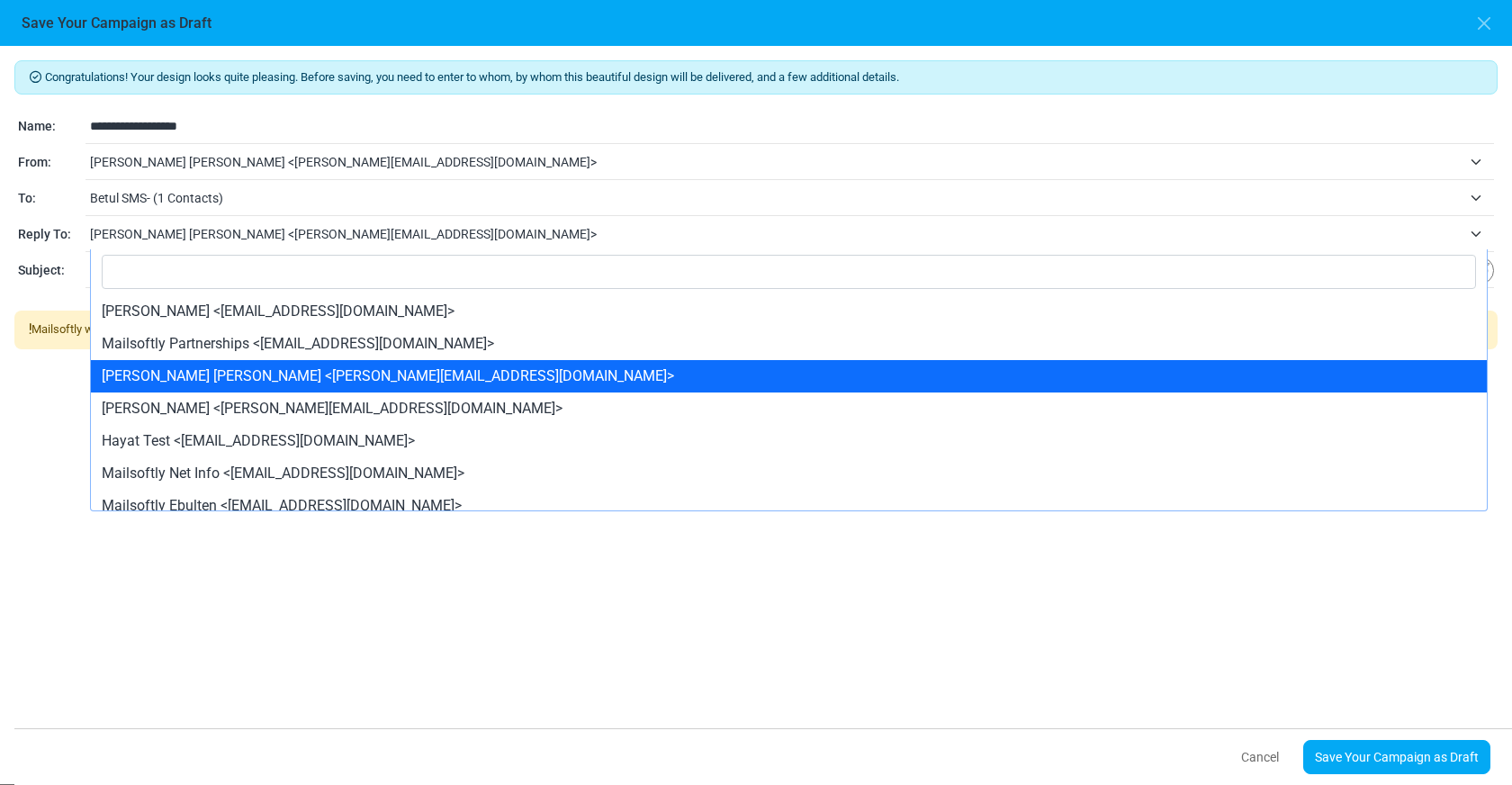
click at [374, 216] on div "**********" at bounding box center [756, 198] width 1483 height 180
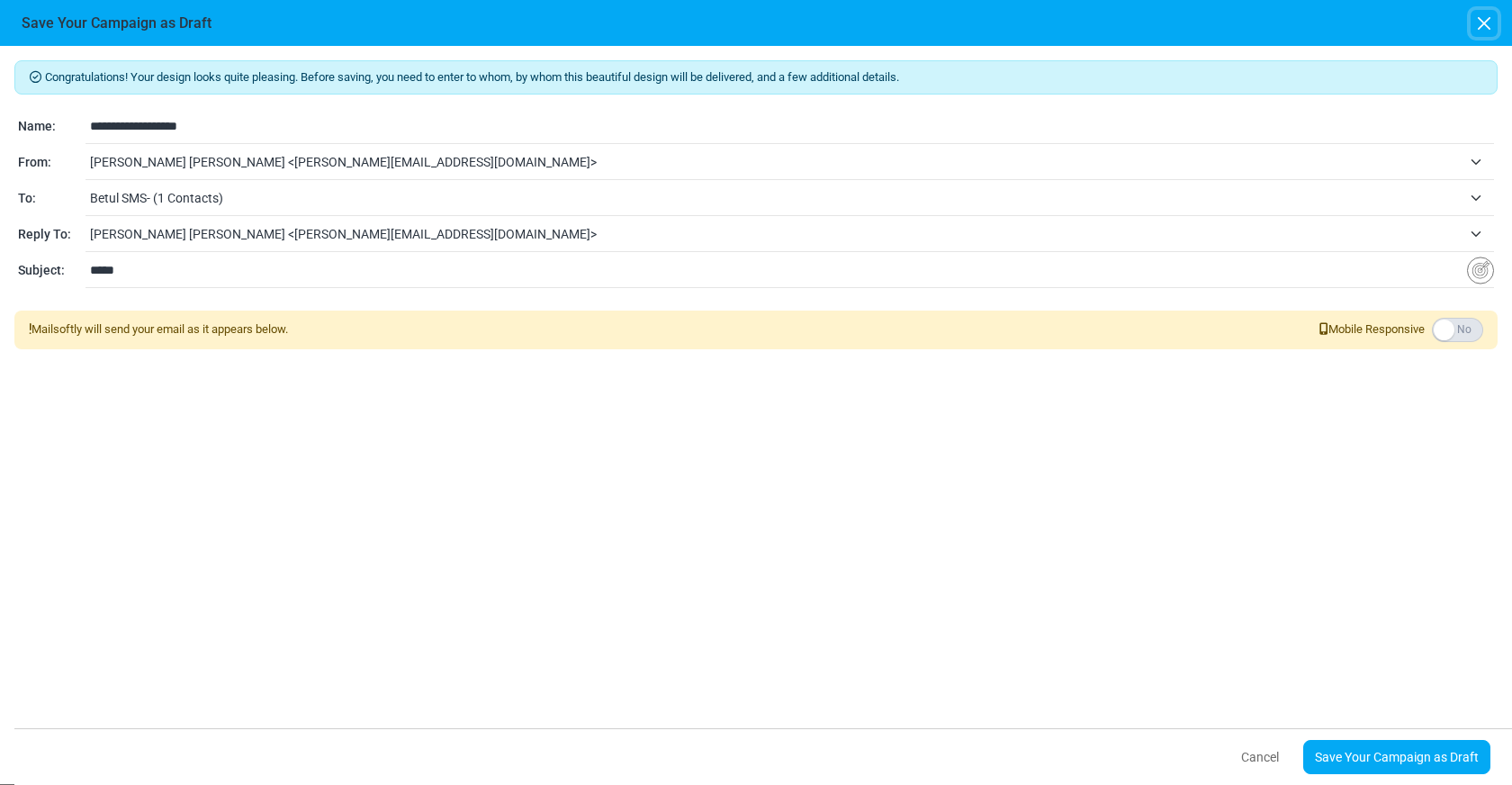
click at [1488, 22] on button "button" at bounding box center [1484, 23] width 27 height 27
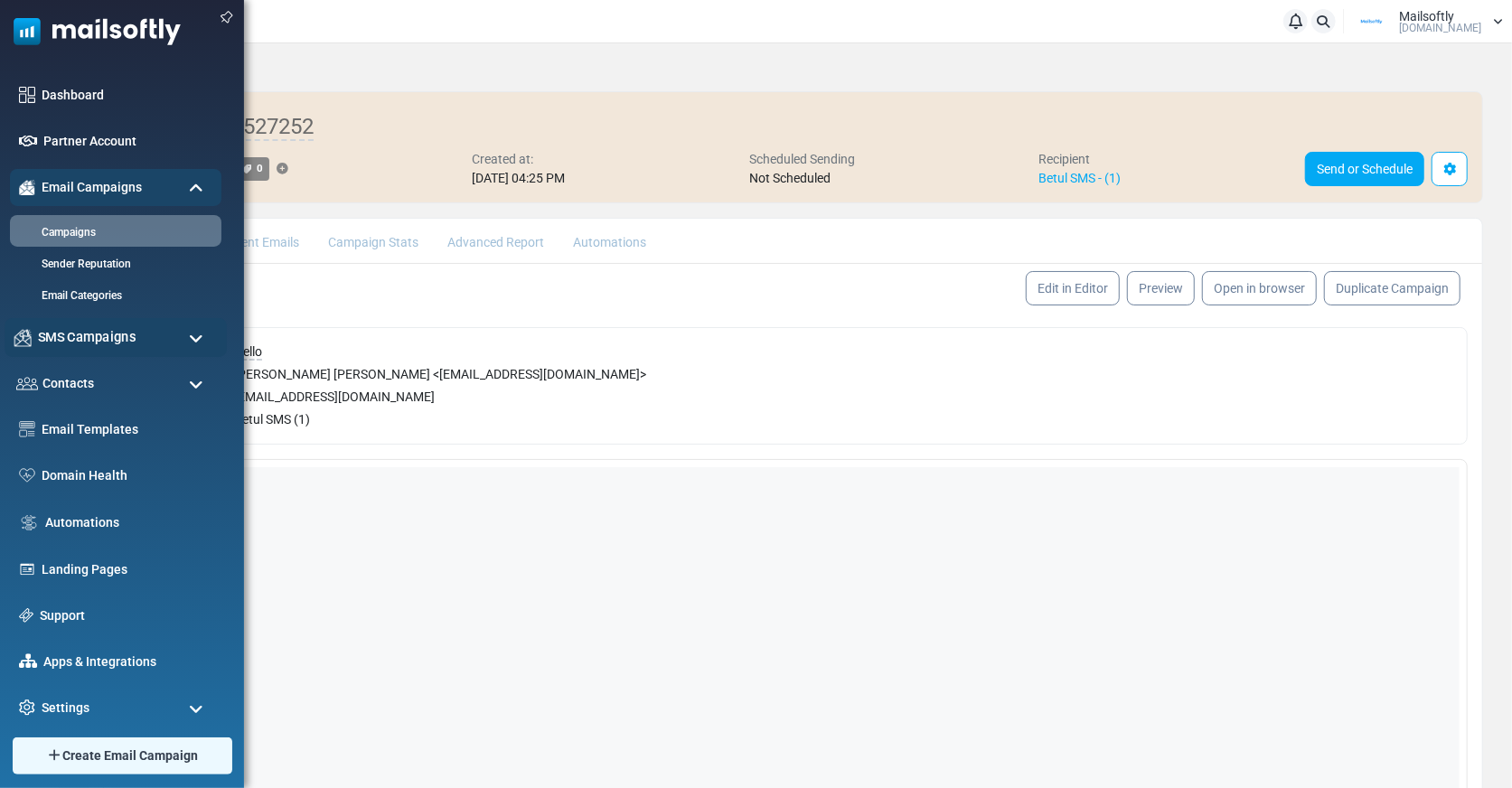
click at [102, 335] on span "SMS Campaigns" at bounding box center [87, 337] width 97 height 20
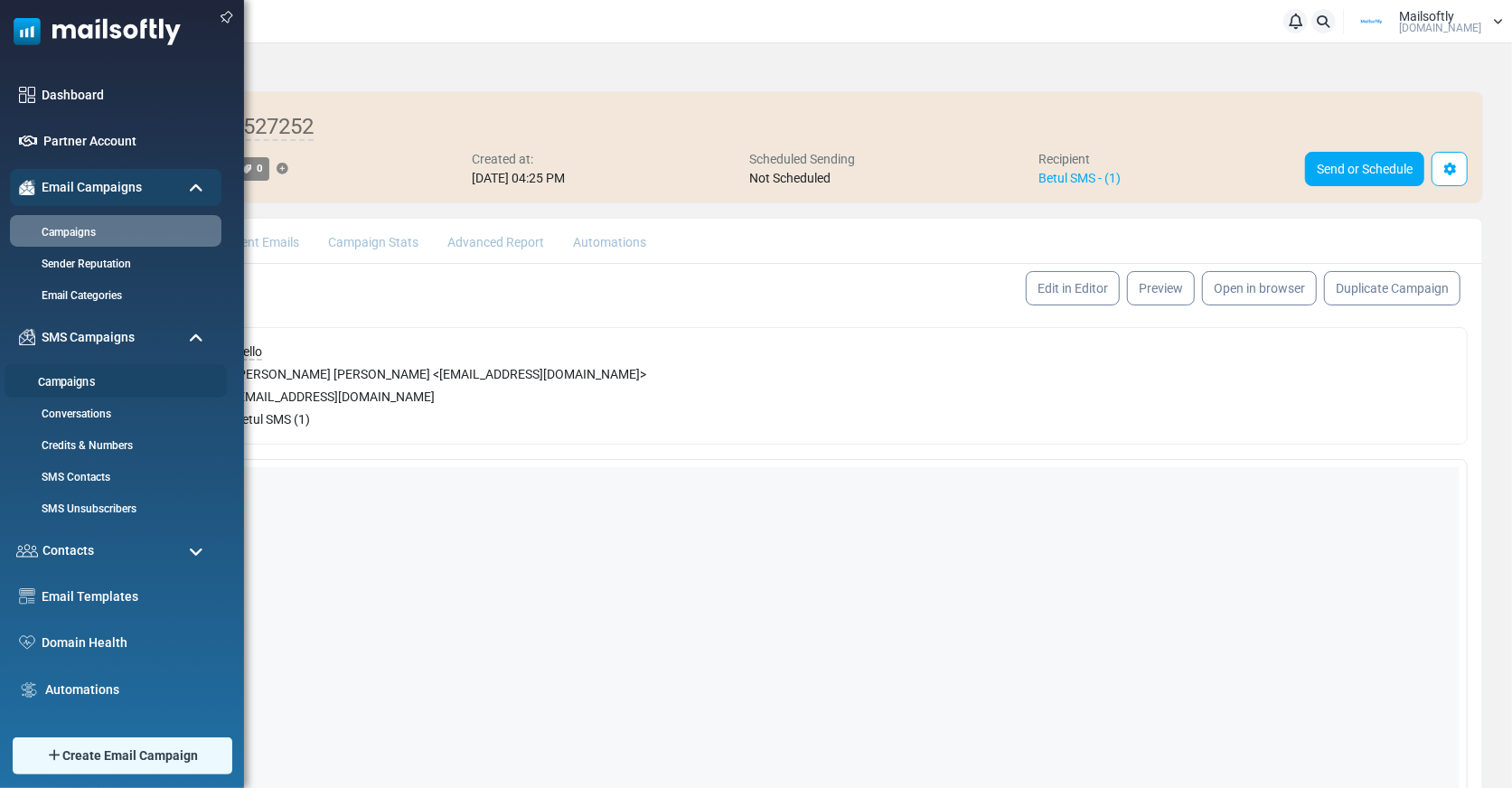
click at [85, 379] on link "Campaigns" at bounding box center [113, 383] width 216 height 18
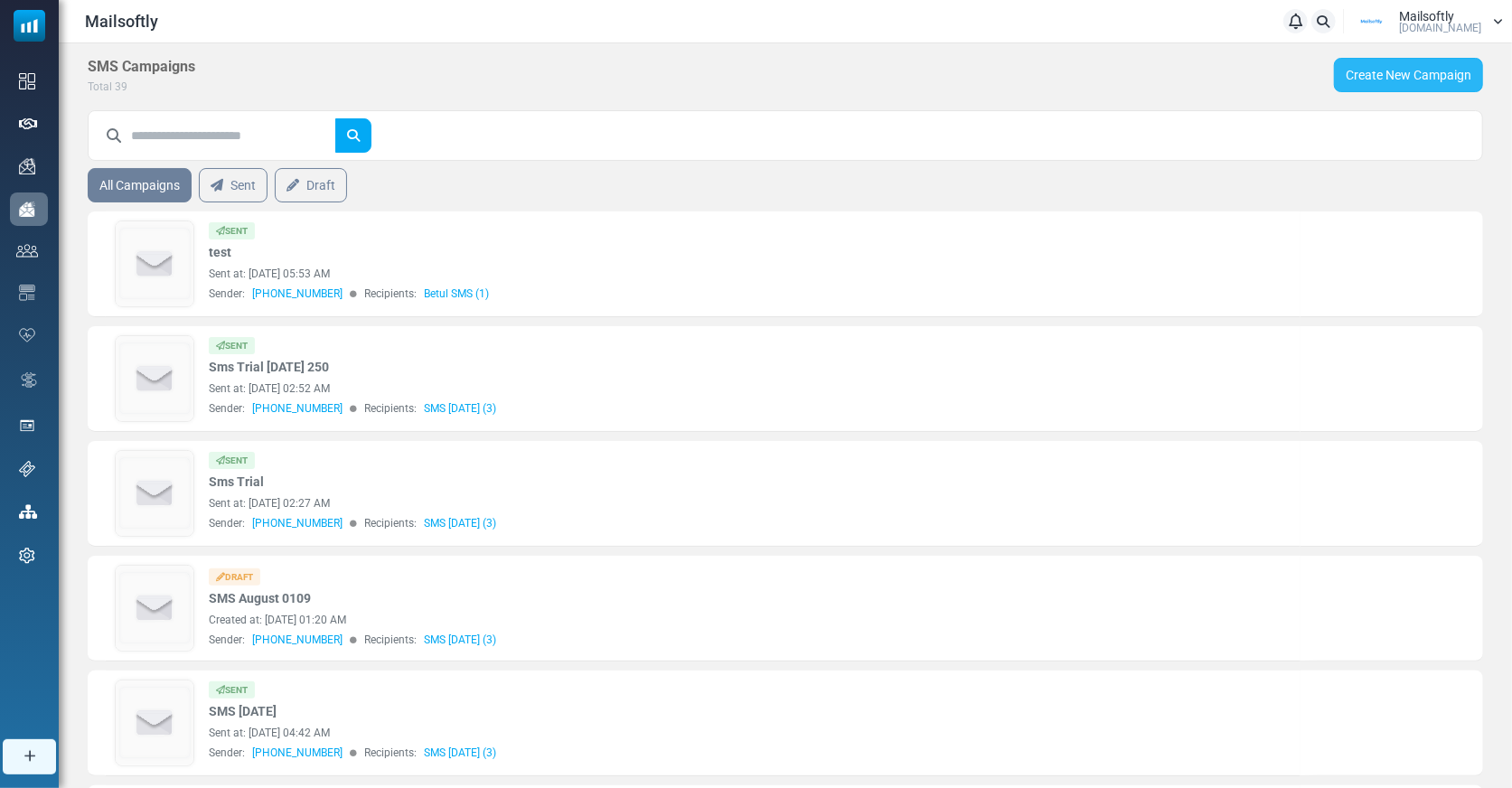
click at [1376, 82] on link "Create New Campaign" at bounding box center [1408, 74] width 149 height 34
click at [151, 595] on img at bounding box center [155, 608] width 78 height 85
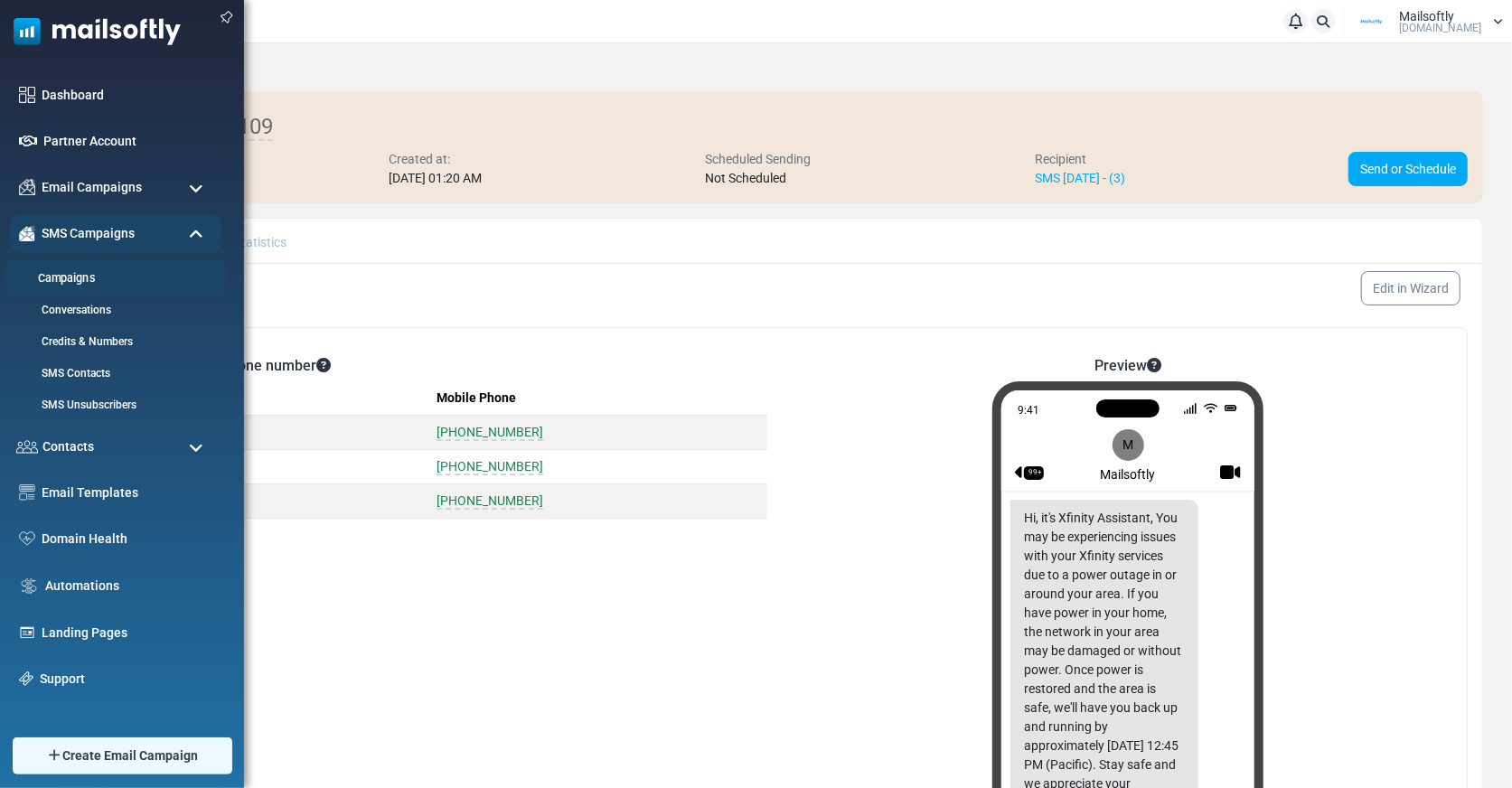
click at [101, 278] on link "Campaigns" at bounding box center [113, 279] width 216 height 18
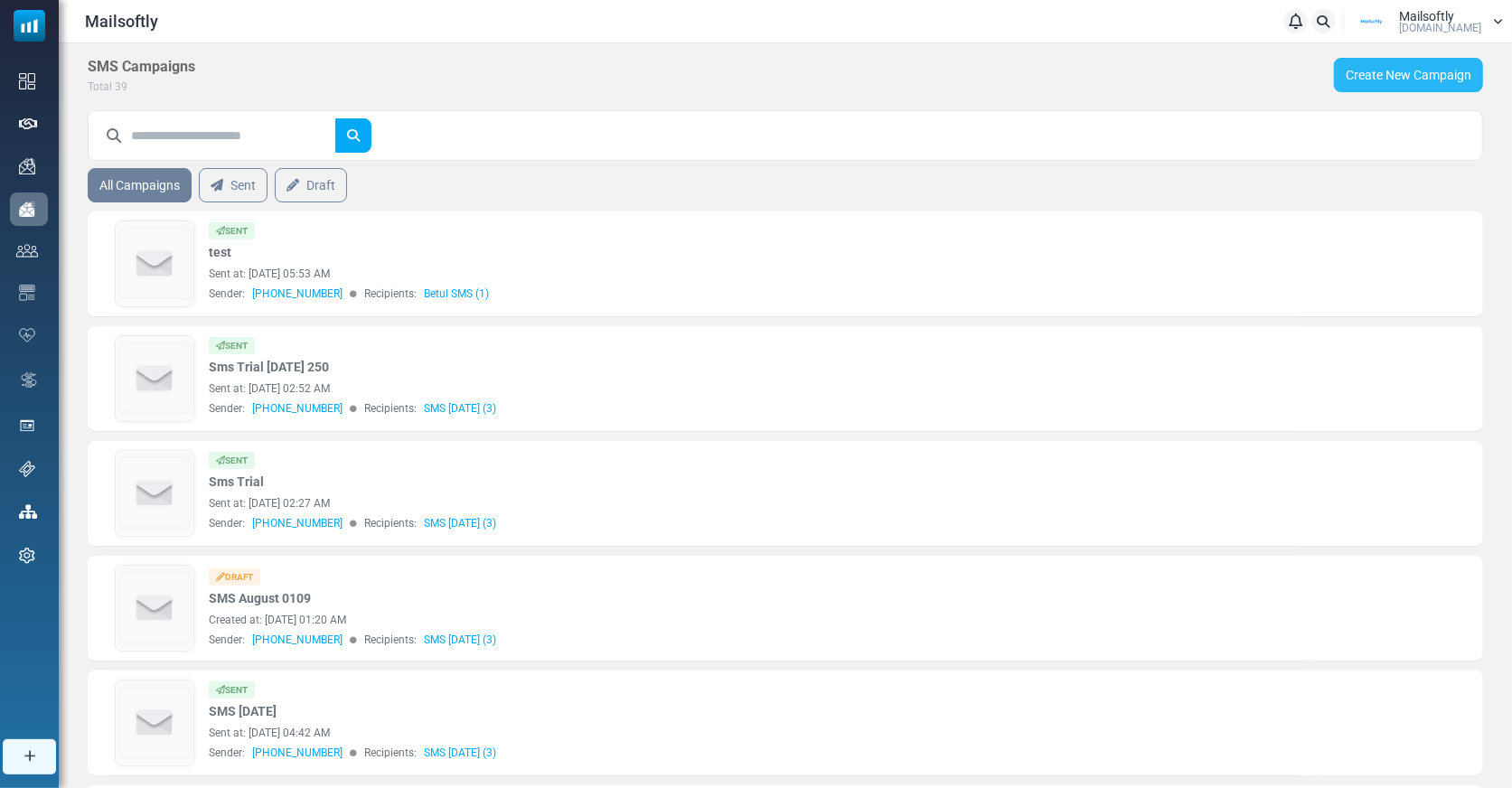
click at [1353, 65] on link "Create New Campaign" at bounding box center [1408, 74] width 149 height 34
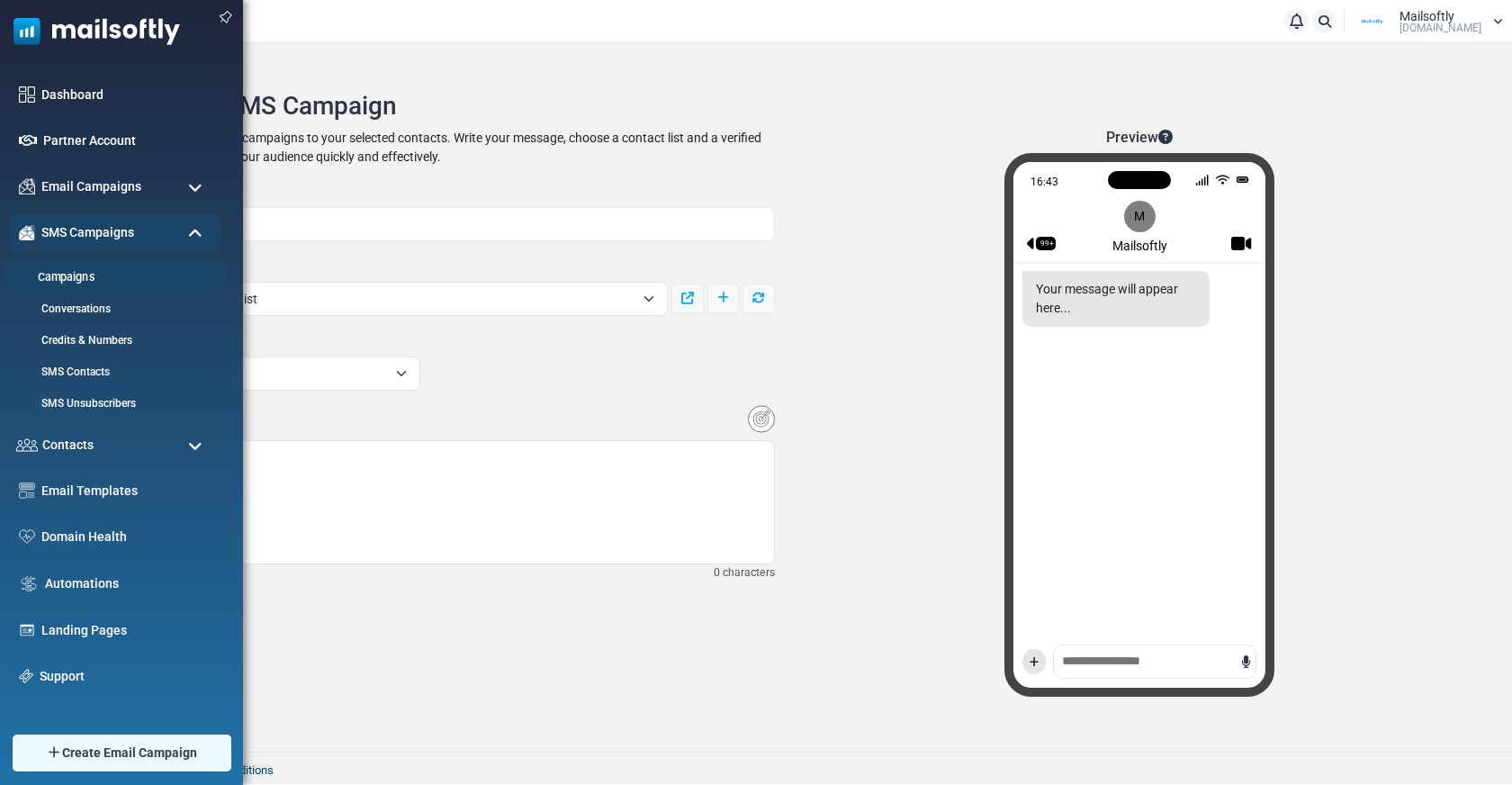
click at [84, 281] on link "Campaigns" at bounding box center [113, 278] width 216 height 17
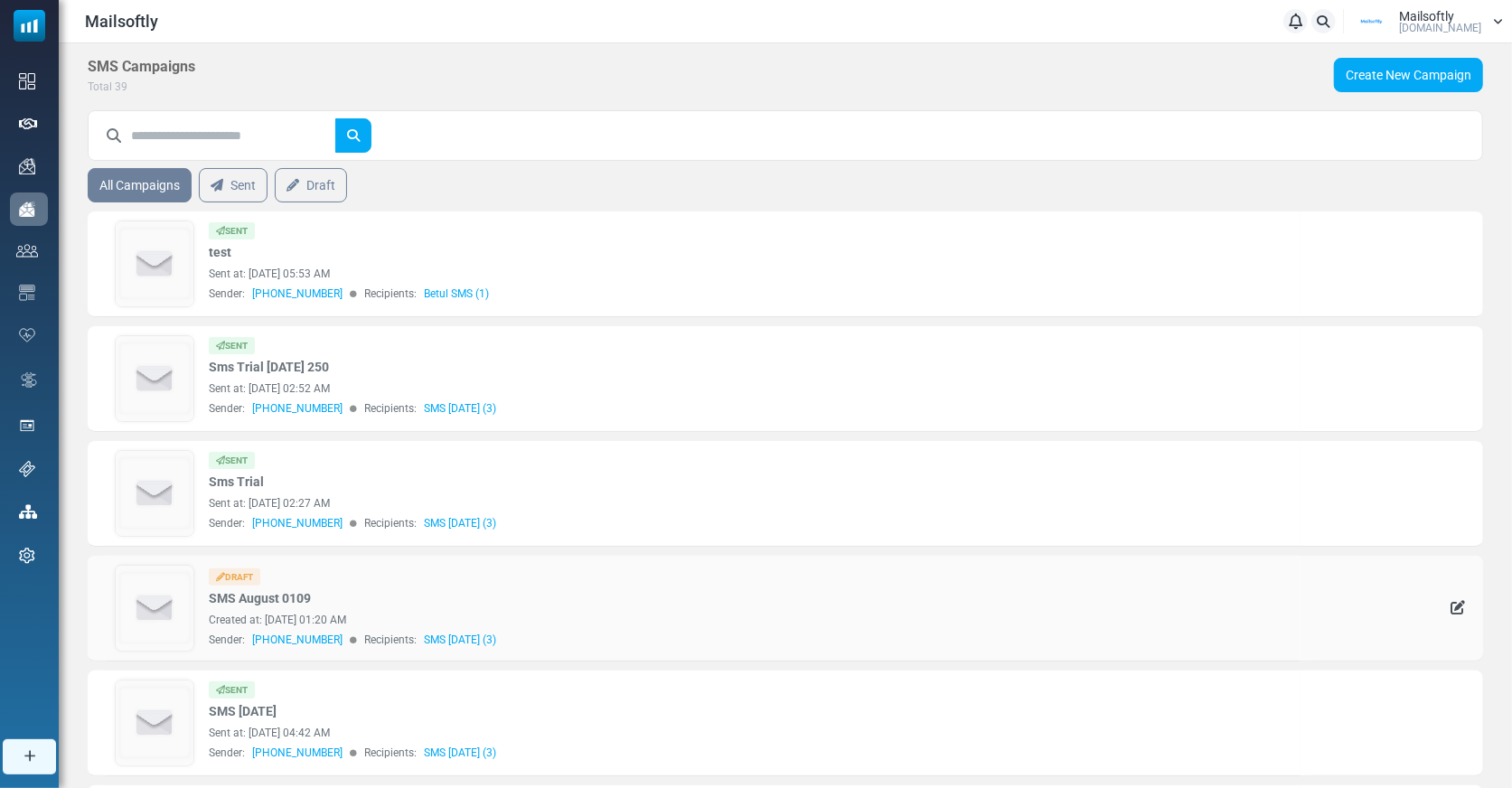
click at [181, 575] on img at bounding box center [155, 608] width 78 height 85
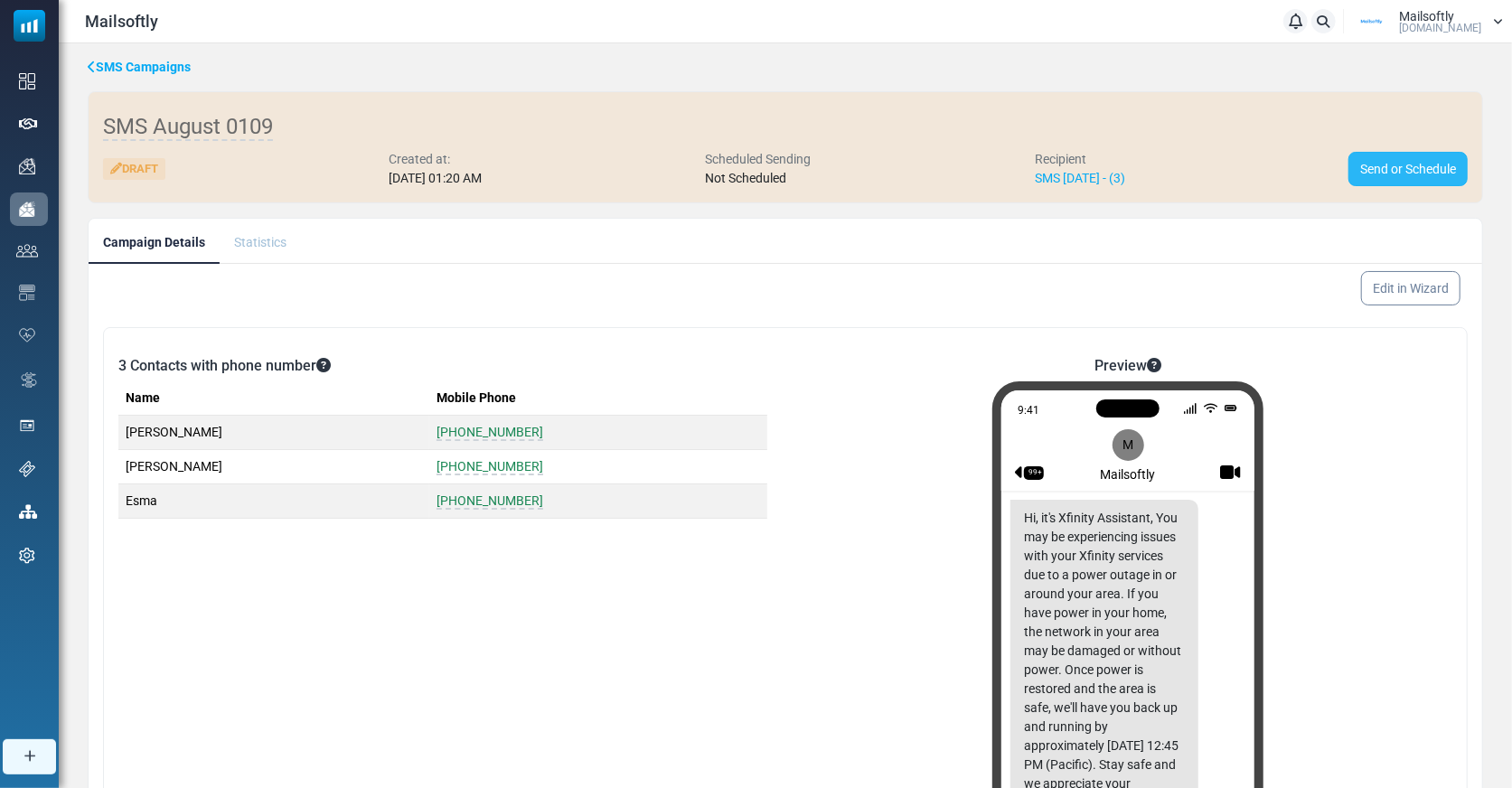
click at [1374, 161] on link "Send or Schedule" at bounding box center [1408, 169] width 119 height 34
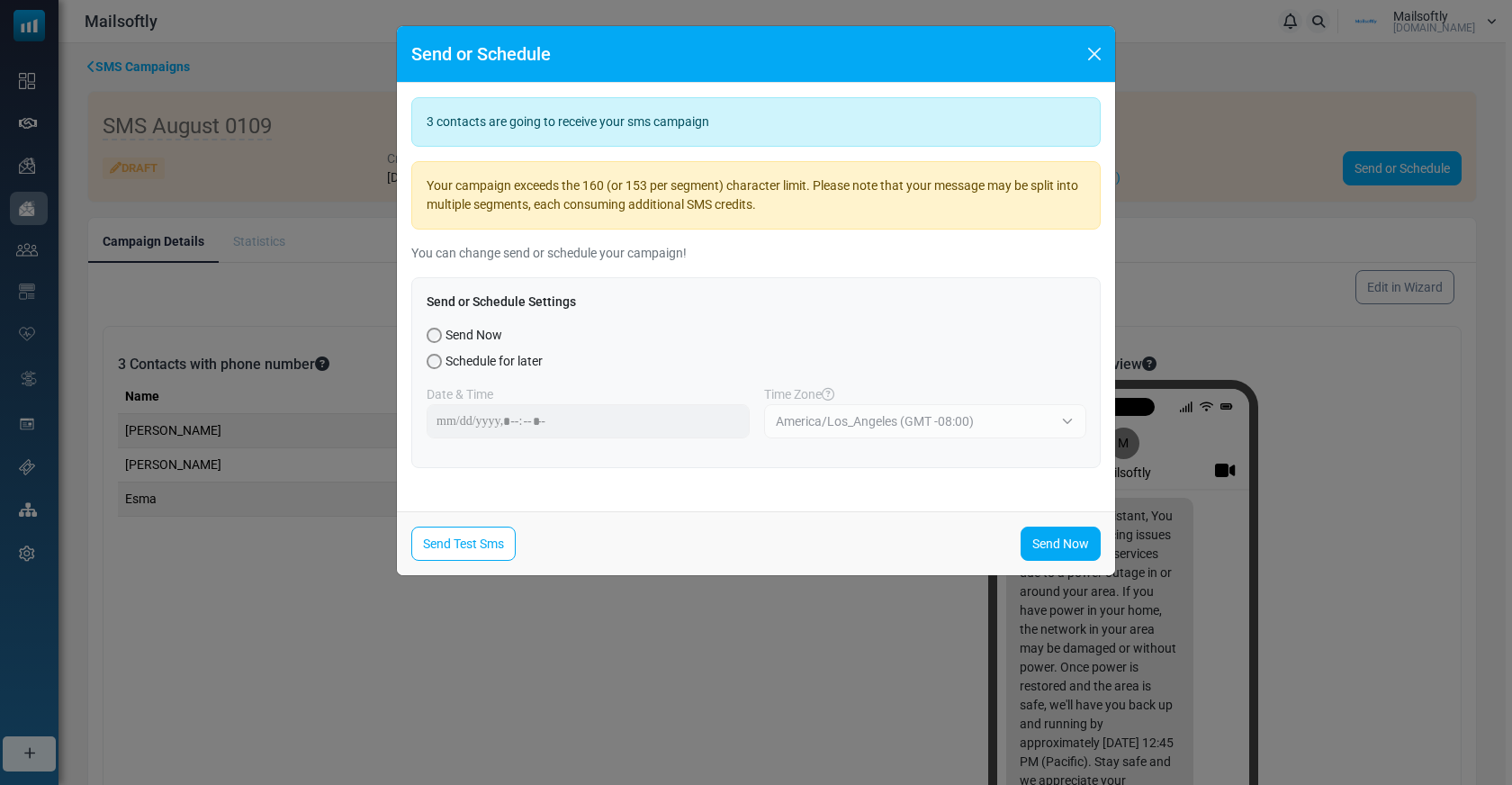
click at [477, 354] on span "Schedule for later" at bounding box center [494, 360] width 97 height 18
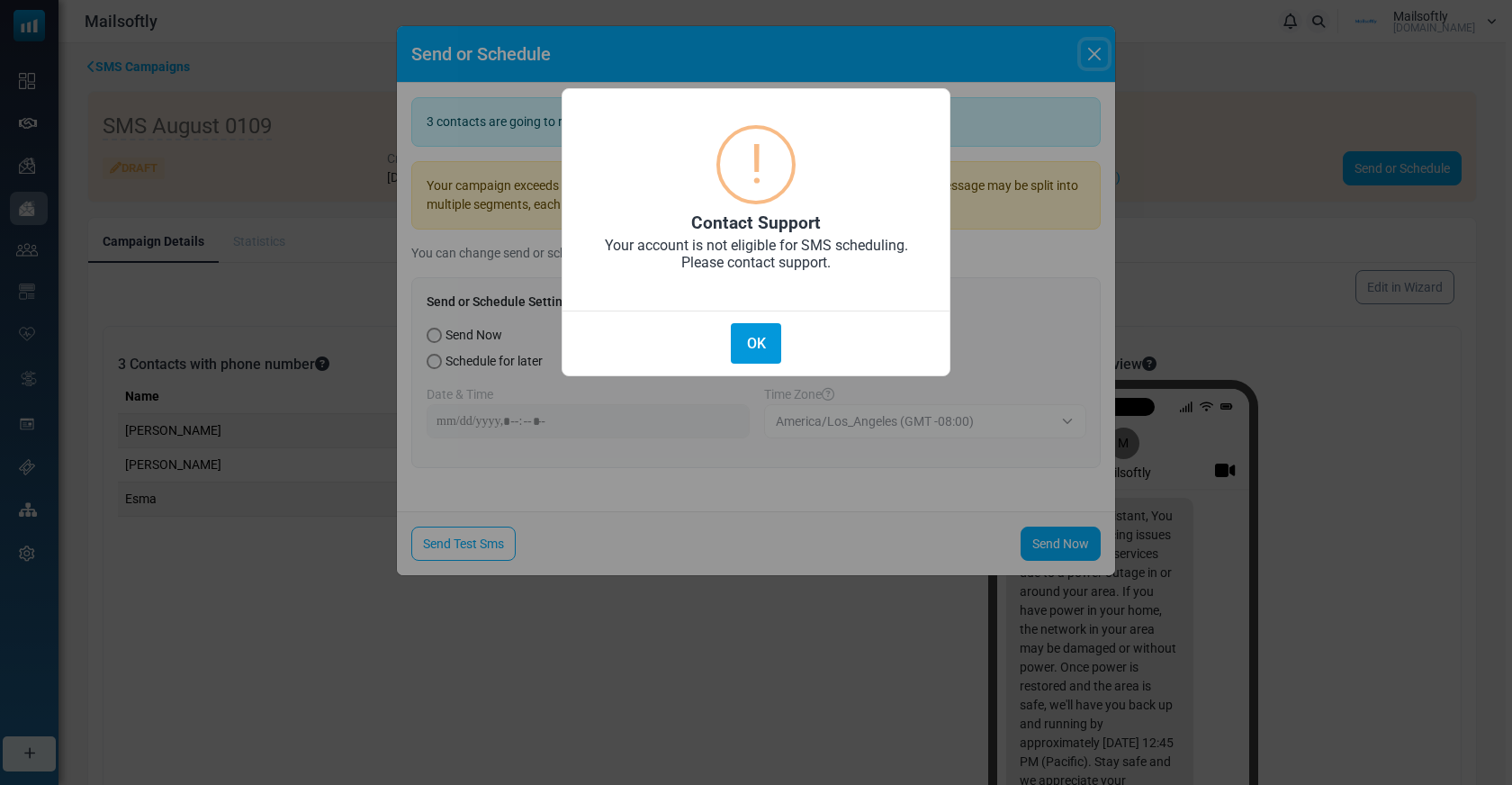
click at [762, 337] on button "OK" at bounding box center [756, 344] width 50 height 41
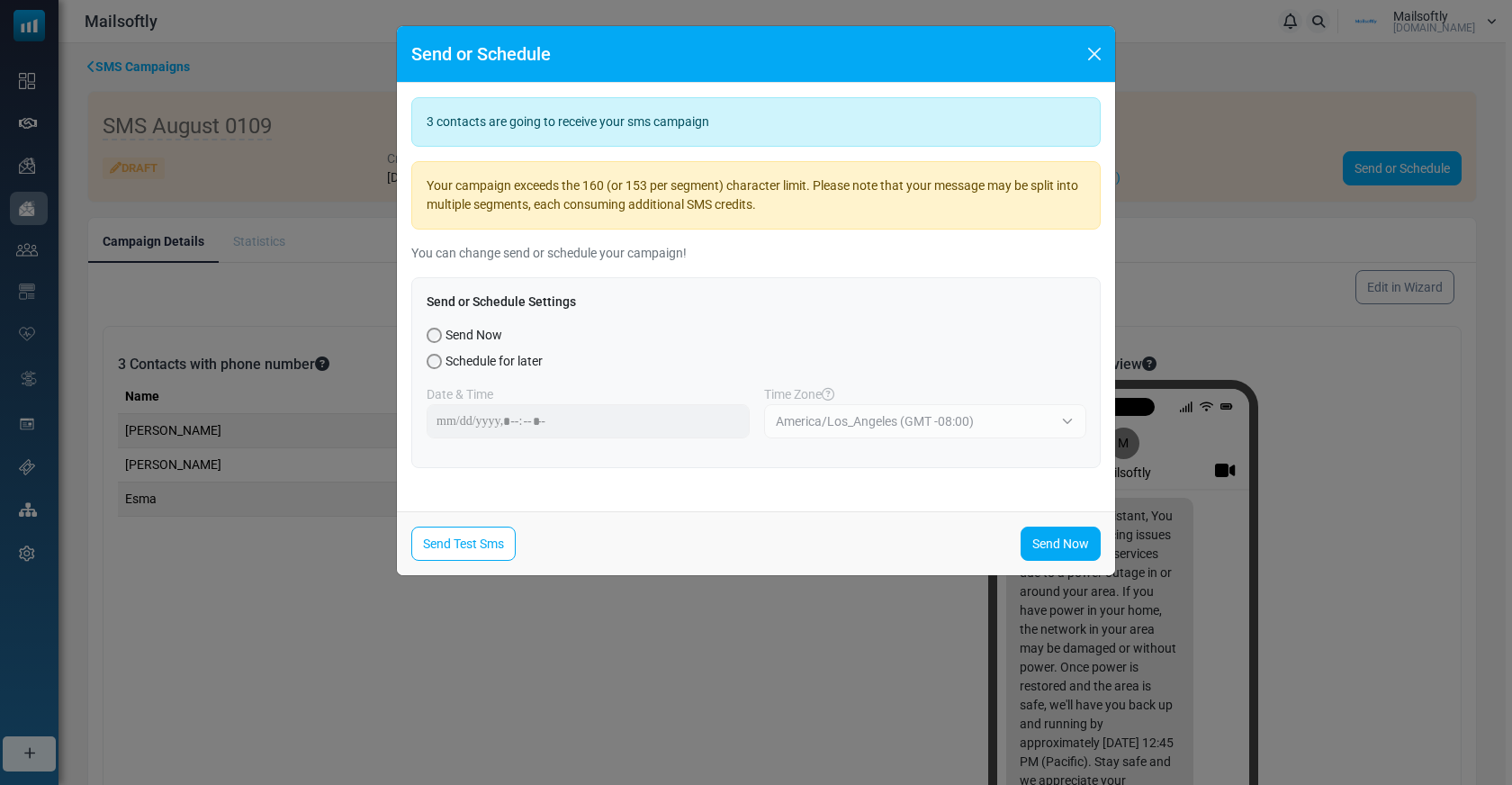
click at [497, 358] on span "Schedule for later" at bounding box center [494, 360] width 97 height 18
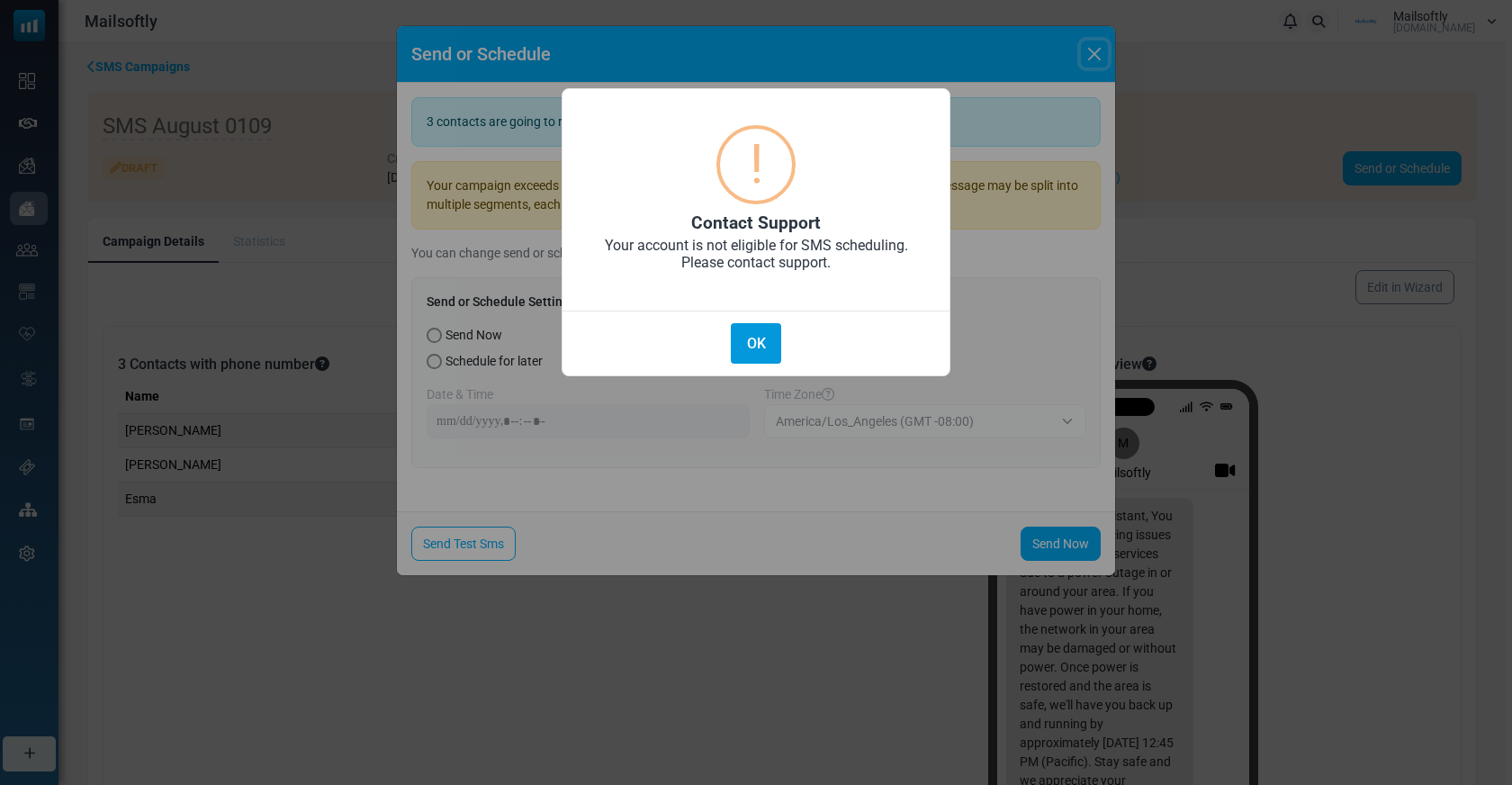
click at [768, 324] on button "OK" at bounding box center [756, 344] width 50 height 41
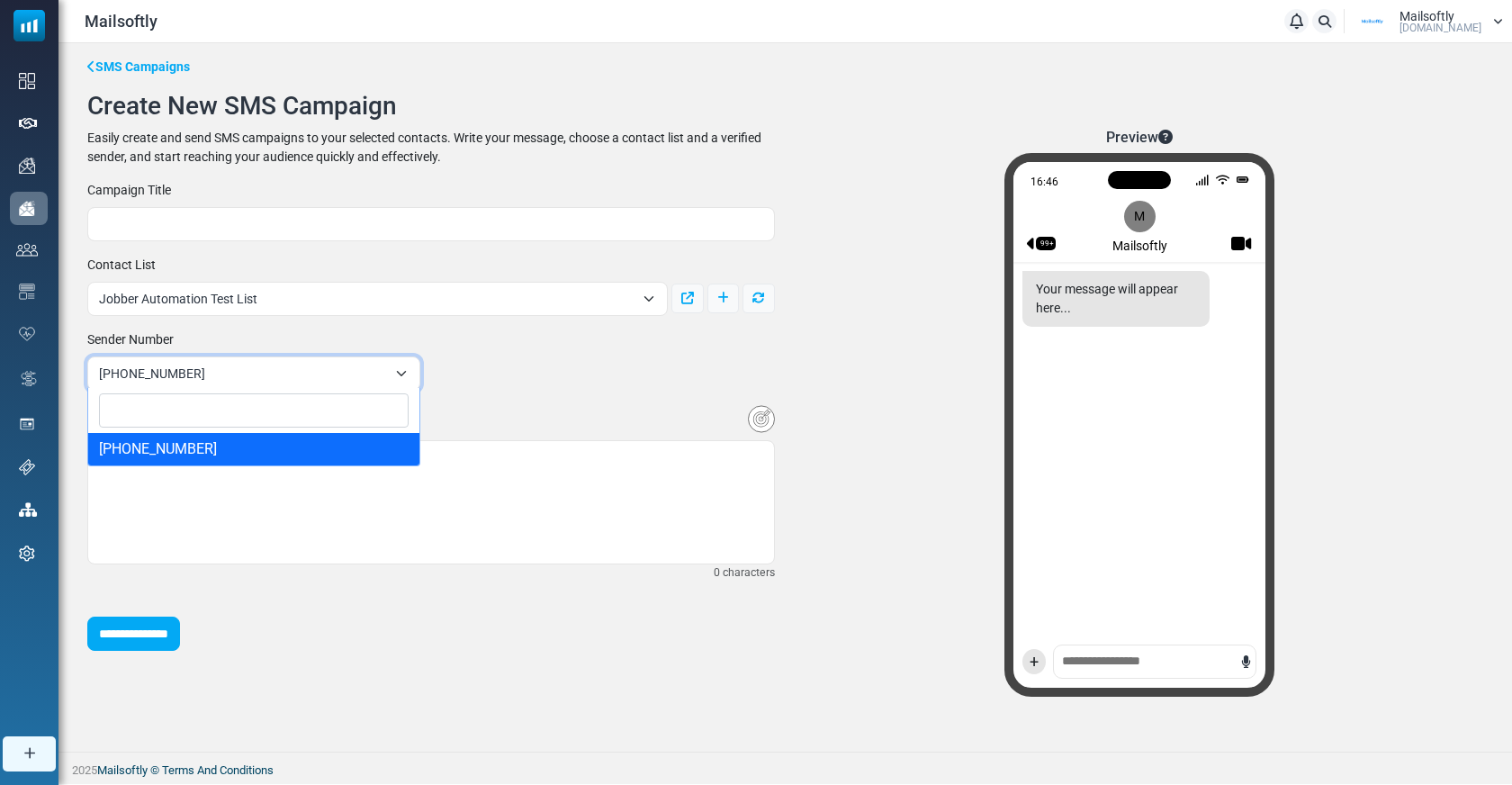
click at [411, 363] on span "[PHONE_NUMBER]" at bounding box center [253, 373] width 333 height 34
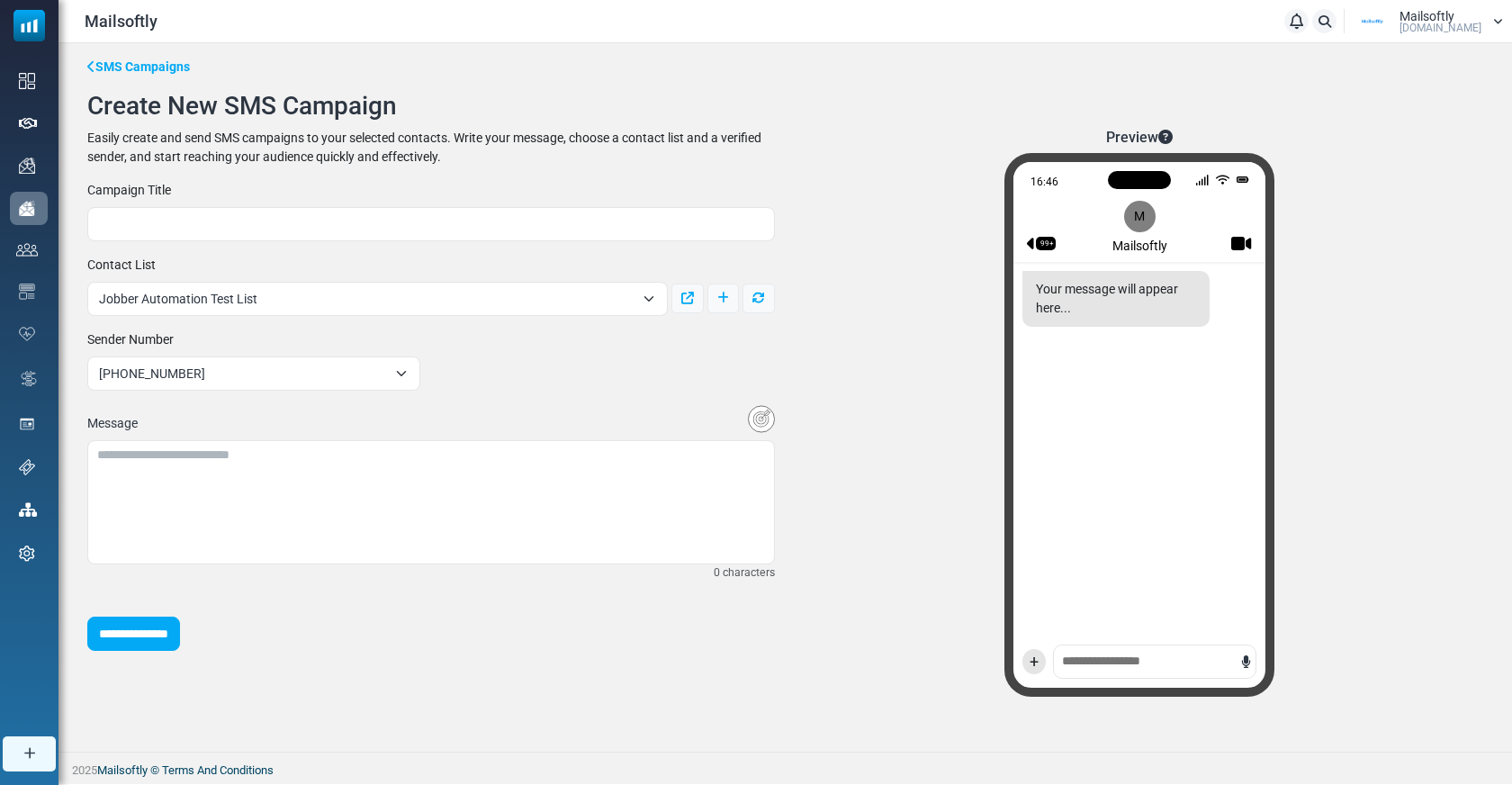
click at [491, 405] on div "**********" at bounding box center [431, 419] width 688 height 28
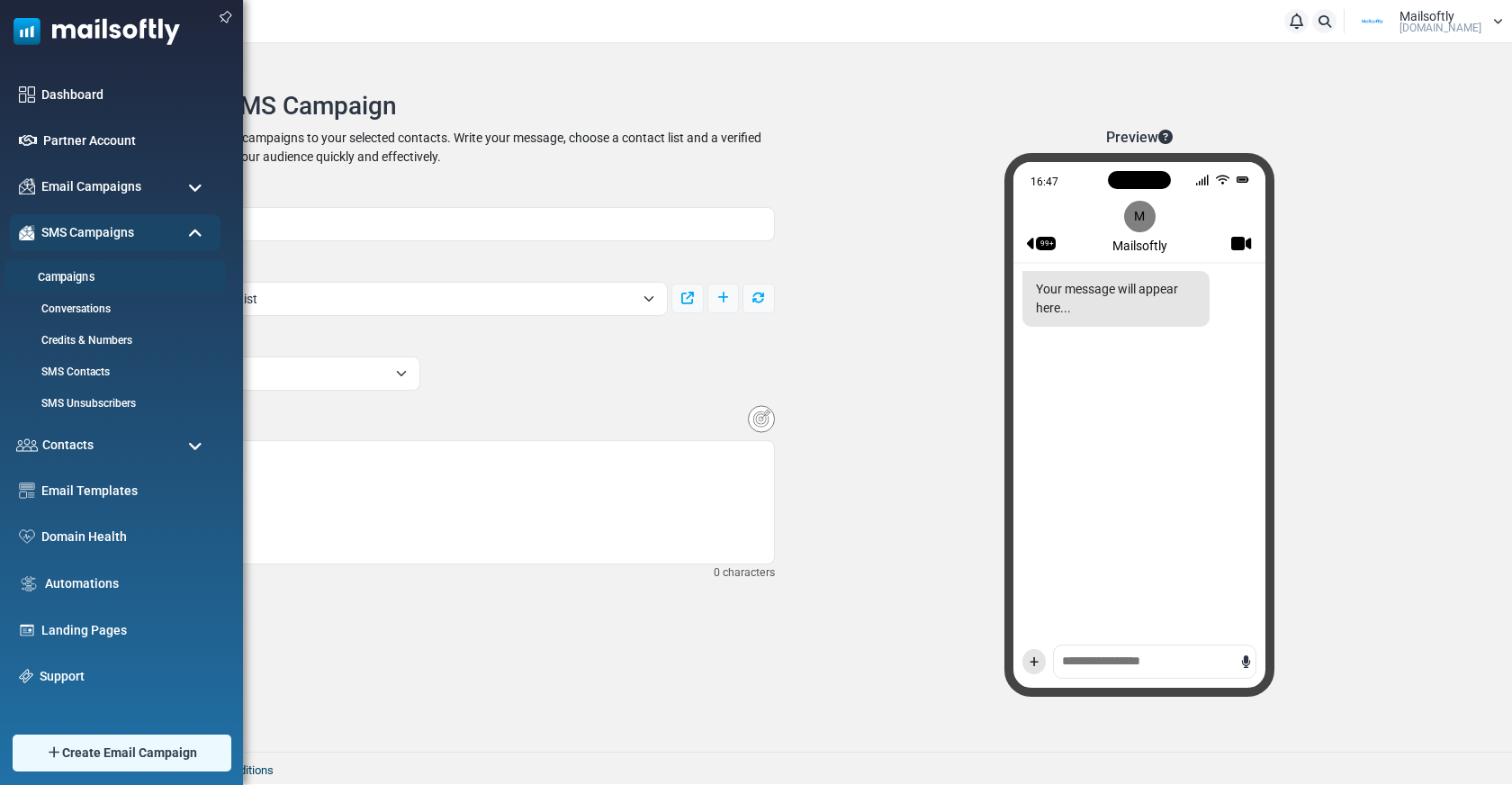
click at [70, 274] on link "Campaigns" at bounding box center [113, 278] width 216 height 17
